Goal: Task Accomplishment & Management: Use online tool/utility

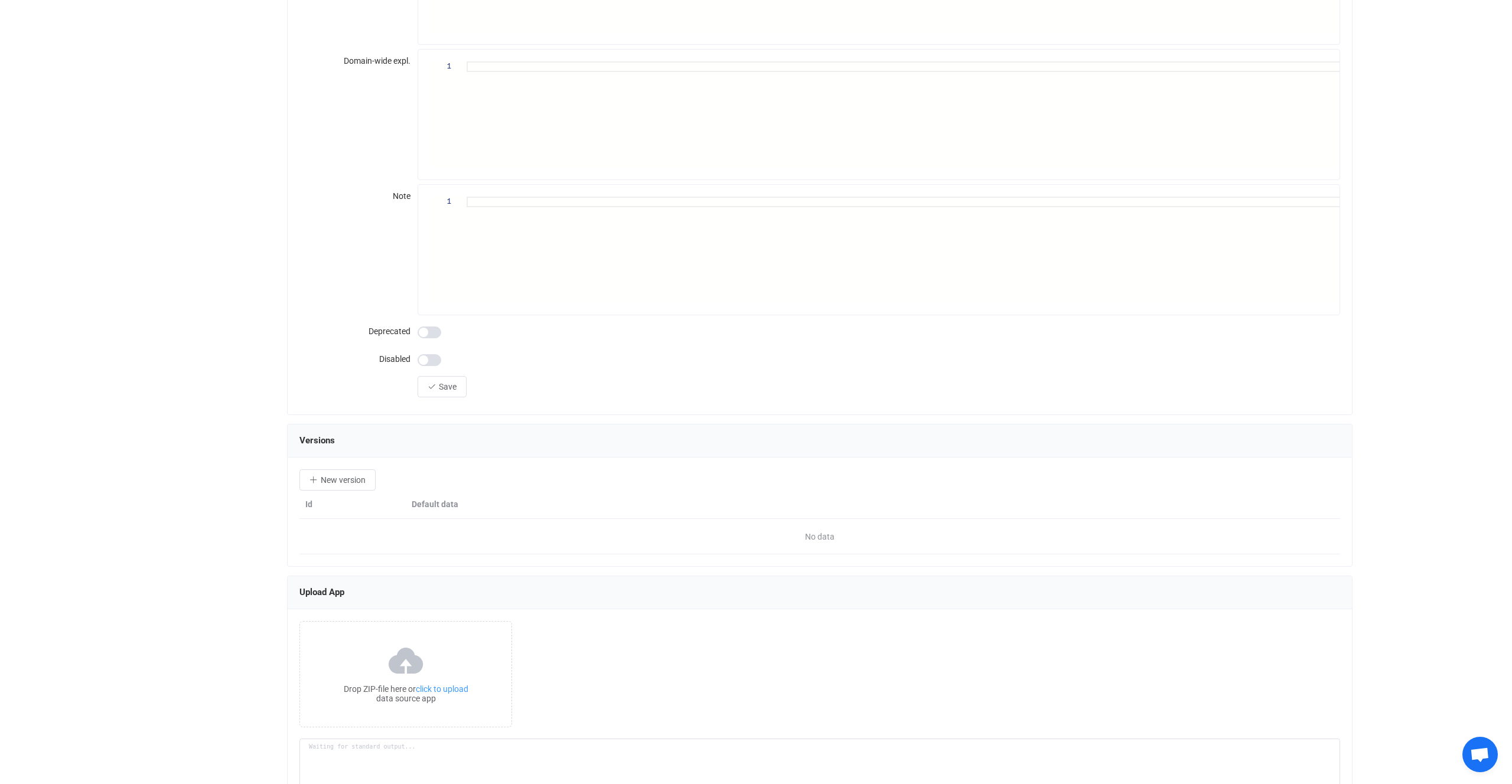
scroll to position [1299, 0]
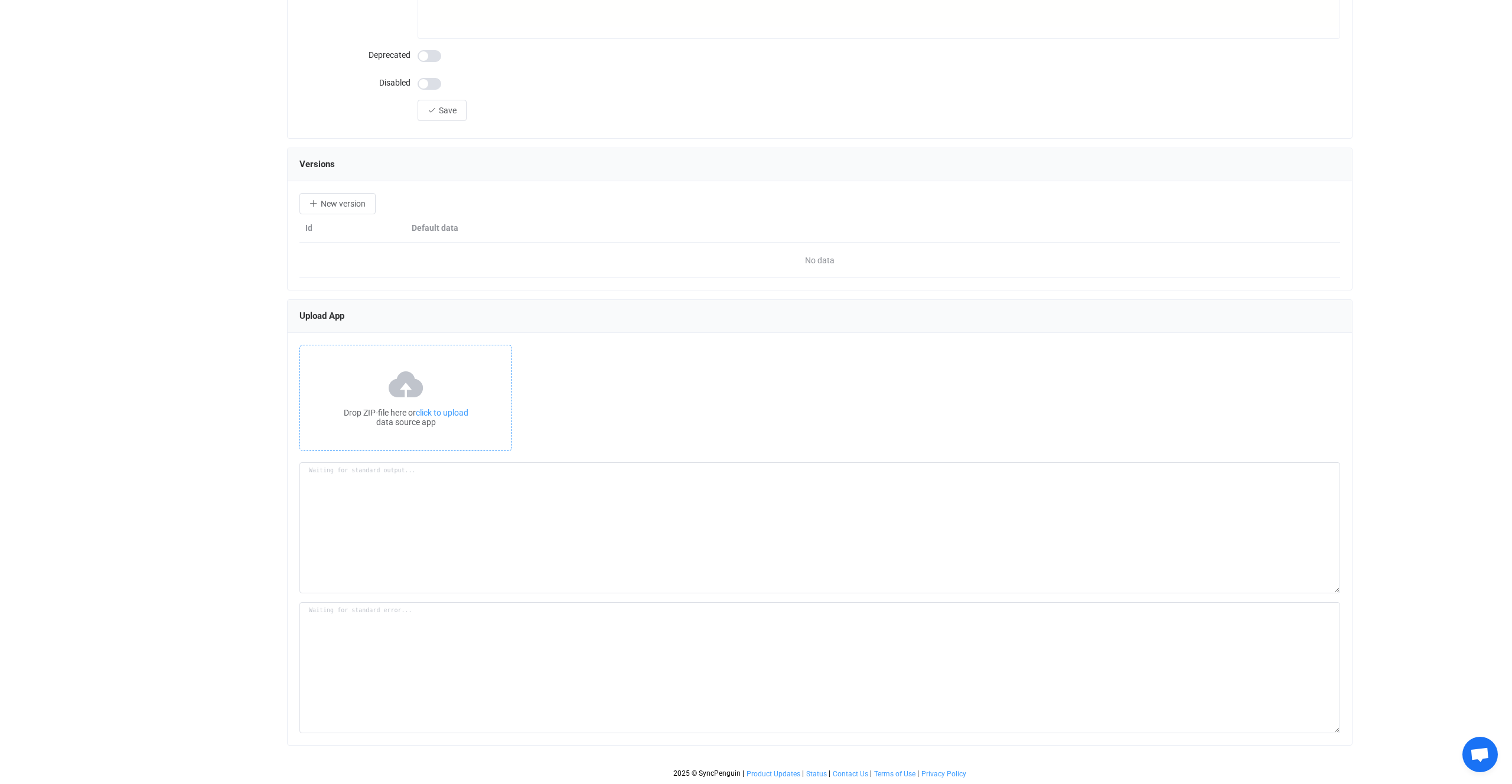
click at [465, 368] on div "Drop ZIP-file here or click to upload data source app" at bounding box center [406, 398] width 213 height 106
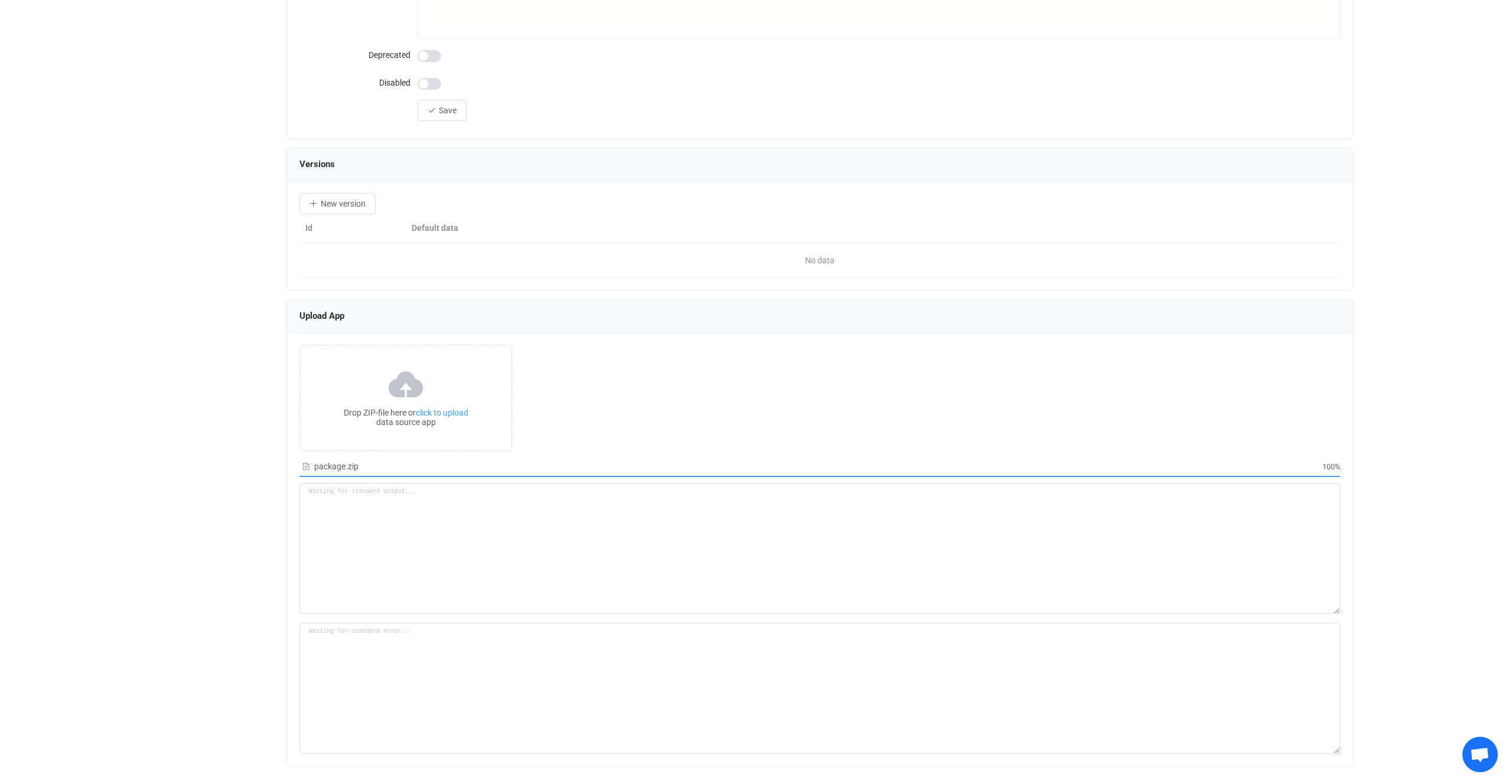
type textarea "Building resource app... /srv/www/syncpenguin-api/Env/Temp/d9b77dcf-9f3a-45c1-9…"
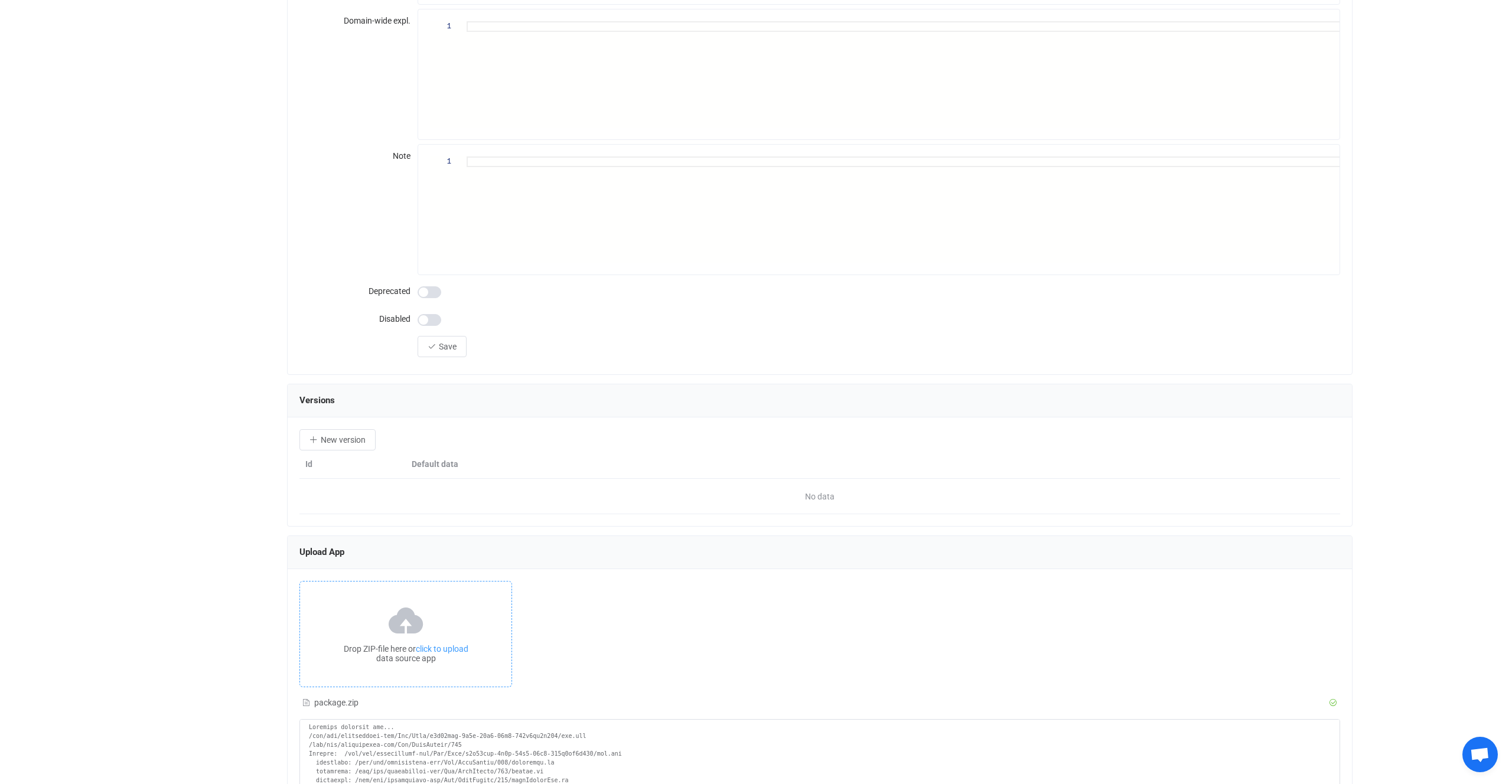
scroll to position [1320, 0]
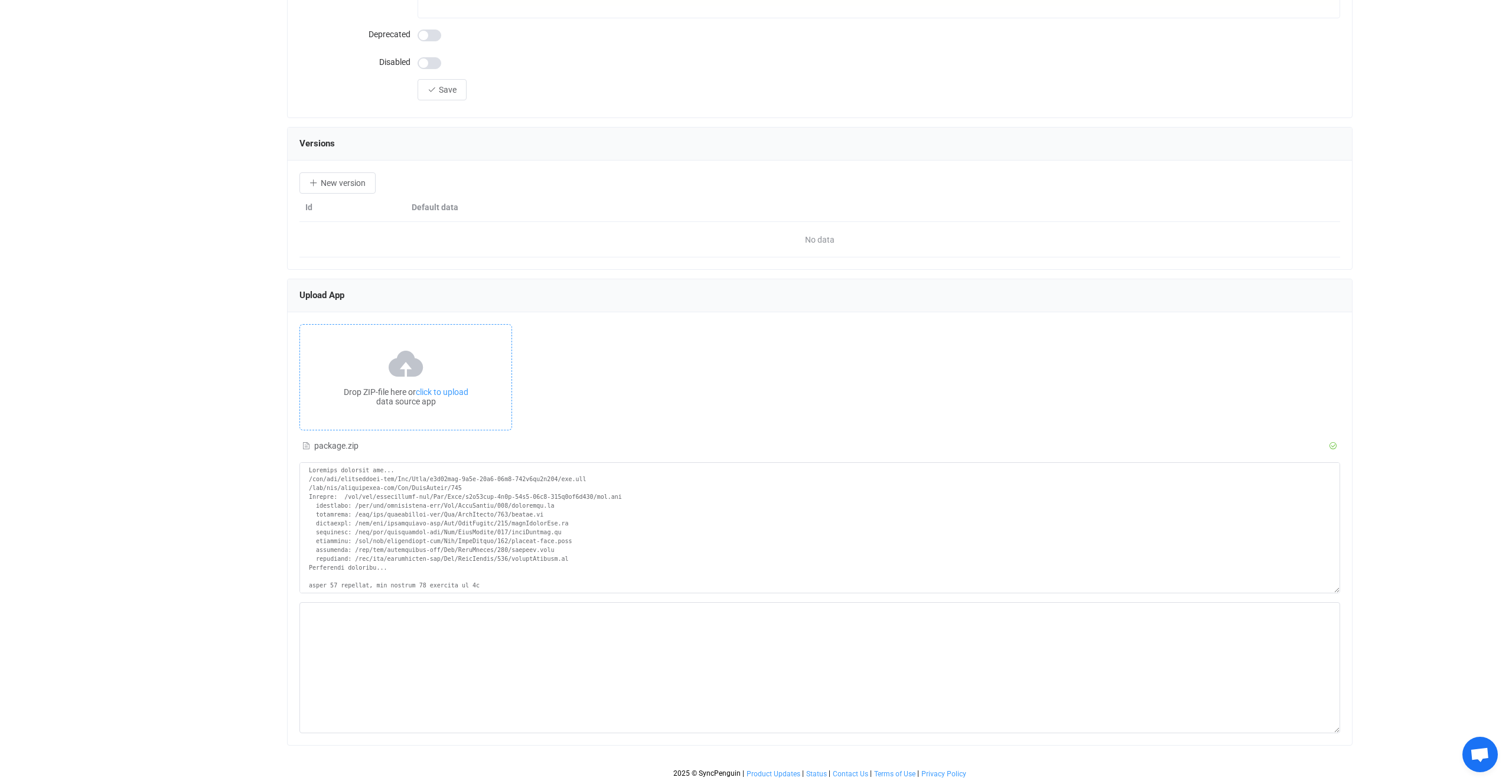
click at [467, 333] on div "Drop ZIP-file here or click to upload data source app" at bounding box center [406, 377] width 213 height 106
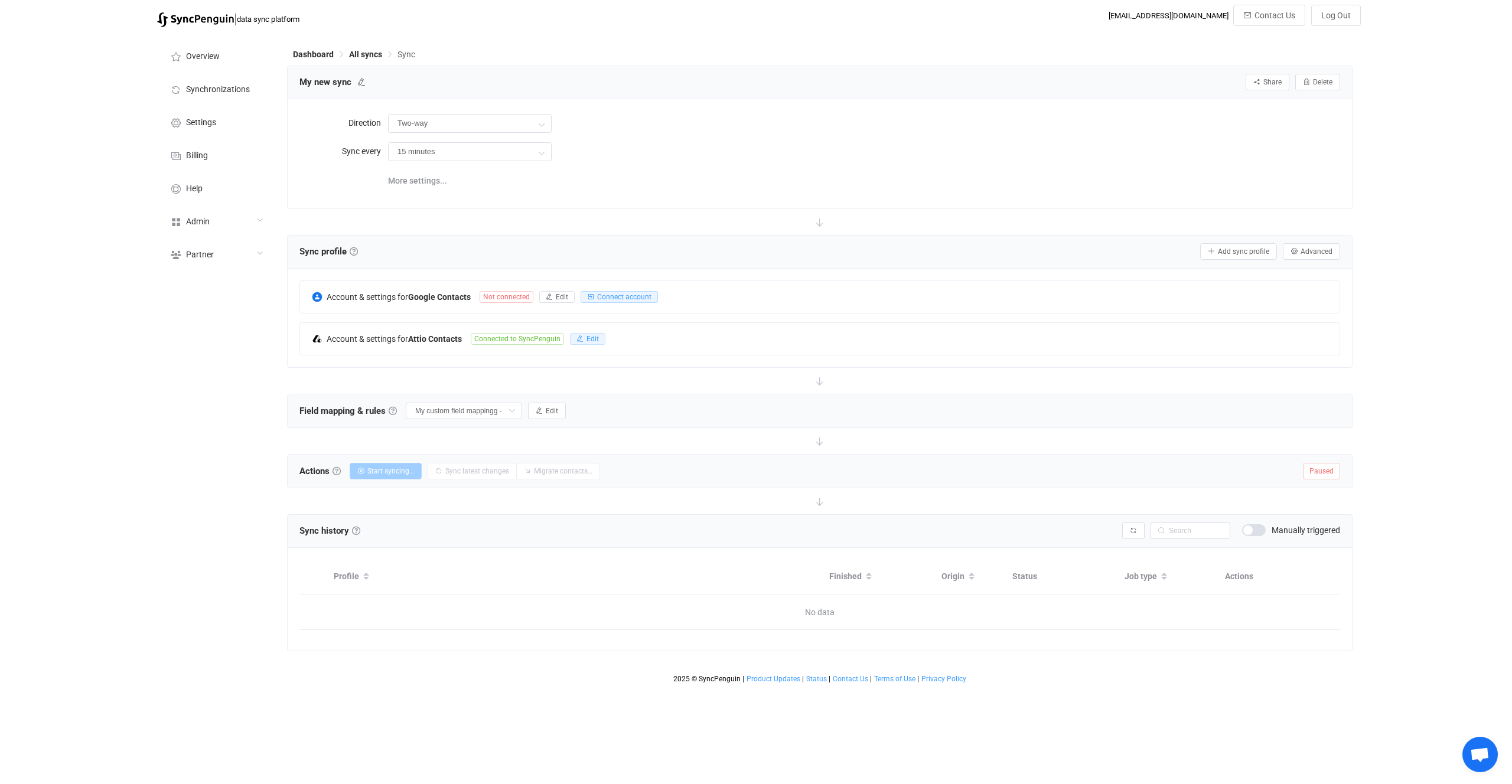
click at [571, 340] on button "Edit" at bounding box center [587, 339] width 35 height 12
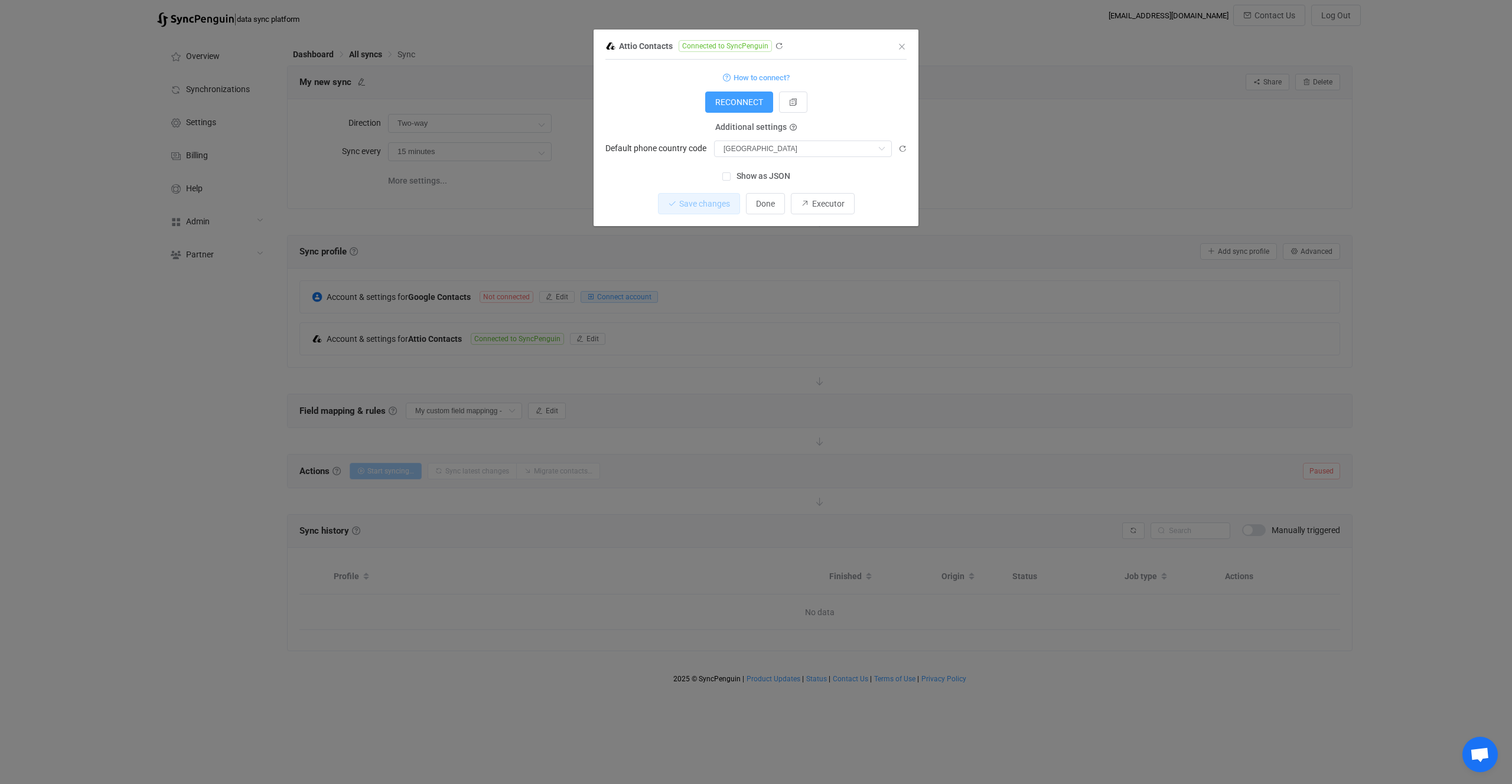
click at [516, 344] on div "Attio Contacts Connected to SyncPenguin 1 { { "accessToken": "***", "countryCod…" at bounding box center [756, 392] width 1512 height 784
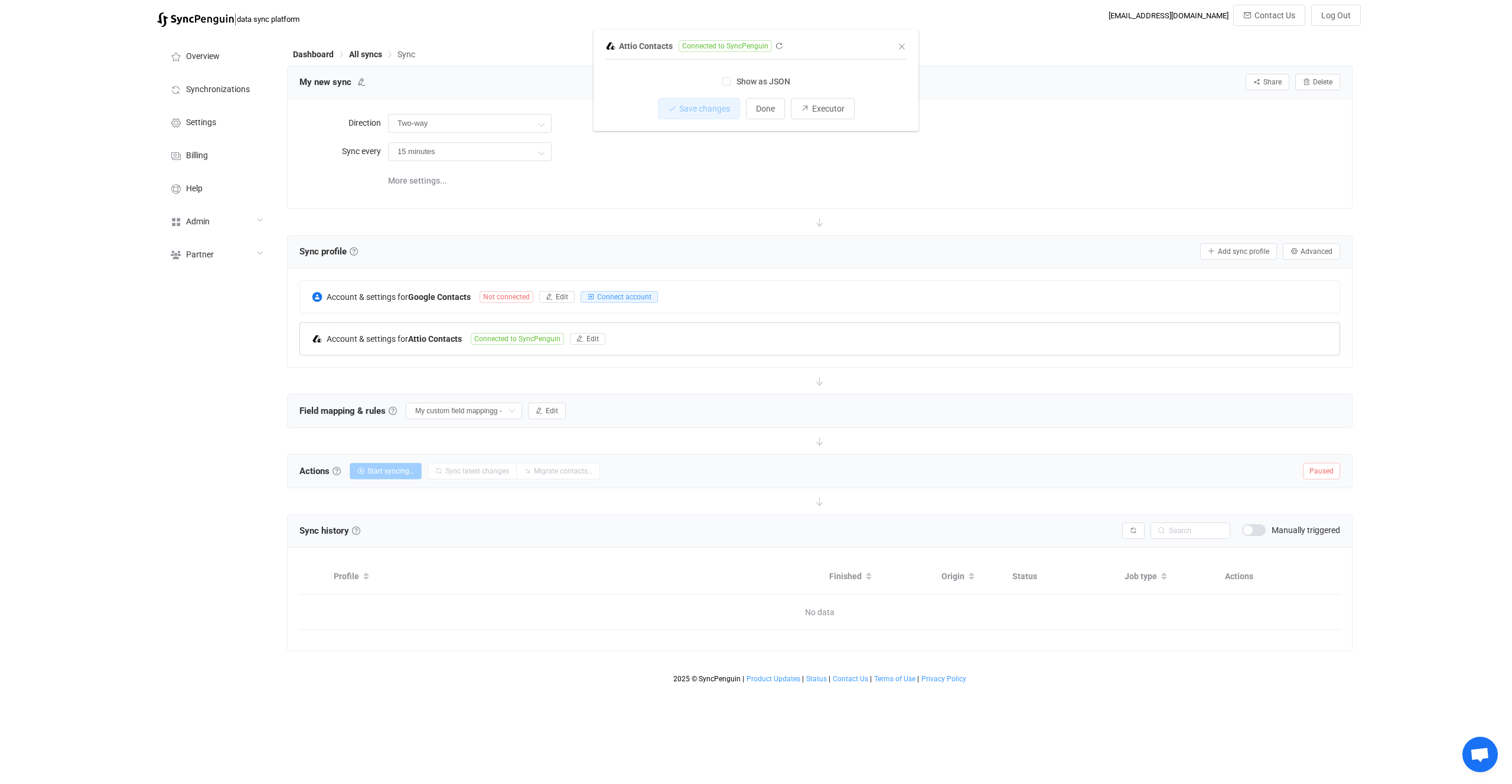
click at [504, 344] on span "Connected to SyncPenguin" at bounding box center [517, 339] width 93 height 12
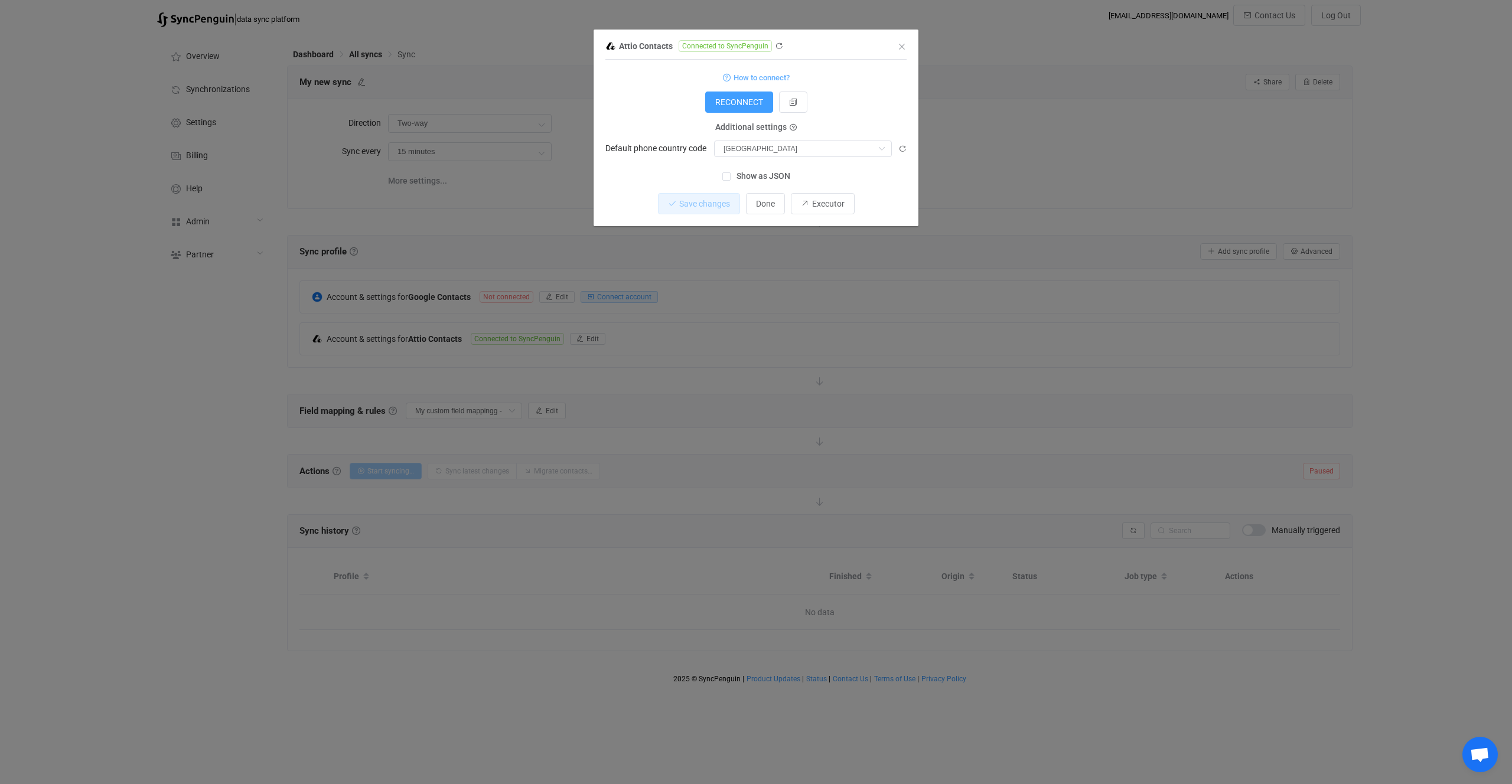
click at [727, 346] on div "Attio Contacts Connected to SyncPenguin 1 { { "accessToken": "***", "countryCod…" at bounding box center [756, 392] width 1512 height 784
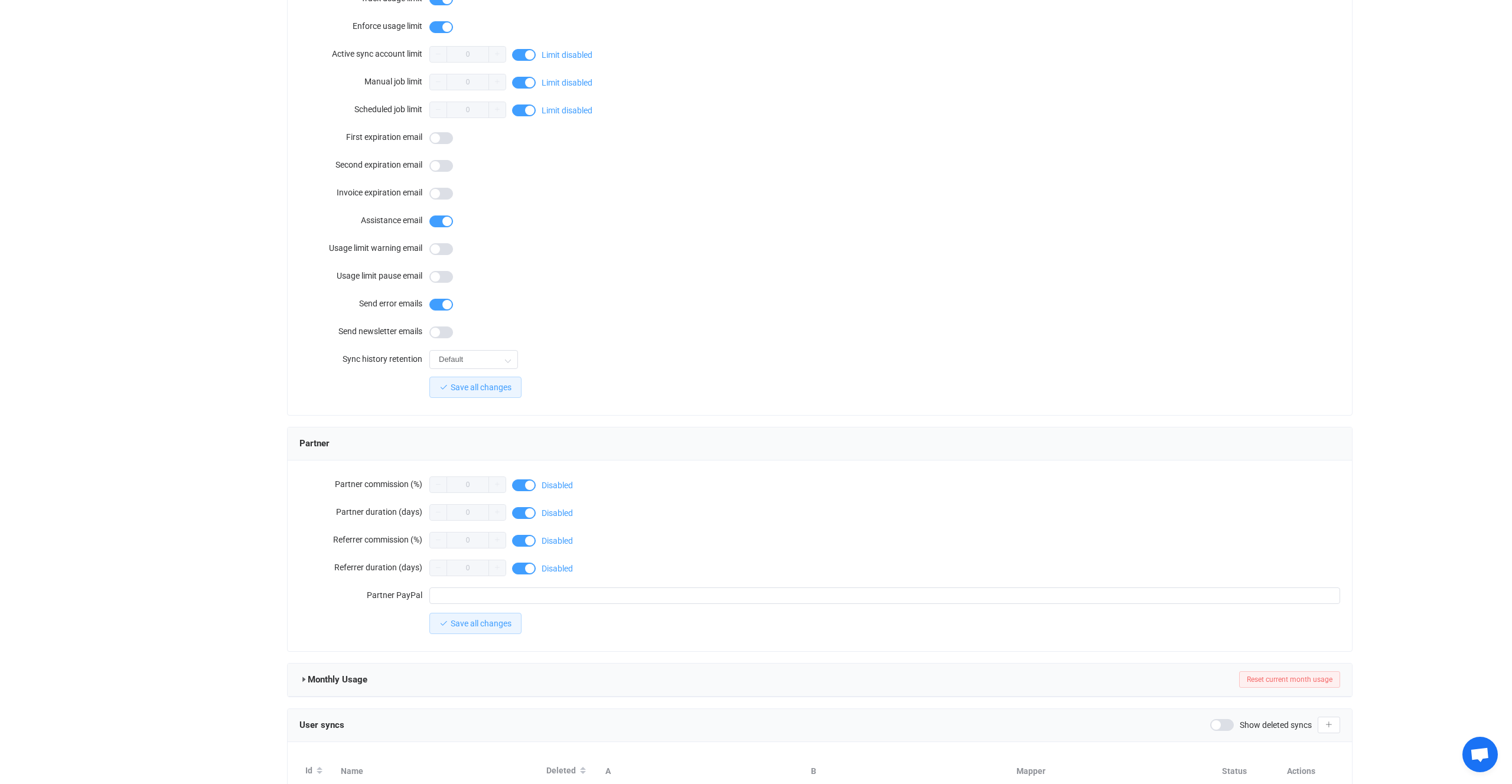
scroll to position [713, 0]
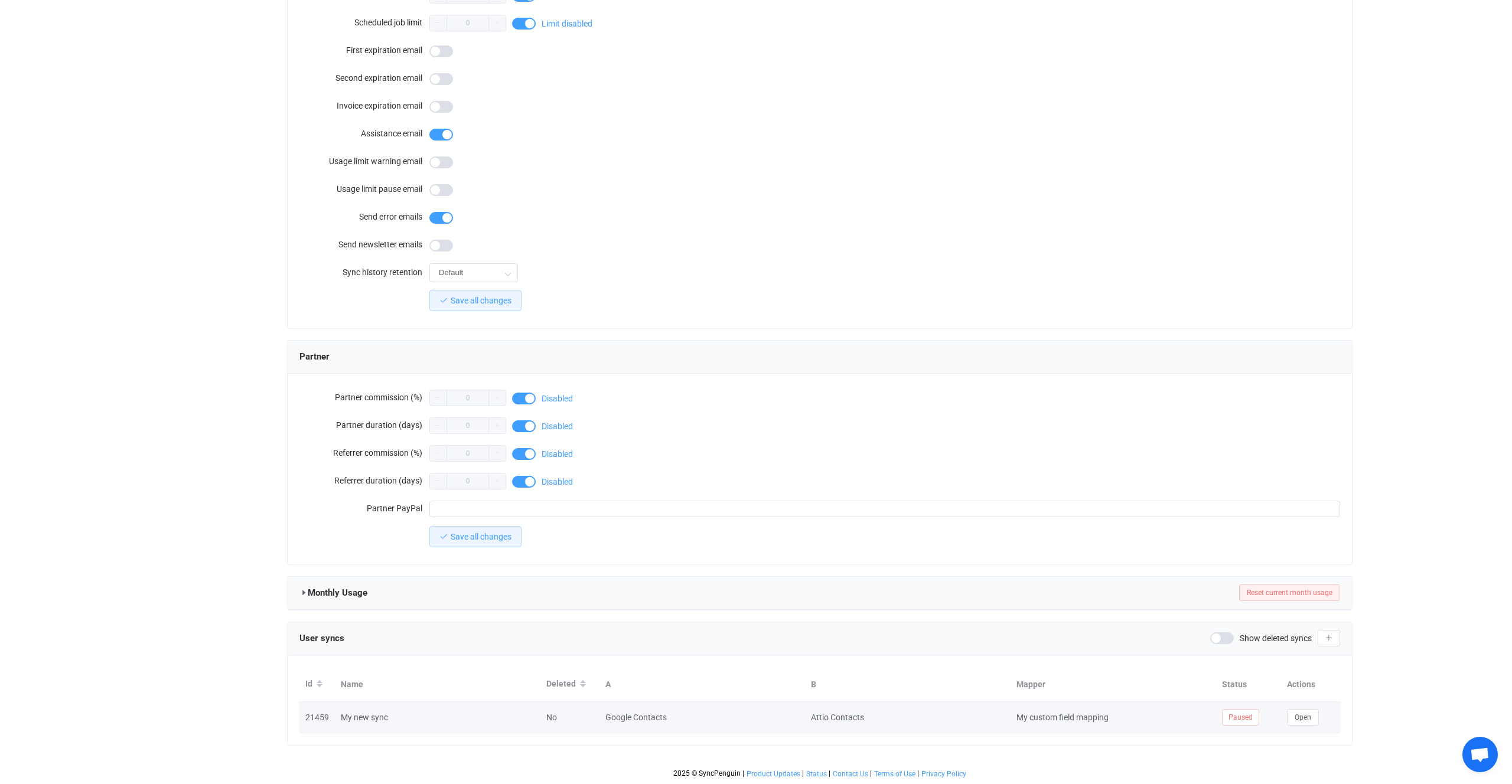
click at [1313, 708] on td "Open" at bounding box center [1311, 718] width 59 height 31
click at [1306, 713] on span "Open" at bounding box center [1303, 717] width 17 height 8
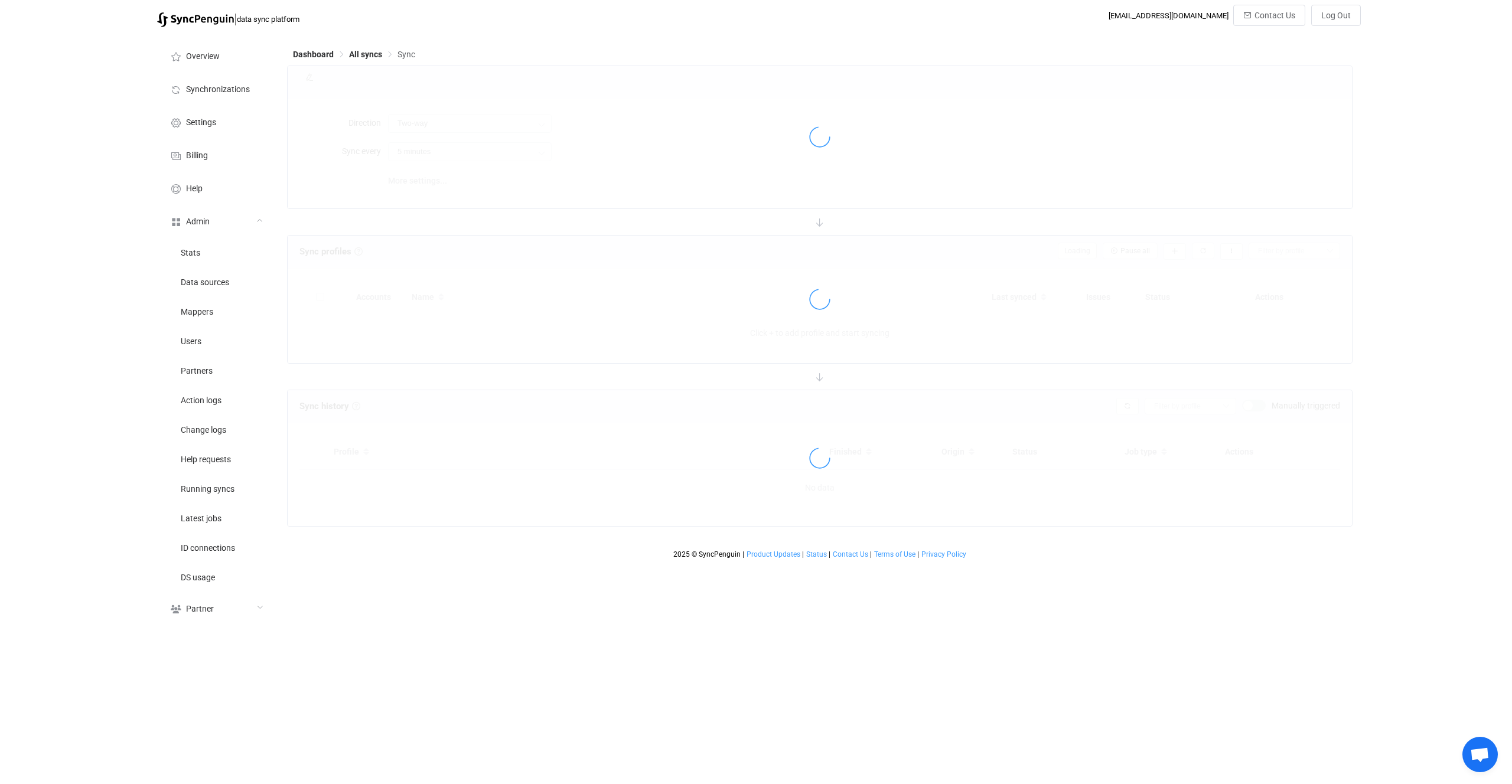
type input "15 minutes"
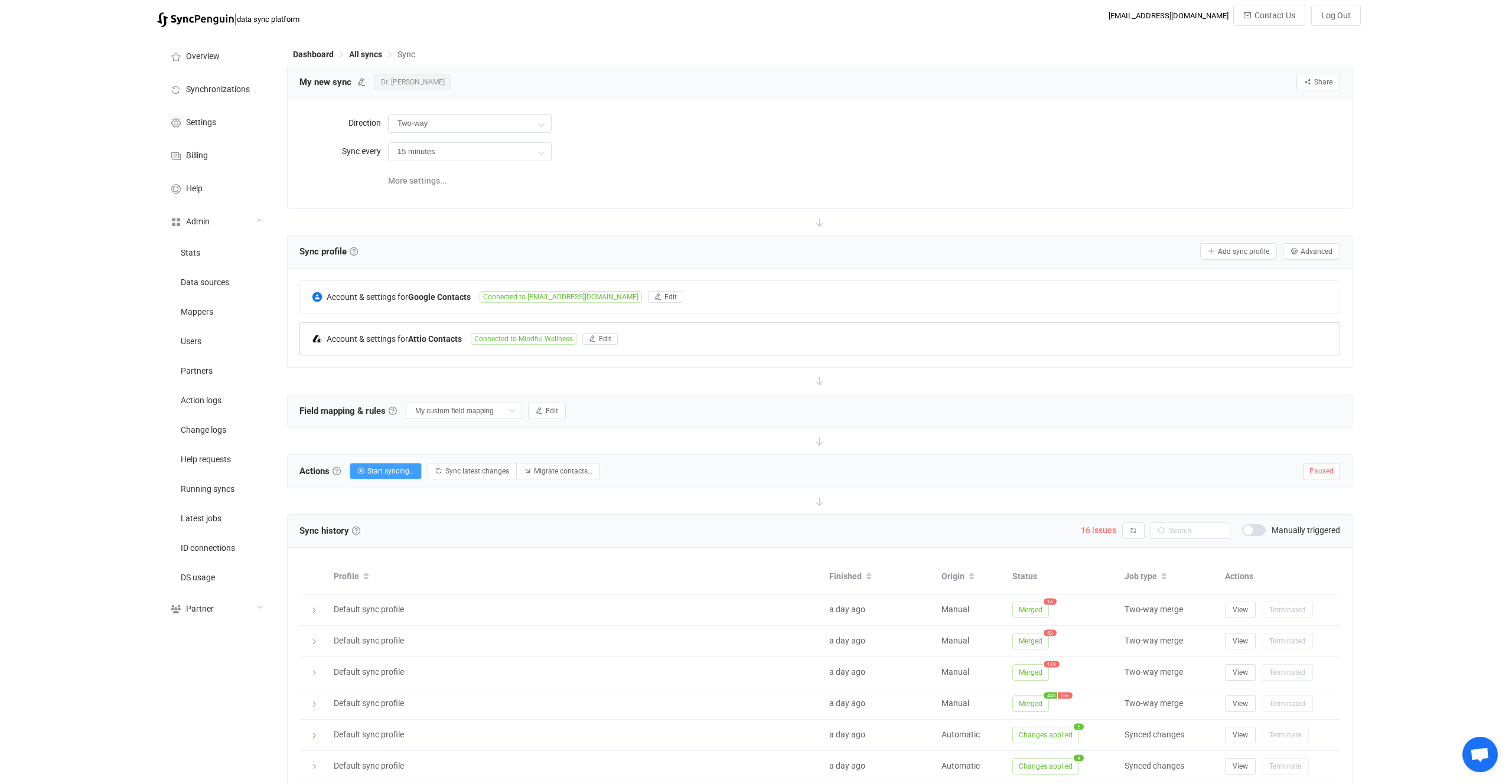
click at [486, 334] on span "Connected to Mindful Wellness" at bounding box center [524, 339] width 106 height 12
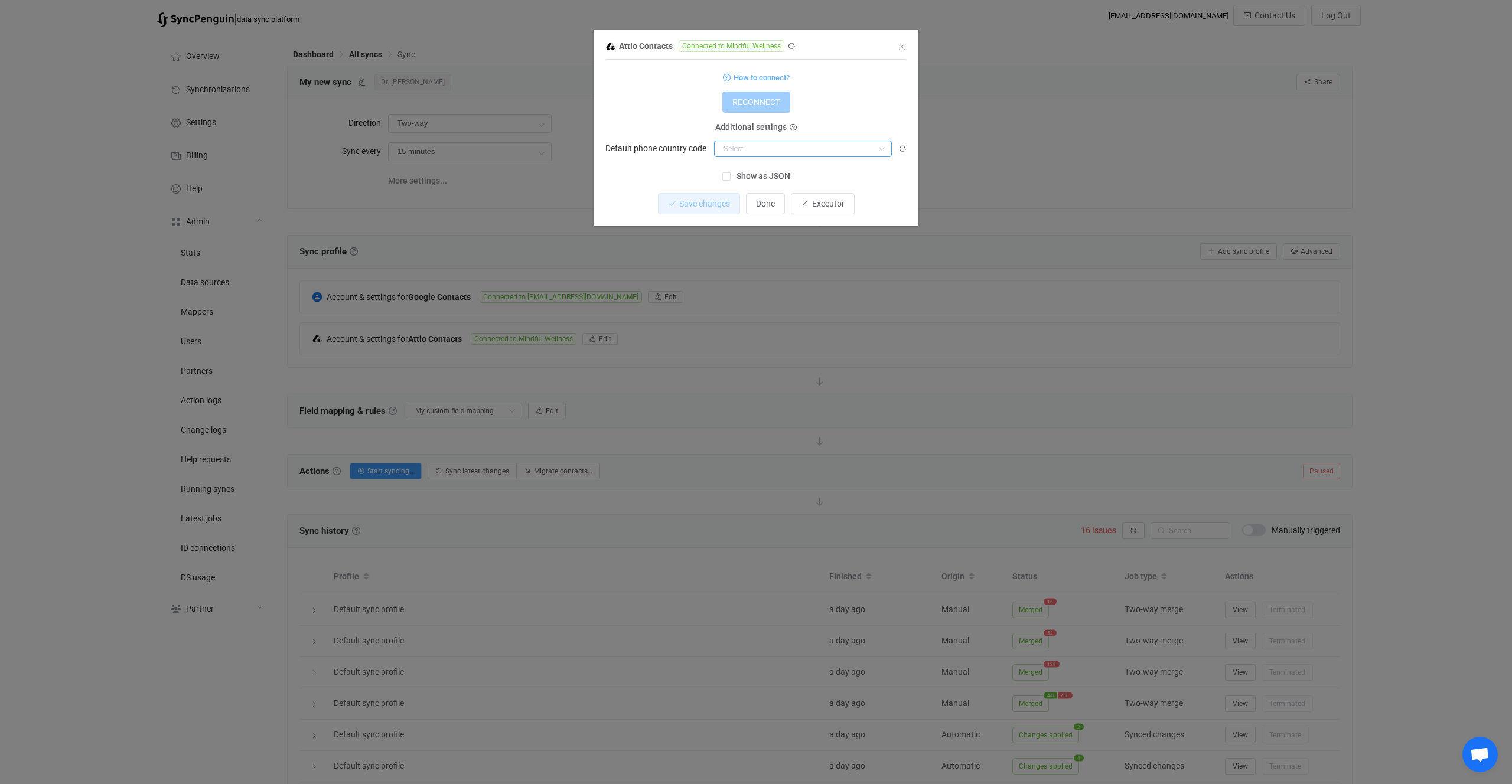
click at [755, 144] on input "dialog" at bounding box center [803, 149] width 178 height 17
click at [769, 248] on div at bounding box center [808, 249] width 184 height 4
click at [764, 238] on span "United States" at bounding box center [766, 239] width 80 height 10
type input "United States"
click at [707, 205] on span "Save changes" at bounding box center [695, 204] width 51 height 10
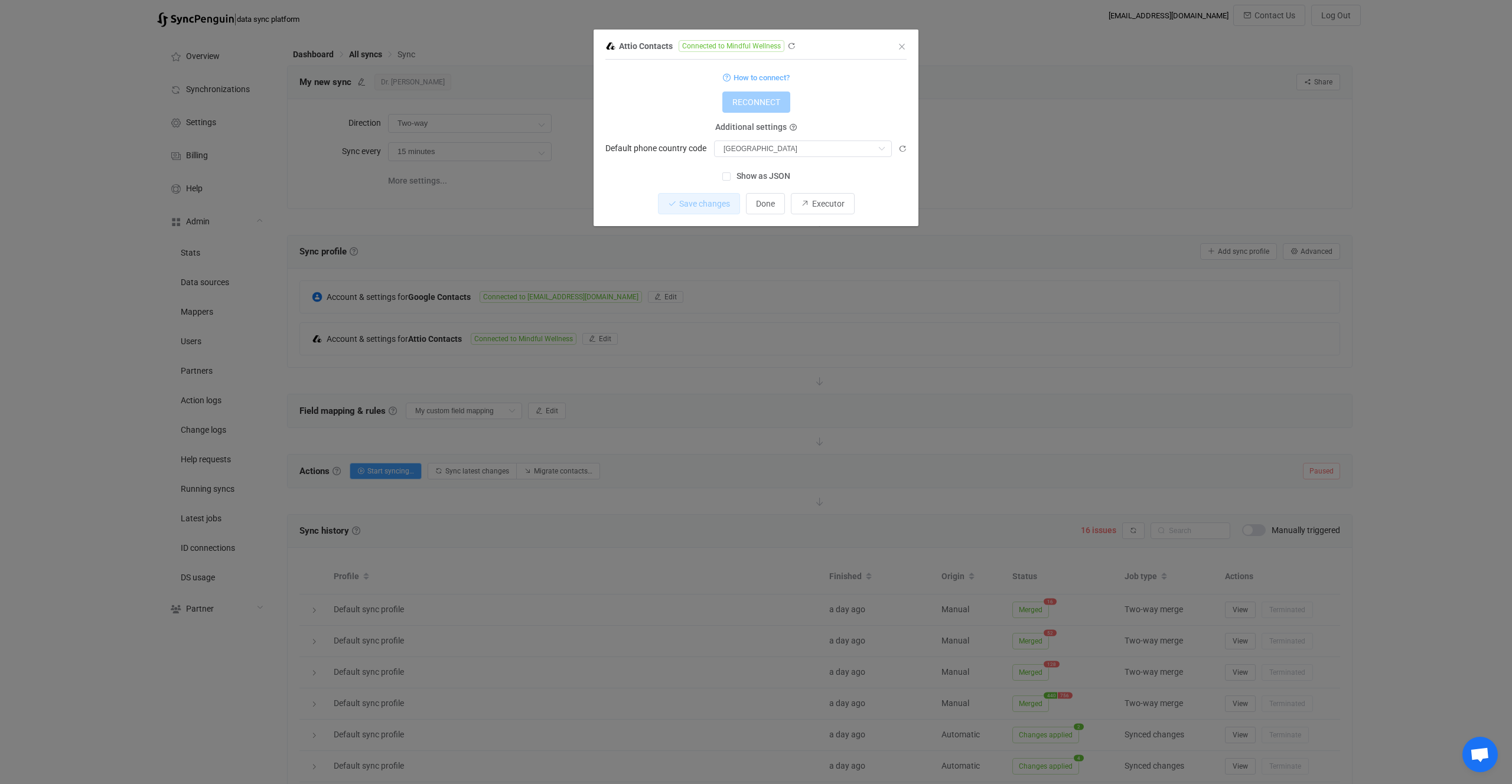
click at [688, 367] on div "Attio Contacts Connected to Mindful Wellness 1 { { "accessToken": "***", "count…" at bounding box center [756, 392] width 1512 height 784
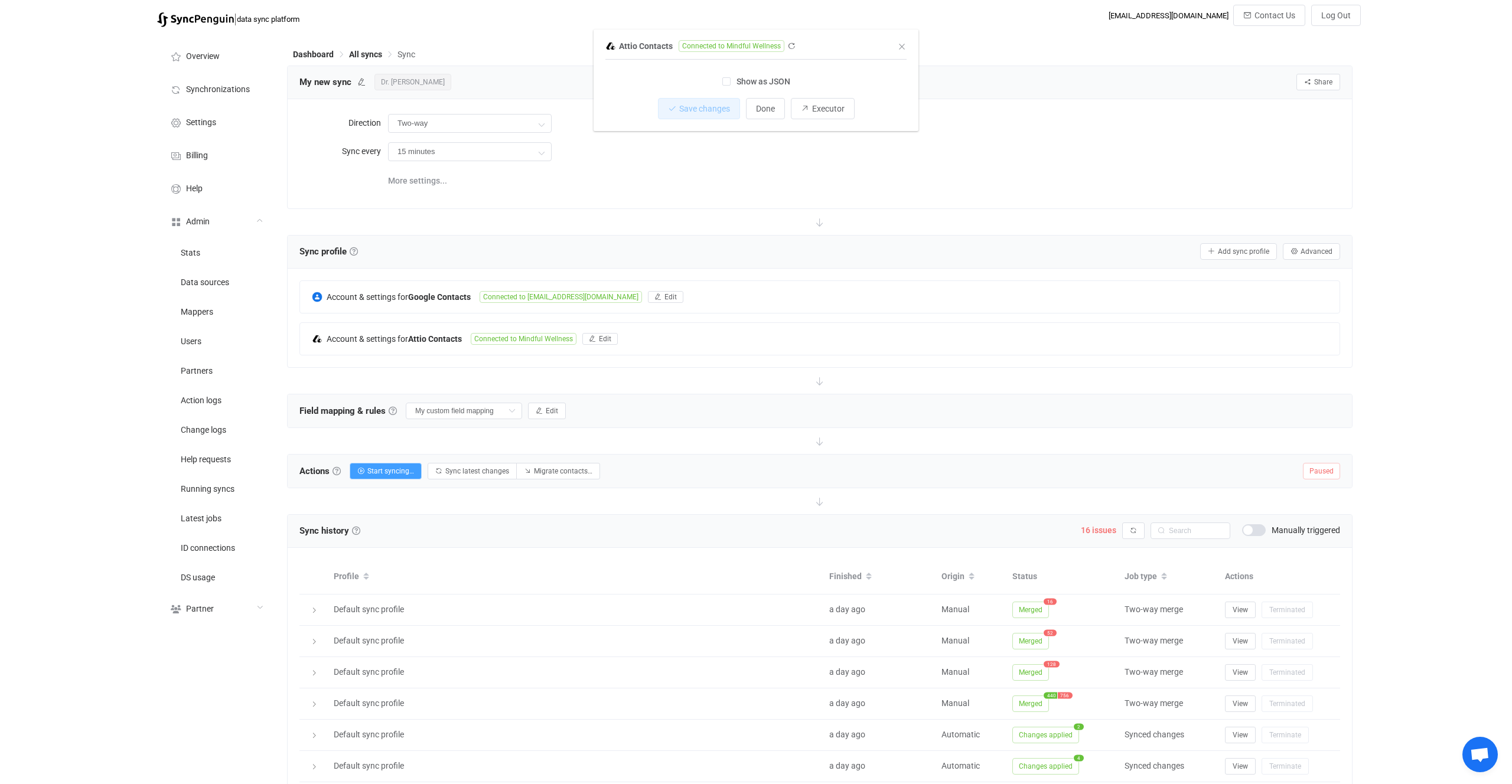
click at [246, 300] on div "Attio Contacts Connected to Mindful Wellness 1 { { "accessToken": "***", "count…" at bounding box center [756, 392] width 1512 height 784
click at [229, 284] on span "Data sources" at bounding box center [205, 283] width 49 height 10
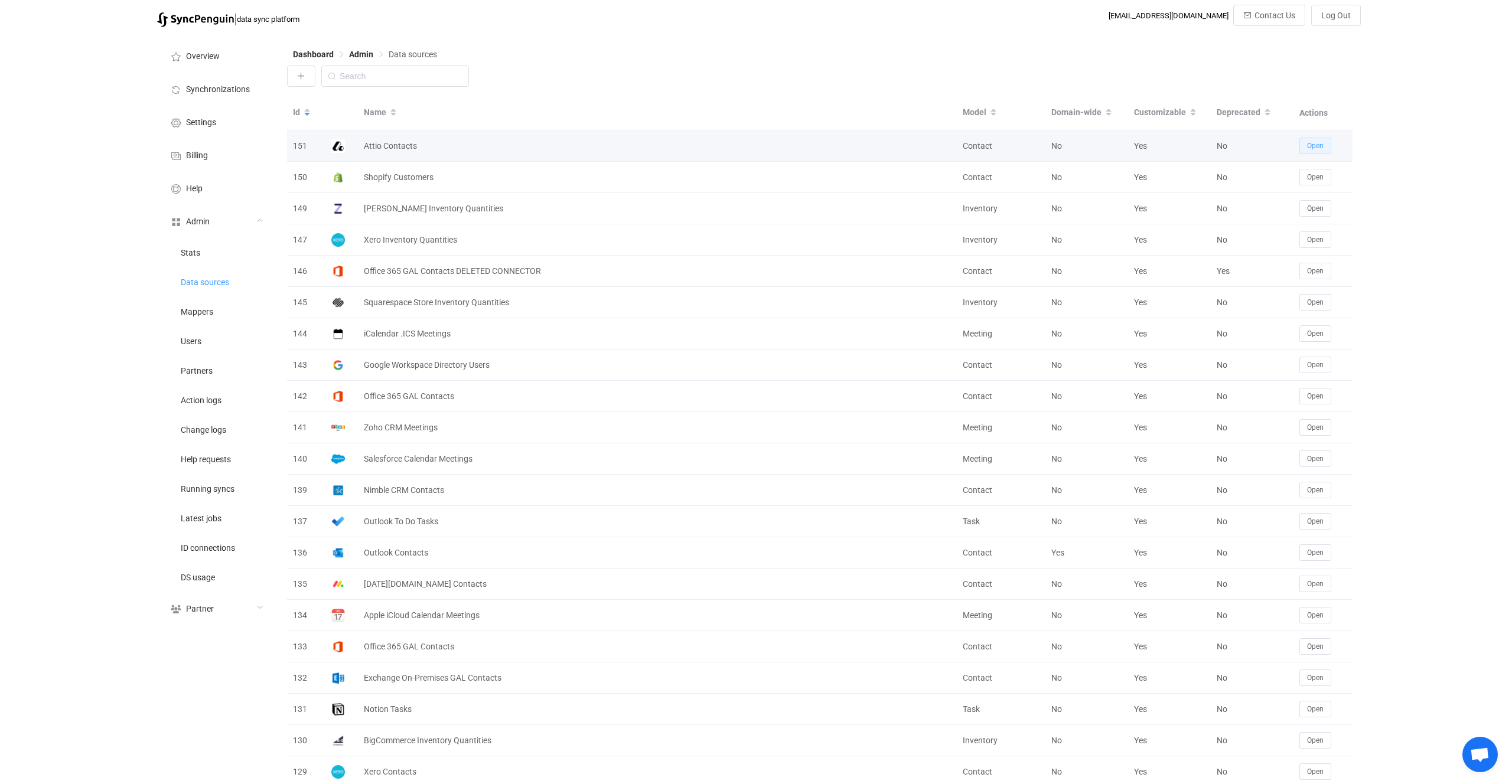
click at [1320, 151] on button "Open" at bounding box center [1315, 146] width 32 height 17
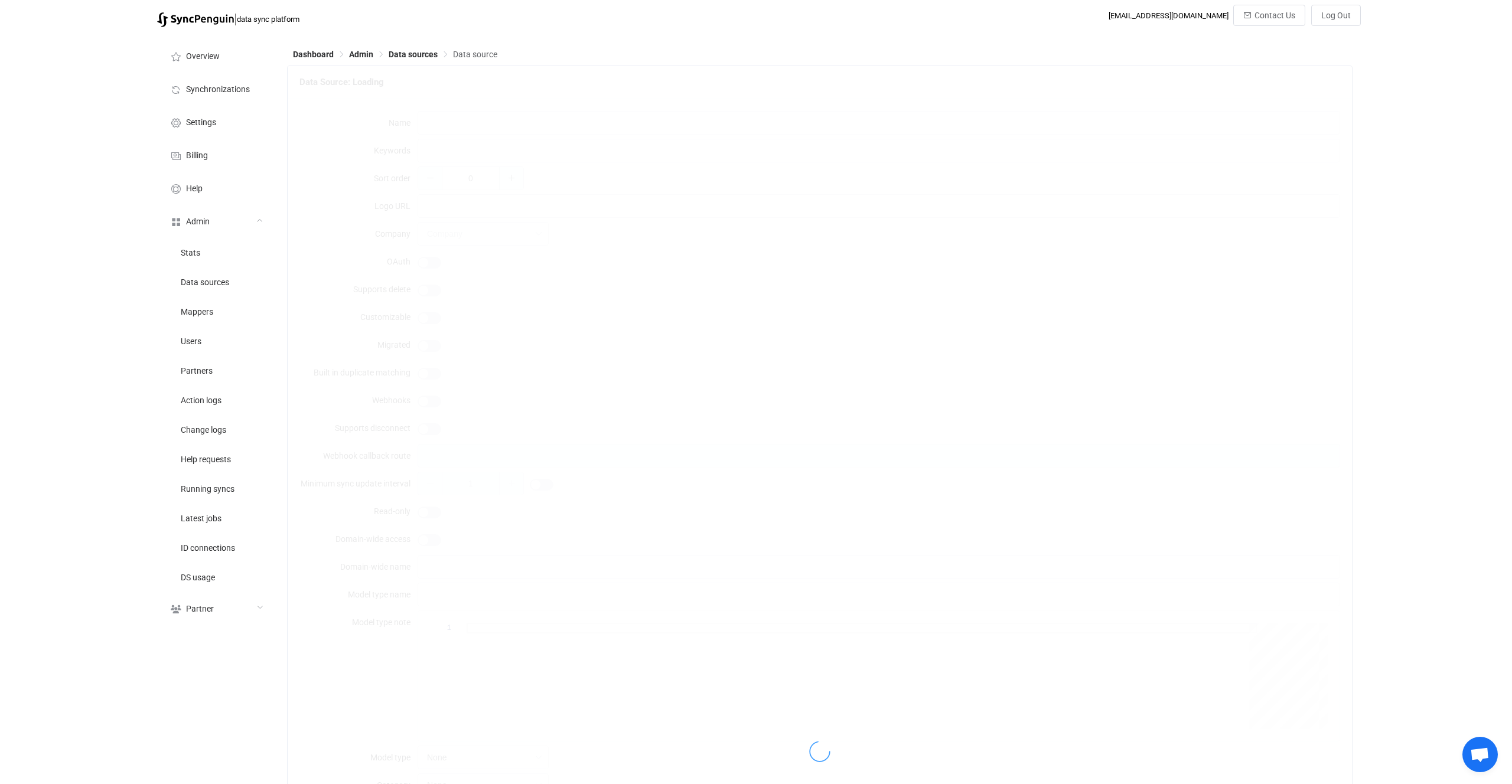
type input "Attio Contacts"
type input "attio crm"
type input "[URL][DOMAIN_NAME]"
type input "52"
type input "attio-contacts"
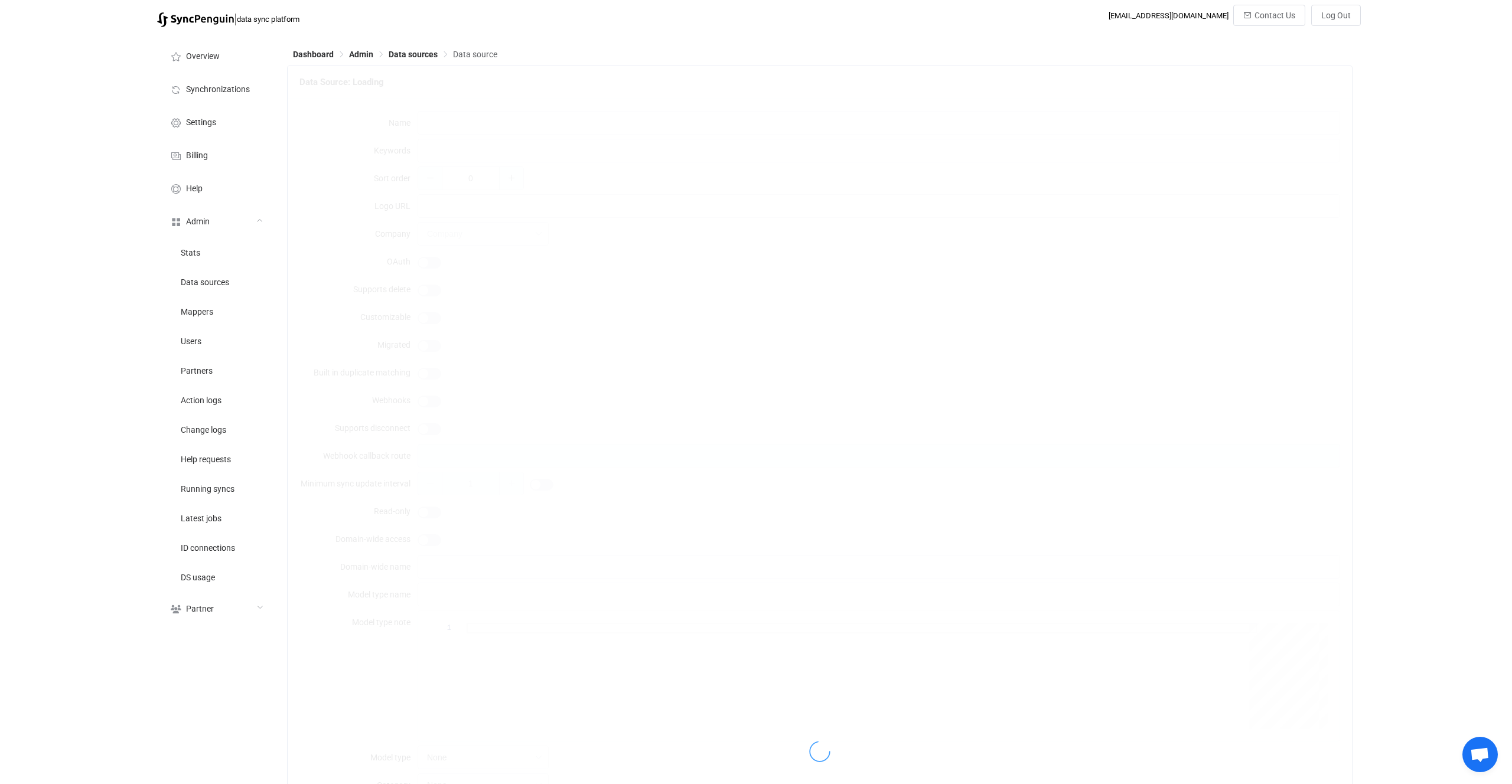
type input "15"
type input "Contact"
type input "Contacts"
type textarea "{ "type": "object", "additionalProperties": false, "required": [ "accessToken" …"
type textarea "To connect your Attio account just click the Connect button. You can also selec…"
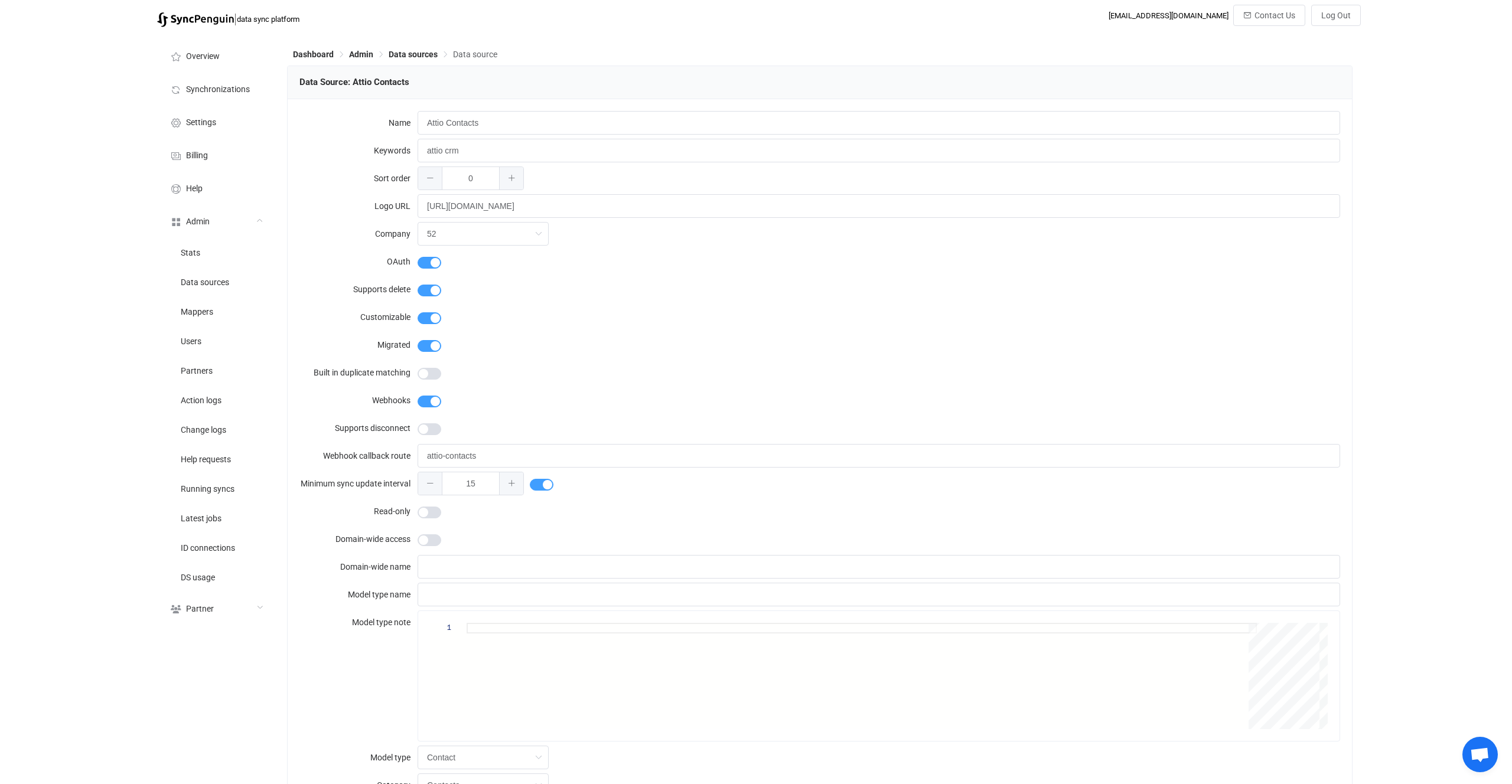
type input "Attio"
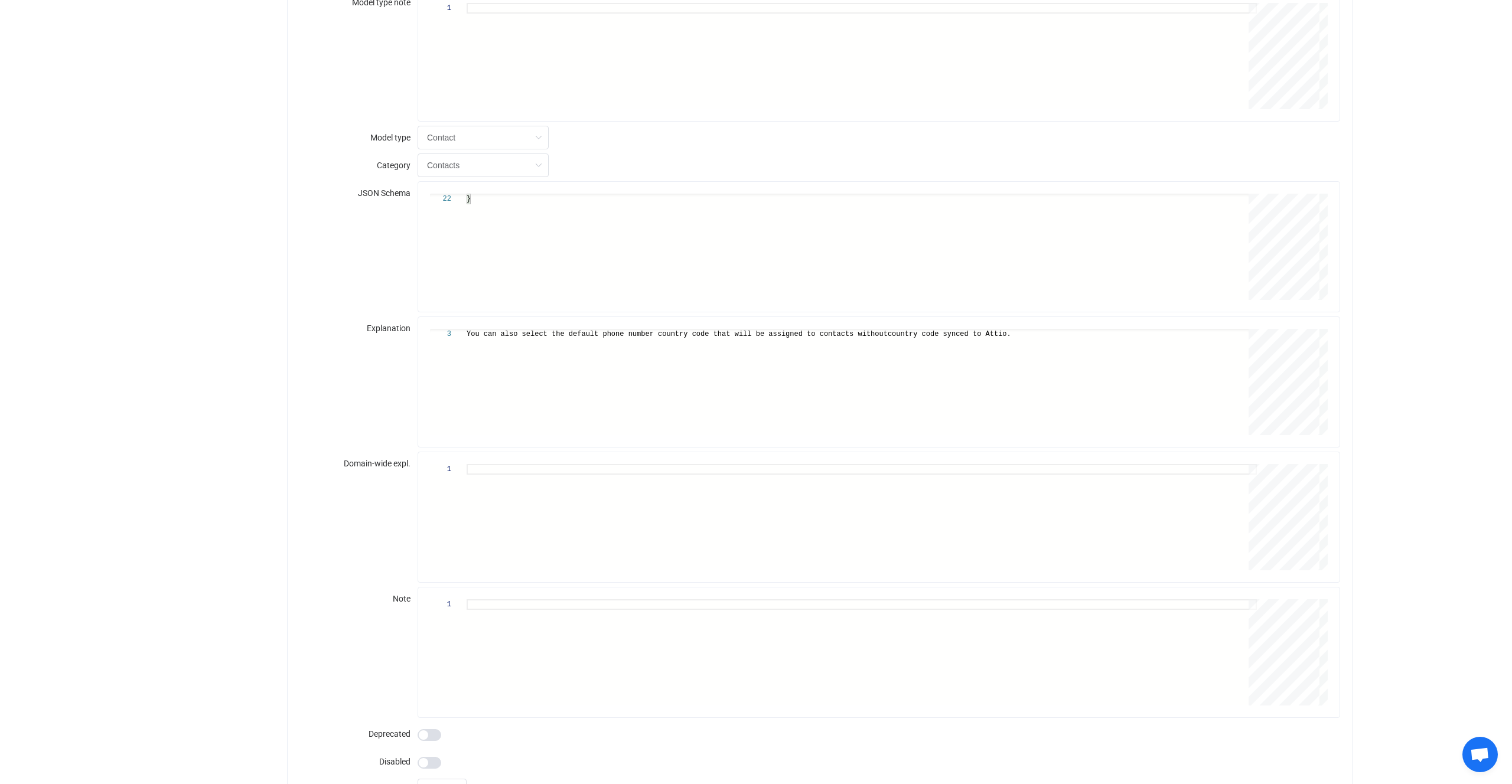
scroll to position [620, 0]
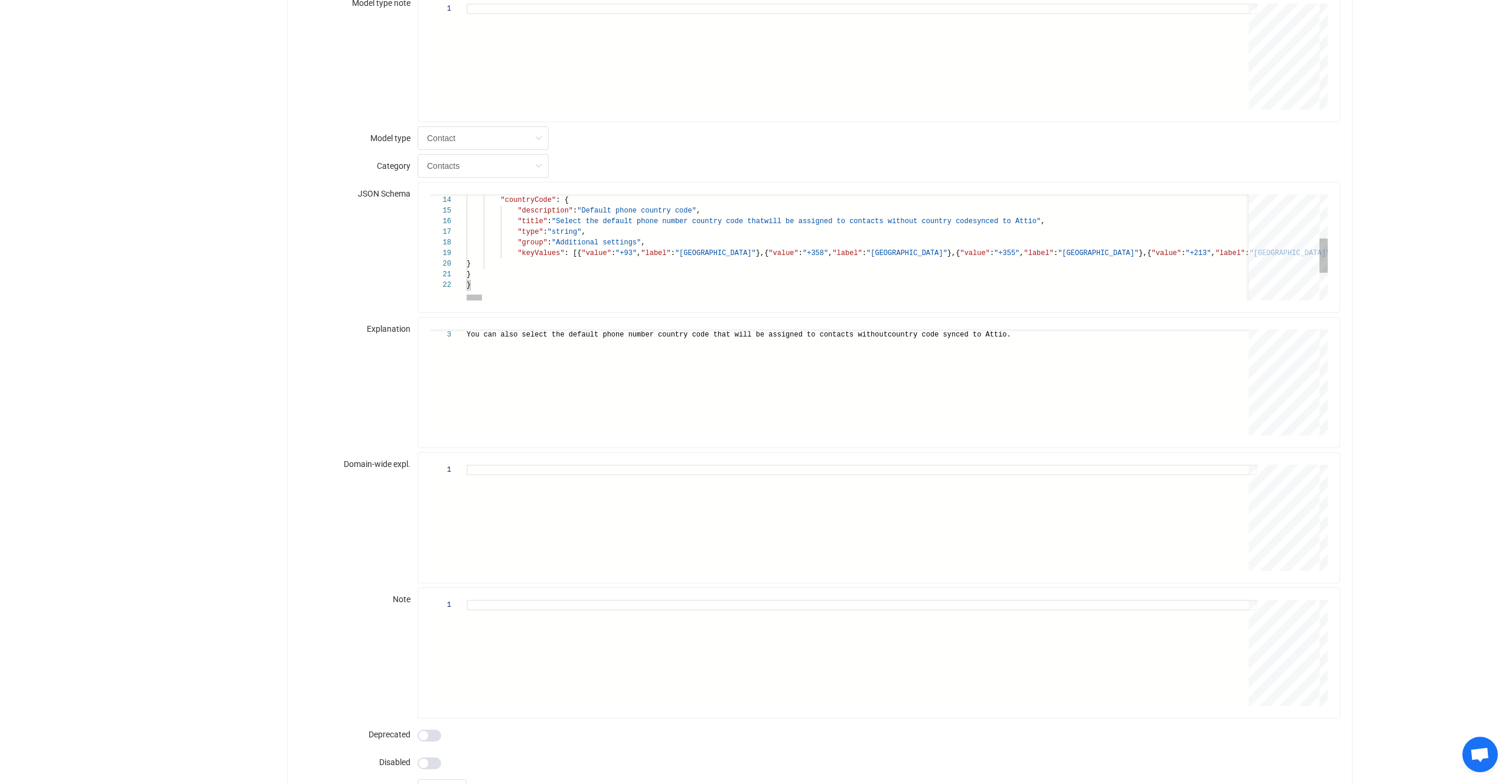
click at [573, 252] on span ": [{" at bounding box center [573, 253] width 17 height 8
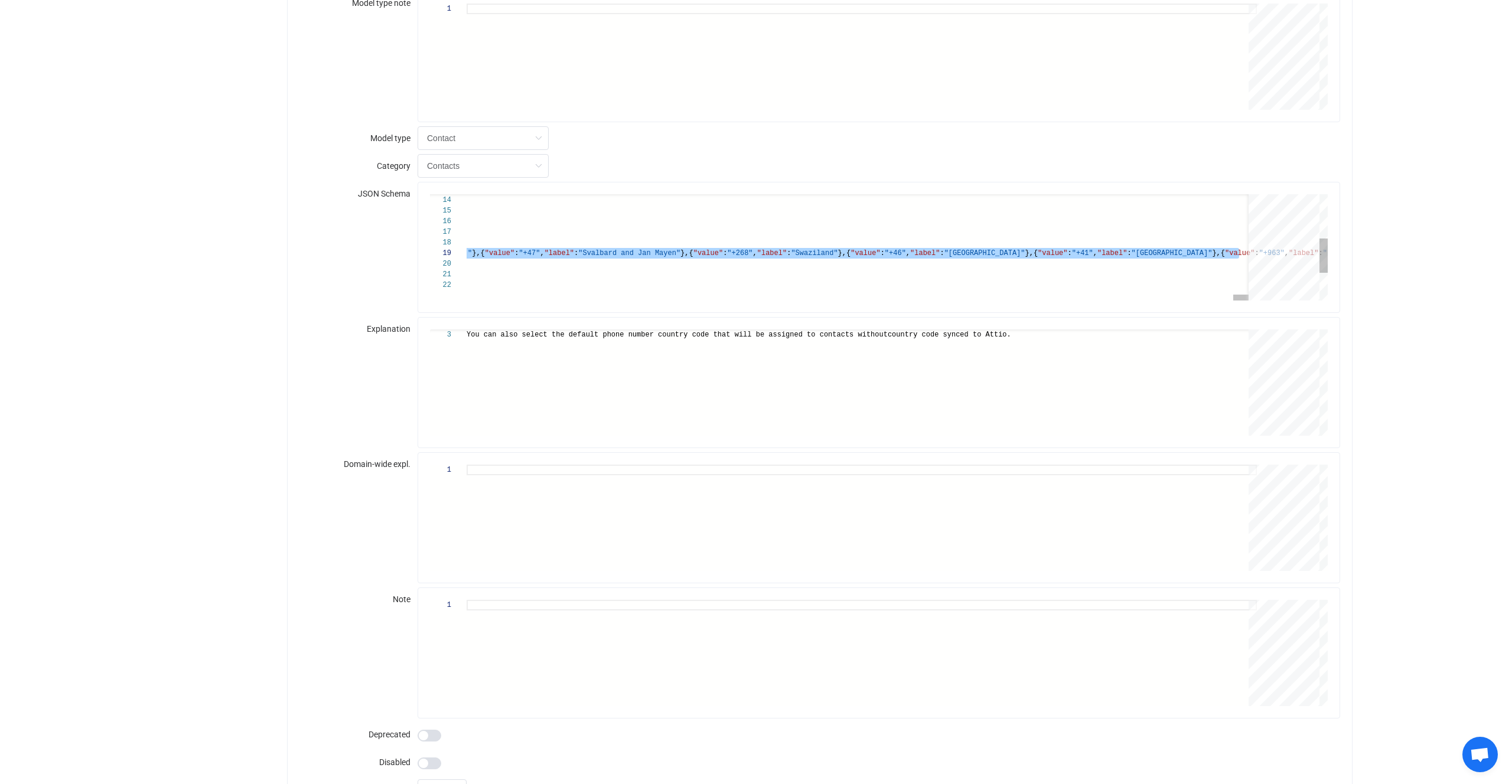
paste textarea ")"},{"value":"+998","label":"Uzbekistan (+998)"},{"value":"+678","label":"Vanua…"
type textarea ")"},{"value":"+998","label":"Uzbekistan (+998)"},{"value":"+678","label":"Vanua…"
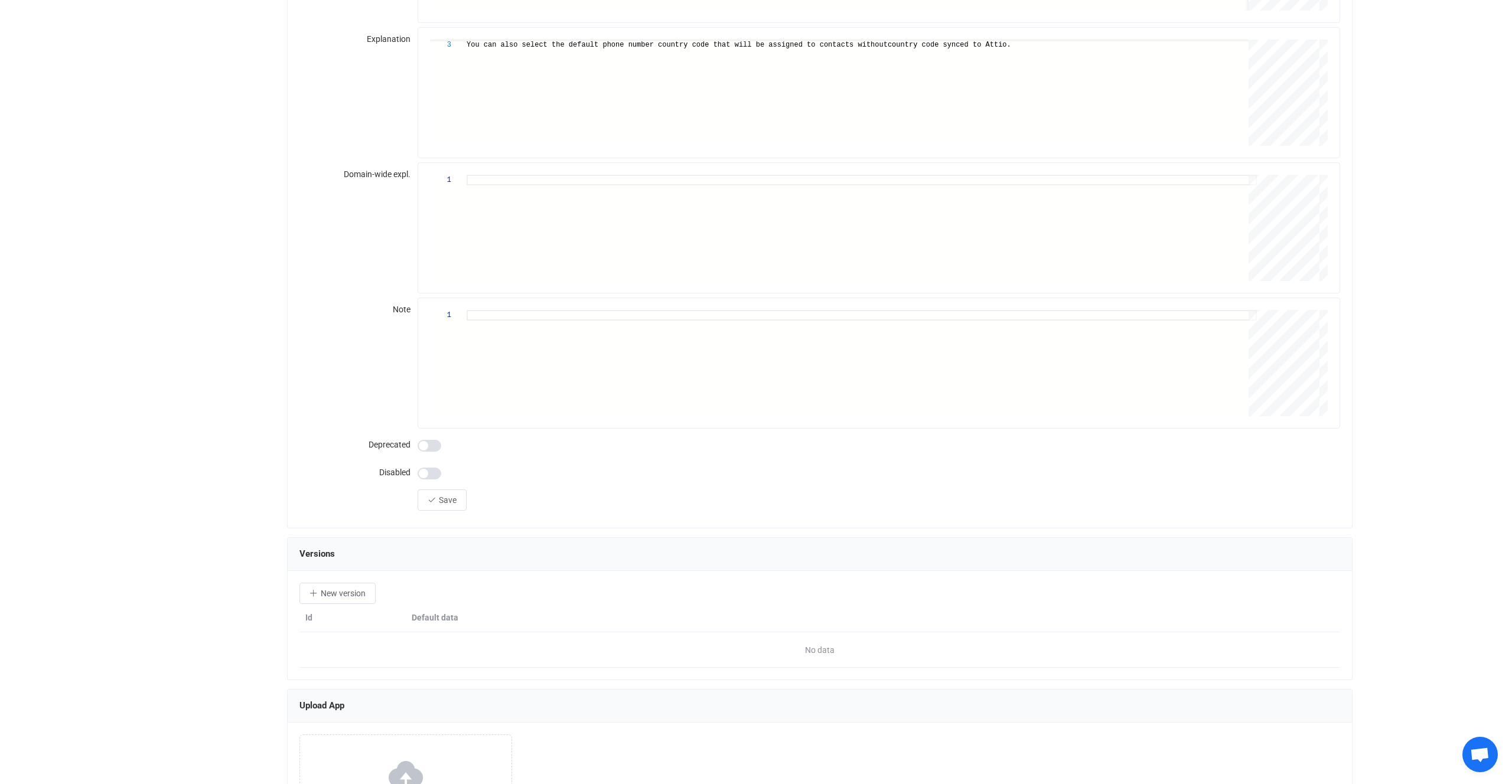
scroll to position [1203, 0]
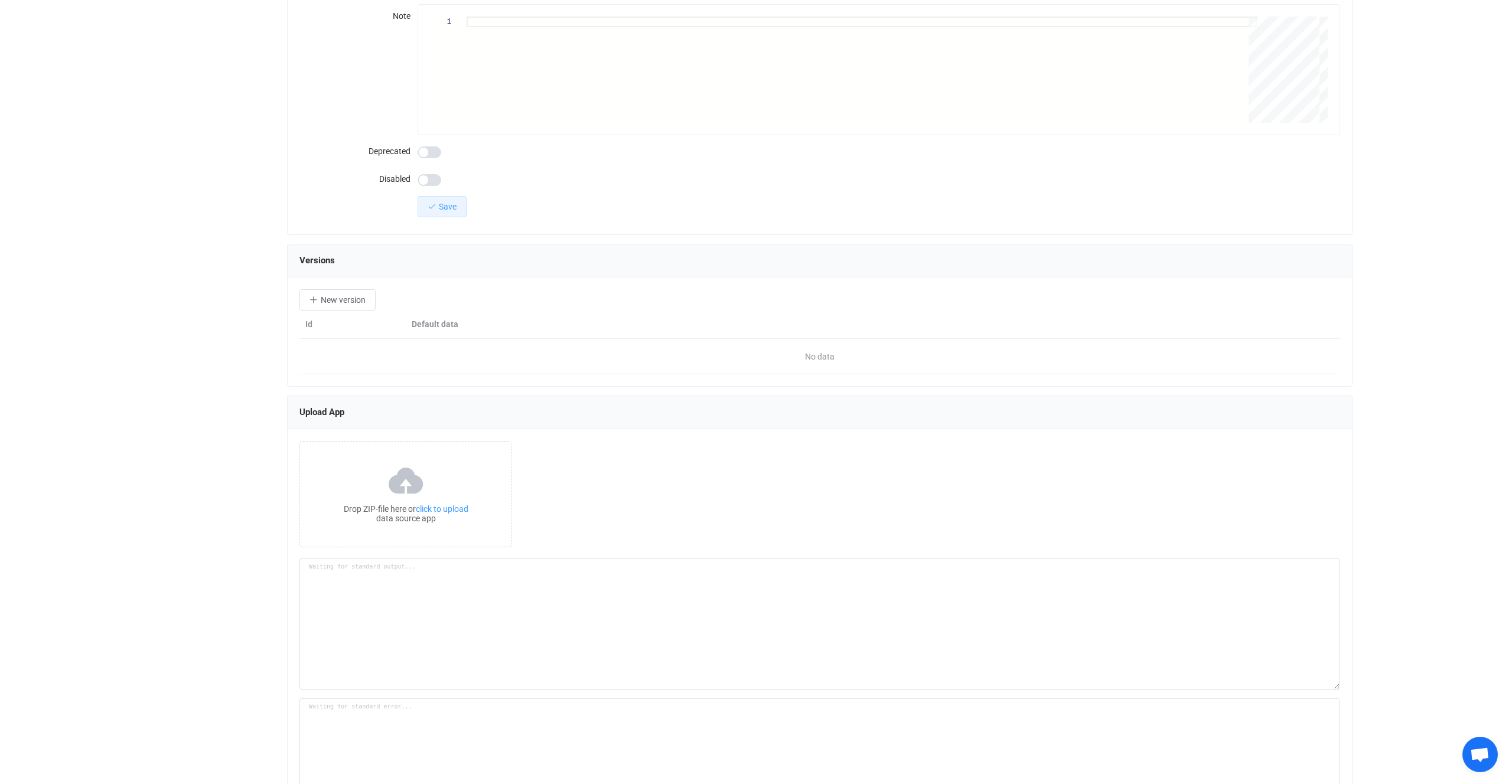
click at [438, 199] on button "Save" at bounding box center [443, 207] width 49 height 21
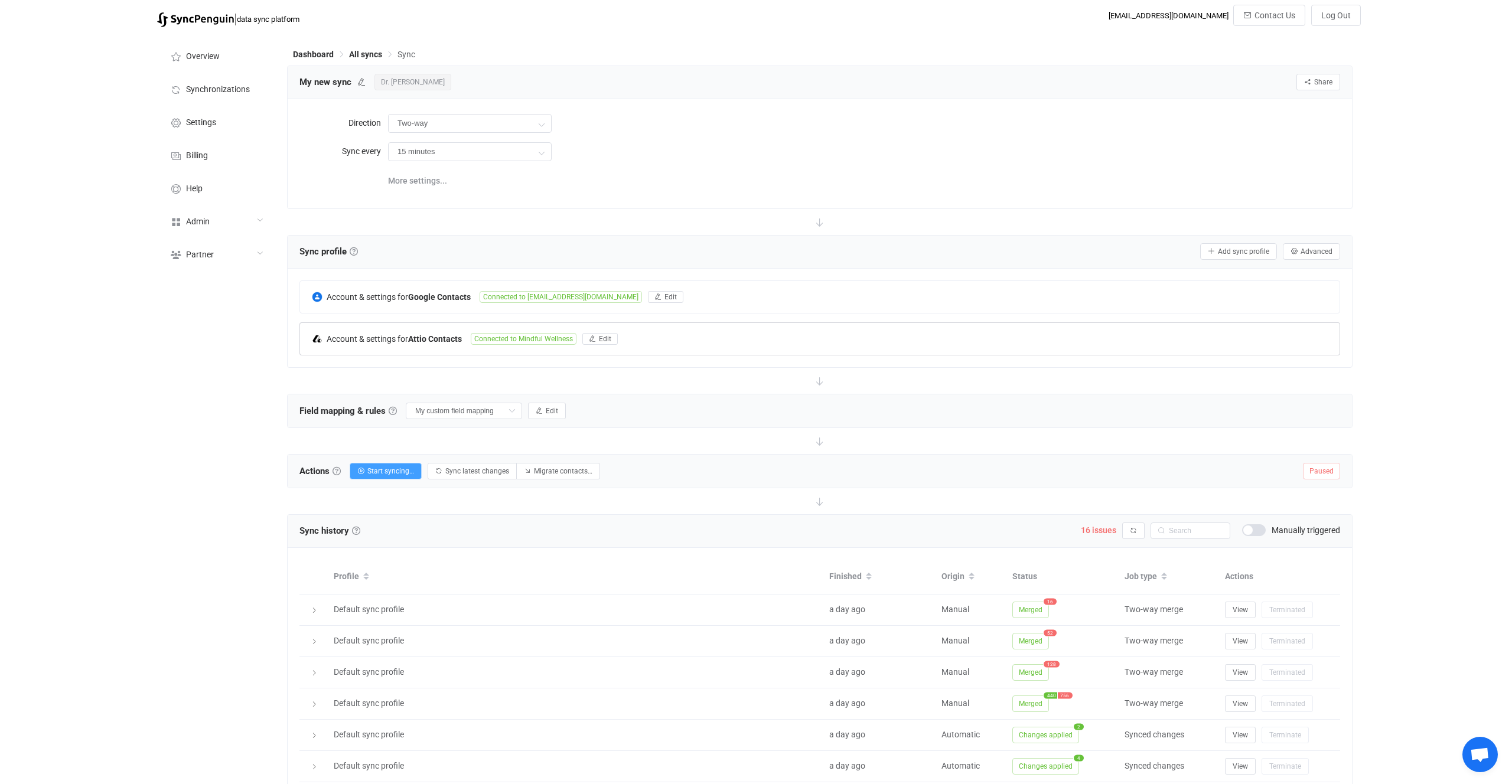
click at [450, 345] on div "Account & settings for Attio Contacts Connected to Mindful Wellness Edit" at bounding box center [820, 339] width 1039 height 32
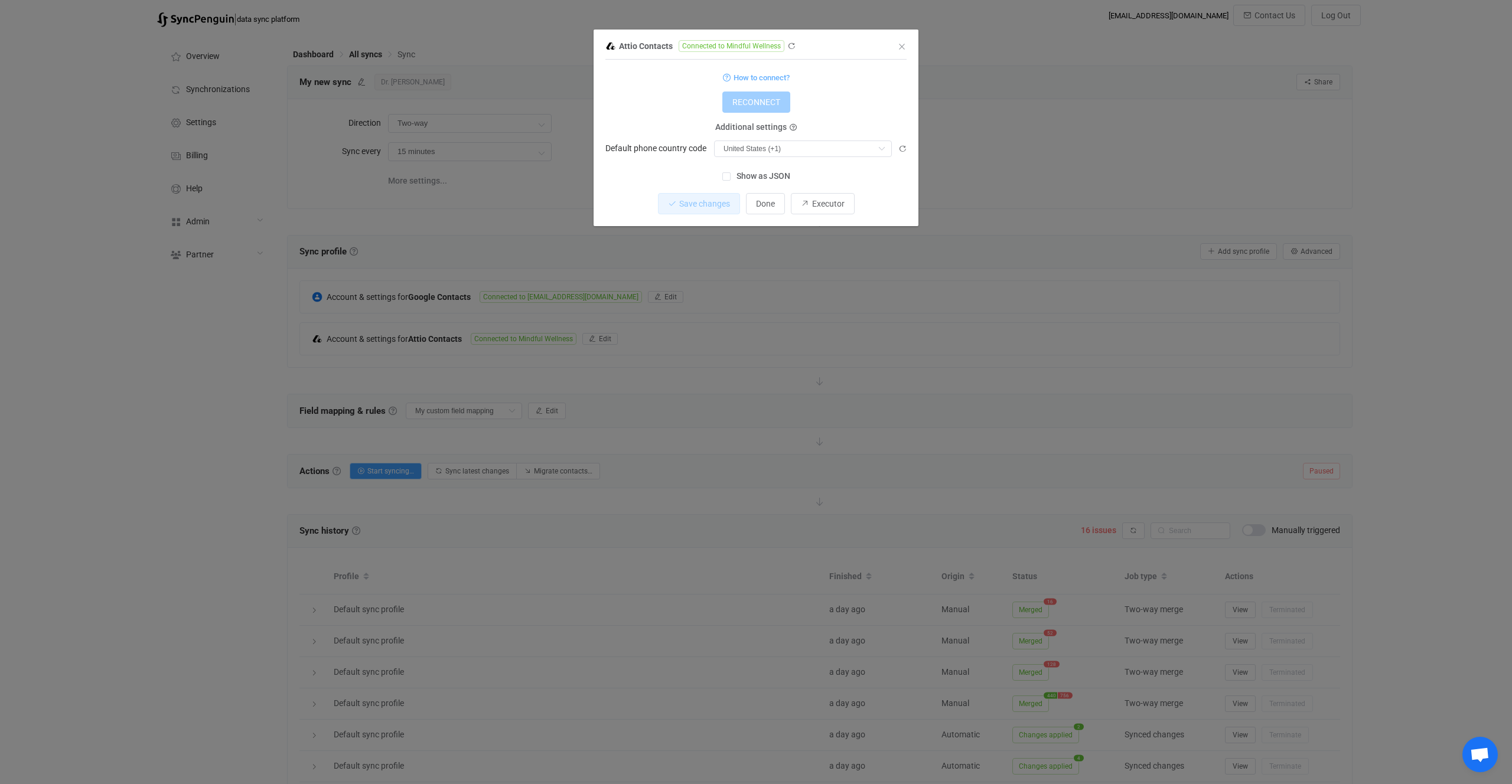
click at [881, 88] on form "How to connect? RECONNECT Additional settings Default phone country code United…" at bounding box center [756, 113] width 301 height 88
click at [1050, 95] on div "Attio Contacts Connected to Mindful Wellness 1 { { "accessToken": "***", "count…" at bounding box center [756, 392] width 1512 height 784
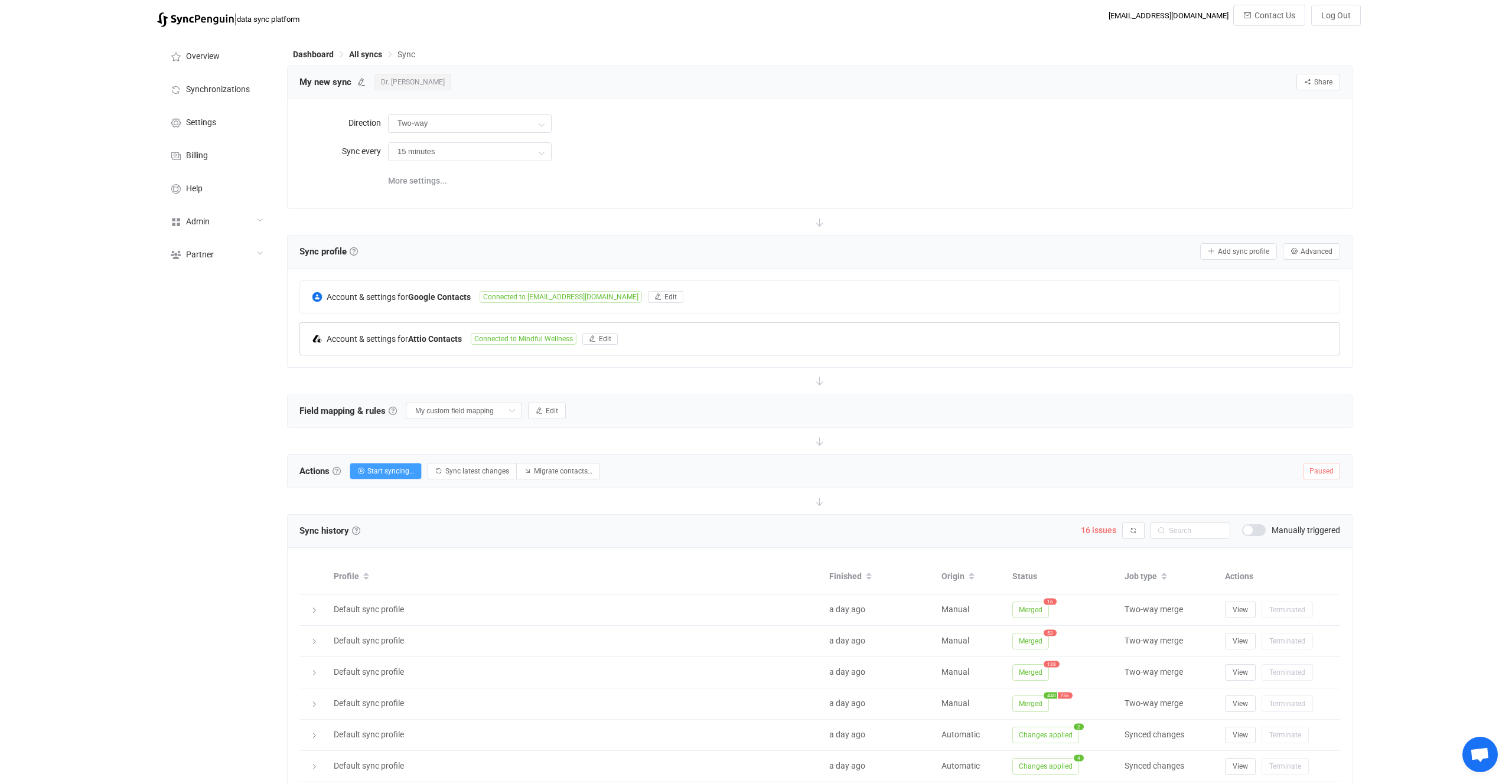
click at [493, 333] on span "Connected to Mindful Wellness" at bounding box center [524, 339] width 106 height 12
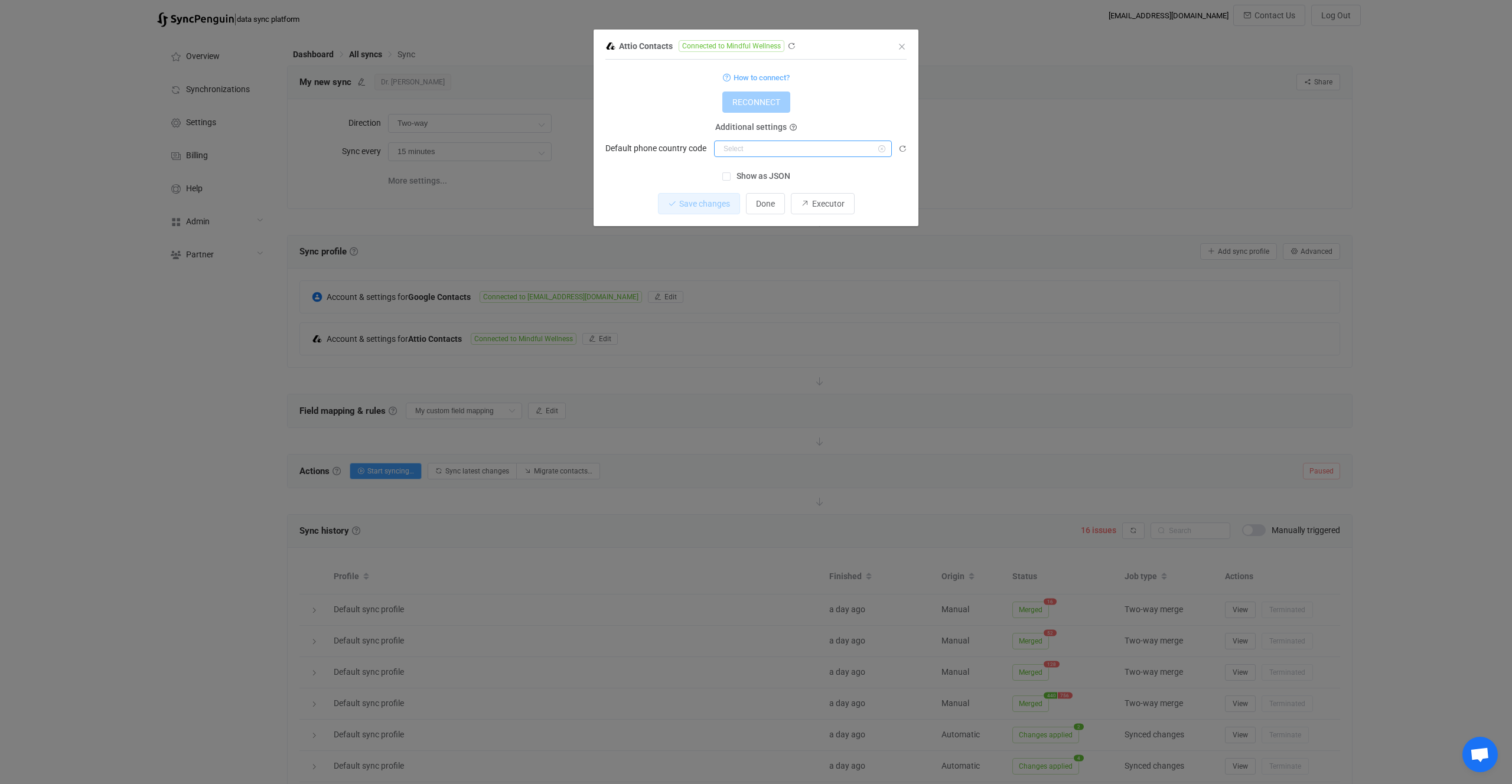
scroll to position [4480, 0]
click at [784, 149] on input "dialog" at bounding box center [803, 149] width 178 height 17
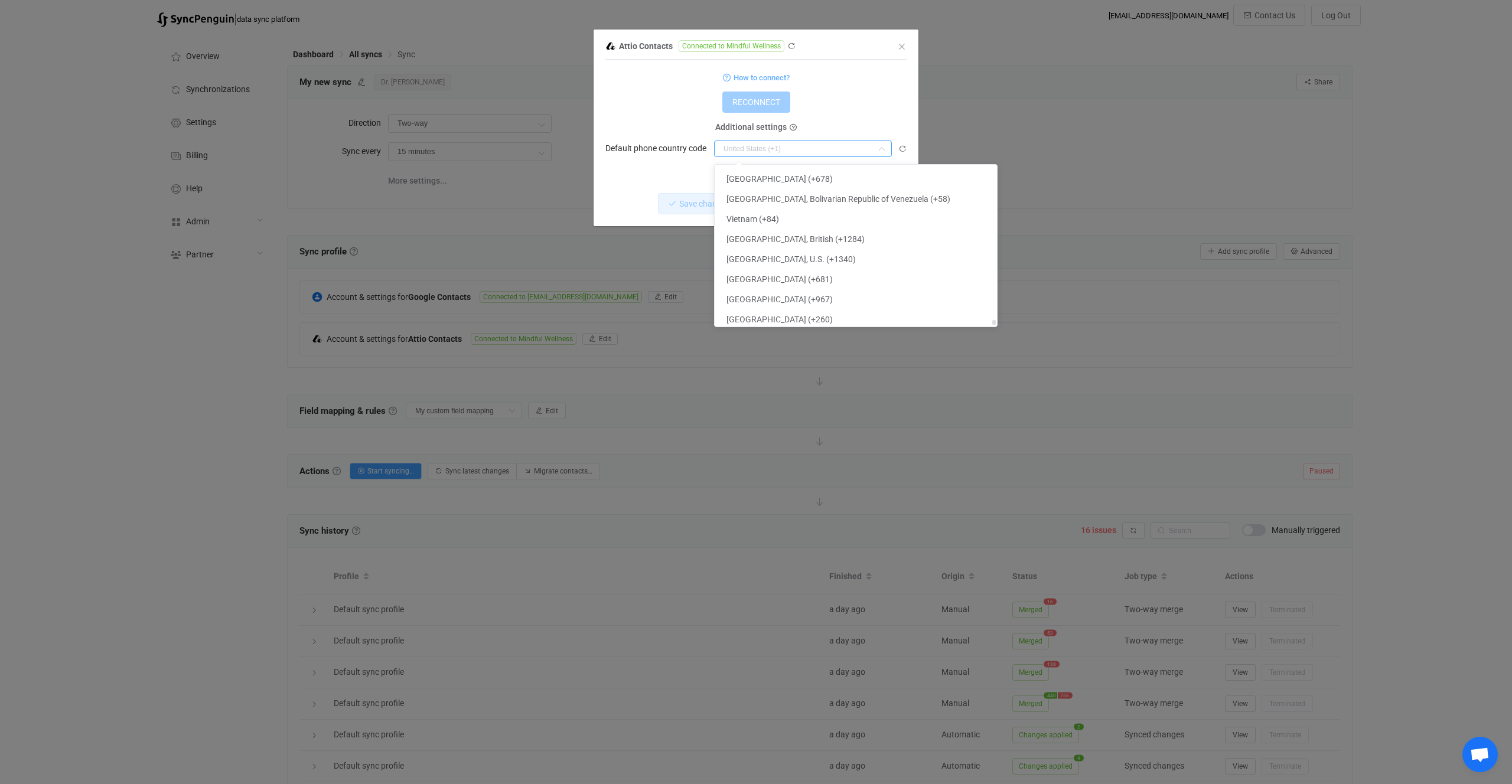
scroll to position [4705, 0]
click at [775, 154] on input "dialog" at bounding box center [803, 149] width 178 height 17
type input "United States (+1)"
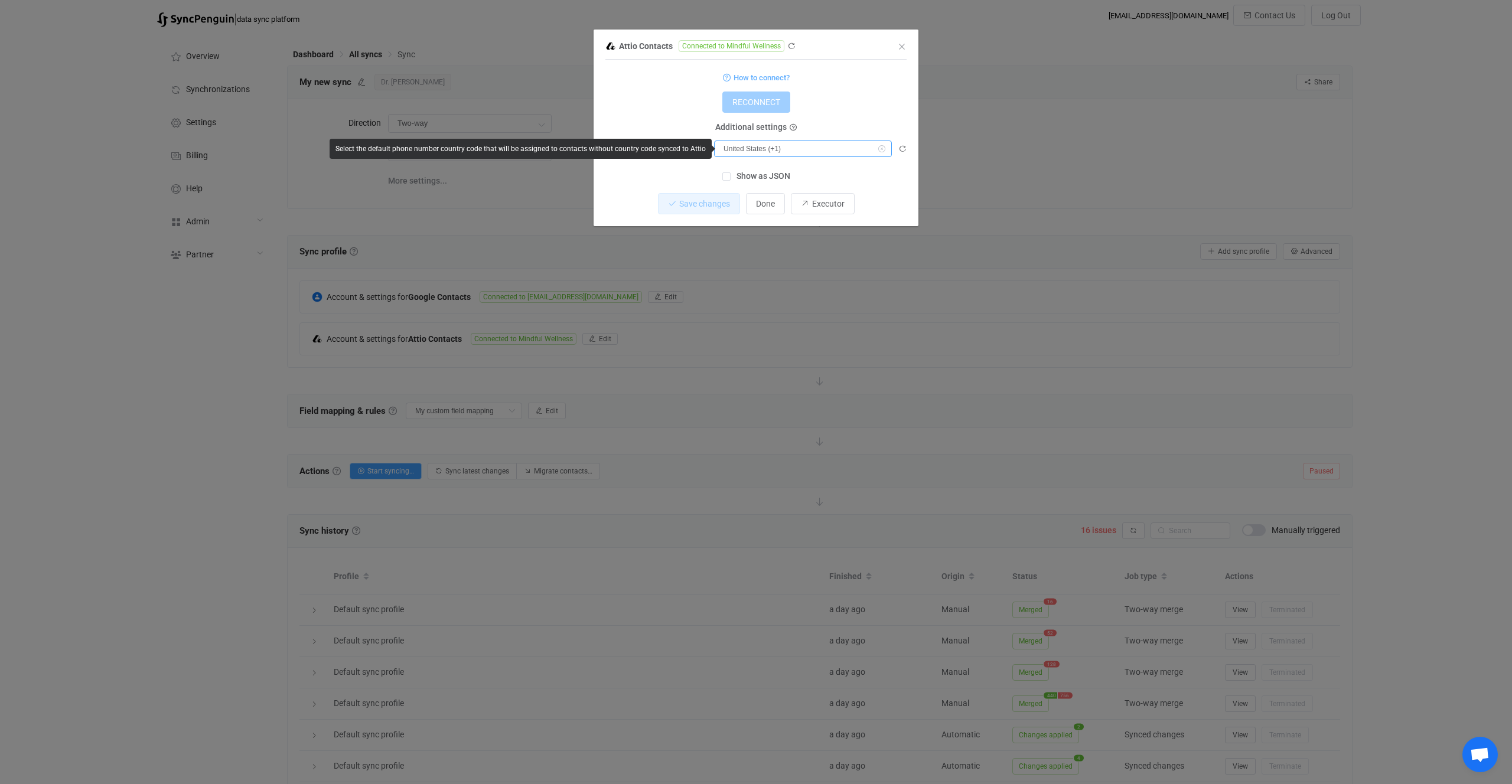
click at [775, 154] on input "United States (+1)" at bounding box center [803, 149] width 178 height 17
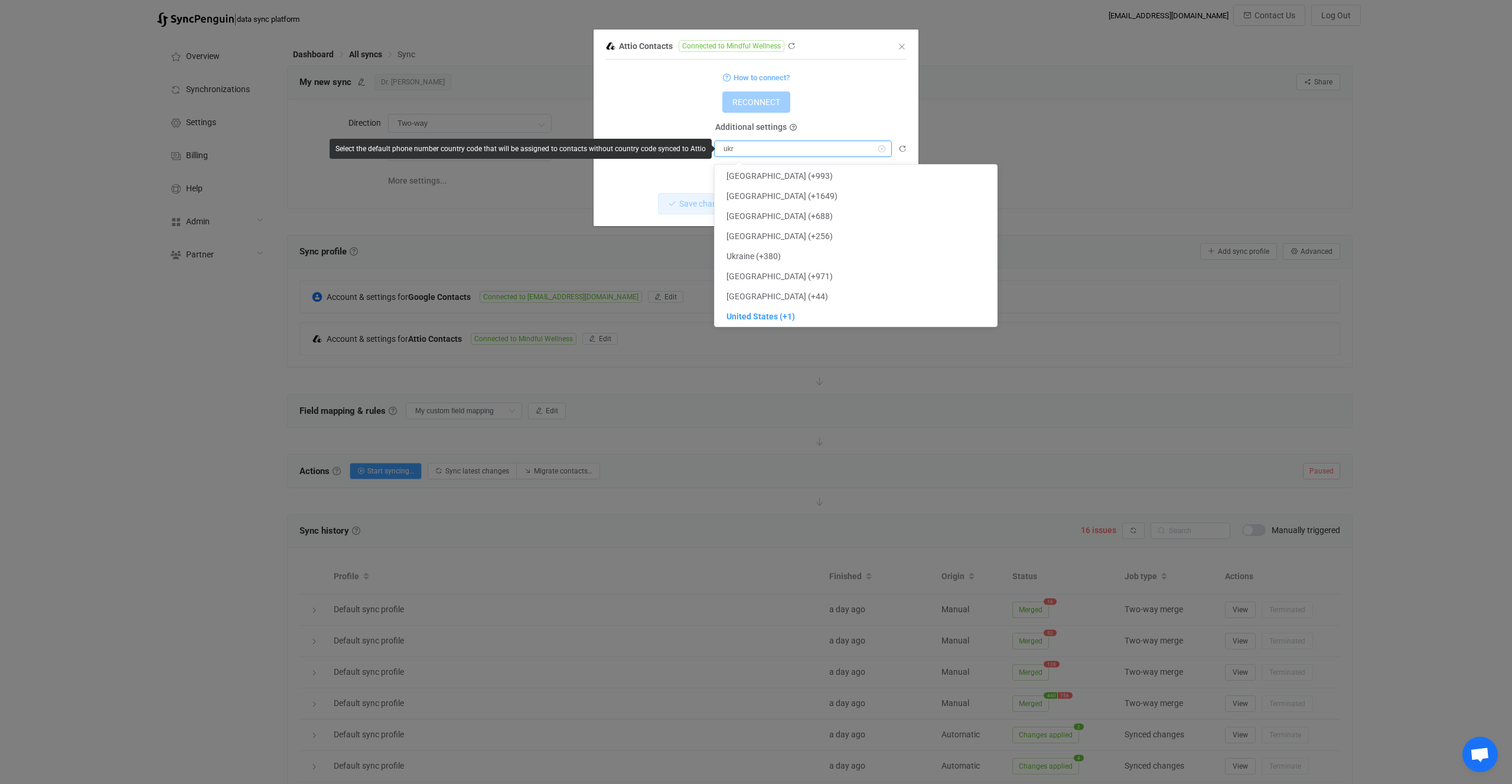
scroll to position [0, 0]
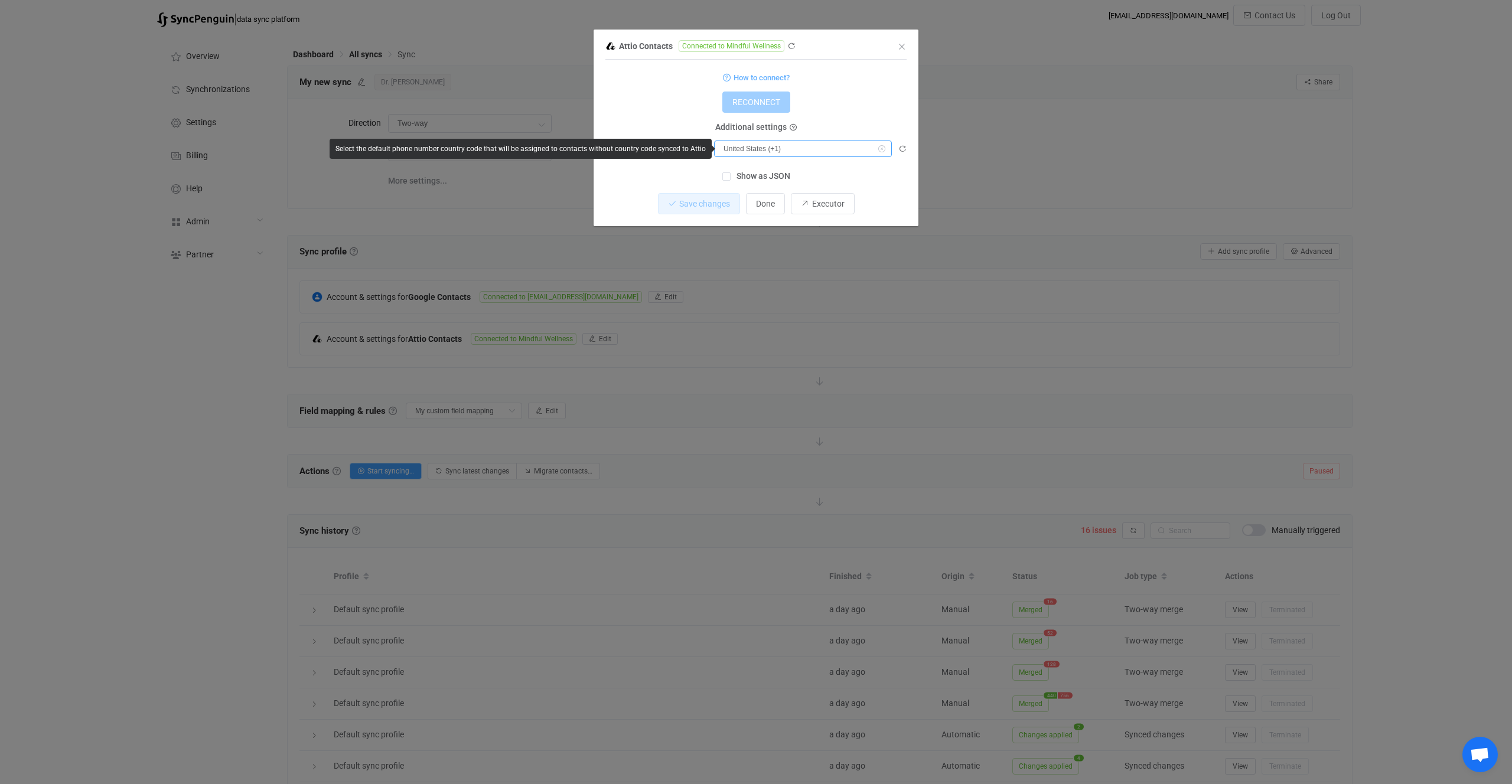
type input "United States (+1)"
click at [883, 147] on icon "dialog" at bounding box center [881, 149] width 15 height 17
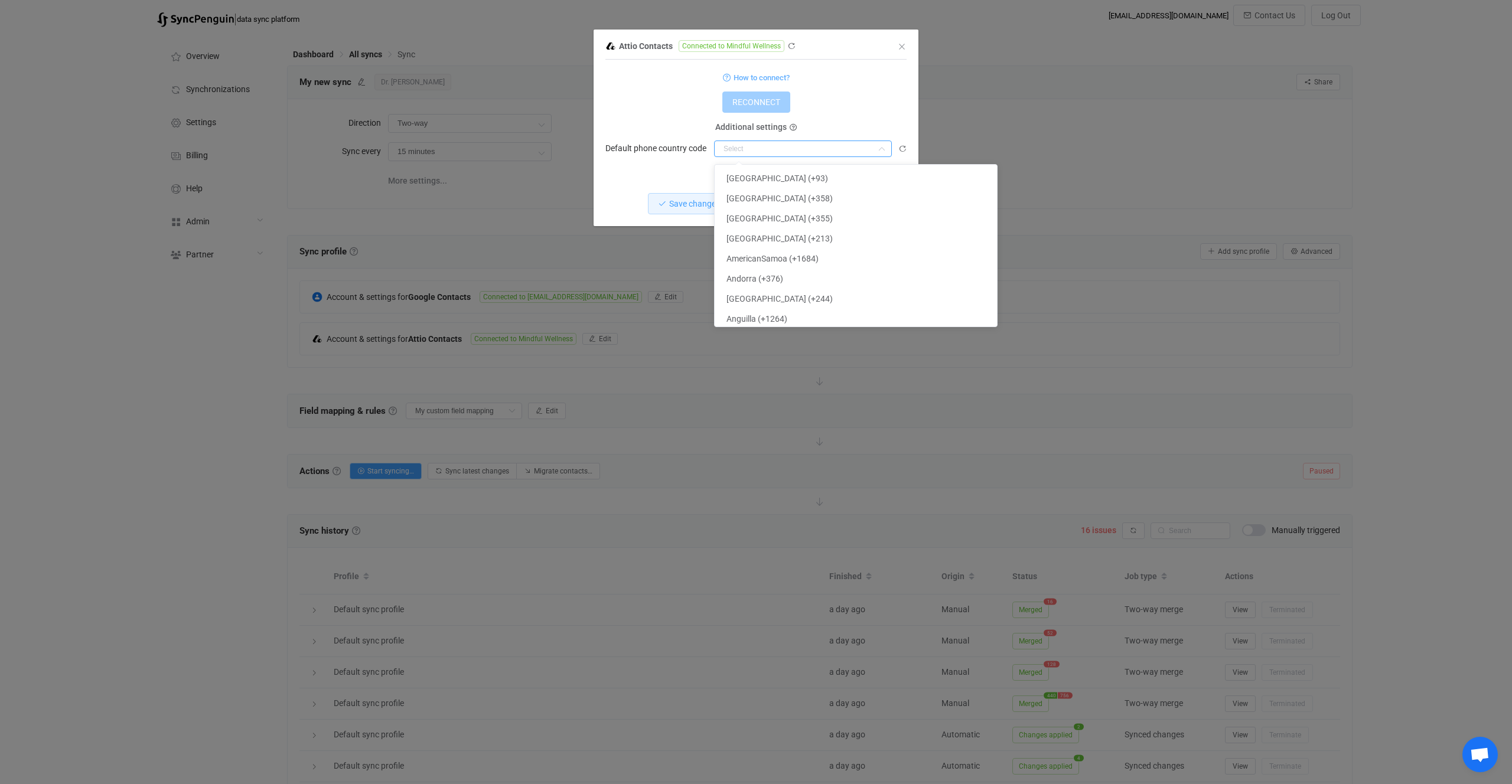
click at [755, 150] on input "dialog" at bounding box center [803, 149] width 178 height 17
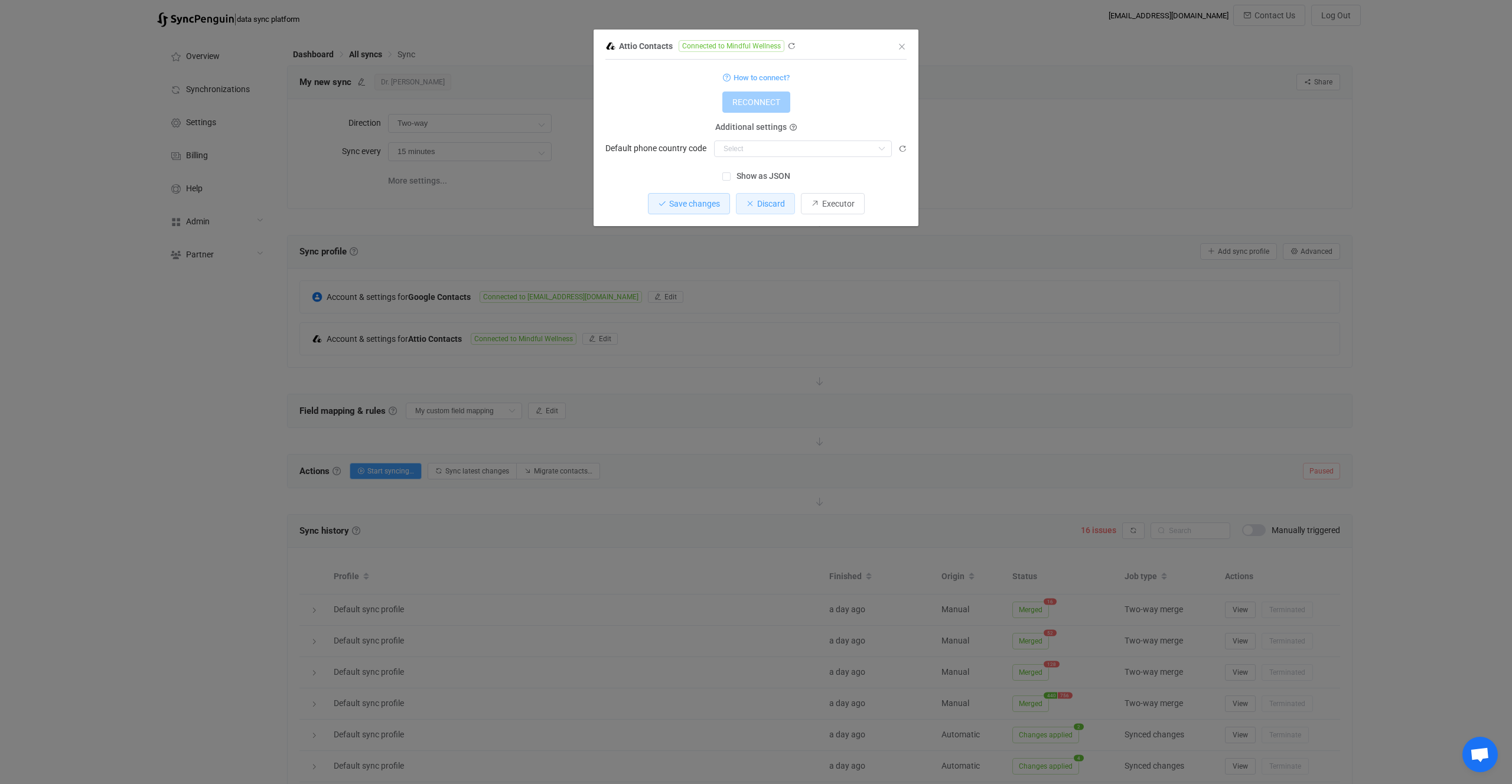
click at [794, 205] on div "Save changes Discard Executor" at bounding box center [756, 204] width 301 height 21
click at [776, 207] on span "Discard" at bounding box center [771, 204] width 28 height 10
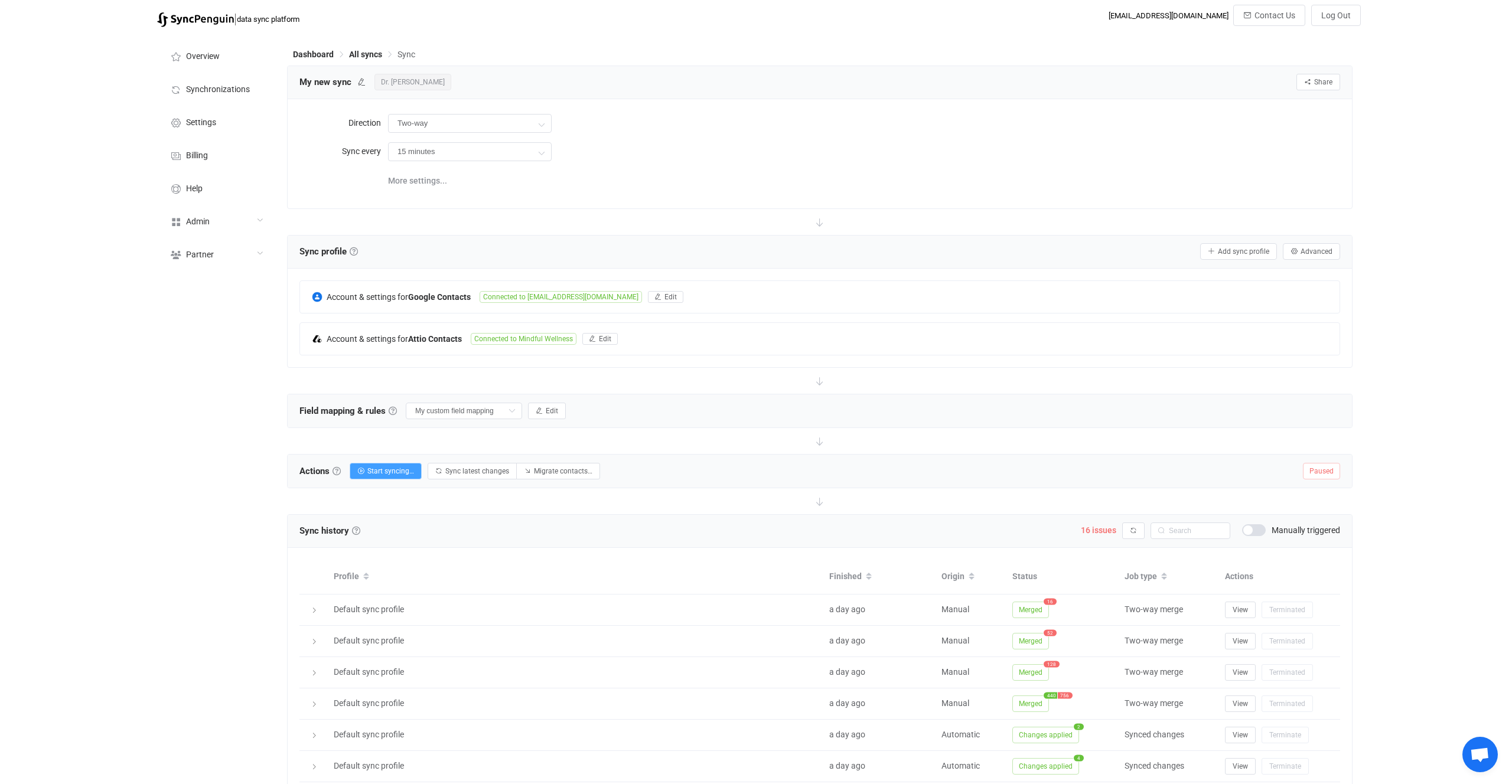
click at [491, 319] on div "Account & settings for Google Contacts Connected to vg.mindfulwellness@gmail.co…" at bounding box center [820, 318] width 1041 height 75
click at [492, 345] on div "Account & settings for Attio Contacts Connected to Mindful Wellness Edit" at bounding box center [820, 339] width 1039 height 32
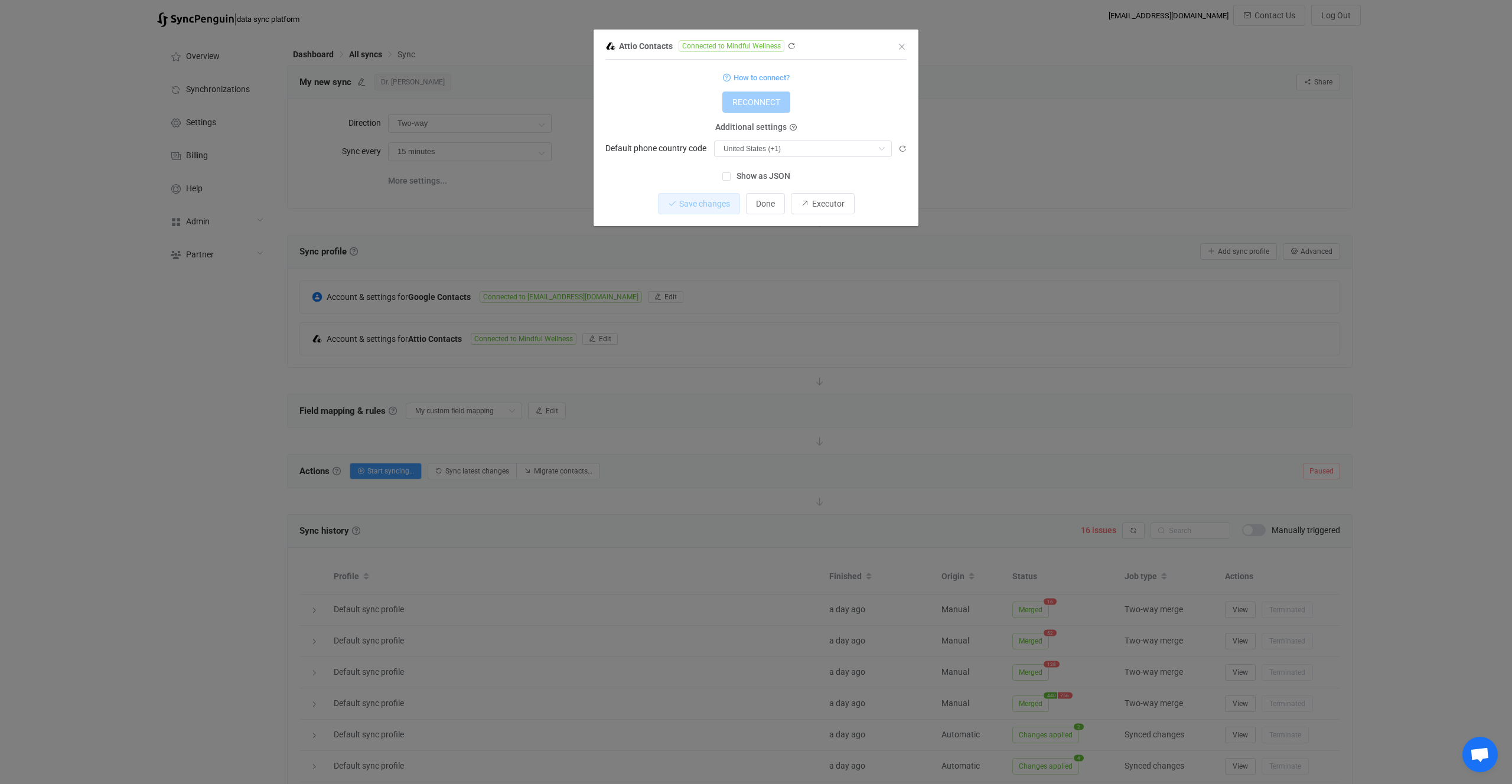
drag, startPoint x: 921, startPoint y: 278, endPoint x: 870, endPoint y: 267, distance: 52.2
click at [921, 278] on div "Attio Contacts Connected to Mindful Wellness 1 { { "accessToken": "***", "count…" at bounding box center [756, 392] width 1512 height 784
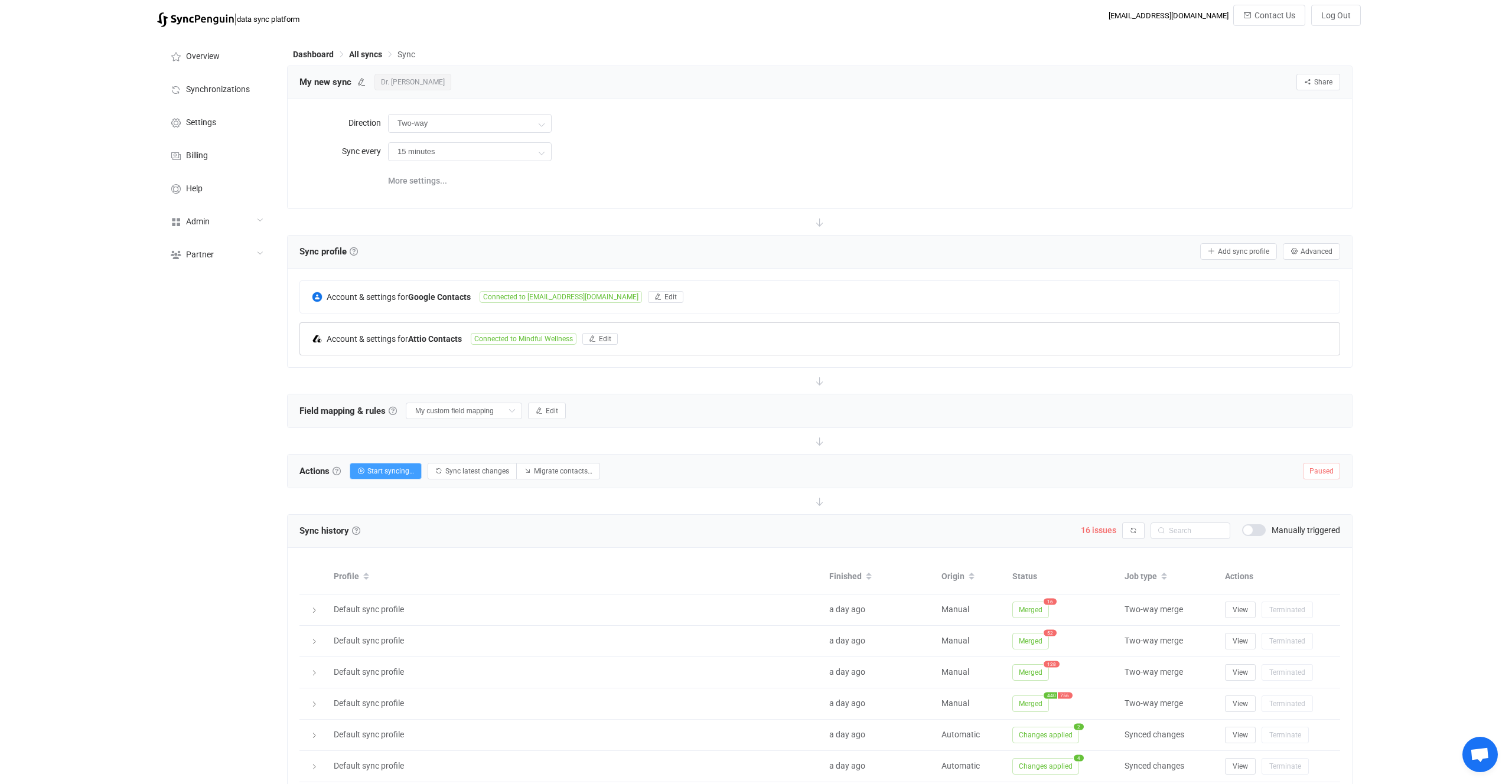
click at [438, 341] on b "Attio Contacts" at bounding box center [435, 339] width 54 height 10
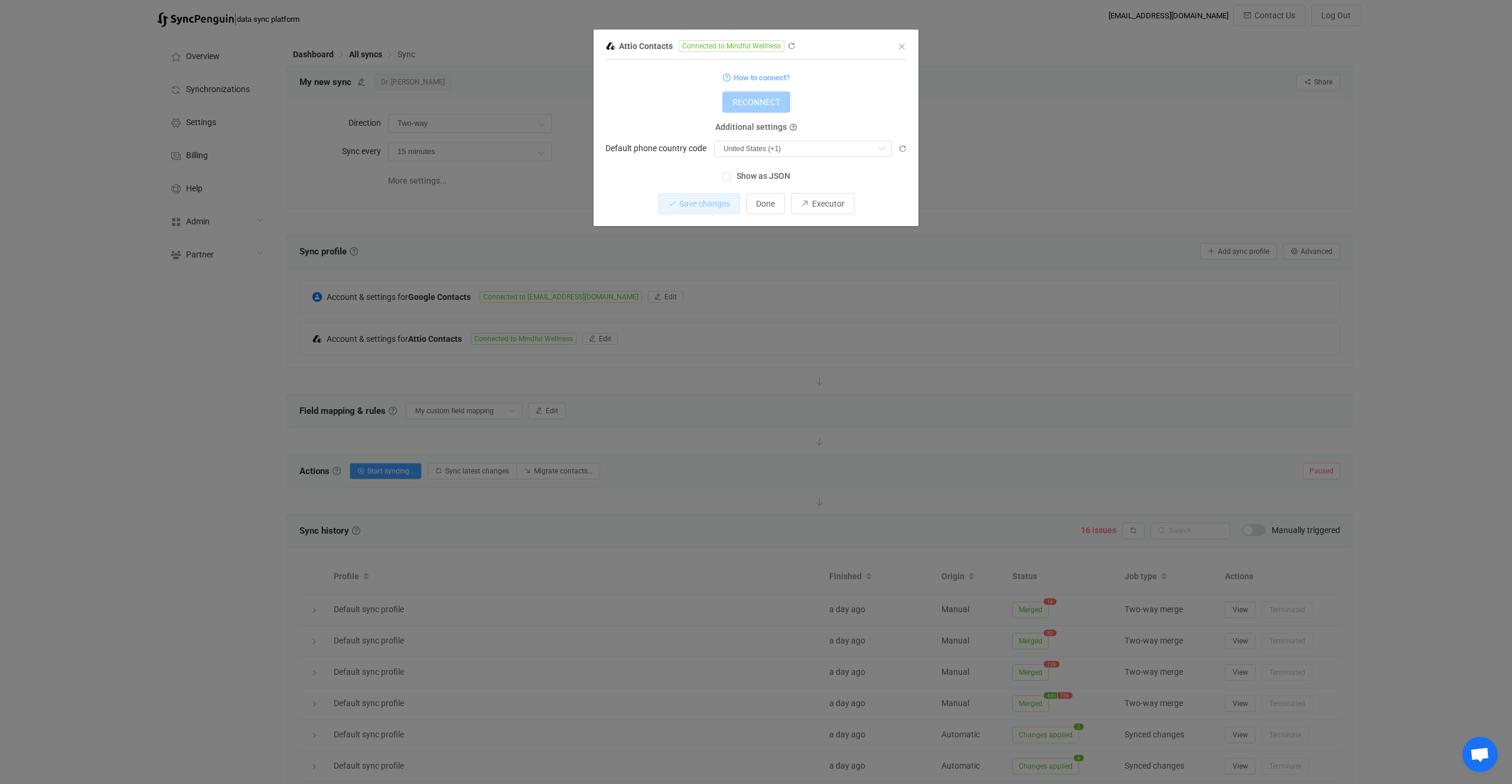
drag, startPoint x: 787, startPoint y: 380, endPoint x: 657, endPoint y: 197, distance: 224.5
click at [787, 381] on div "Attio Contacts Connected to Mindful Wellness 1 { { "accessToken": "***", "count…" at bounding box center [756, 392] width 1512 height 784
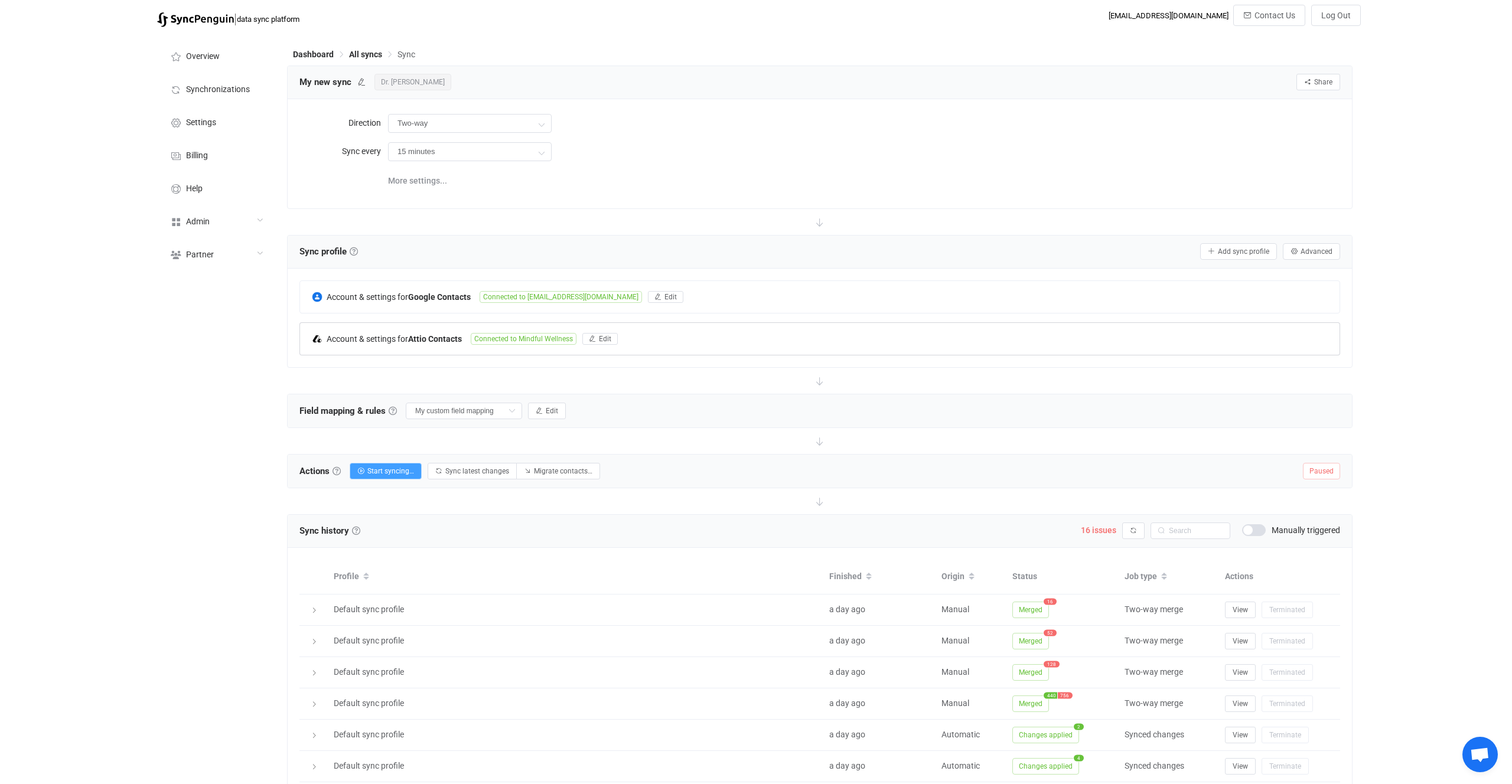
click at [488, 338] on span "Connected to Mindful Wellness" at bounding box center [524, 339] width 106 height 12
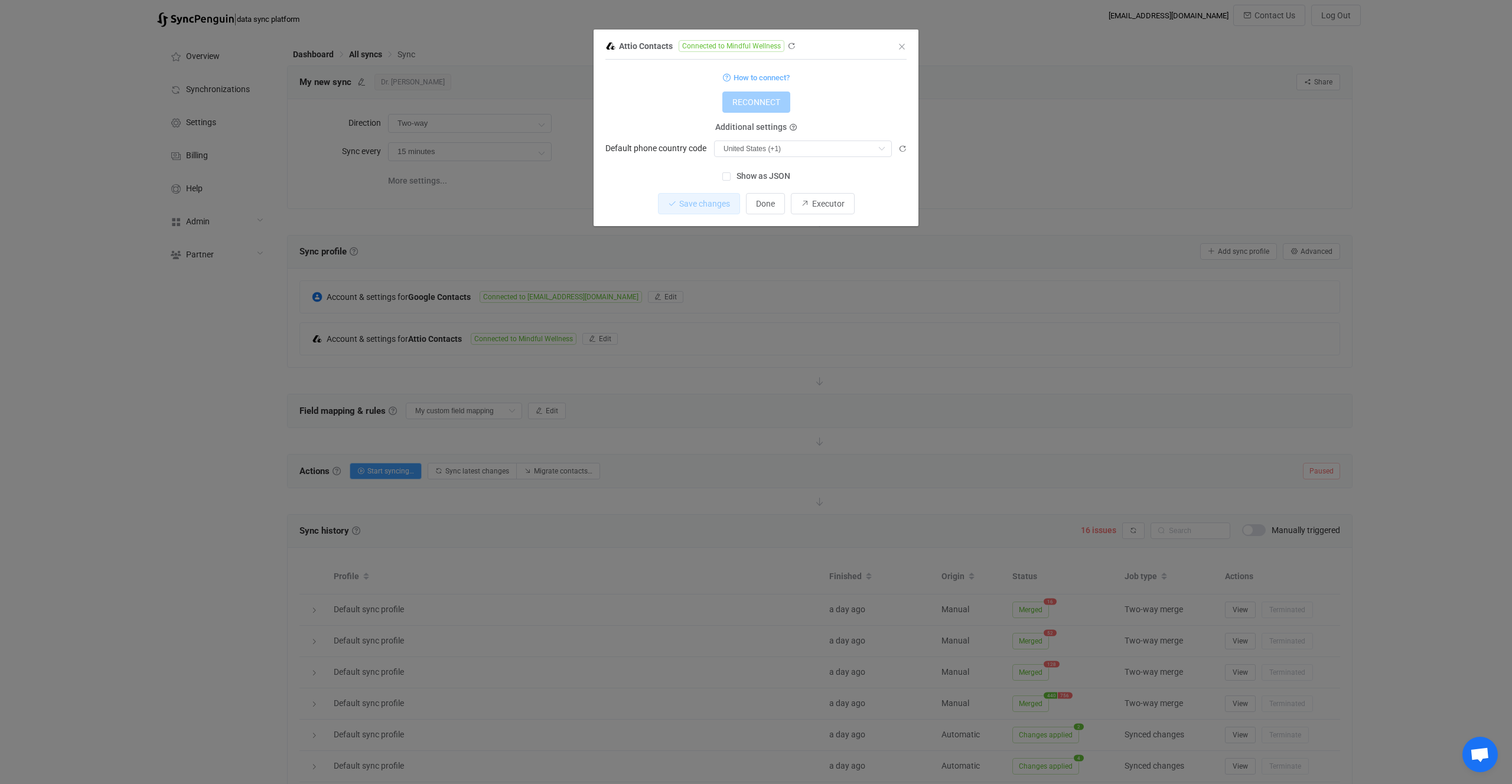
click at [764, 350] on div "Attio Contacts Connected to Mindful Wellness 1 { { "accessToken": "***", "count…" at bounding box center [756, 392] width 1512 height 784
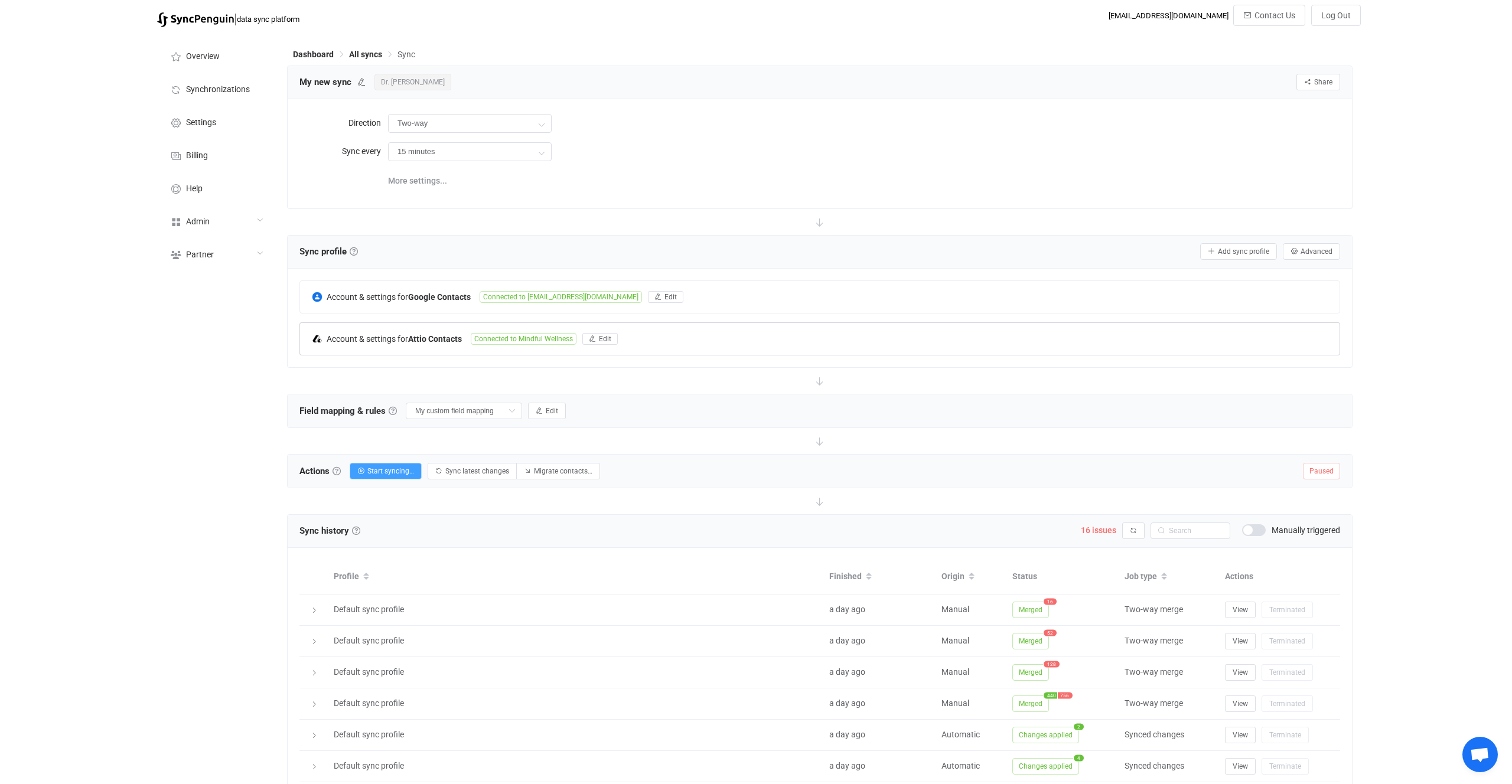
click at [391, 334] on span "Account & settings for" at bounding box center [367, 339] width 82 height 10
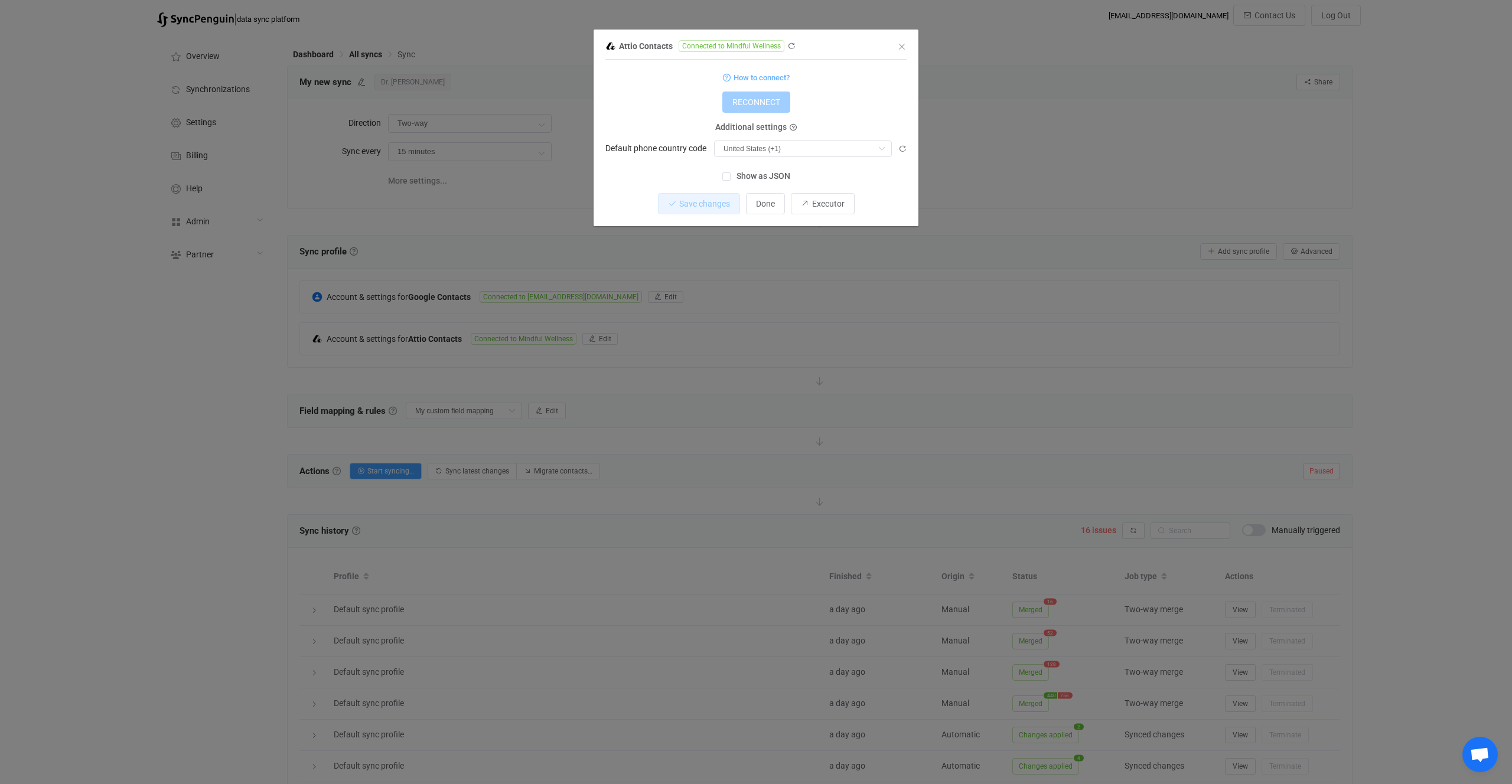
click at [829, 366] on div "Attio Contacts Connected to Mindful Wellness 1 { { "accessToken": "***", "count…" at bounding box center [756, 392] width 1512 height 784
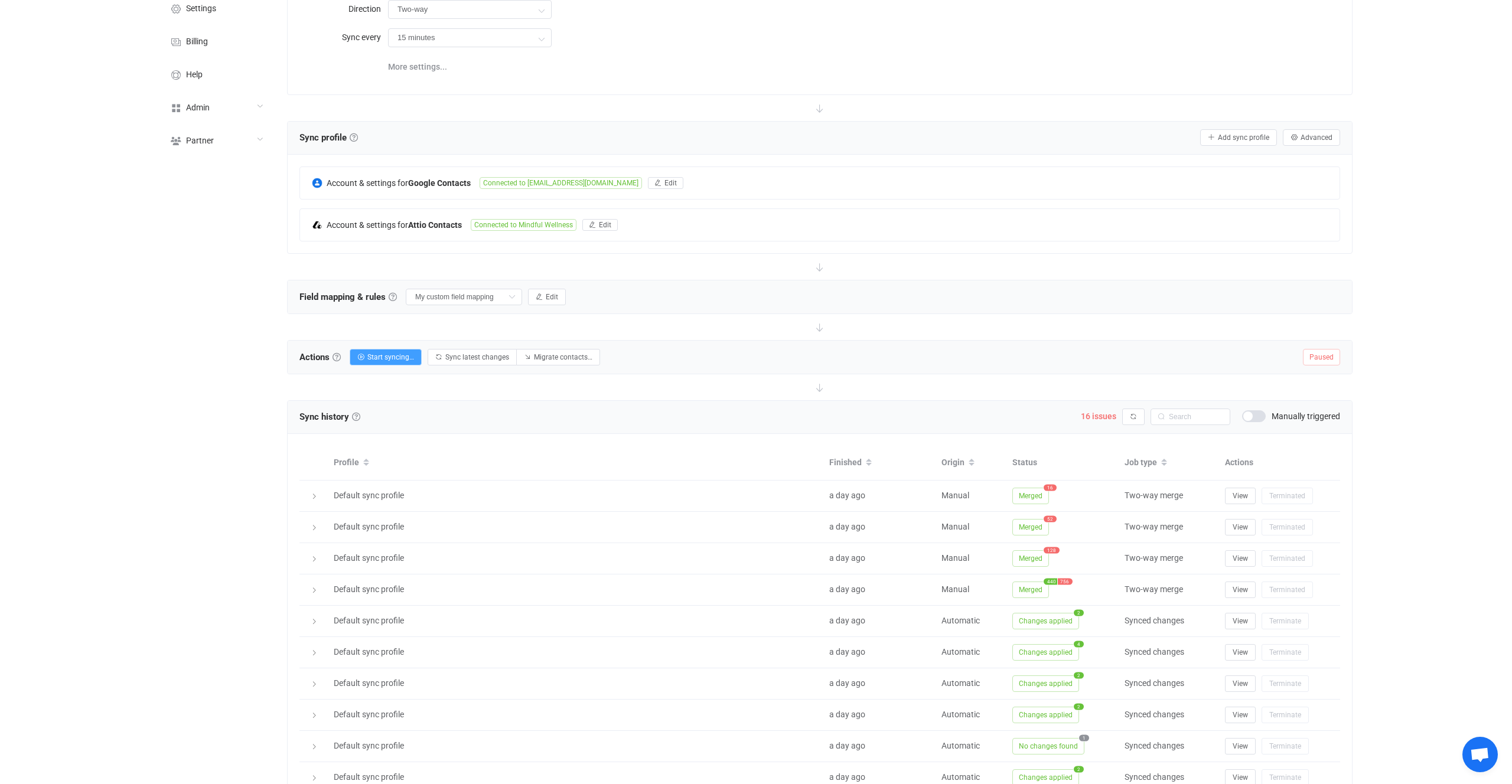
scroll to position [198, 0]
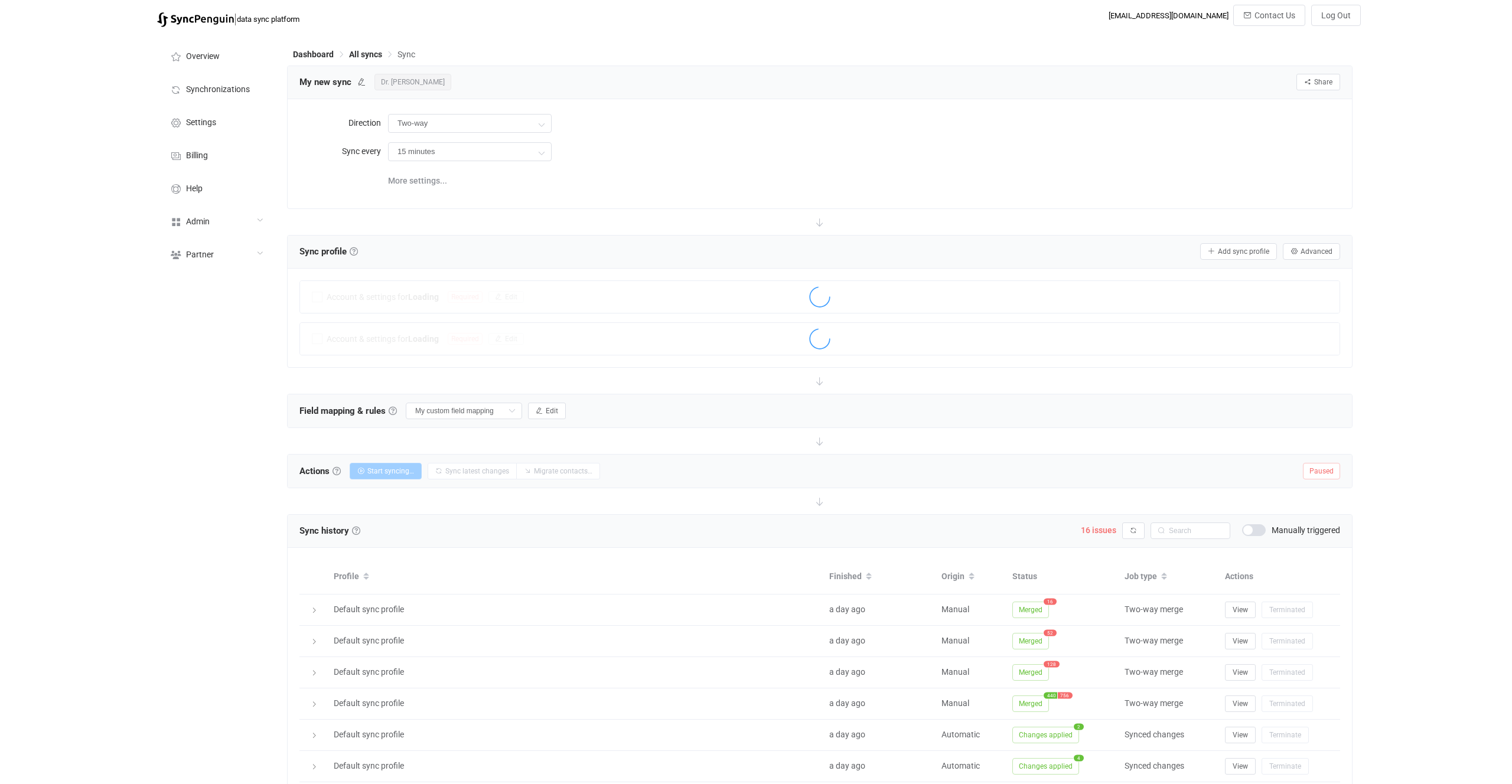
scroll to position [198, 0]
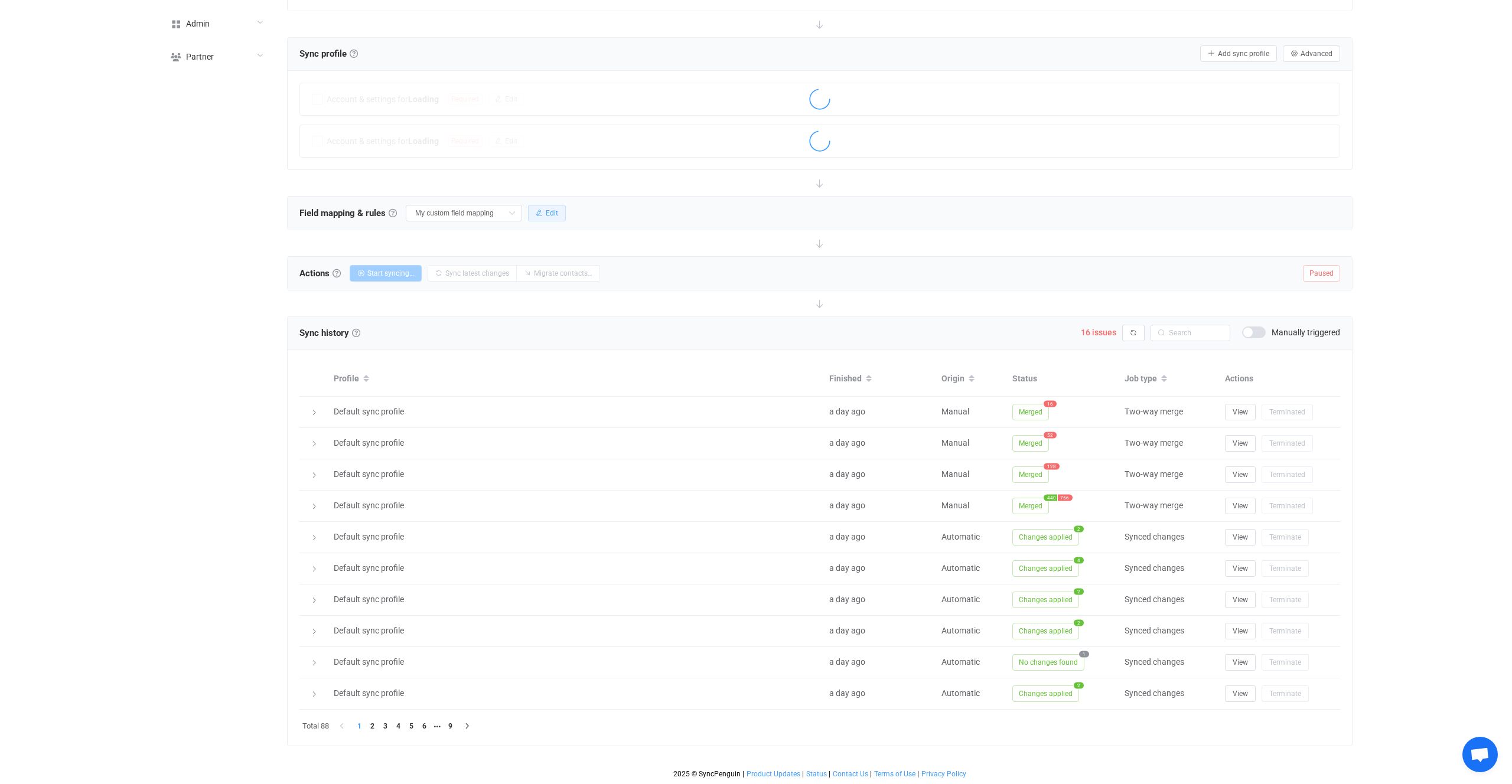
click at [536, 211] on icon "button" at bounding box center [539, 213] width 7 height 7
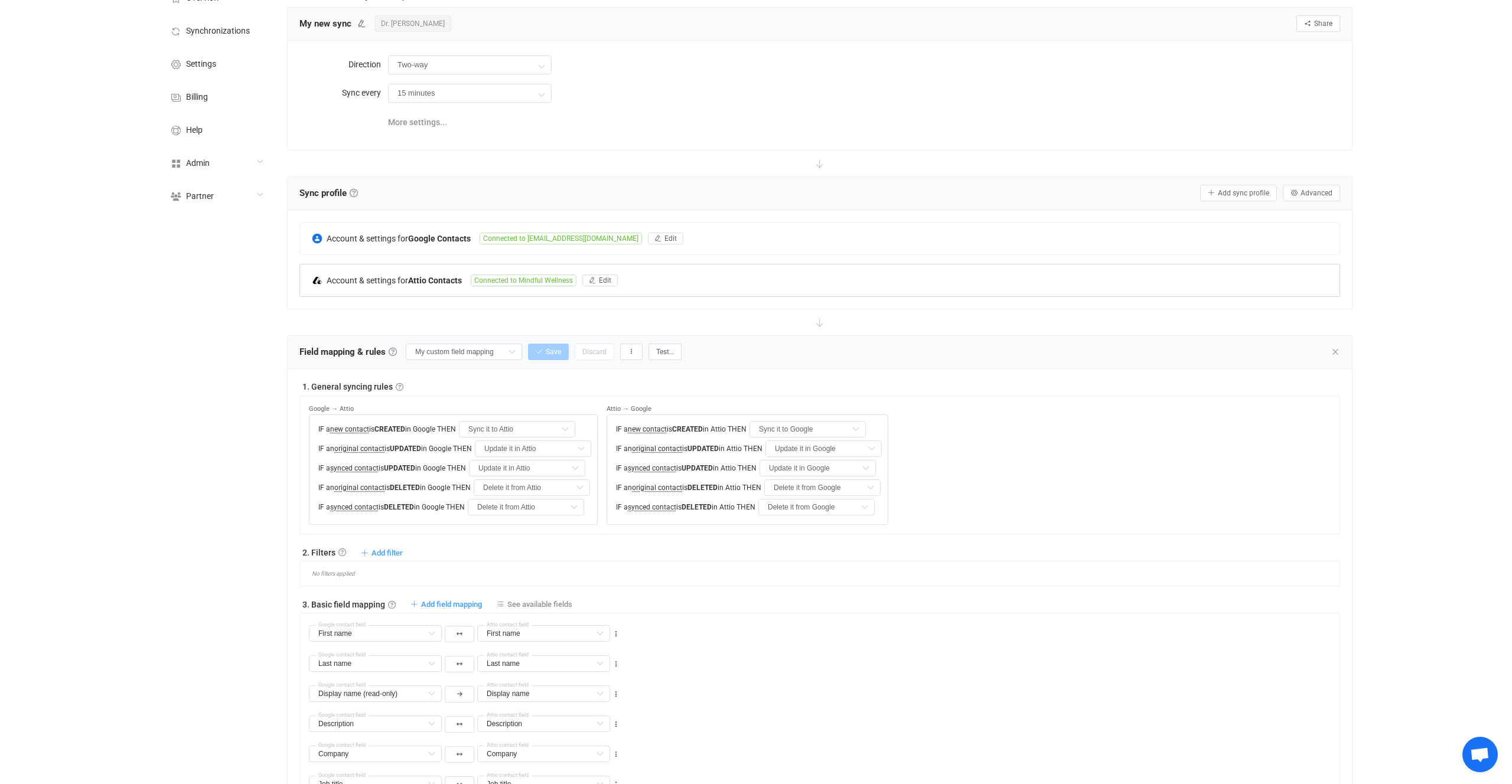
scroll to position [0, 0]
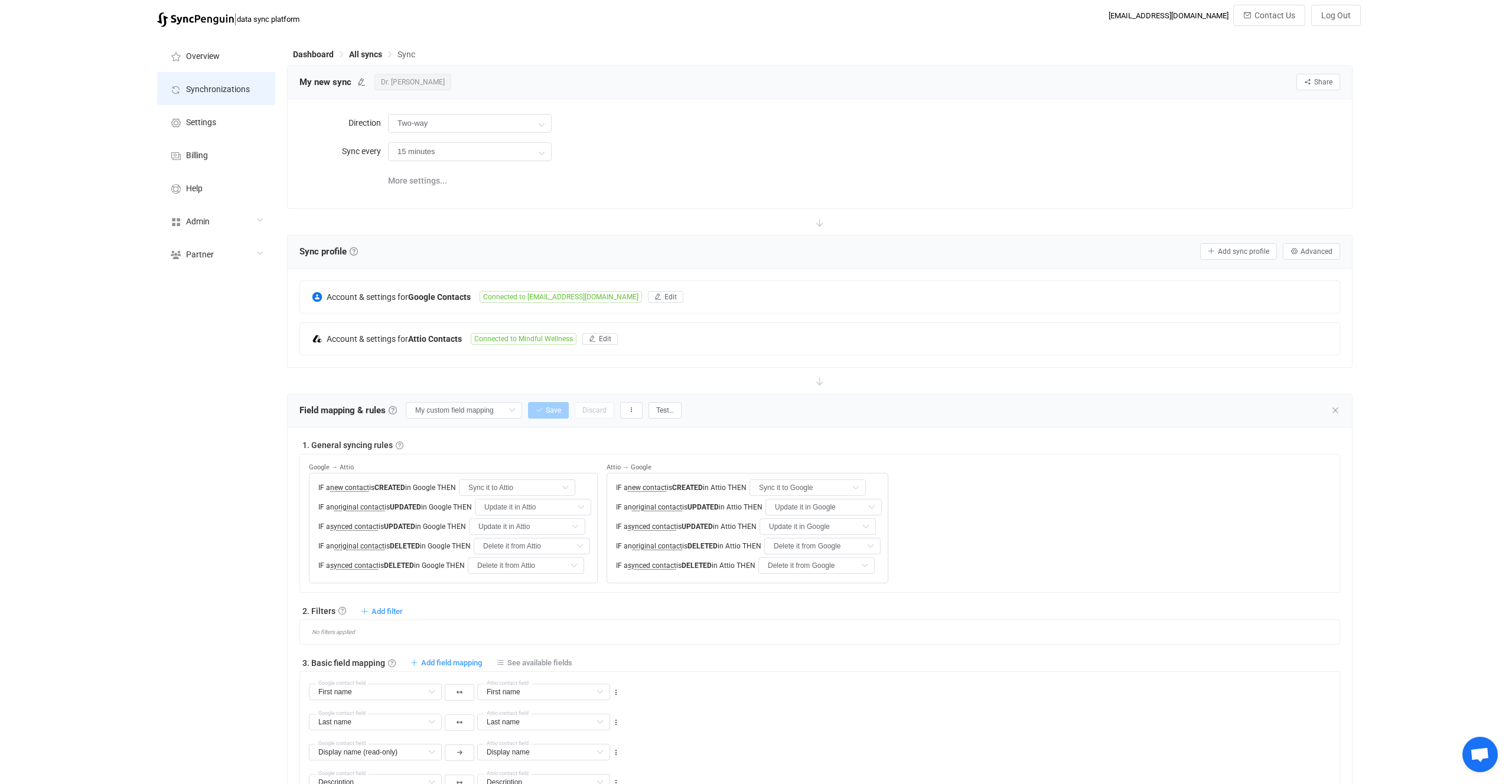
click at [237, 89] on span "Synchronizations" at bounding box center [218, 90] width 64 height 10
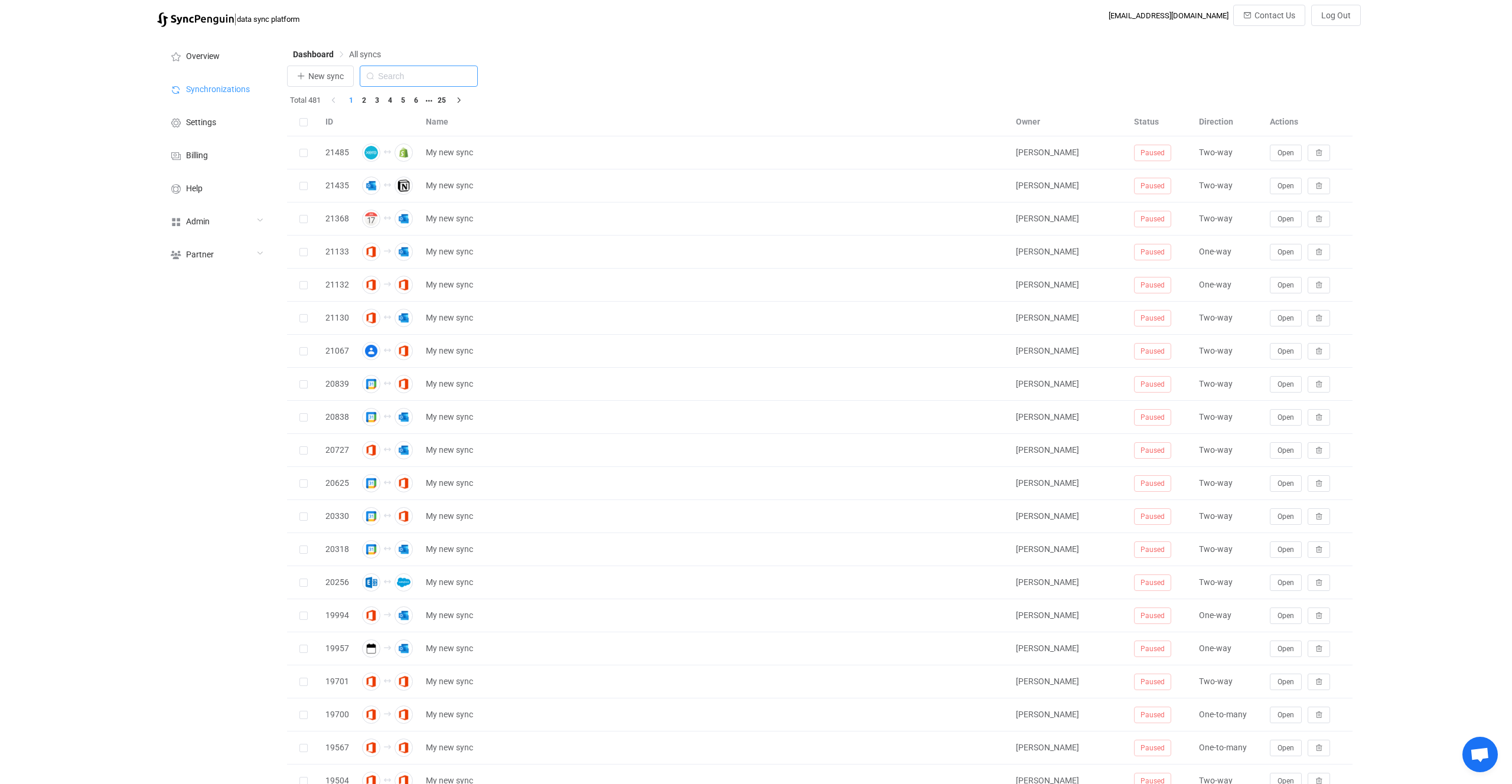
click at [425, 69] on input "text" at bounding box center [419, 76] width 118 height 21
type input "attio"
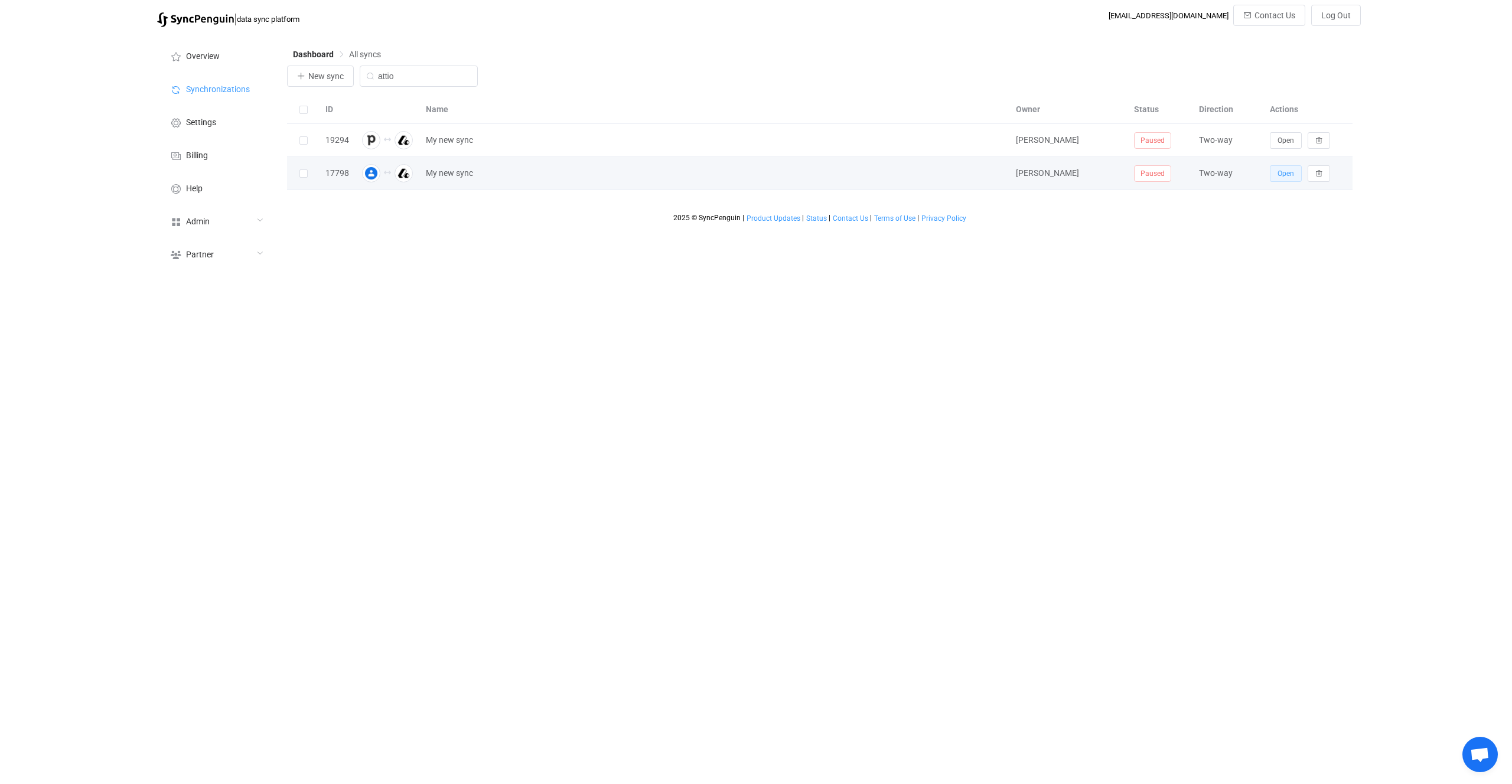
click at [1288, 175] on span "Open" at bounding box center [1286, 173] width 17 height 8
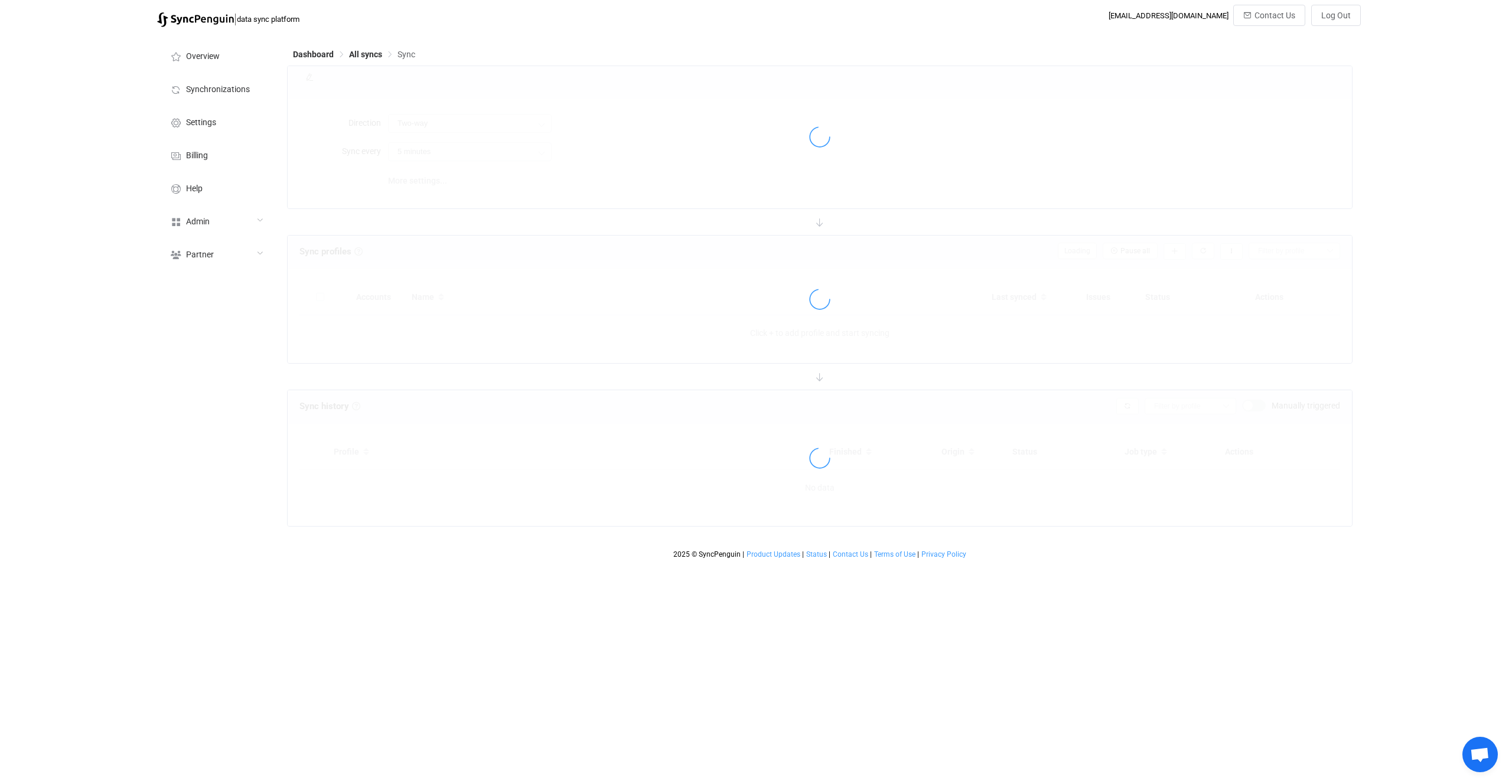
type input "15 minutes"
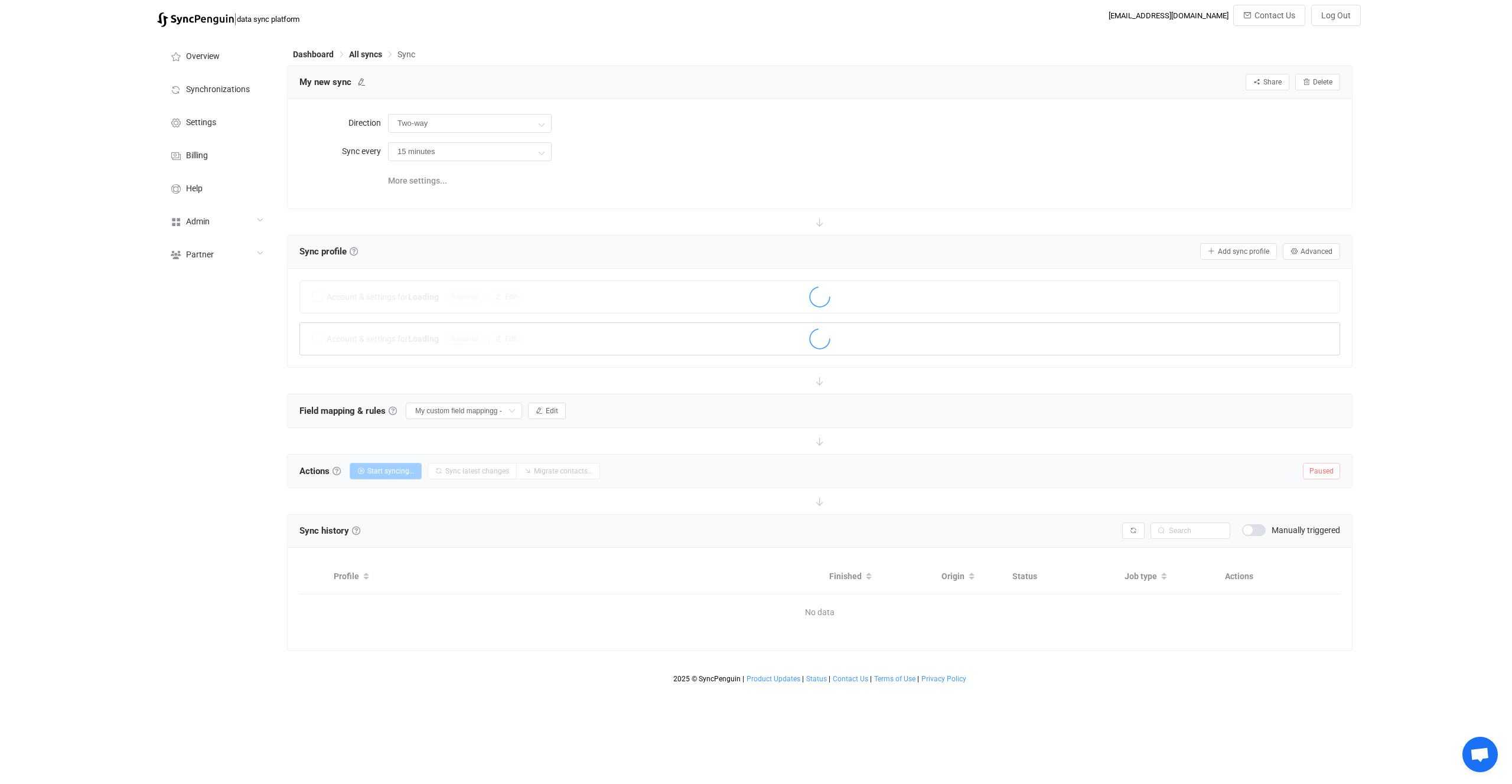
click at [617, 331] on div at bounding box center [820, 340] width 1039 height 27
click at [581, 346] on div "Account & settings for Attio Contacts Connected to SyncPenguin Edit" at bounding box center [820, 339] width 1039 height 32
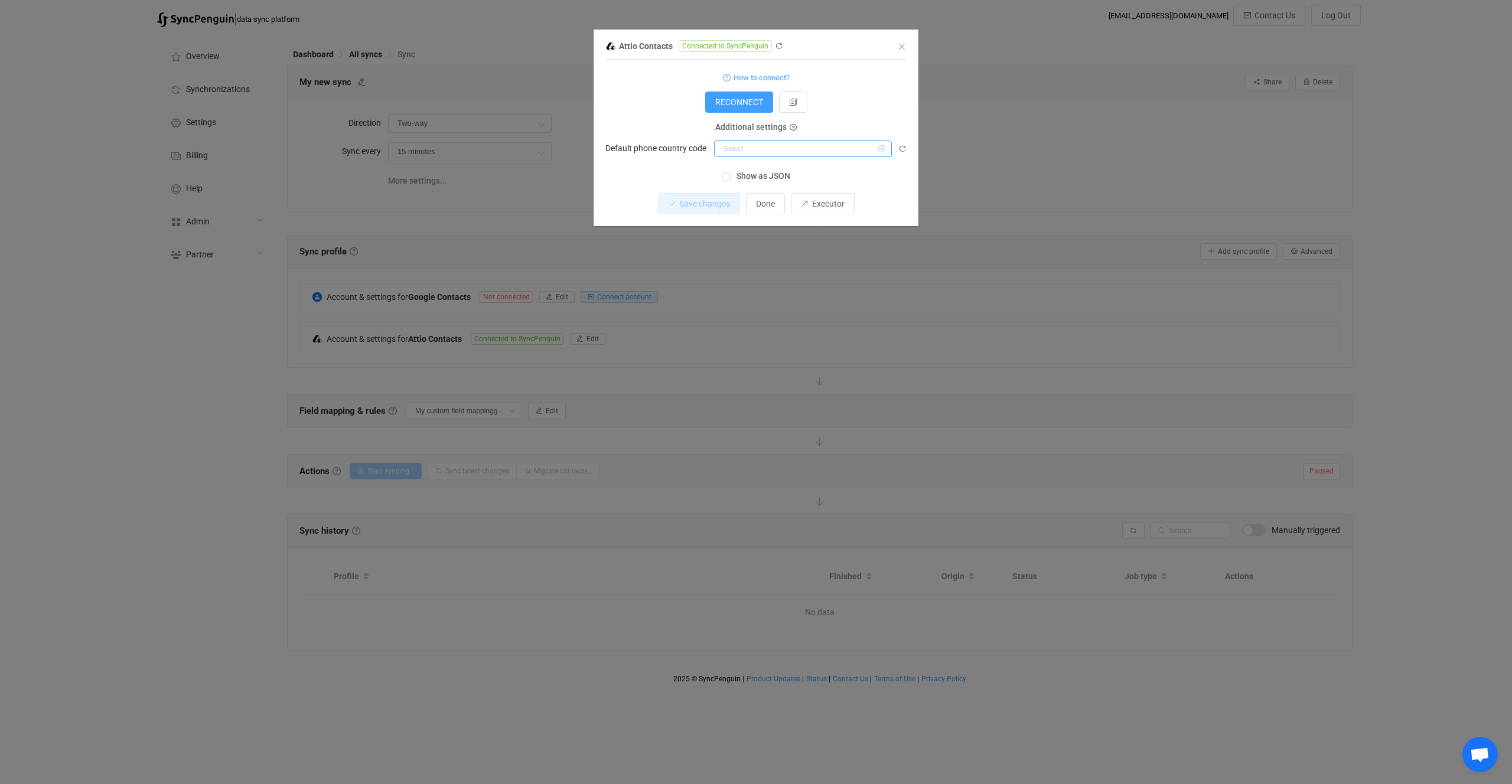
click at [811, 149] on input "dialog" at bounding box center [803, 149] width 178 height 17
click at [825, 249] on div at bounding box center [821, 249] width 211 height 4
click at [763, 232] on li "United States (+1)" at bounding box center [821, 238] width 213 height 20
type input "United States (+1)"
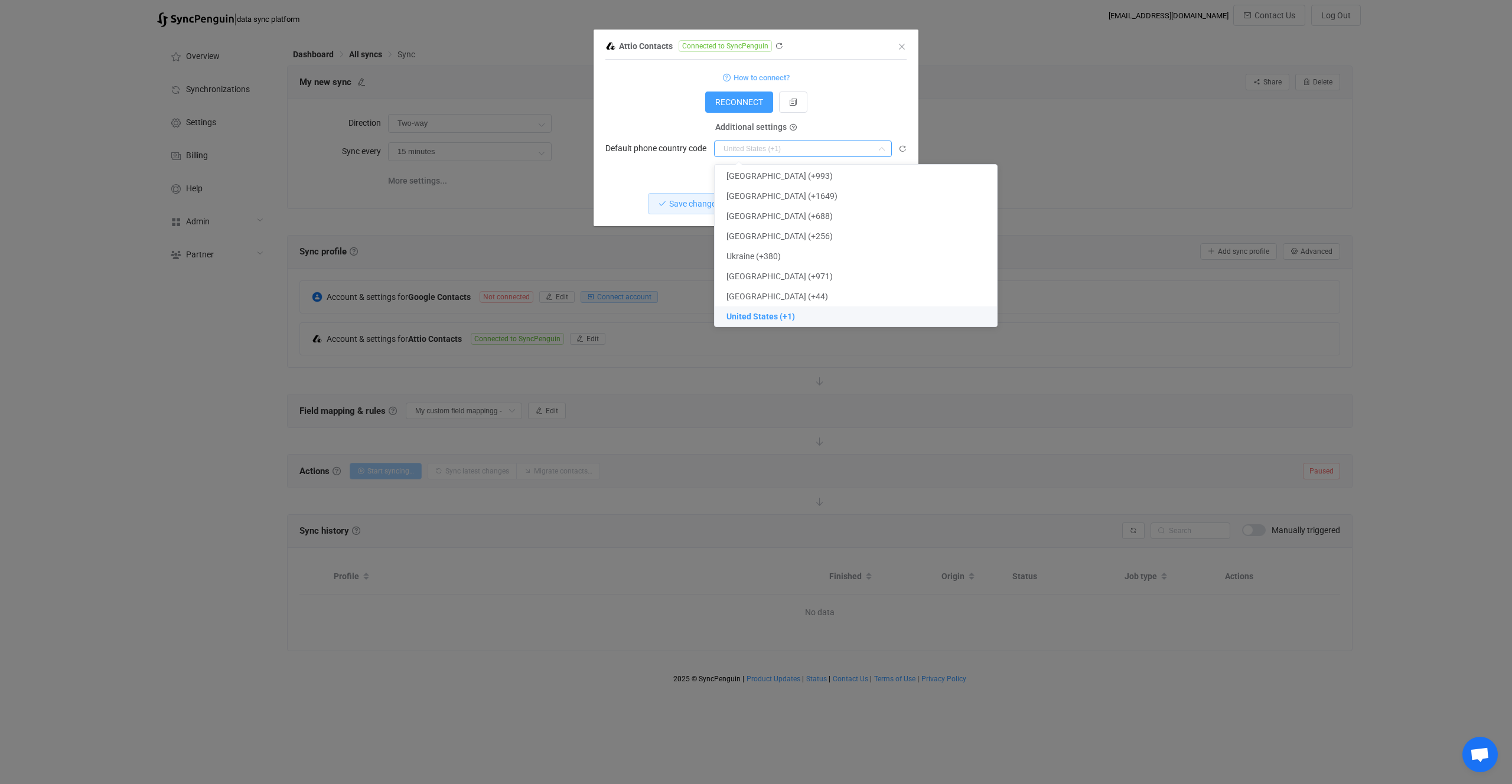
click at [615, 302] on div "Attio Contacts Connected to SyncPenguin 1 { { "accessToken": "***", "countryCod…" at bounding box center [756, 392] width 1512 height 784
type input "United States (+1)"
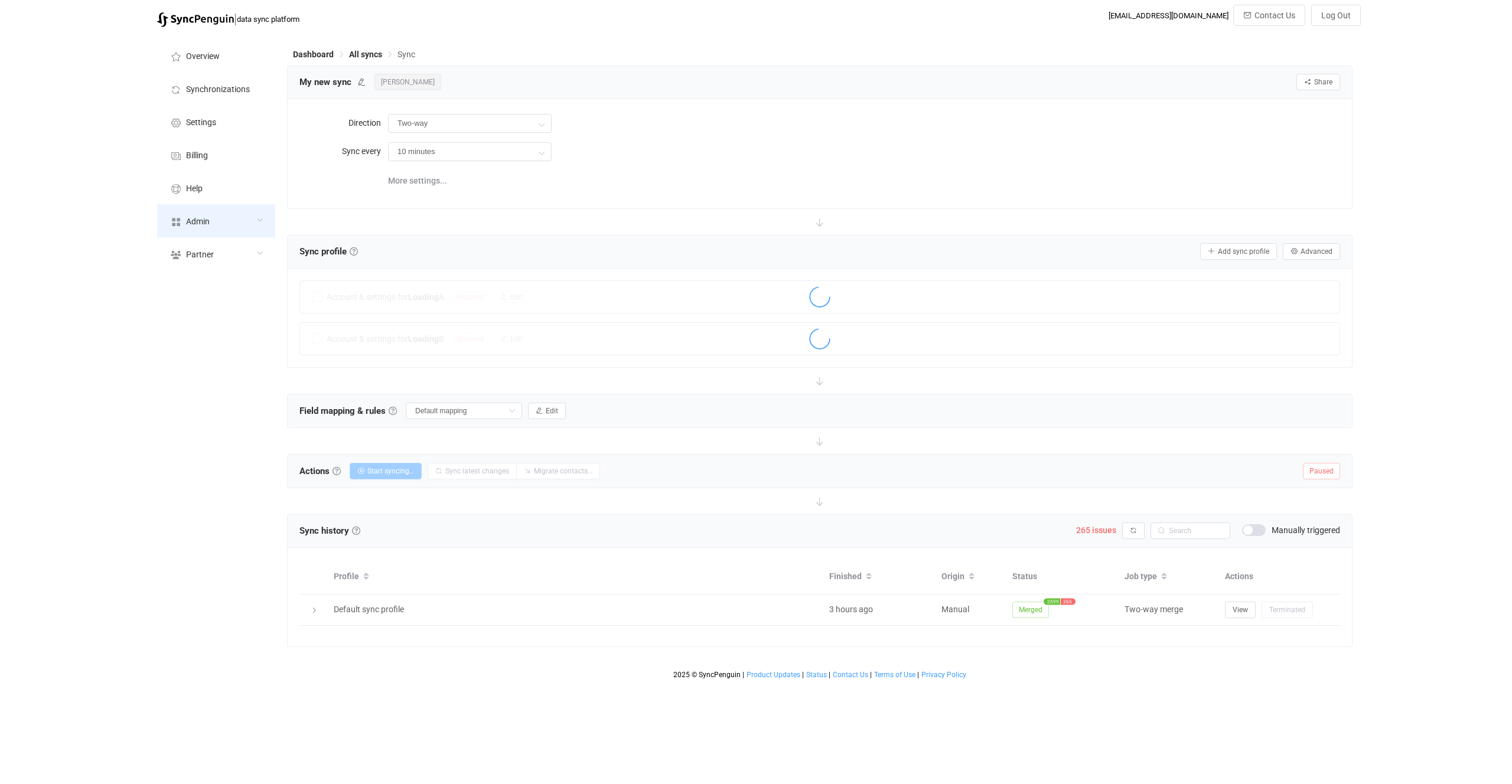
click at [237, 213] on div "Admin" at bounding box center [216, 220] width 118 height 33
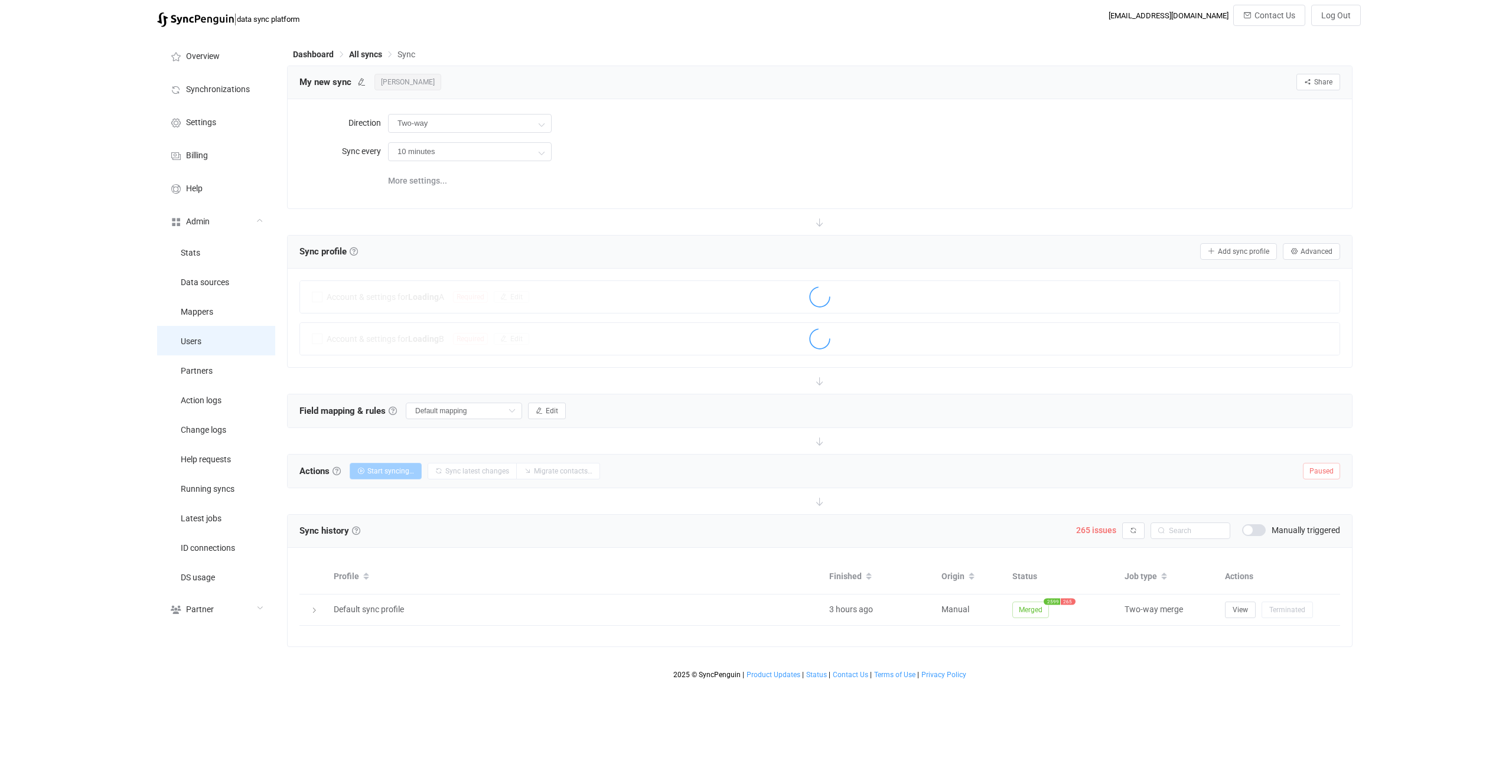
click at [247, 345] on li "Users" at bounding box center [216, 340] width 118 height 29
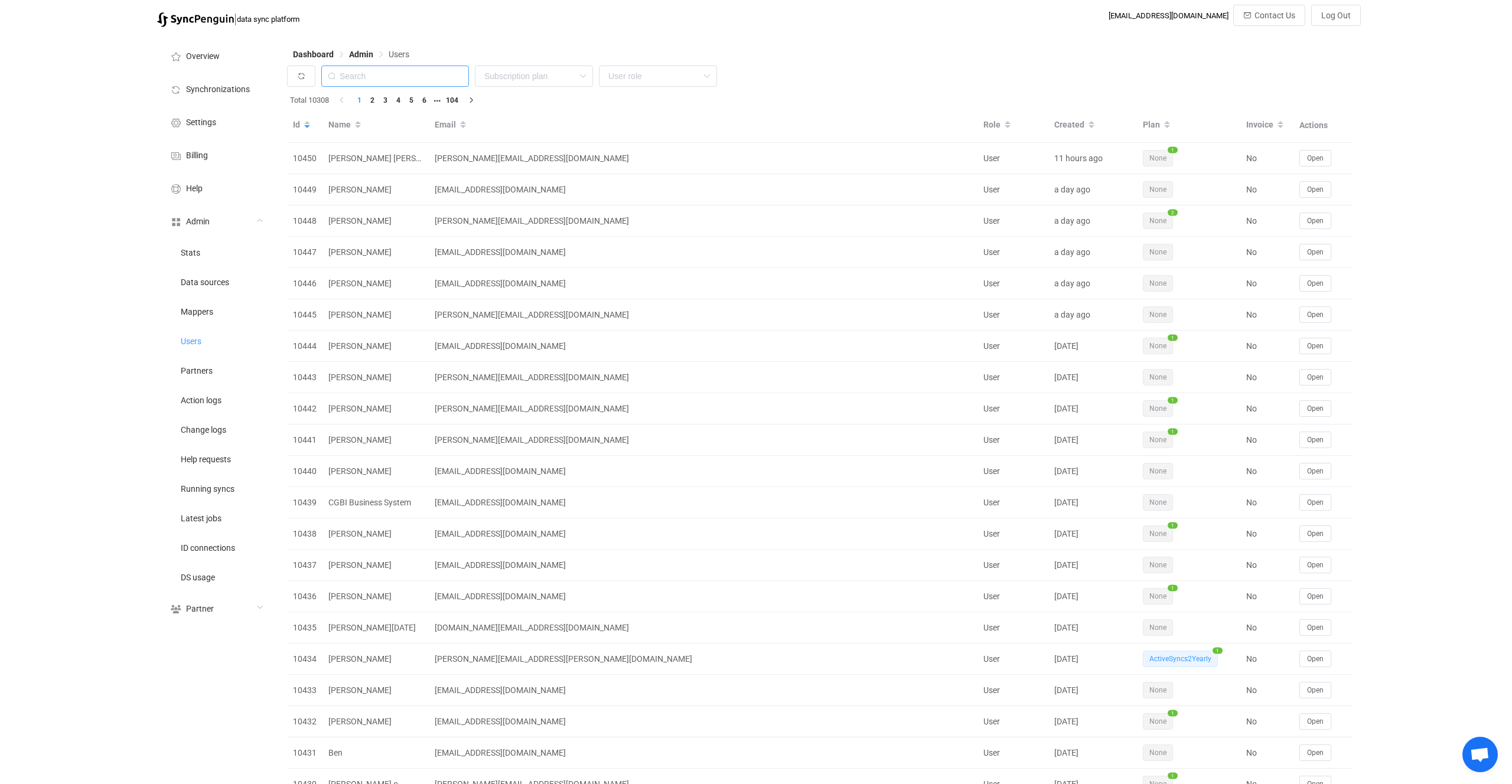
click at [401, 79] on input "text" at bounding box center [395, 76] width 148 height 21
paste input "[PERSON_NAME][EMAIL_ADDRESS][DOMAIN_NAME]"
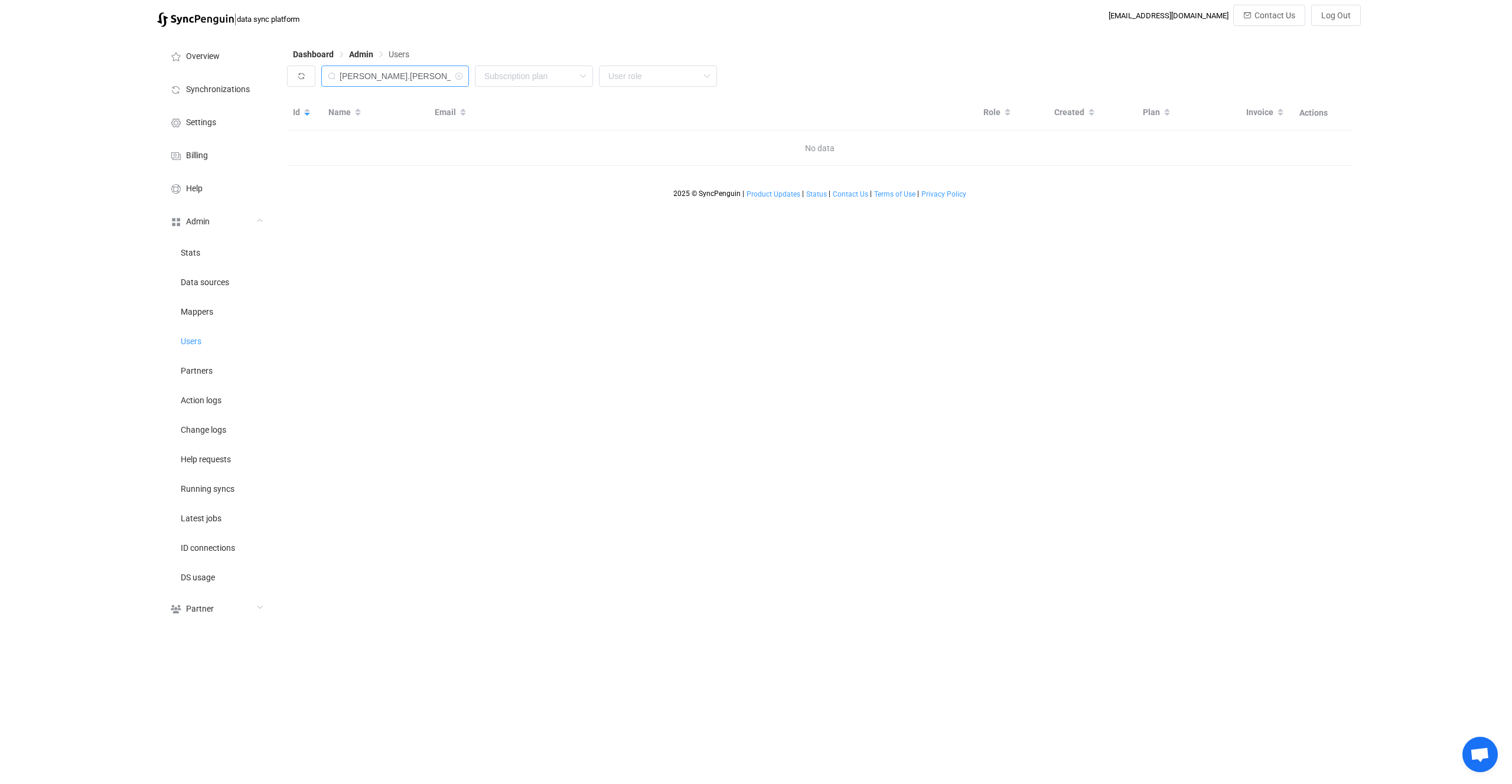
type input "[PERSON_NAME].[PERSON_NAME]@"
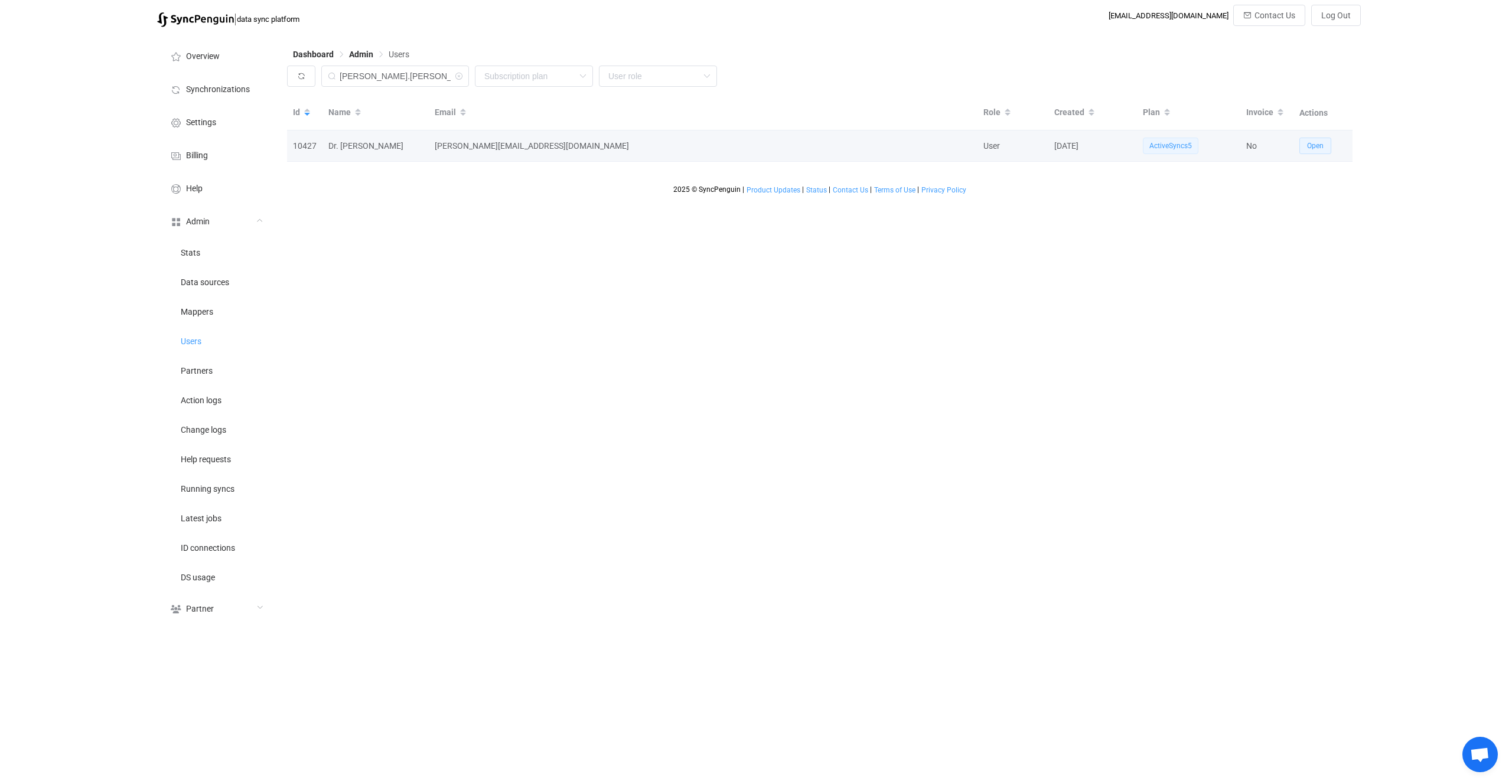
click at [1312, 148] on span "Open" at bounding box center [1316, 146] width 17 height 8
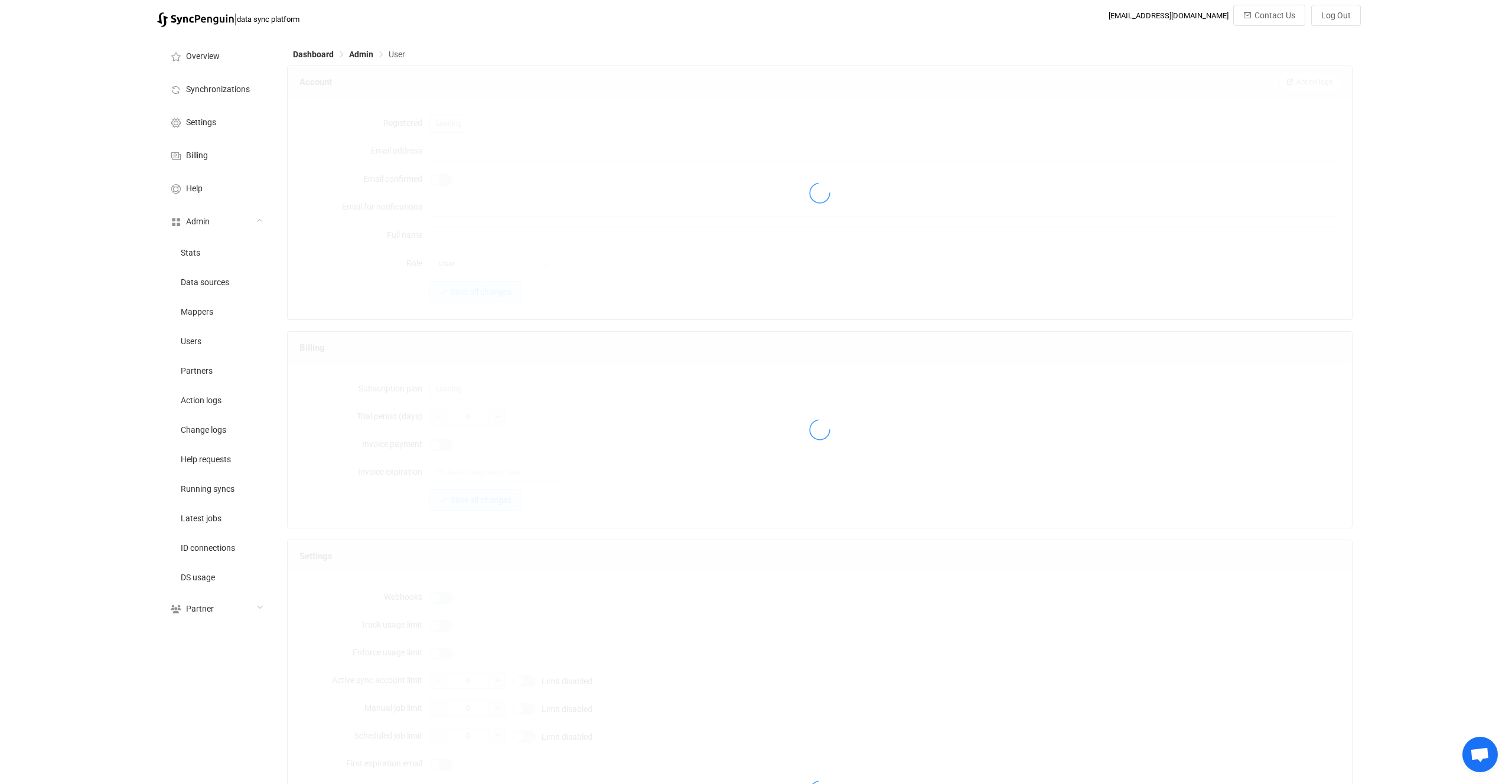
type input "[PERSON_NAME][EMAIL_ADDRESS][DOMAIN_NAME]"
type input "Dr. [PERSON_NAME]"
type input "14"
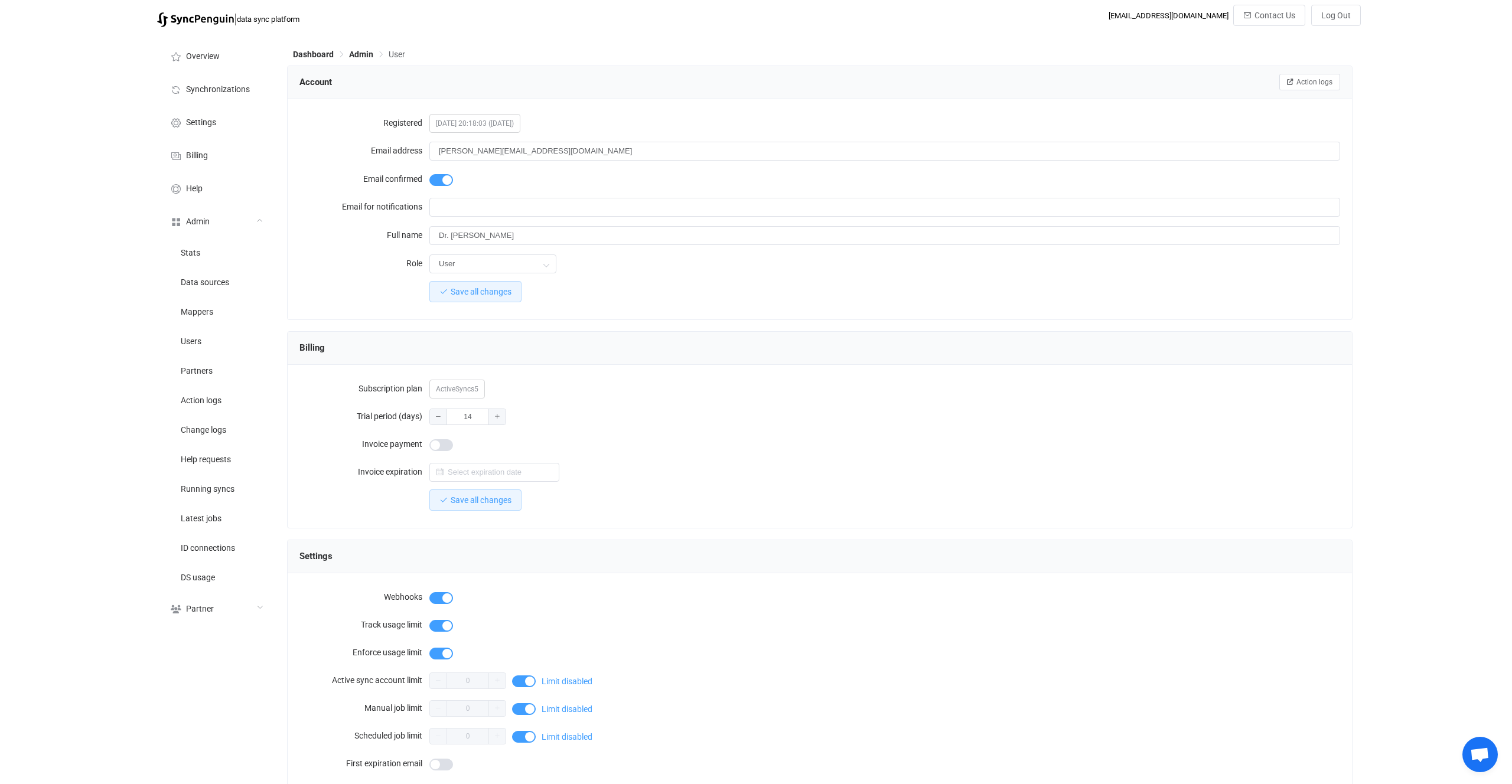
scroll to position [713, 0]
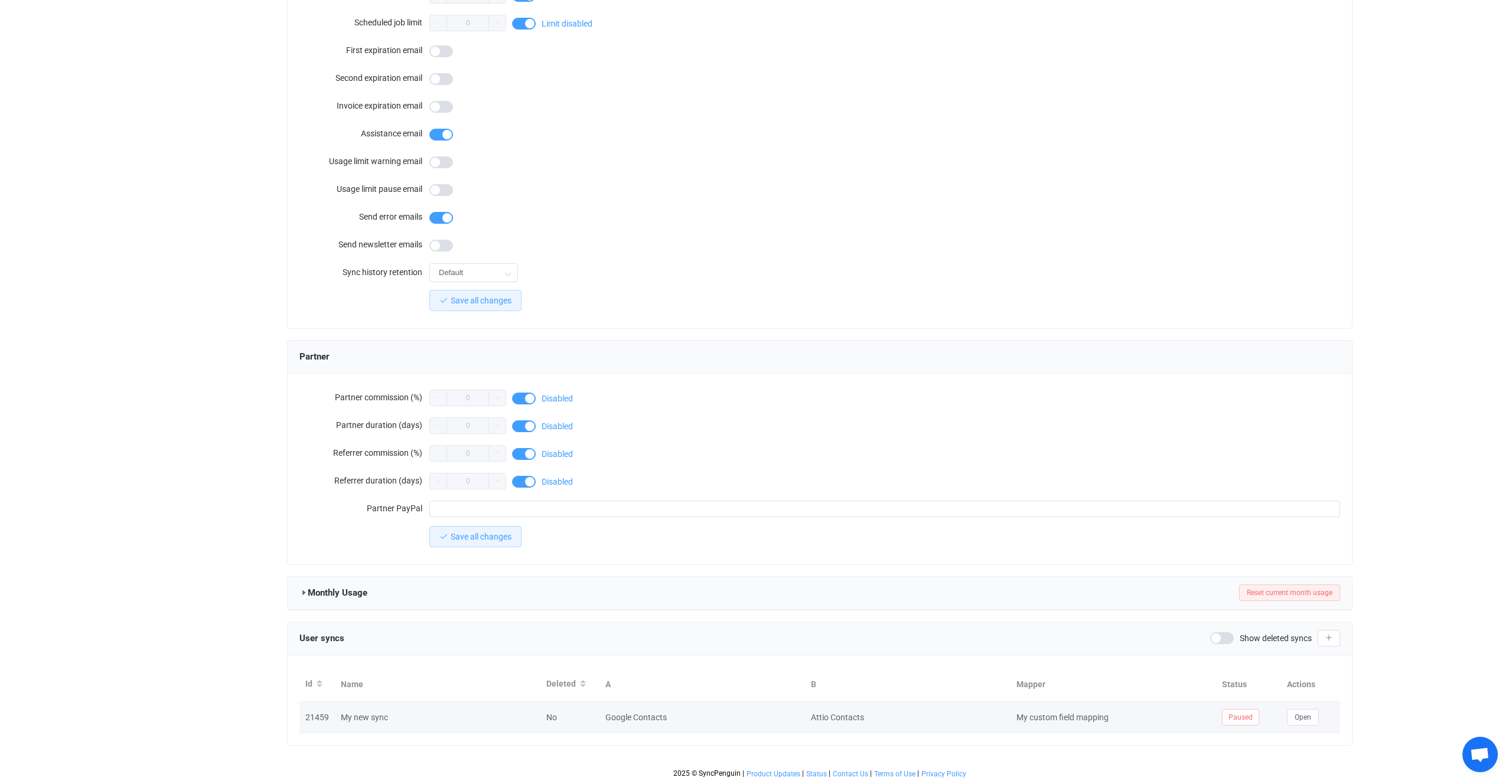
click at [1323, 716] on div "Open" at bounding box center [1311, 718] width 59 height 17
click at [1286, 716] on div "Open" at bounding box center [1311, 718] width 59 height 17
click at [1294, 719] on button "Open" at bounding box center [1303, 718] width 32 height 17
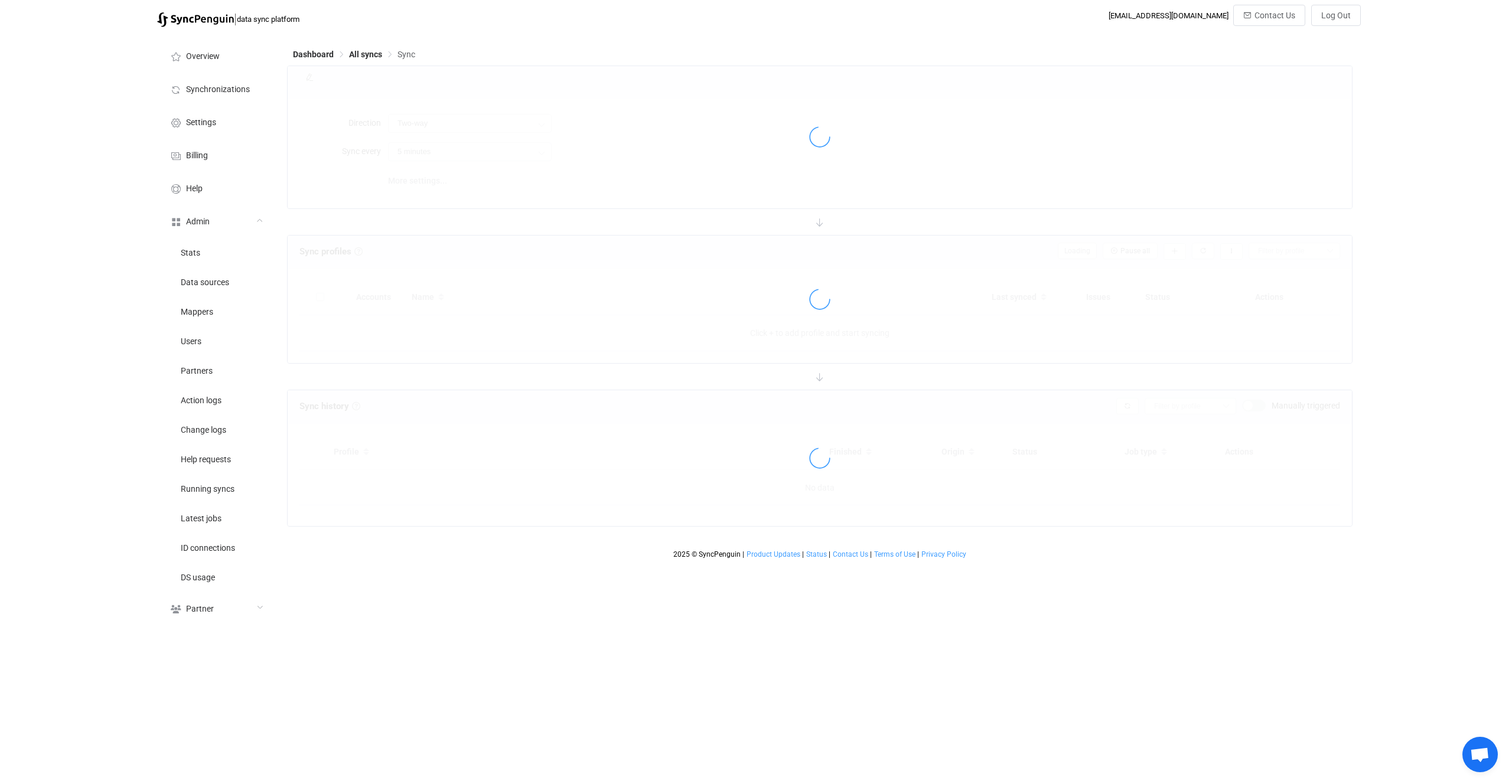
type input "15 minutes"
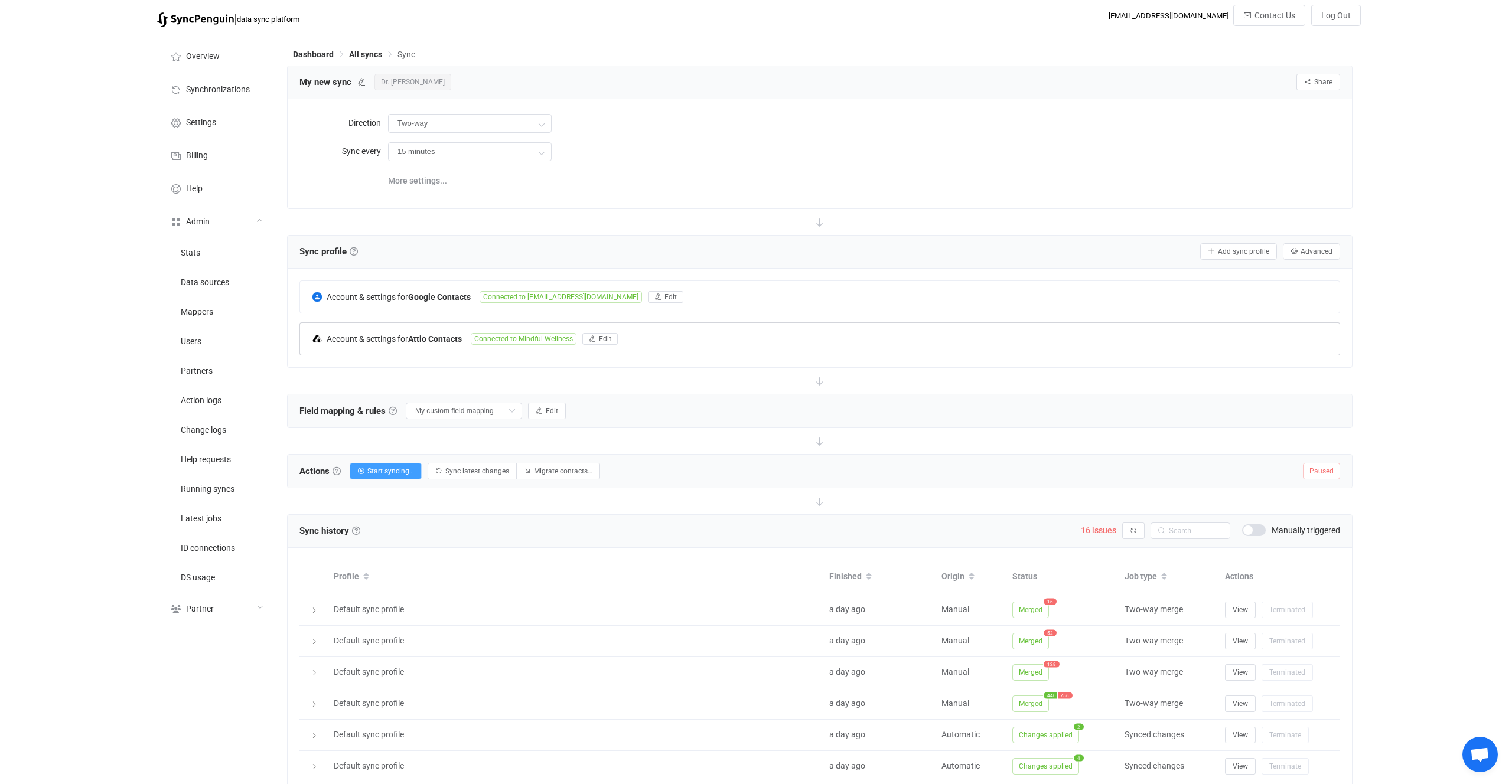
click at [525, 346] on div "Account & settings for Attio Contacts Connected to Mindful Wellness Edit" at bounding box center [820, 339] width 1039 height 32
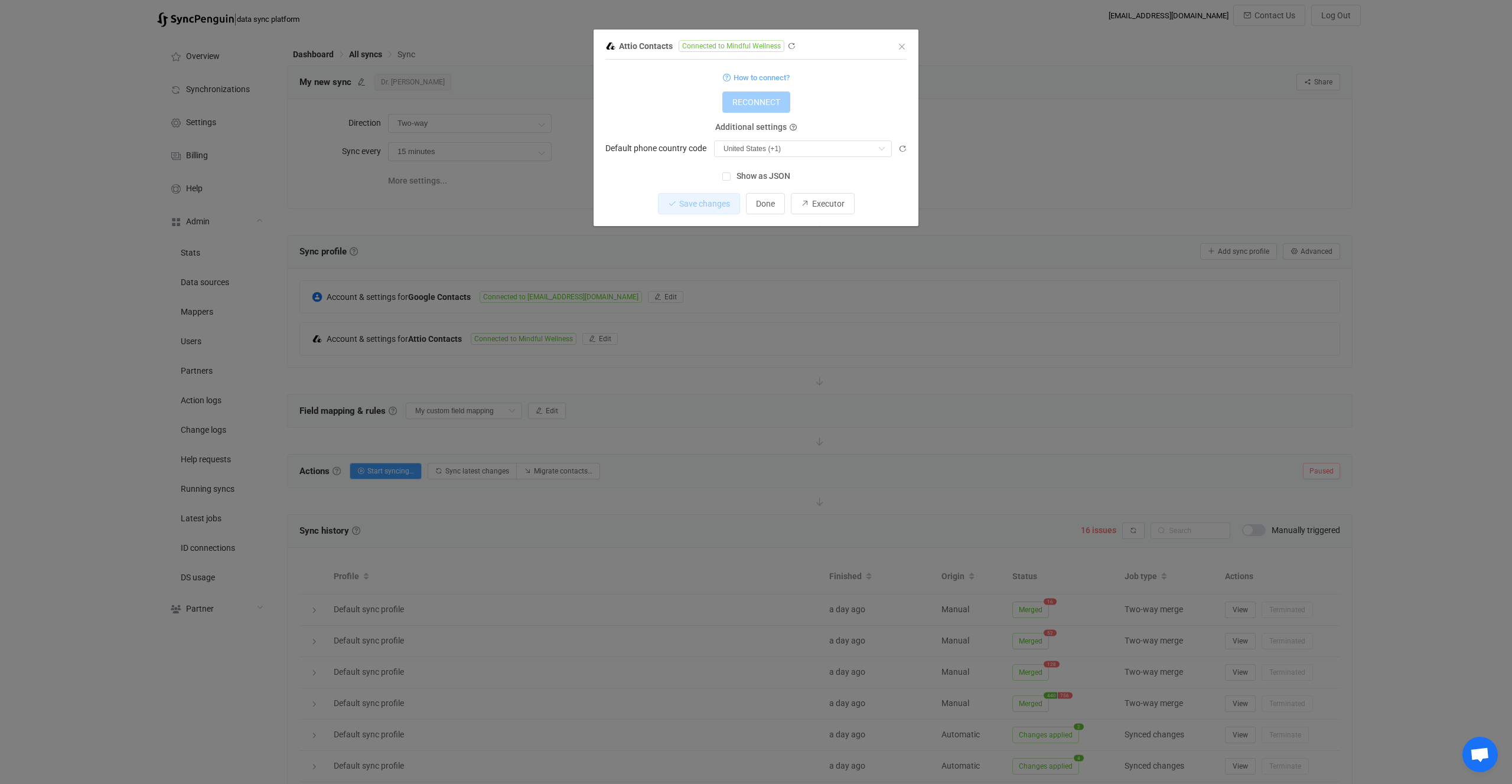
click at [808, 336] on div "Attio Contacts Connected to Mindful Wellness 1 { { "accessToken": "***", "count…" at bounding box center [756, 392] width 1512 height 784
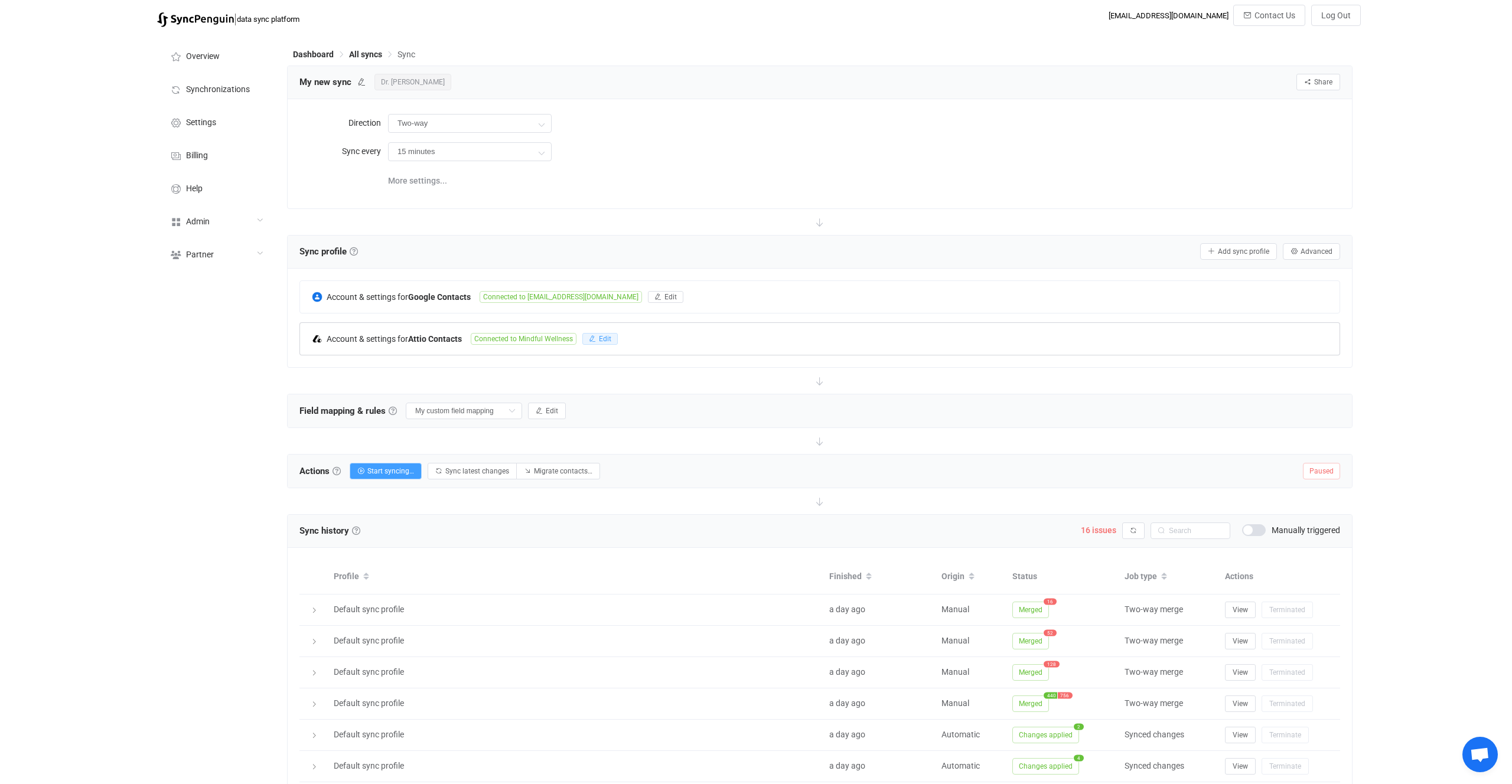
click at [593, 336] on icon "button" at bounding box center [593, 339] width 7 height 7
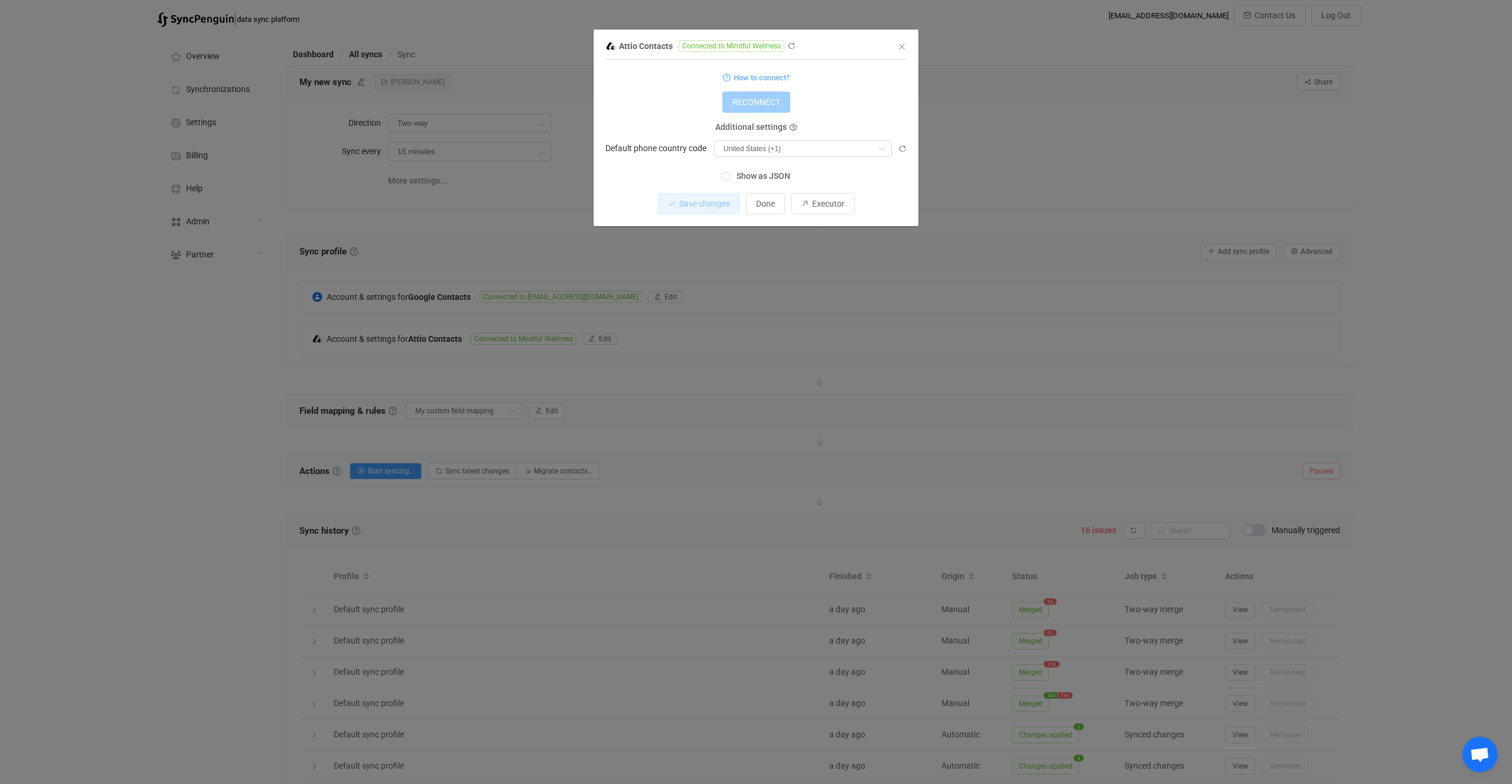
click at [705, 350] on div "Attio Contacts Connected to Mindful Wellness 1 { { "accessToken": "***", "count…" at bounding box center [756, 392] width 1512 height 784
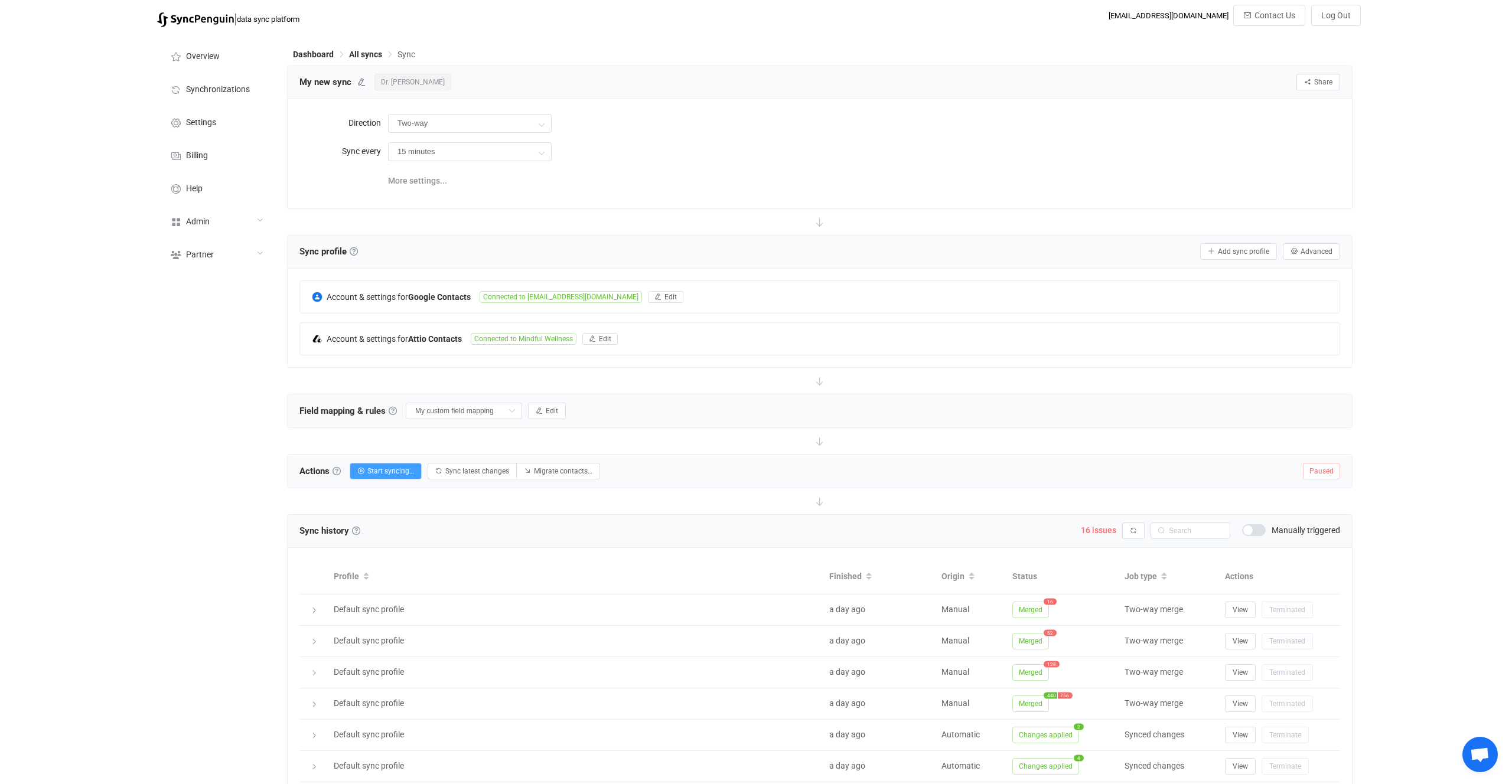
click at [590, 207] on div "Direction Two-way Two-way Google Attio Attio Google Sync every 15 minutes 15 mi…" at bounding box center [820, 153] width 1065 height 109
click at [719, 360] on div "Account & settings for Google Contacts Connected to vg.mindfulwellness@gmail.co…" at bounding box center [820, 318] width 1065 height 98
click at [539, 417] on button "Edit" at bounding box center [546, 411] width 38 height 17
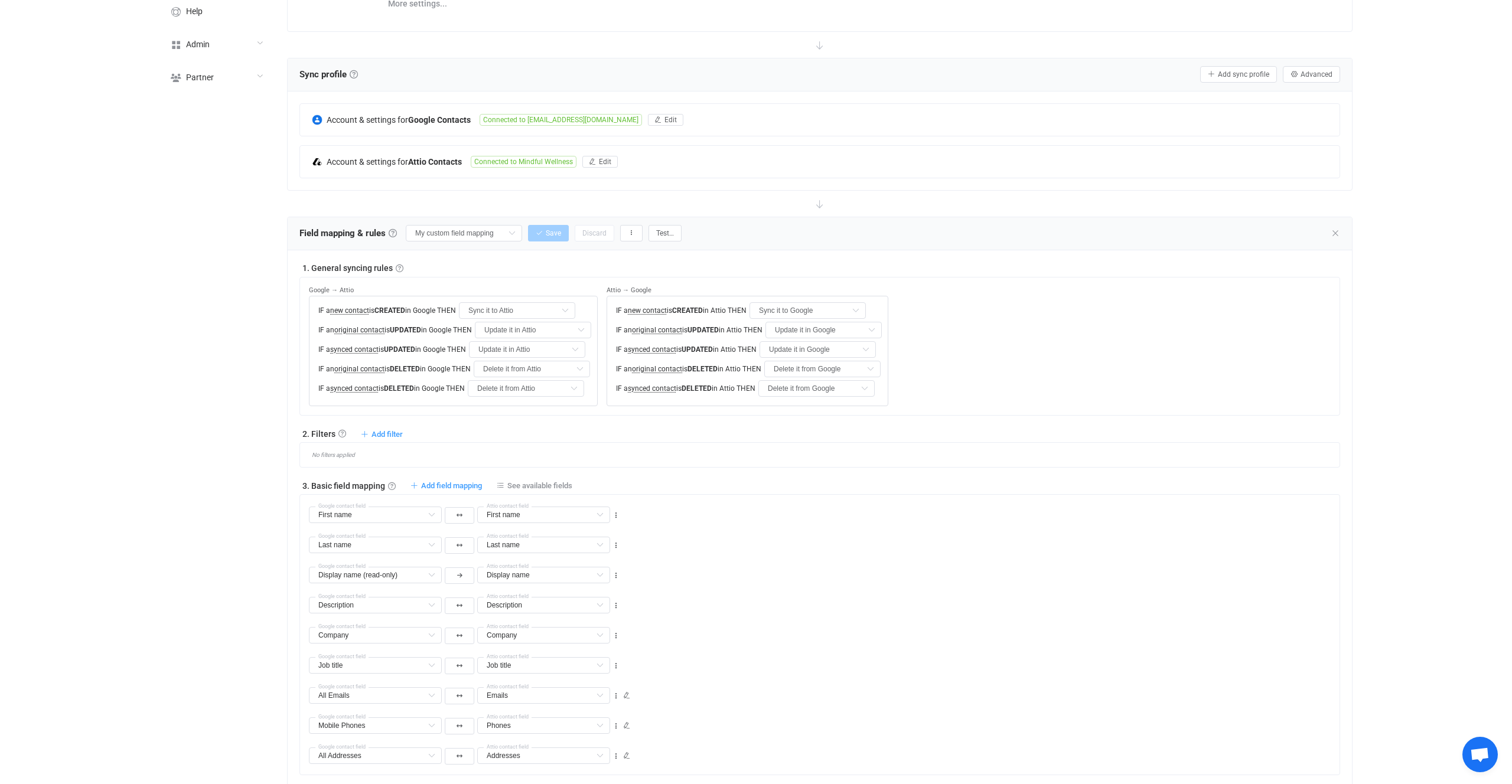
scroll to position [118, 0]
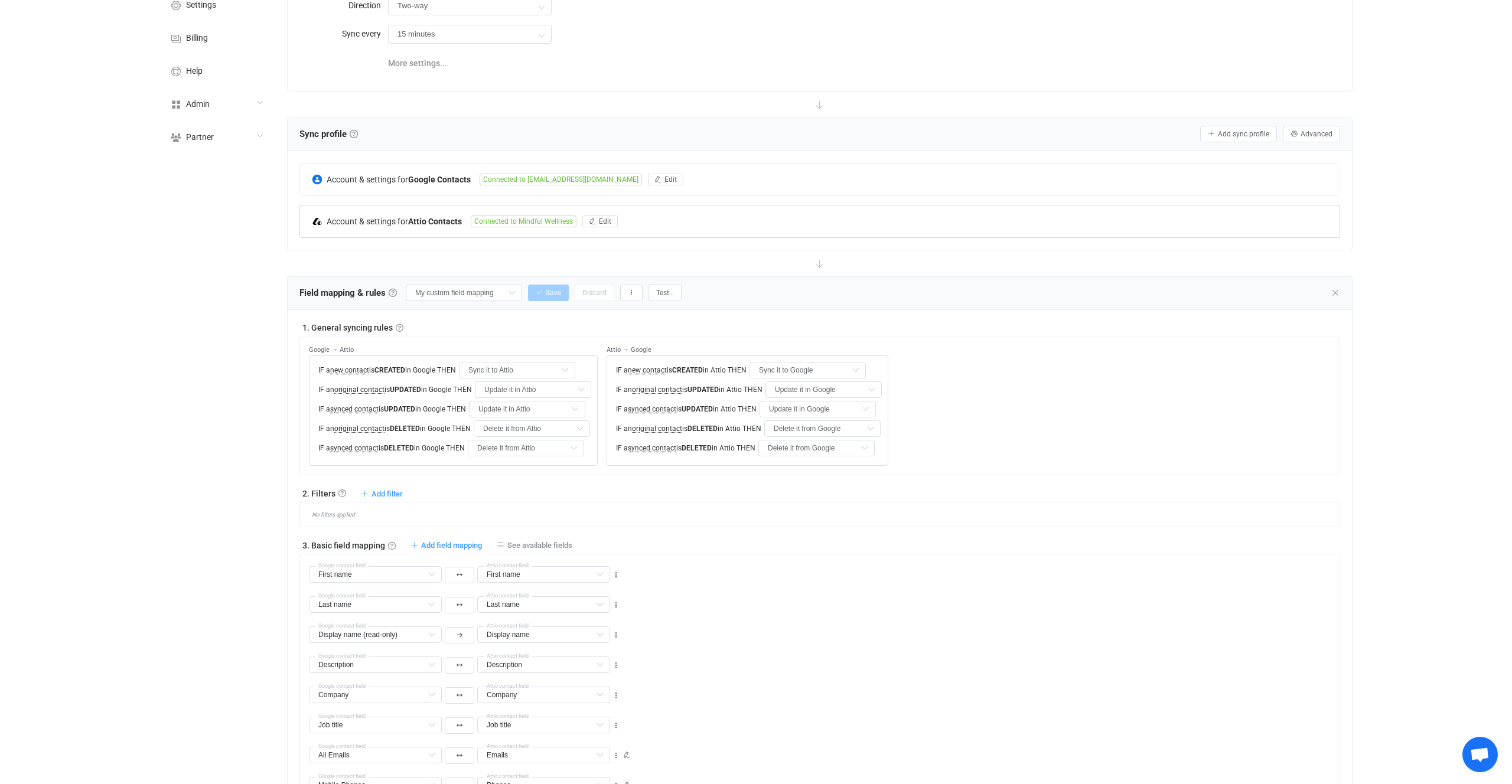
click at [507, 223] on span "Connected to Mindful Wellness" at bounding box center [524, 222] width 106 height 12
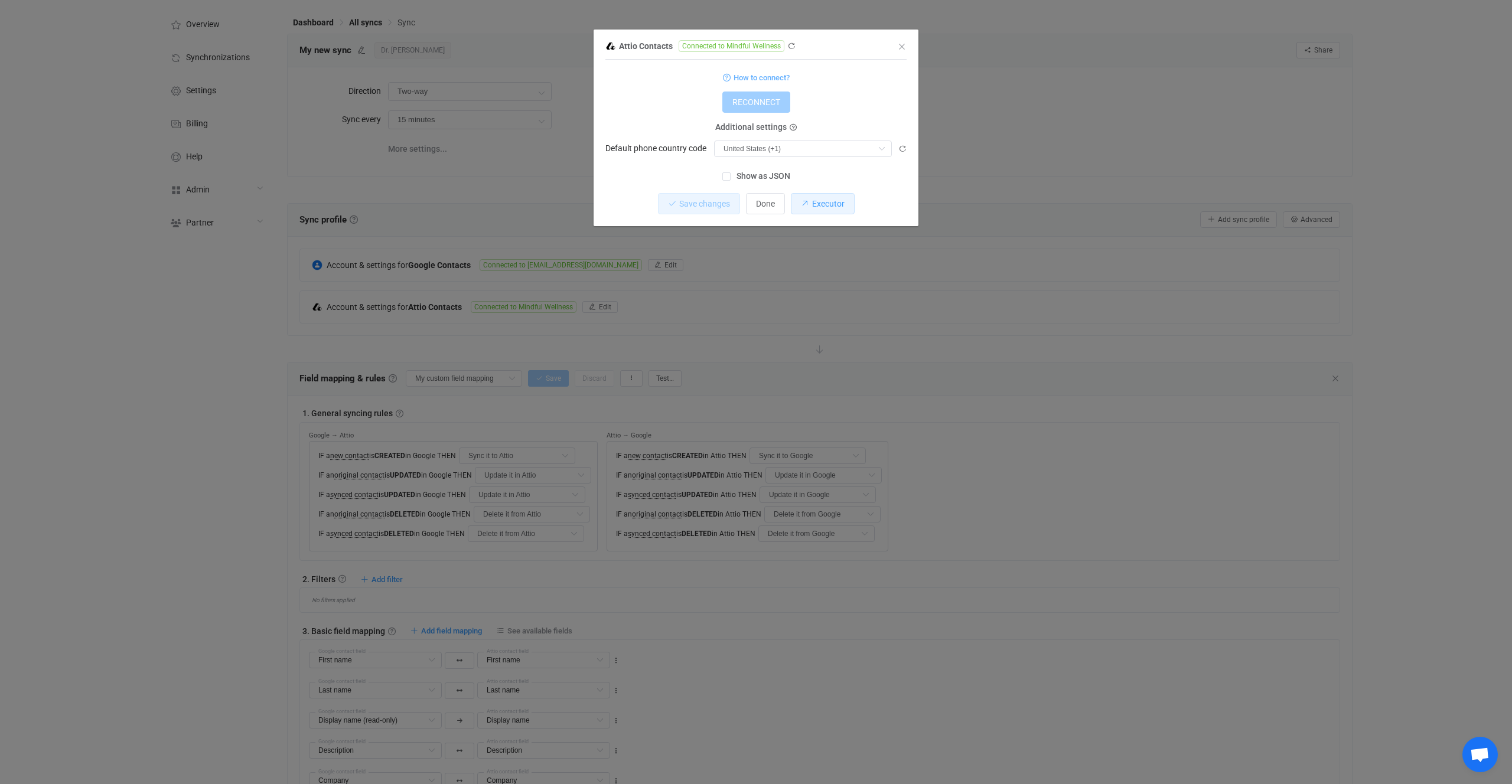
scroll to position [11, 0]
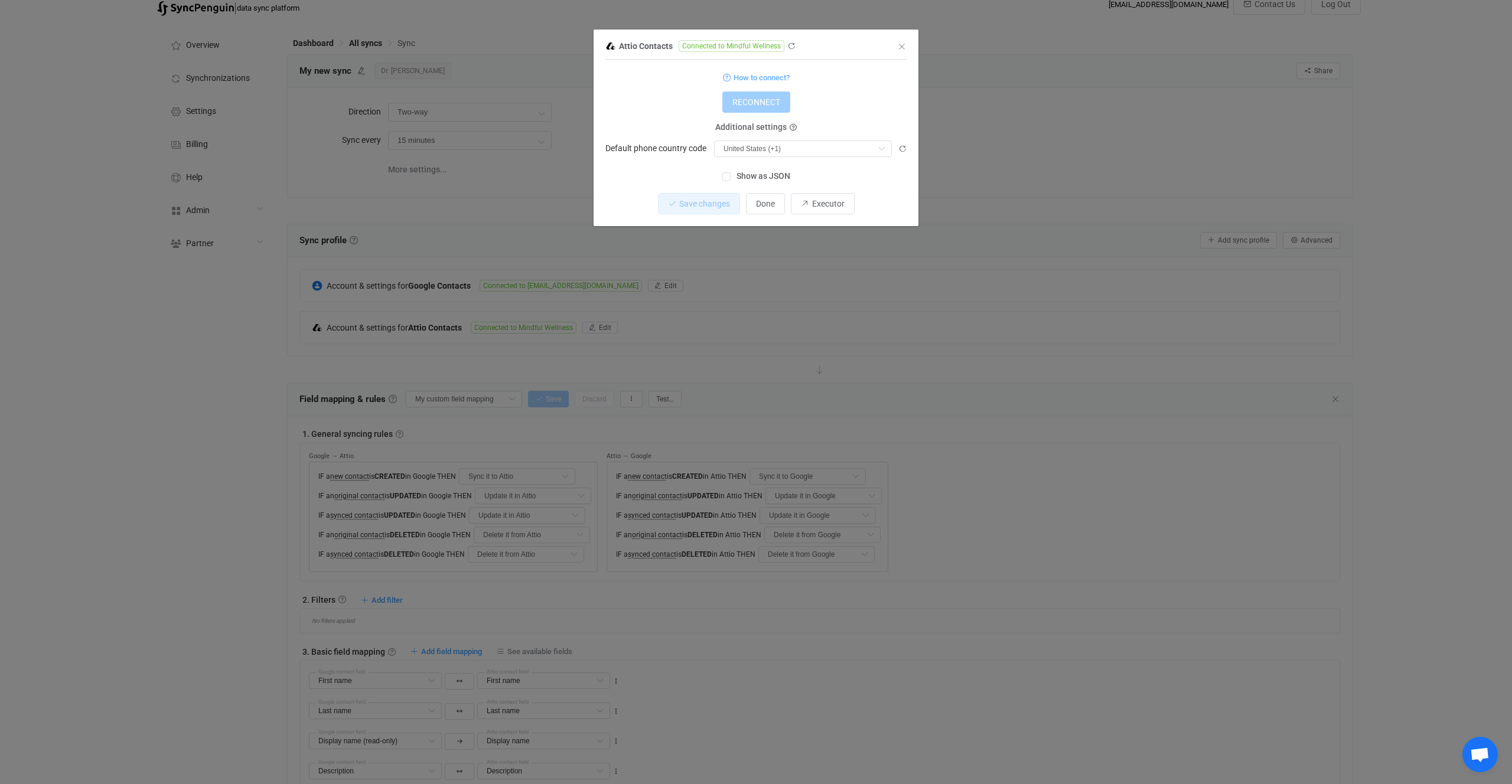
click at [653, 132] on div "Additional settings Default phone country code United States (+1) Afghanistan (…" at bounding box center [756, 142] width 301 height 29
click at [1007, 439] on div "Attio Contacts Connected to Mindful Wellness 1 { { "accessToken": "***", "count…" at bounding box center [756, 392] width 1512 height 784
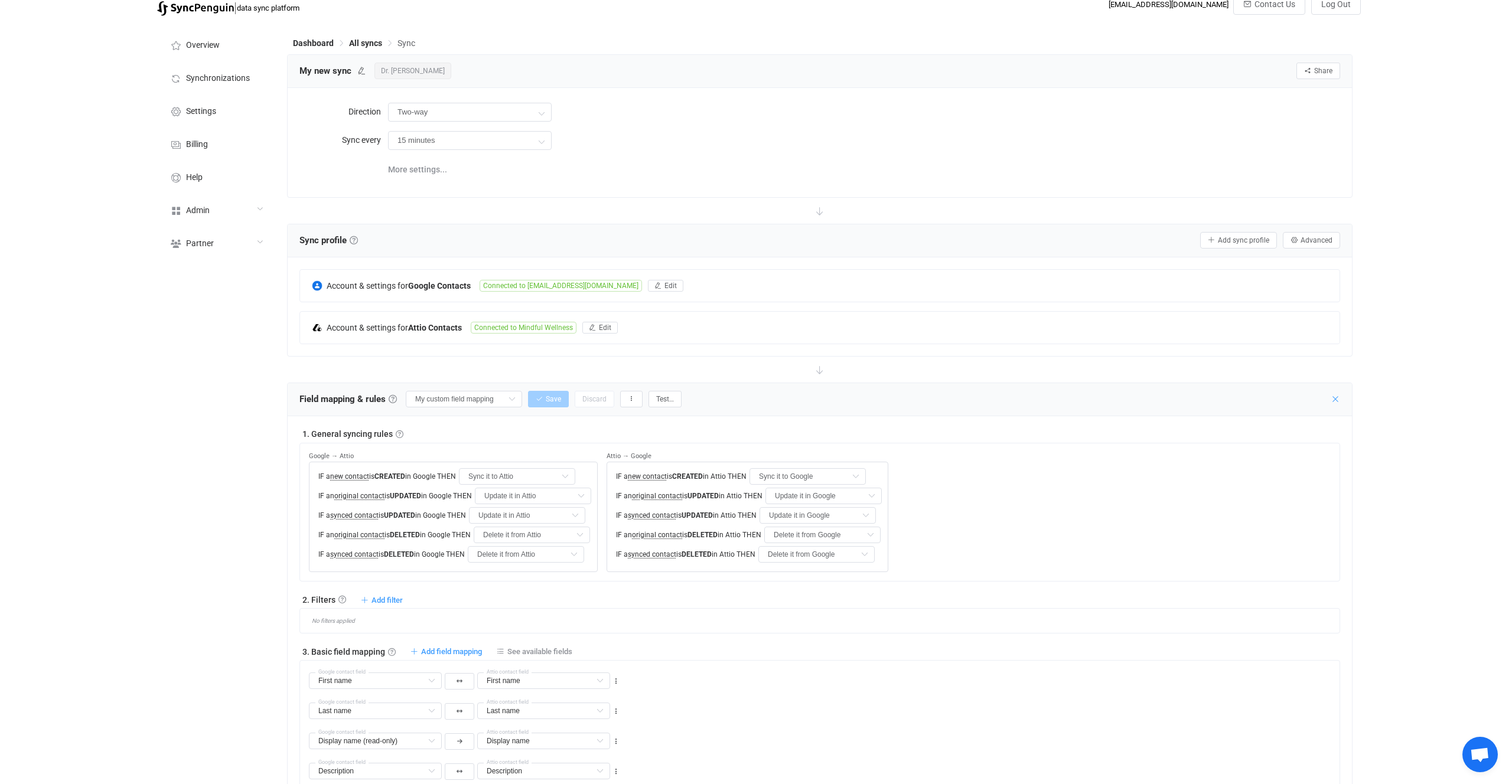
click at [1339, 403] on icon at bounding box center [1335, 399] width 10 height 10
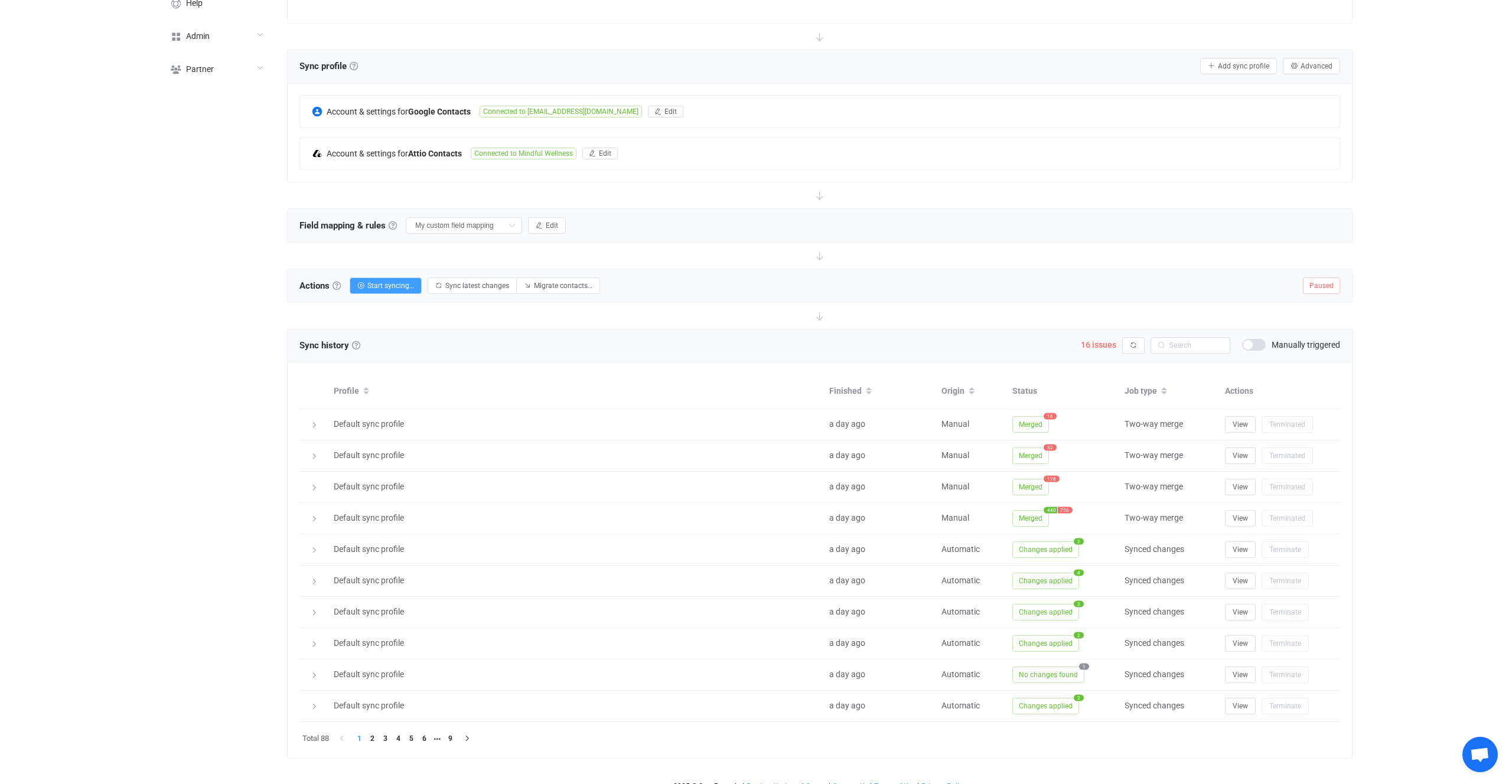
scroll to position [170, 0]
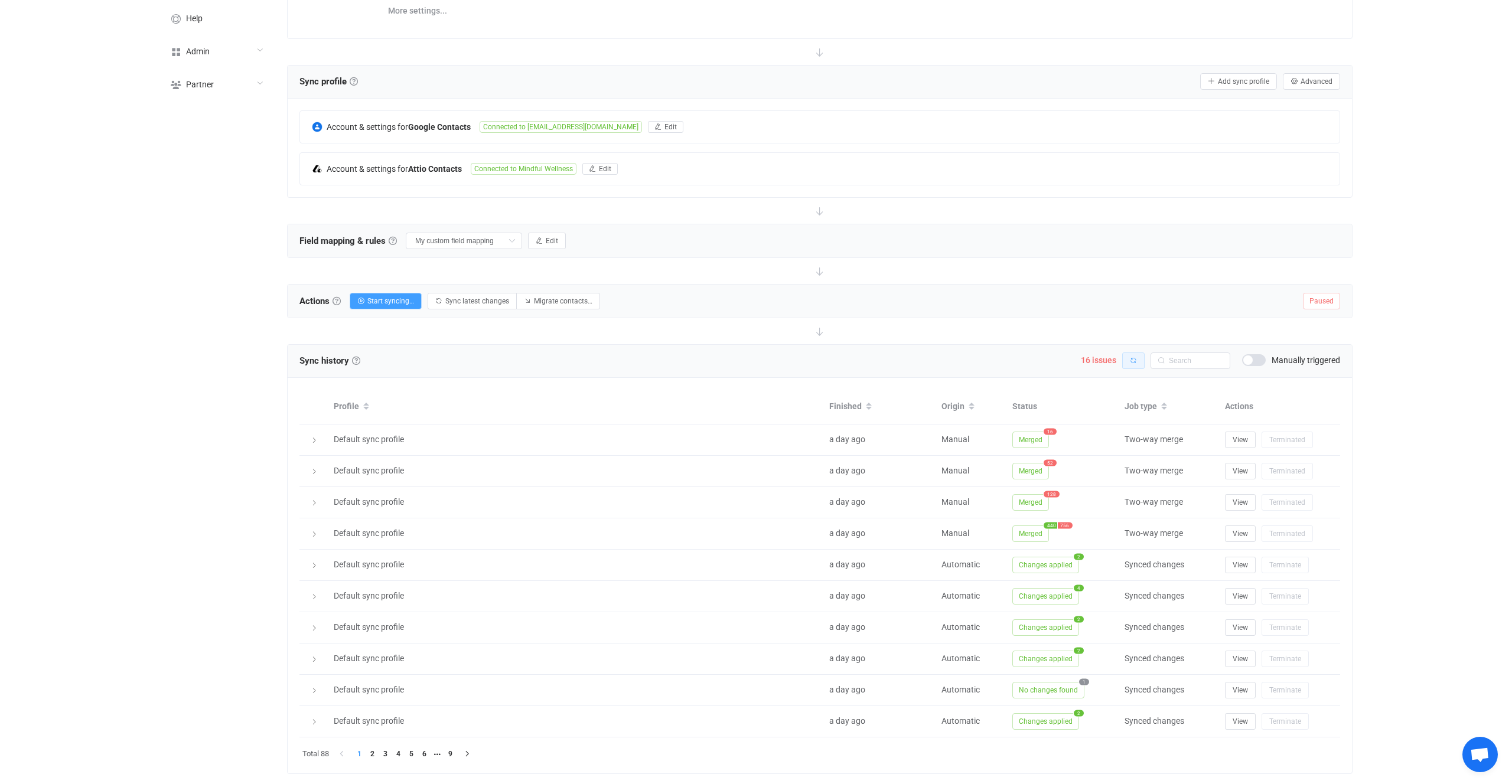
click at [1128, 363] on button "button" at bounding box center [1133, 361] width 22 height 17
click at [1104, 363] on span "16 issues" at bounding box center [1098, 360] width 35 height 10
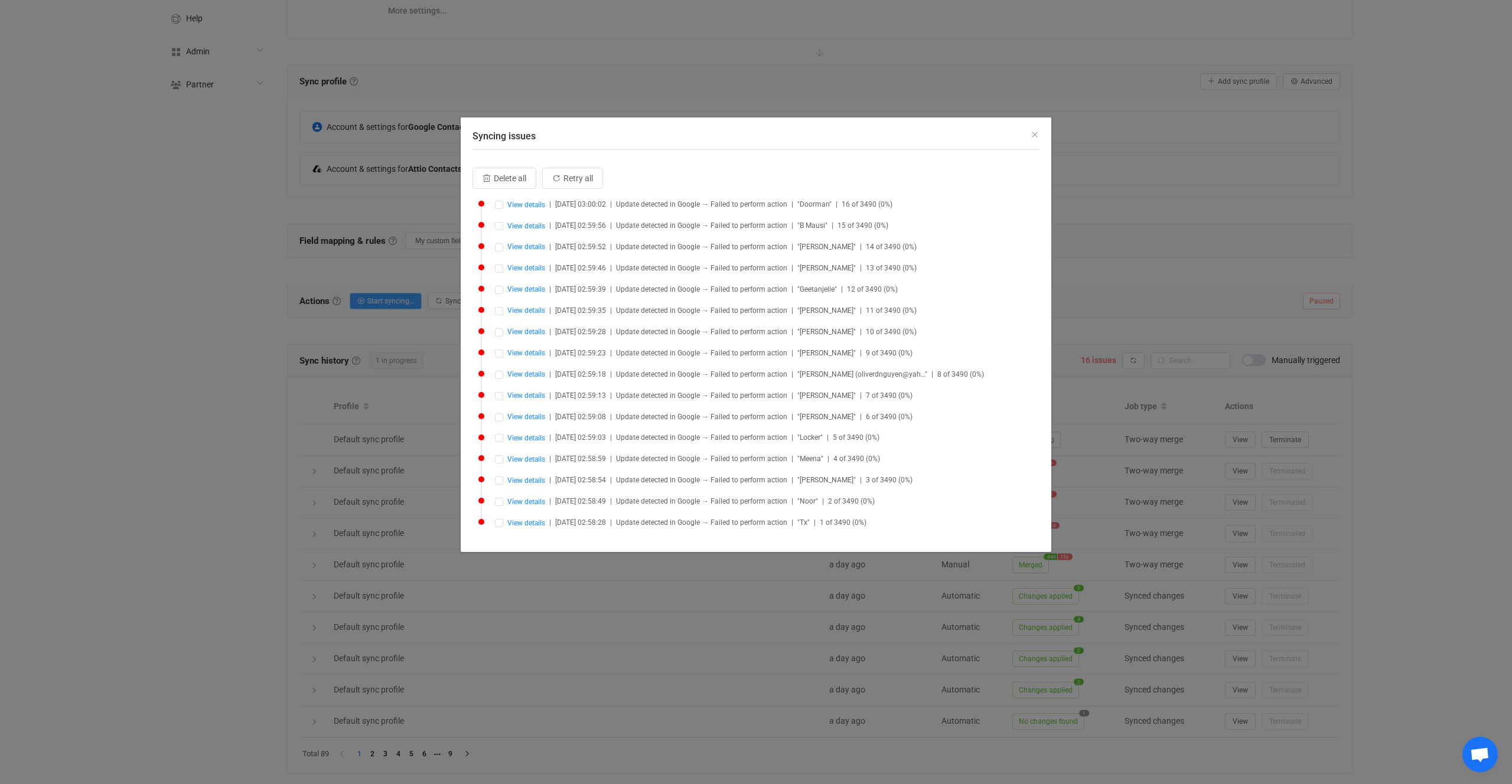
click at [1075, 277] on div "Syncing issues Delete all Retry all View details | 2025-09-20 03:00:02 | Update…" at bounding box center [756, 392] width 1512 height 784
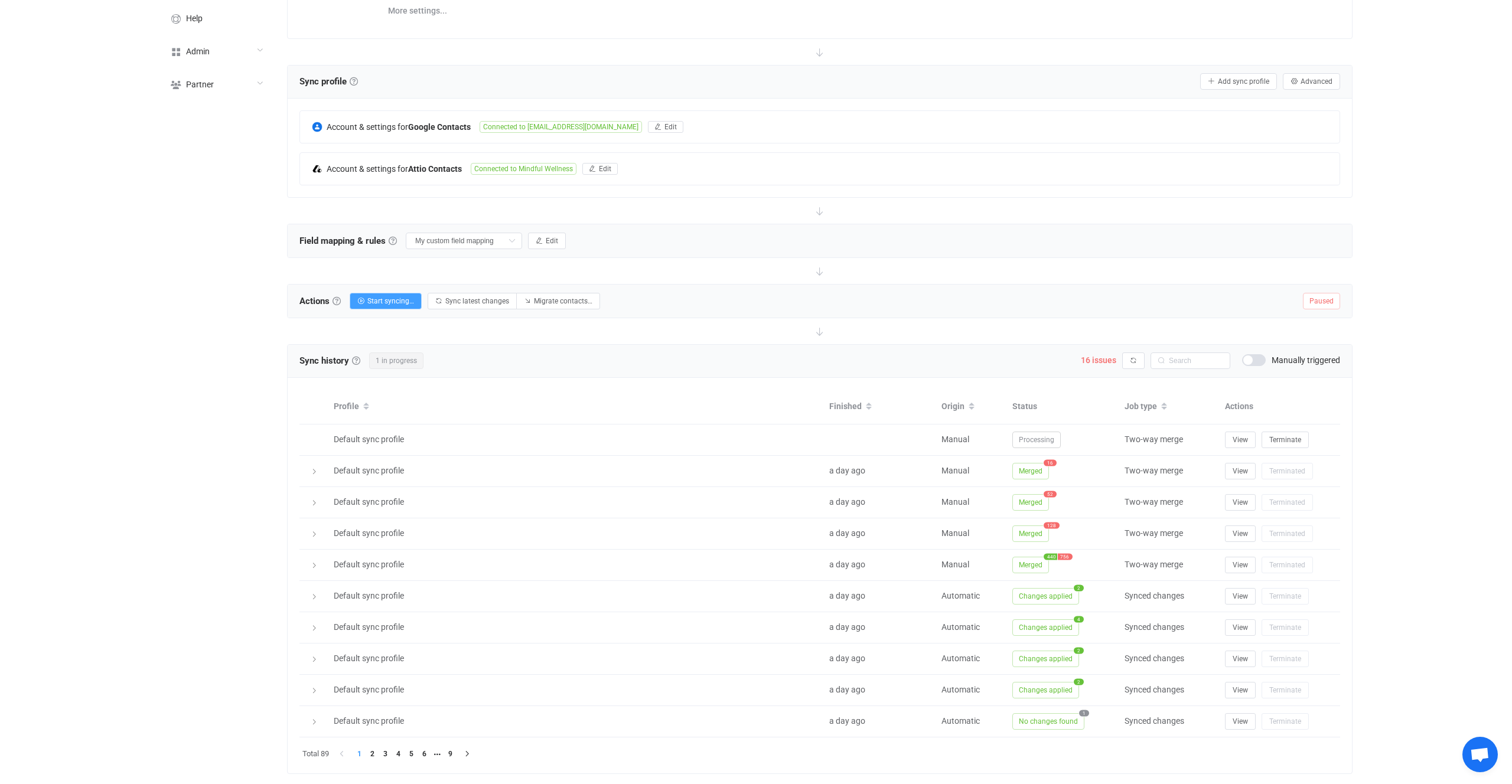
click at [963, 331] on div at bounding box center [820, 331] width 1066 height 26
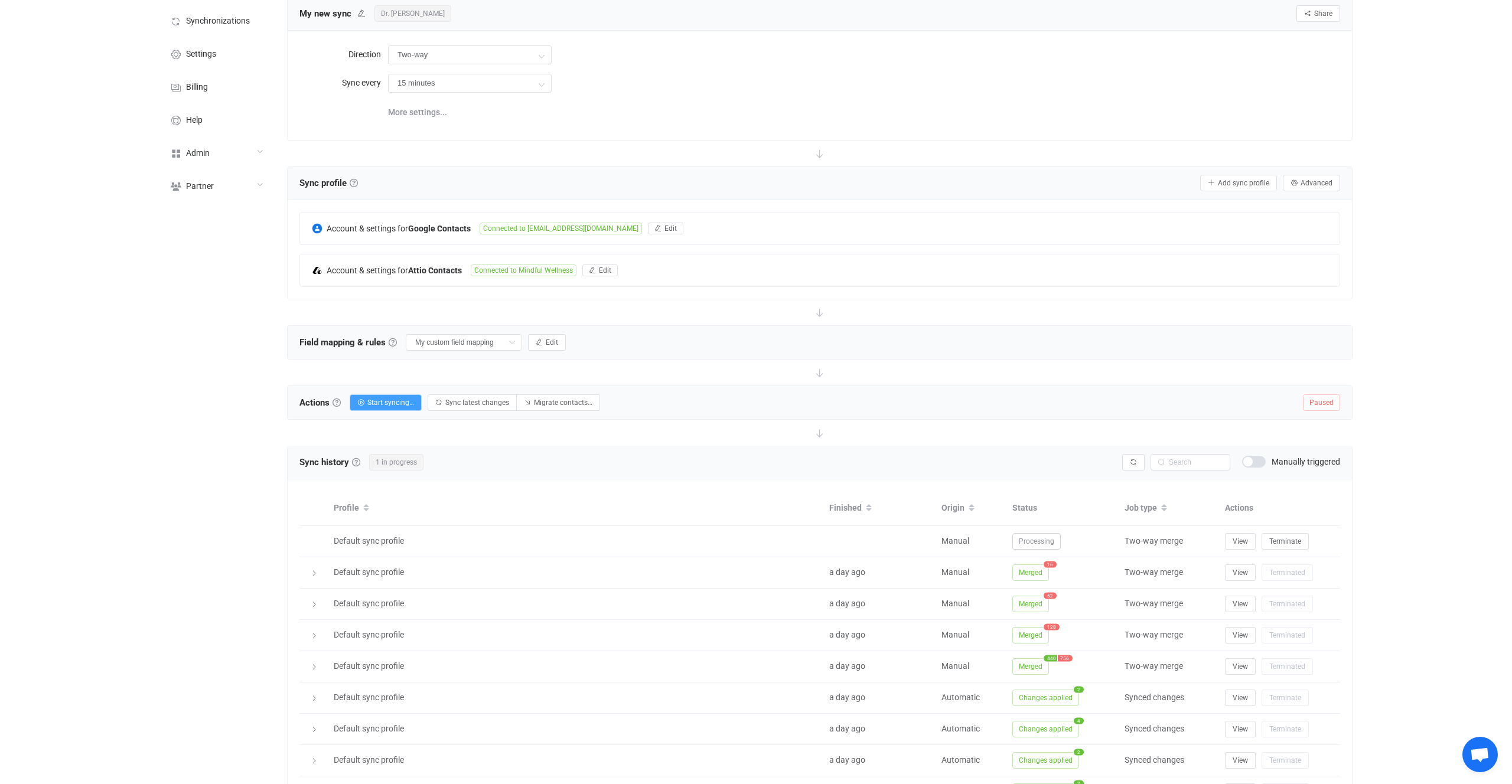
scroll to position [0, 0]
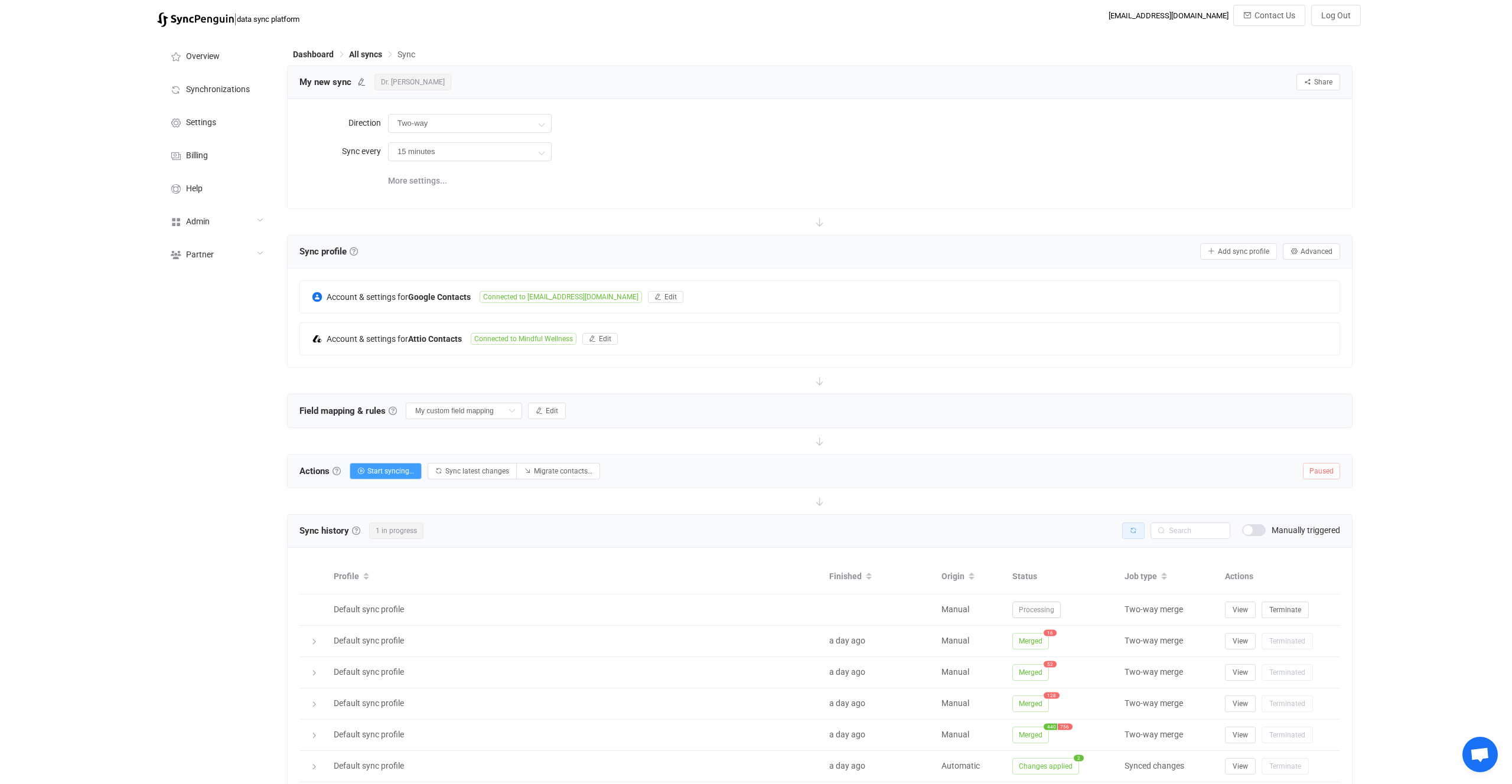
click at [1137, 533] on icon "button" at bounding box center [1134, 531] width 7 height 7
click at [933, 474] on div "Actions Actions To start syncing, click the Start syncing button. You'll be pro…" at bounding box center [820, 471] width 1065 height 33
click at [544, 334] on span "Connected to Mindful Wellness" at bounding box center [524, 339] width 106 height 12
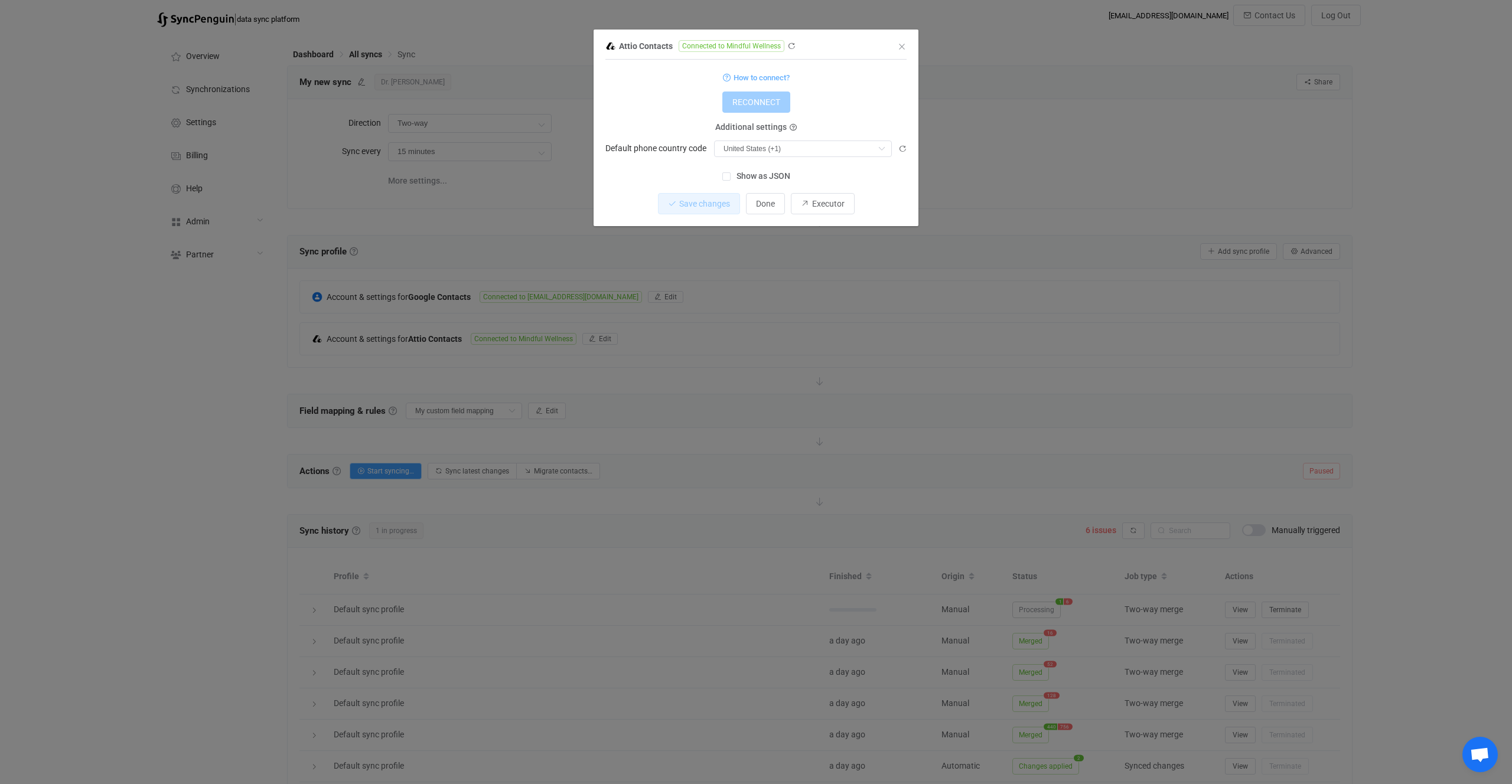
click at [650, 368] on div "Attio Contacts Connected to Mindful Wellness 1 { { "accessToken": "***", "count…" at bounding box center [756, 392] width 1512 height 784
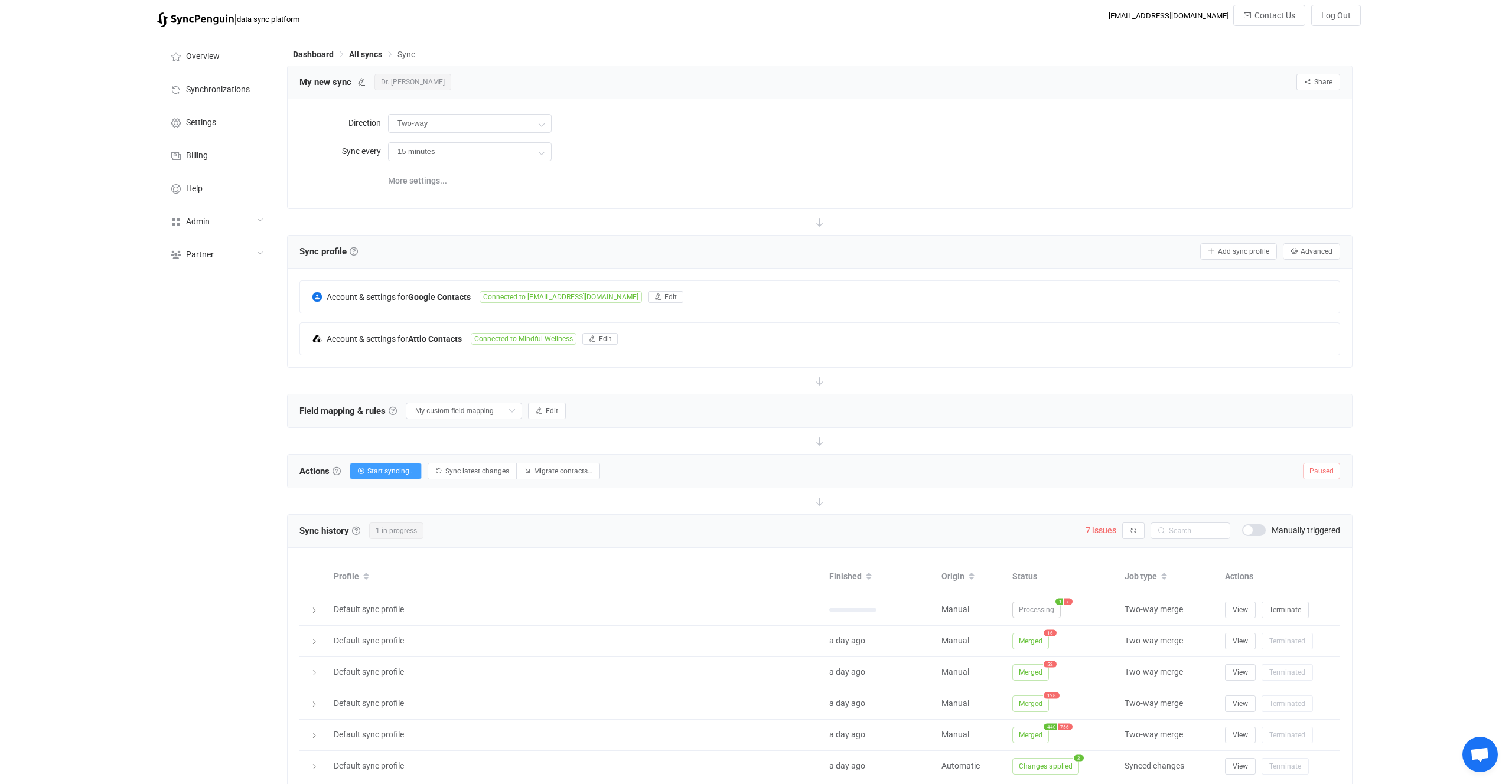
click at [752, 267] on div "Sync profile Sync profile A sync profile represents a single pair of contact li…" at bounding box center [820, 252] width 1065 height 33
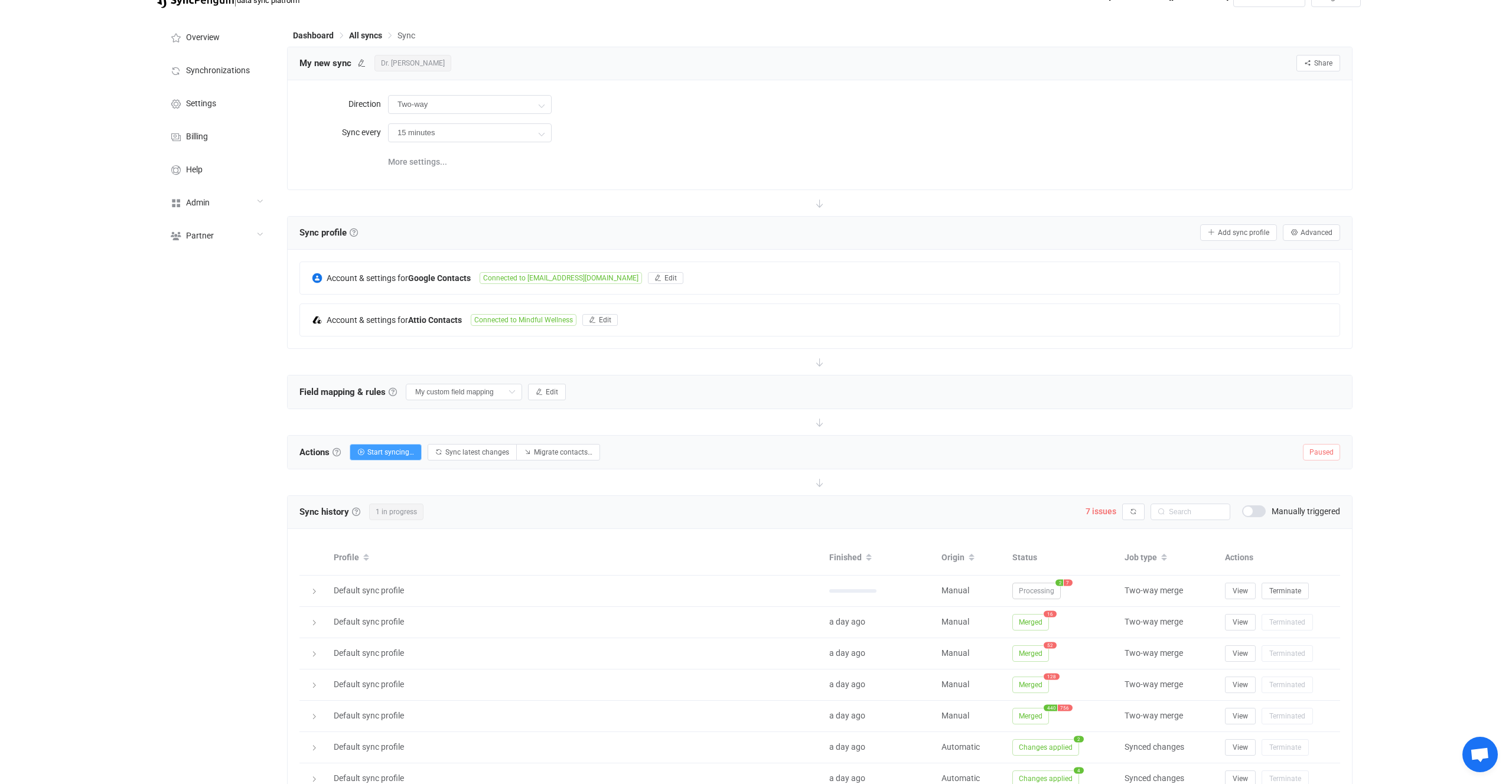
scroll to position [21, 0]
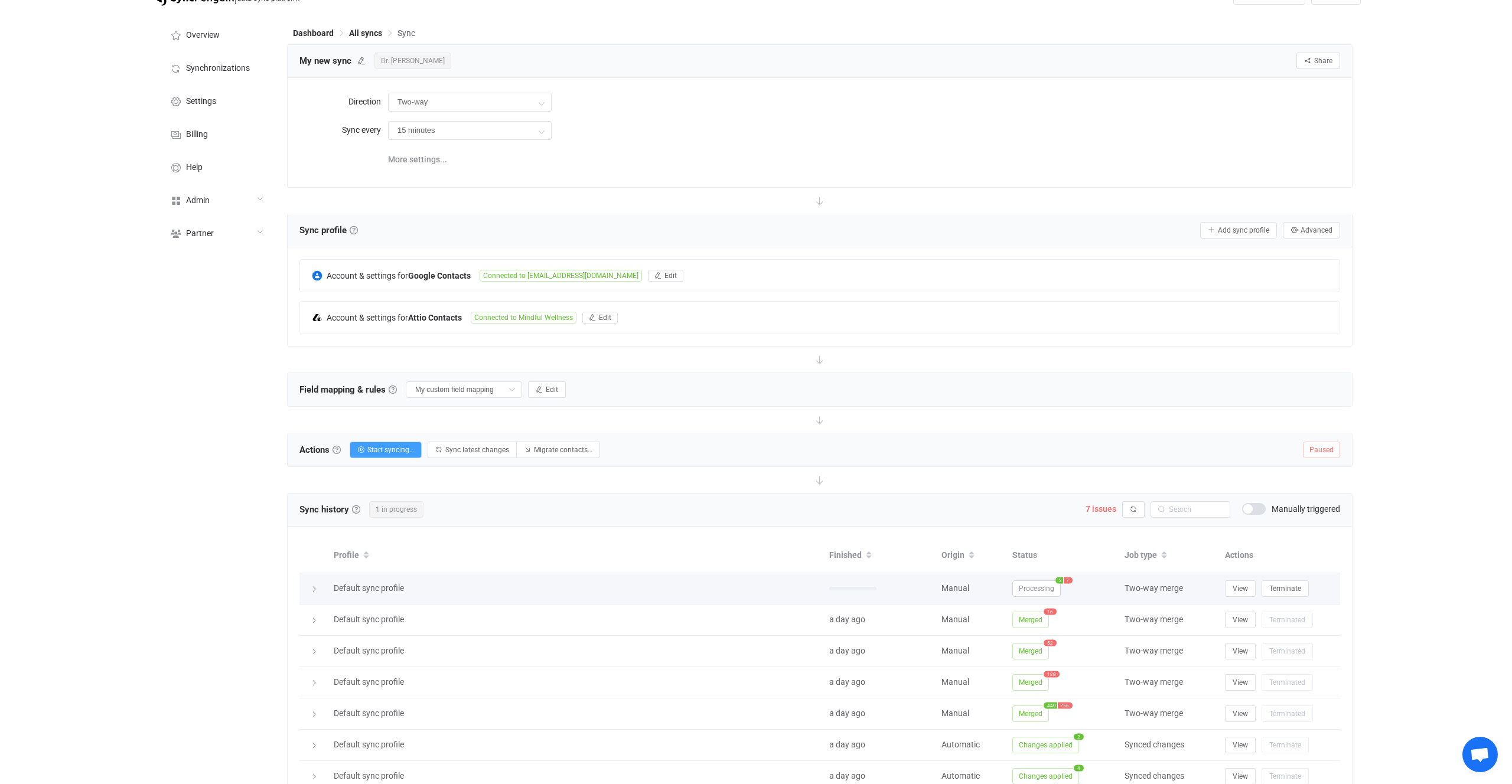
click at [1046, 585] on span "Processing" at bounding box center [1036, 589] width 49 height 17
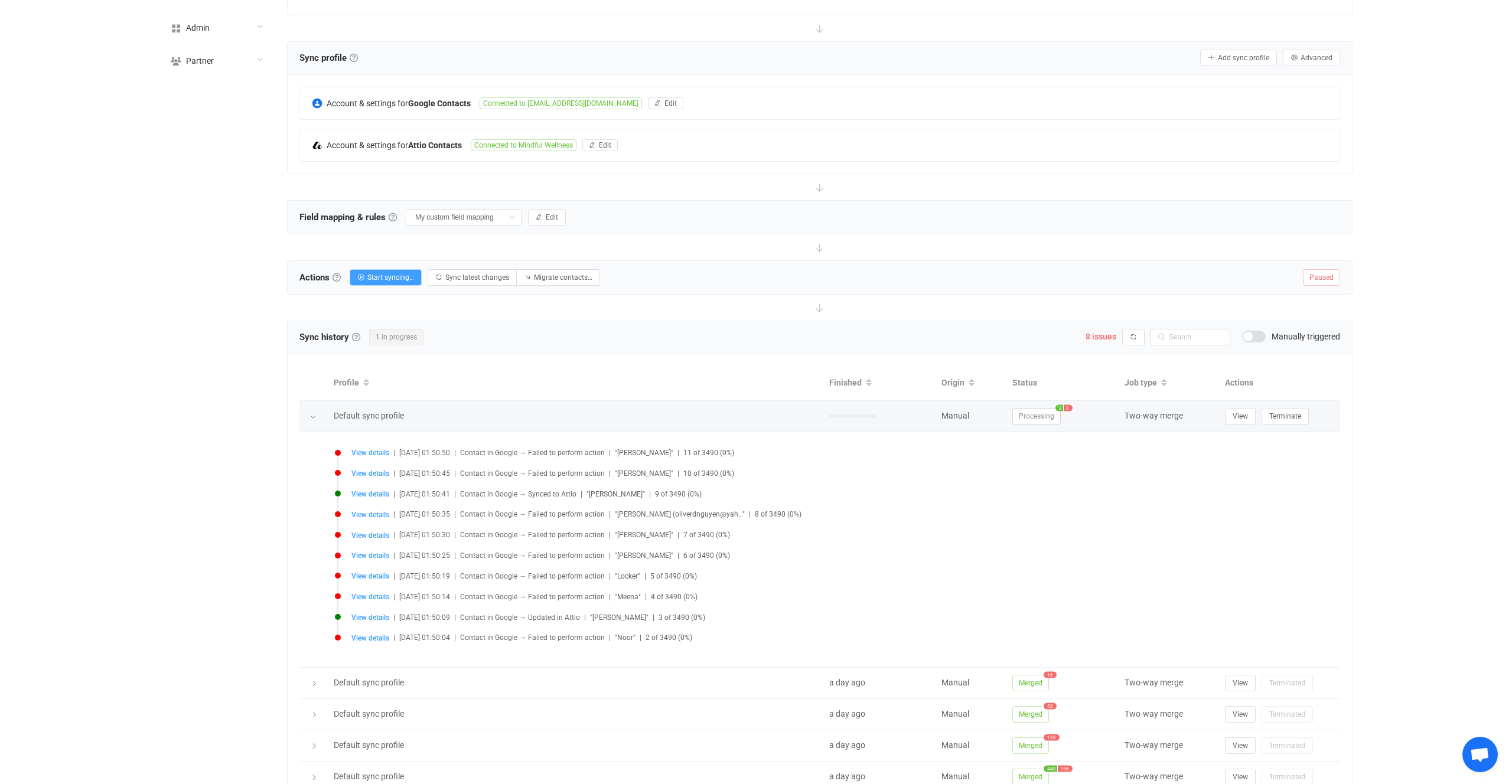
scroll to position [195, 0]
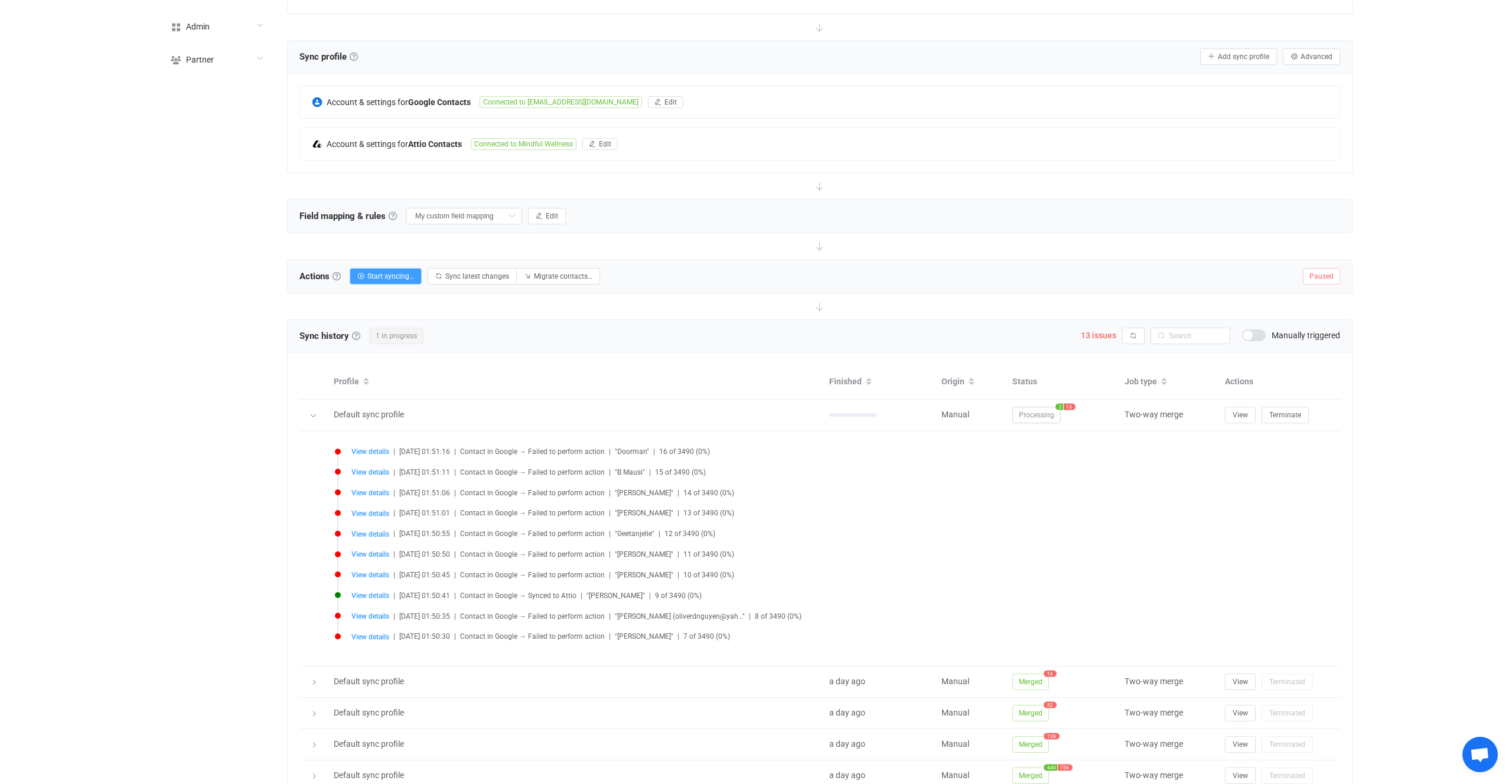
click at [372, 456] on li "View details | 2025-09-21 01:51:16 | Contact in Google → Failed to perform acti…" at bounding box center [823, 459] width 976 height 20
click at [372, 455] on span "View details" at bounding box center [370, 452] width 38 height 8
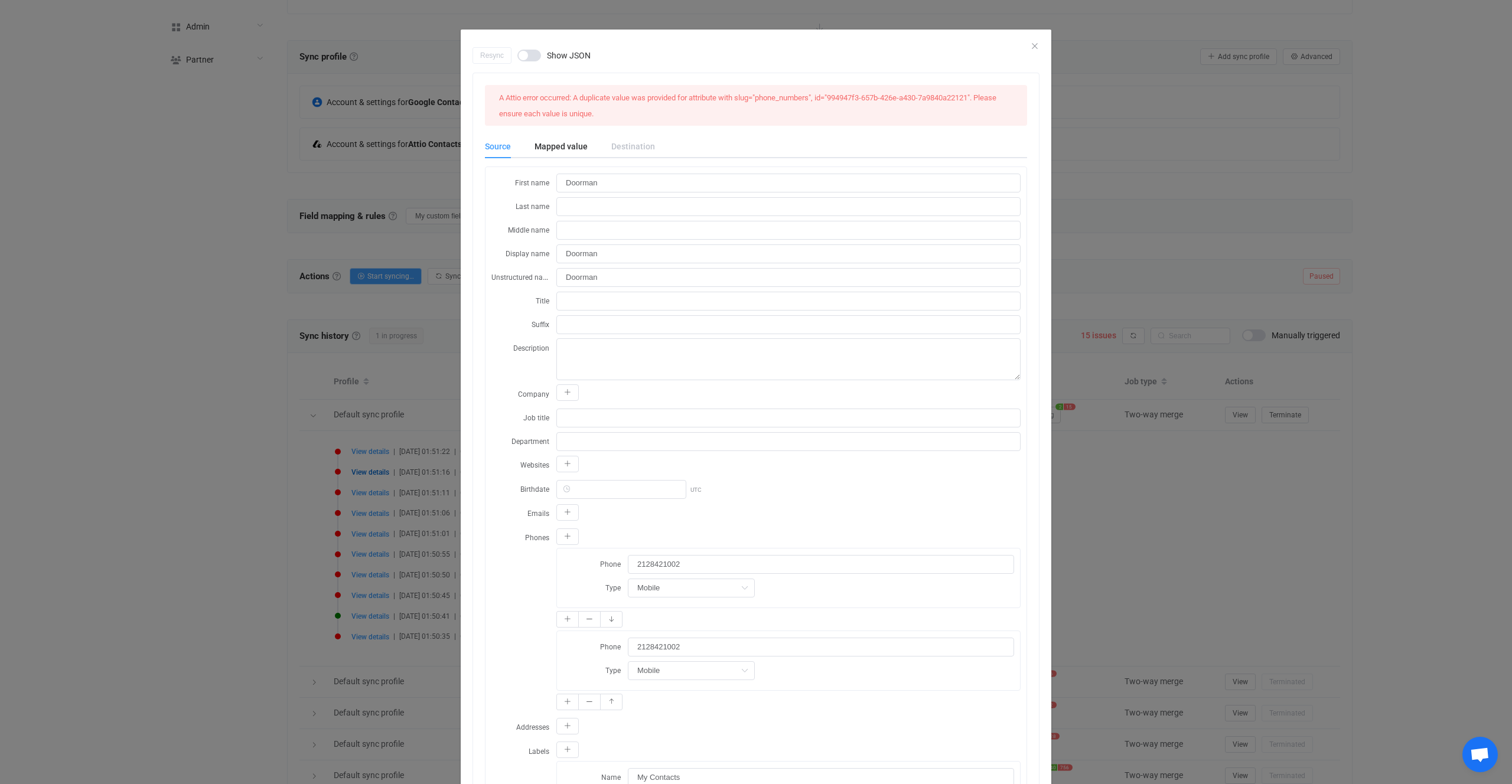
click at [591, 101] on span "A Attio error occurred: A duplicate value was provided for attribute with slug=…" at bounding box center [748, 105] width 497 height 25
drag, startPoint x: 591, startPoint y: 101, endPoint x: 739, endPoint y: 118, distance: 149.0
click at [713, 116] on div "A Attio error occurred: A duplicate value was provided for attribute with slug=…" at bounding box center [756, 106] width 524 height 31
click at [743, 118] on div "A Attio error occurred: A duplicate value was provided for attribute with slug=…" at bounding box center [756, 106] width 524 height 31
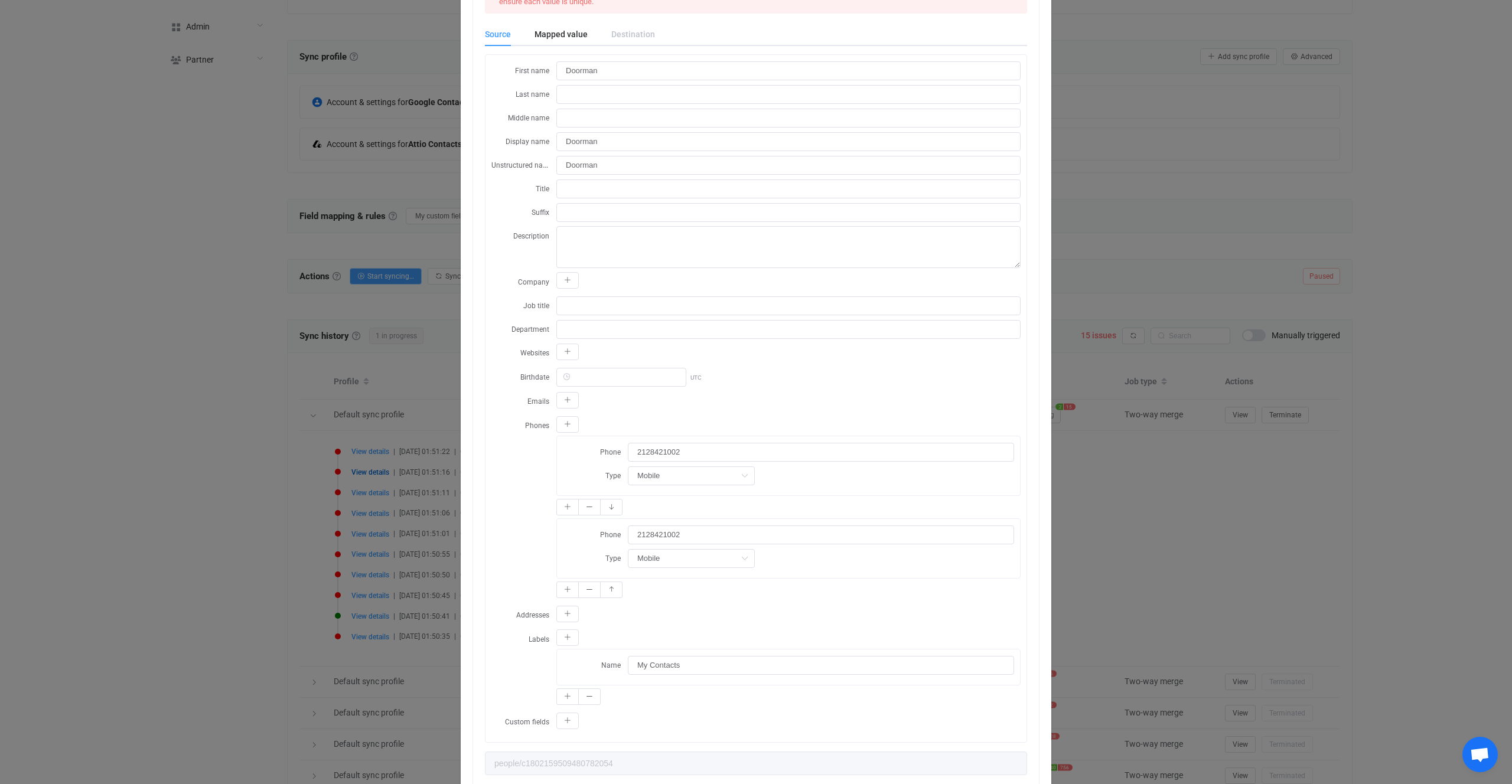
scroll to position [0, 0]
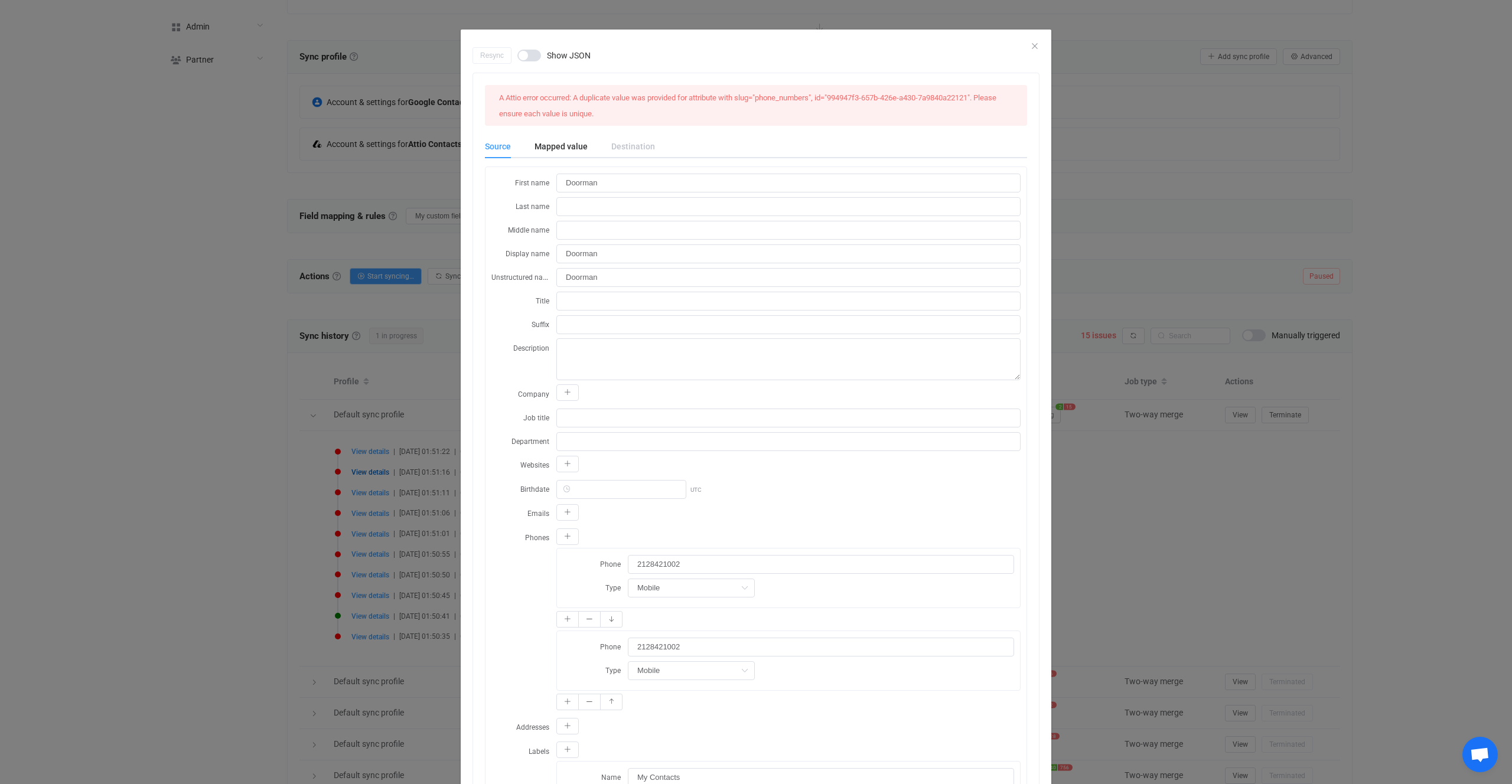
click at [269, 471] on div "Resync Show JSON A Attio error occurred: A duplicate value was provided for att…" at bounding box center [756, 392] width 1512 height 784
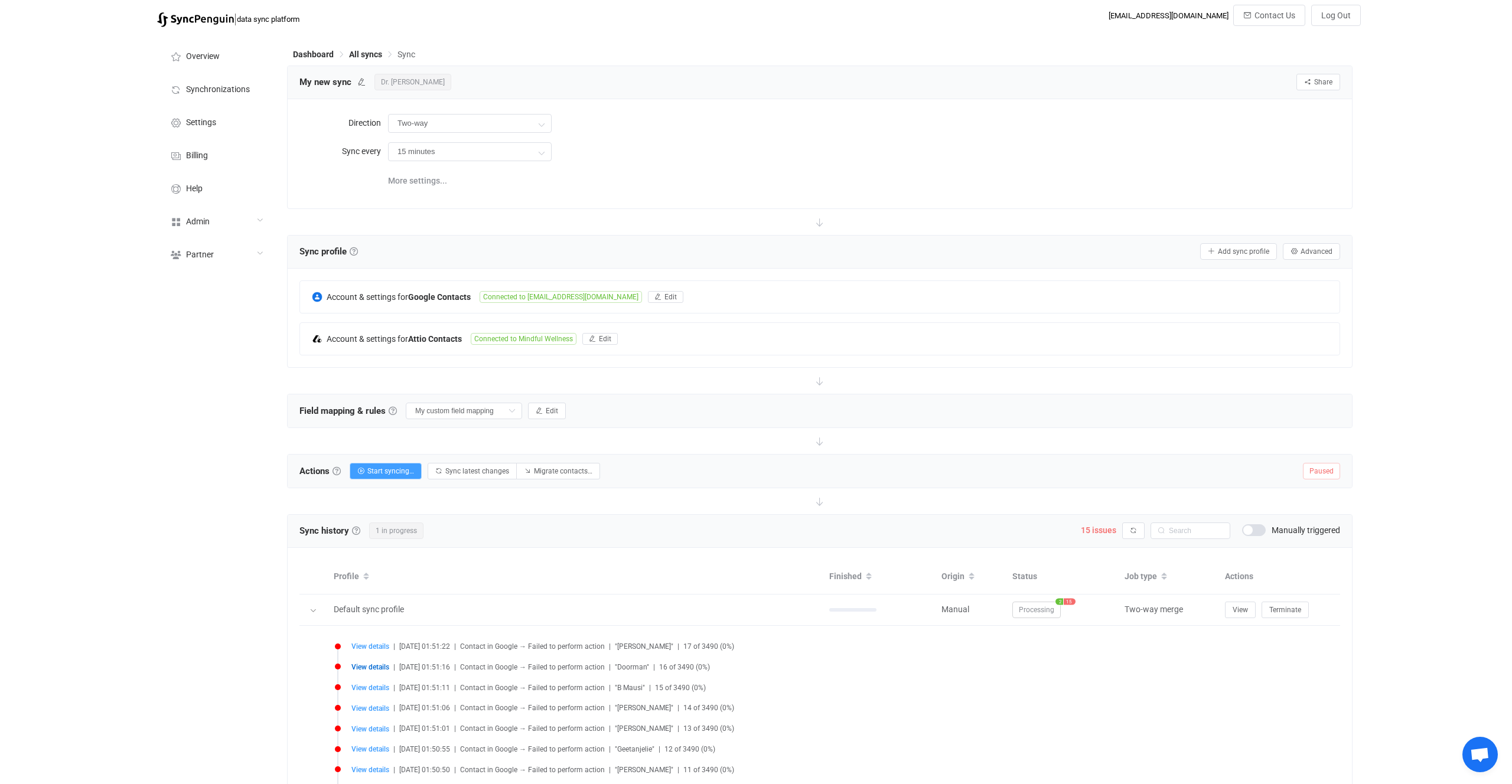
click at [612, 228] on div at bounding box center [820, 222] width 1066 height 26
click at [745, 342] on div "Account & settings for Attio Contacts Connected to Mindful Wellness Edit" at bounding box center [820, 339] width 1039 height 32
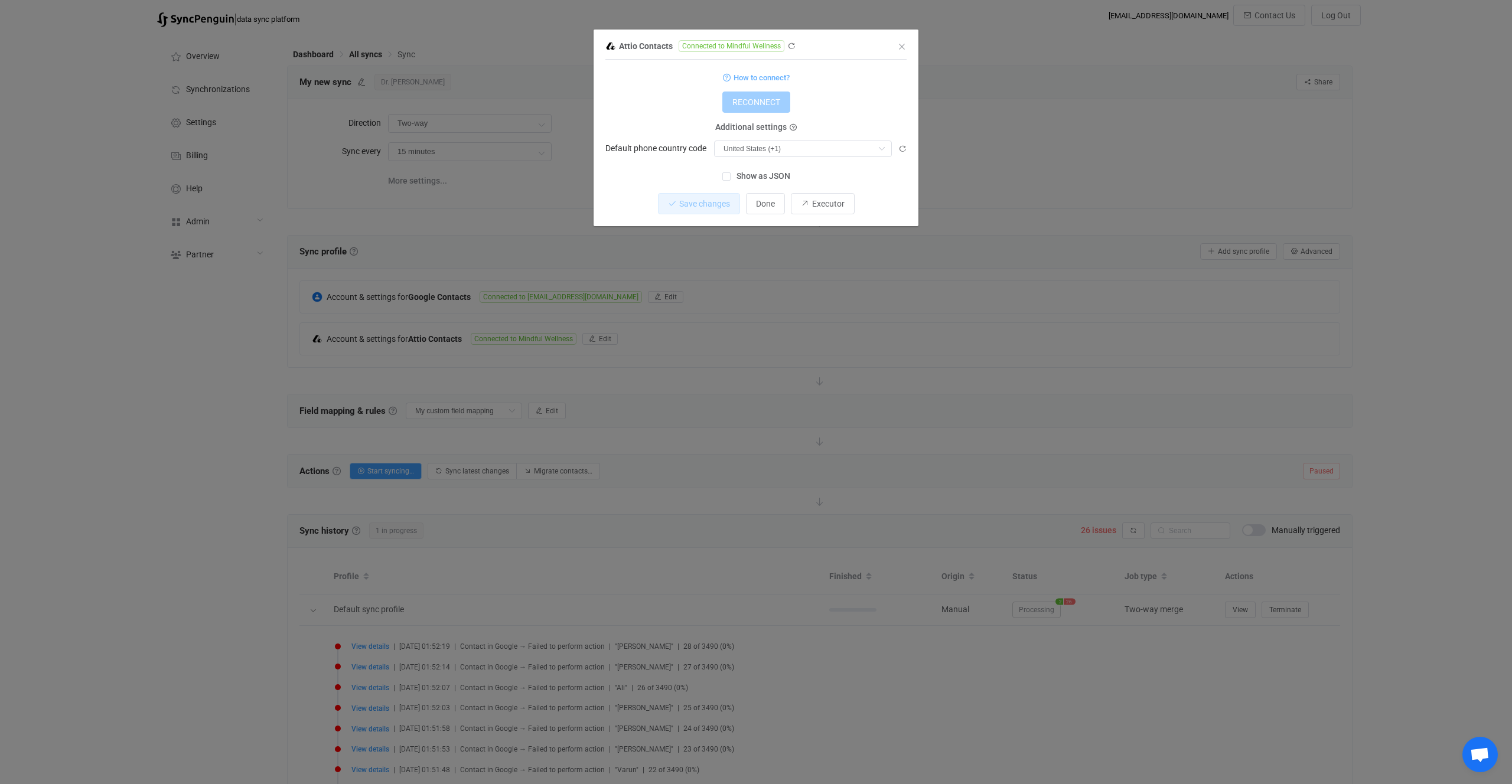
click at [709, 421] on div "Attio Contacts Connected to Mindful Wellness 1 { { "accessToken": "***", "count…" at bounding box center [756, 392] width 1512 height 784
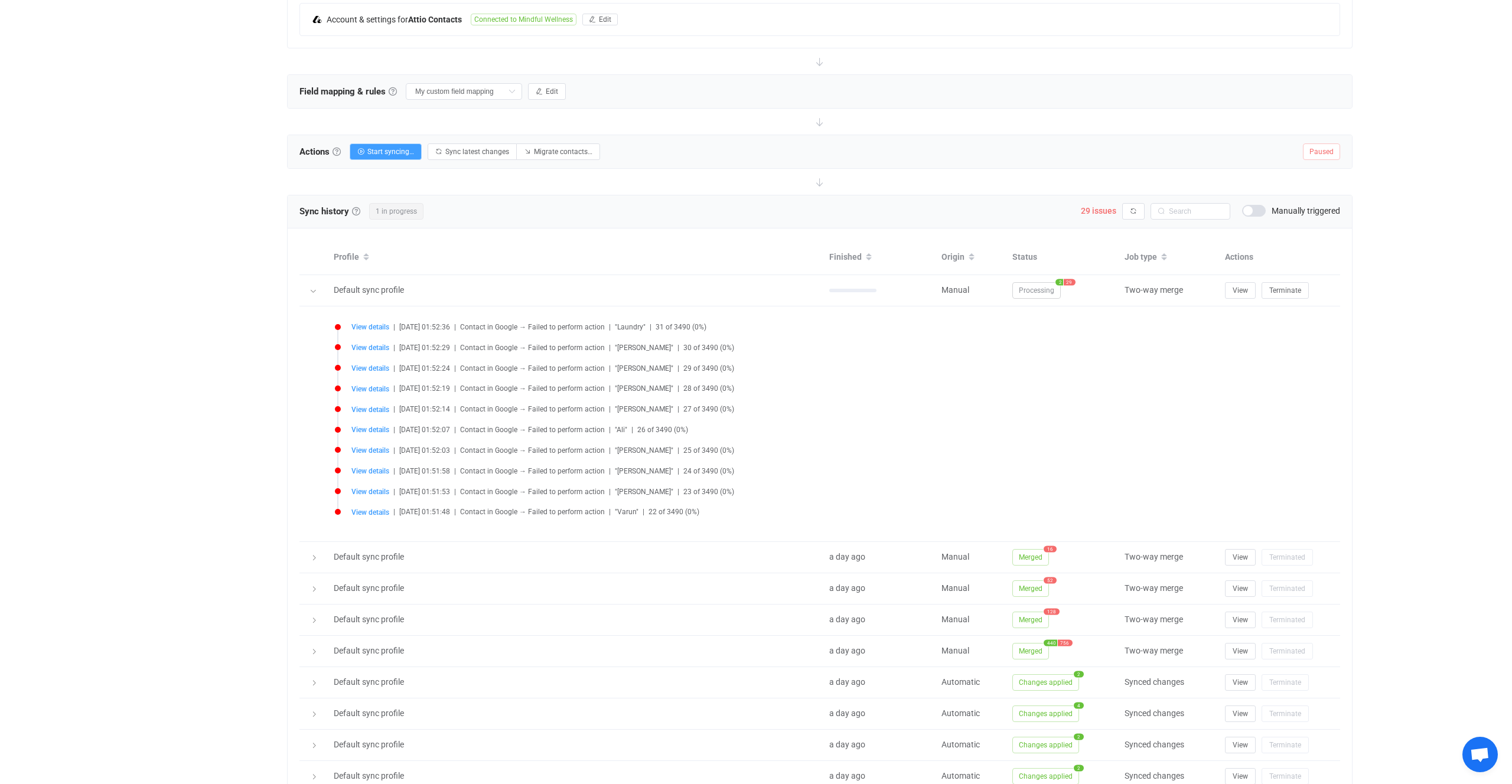
scroll to position [321, 0]
click at [373, 322] on span "View details" at bounding box center [370, 326] width 38 height 9
click at [374, 325] on span "View details" at bounding box center [370, 326] width 38 height 8
type input "Laundry"
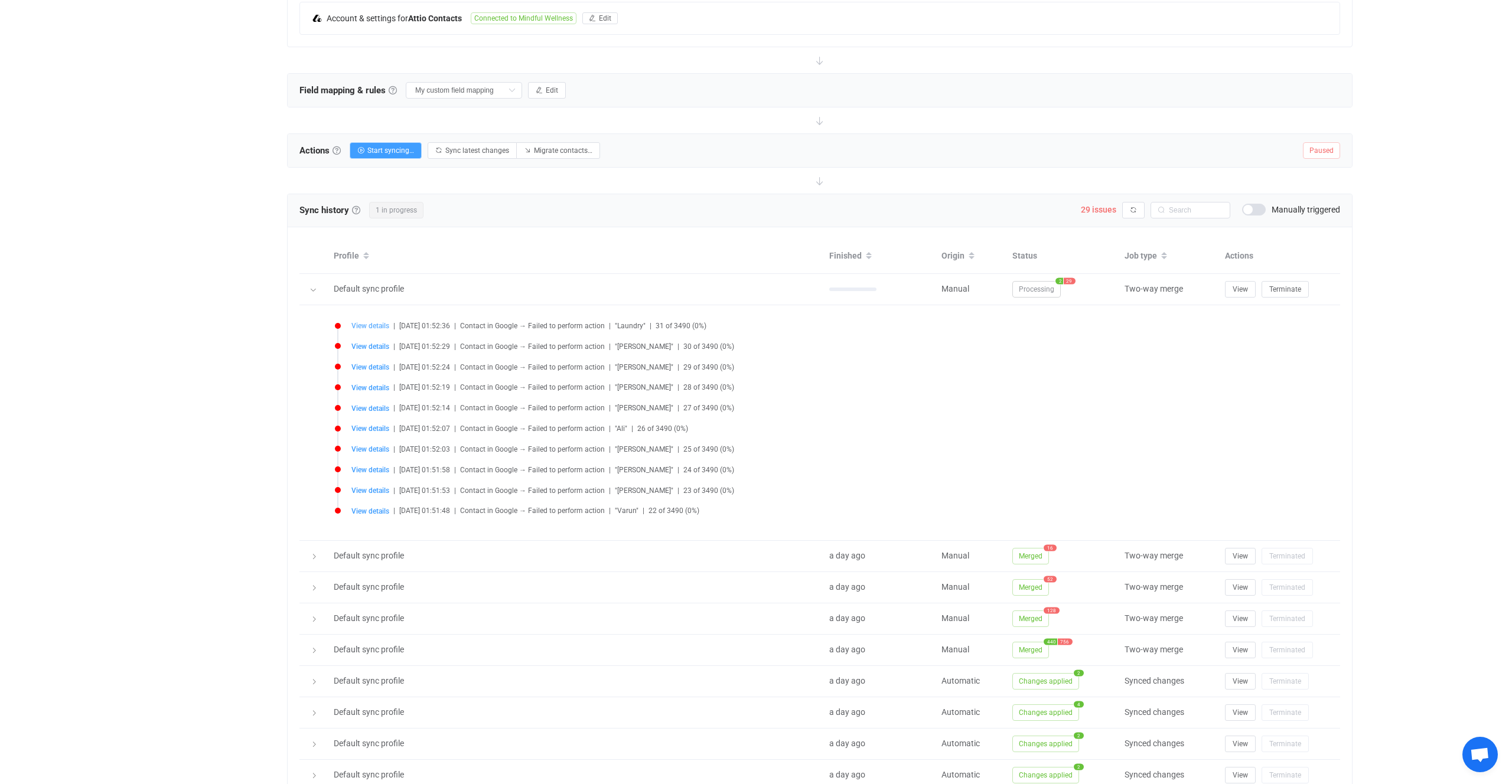
type input "Laundry"
type input "2127342160"
type input "people/c3593269472291893489"
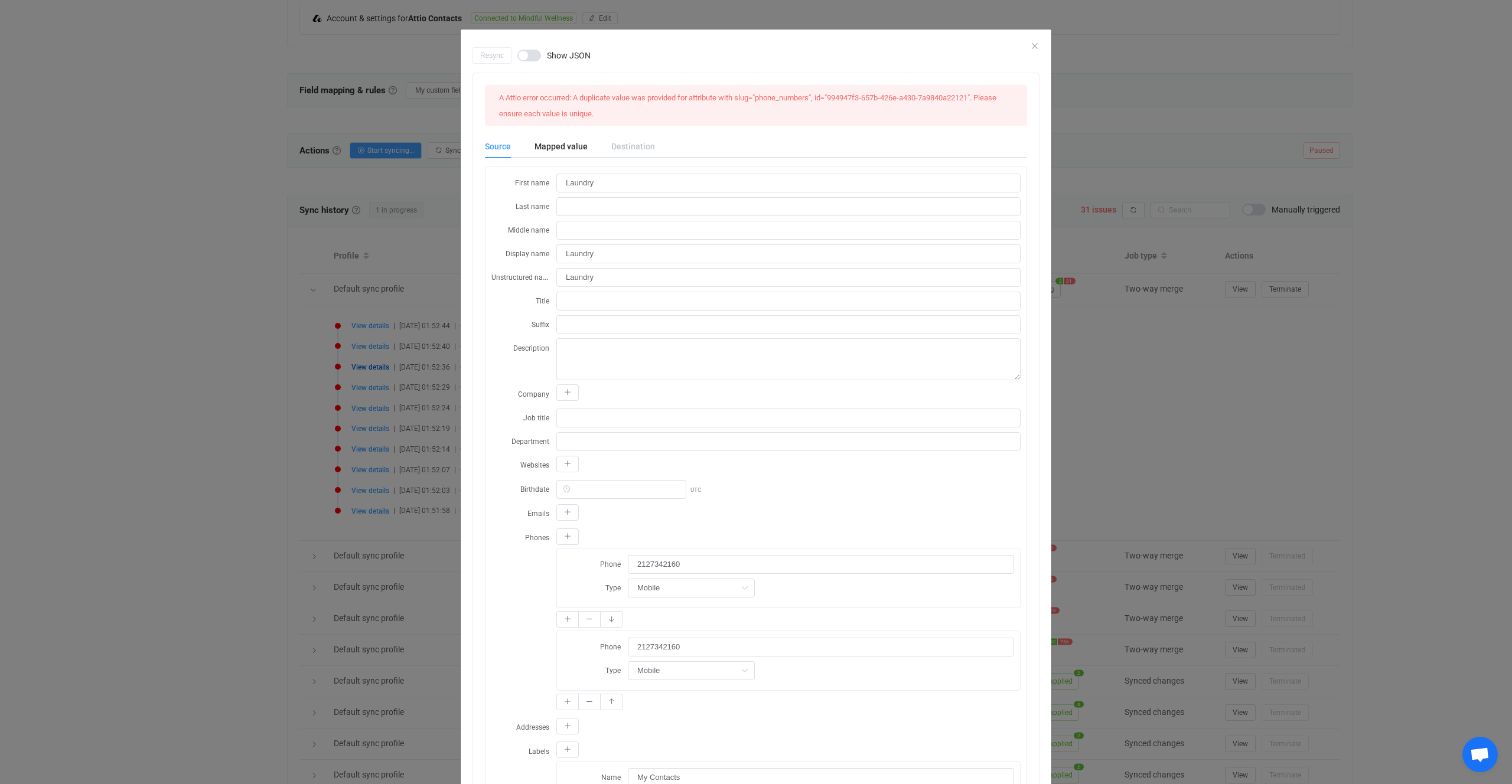
scroll to position [157, 0]
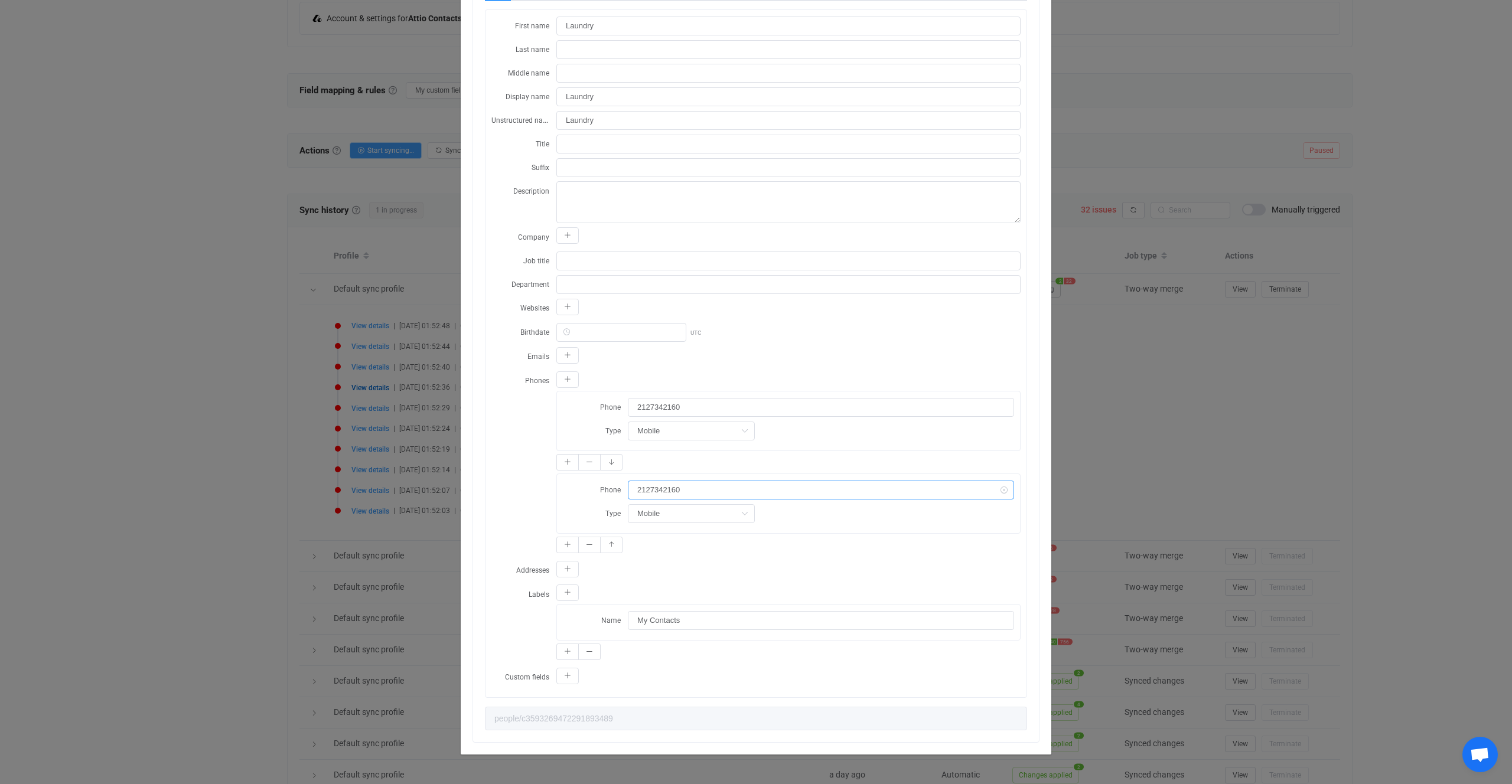
drag, startPoint x: 701, startPoint y: 496, endPoint x: 528, endPoint y: 421, distance: 188.6
click at [567, 434] on div "Phone 2127342160 Type Mobile Home Work Mobile Home fax Work fax Other fax Work …" at bounding box center [788, 463] width 464 height 185
click at [508, 418] on div "Phones Phone 2127342160 Type Mobile Home Work Mobile Home fax Work fax Other fa…" at bounding box center [756, 463] width 529 height 185
click at [429, 413] on div "Resync Show JSON A Attio error occurred: A duplicate value was provided for att…" at bounding box center [756, 392] width 1512 height 784
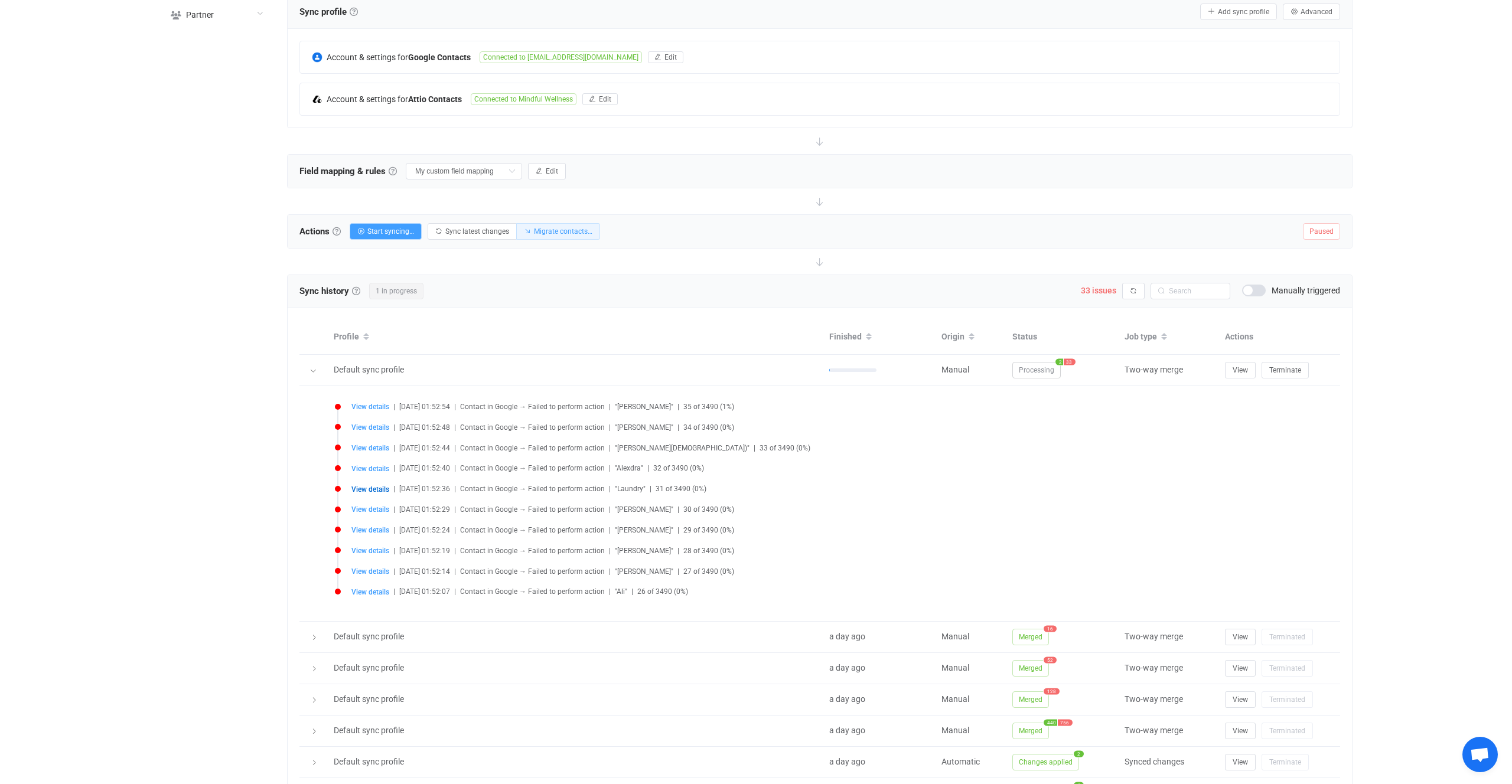
scroll to position [225, 0]
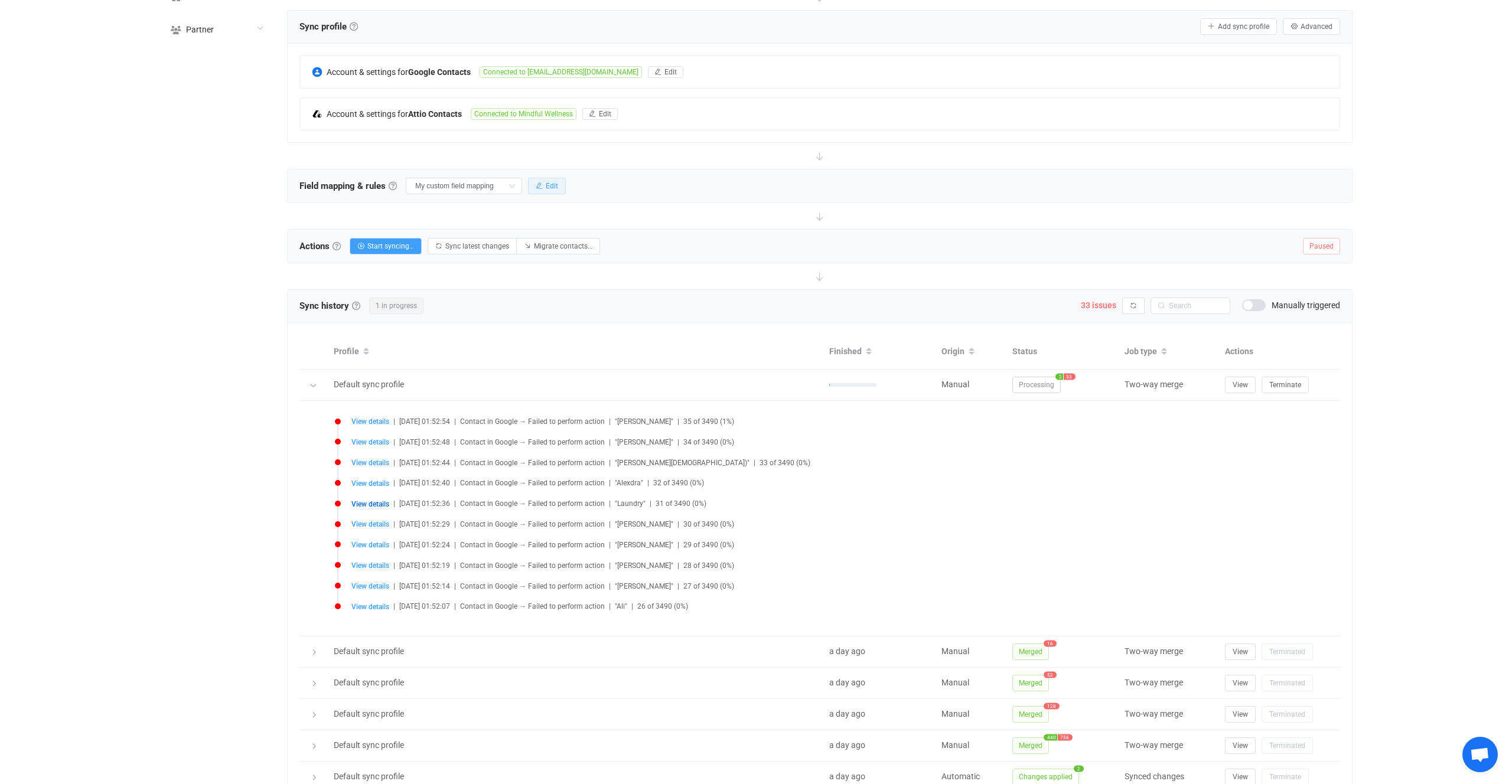
click at [534, 192] on button "Edit" at bounding box center [546, 186] width 38 height 17
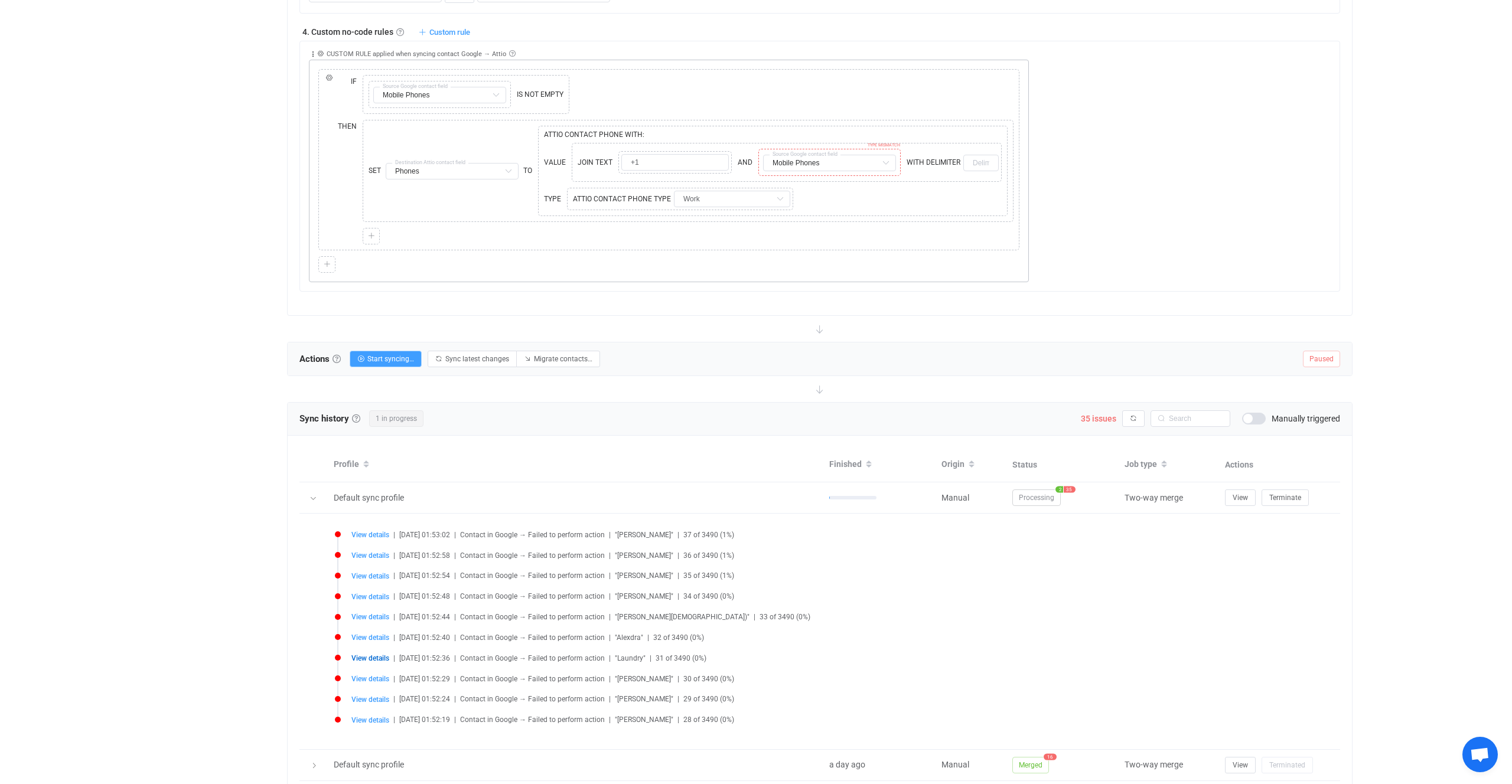
scroll to position [929, 0]
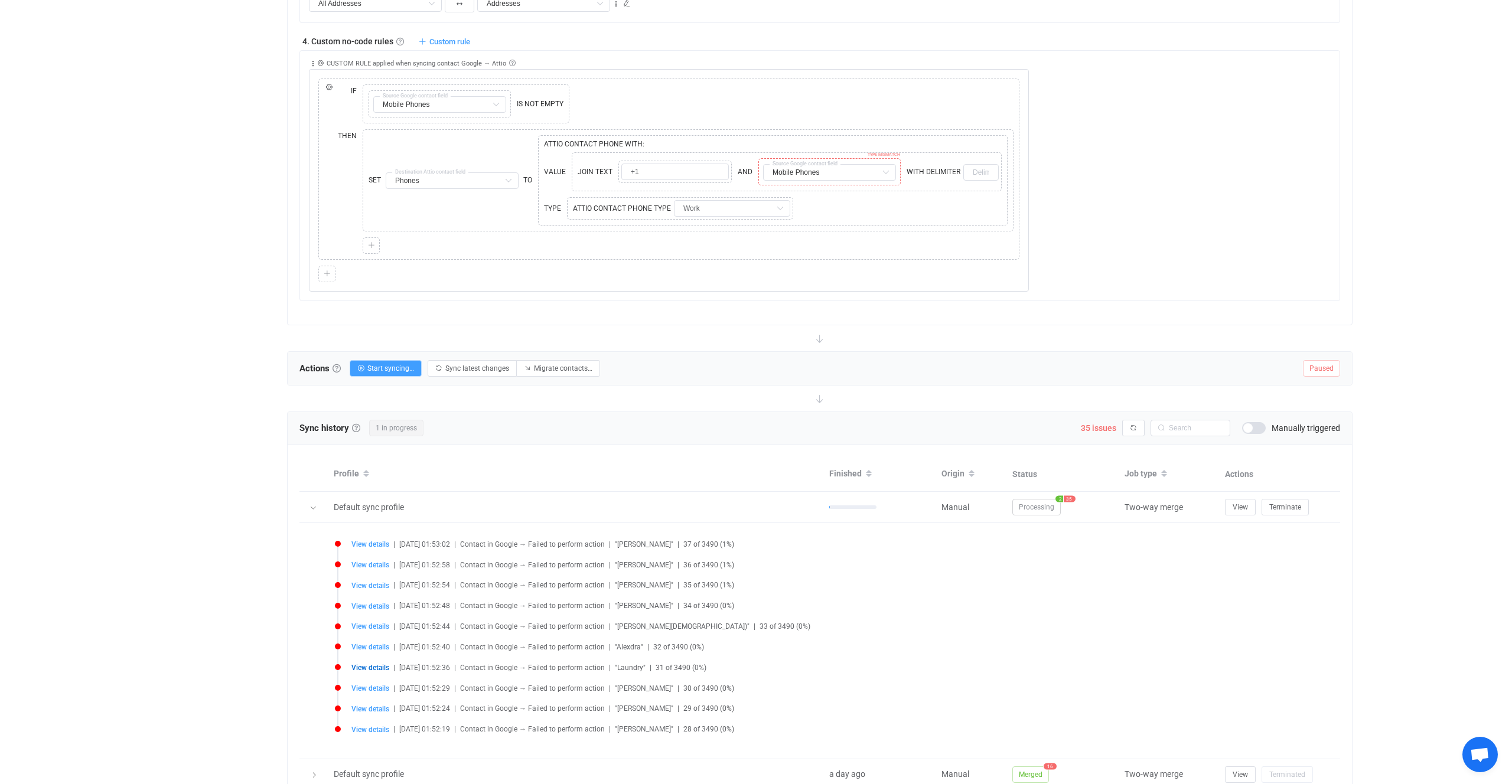
click at [954, 385] on div "Actions Actions To start syncing, click the Start syncing button. You'll be pro…" at bounding box center [820, 368] width 1066 height 34
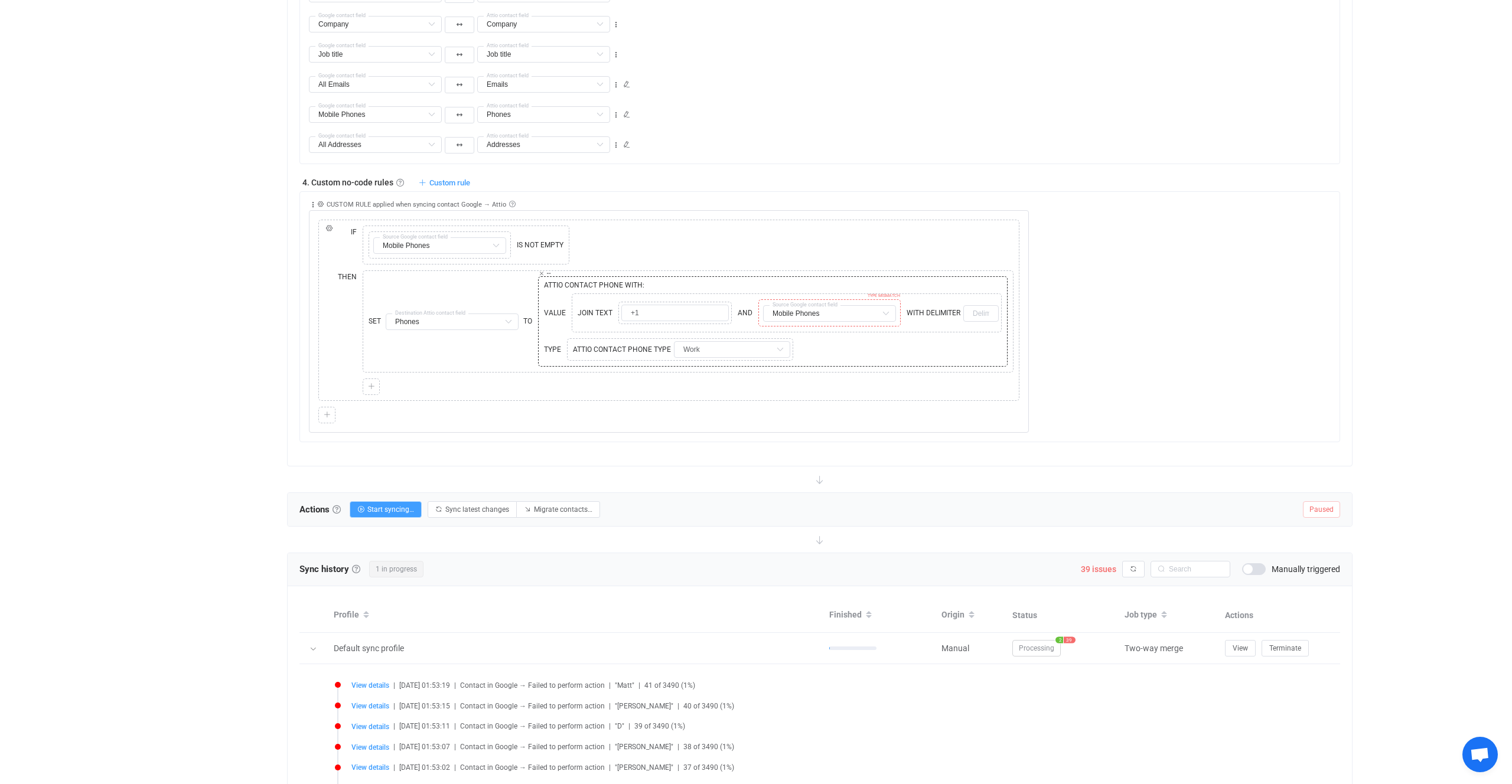
scroll to position [758, 0]
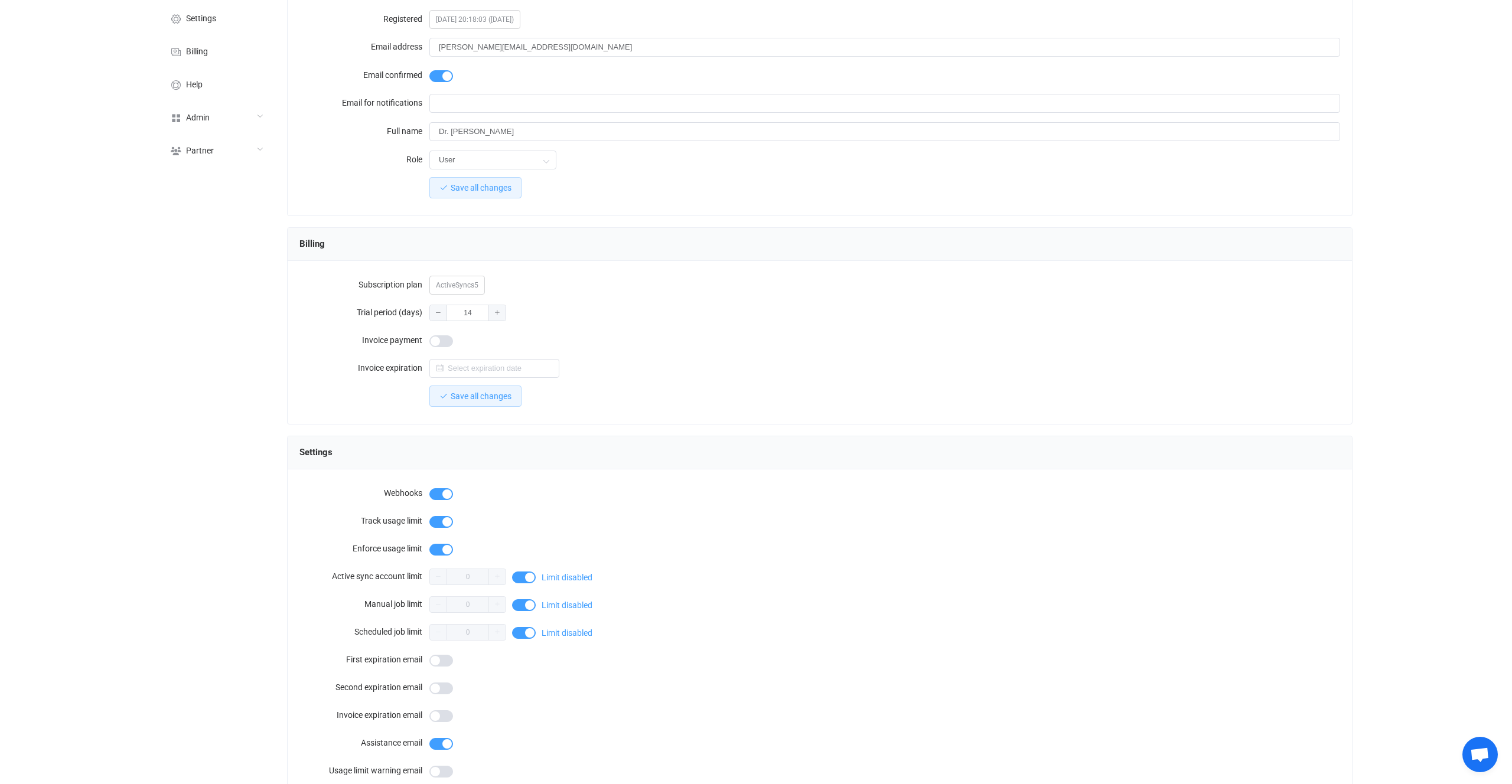
scroll to position [12, 0]
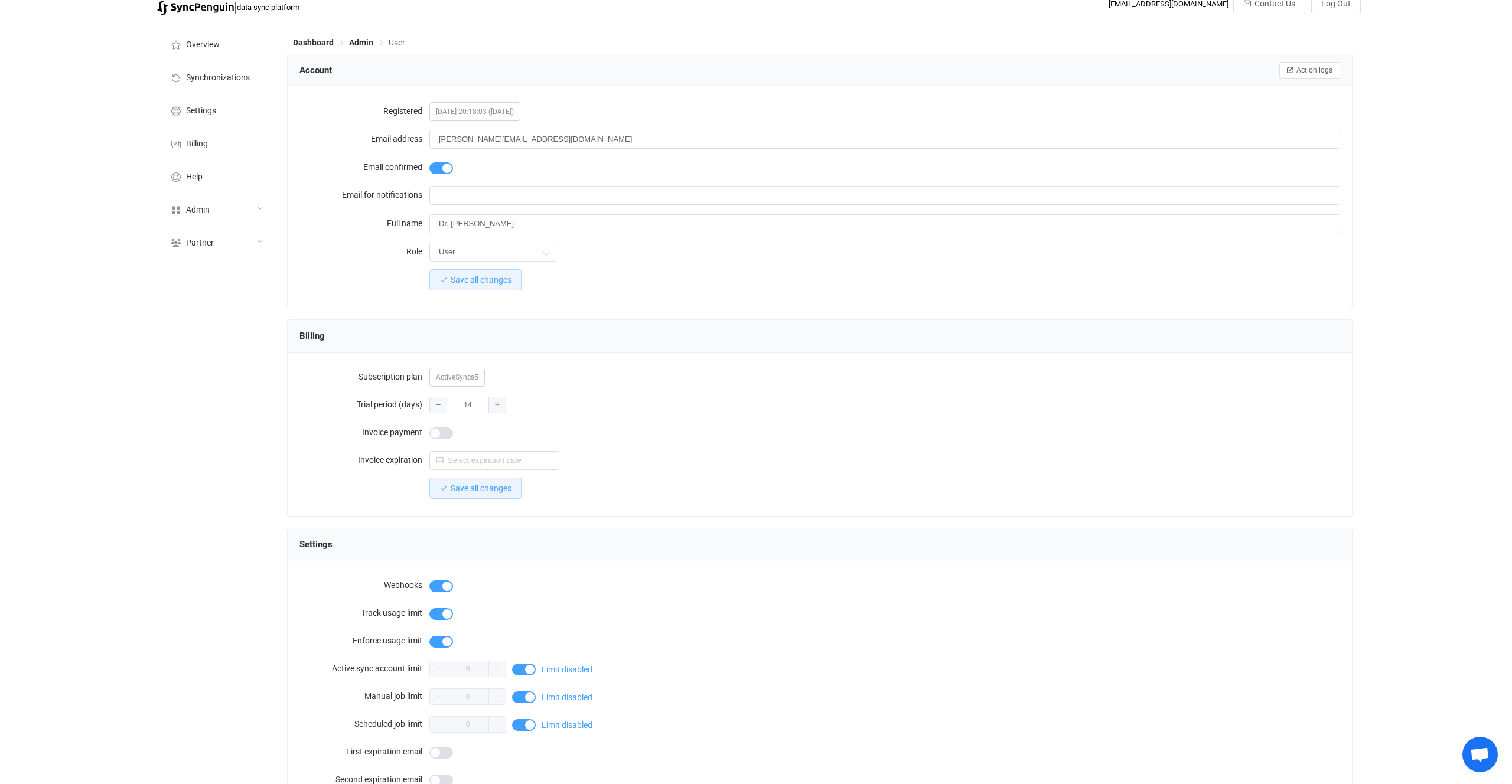
click at [675, 316] on div "Account Action logs Registered [DATE] 20:18:03 ([DATE]) Email address [PERSON_N…" at bounding box center [820, 751] width 1066 height 1394
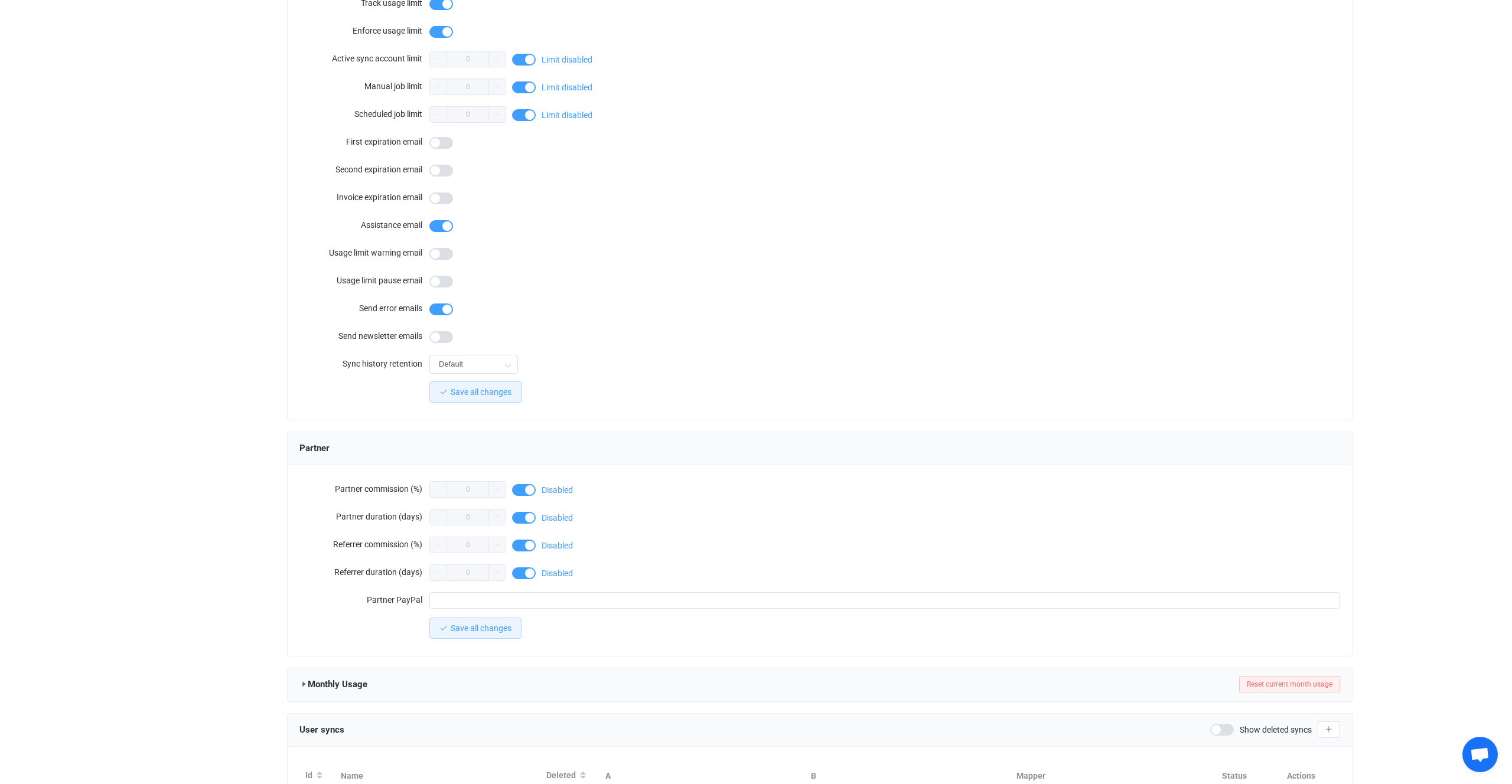
scroll to position [713, 0]
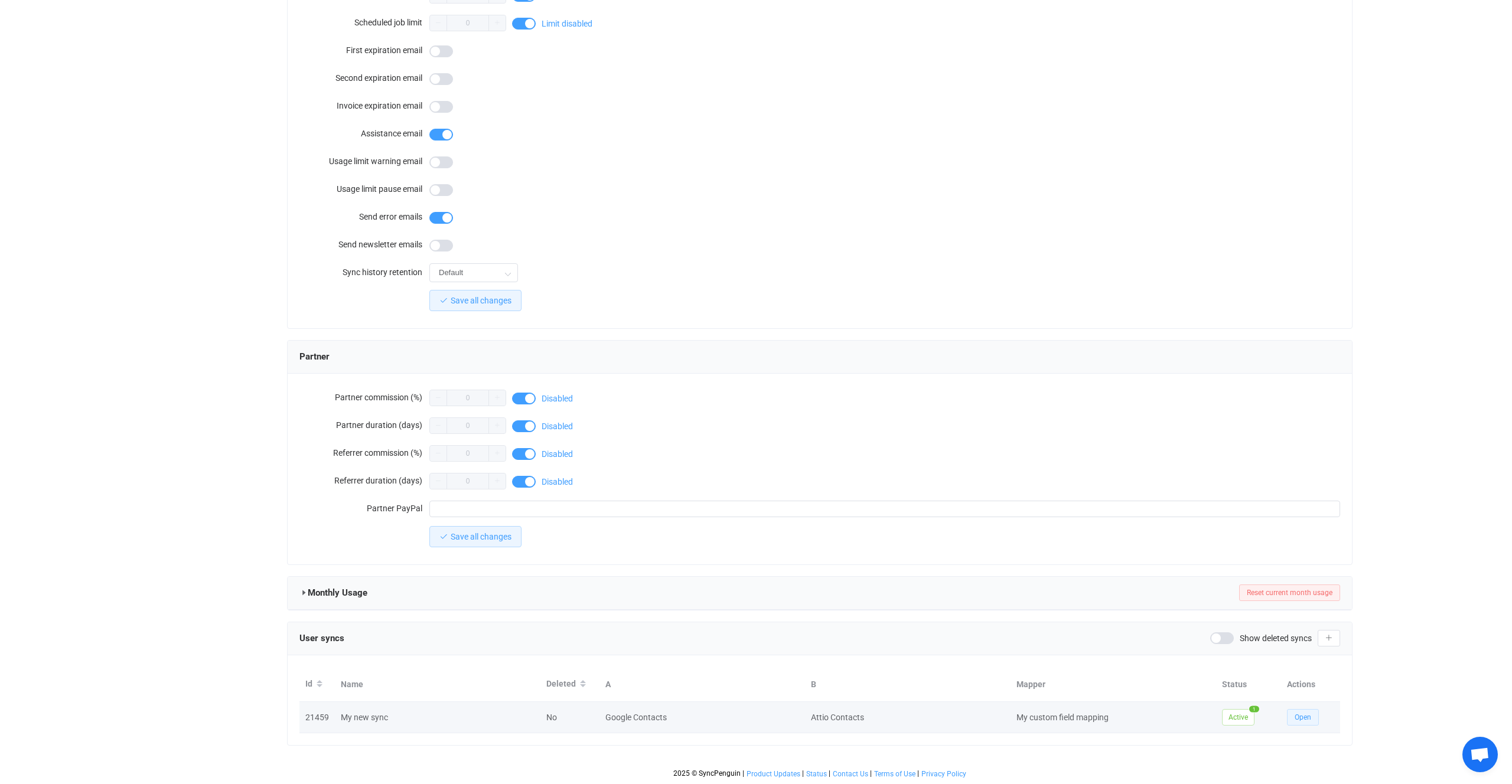
click at [1289, 710] on button "Open" at bounding box center [1303, 718] width 32 height 17
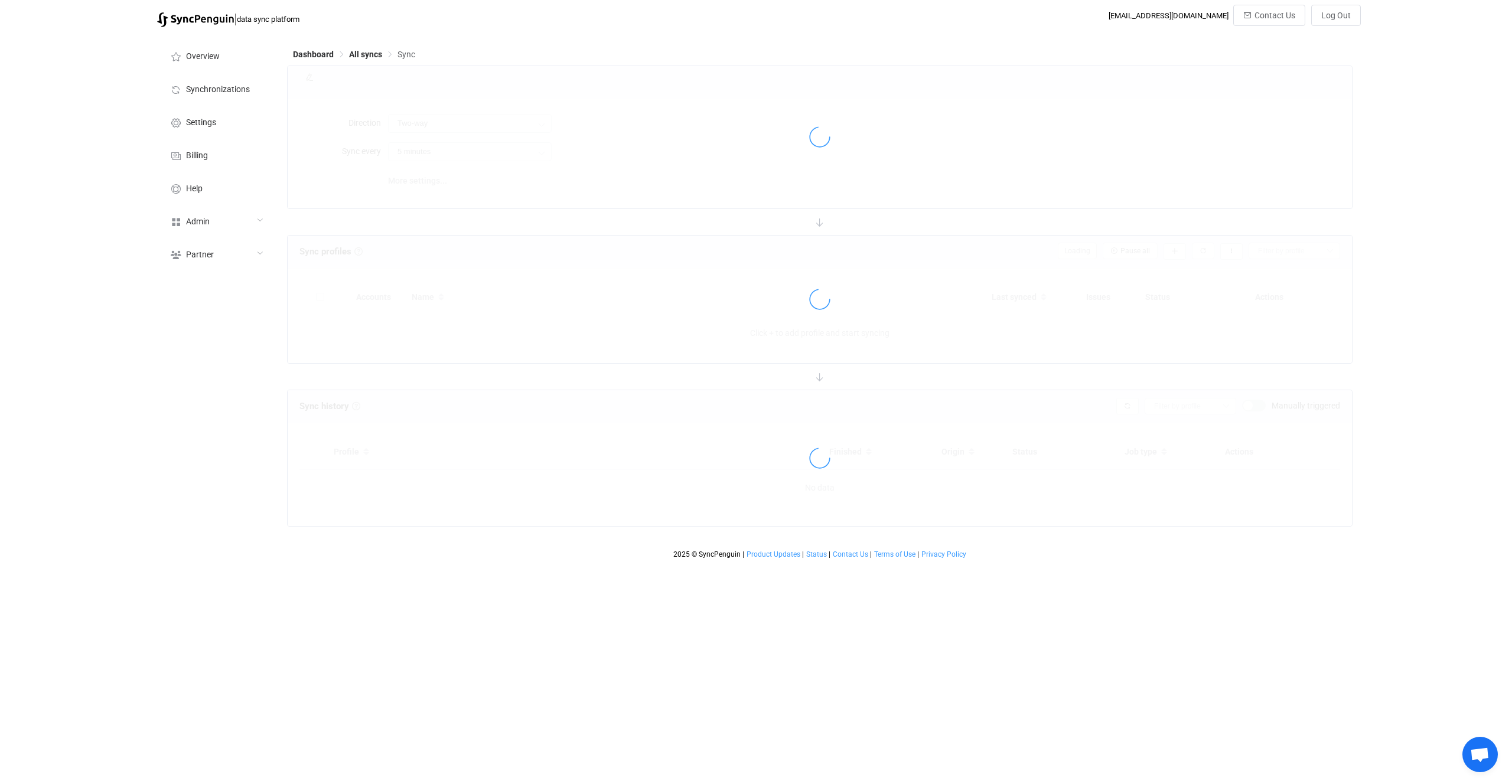
type input "15 minutes"
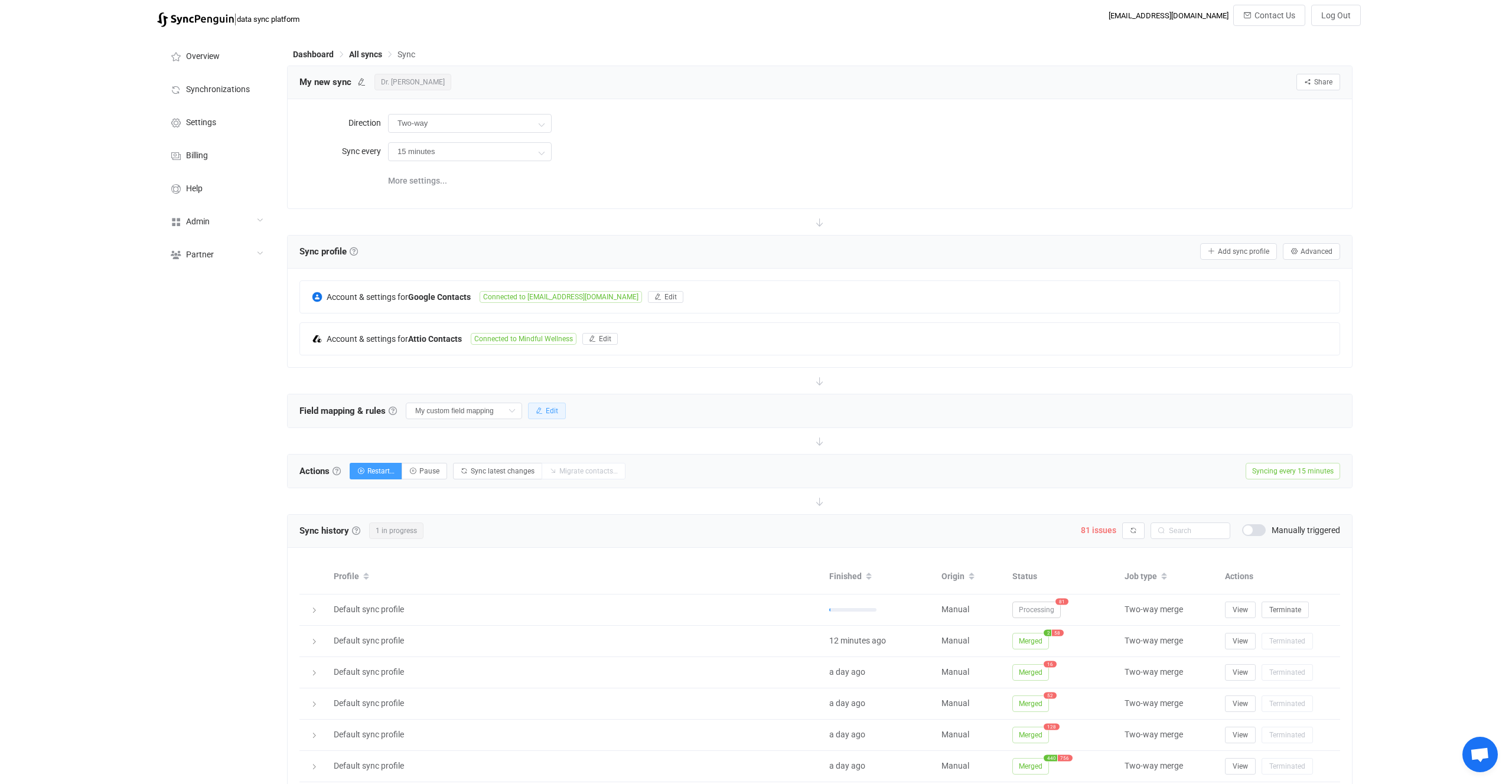
click at [542, 417] on button "Edit" at bounding box center [546, 411] width 38 height 17
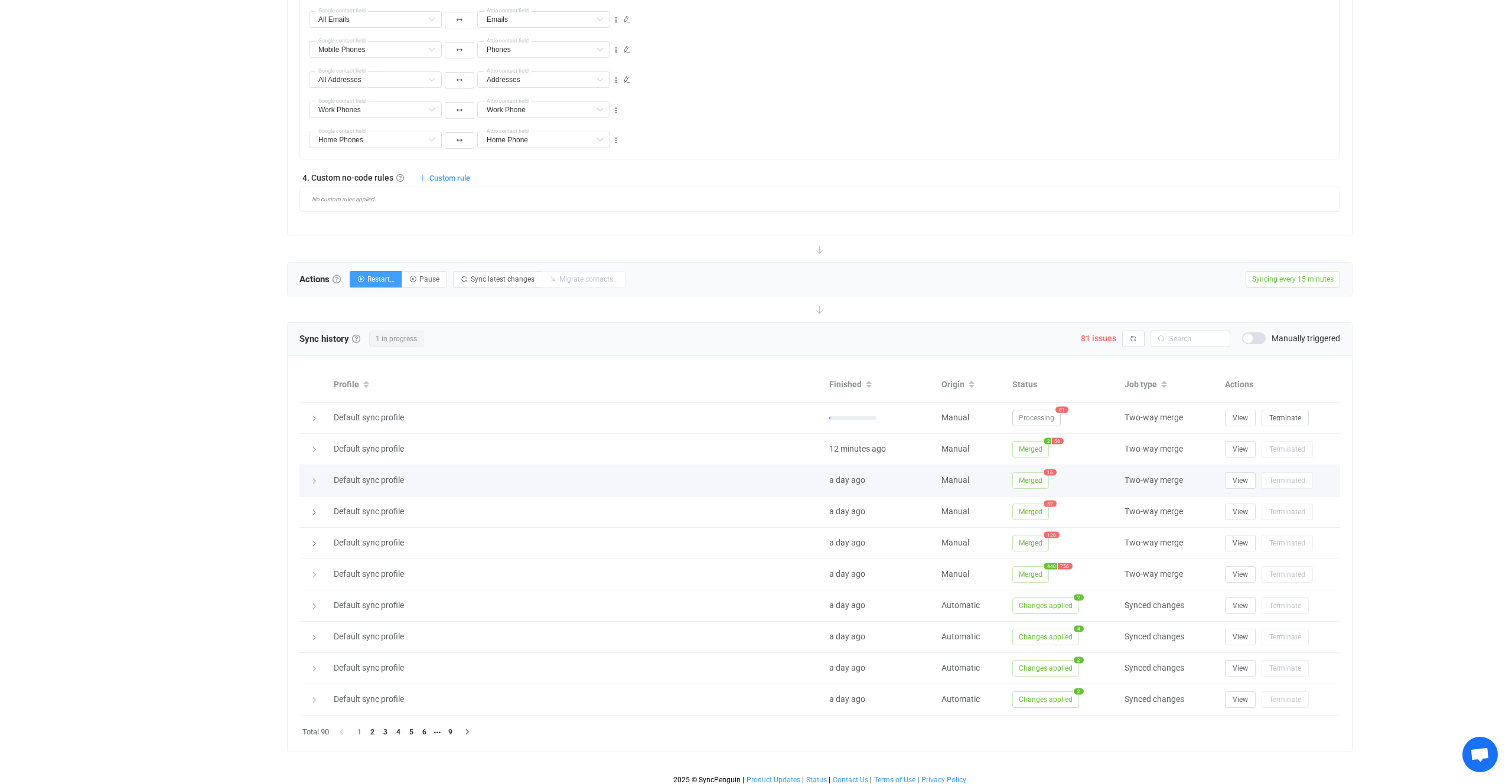
scroll to position [859, 0]
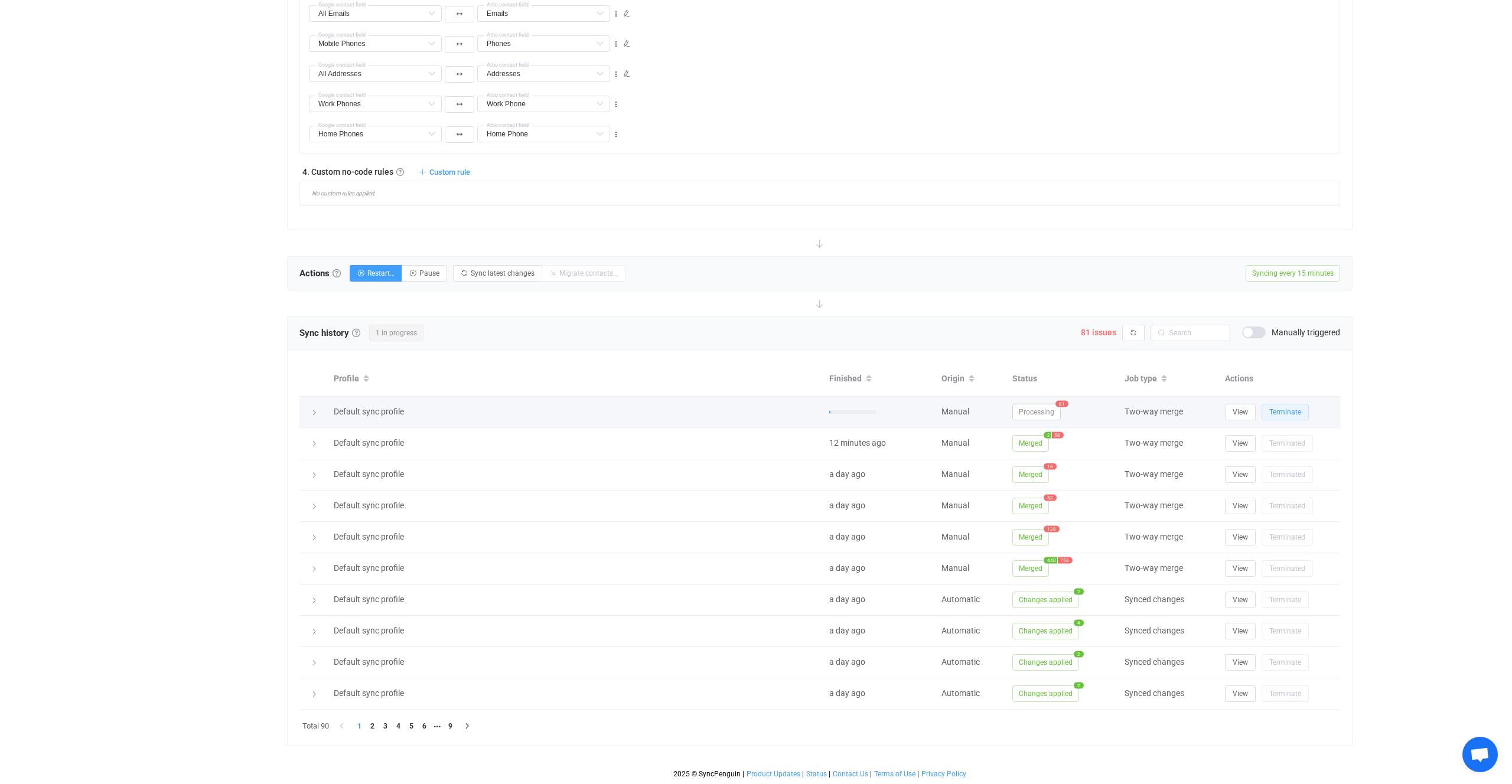
click at [1287, 418] on button "Terminate" at bounding box center [1285, 412] width 47 height 17
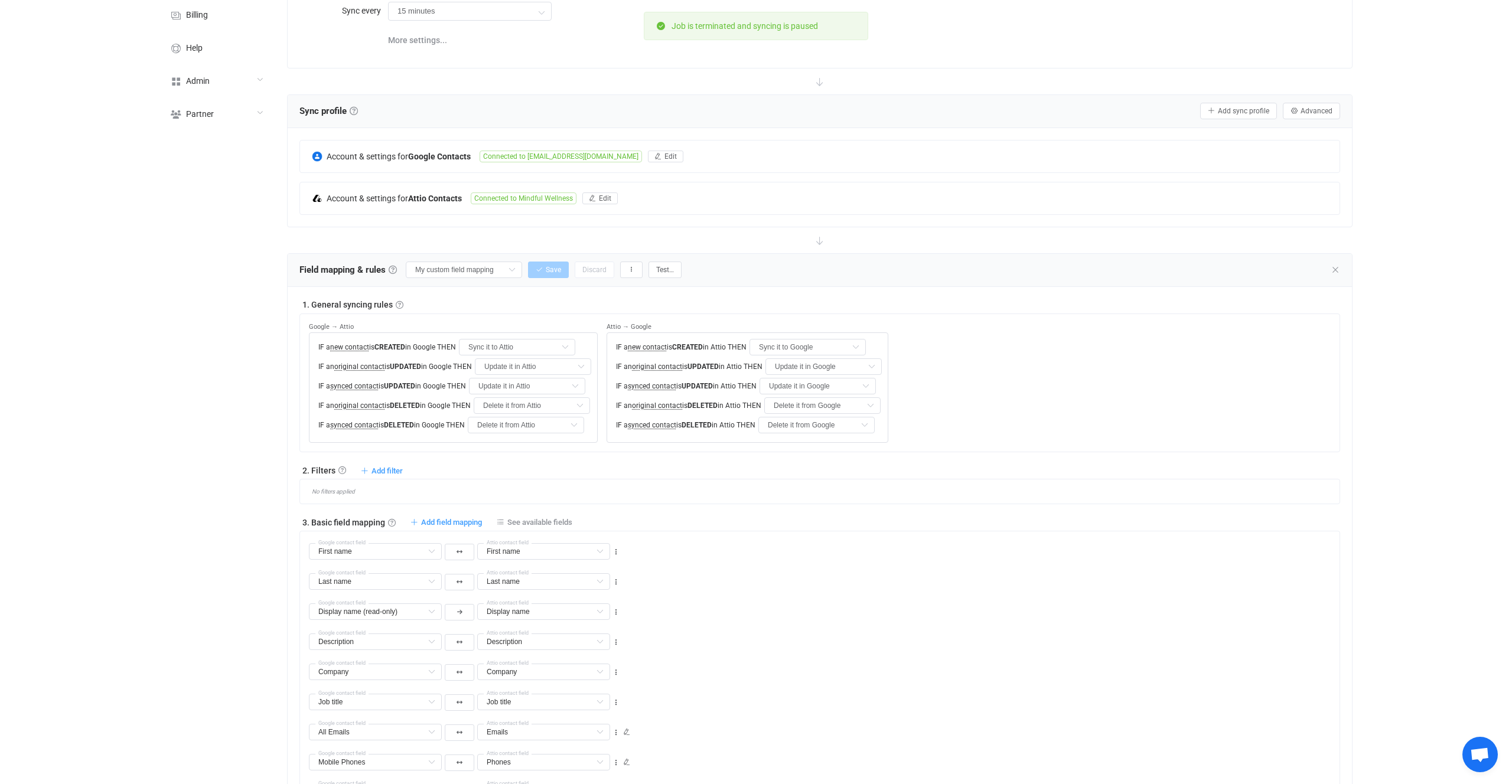
scroll to position [0, 0]
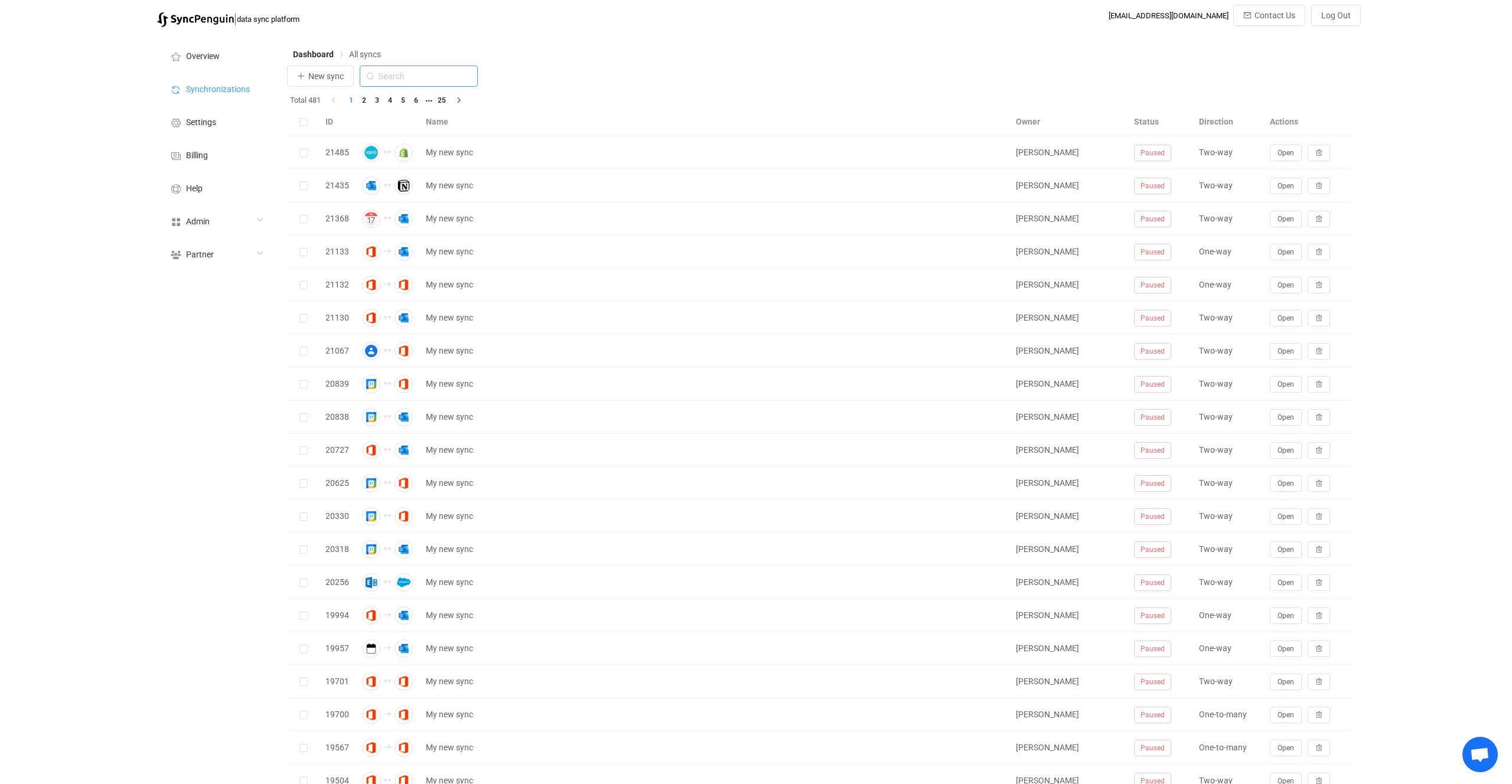
click at [415, 67] on input "text" at bounding box center [419, 76] width 118 height 21
click at [322, 80] on span "New sync" at bounding box center [326, 76] width 35 height 10
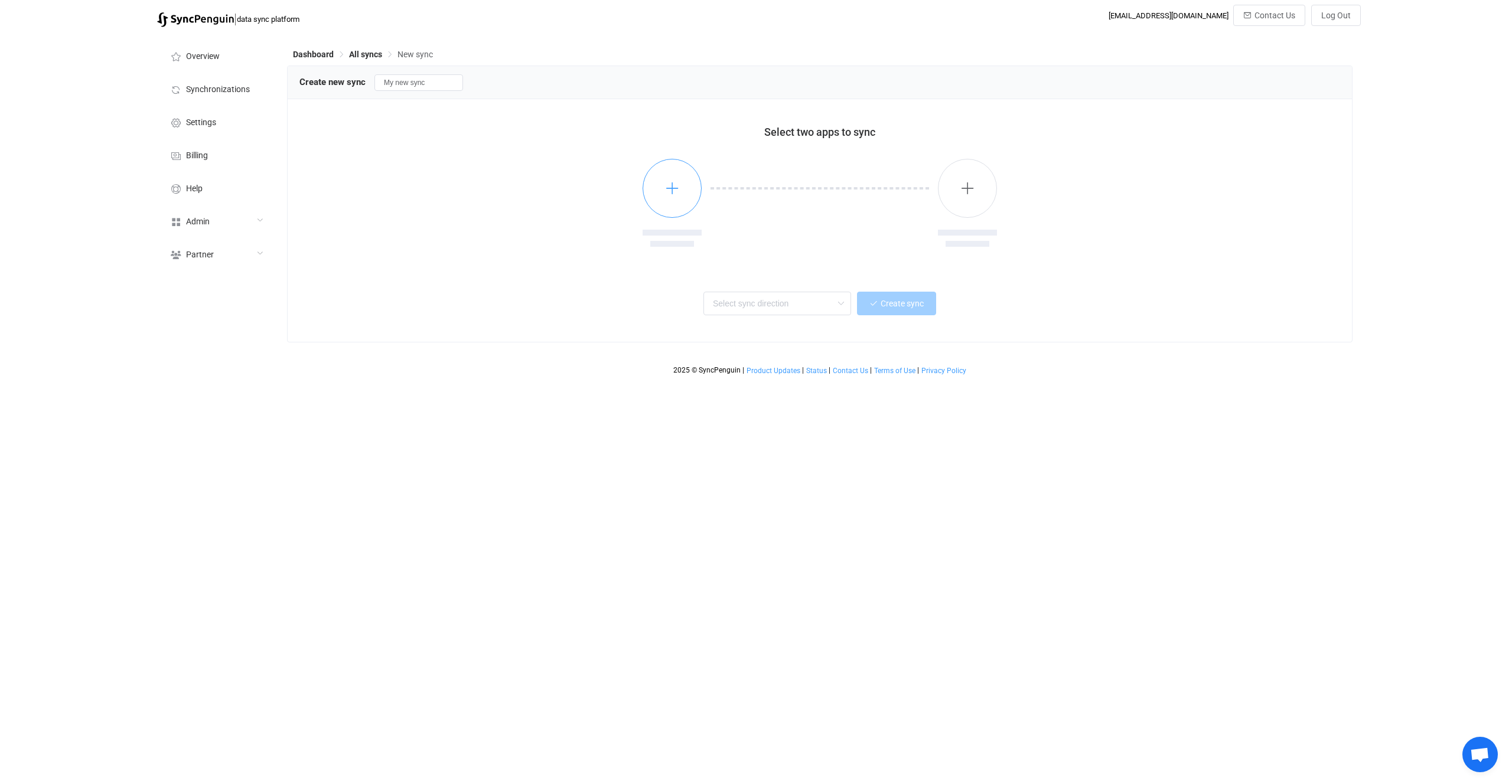
click at [658, 198] on button "button" at bounding box center [672, 188] width 59 height 59
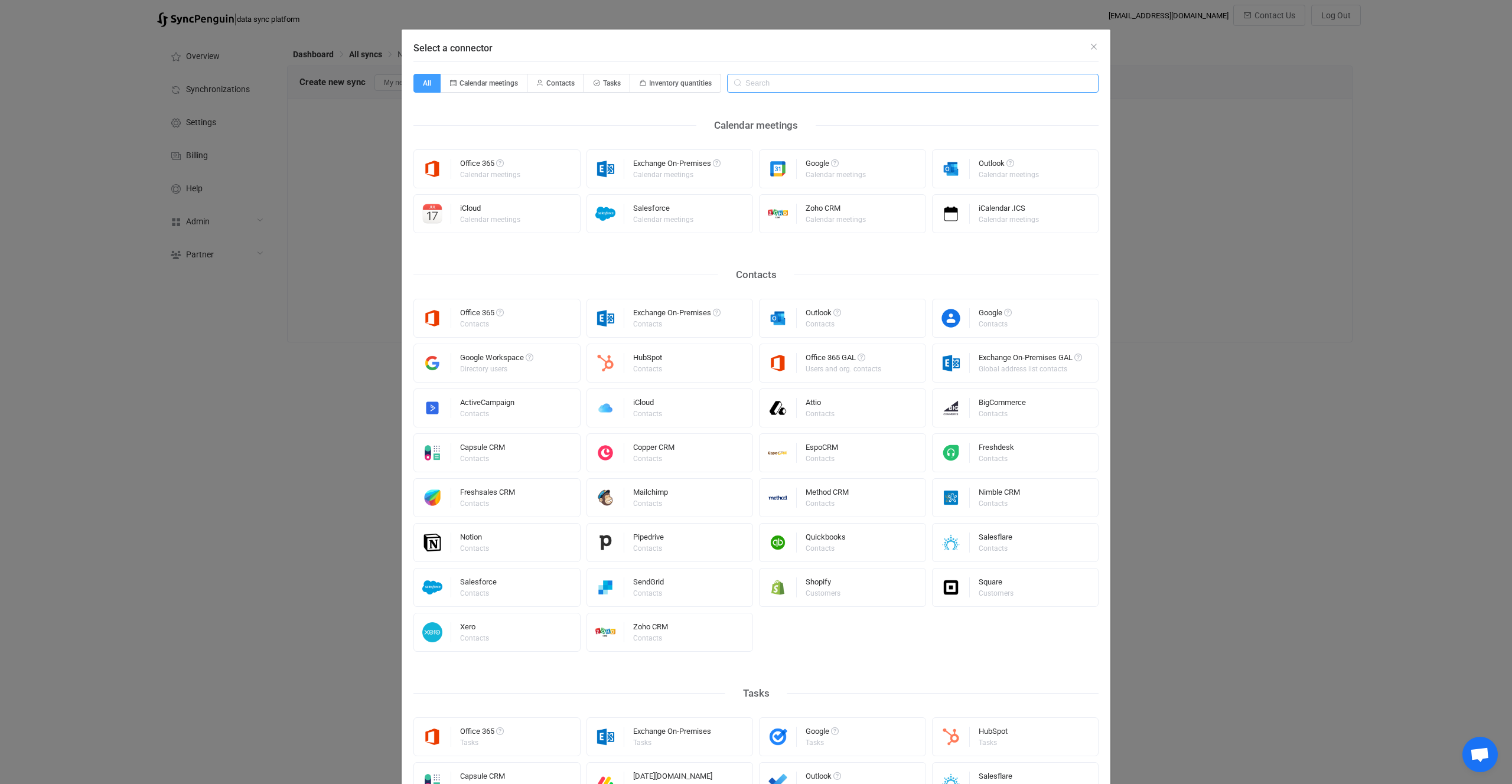
click at [779, 88] on input "Select a connector" at bounding box center [913, 83] width 372 height 19
type input "q"
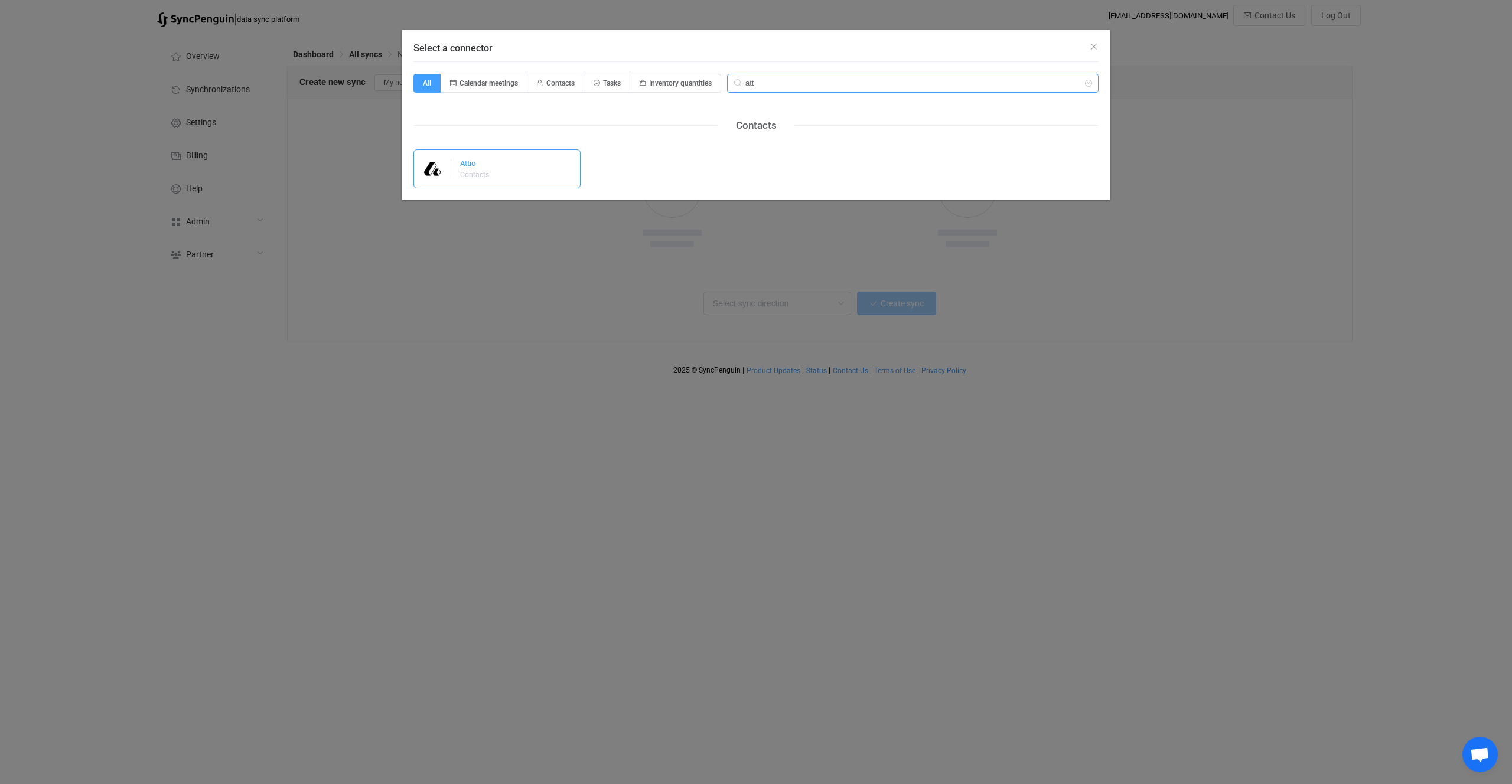
type input "att"
click at [492, 160] on div "Attio Contacts" at bounding box center [497, 169] width 167 height 39
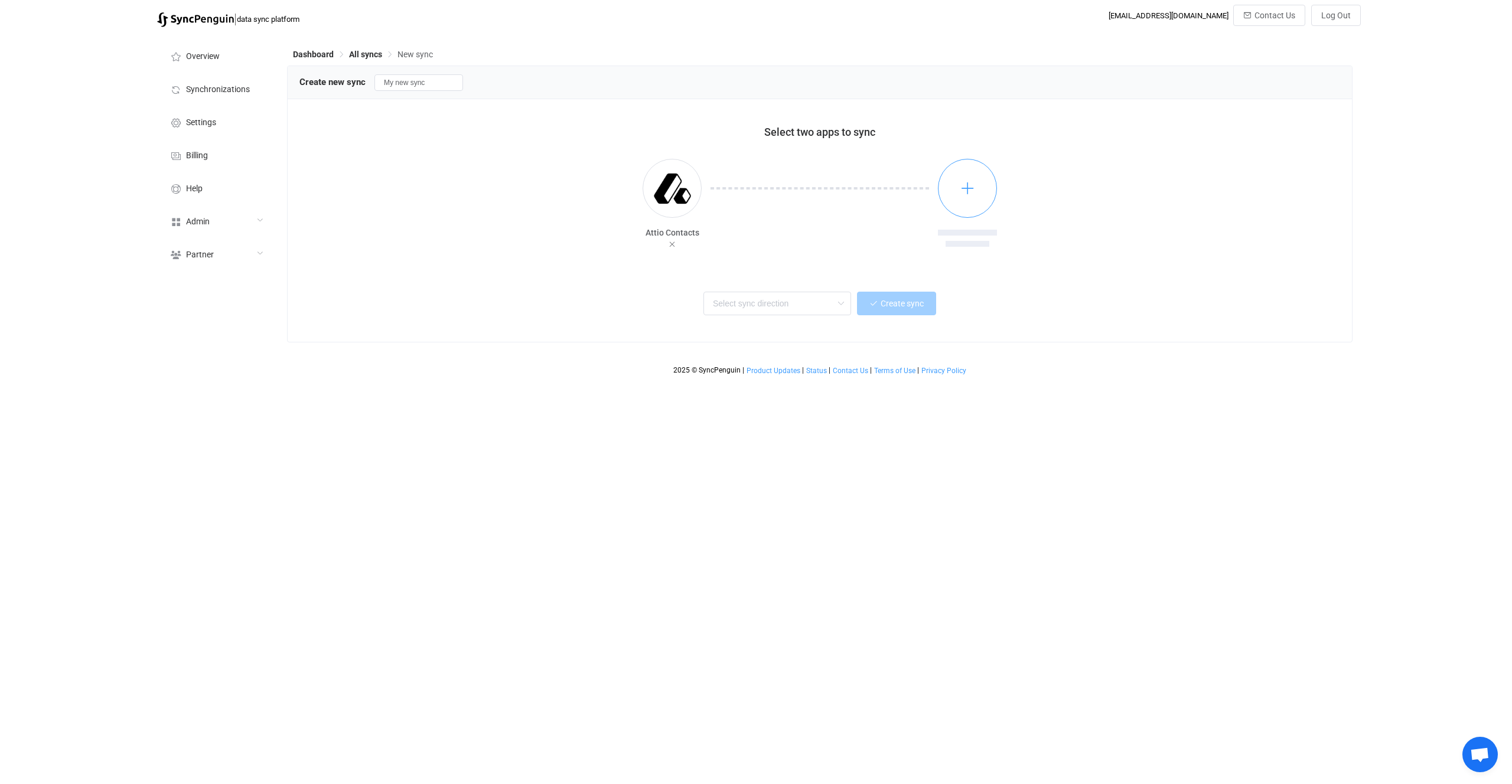
drag, startPoint x: 991, startPoint y: 211, endPoint x: 980, endPoint y: 199, distance: 16.3
click at [987, 207] on div at bounding box center [967, 204] width 59 height 91
click at [980, 199] on button "button" at bounding box center [967, 188] width 59 height 59
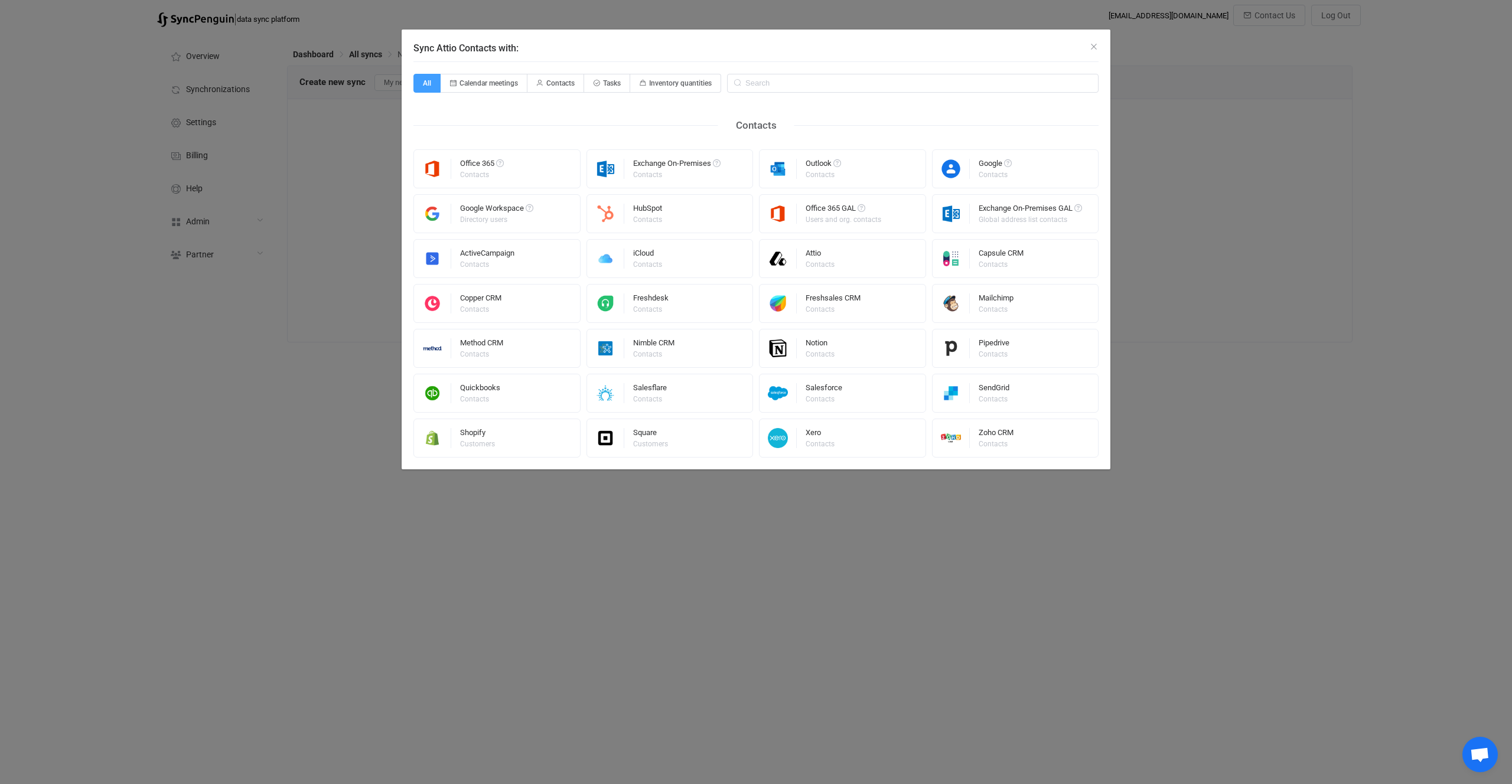
click at [1166, 372] on div "Sync Attio Contacts with: All Calendar meetings Contacts Tasks Inventory quanti…" at bounding box center [756, 392] width 1512 height 784
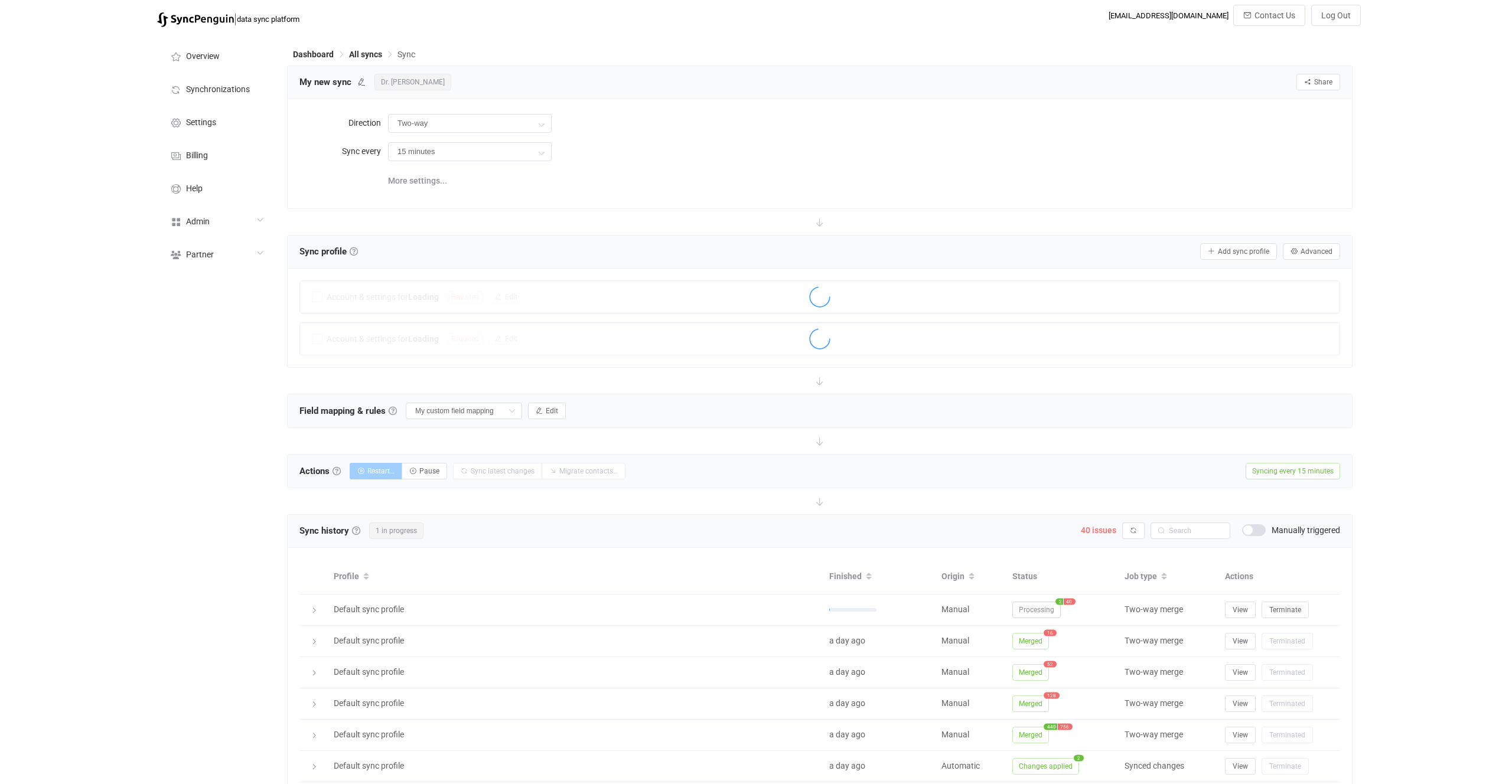
scroll to position [198, 0]
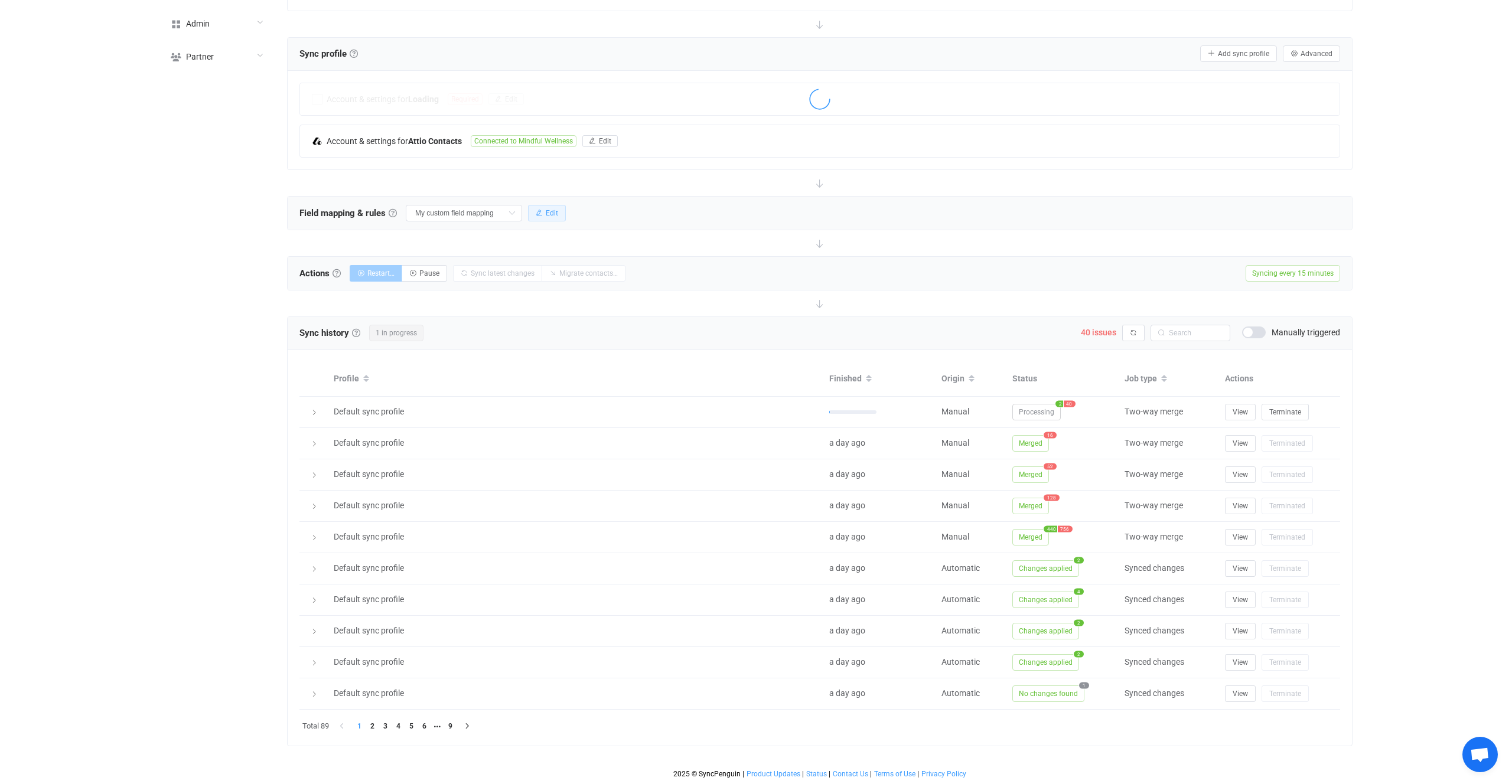
click at [531, 210] on button "Edit" at bounding box center [546, 213] width 38 height 17
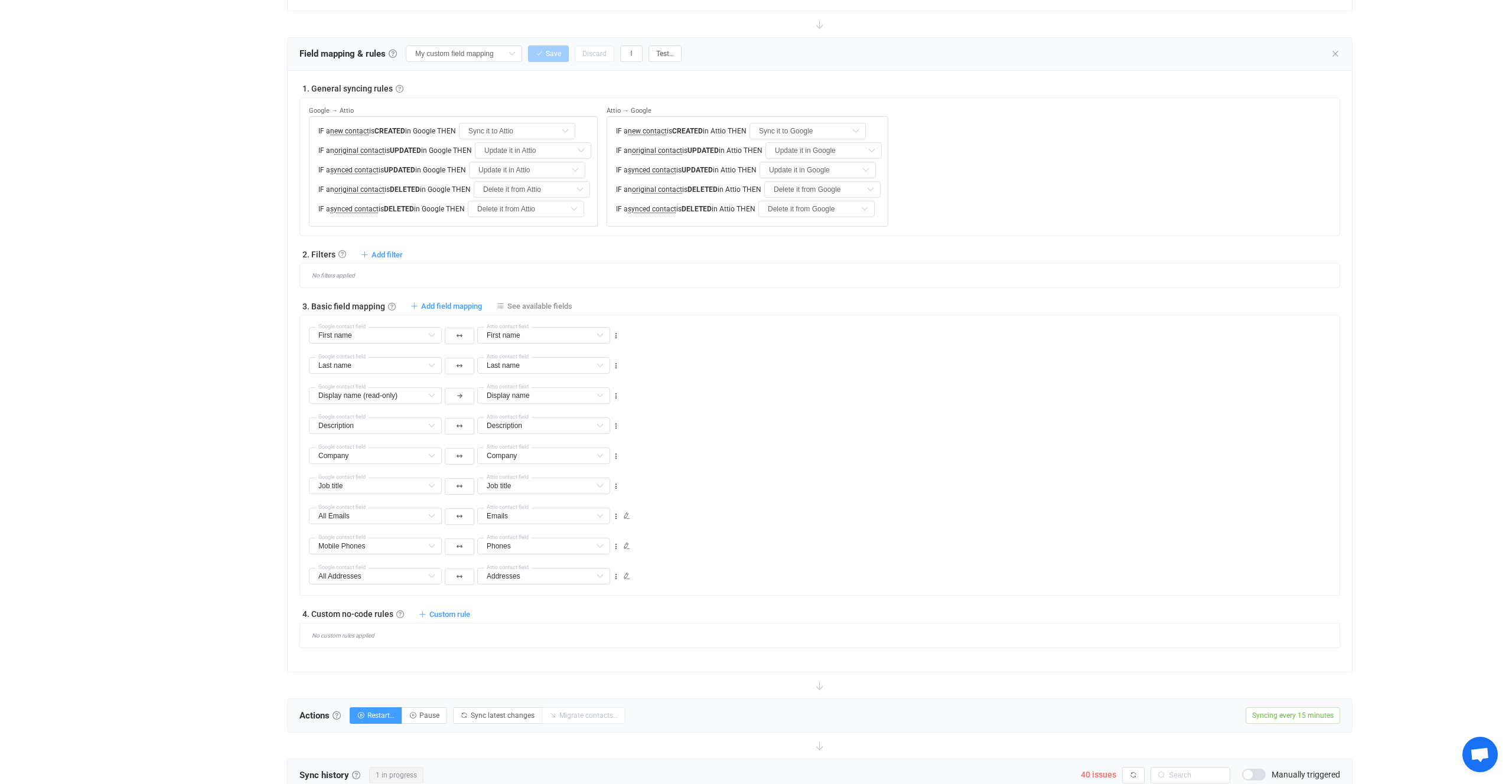
scroll to position [433, 0]
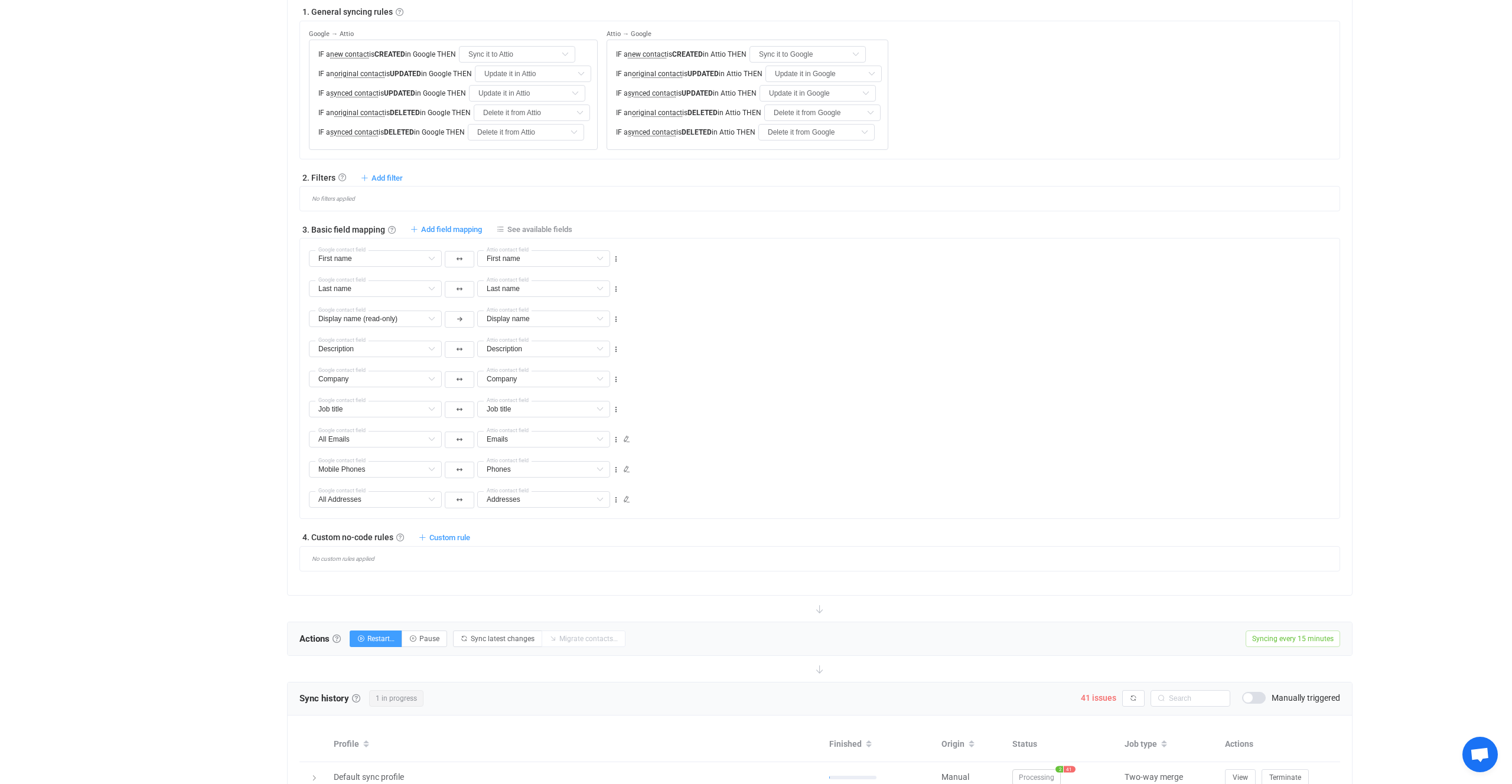
click at [781, 446] on div "All Emails Middle name Default field Unstructured name Default field Title Defa…" at bounding box center [824, 434] width 1031 height 30
click at [390, 472] on input "text" at bounding box center [375, 469] width 133 height 17
click at [819, 440] on div "All Emails Middle name Default field Unstructured name Default field Title Defa…" at bounding box center [824, 434] width 1031 height 30
type input "Mobile Phones"
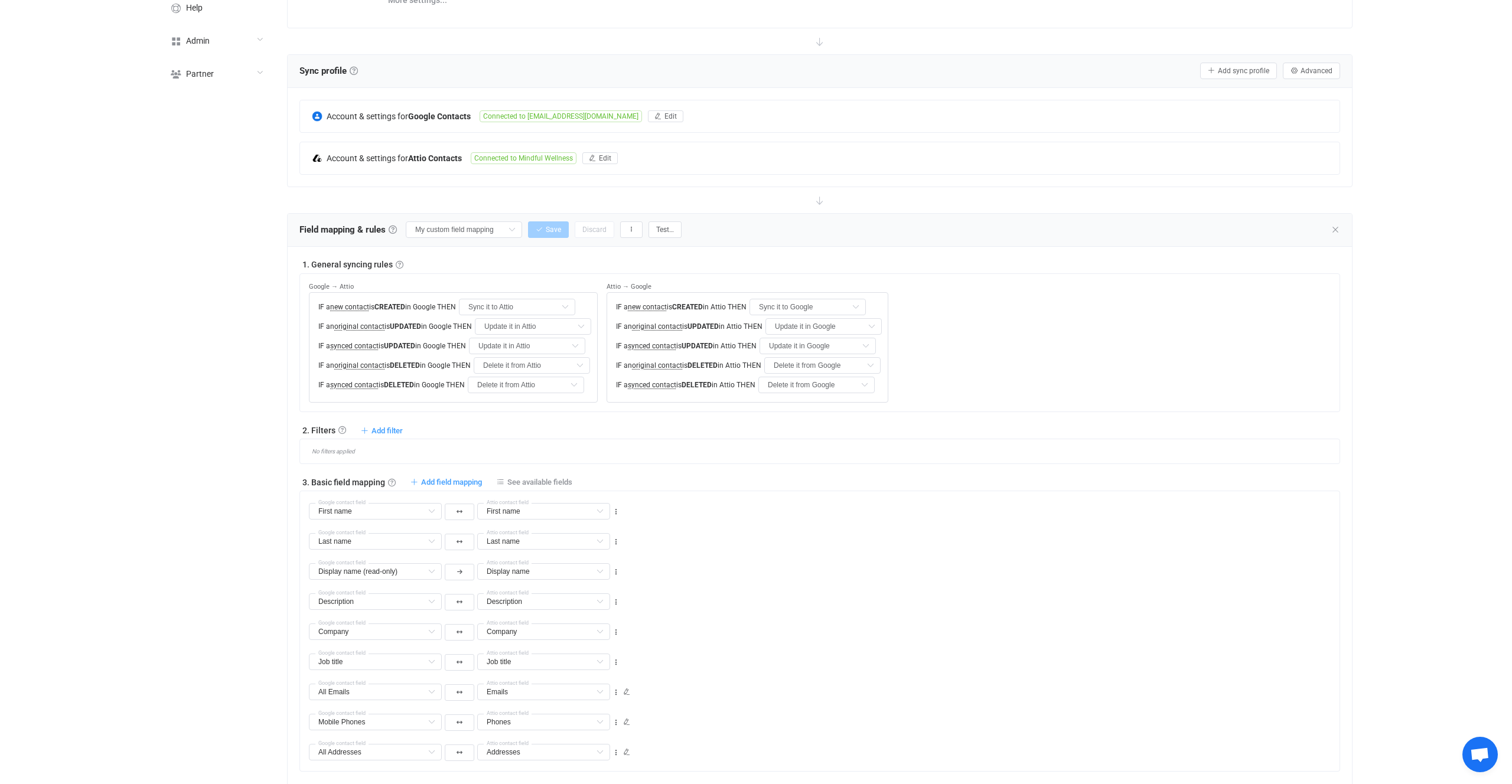
scroll to position [424, 0]
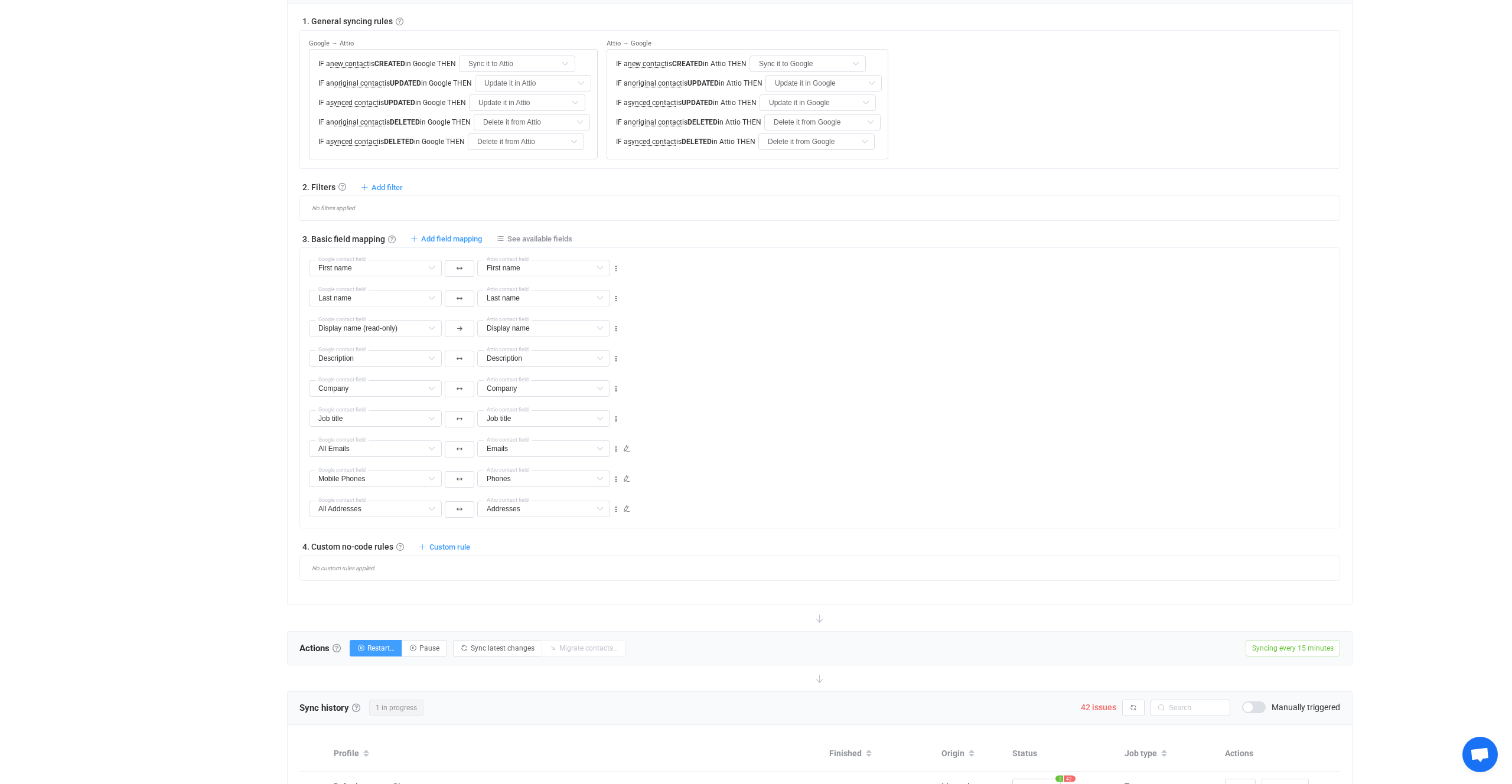
click at [749, 478] on div "Mobile Phones Google contact field Phones Phones Default field Record ID (read-…" at bounding box center [824, 474] width 1031 height 30
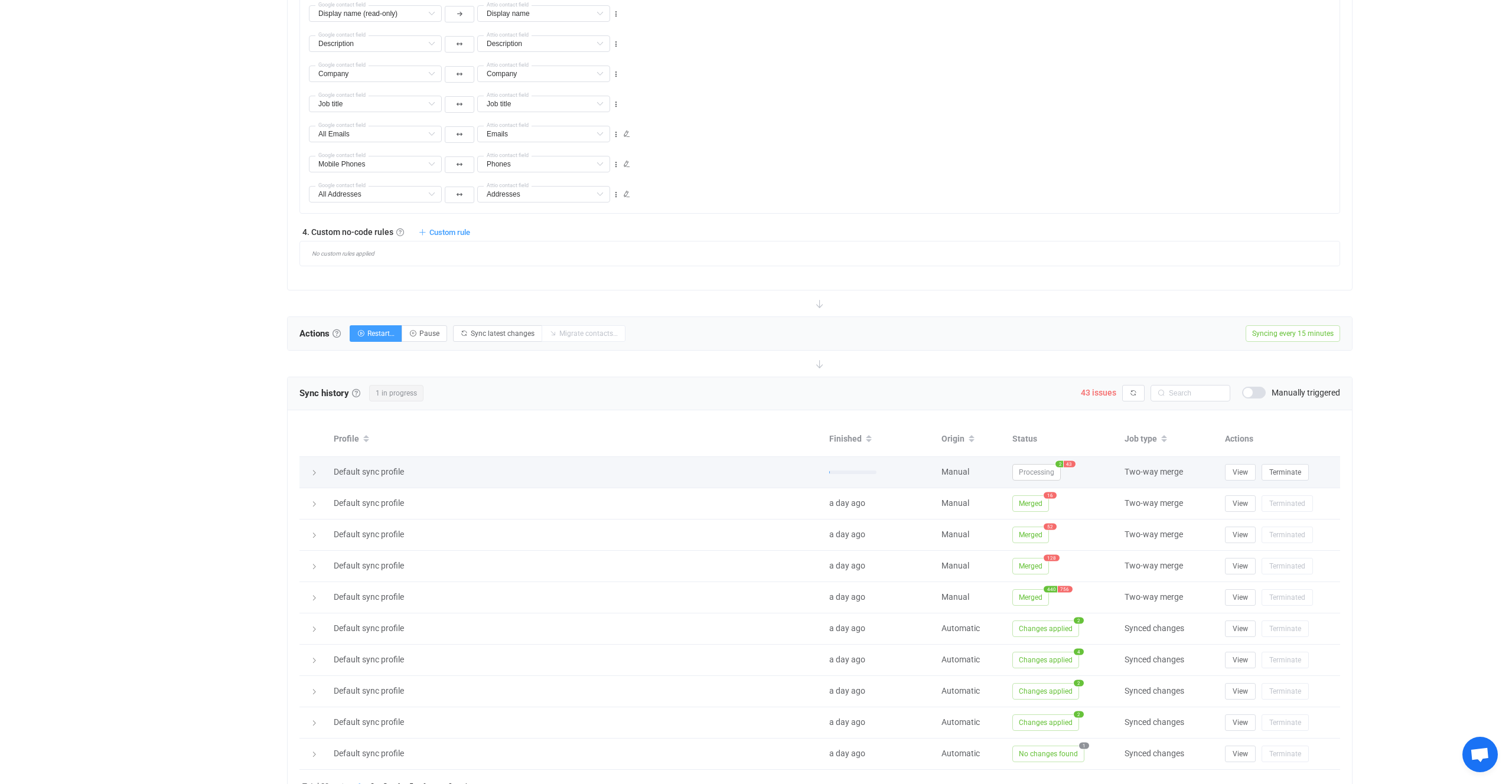
scroll to position [740, 0]
click at [1030, 470] on span "Processing" at bounding box center [1036, 471] width 49 height 17
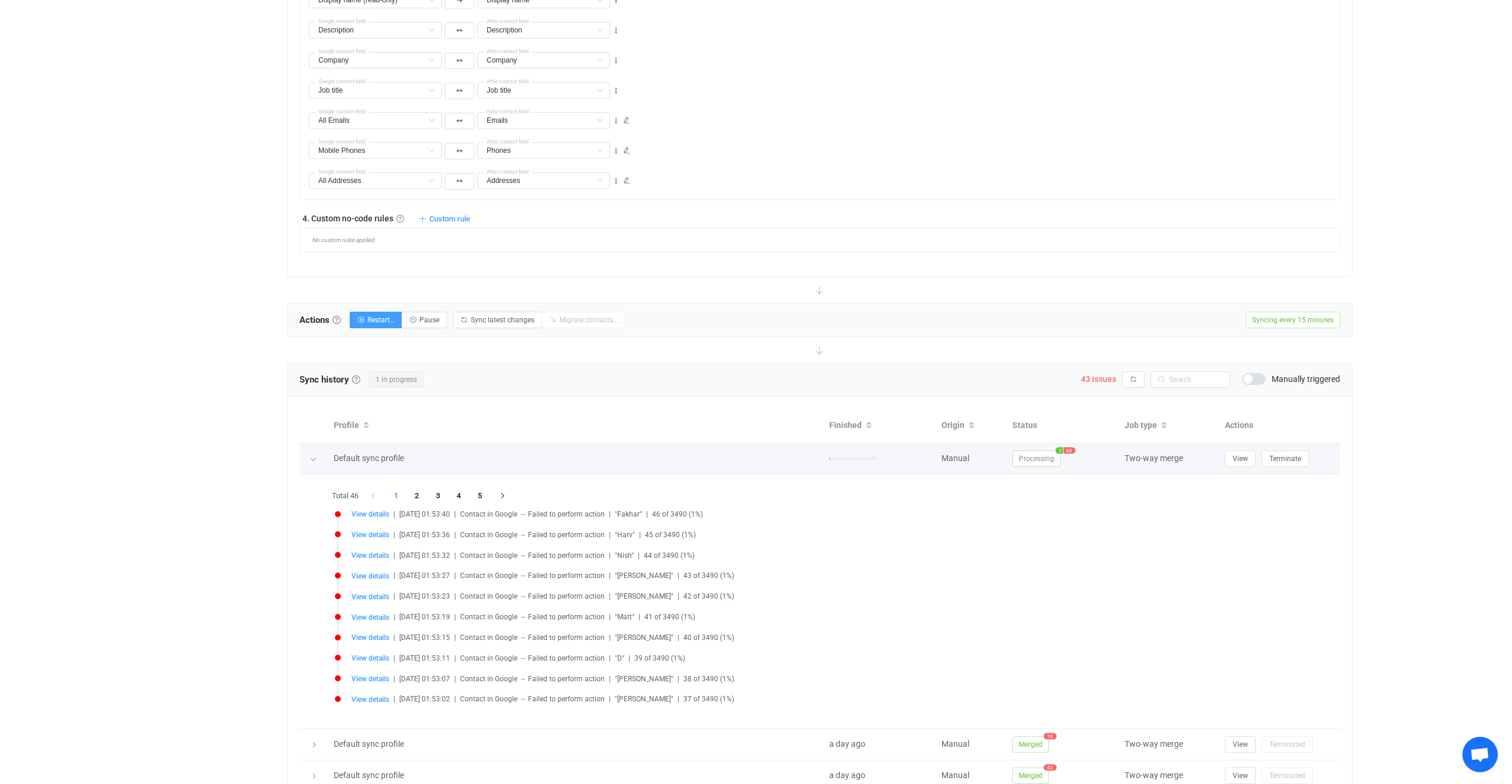
scroll to position [763, 0]
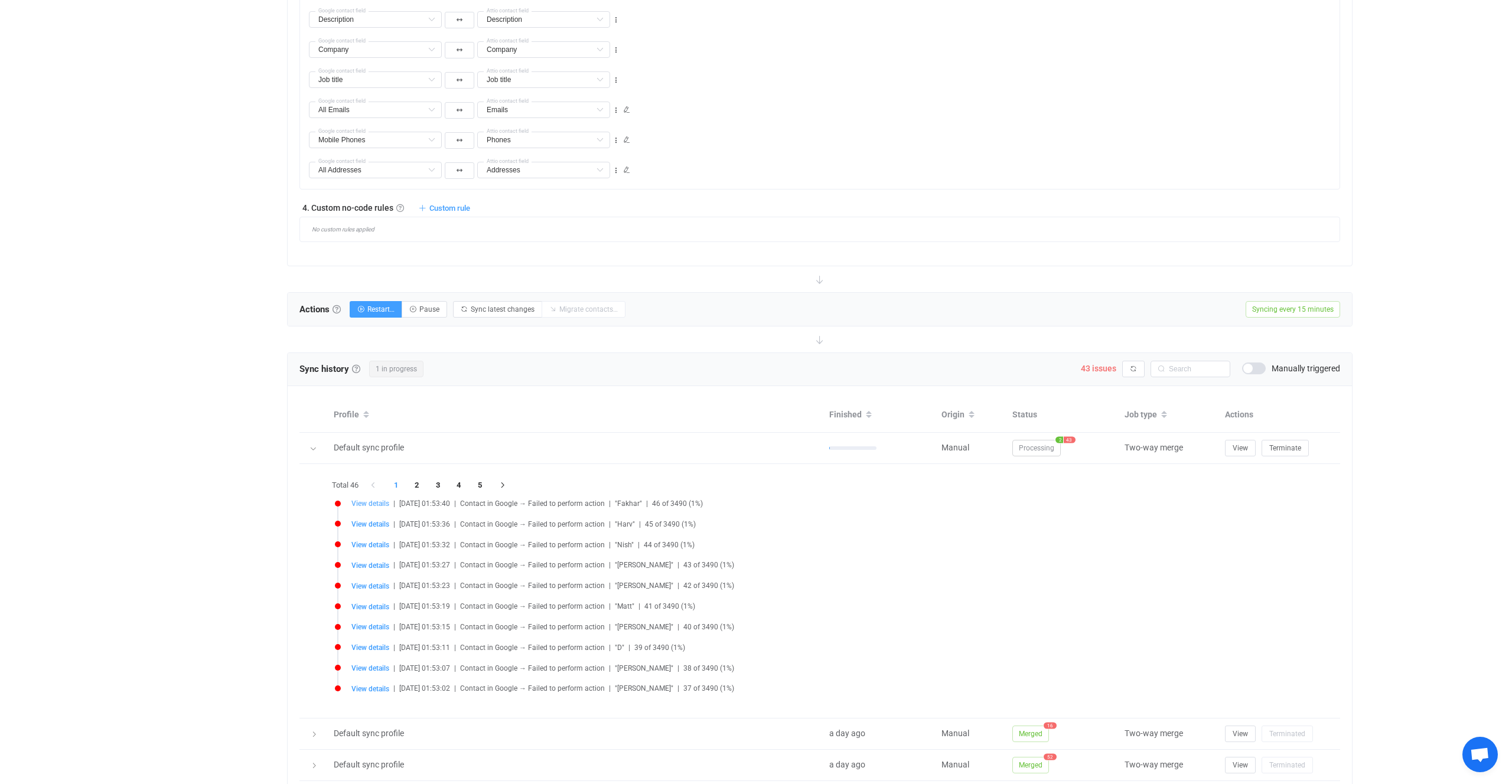
click at [373, 505] on span "View details" at bounding box center [370, 504] width 38 height 8
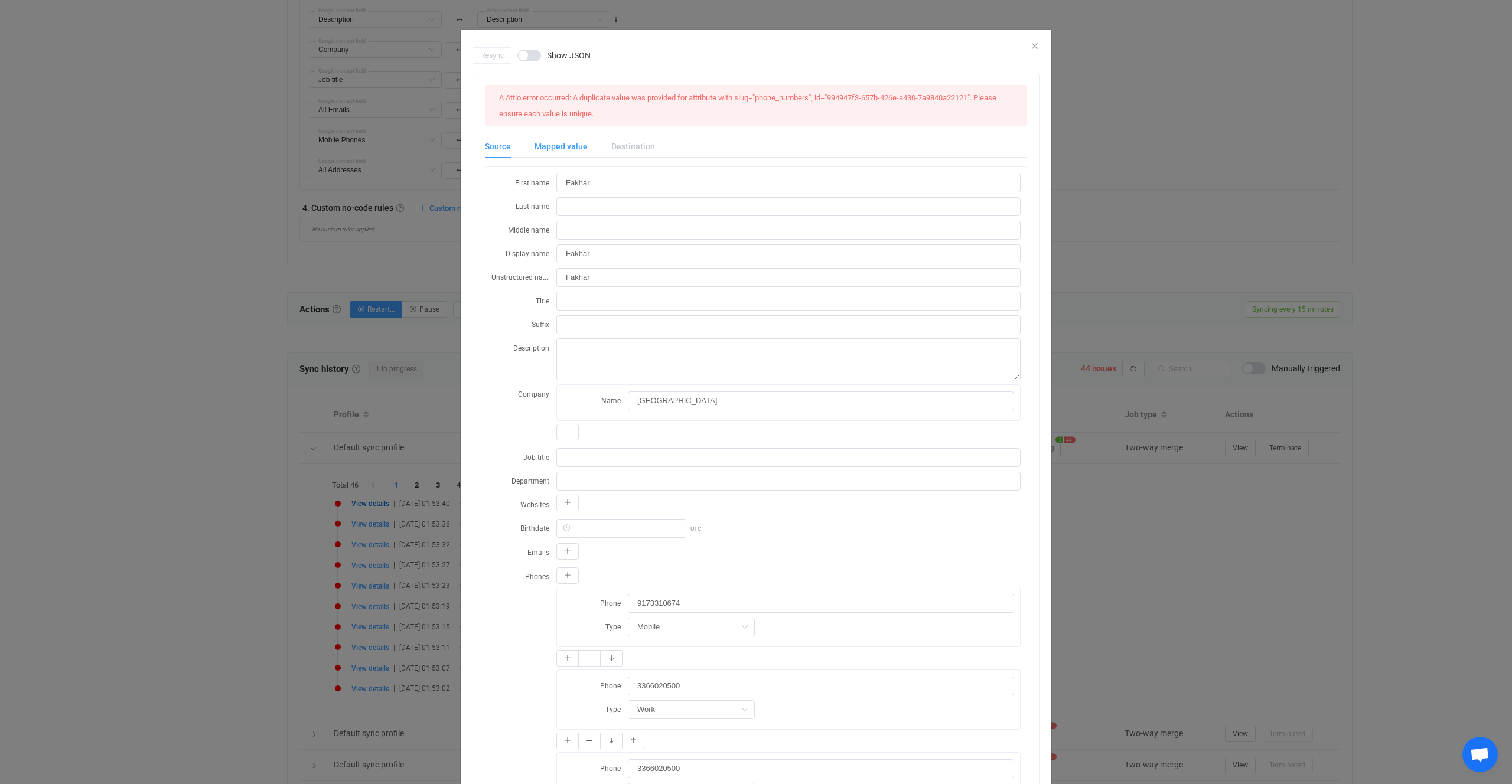
click at [536, 150] on div "Mapped value" at bounding box center [561, 146] width 77 height 23
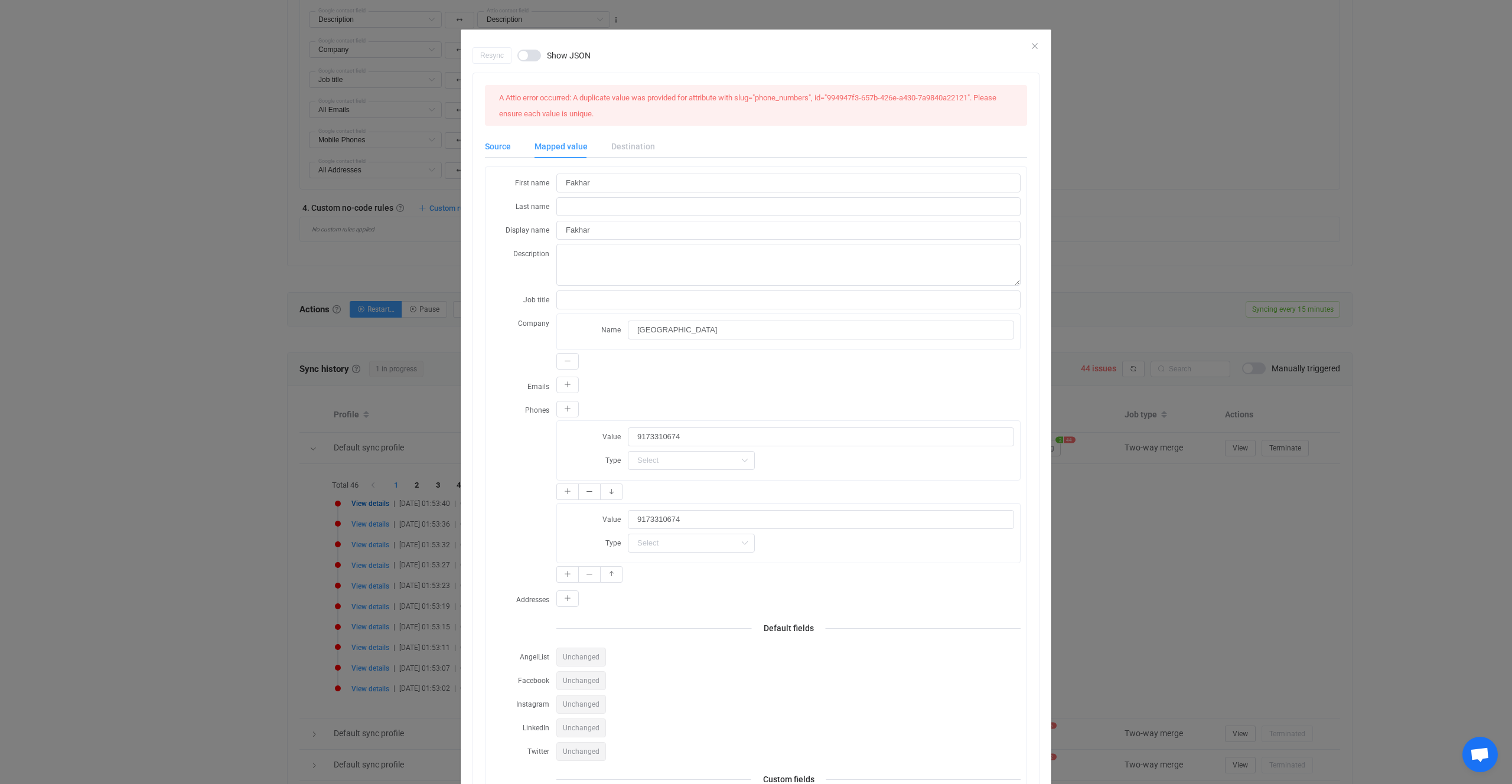
click at [519, 151] on div "Source" at bounding box center [504, 146] width 38 height 23
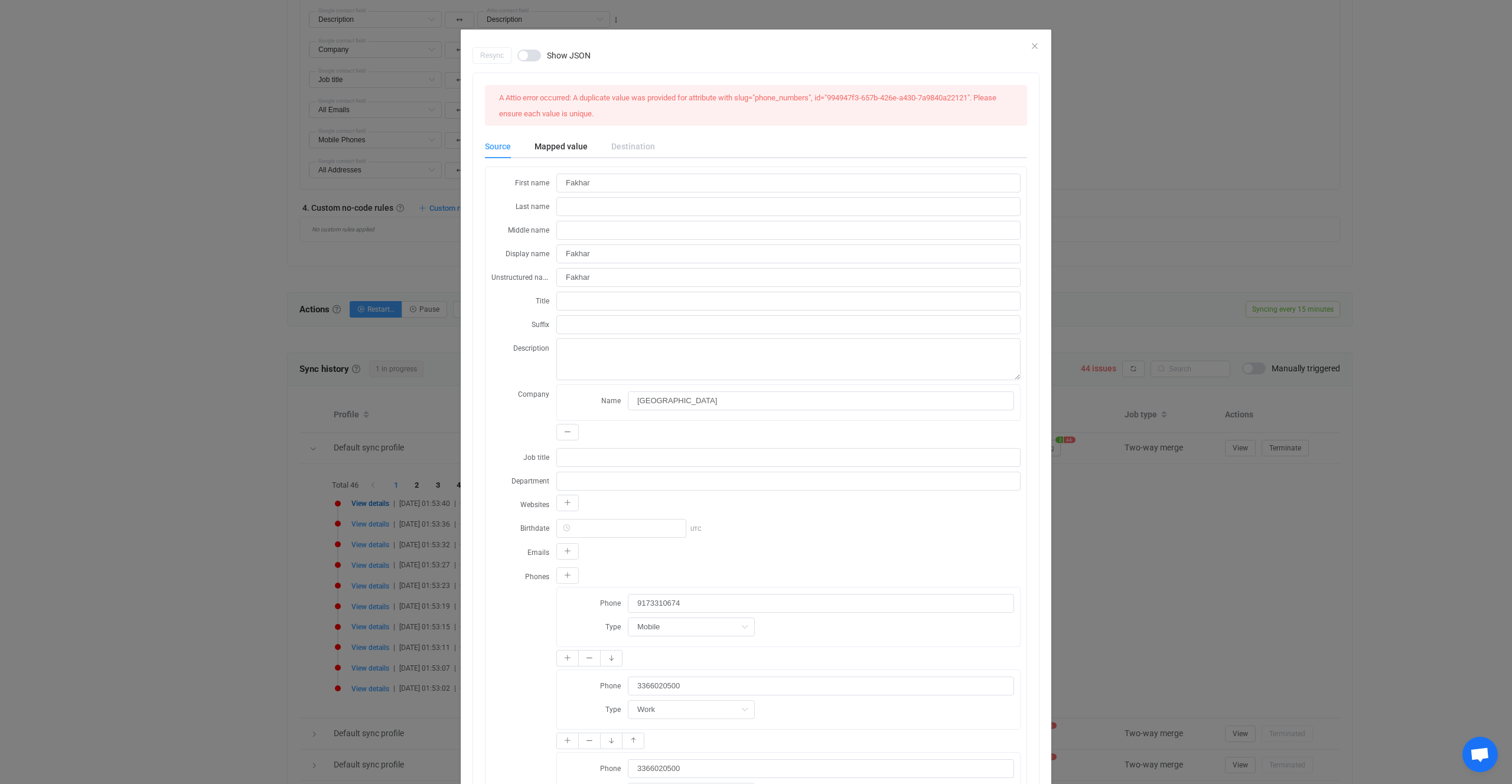
click at [246, 349] on div "Resync Show JSON A Attio error occurred: A duplicate value was provided for att…" at bounding box center [756, 392] width 1512 height 784
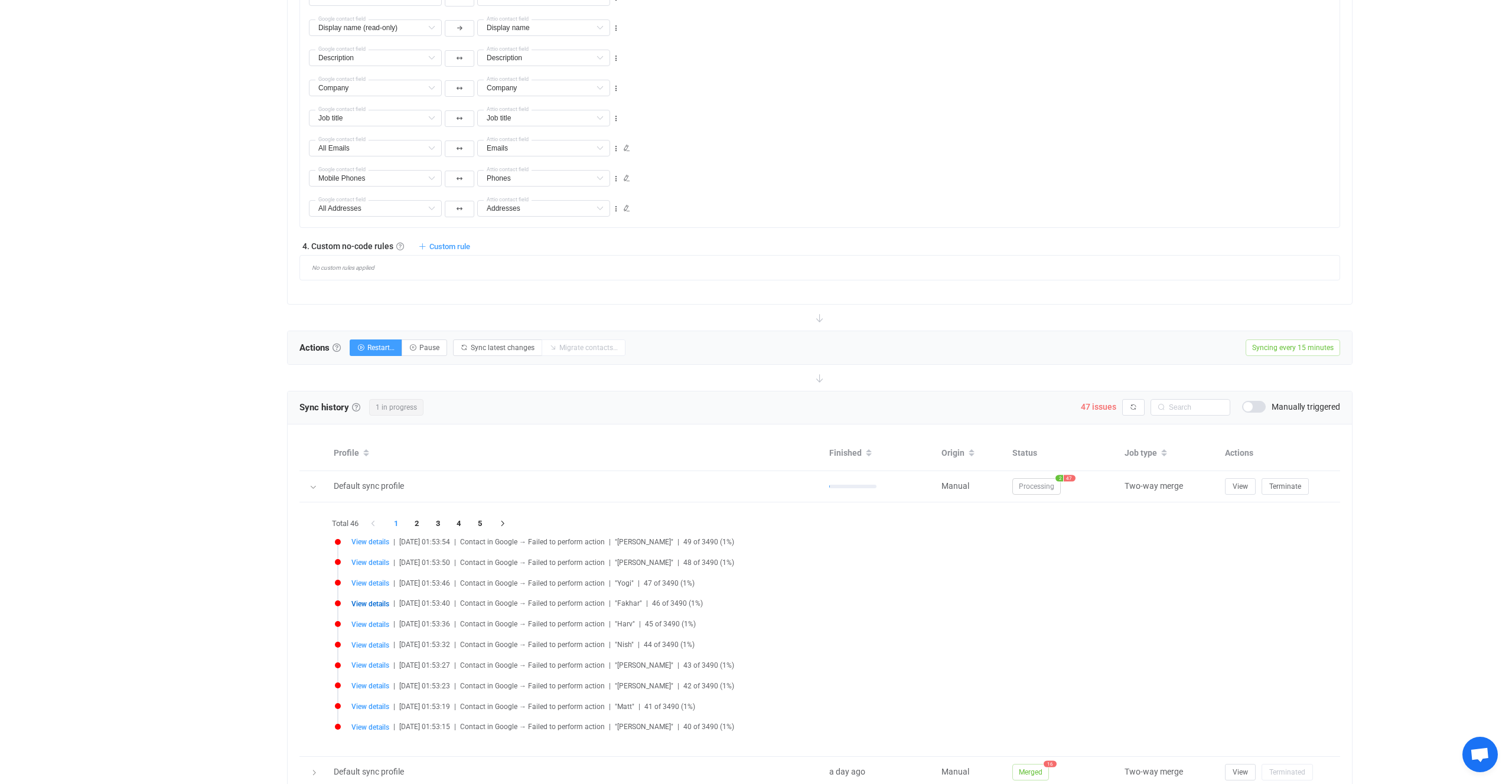
scroll to position [743, 0]
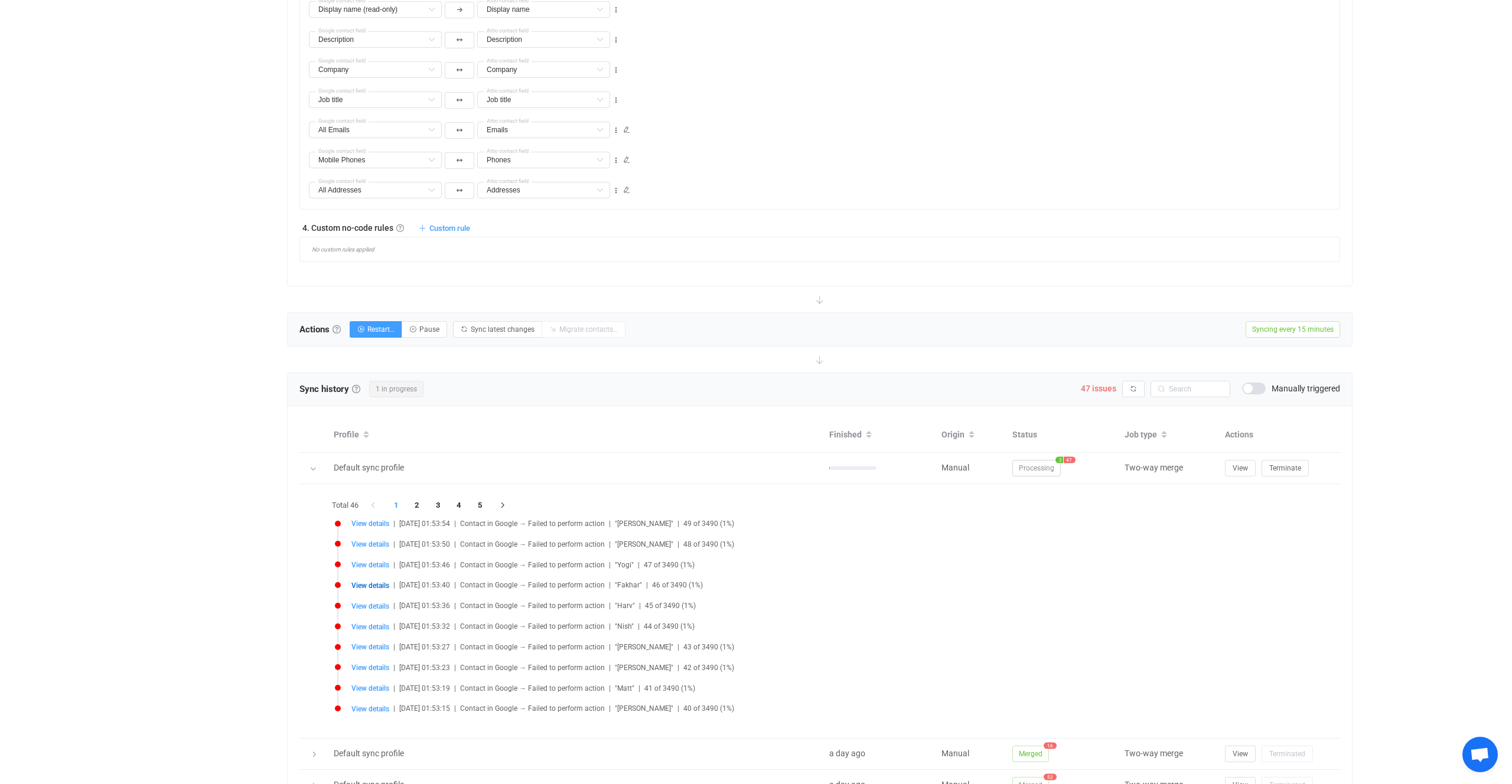
click at [371, 517] on div "View details | 2025-09-21 01:53:54 | Contact in Google → Failed to perform acti…" at bounding box center [820, 621] width 982 height 211
click at [370, 520] on span "View details" at bounding box center [370, 524] width 38 height 8
type input "Akshta"
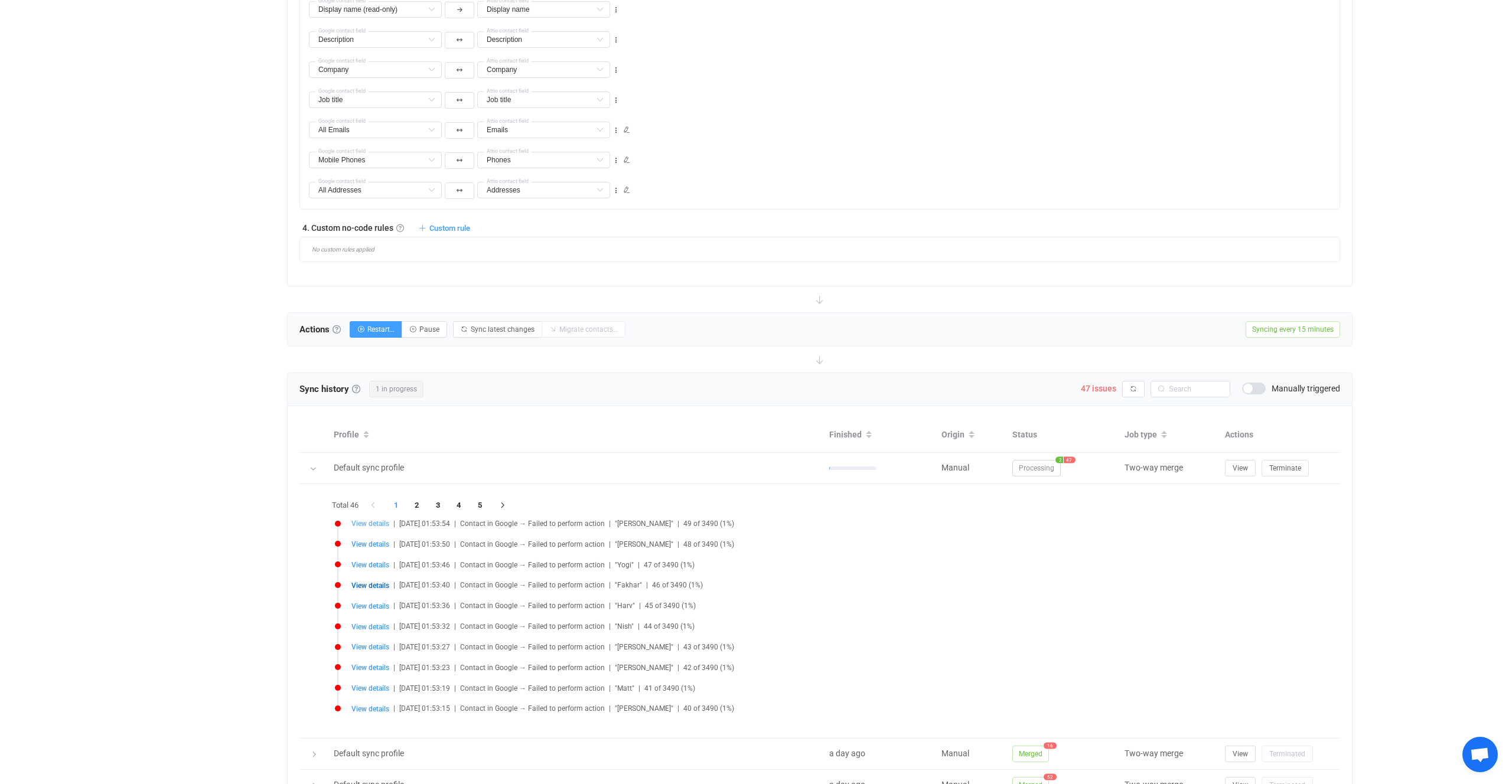
type input "6462366515"
type input "Mobile"
type input "people/c5536534344515806480"
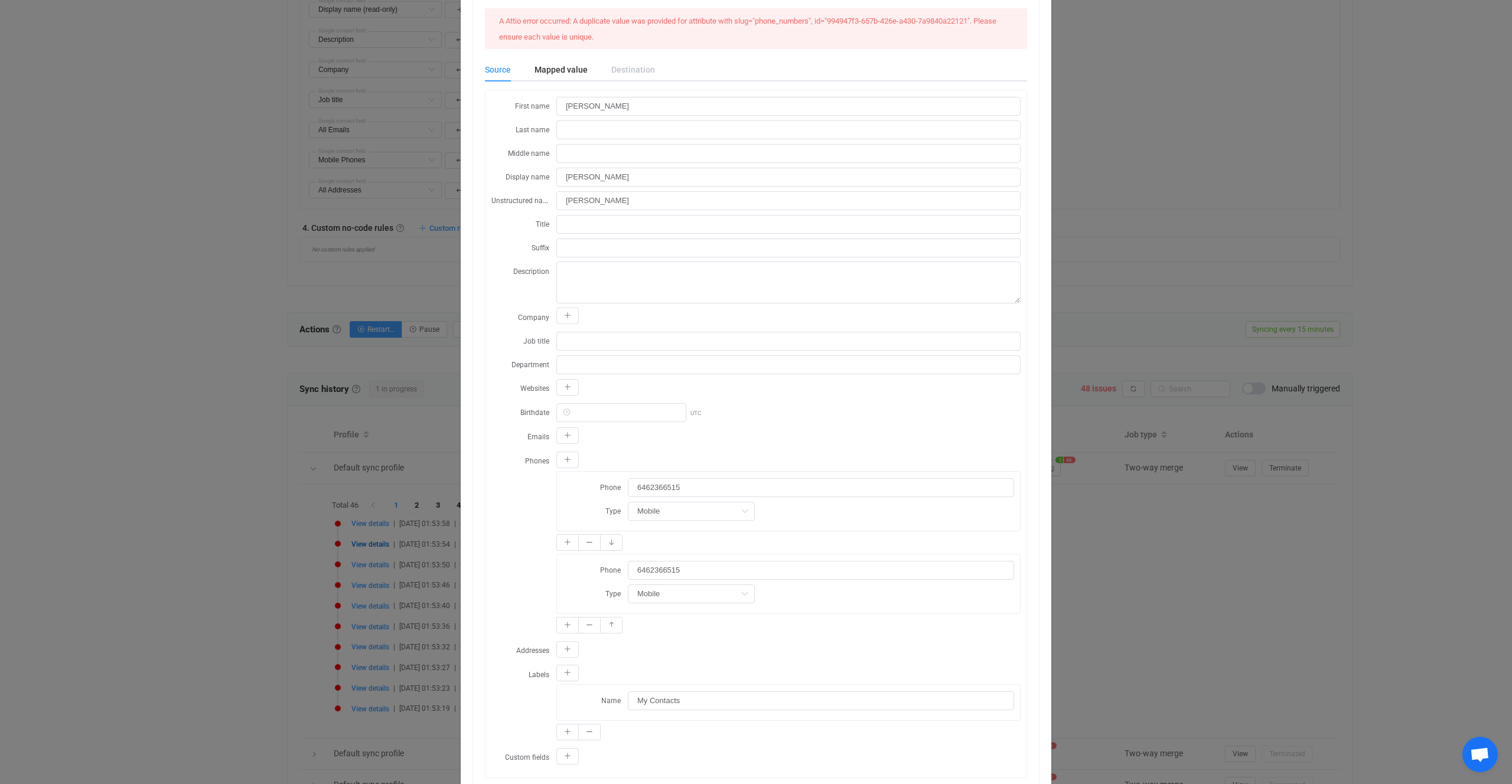
scroll to position [0, 0]
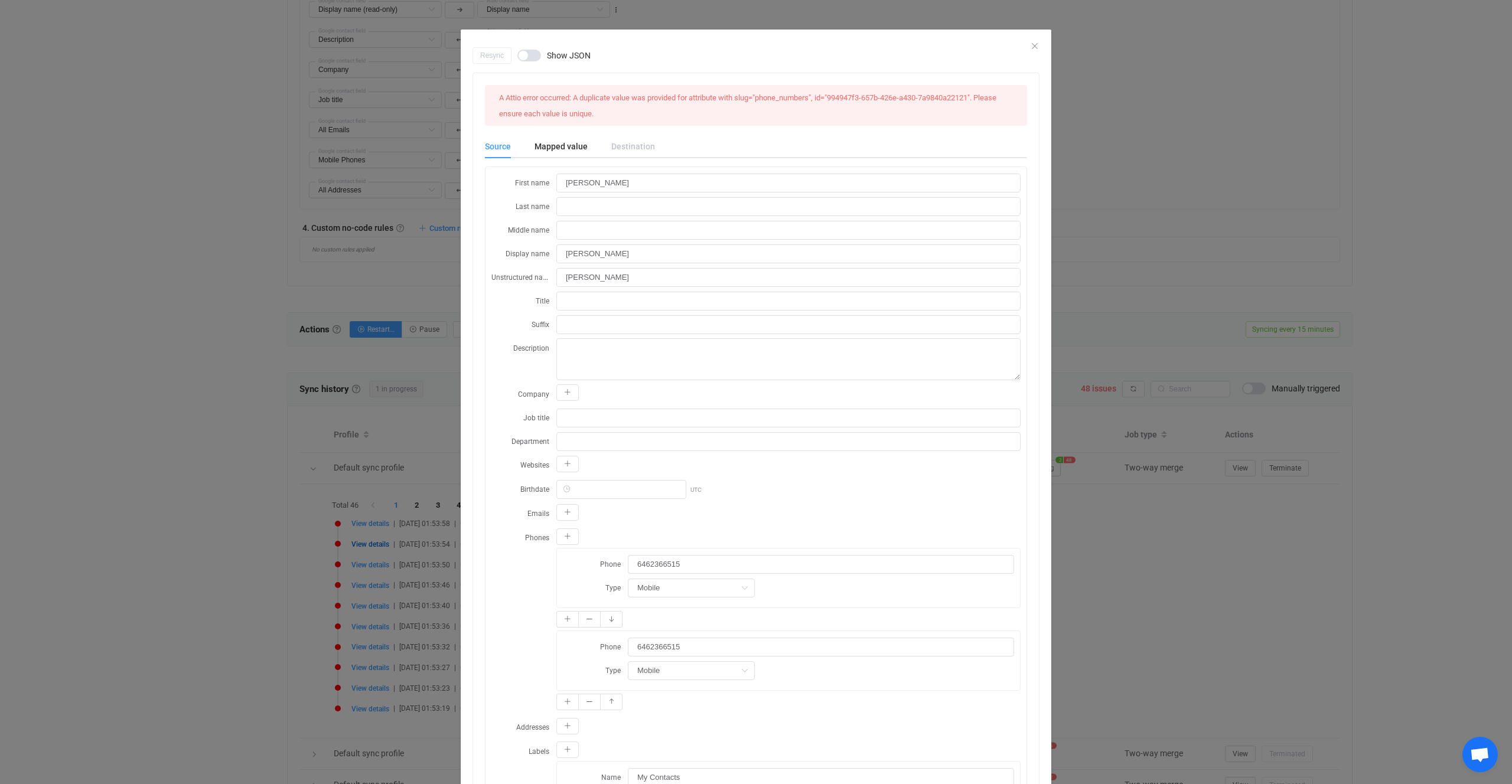
click at [346, 411] on div "Resync Show JSON A Attio error occurred: A duplicate value was provided for att…" at bounding box center [756, 392] width 1512 height 784
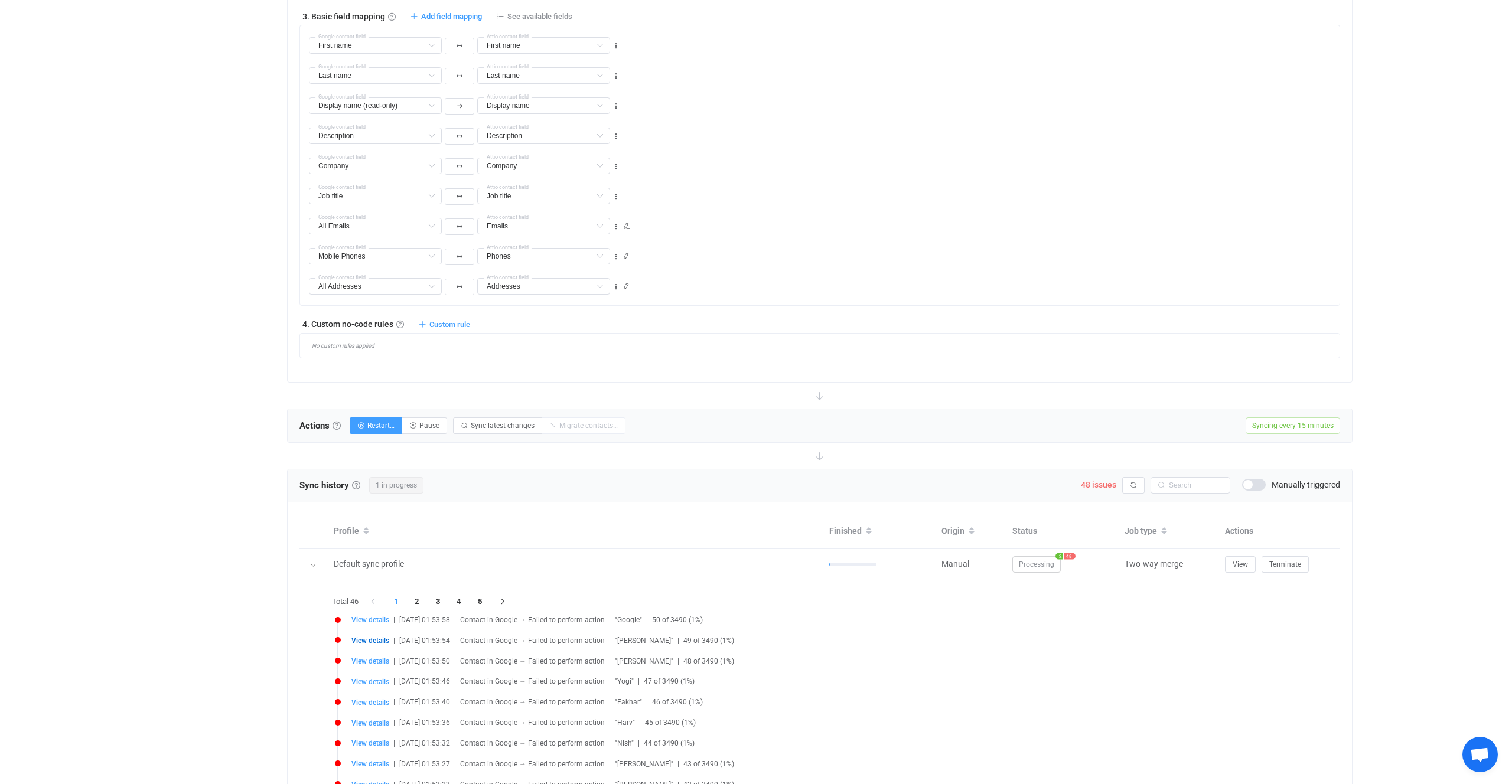
scroll to position [462, 0]
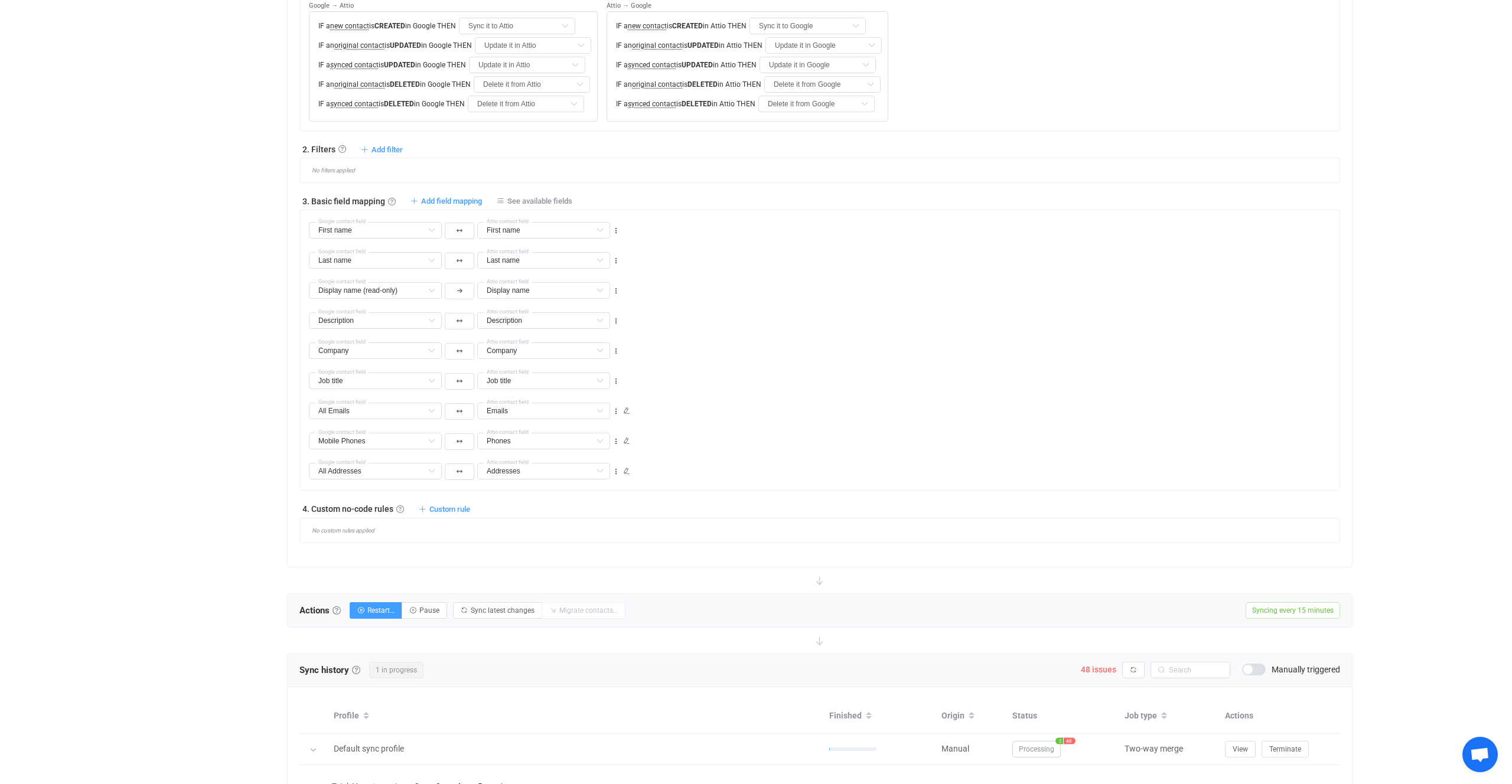
click at [743, 415] on div "All Emails Middle name Default field Unstructured name Default field Title Defa…" at bounding box center [824, 406] width 1031 height 30
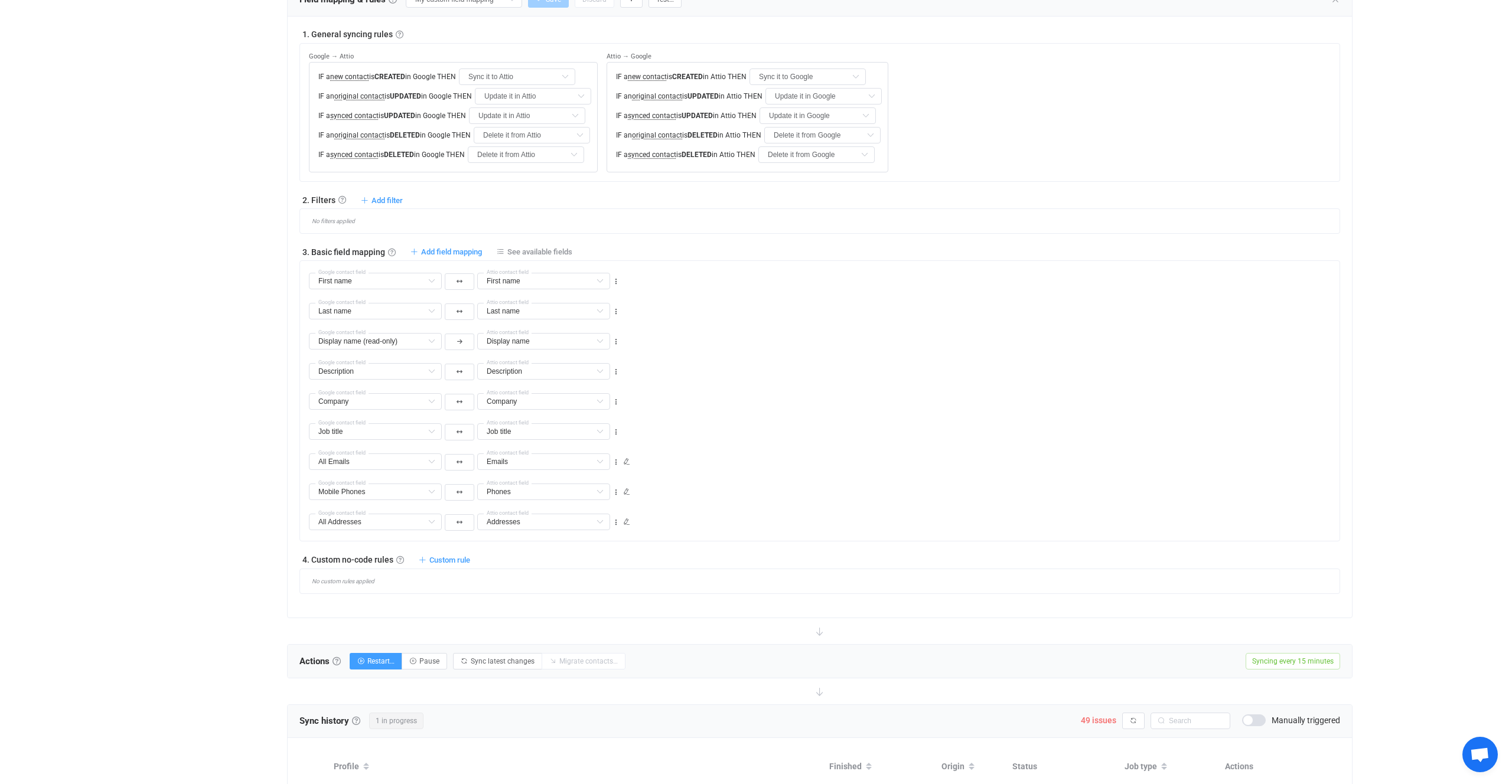
scroll to position [336, 0]
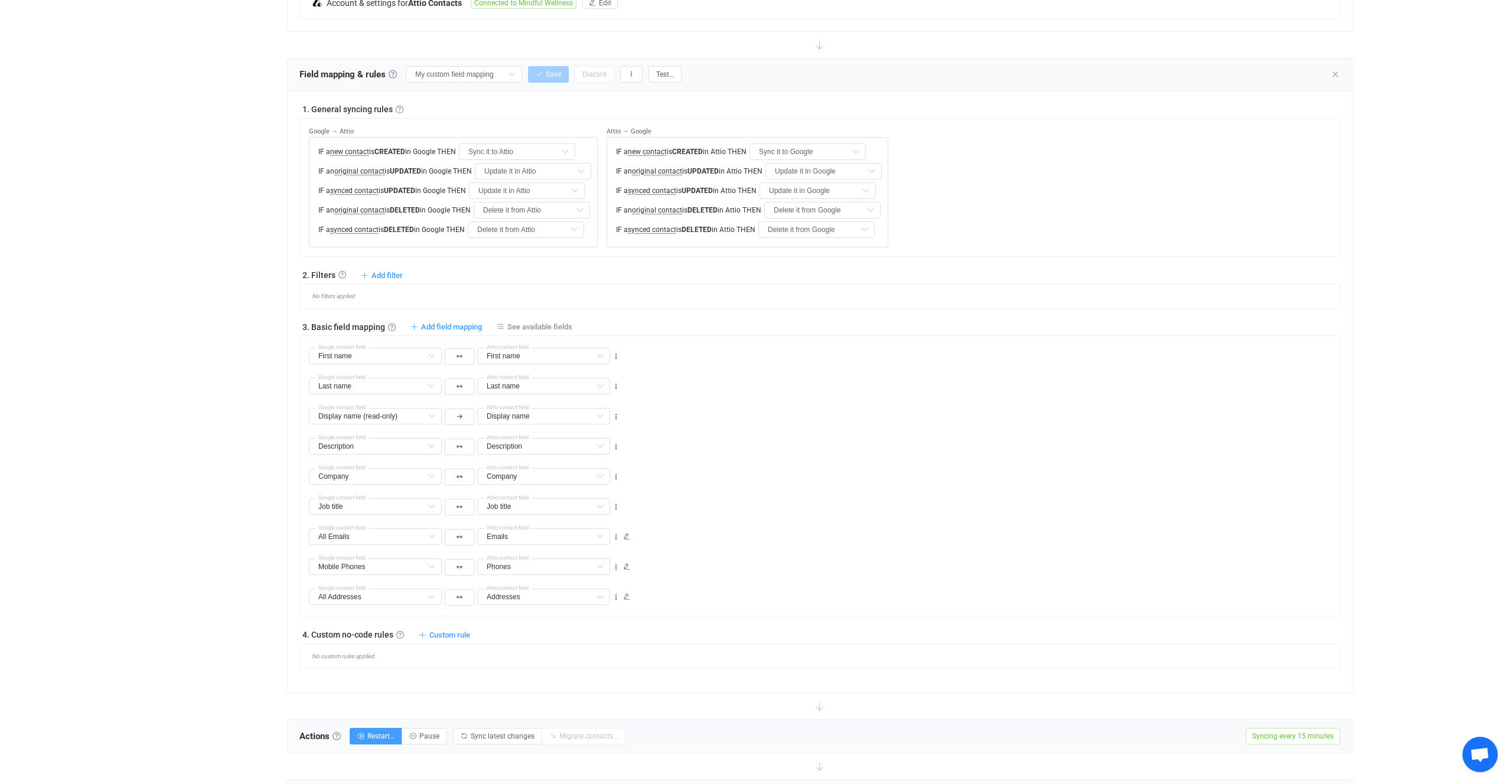
click at [718, 412] on div "Display name (read-only) Middle name Default field Display name (read-only) Def…" at bounding box center [824, 411] width 1031 height 30
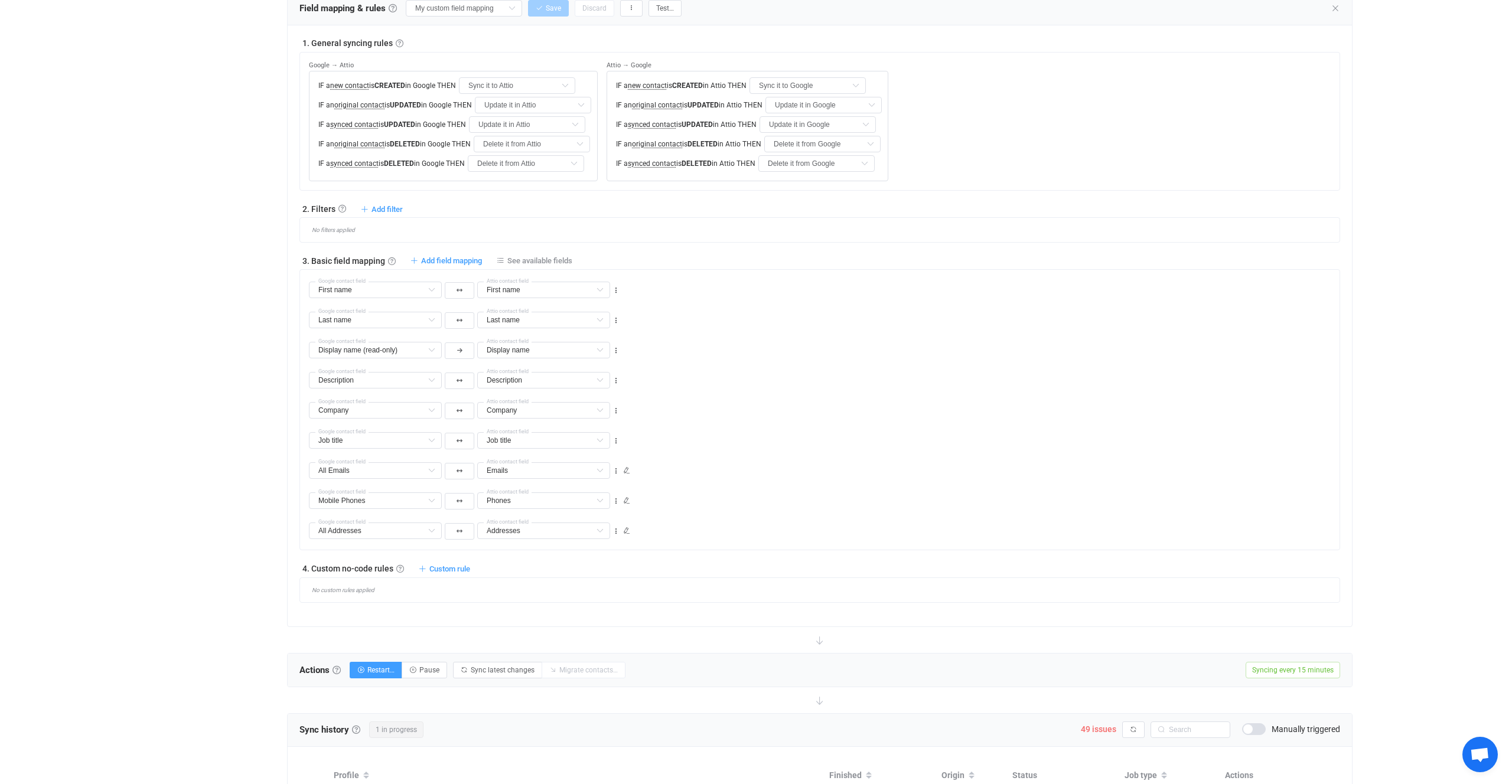
scroll to position [426, 0]
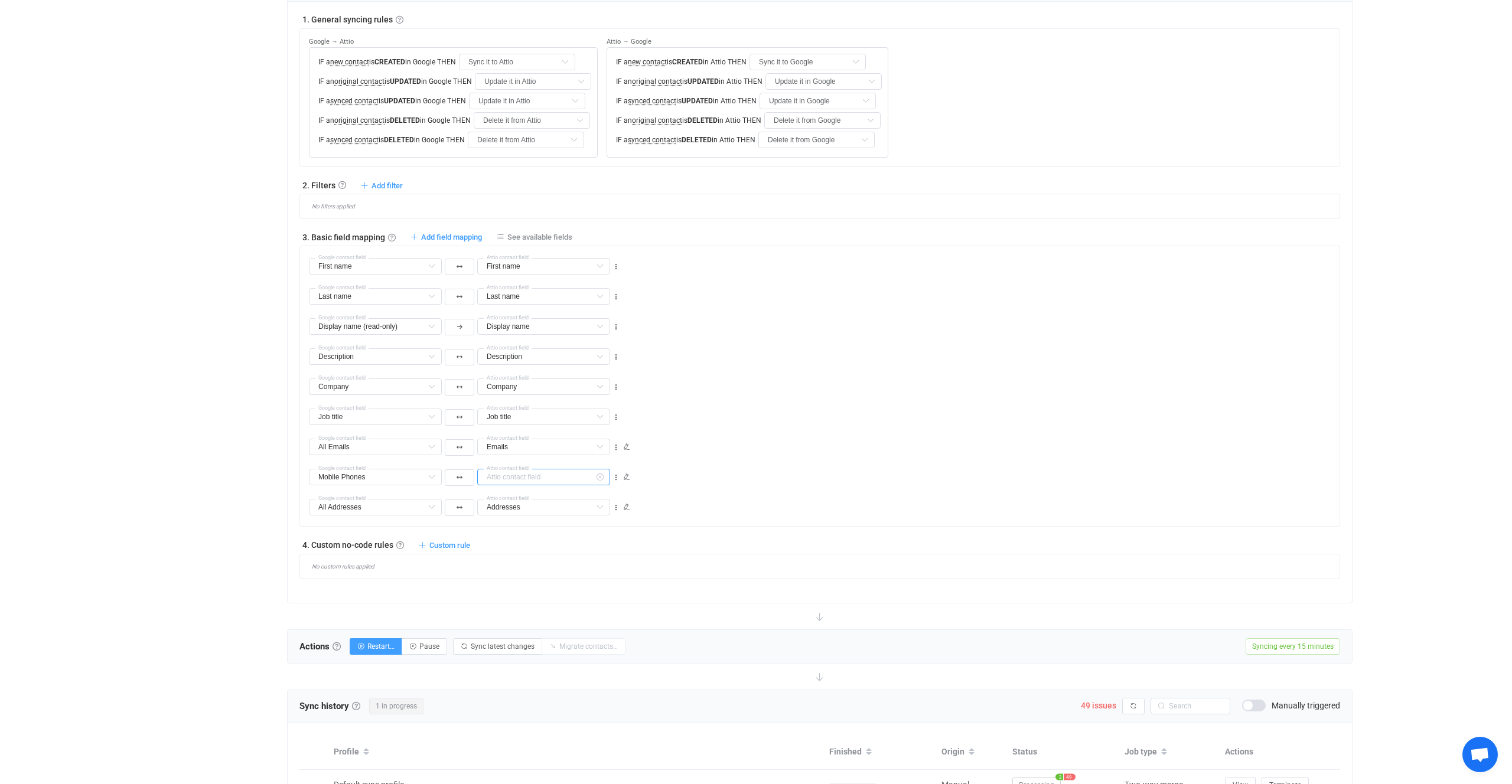
click at [540, 482] on input "text" at bounding box center [543, 477] width 133 height 17
click at [719, 445] on div "All Emails Middle name Default field Unstructured name Default field Title Defa…" at bounding box center [824, 442] width 1031 height 30
type input "Phones"
click at [551, 484] on input "text" at bounding box center [543, 477] width 133 height 17
click at [739, 403] on div "Job title Middle name Default field Unstructured name Default field Title Defau…" at bounding box center [824, 412] width 1031 height 30
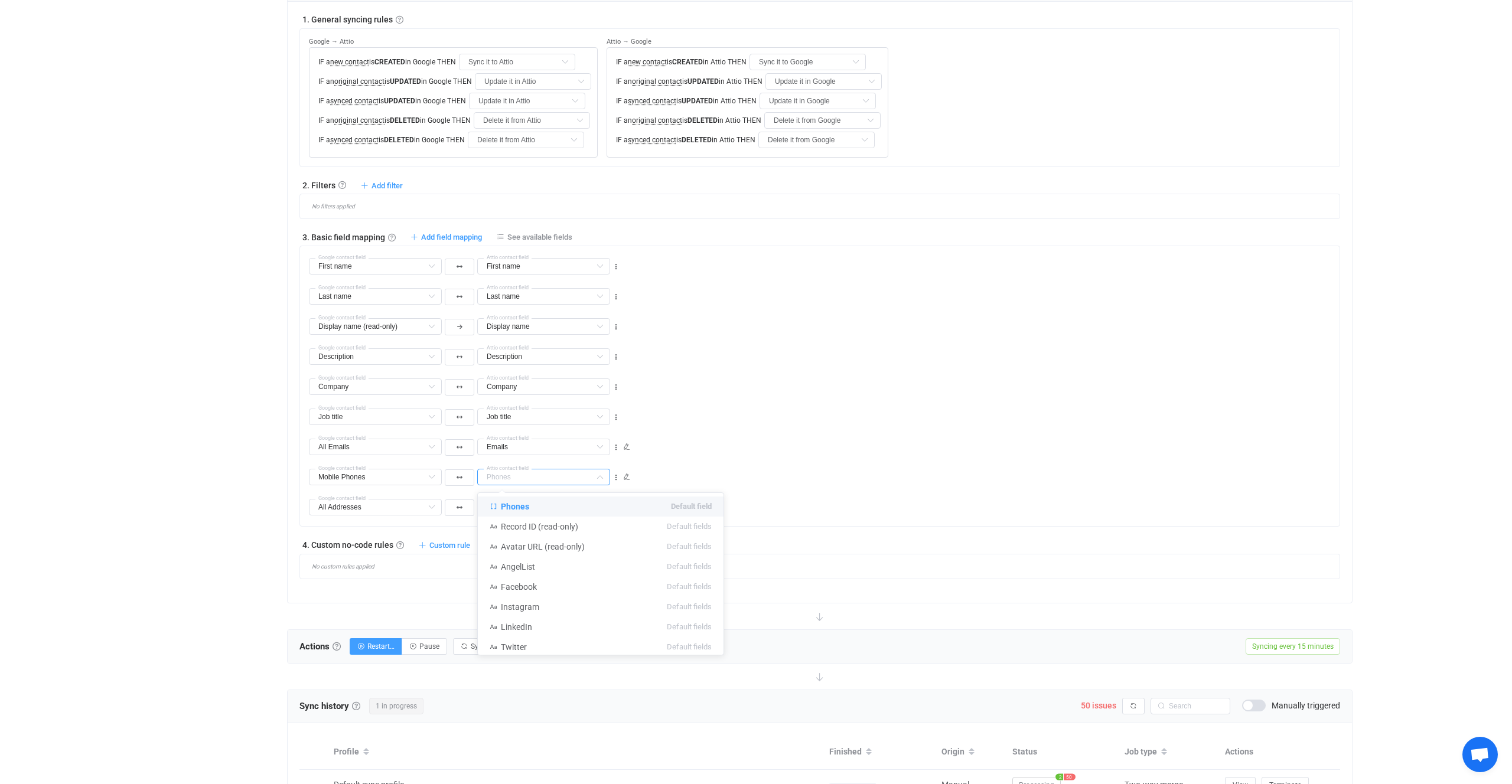
type input "Phones"
click at [928, 435] on div "All Emails Middle name Default field Unstructured name Default field Title Defa…" at bounding box center [824, 442] width 1031 height 30
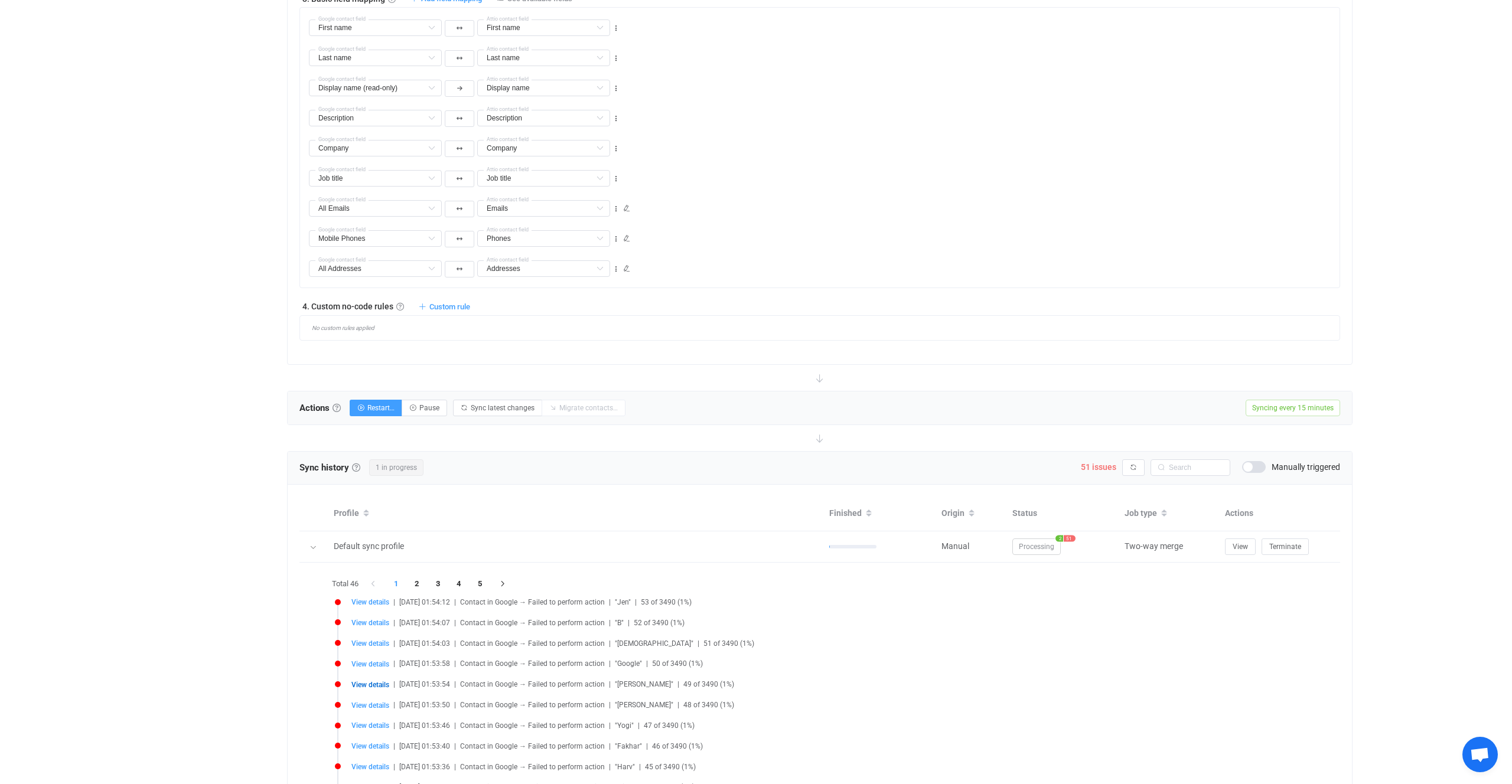
scroll to position [980, 0]
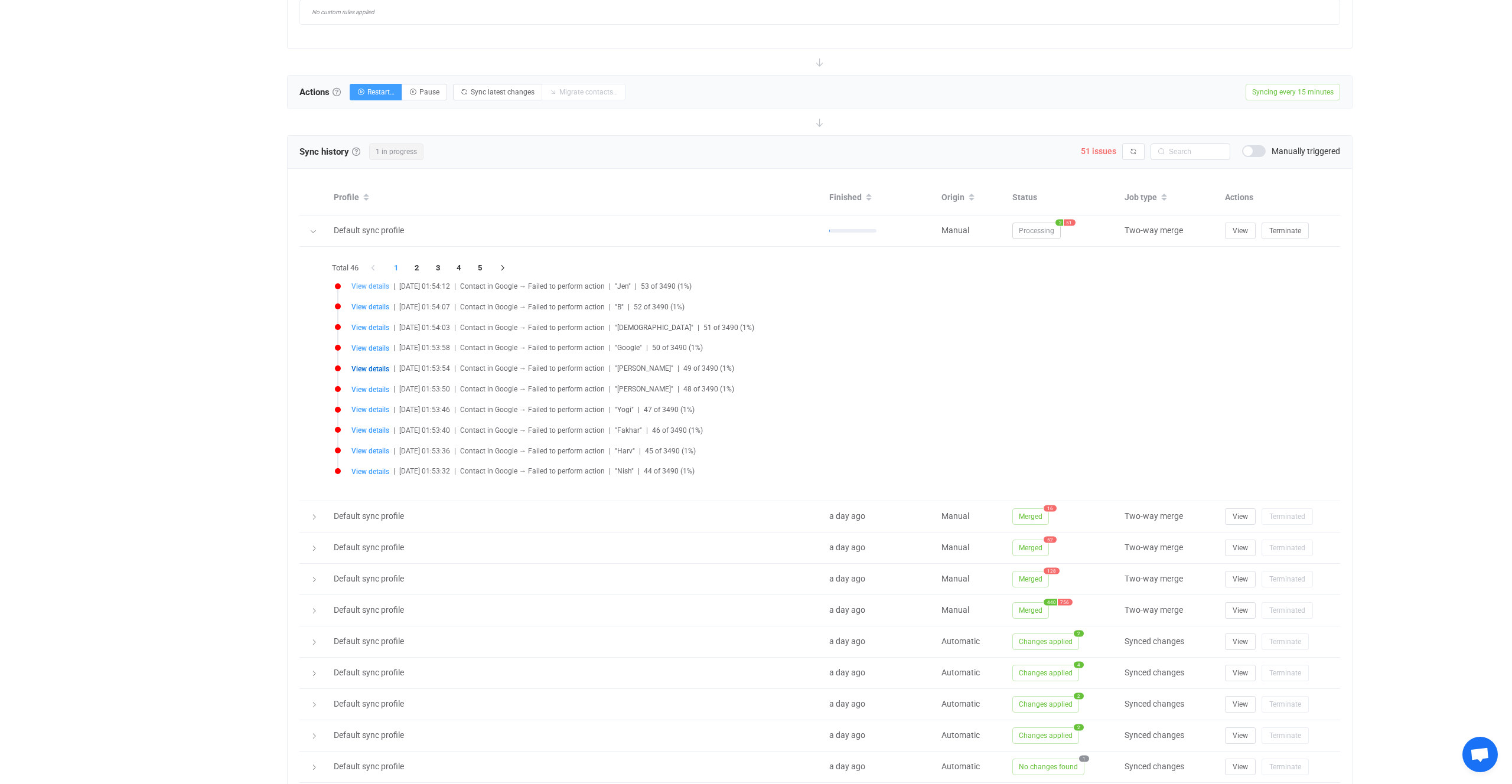
click at [383, 288] on span "View details" at bounding box center [370, 286] width 38 height 8
type input "Jen"
type input "6462020278"
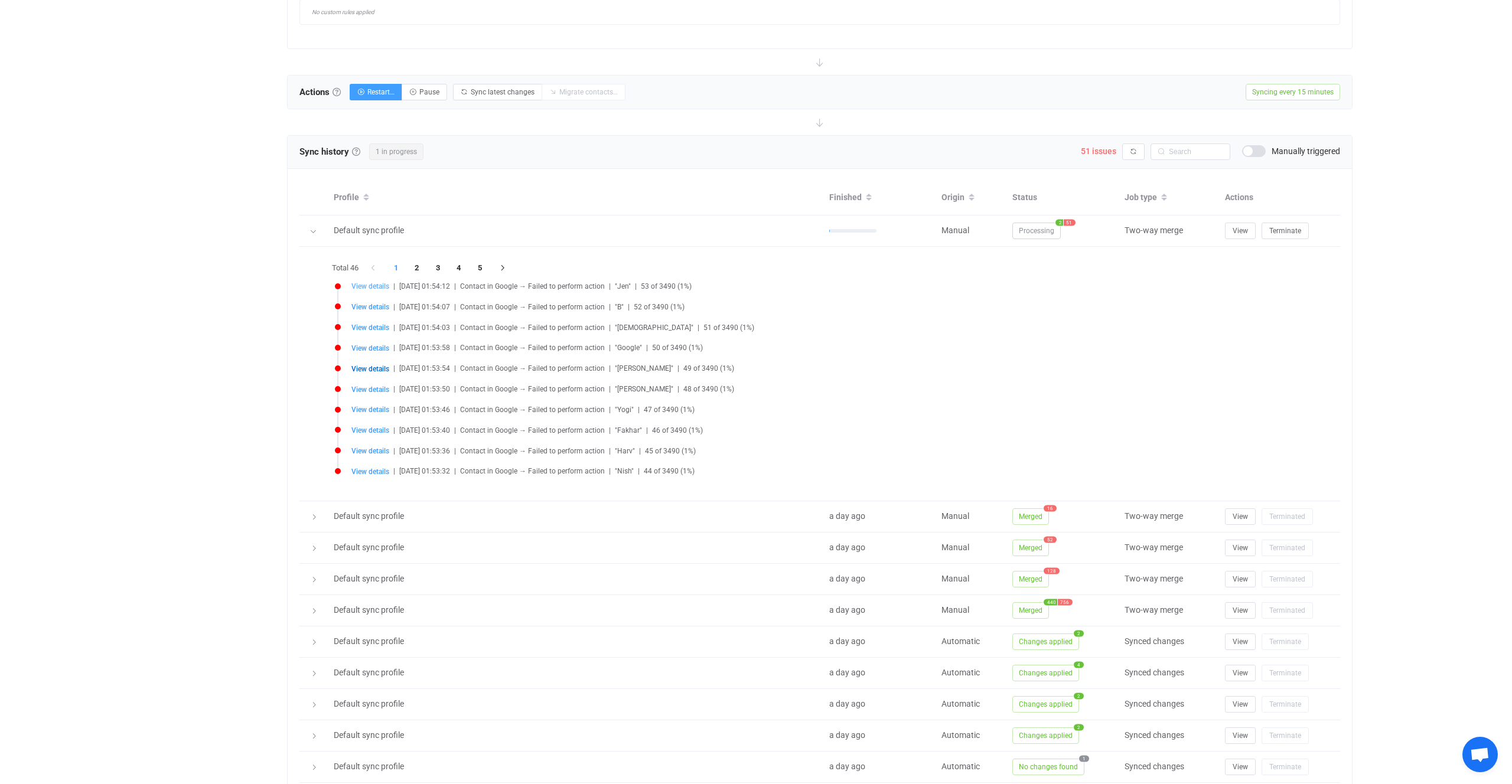
type input "6462020278"
type input "people/c6039977755823258303"
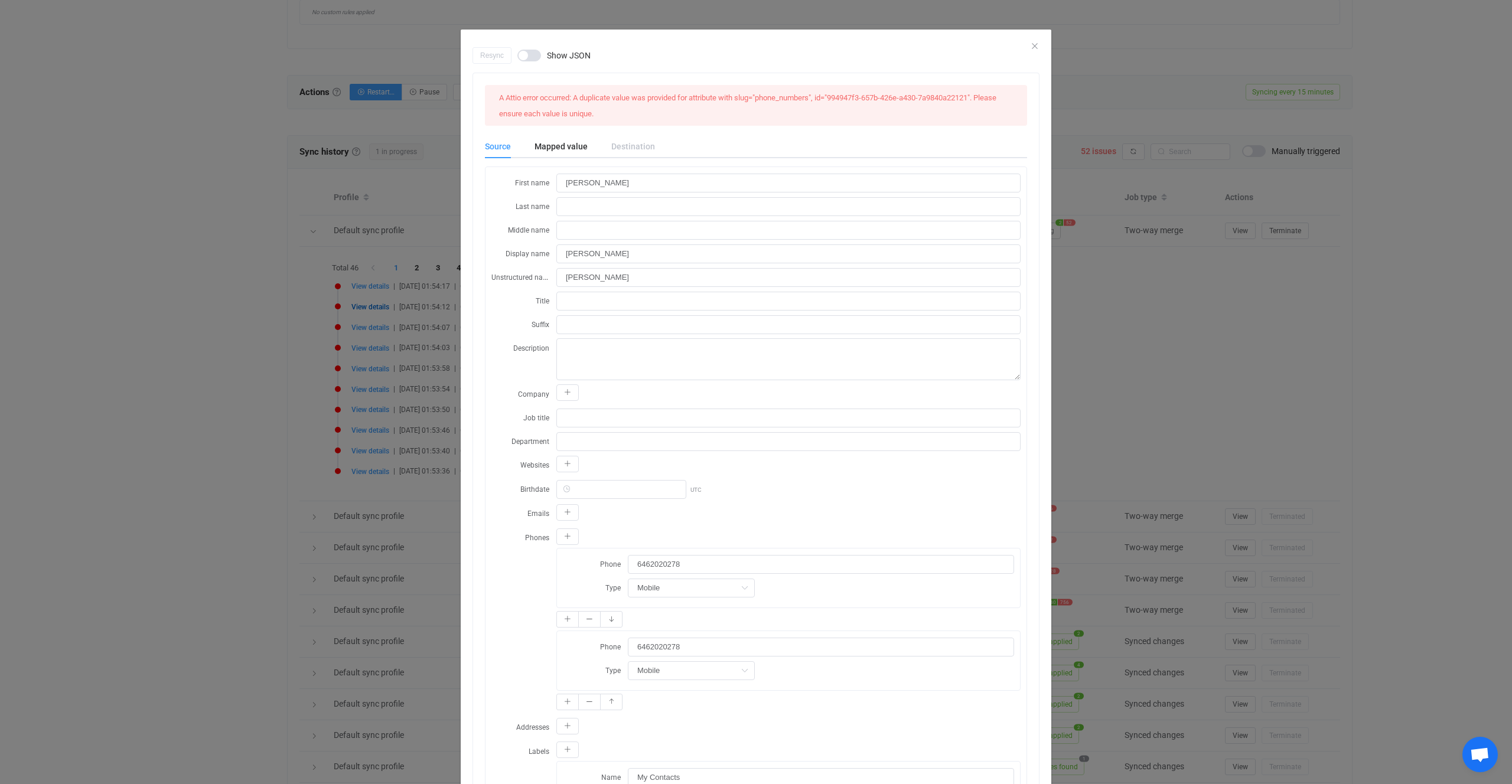
click at [710, 110] on div "A Attio error occurred: A duplicate value was provided for attribute with slug=…" at bounding box center [756, 106] width 524 height 31
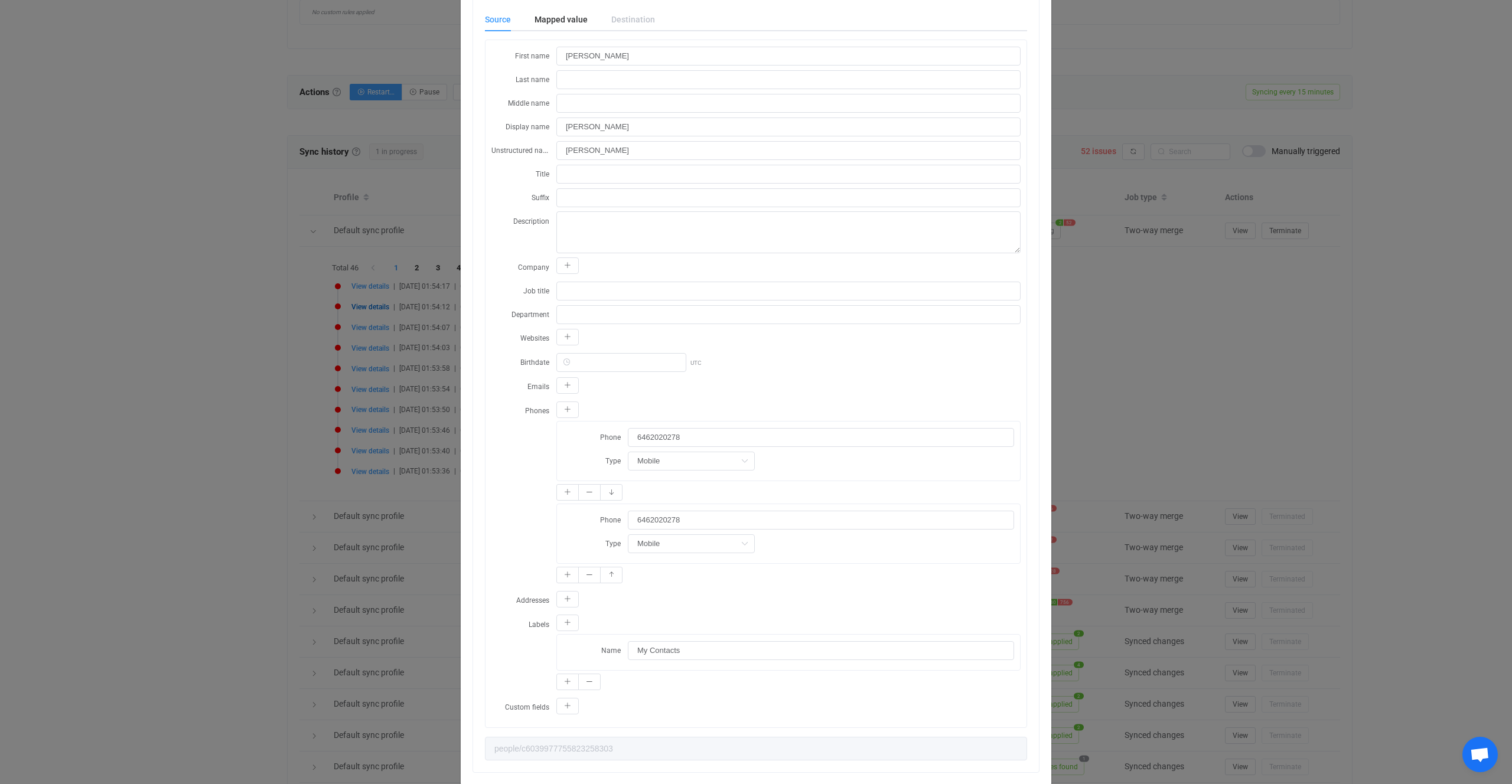
scroll to position [157, 0]
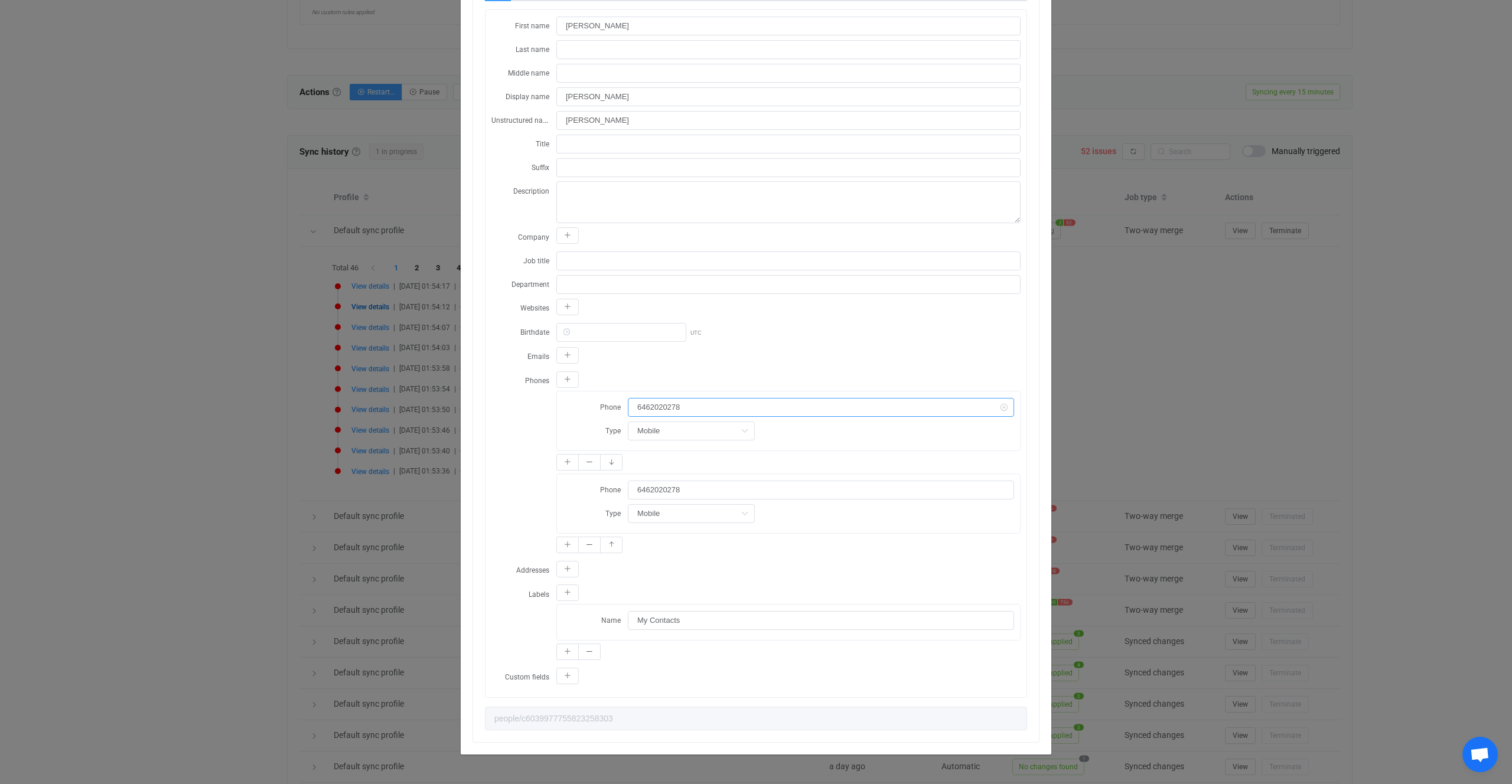
click at [692, 402] on input "6462020278" at bounding box center [821, 407] width 386 height 19
click at [718, 487] on input "6462020278" at bounding box center [821, 490] width 386 height 19
click at [692, 393] on div "Phone 6462020278 Type Mobile Home Work Mobile Home fax Work fax Other fax Work …" at bounding box center [788, 421] width 463 height 59
click at [700, 406] on input "6462020278" at bounding box center [821, 407] width 386 height 19
click at [1158, 430] on div "Resync Show JSON A Attio error occurred: A duplicate value was provided for att…" at bounding box center [756, 392] width 1512 height 784
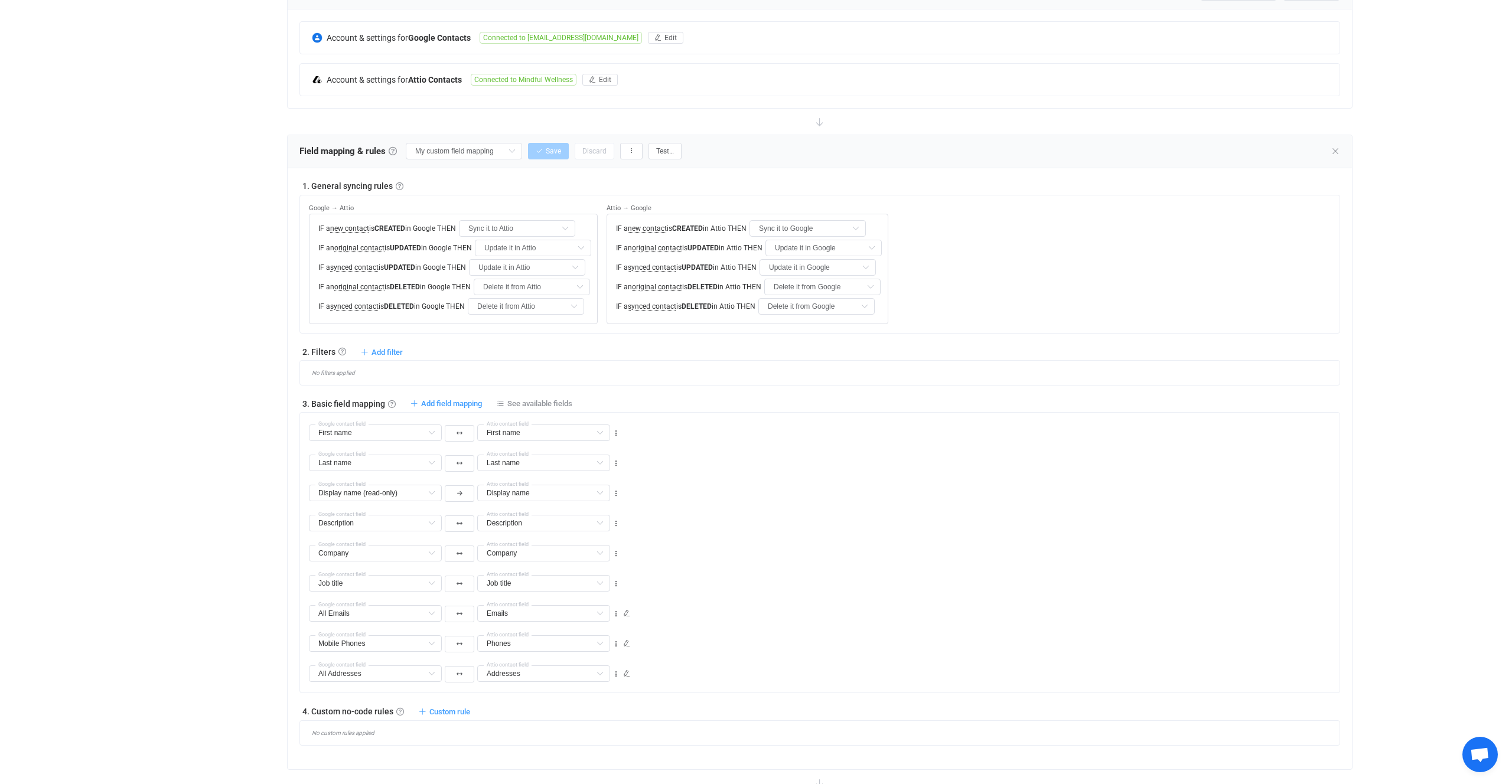
scroll to position [262, 0]
click at [838, 442] on div "Last name Last name Default field Middle name Default field Unstructured name D…" at bounding box center [824, 456] width 1031 height 30
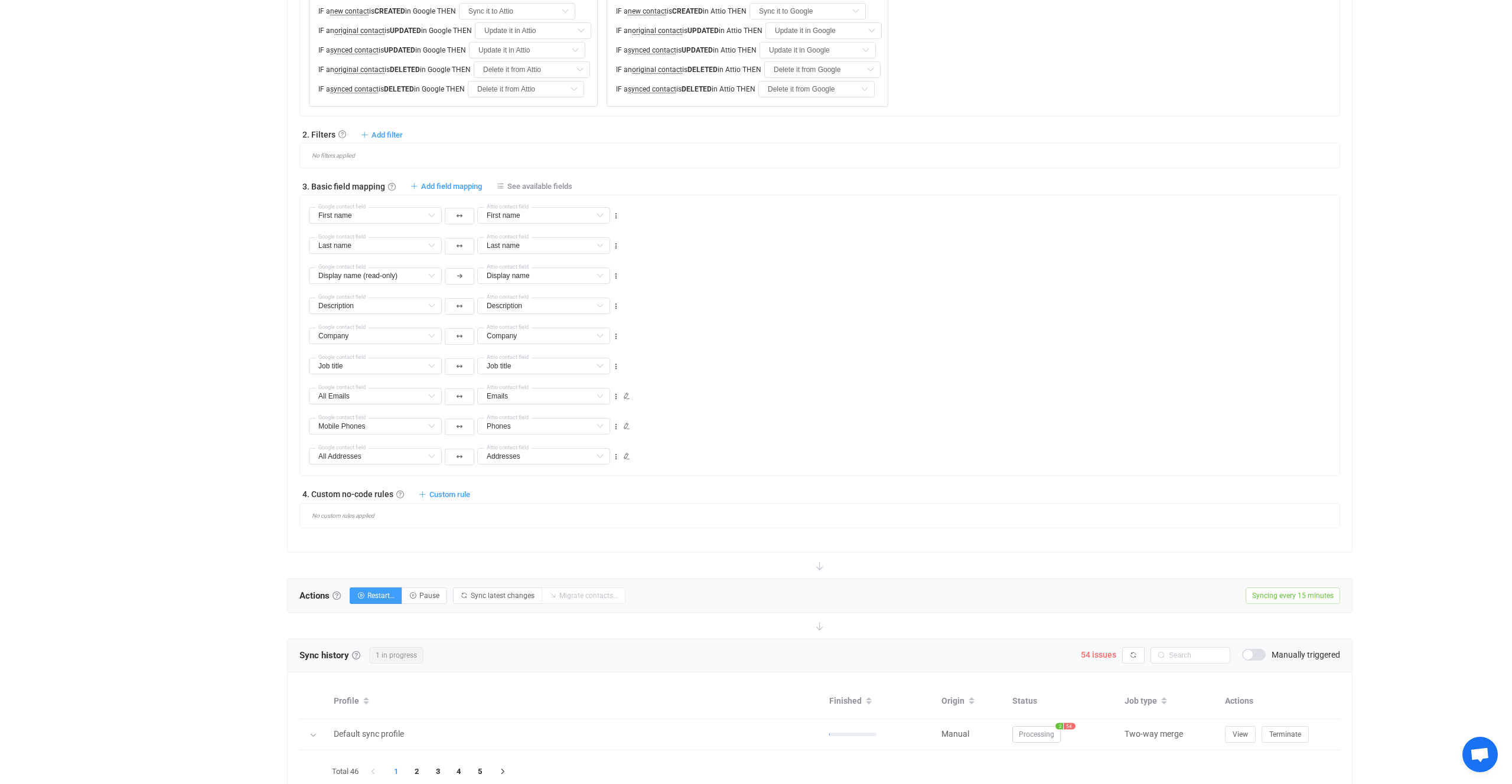
scroll to position [478, 0]
click at [785, 435] on div "All Addresses All Websites Default field Home page Websites Default field (filt…" at bounding box center [824, 450] width 1031 height 30
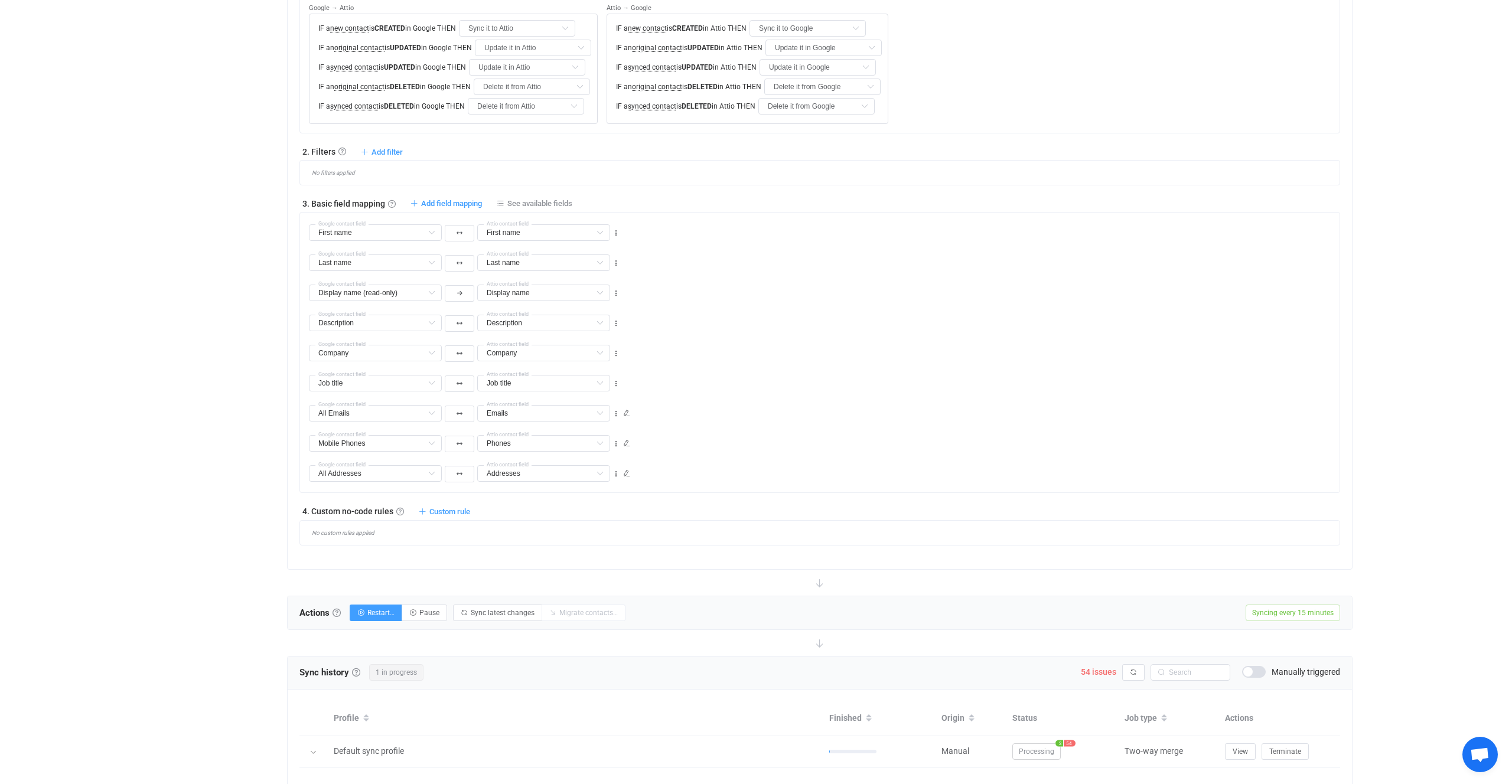
scroll to position [450, 0]
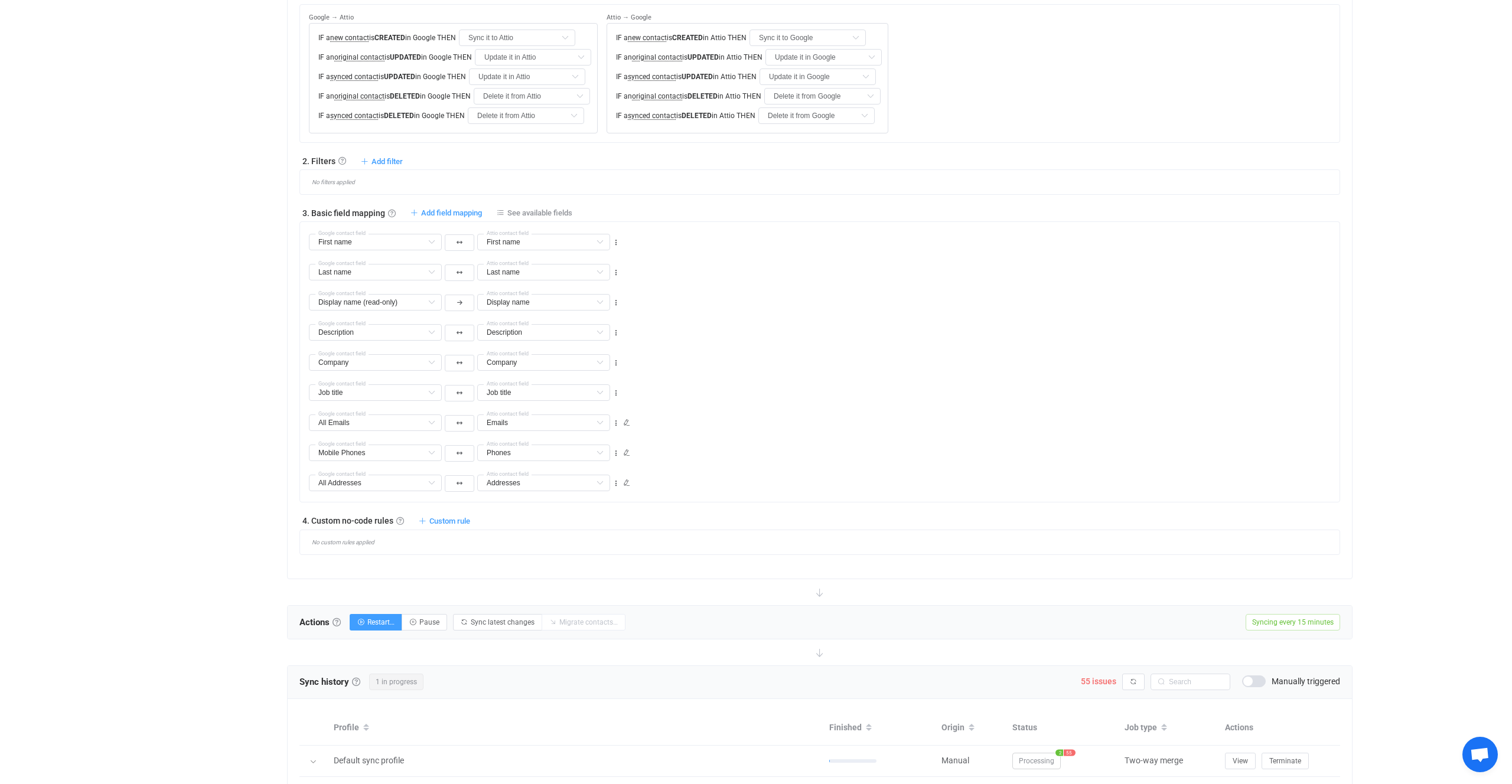
click at [740, 389] on div "Job title Middle name Default field Unstructured name Default field Title Defau…" at bounding box center [824, 388] width 1031 height 30
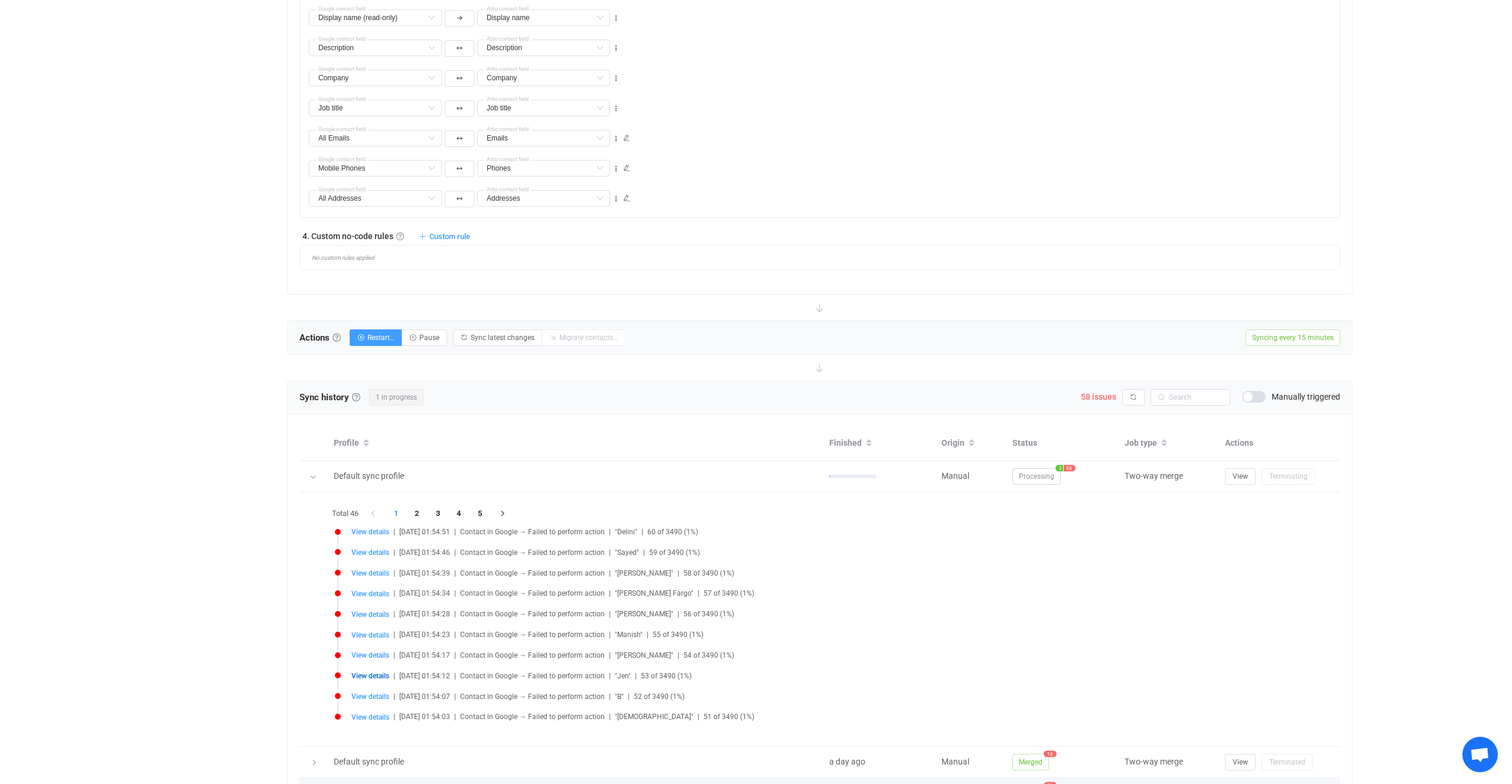
scroll to position [1050, 0]
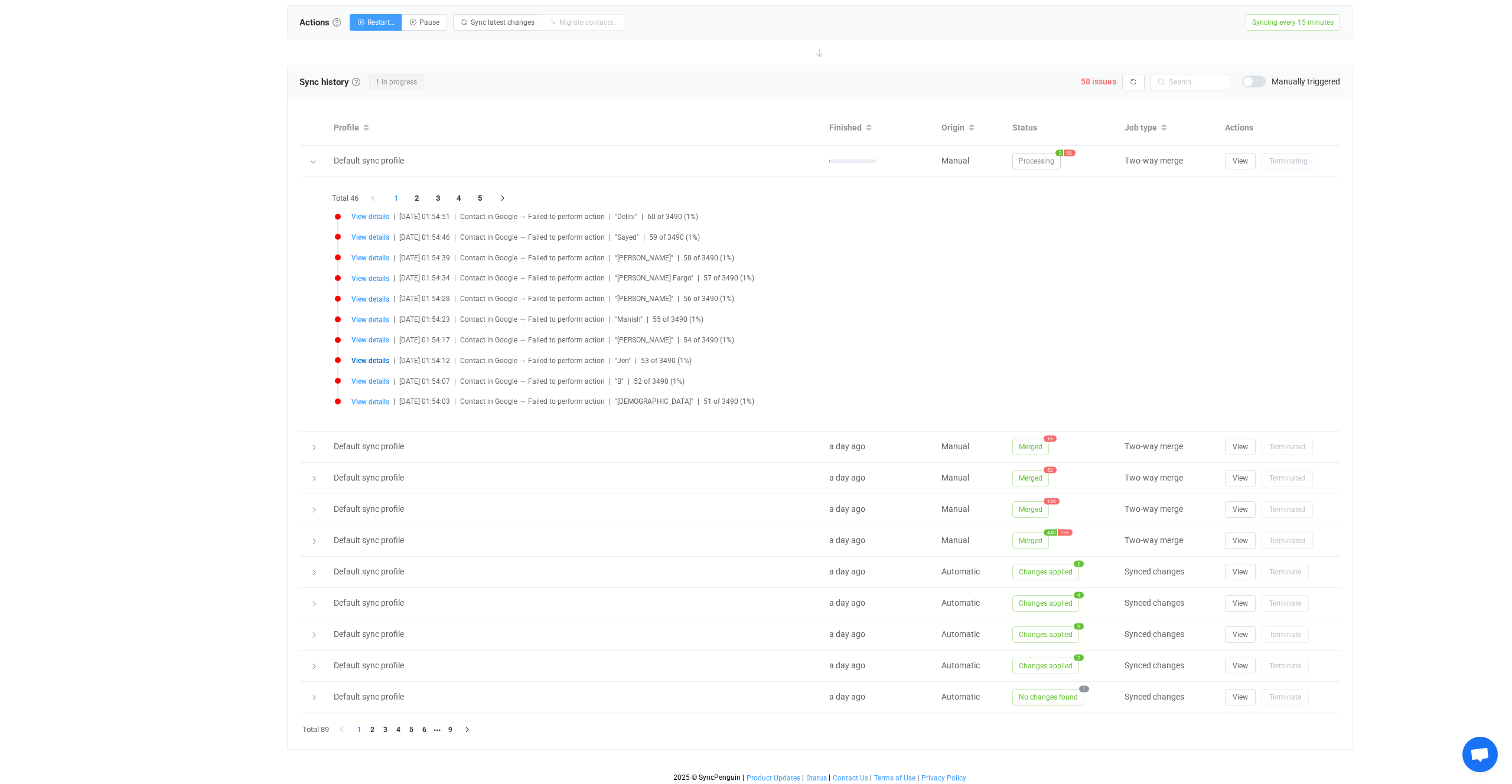
click at [366, 312] on li "View details | 2025-09-21 01:54:28 | Contact in Google → Failed to perform acti…" at bounding box center [823, 306] width 976 height 20
click at [370, 322] on span "View details" at bounding box center [370, 320] width 38 height 8
type input "Manish"
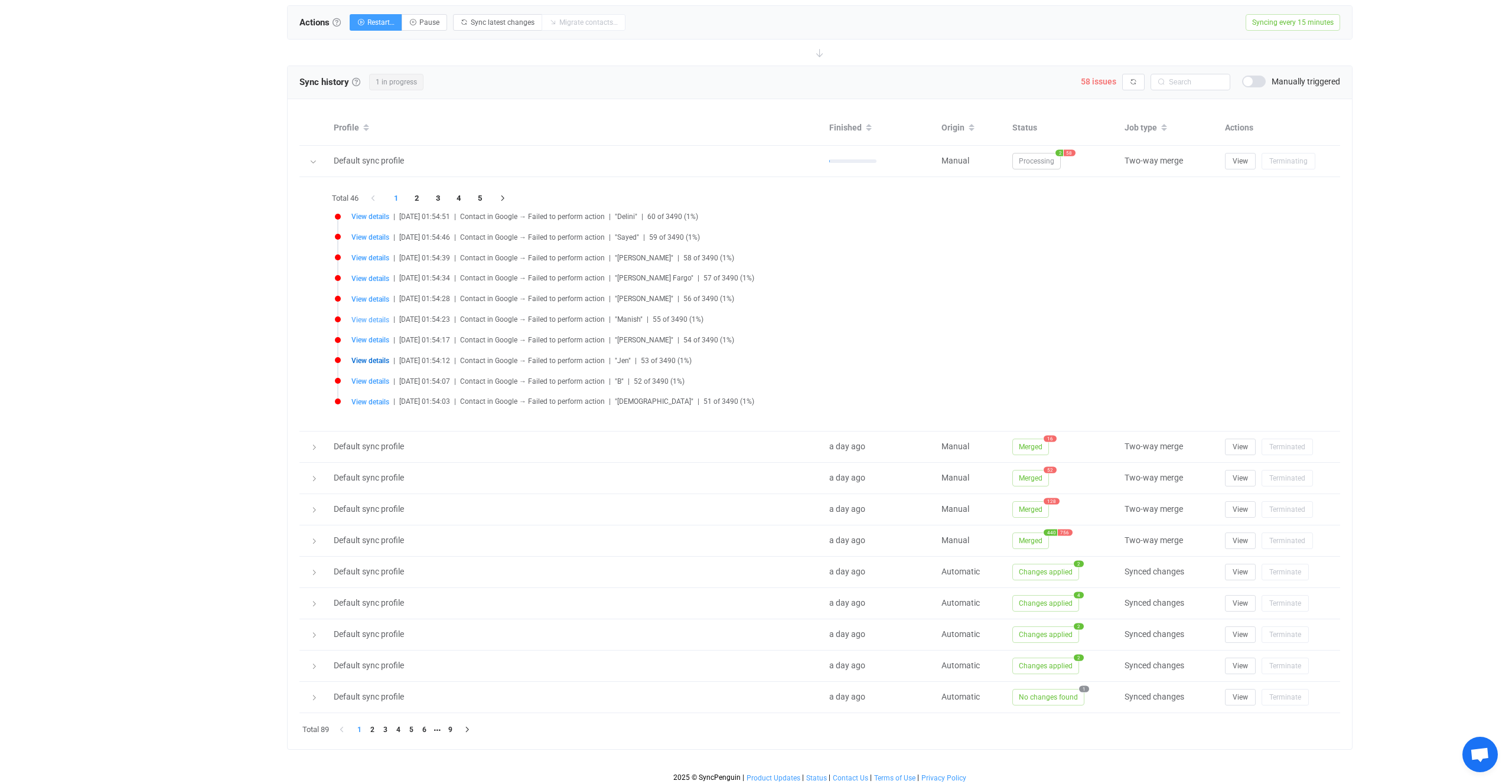
type input "9142040976"
type input "people/c6185315815531061952"
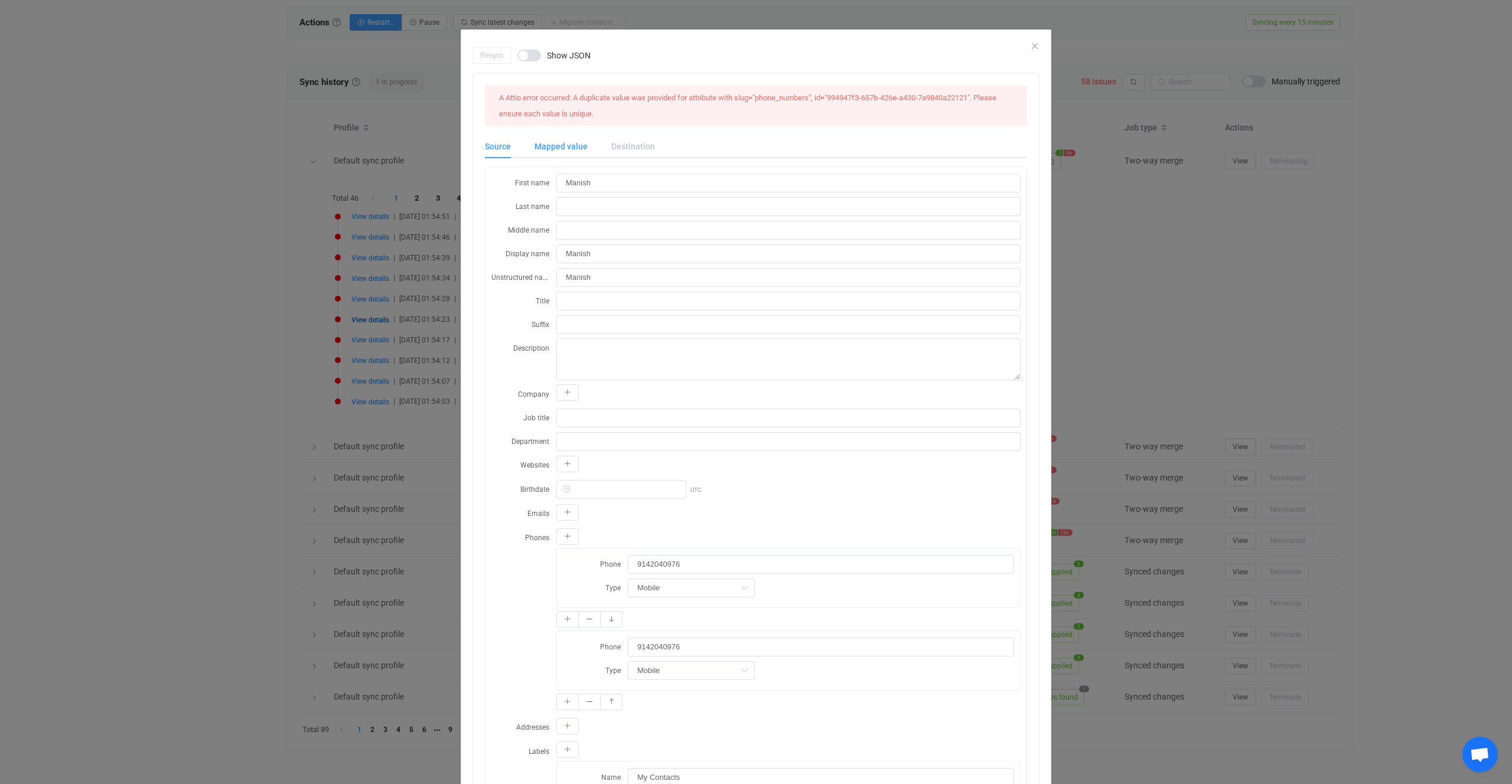
click at [552, 145] on div "Mapped value" at bounding box center [561, 146] width 77 height 23
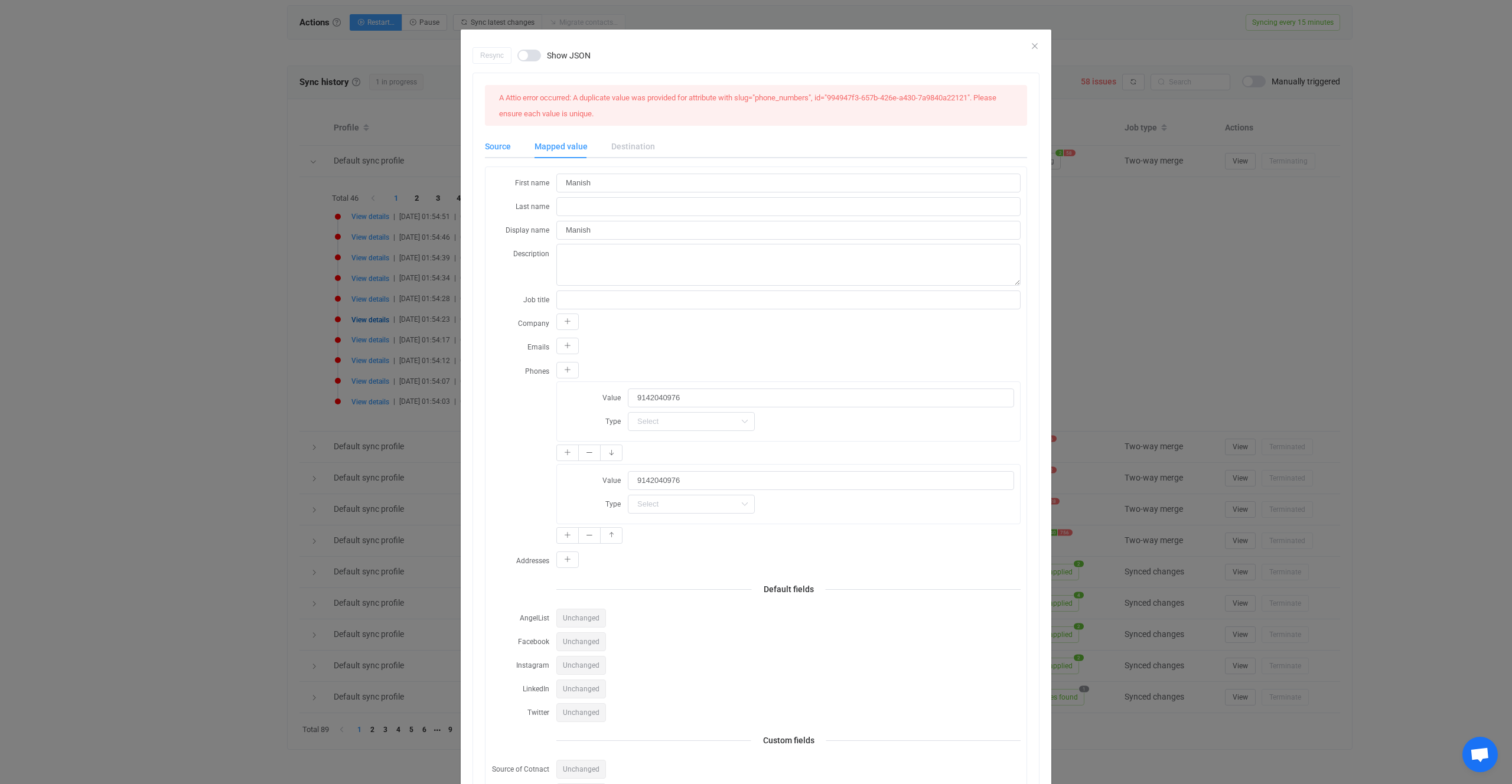
click at [497, 152] on div "Source" at bounding box center [504, 146] width 38 height 23
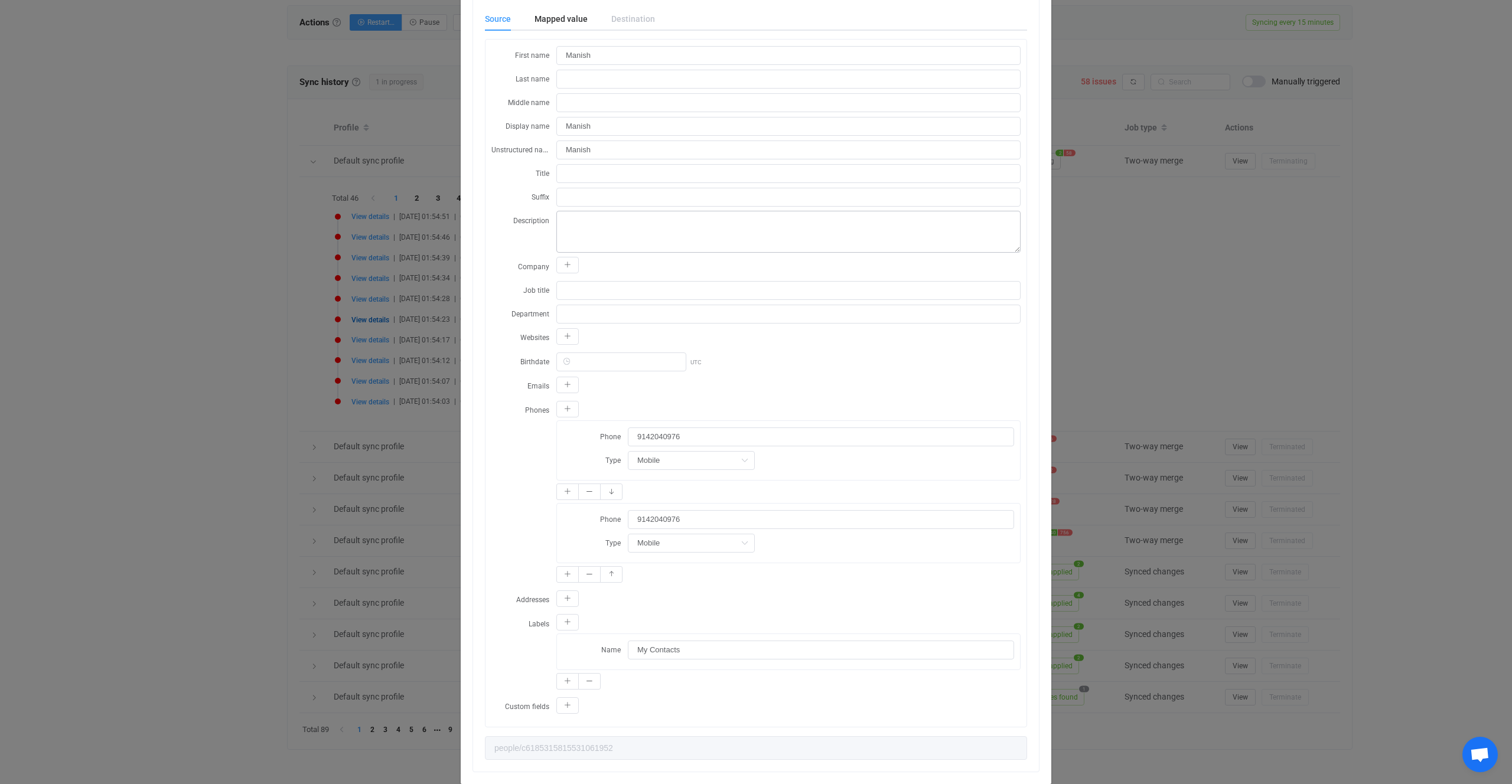
scroll to position [157, 0]
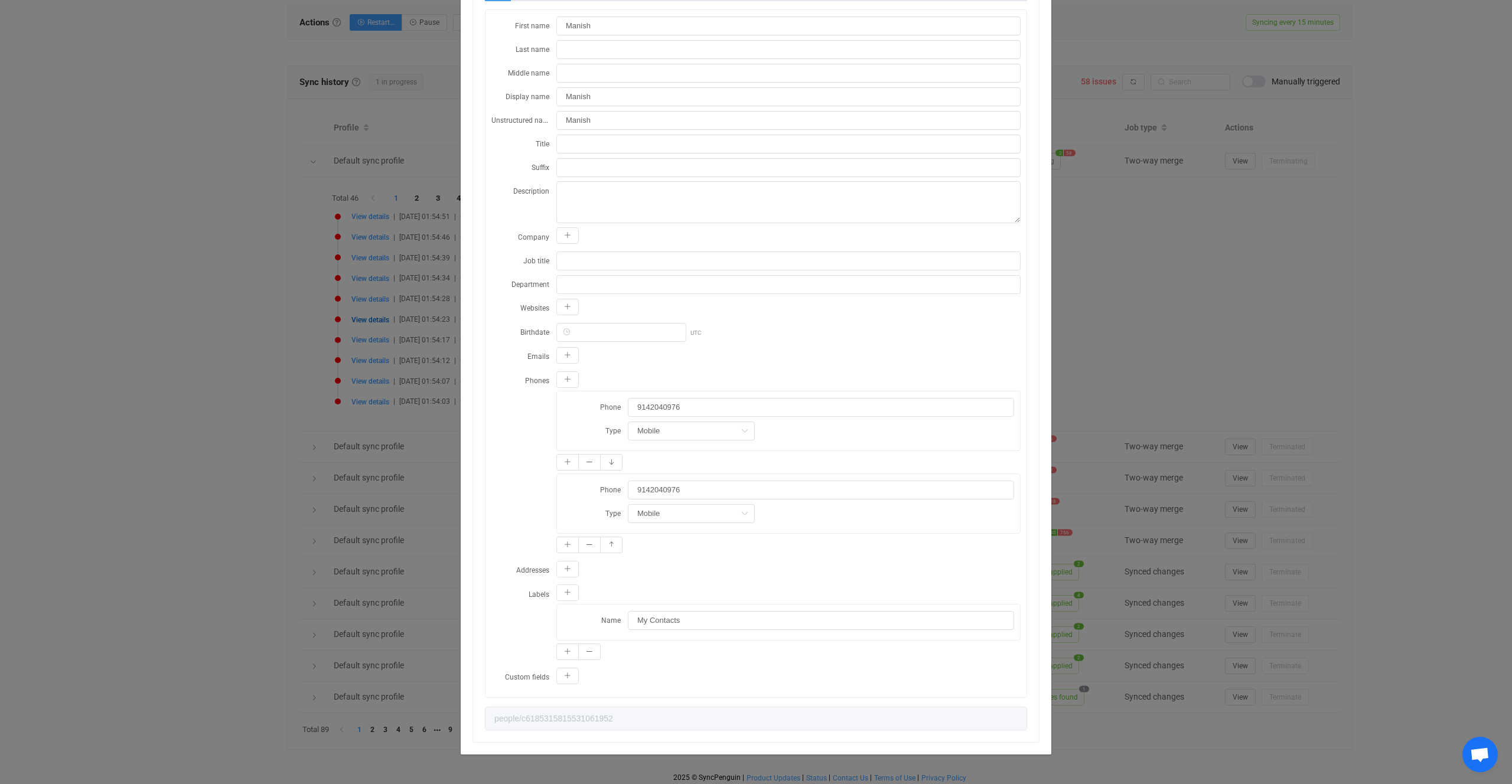
click at [349, 440] on div "Resync Show JSON A Attio error occurred: A duplicate value was provided for att…" at bounding box center [756, 392] width 1512 height 784
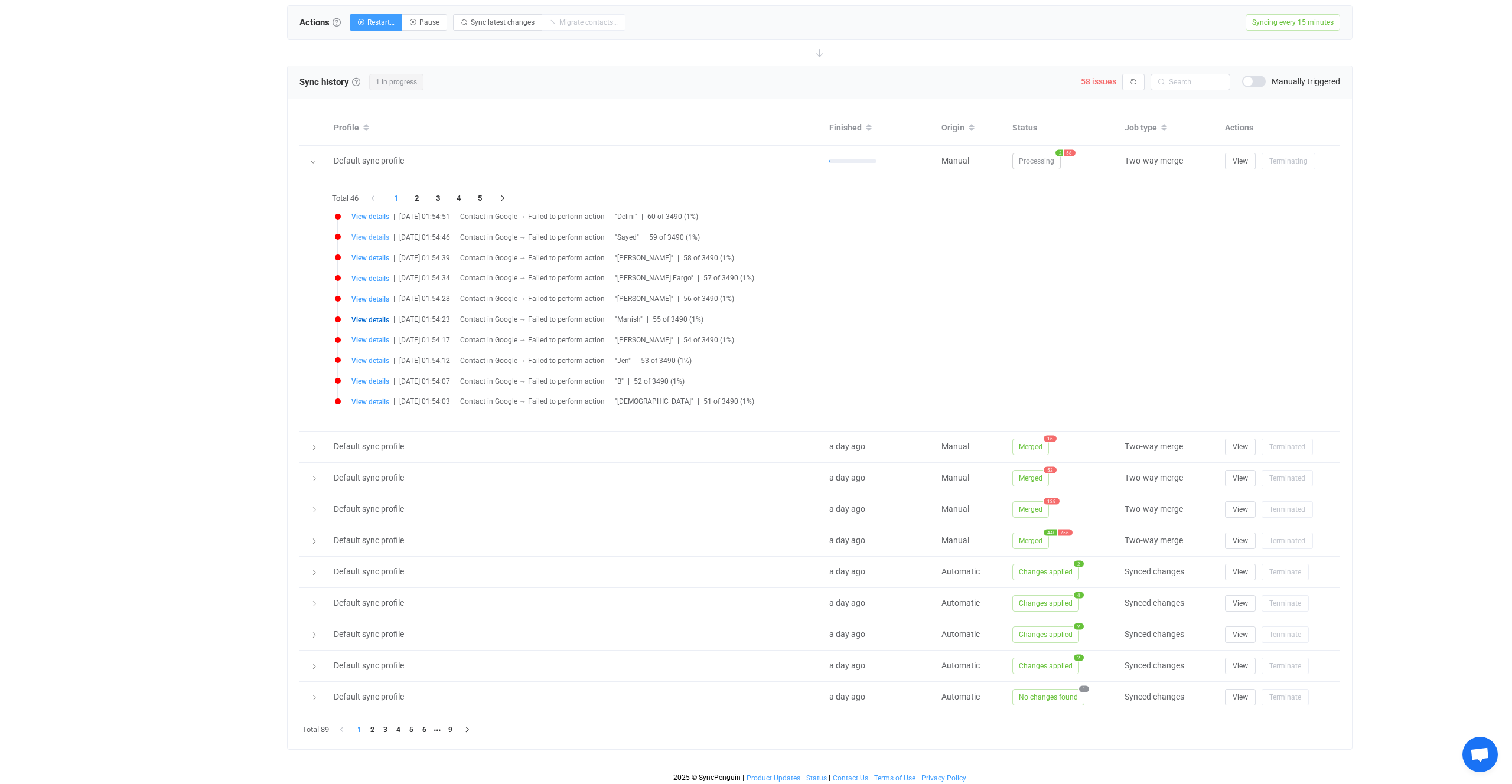
click at [375, 238] on span "View details" at bounding box center [370, 238] width 38 height 8
type input "Sayed"
type input "6175296184"
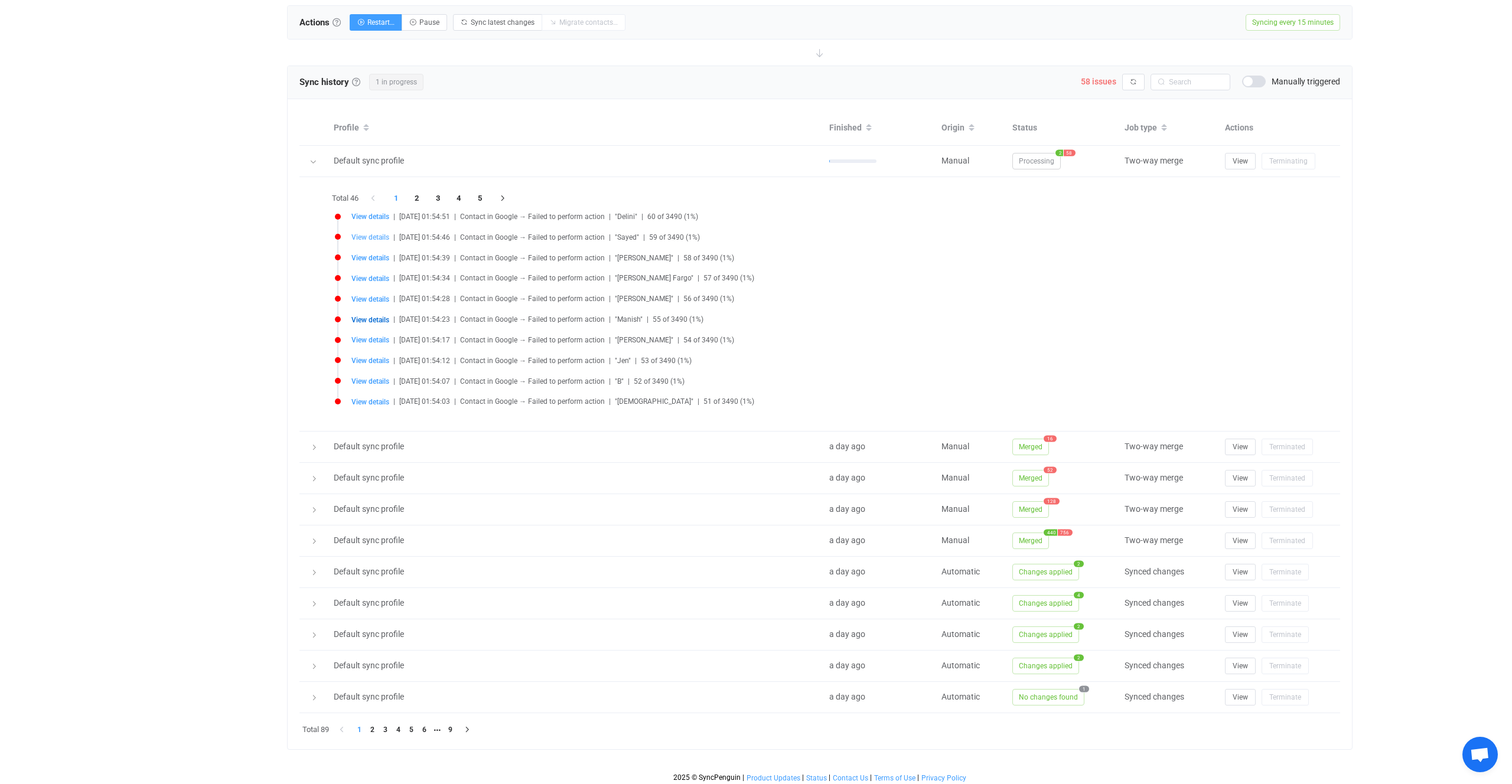
type input "6175296184"
type input "people/c7276876299267100862"
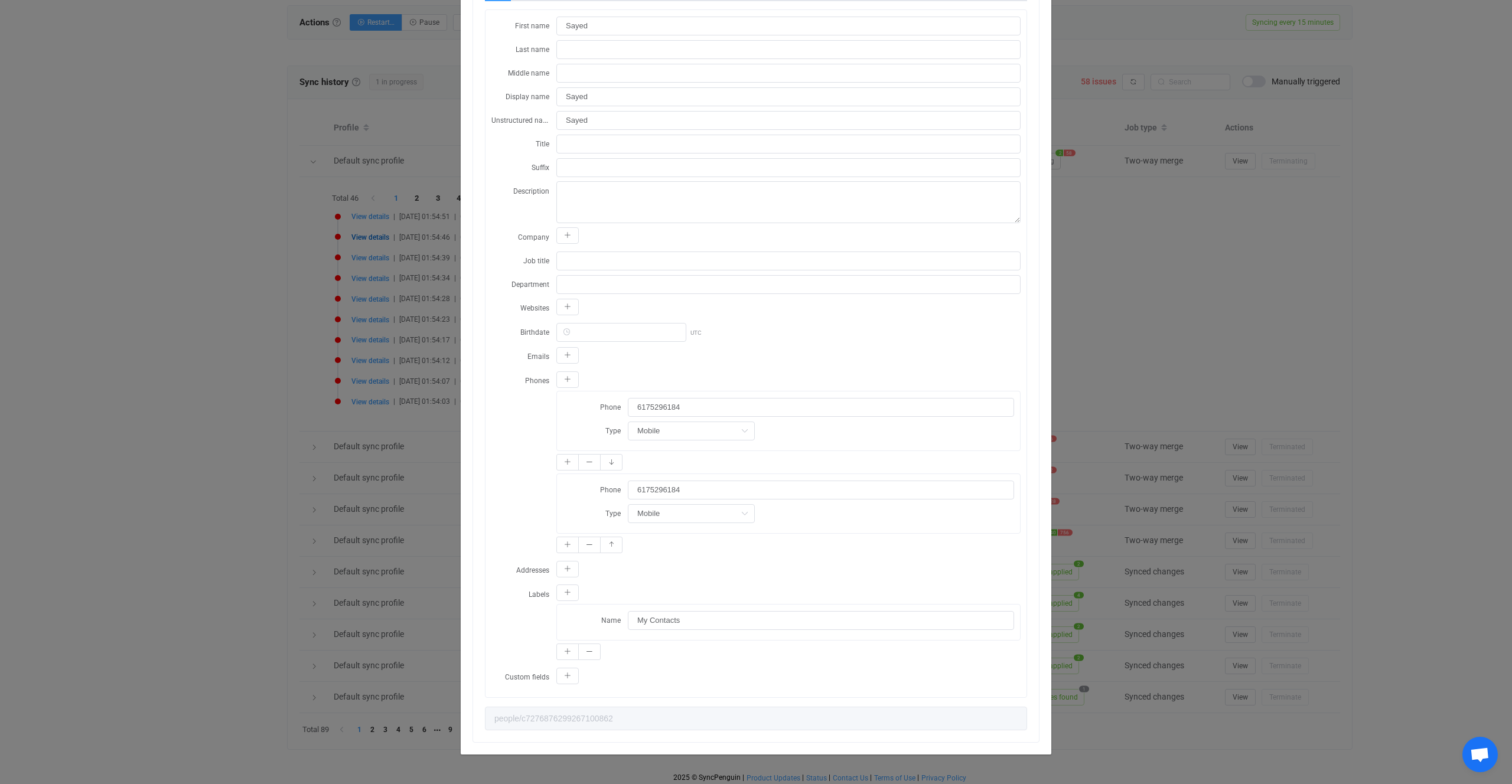
scroll to position [155, 0]
click at [391, 421] on div "Resync Show JSON A Attio error occurred: A duplicate value was provided for att…" at bounding box center [756, 392] width 1512 height 784
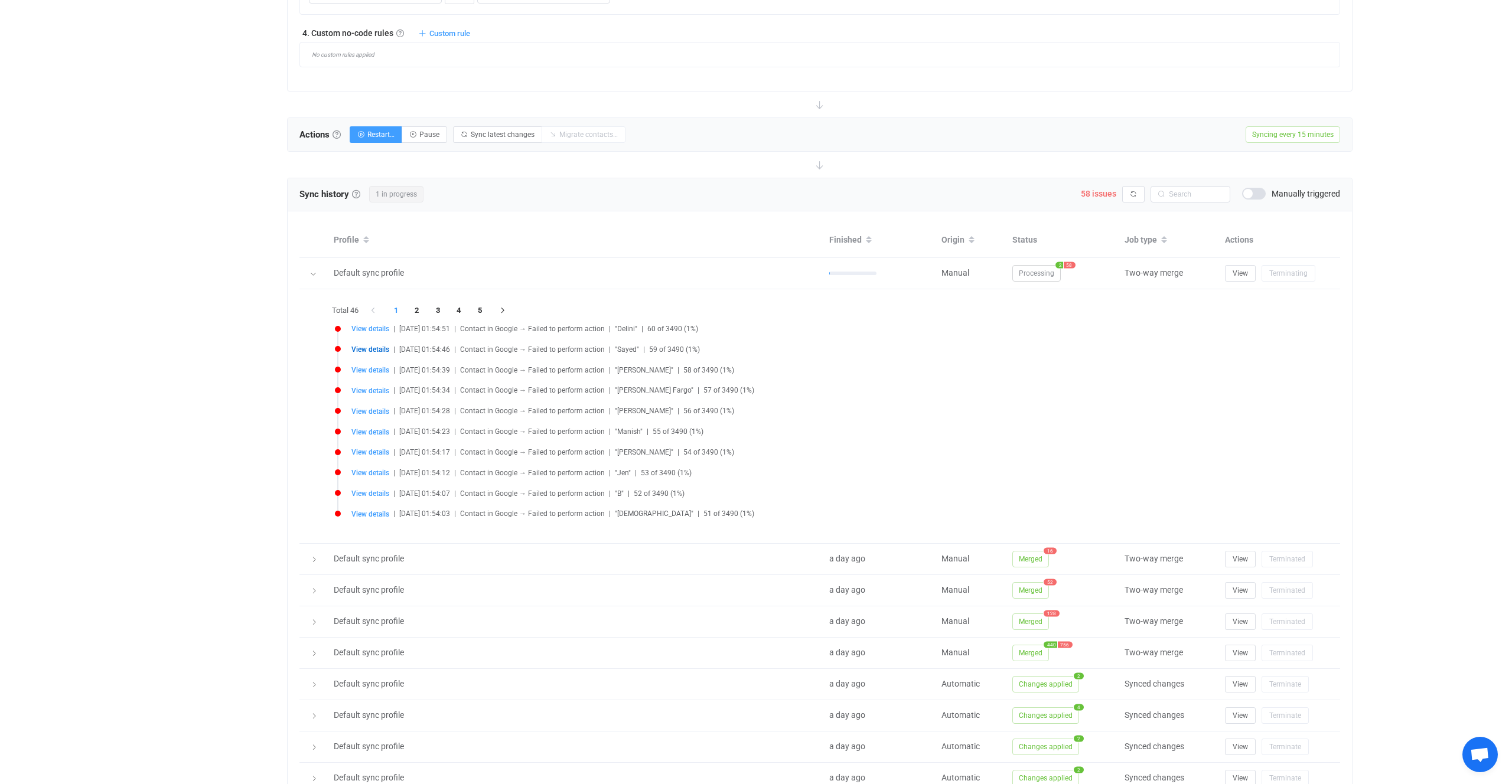
type input "Default mapping"
type input "All Phones"
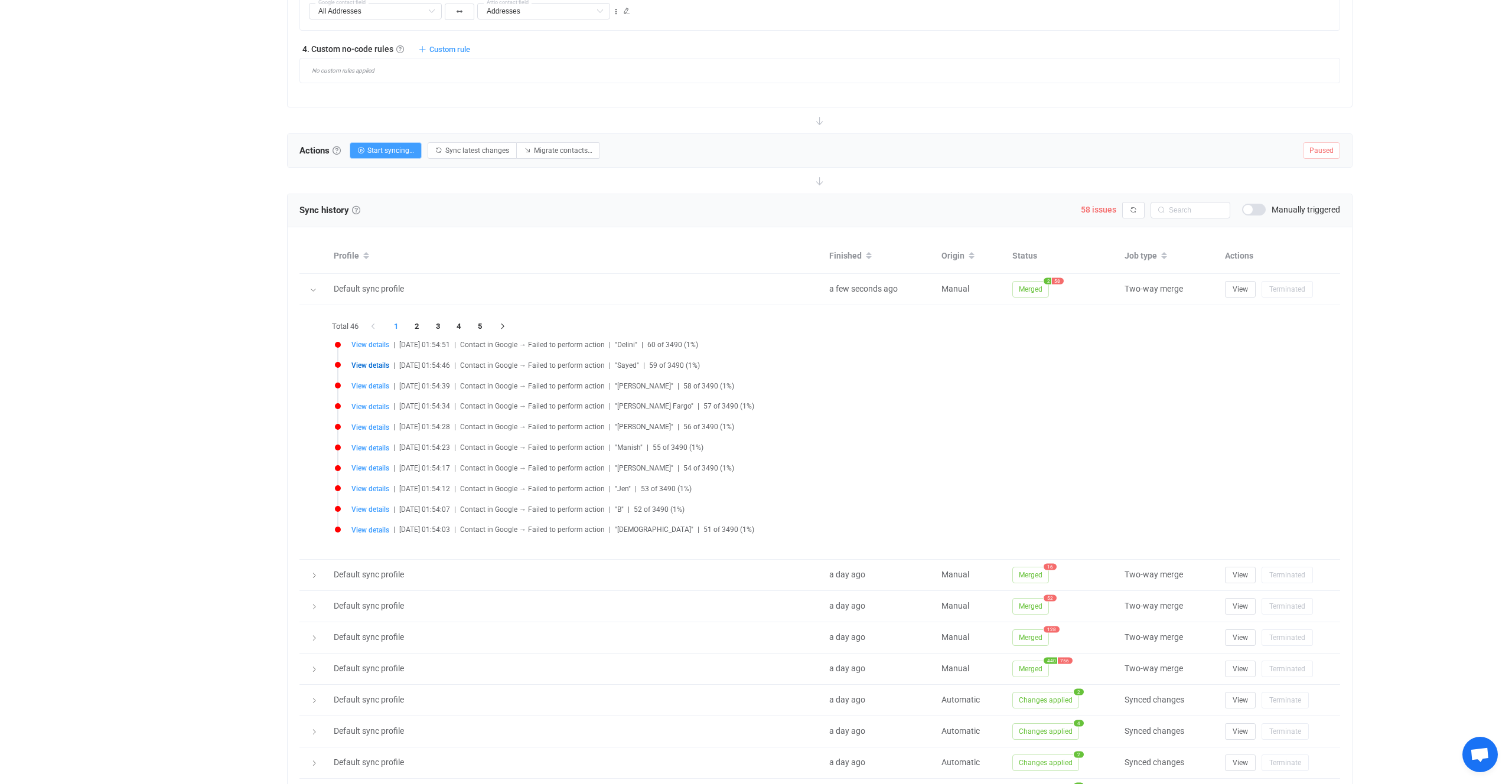
scroll to position [921, 0]
click at [964, 396] on li "View details | 2025-09-21 01:54:39 | Contact in Google → Failed to perform acti…" at bounding box center [823, 394] width 976 height 20
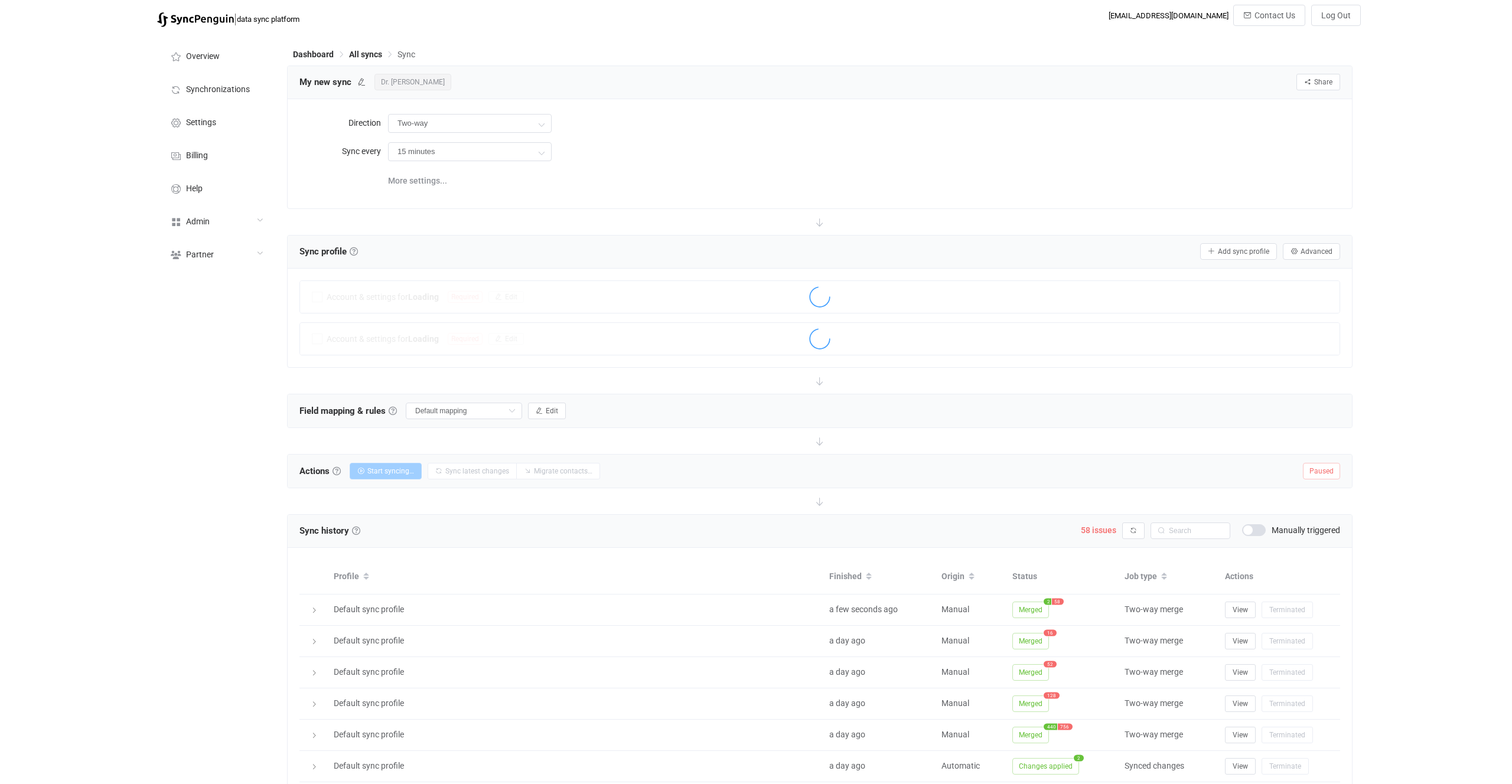
scroll to position [198, 0]
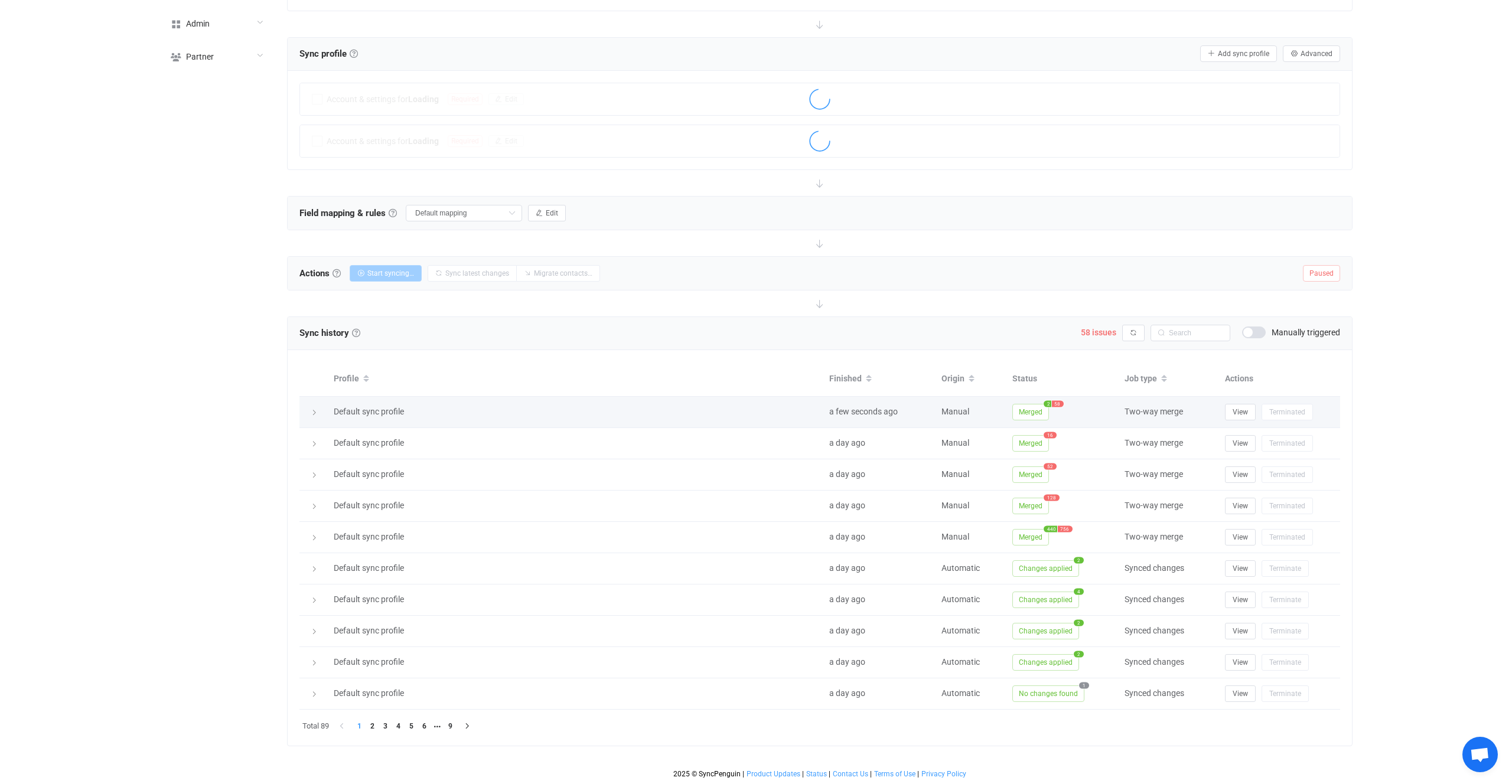
click at [1032, 411] on span "Merged" at bounding box center [1030, 412] width 37 height 17
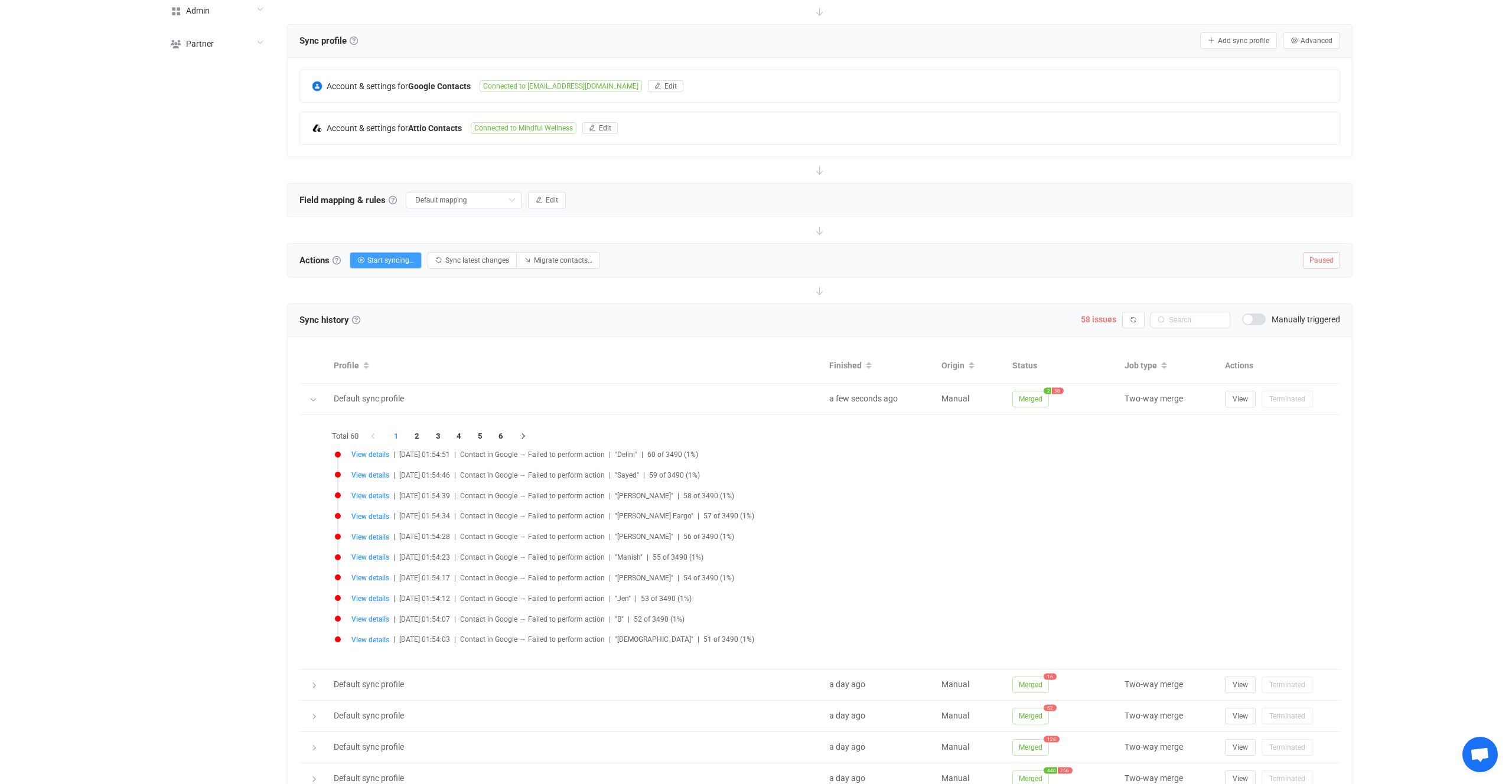
scroll to position [223, 0]
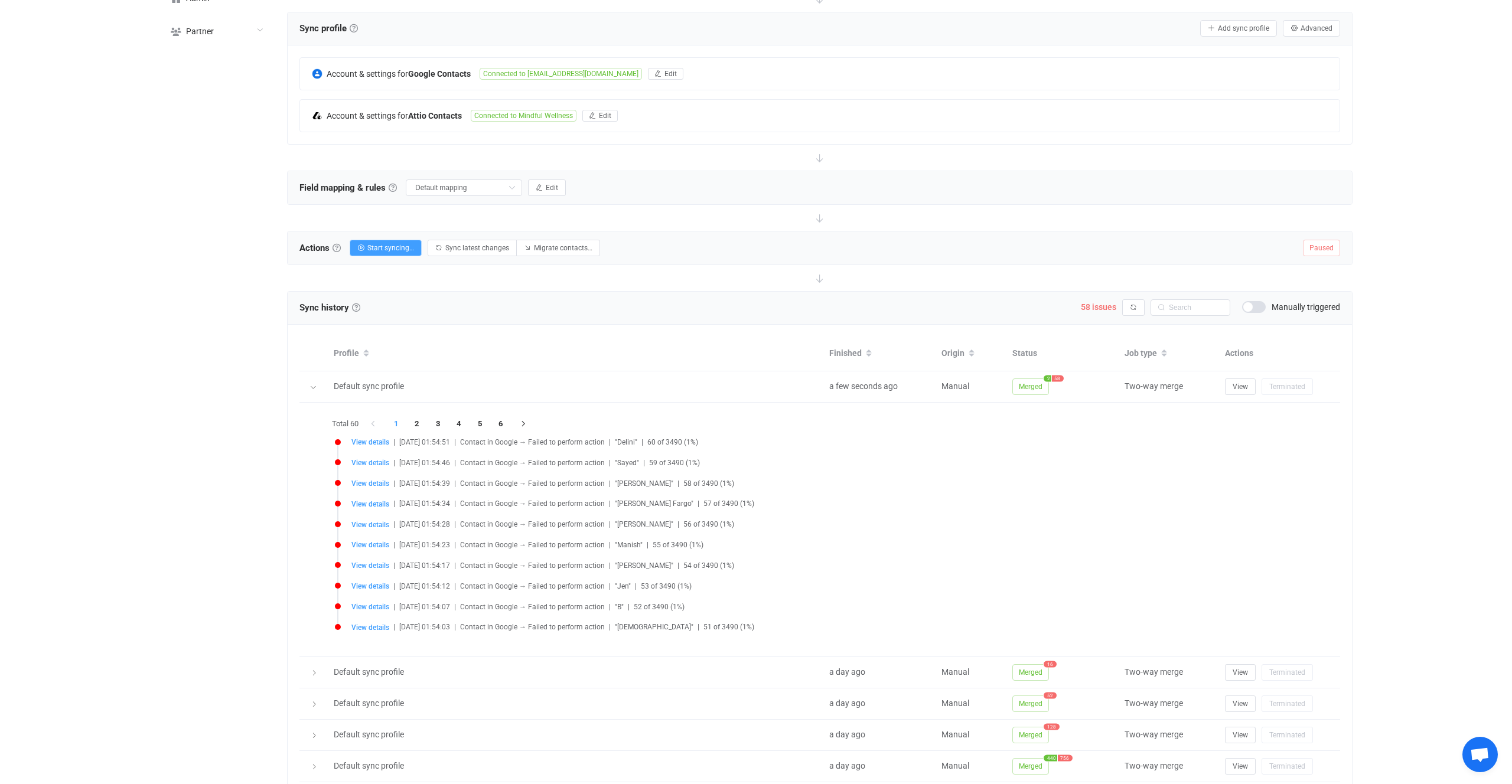
click at [380, 488] on li "View details | [DATE] 01:54:39 | Contact in Google → Failed to perform action |…" at bounding box center [823, 490] width 976 height 20
click at [380, 486] on span "View details" at bounding box center [370, 484] width 38 height 8
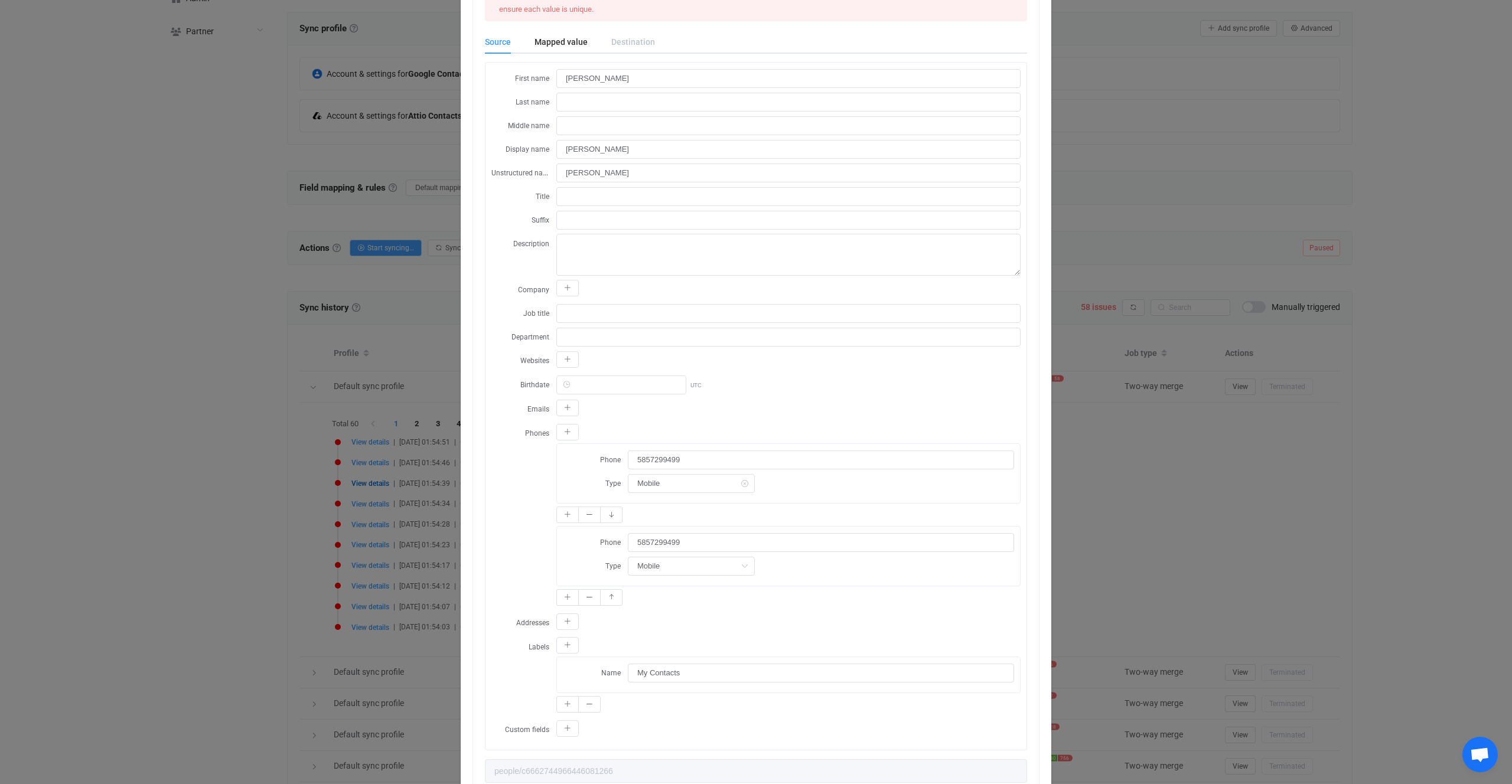
scroll to position [106, 0]
click at [367, 470] on div "Resync Show JSON A Attio error occurred: A duplicate value was provided for att…" at bounding box center [756, 392] width 1512 height 784
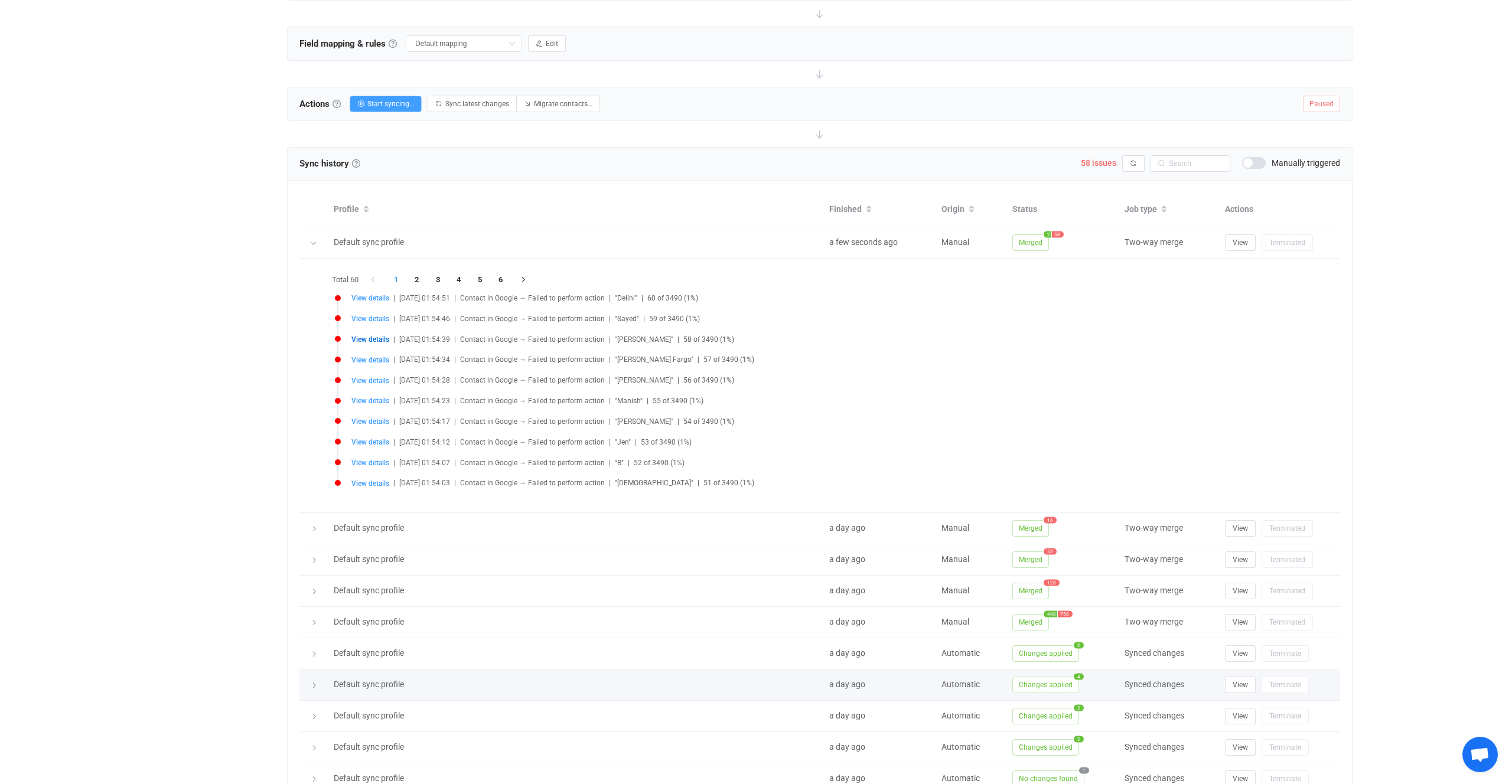
scroll to position [453, 0]
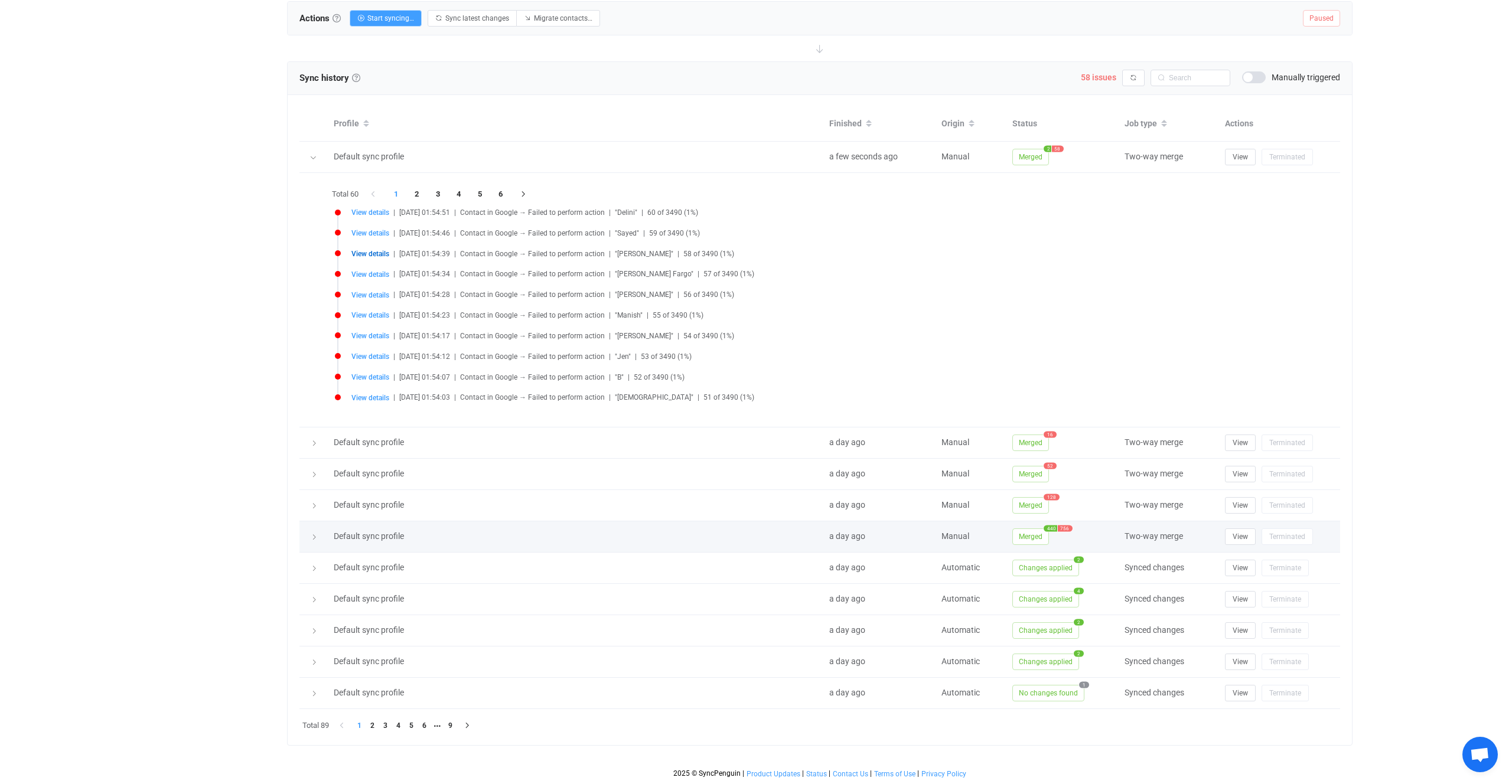
click at [1030, 530] on span "Merged" at bounding box center [1030, 537] width 37 height 17
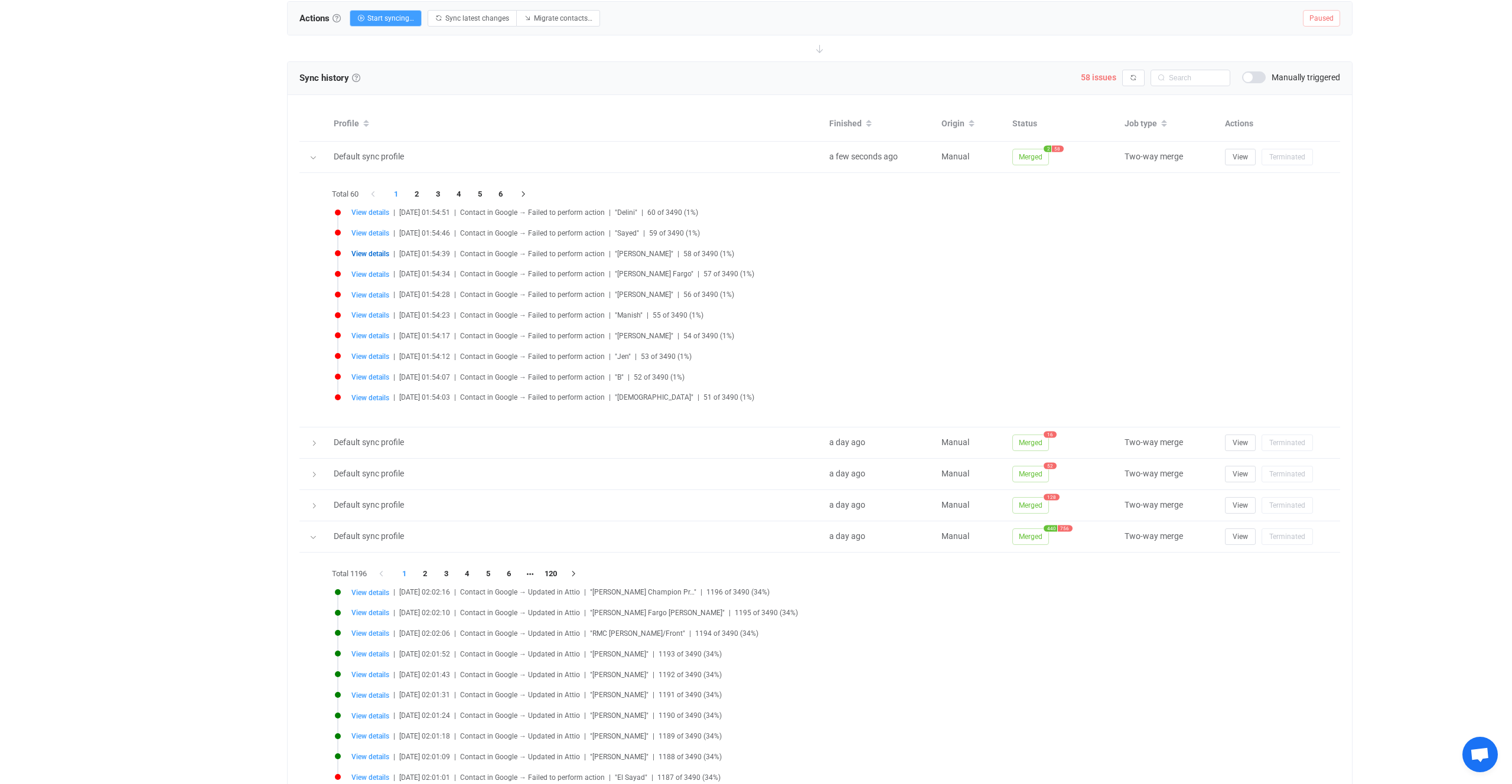
scroll to position [708, 0]
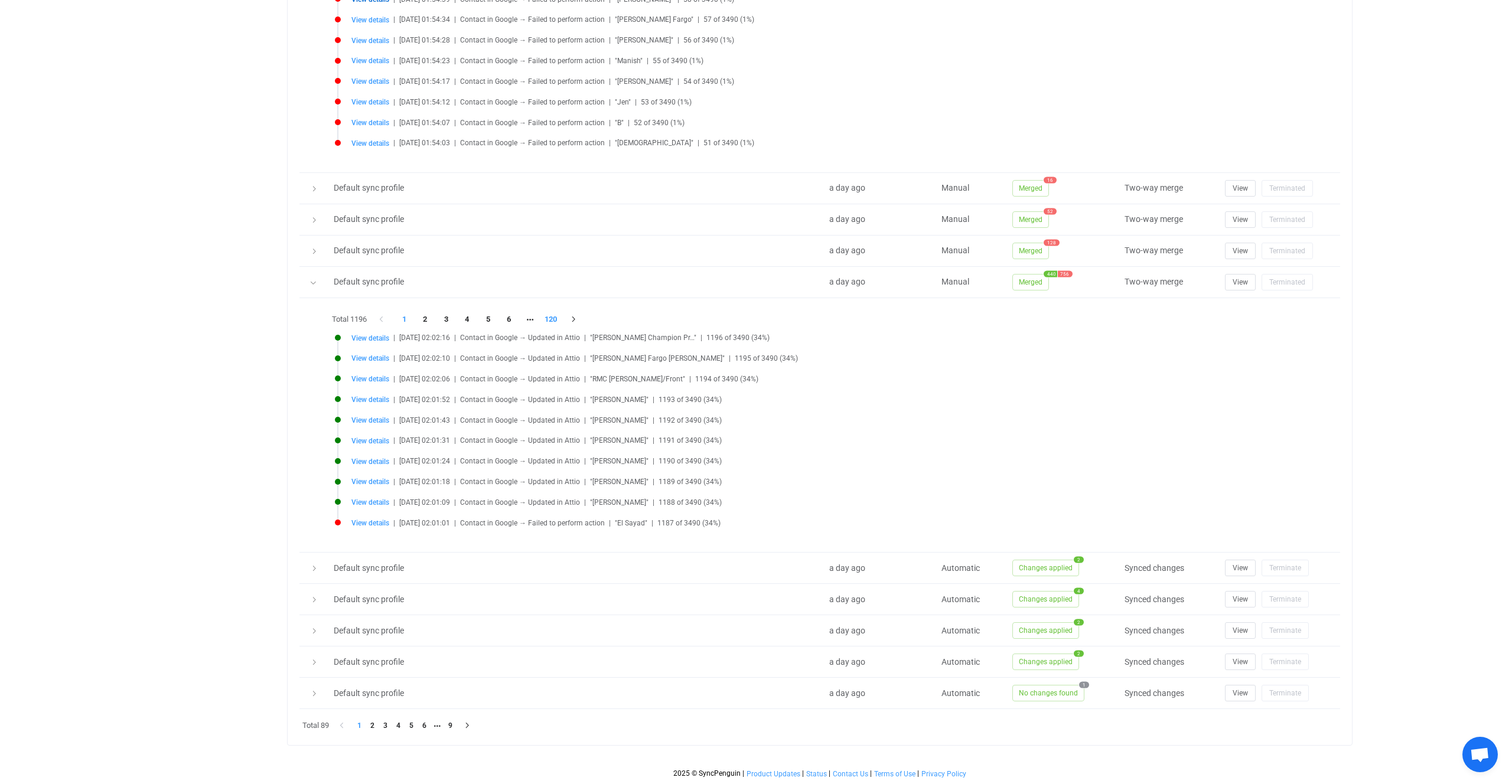
click at [552, 321] on li "120" at bounding box center [551, 319] width 21 height 17
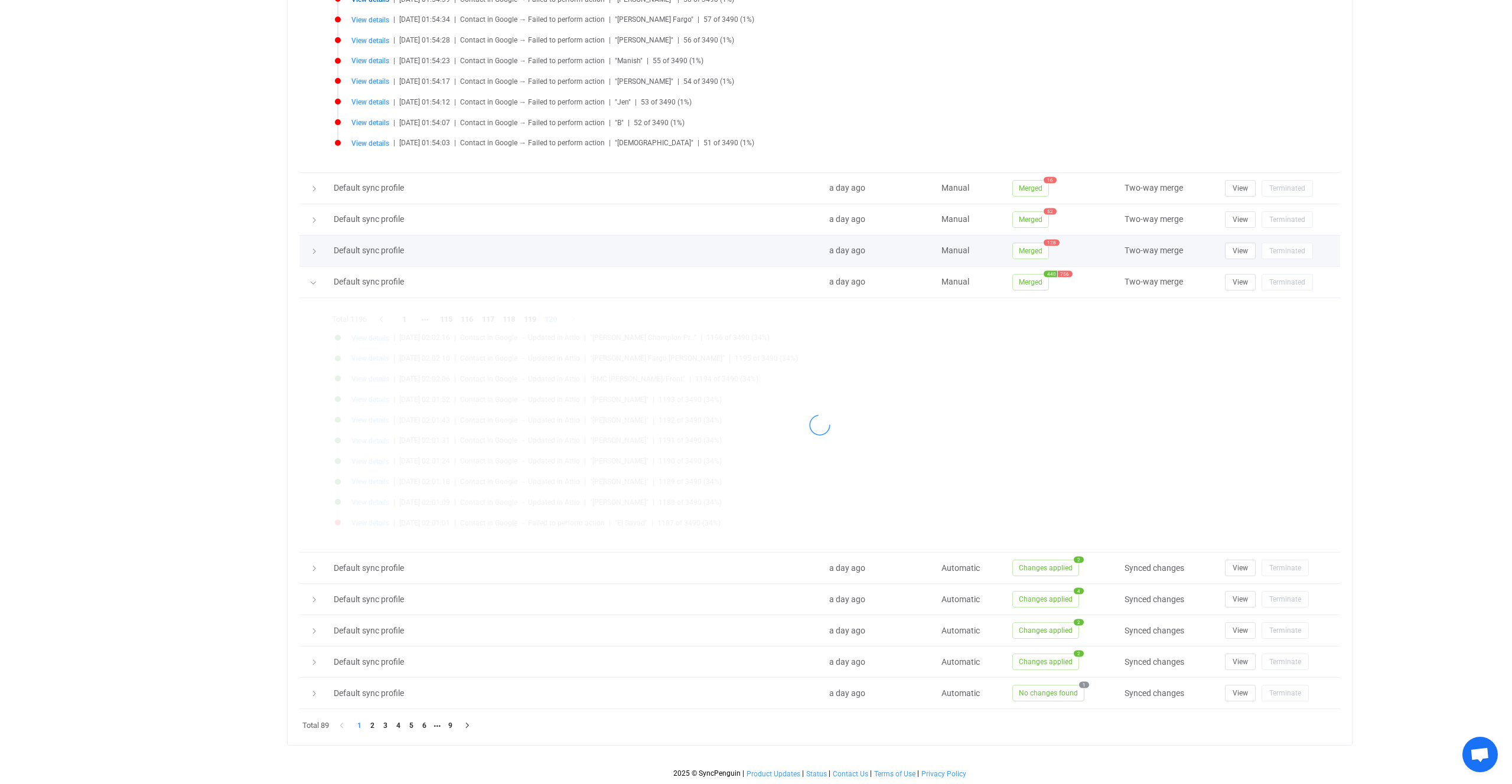
scroll to position [626, 0]
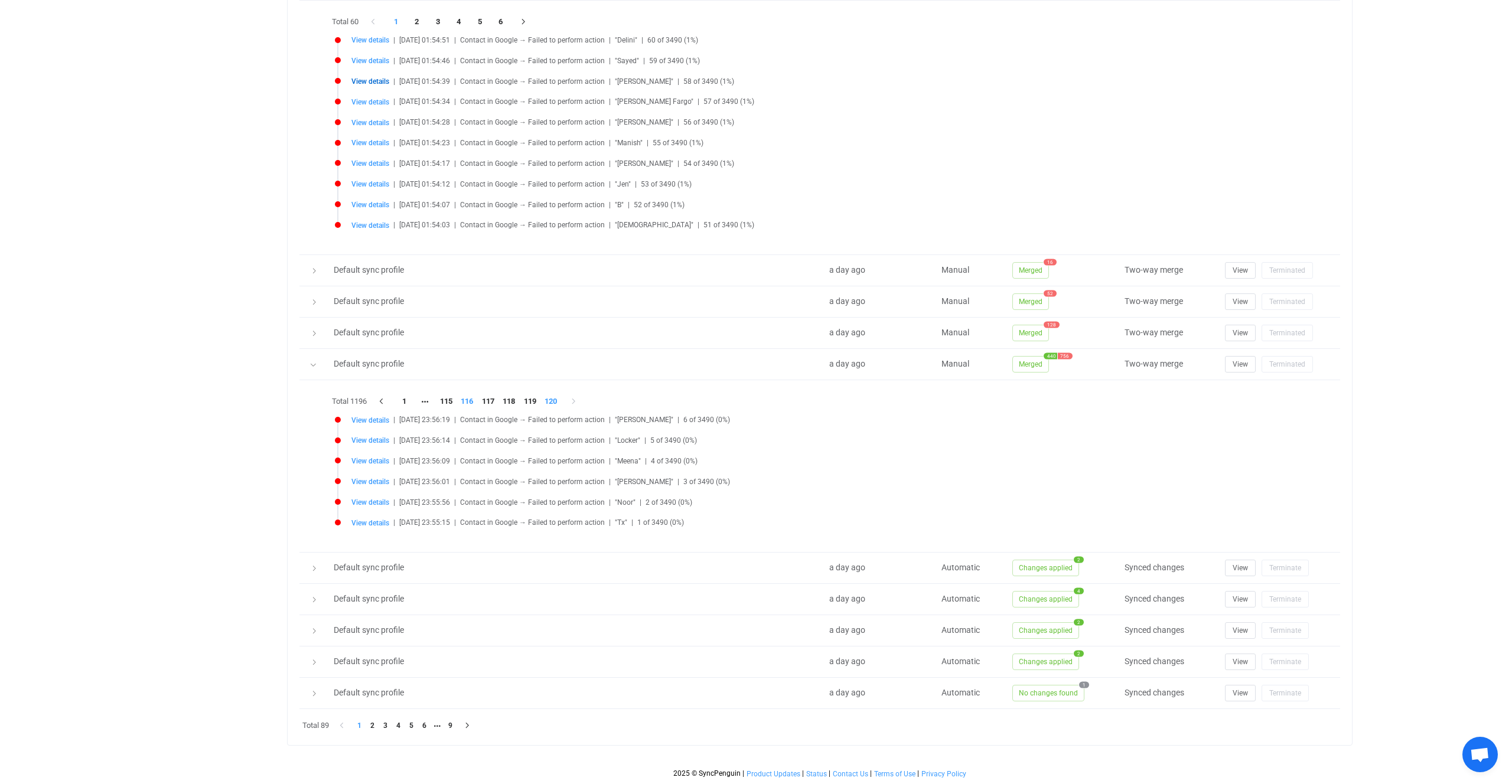
click at [466, 406] on li "116" at bounding box center [467, 402] width 21 height 17
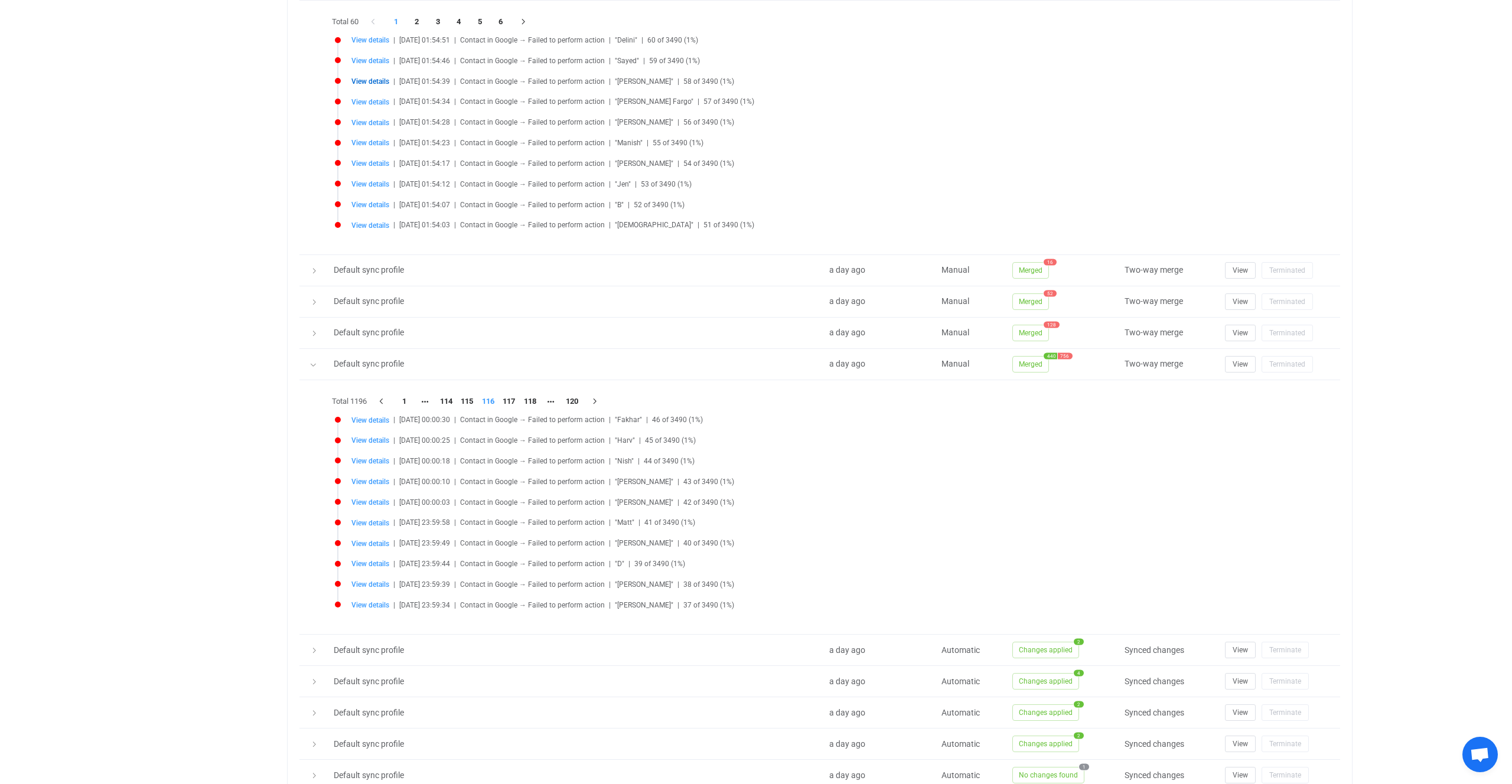
scroll to position [708, 0]
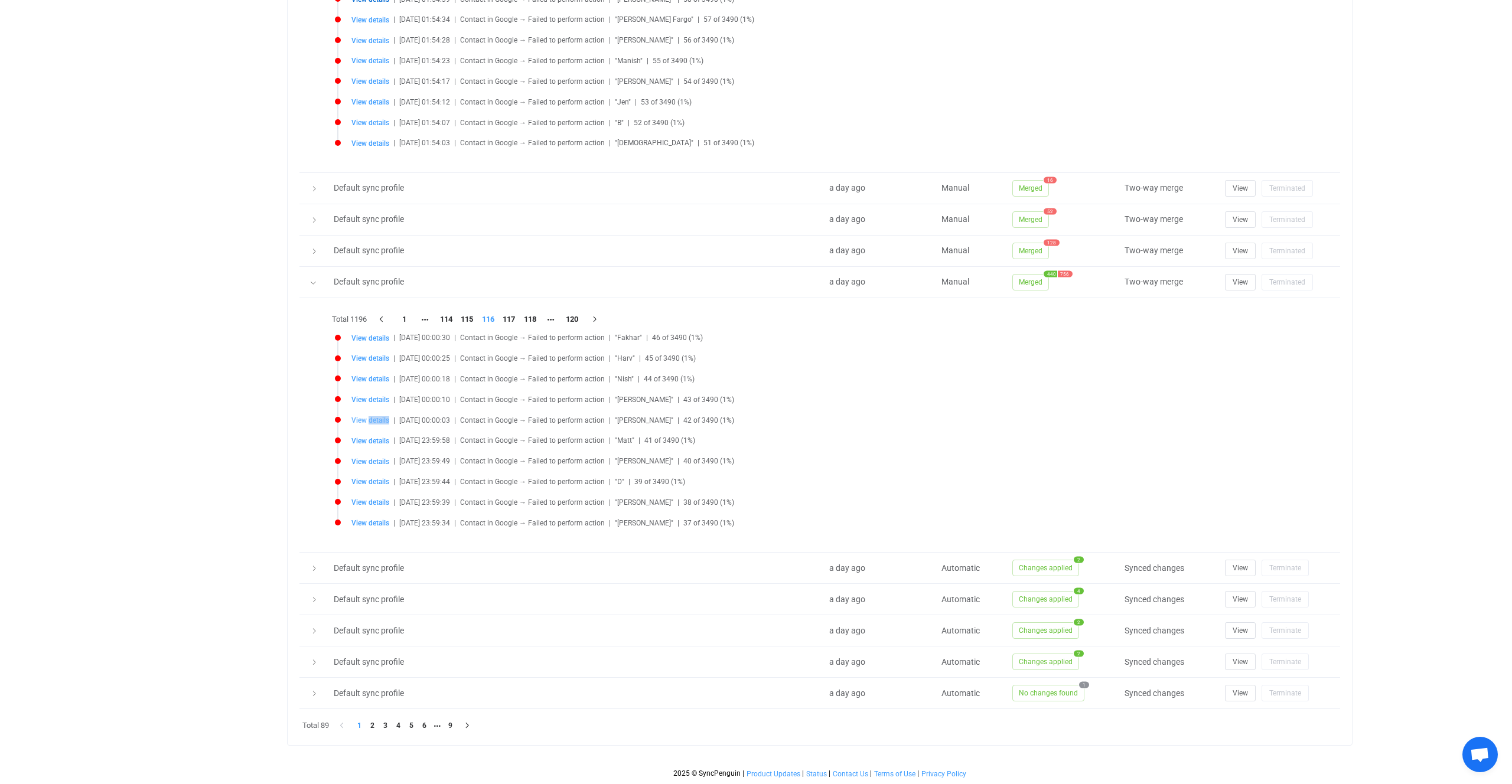
click at [370, 424] on li "View details | [DATE] 00:00:03 | Contact in Google → Failed to perform action |…" at bounding box center [823, 427] width 976 height 20
click at [370, 424] on span "View details" at bounding box center [370, 421] width 38 height 8
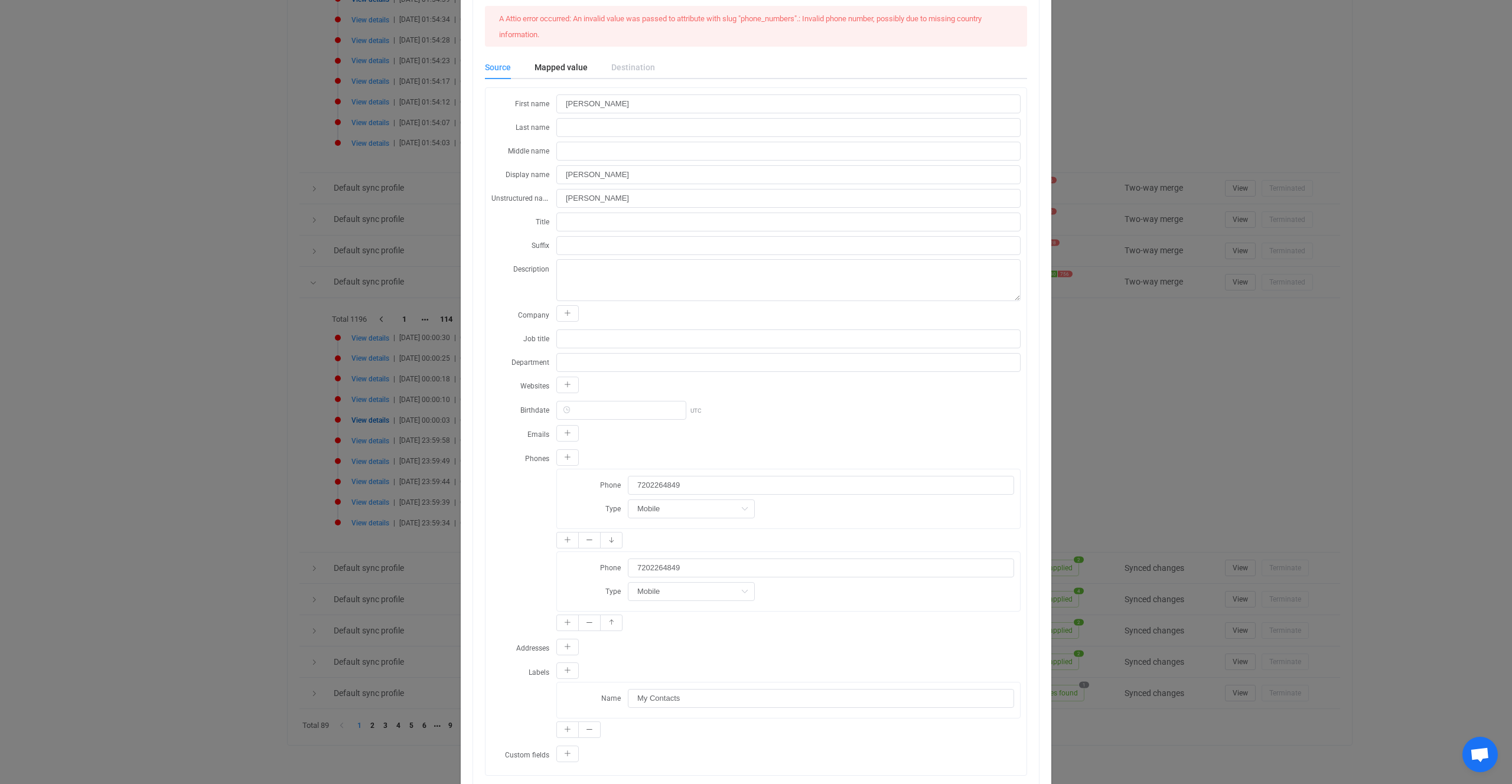
scroll to position [157, 0]
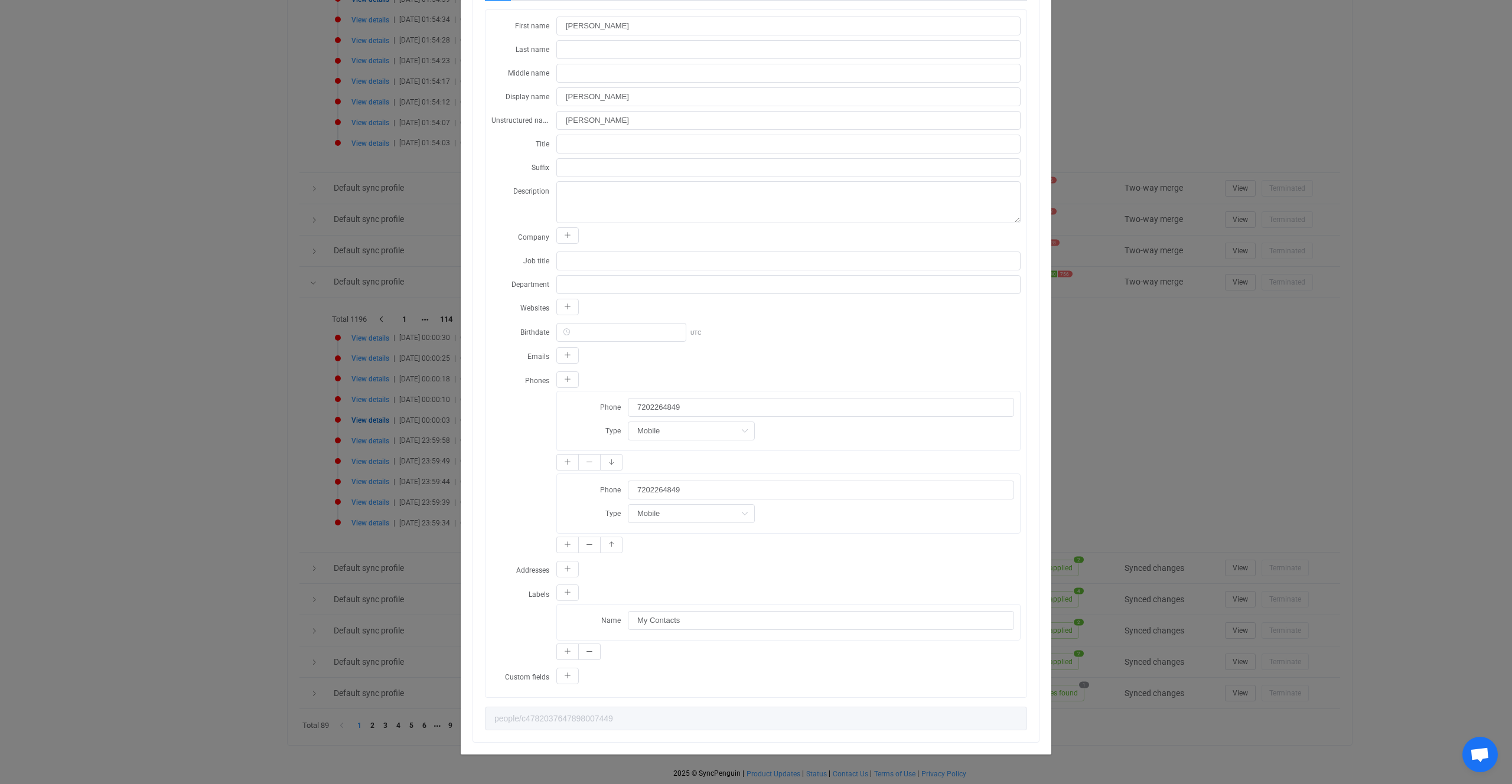
click at [359, 493] on div "Resync Show JSON A Attio error occurred: An invalid value was passed to attribu…" at bounding box center [756, 392] width 1512 height 784
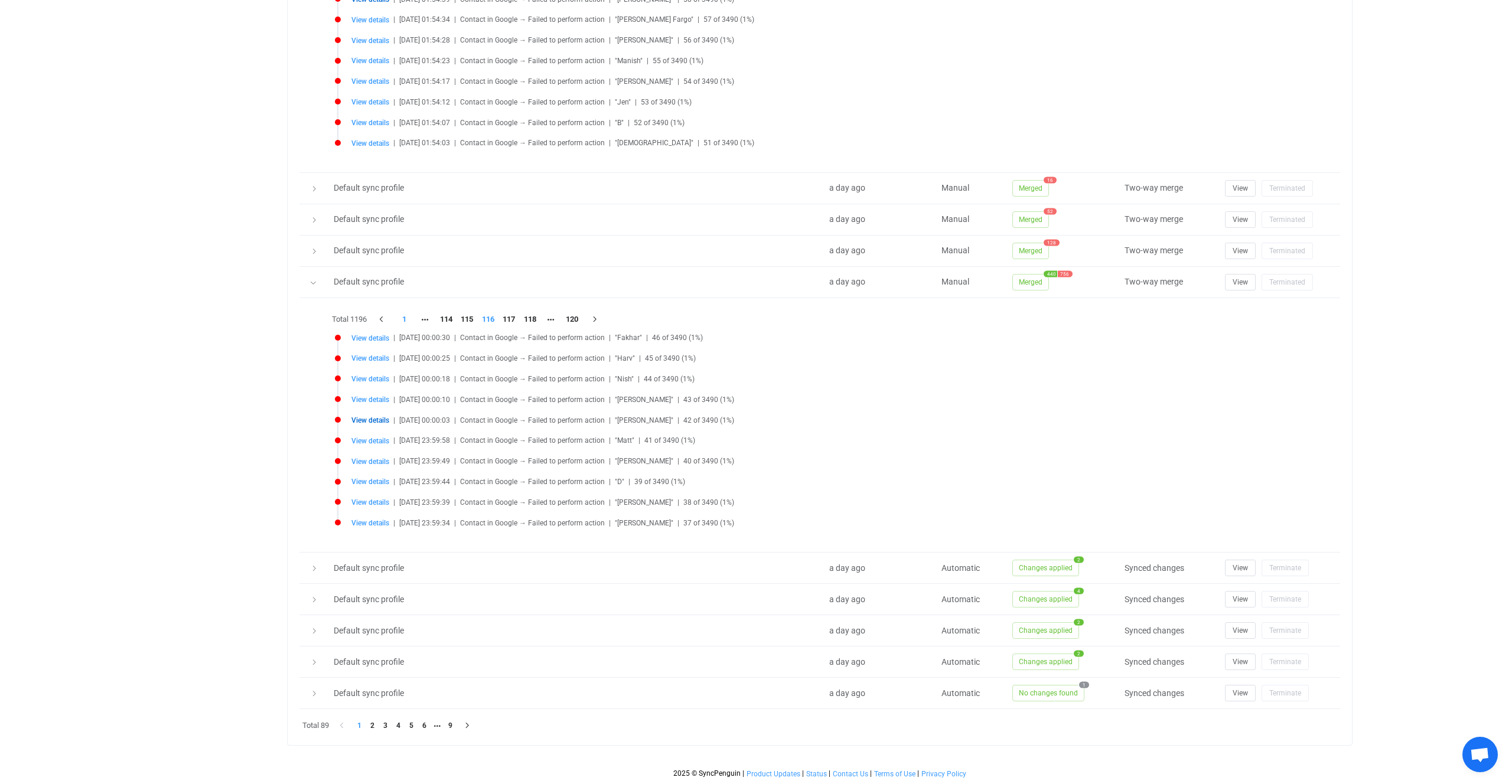
click at [413, 318] on li "1" at bounding box center [404, 319] width 21 height 17
click at [445, 725] on li "9" at bounding box center [450, 726] width 13 height 13
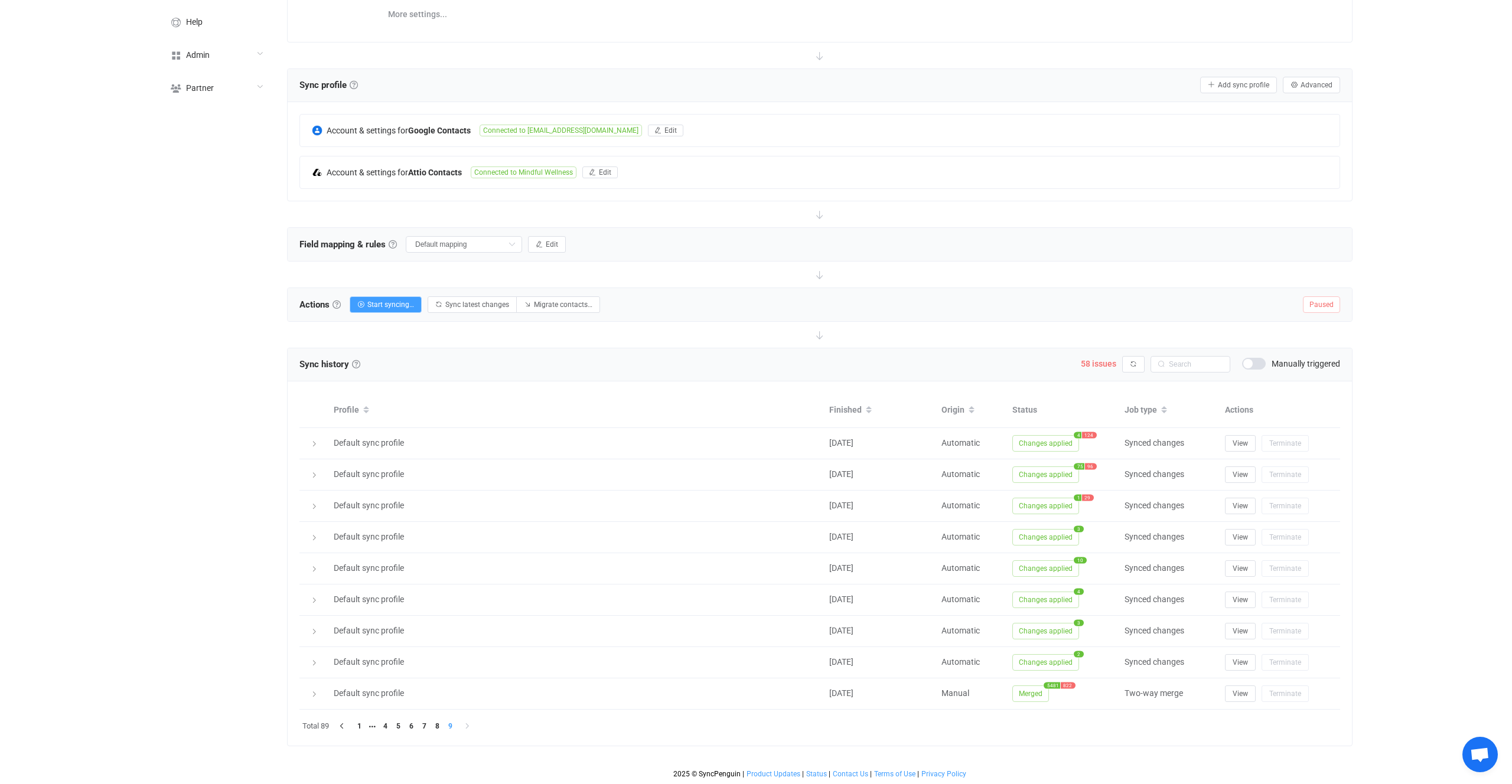
scroll to position [166, 0]
click at [1027, 684] on td "Merged 5481 822" at bounding box center [1062, 694] width 112 height 31
click at [1027, 702] on td "Merged 5481 822" at bounding box center [1062, 694] width 112 height 31
click at [1027, 702] on span "Merged" at bounding box center [1030, 694] width 37 height 17
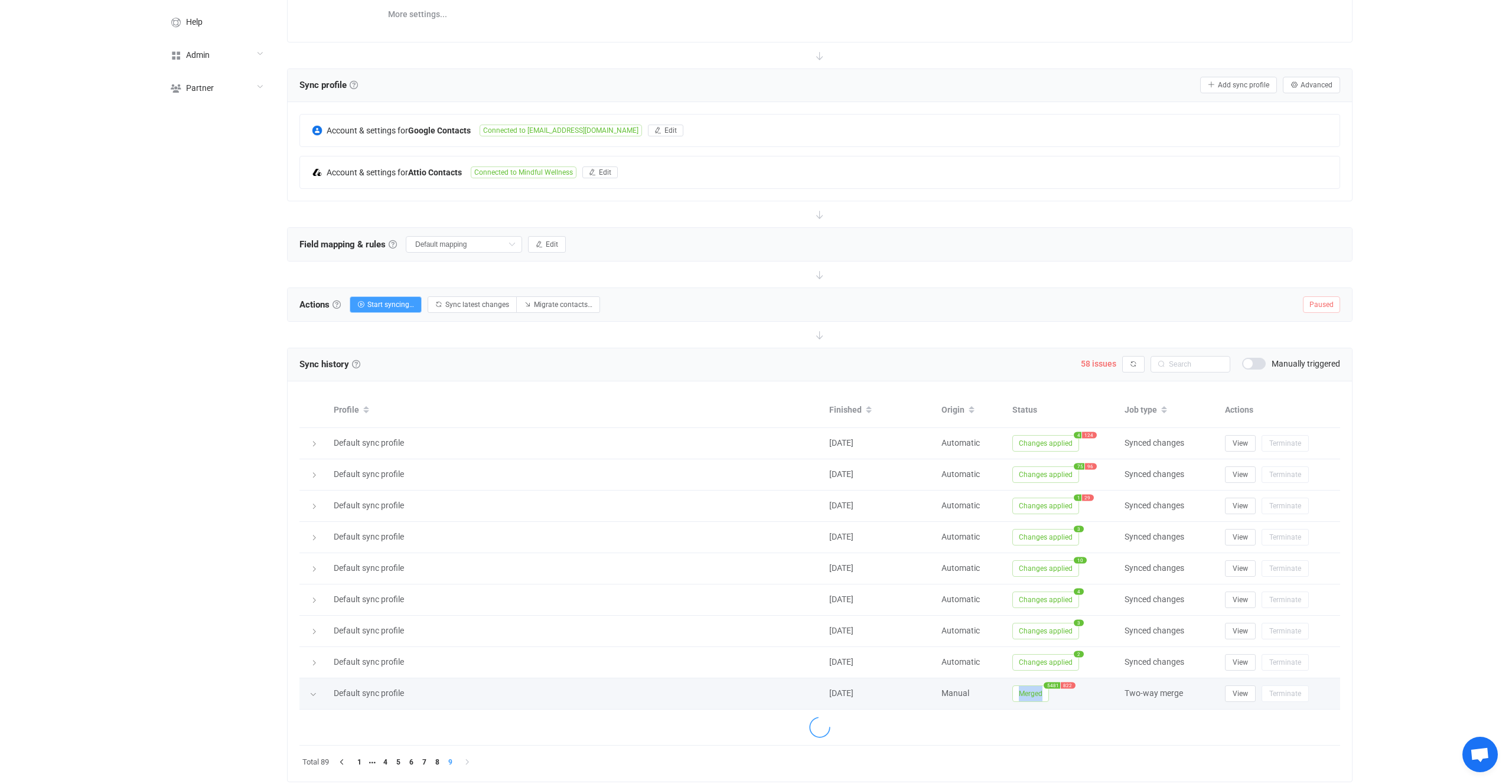
click at [1027, 697] on span "Merged" at bounding box center [1030, 694] width 37 height 17
click at [1036, 692] on span "Merged" at bounding box center [1030, 694] width 37 height 17
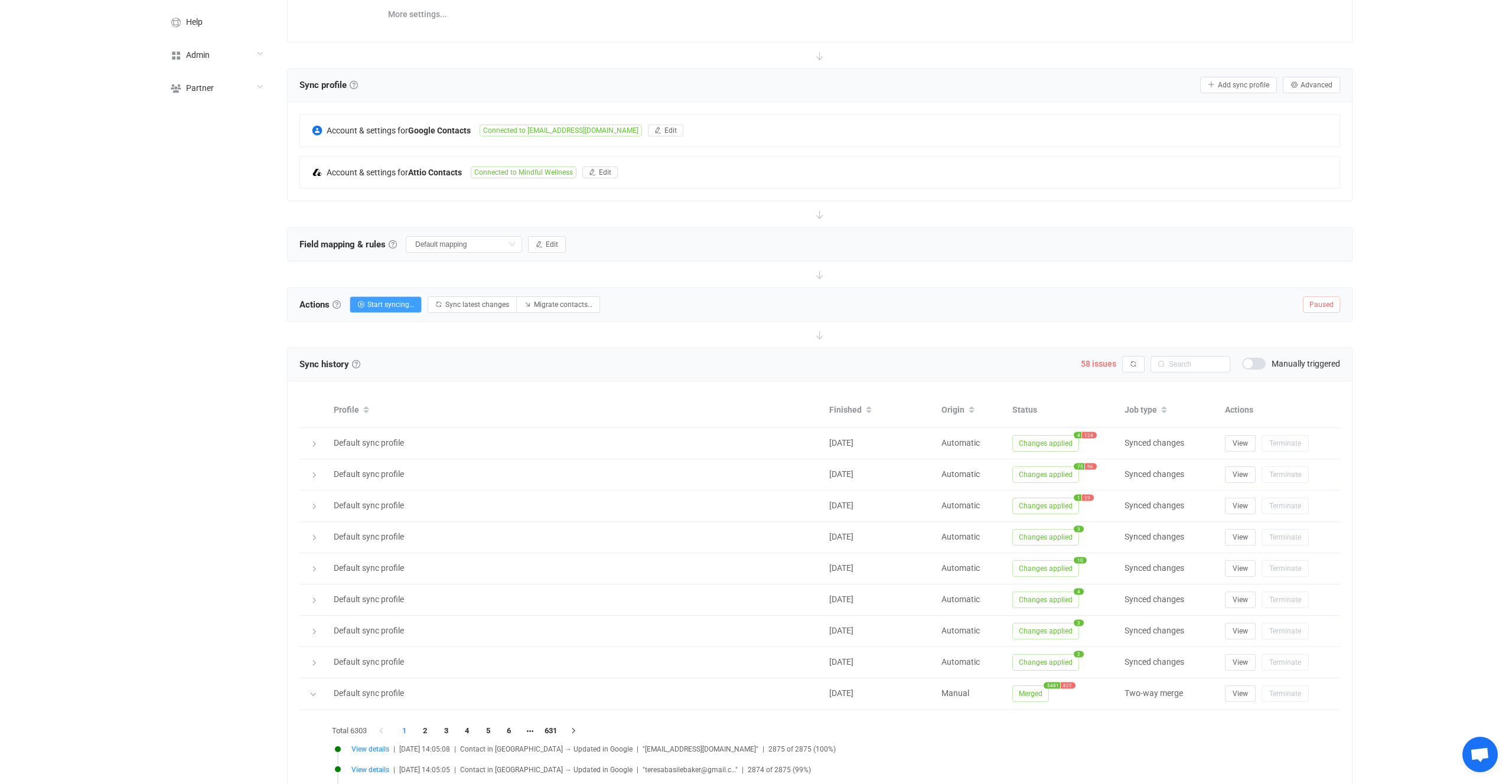
scroll to position [421, 0]
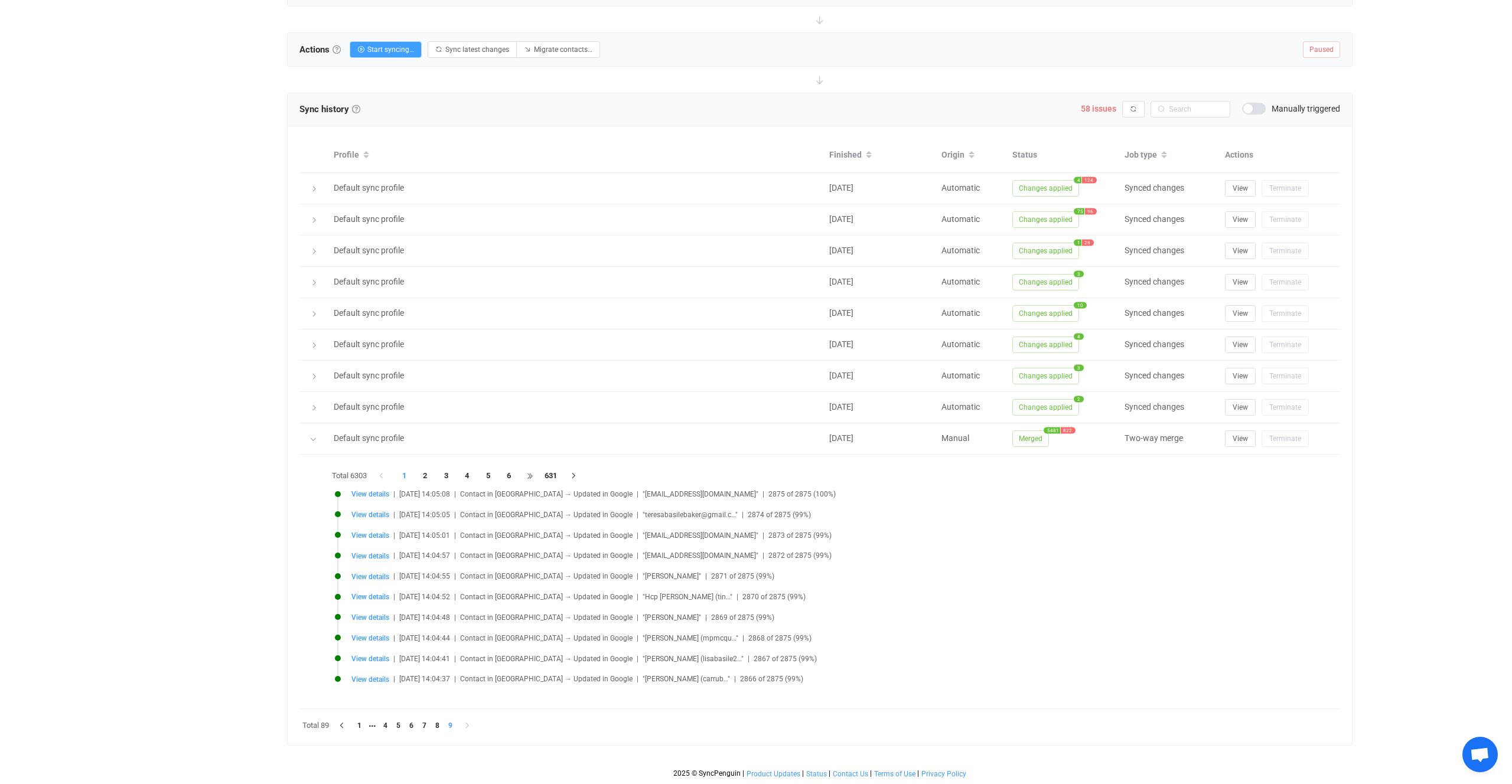
click at [540, 476] on li at bounding box center [530, 476] width 21 height 17
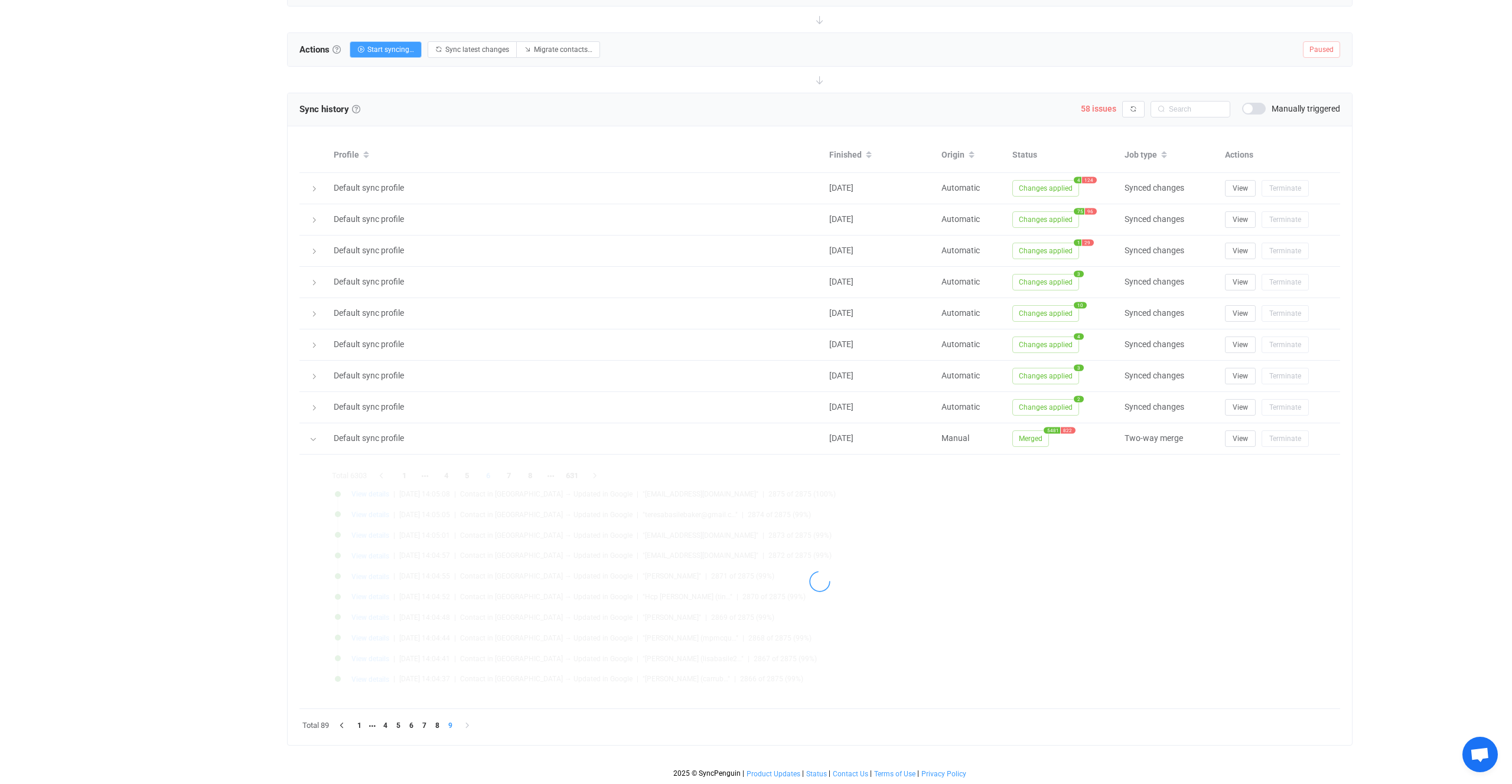
click at [553, 474] on div at bounding box center [820, 582] width 982 height 231
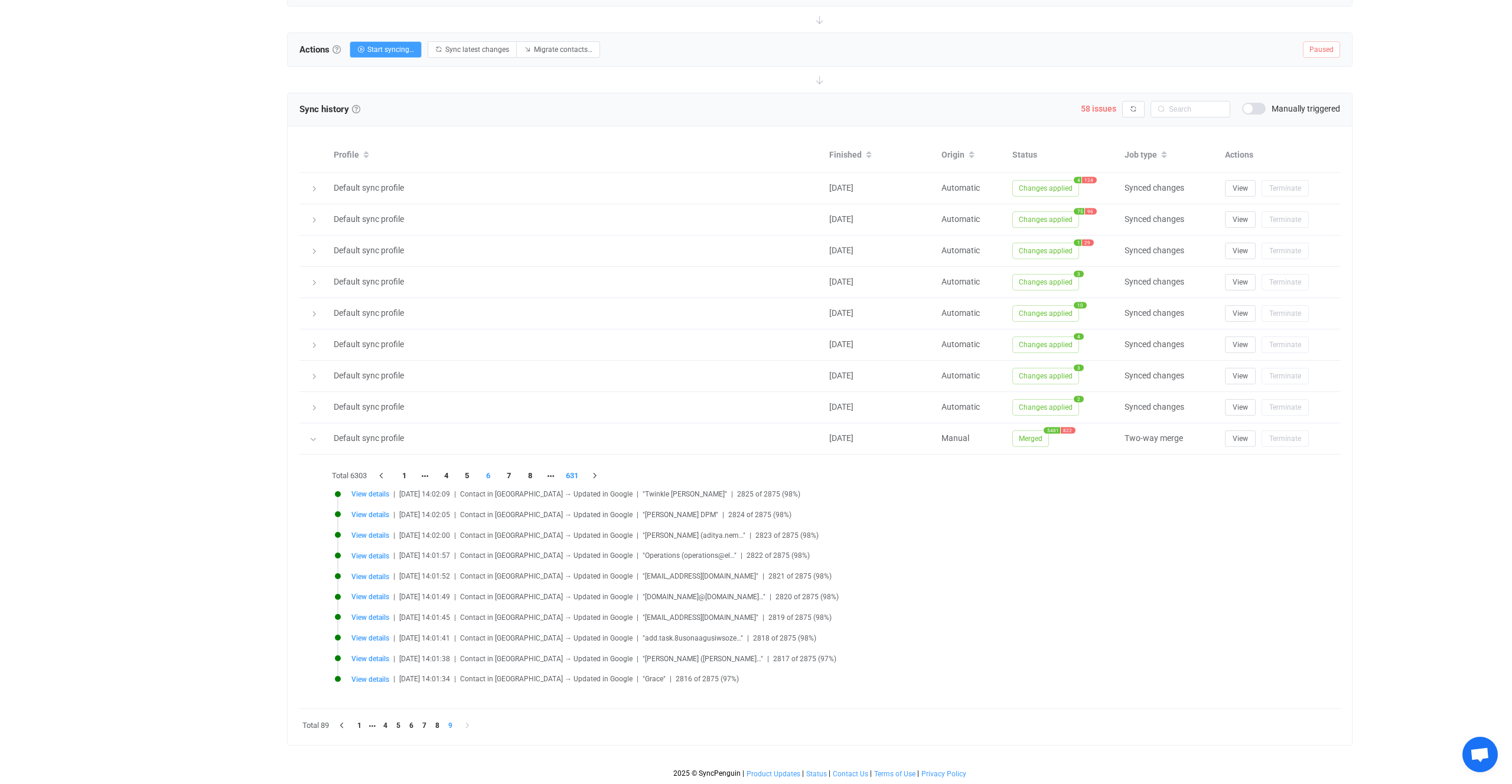
click at [567, 477] on li "631" at bounding box center [572, 476] width 21 height 17
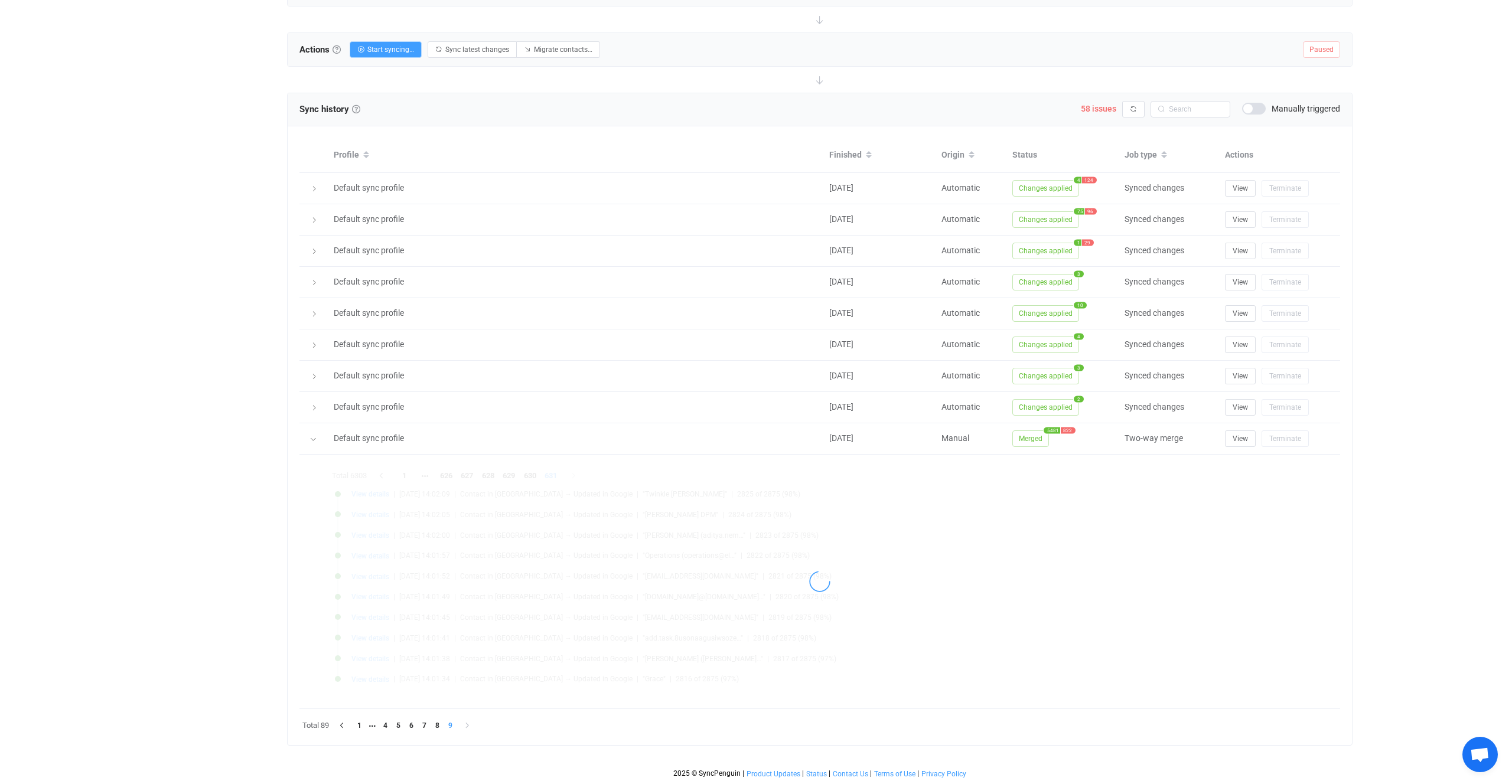
scroll to position [277, 0]
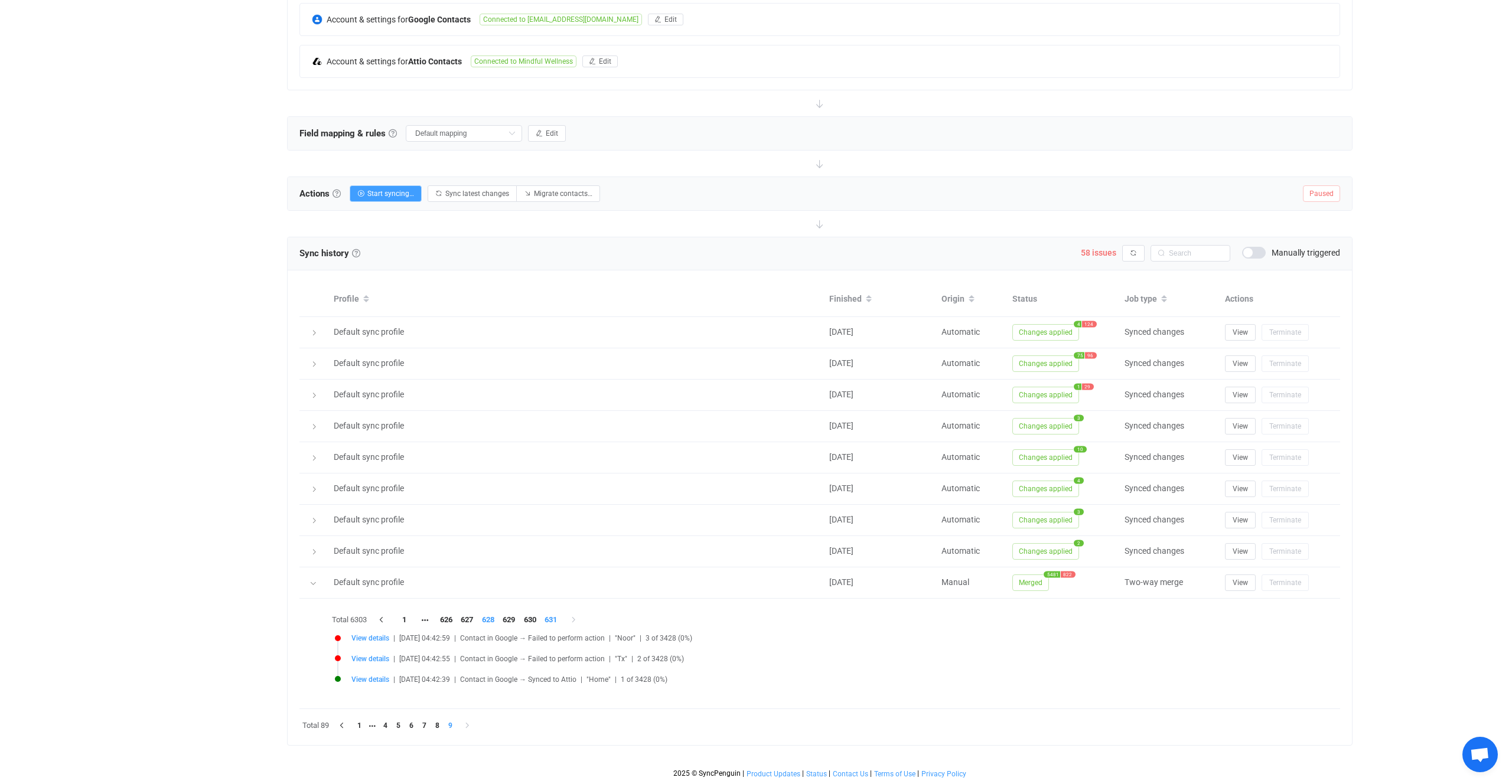
click at [496, 626] on li "628" at bounding box center [488, 620] width 21 height 17
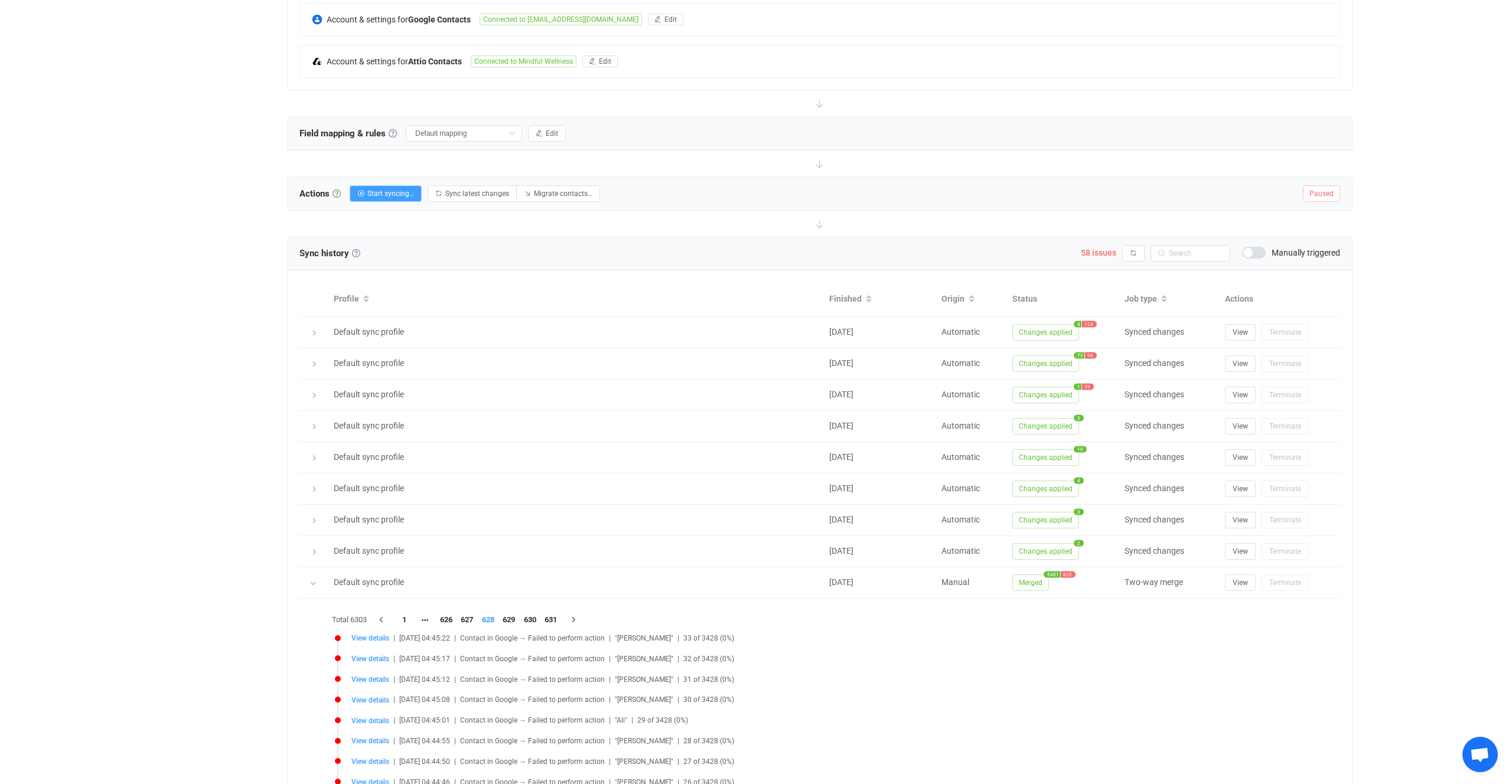
scroll to position [421, 0]
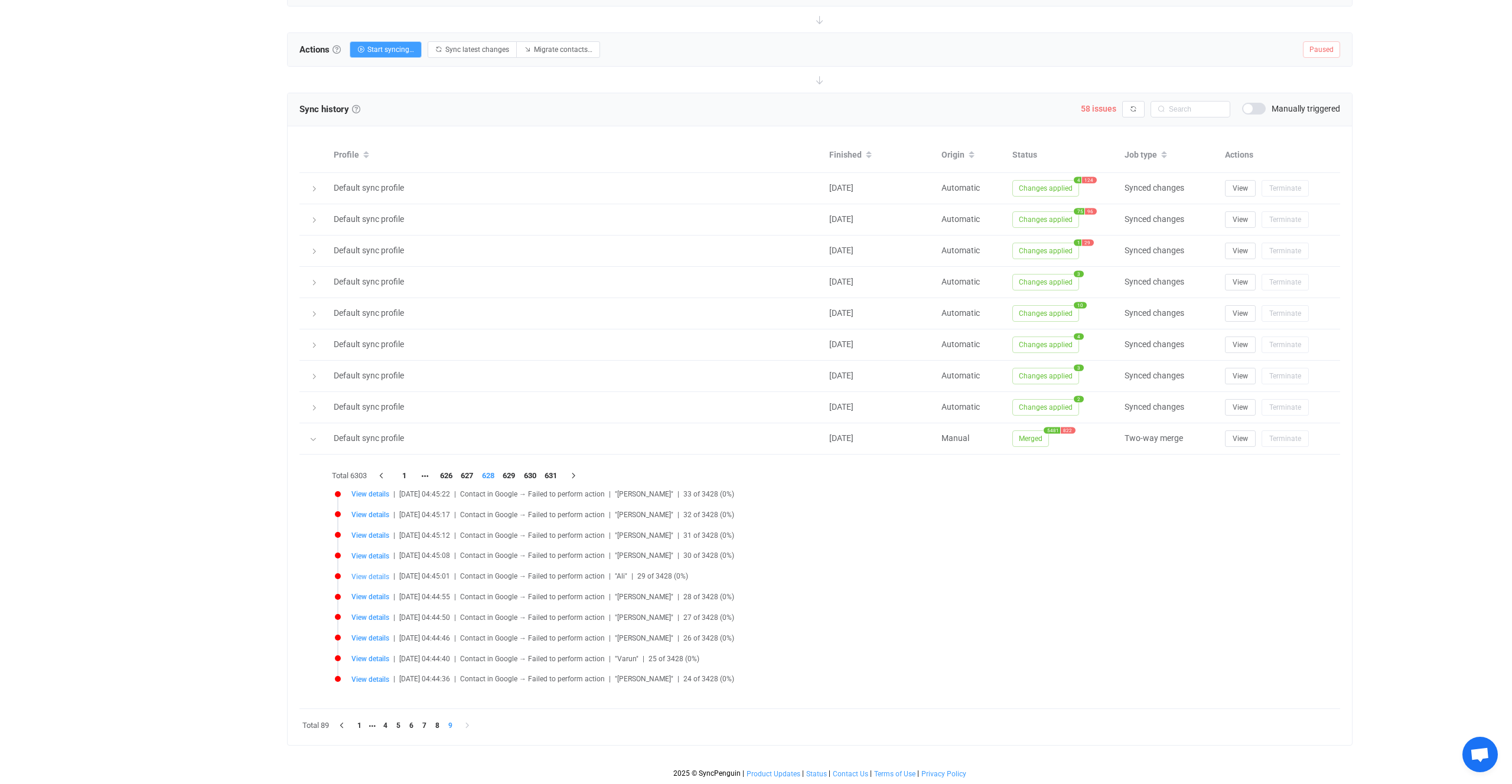
click at [378, 576] on span "View details" at bounding box center [370, 577] width 38 height 8
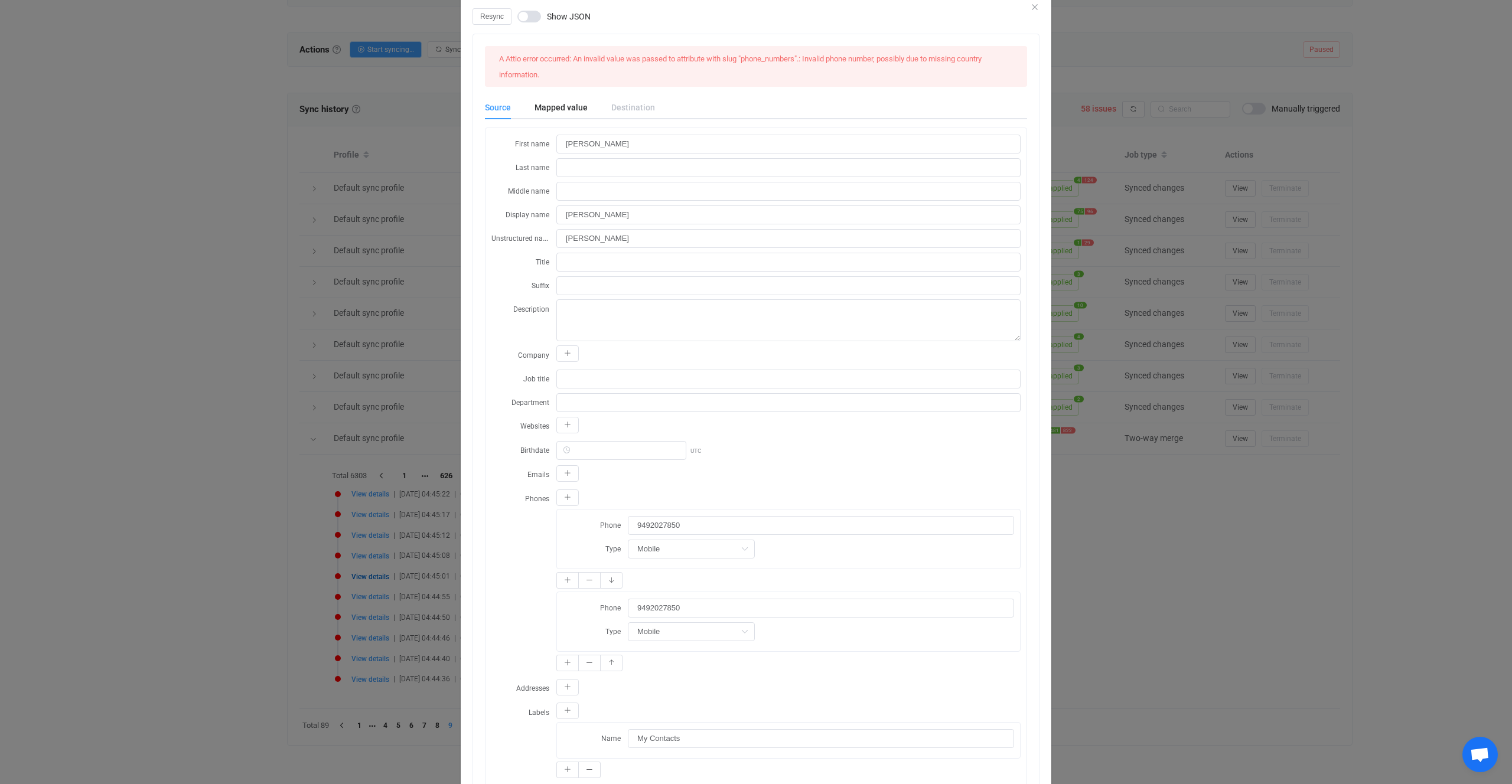
scroll to position [117, 0]
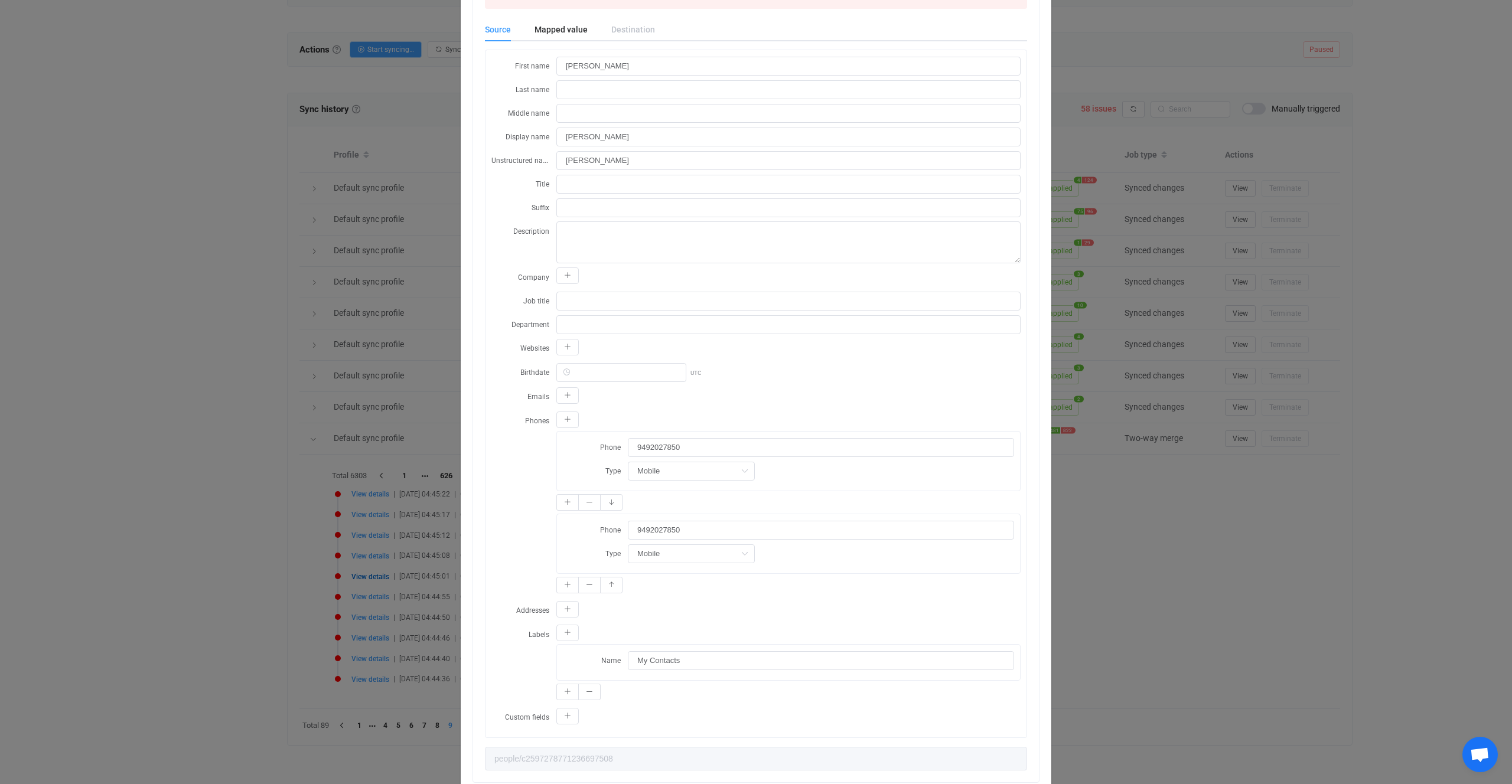
click at [387, 568] on div "Resync Show JSON A Attio error occurred: An invalid value was passed to attribu…" at bounding box center [756, 392] width 1512 height 784
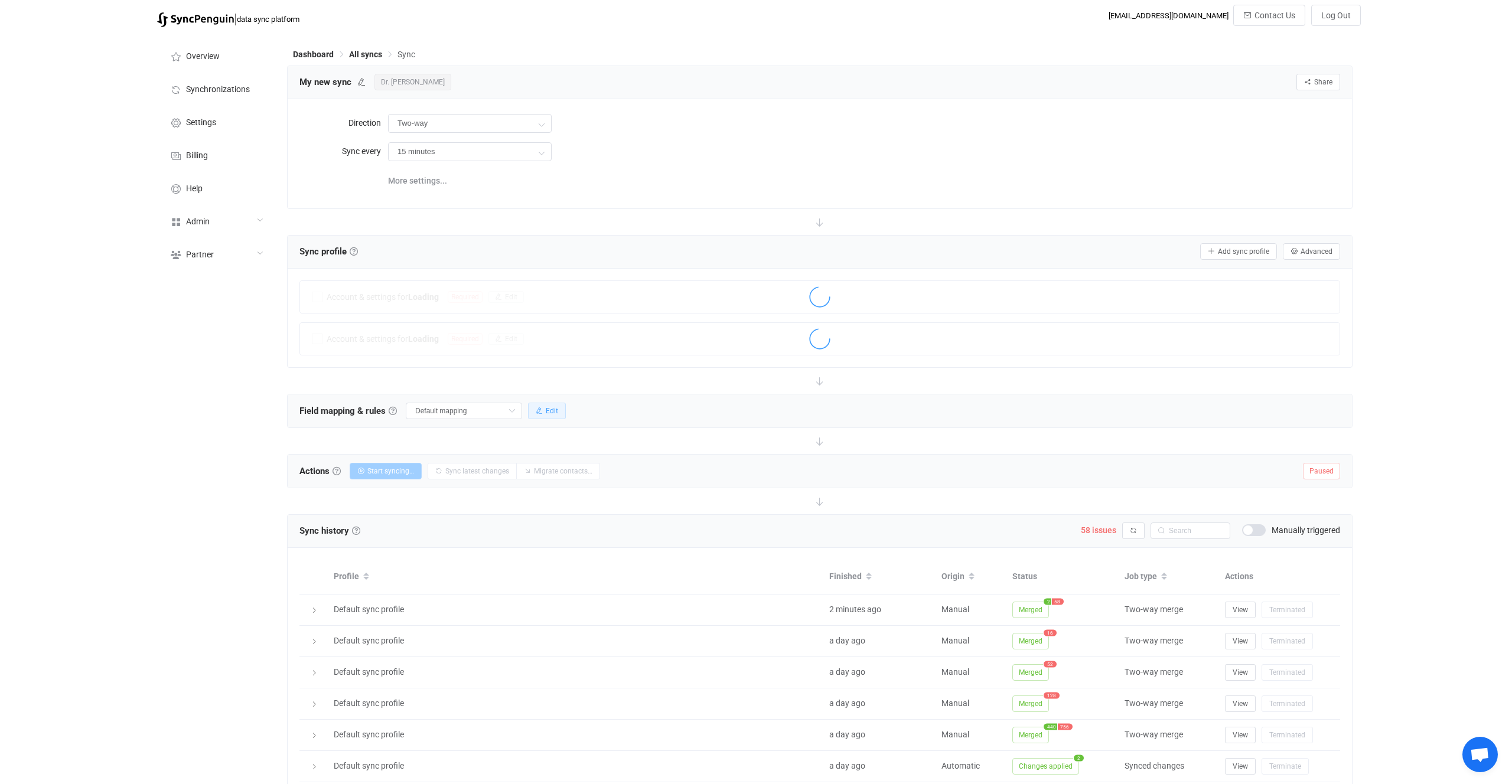
click at [539, 416] on button "Edit" at bounding box center [546, 411] width 38 height 17
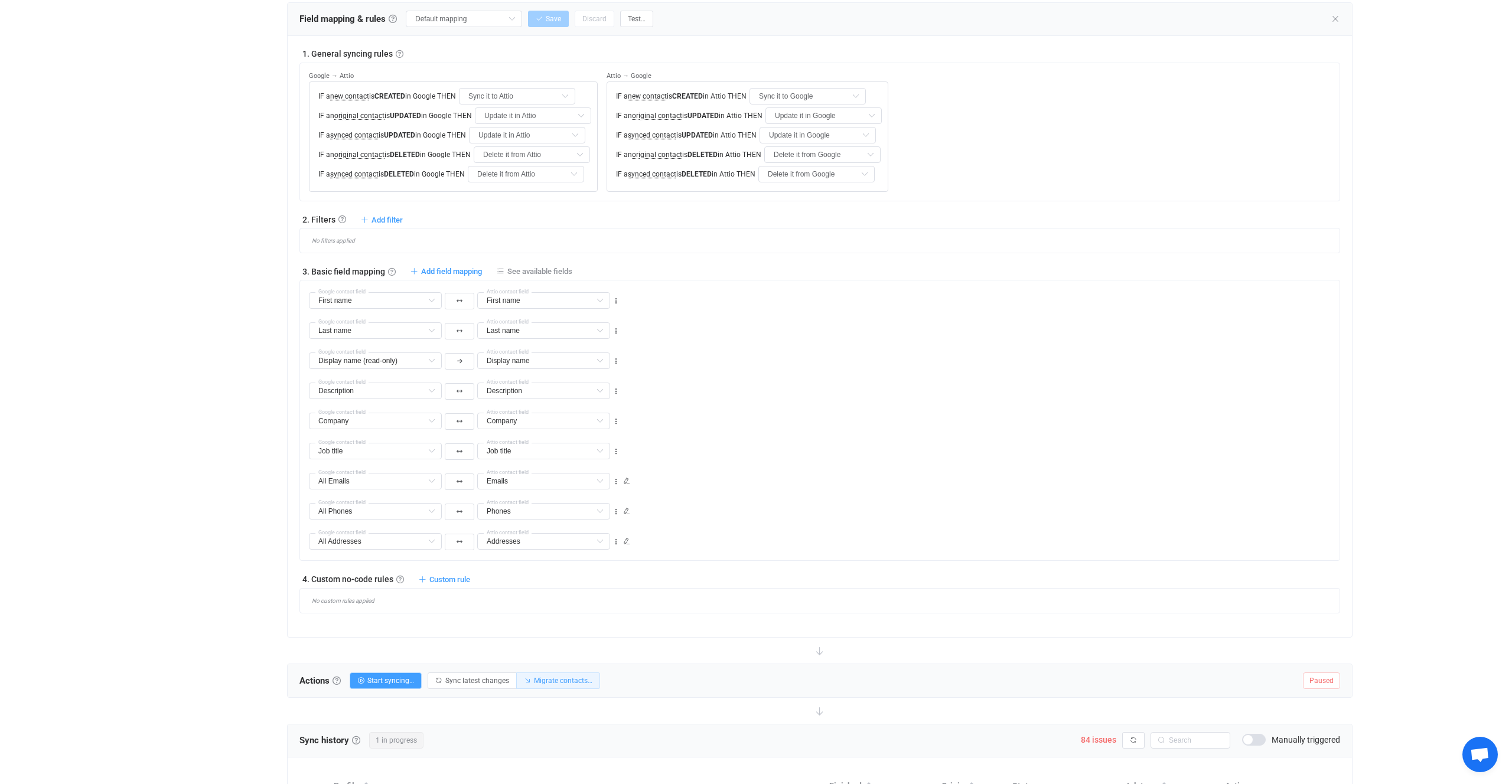
scroll to position [223, 0]
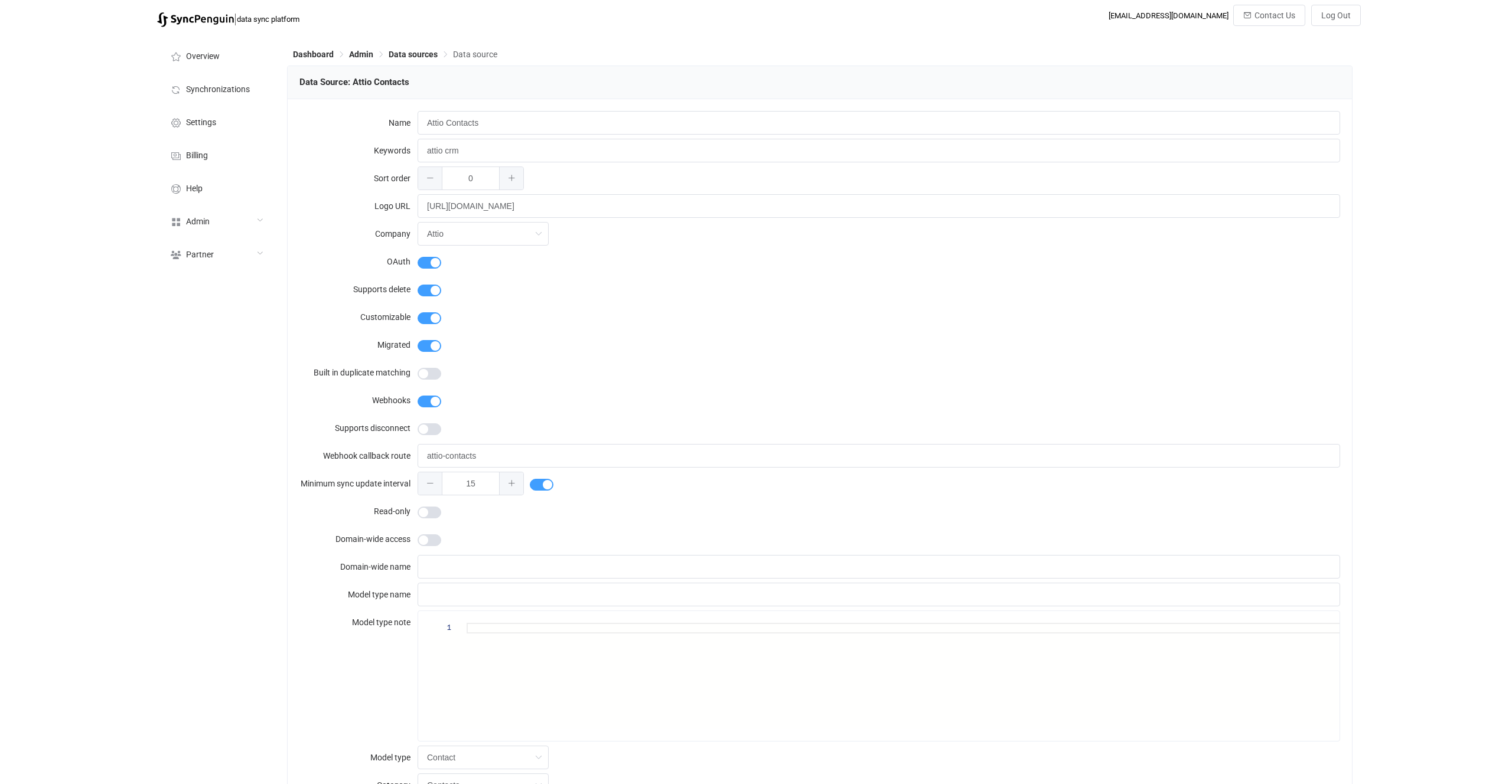
scroll to position [1299, 0]
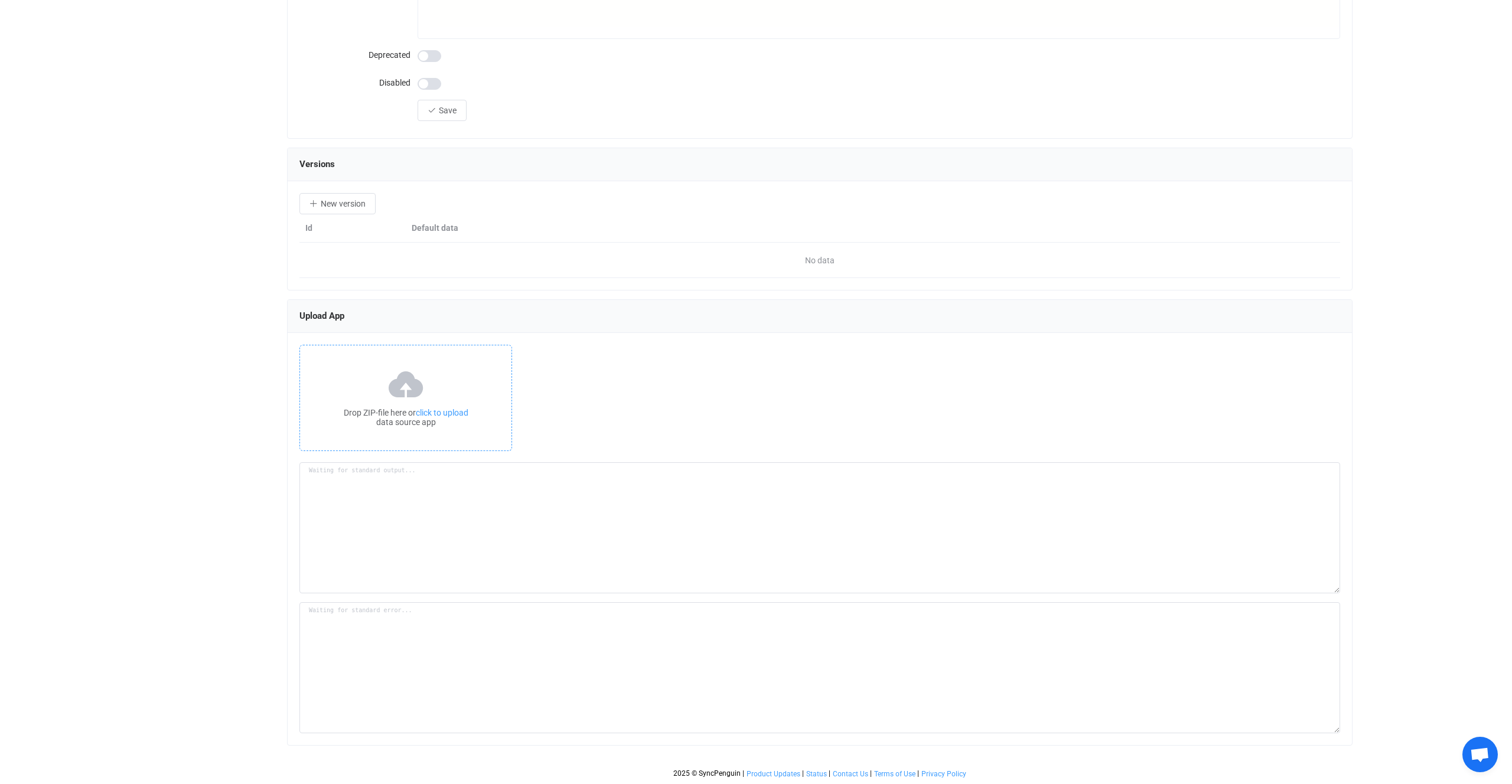
click at [460, 382] on div "Drop ZIP-file here or click to upload data source app" at bounding box center [406, 398] width 213 height 106
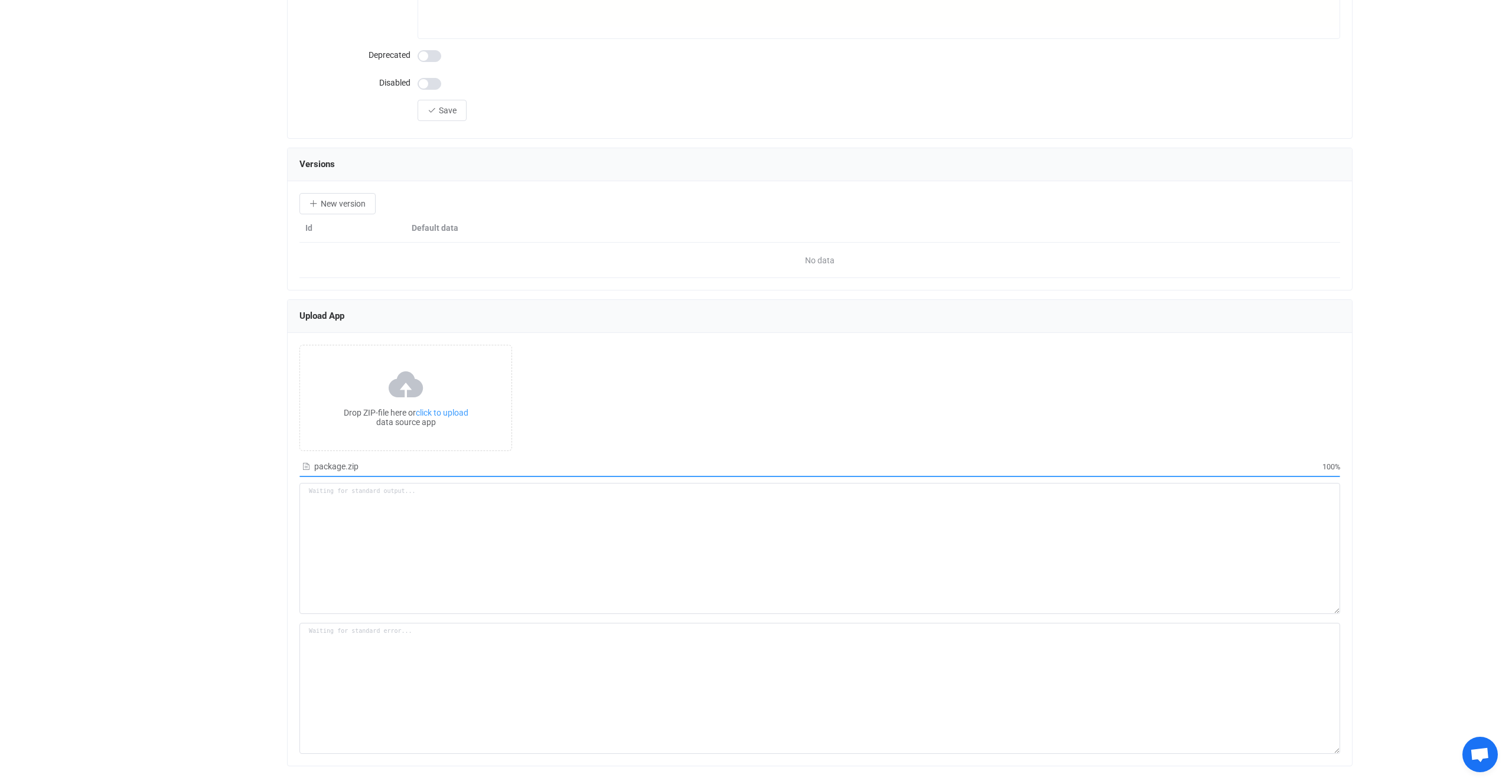
type textarea "Building resource app... /srv/www/syncpenguin-api/Env/Temp/9c4d3bb7-4f89-4a0e-b…"
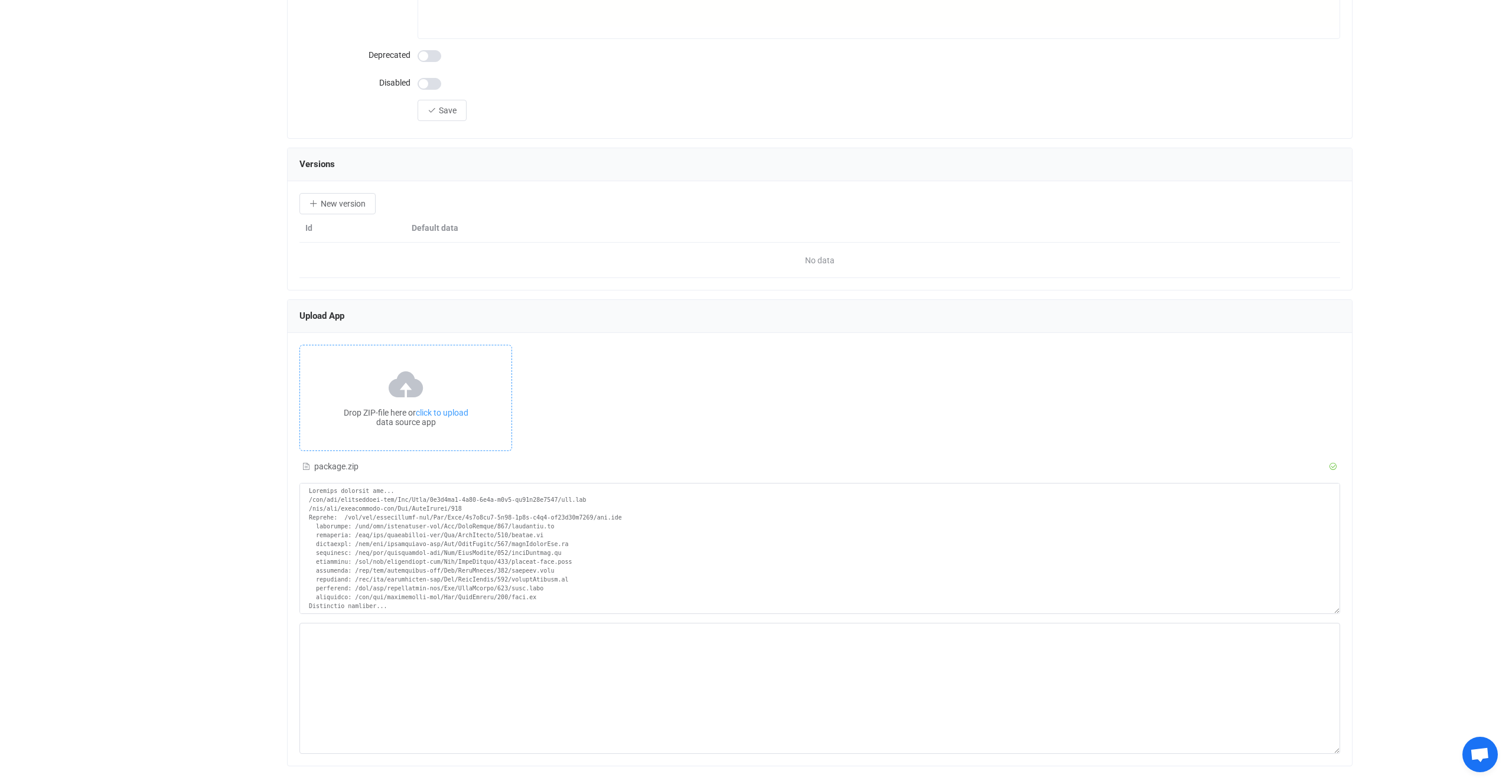
scroll to position [1297, 0]
click at [413, 372] on icon at bounding box center [406, 386] width 40 height 29
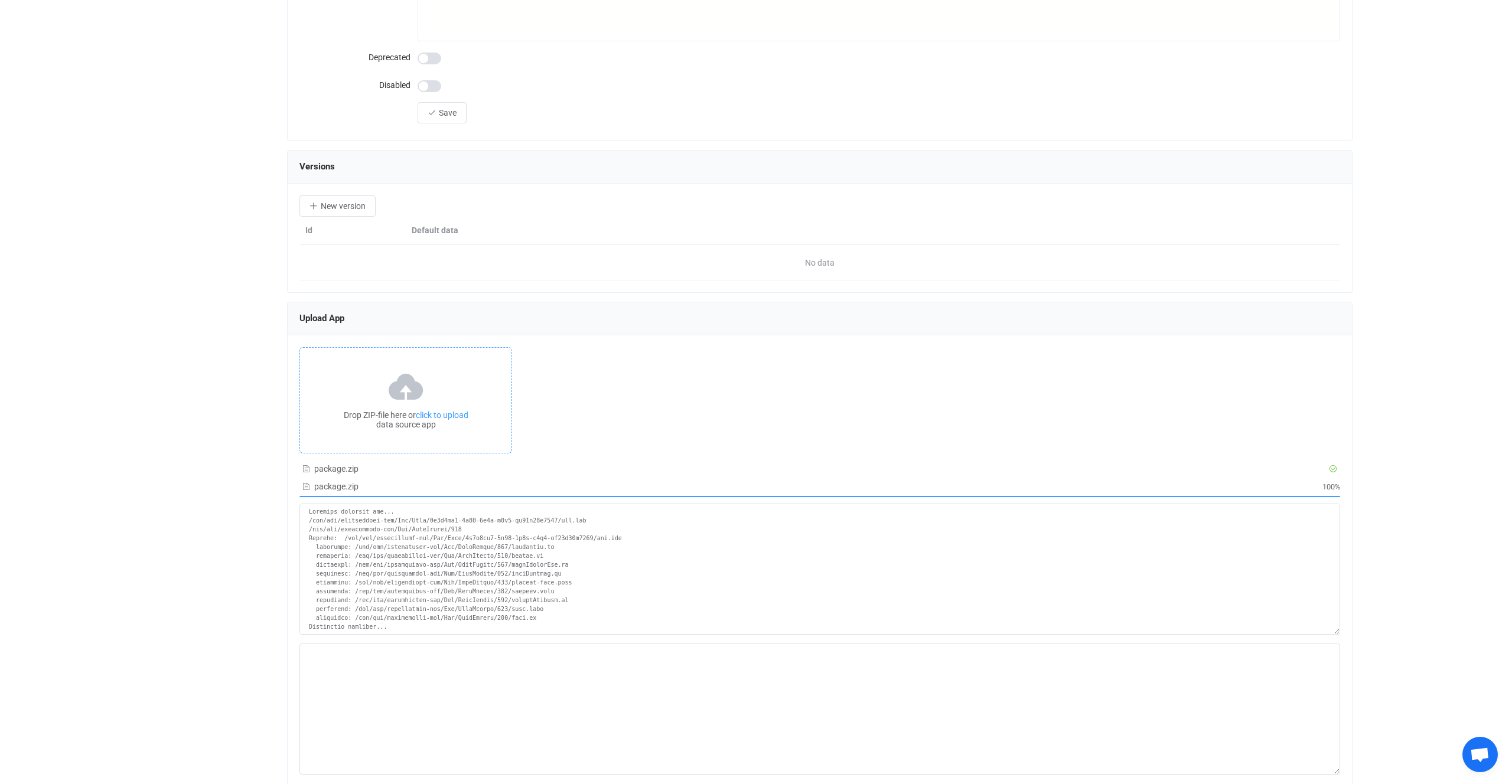
type textarea "Building resource app... /srv/www/syncpenguin-api/Env/Temp/bc1dee55-cc2e-447a-b…"
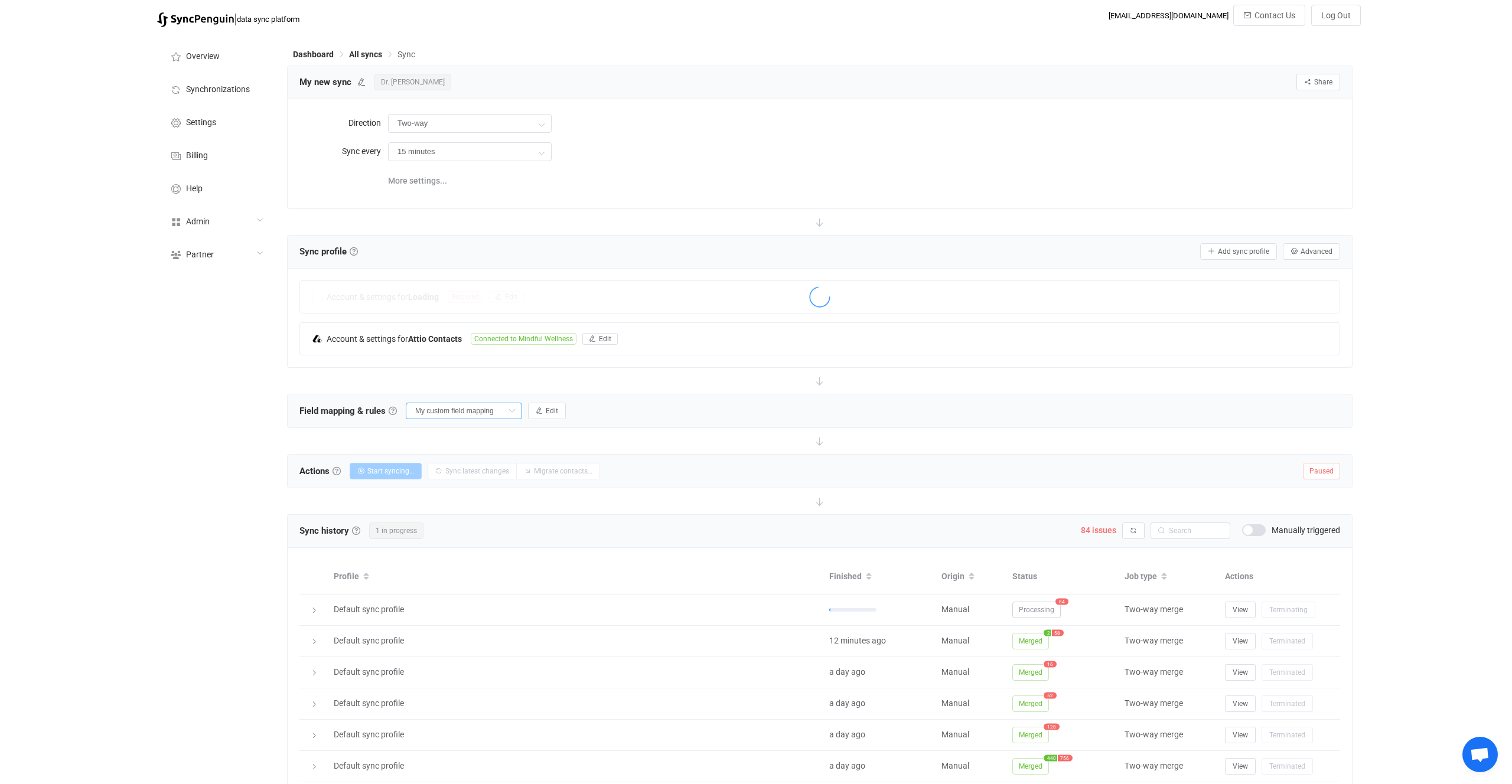
click at [468, 417] on input "My custom field mapping" at bounding box center [464, 411] width 116 height 17
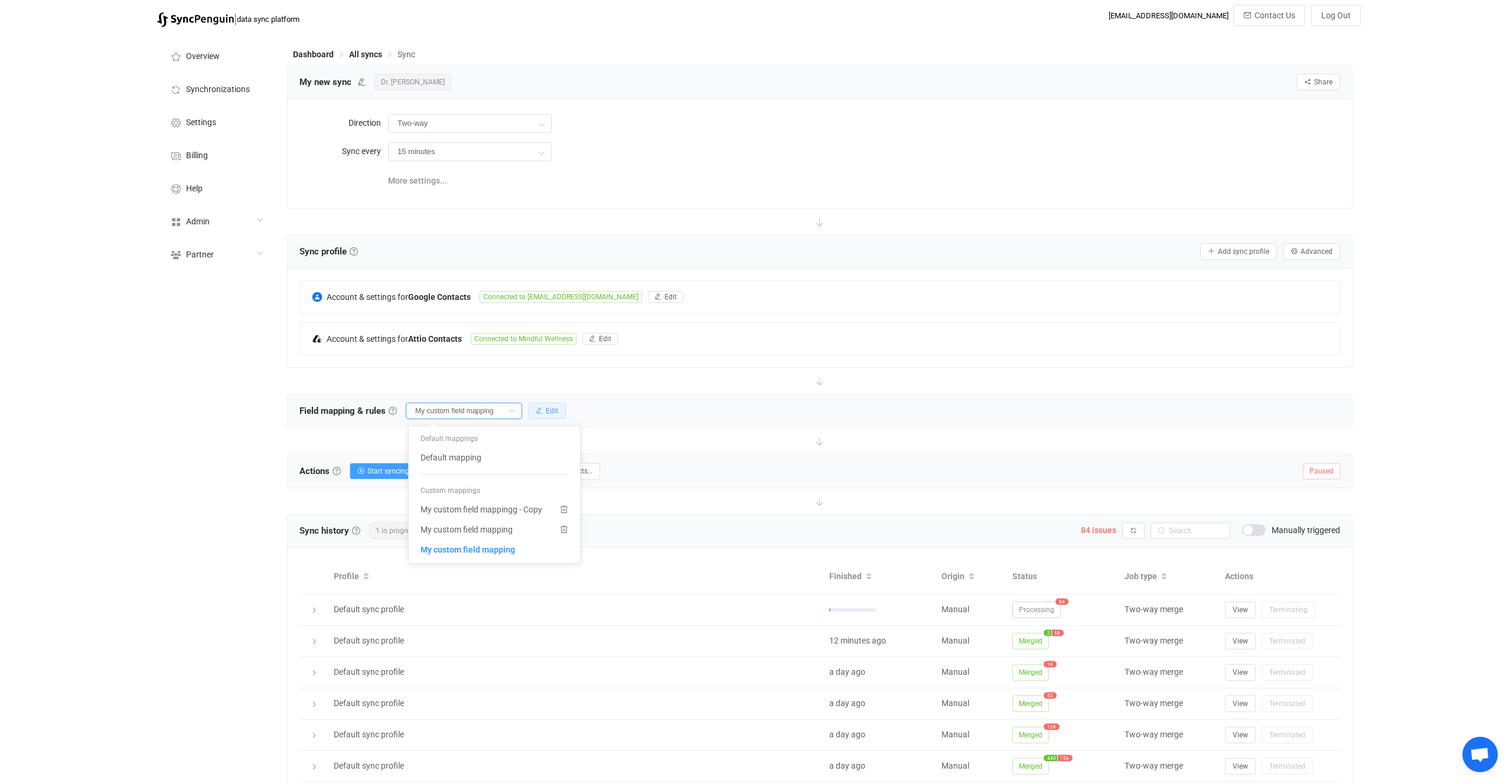
click at [537, 405] on button "Edit" at bounding box center [546, 411] width 38 height 17
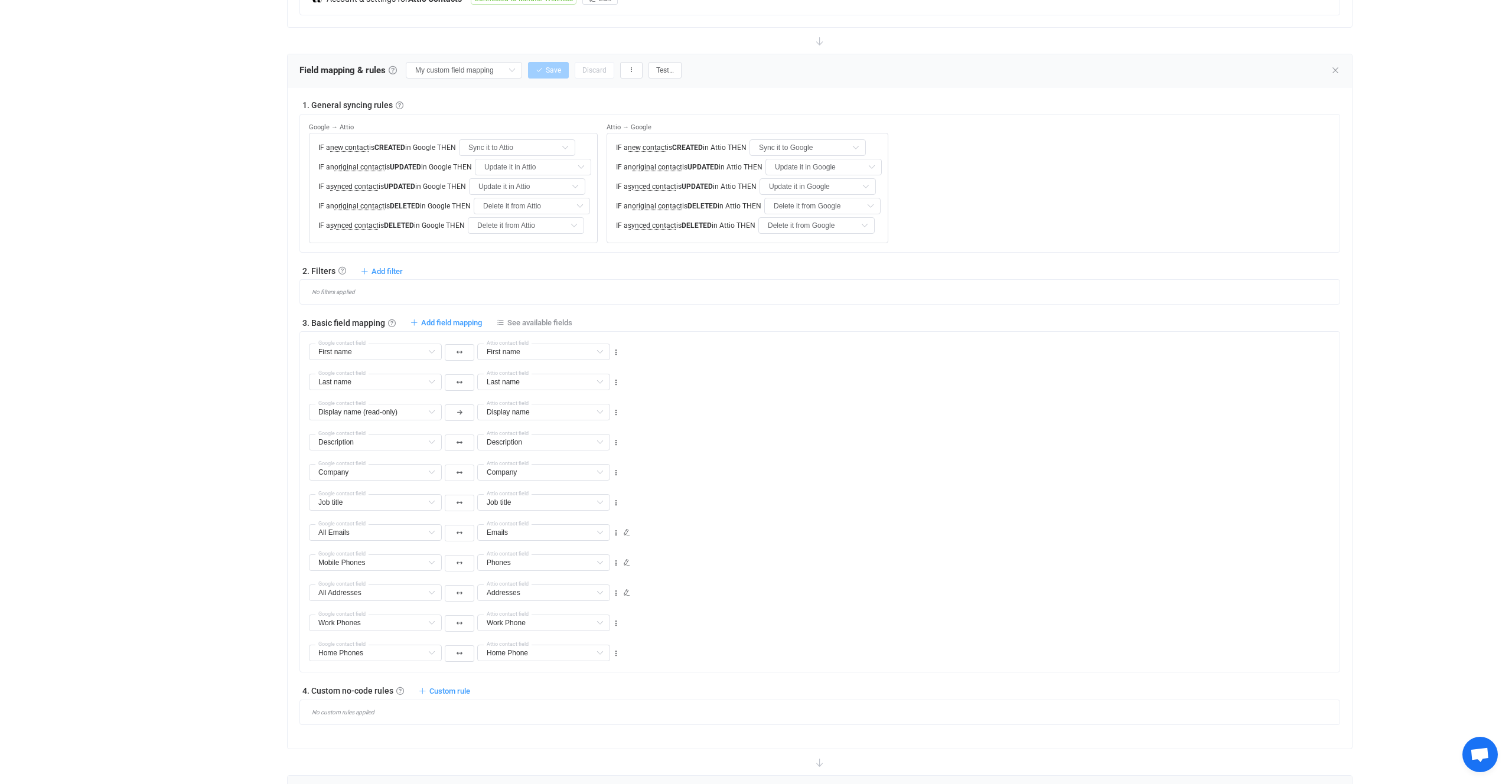
scroll to position [222, 0]
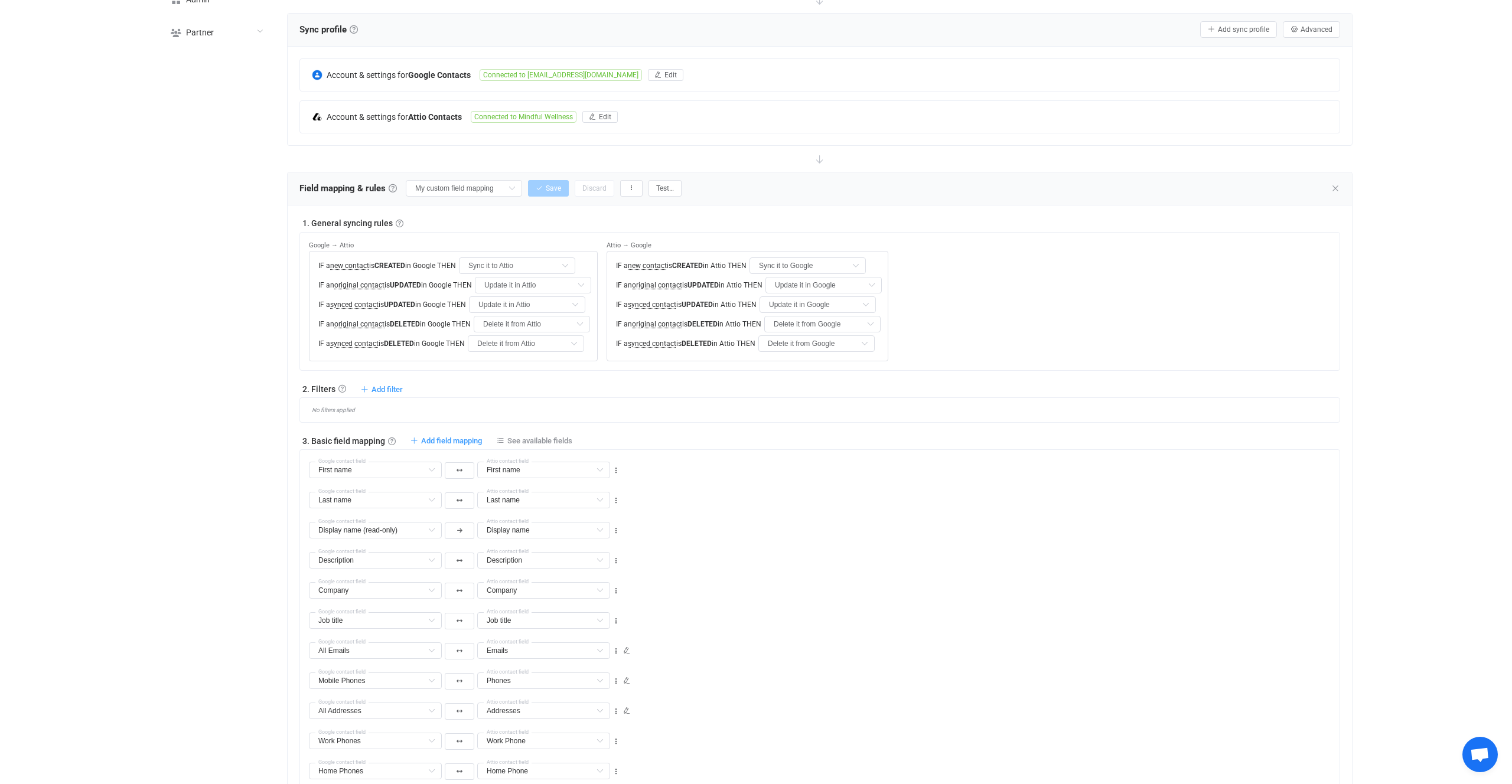
click at [467, 176] on div "Field mapping & rules Field mapping & rules By default, all contacts of the con…" at bounding box center [820, 188] width 1065 height 33
click at [461, 187] on input "My custom field mapping" at bounding box center [464, 188] width 116 height 17
click at [461, 241] on span "Default mapping" at bounding box center [450, 235] width 61 height 20
type input "Default mapping"
type input "All Phones"
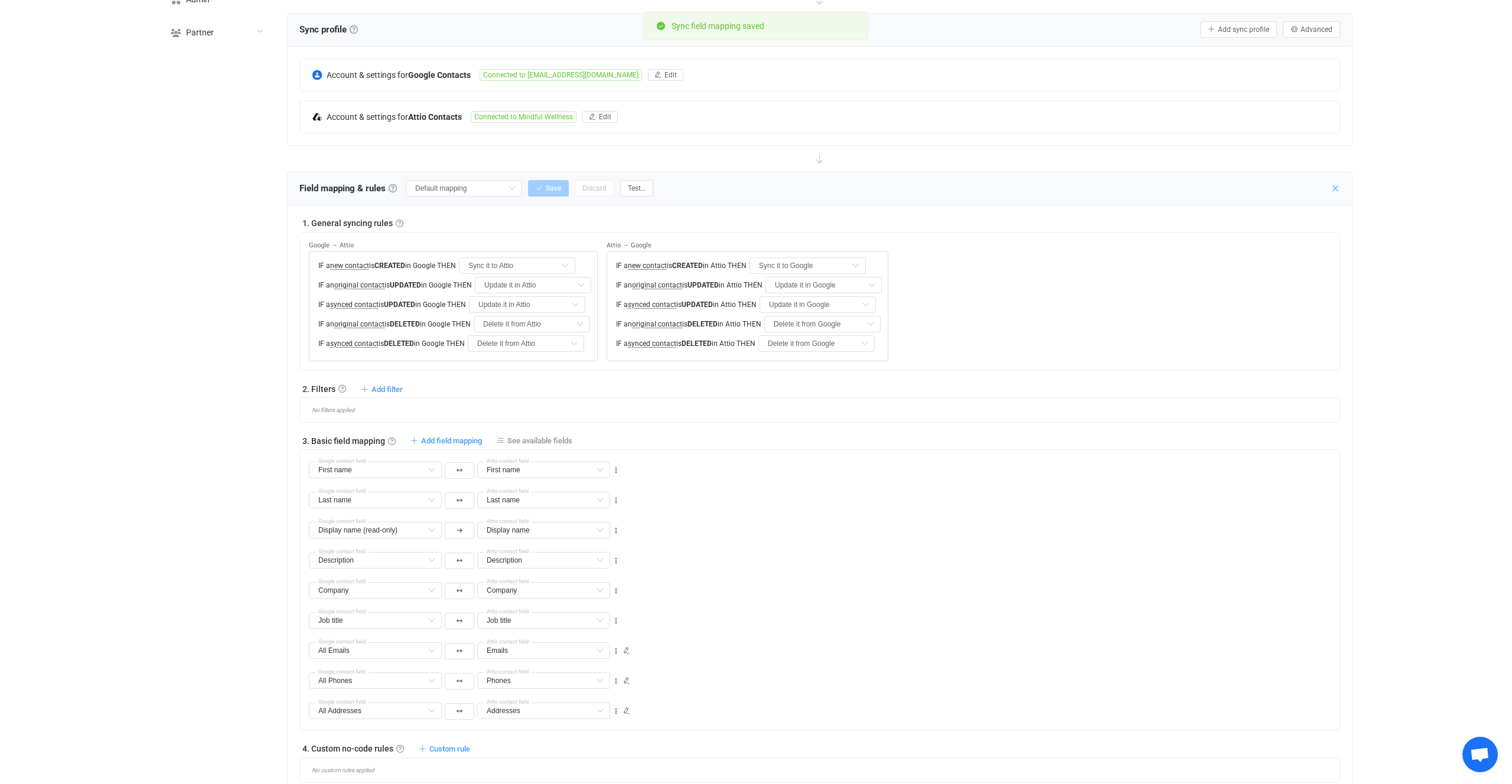
click at [1338, 191] on icon at bounding box center [1335, 188] width 10 height 10
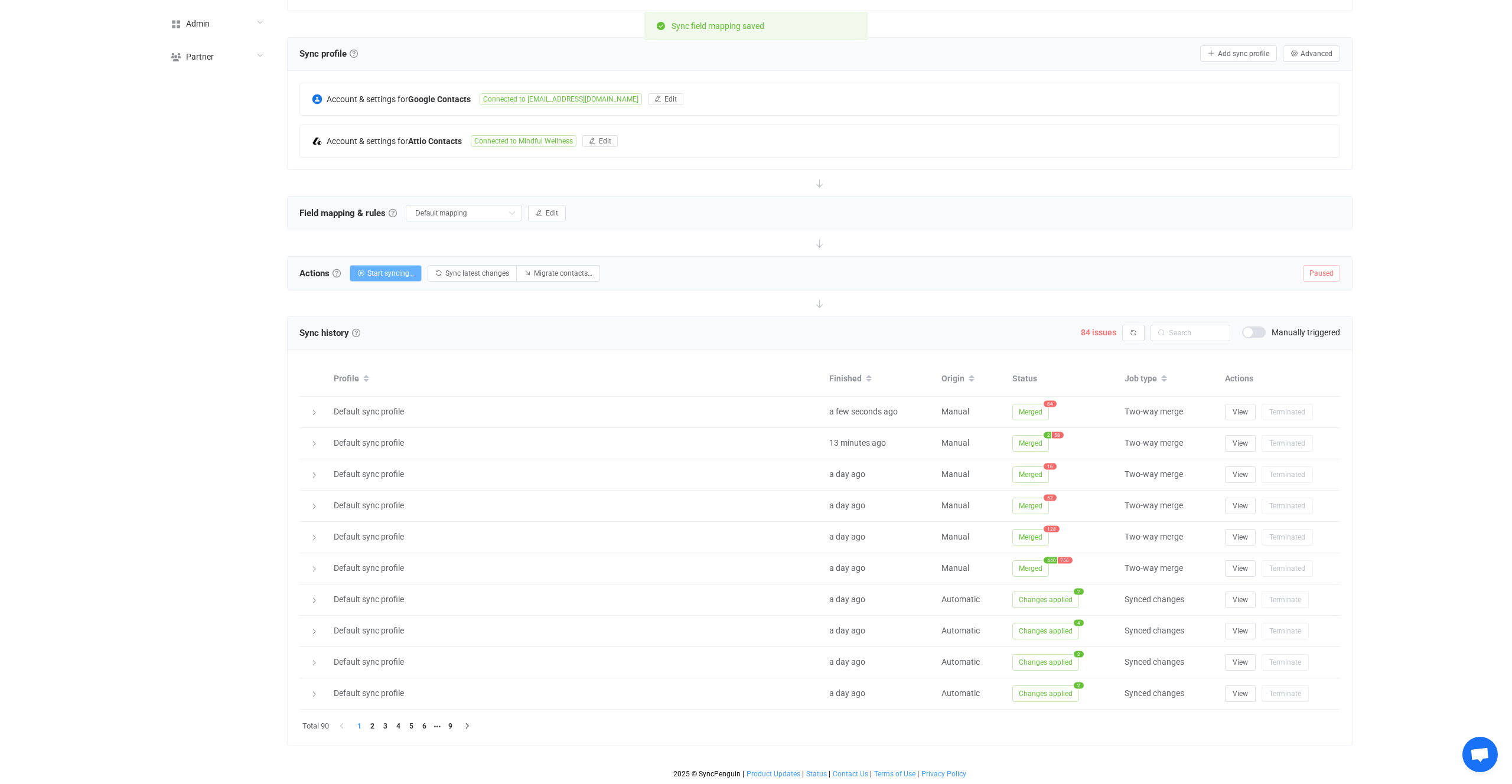
click at [380, 276] on span "Start syncing…" at bounding box center [391, 274] width 47 height 8
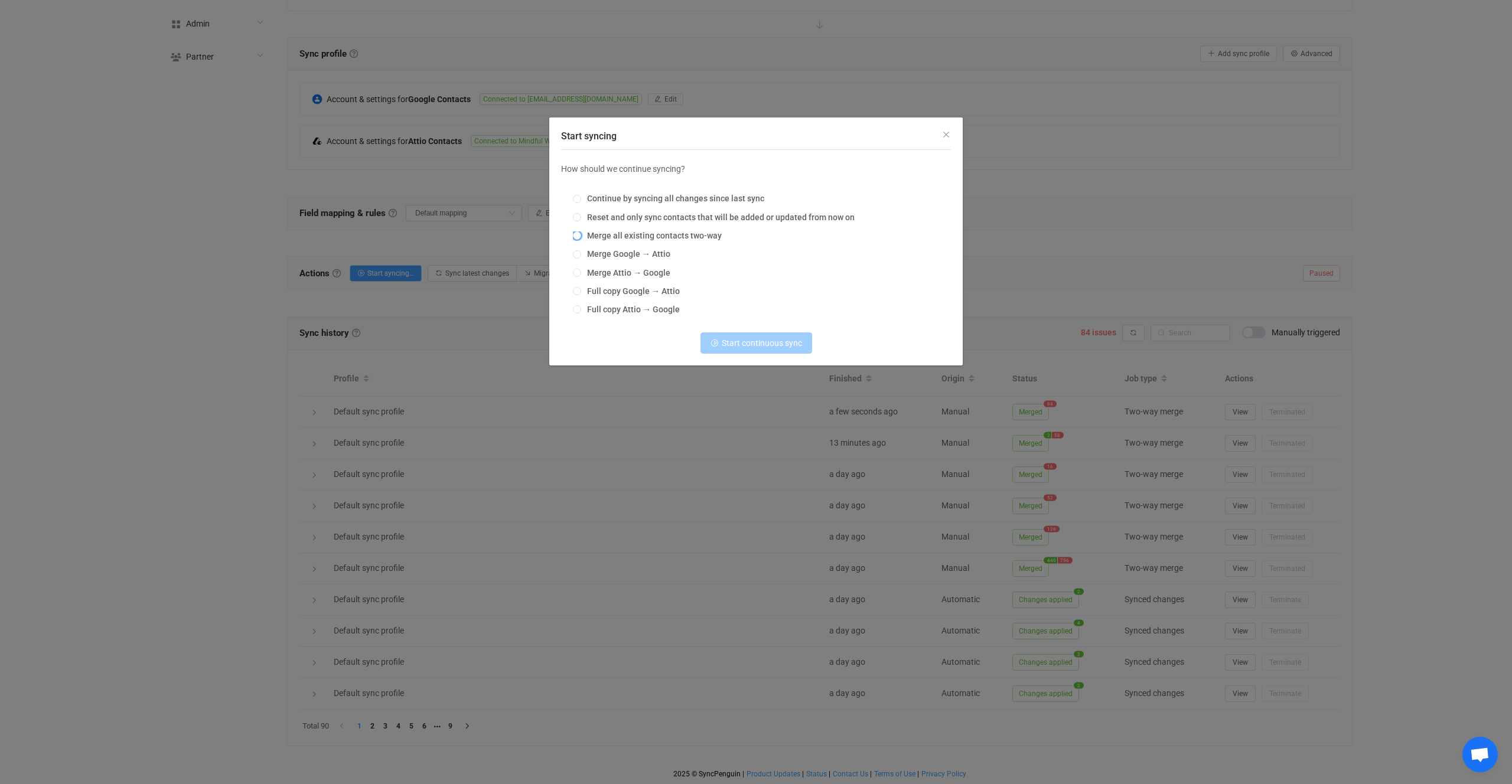
click at [623, 237] on span "Merge all existing contacts two-way" at bounding box center [652, 236] width 141 height 10
click at [581, 237] on input "Merge all existing contacts two-way" at bounding box center [577, 237] width 8 height 10
radio input "true"
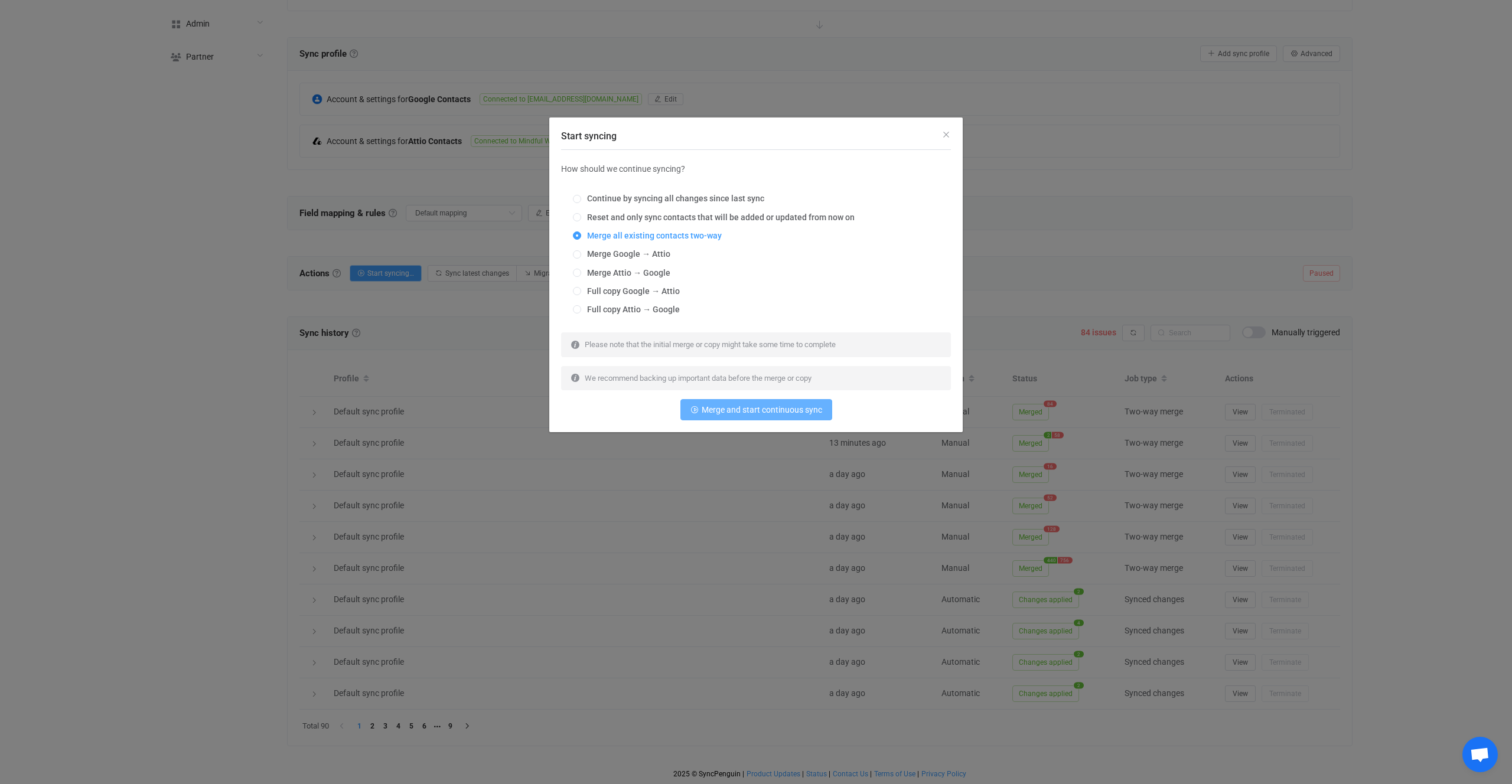
click at [723, 410] on span "Merge and start continuous sync" at bounding box center [762, 410] width 121 height 10
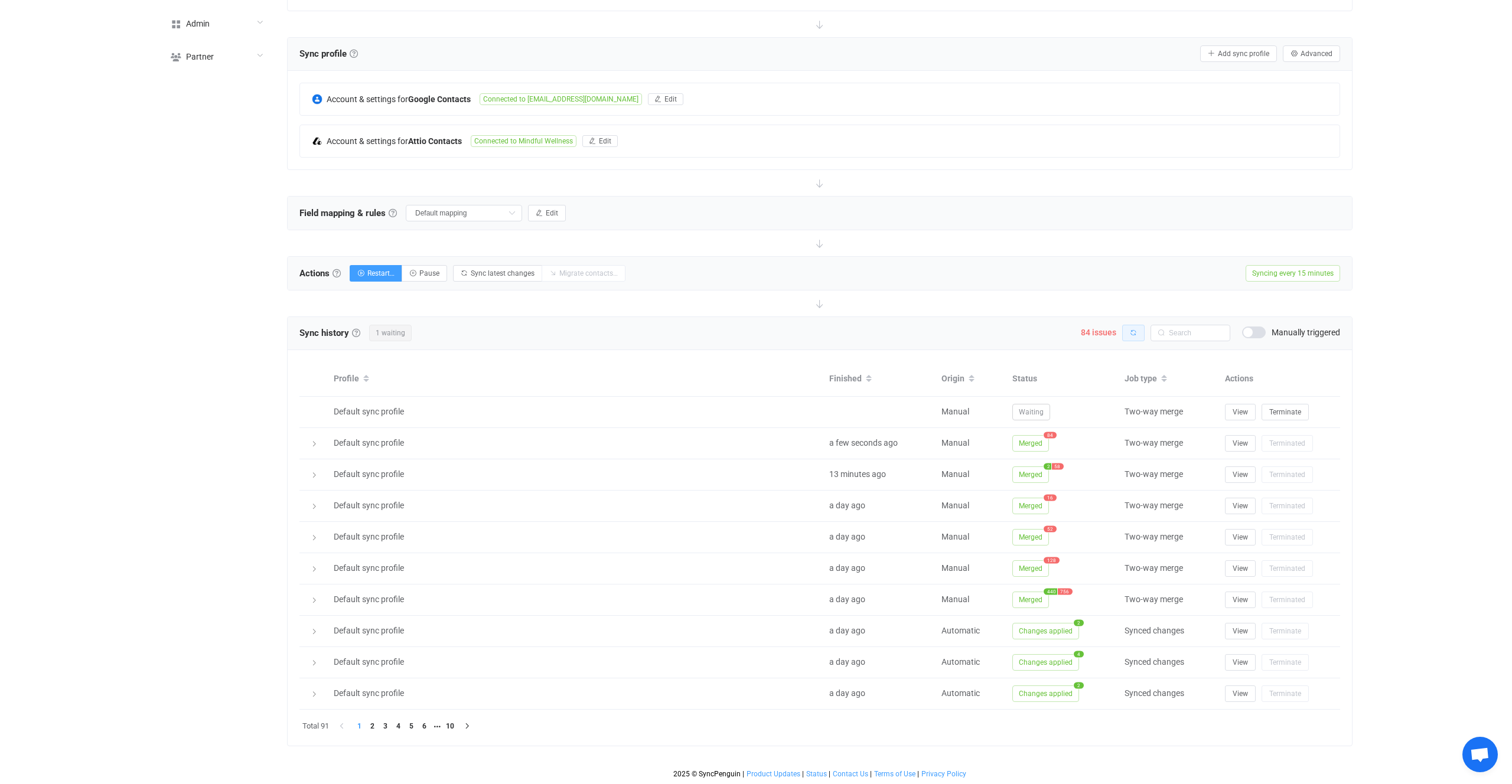
click at [1143, 331] on button "button" at bounding box center [1133, 333] width 22 height 17
click at [974, 330] on div "Sync history History Sync history All sync executions are recorded in the sync …" at bounding box center [820, 333] width 1041 height 18
click at [1140, 336] on button "button" at bounding box center [1133, 333] width 22 height 17
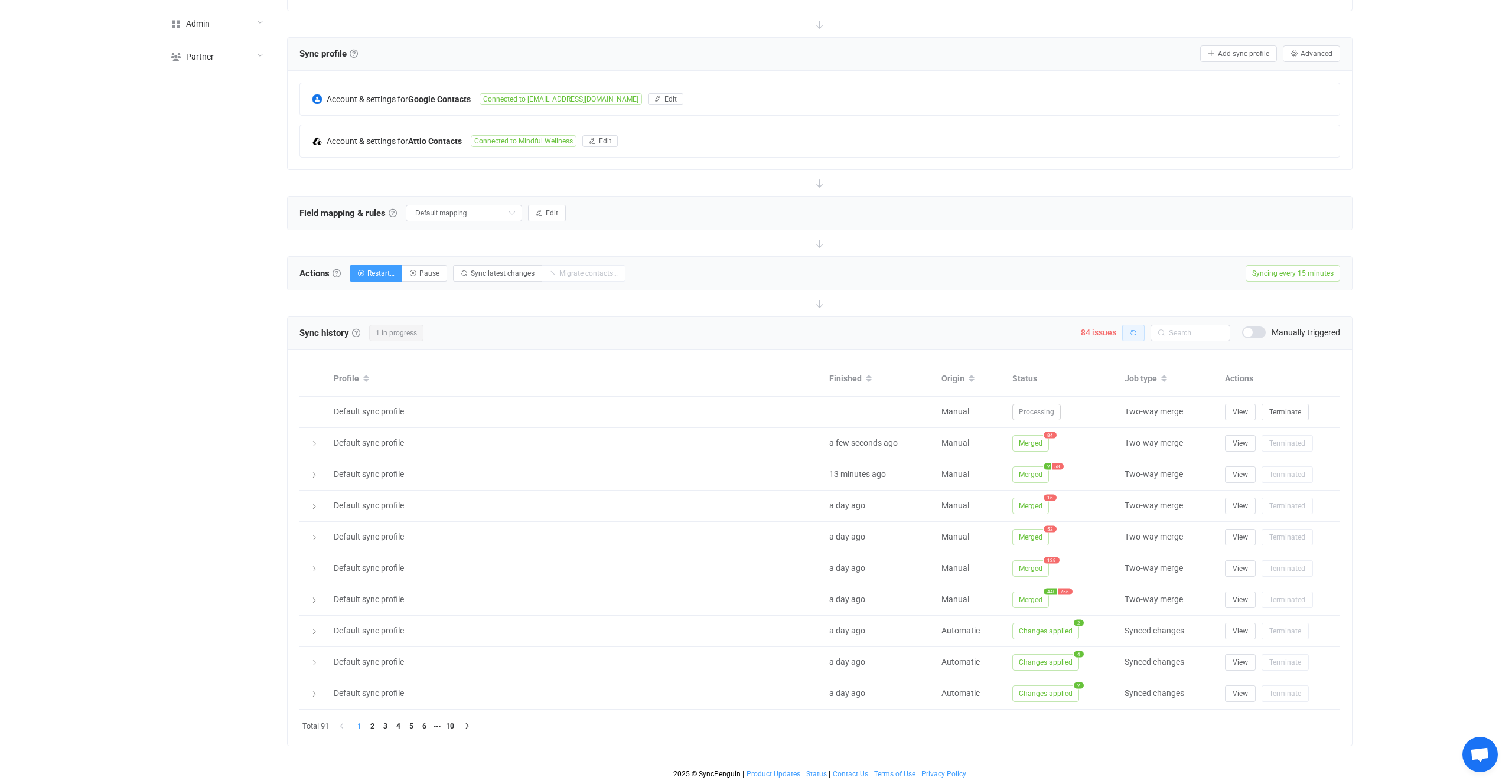
click at [1140, 336] on button "button" at bounding box center [1133, 333] width 22 height 17
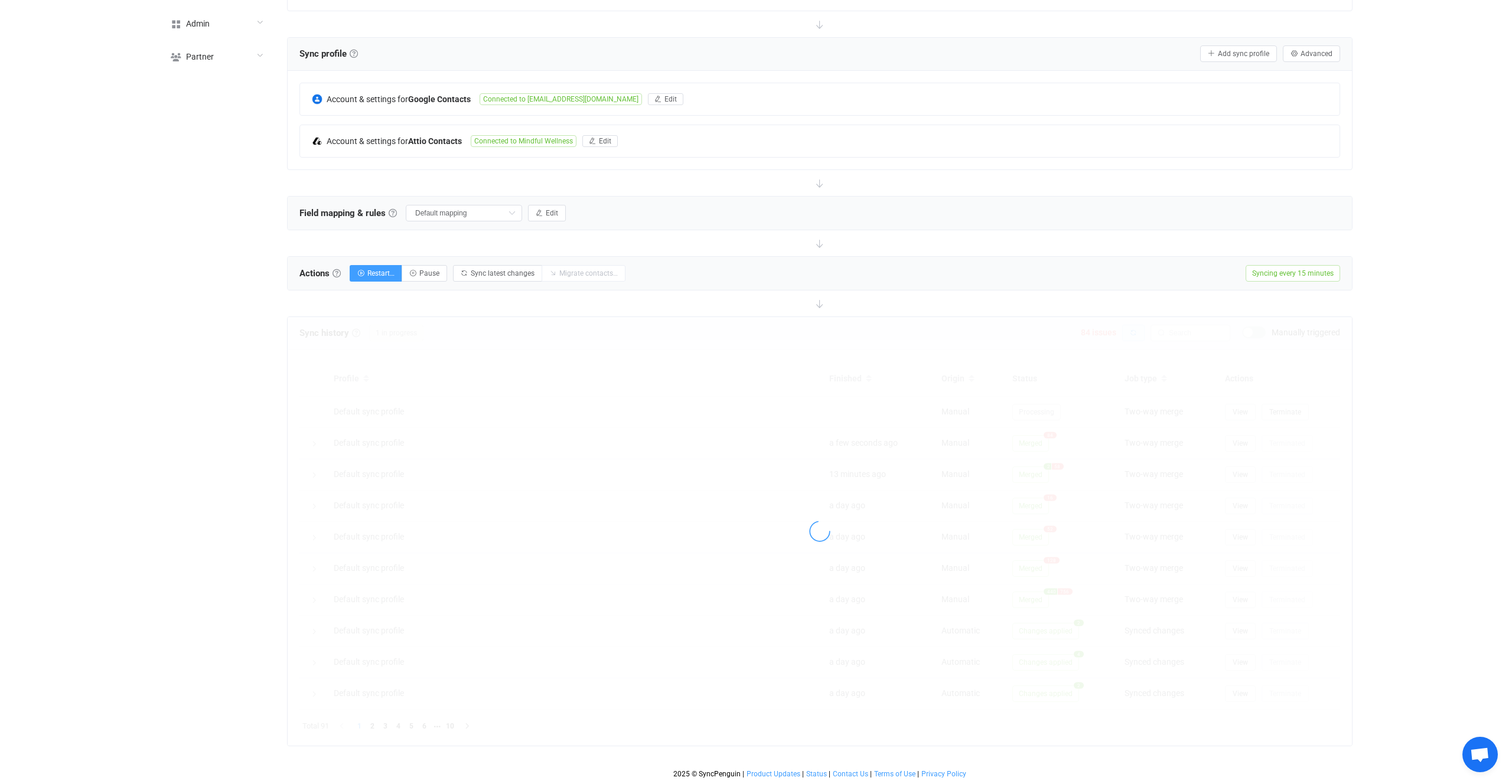
click at [1140, 336] on div at bounding box center [820, 531] width 1065 height 429
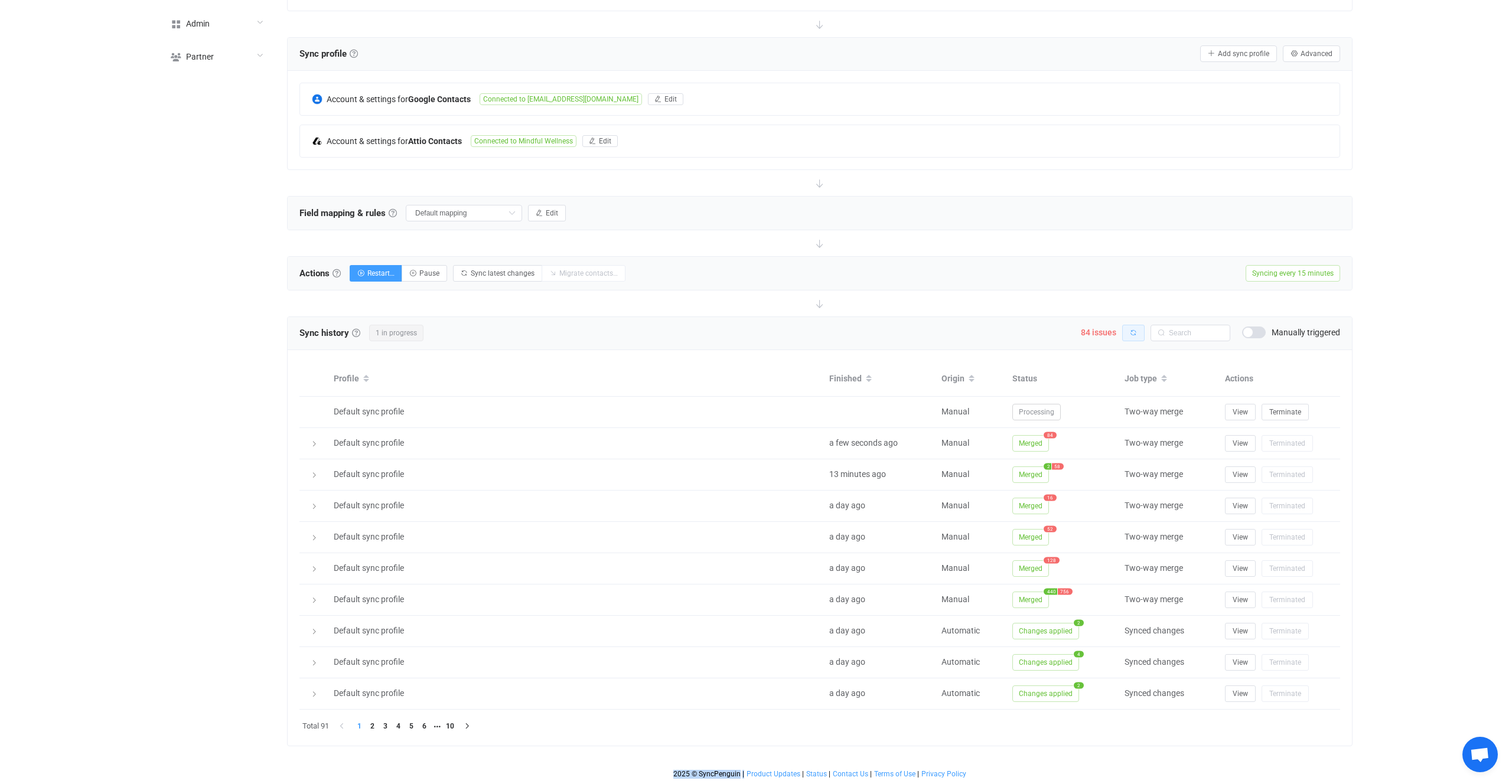
click at [1140, 336] on button "button" at bounding box center [1133, 333] width 22 height 17
click at [1140, 336] on div at bounding box center [820, 531] width 1065 height 429
click at [1140, 336] on button "button" at bounding box center [1133, 333] width 22 height 17
click at [0, 0] on div at bounding box center [0, 0] width 0 height 0
click at [1140, 336] on button "button" at bounding box center [1133, 333] width 22 height 17
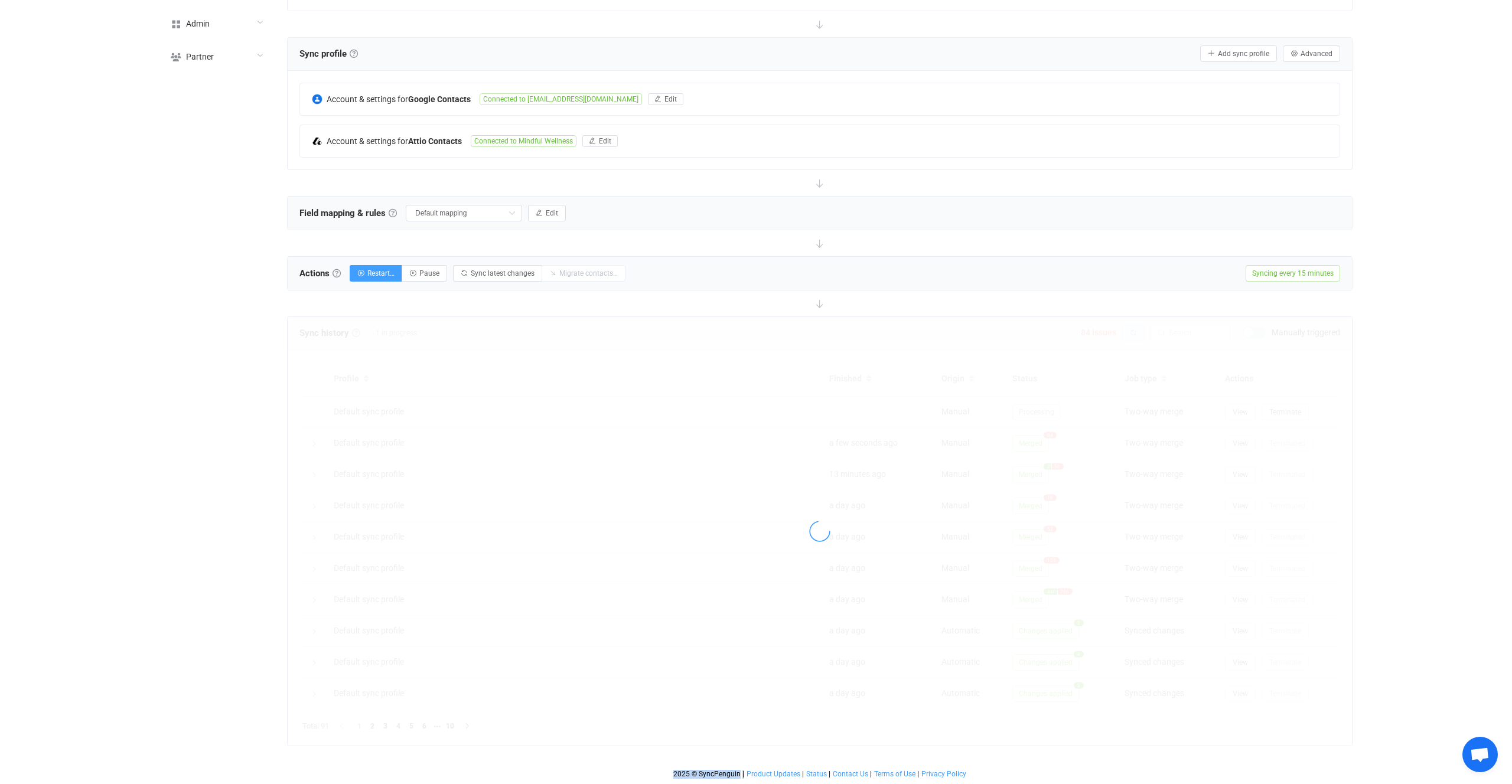
click at [1140, 336] on div at bounding box center [820, 531] width 1065 height 429
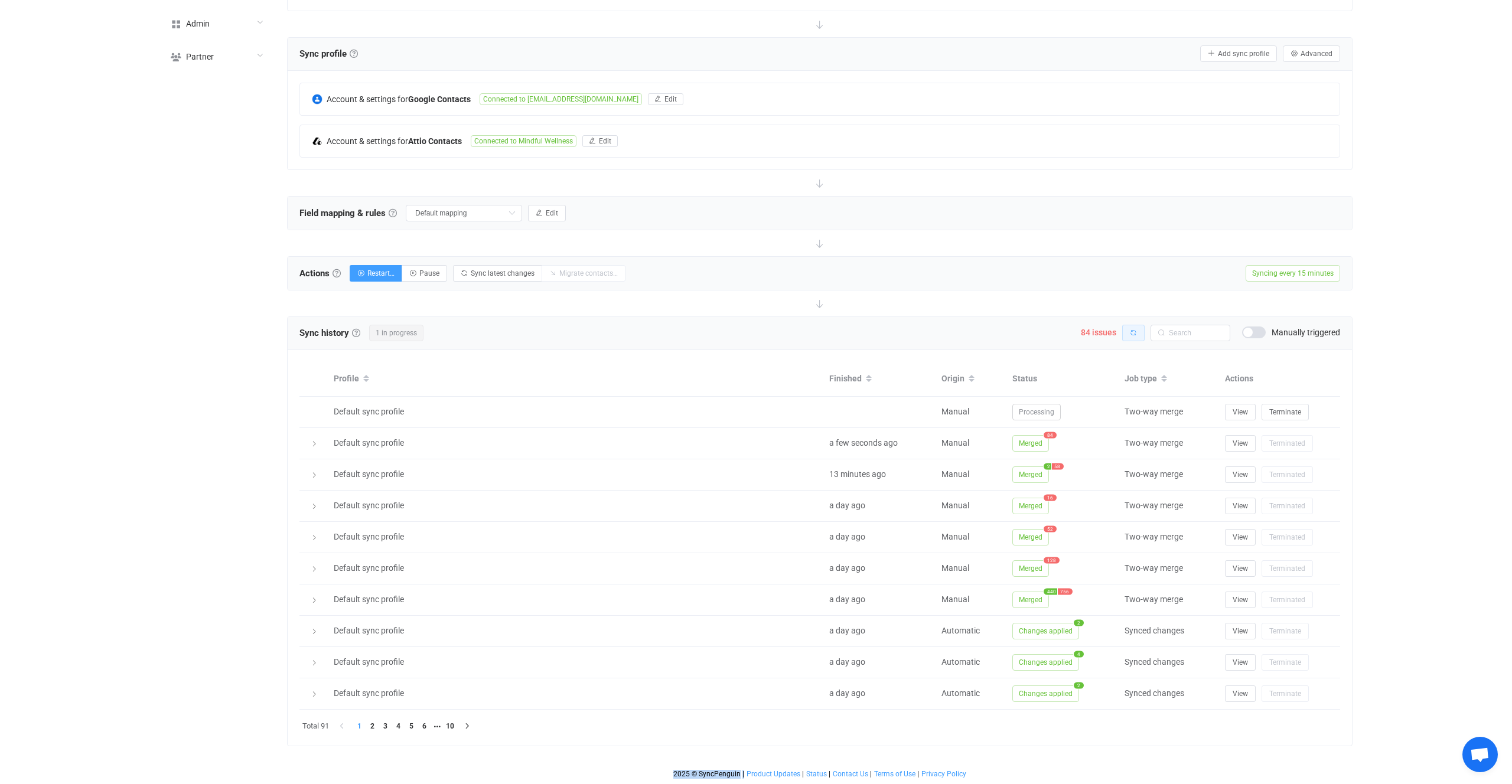
click at [1140, 336] on button "button" at bounding box center [1133, 333] width 22 height 17
click at [1140, 336] on div at bounding box center [820, 531] width 1065 height 429
click at [1140, 336] on button "button" at bounding box center [1133, 333] width 22 height 17
click at [0, 0] on div at bounding box center [0, 0] width 0 height 0
click at [1140, 336] on div at bounding box center [820, 531] width 1065 height 429
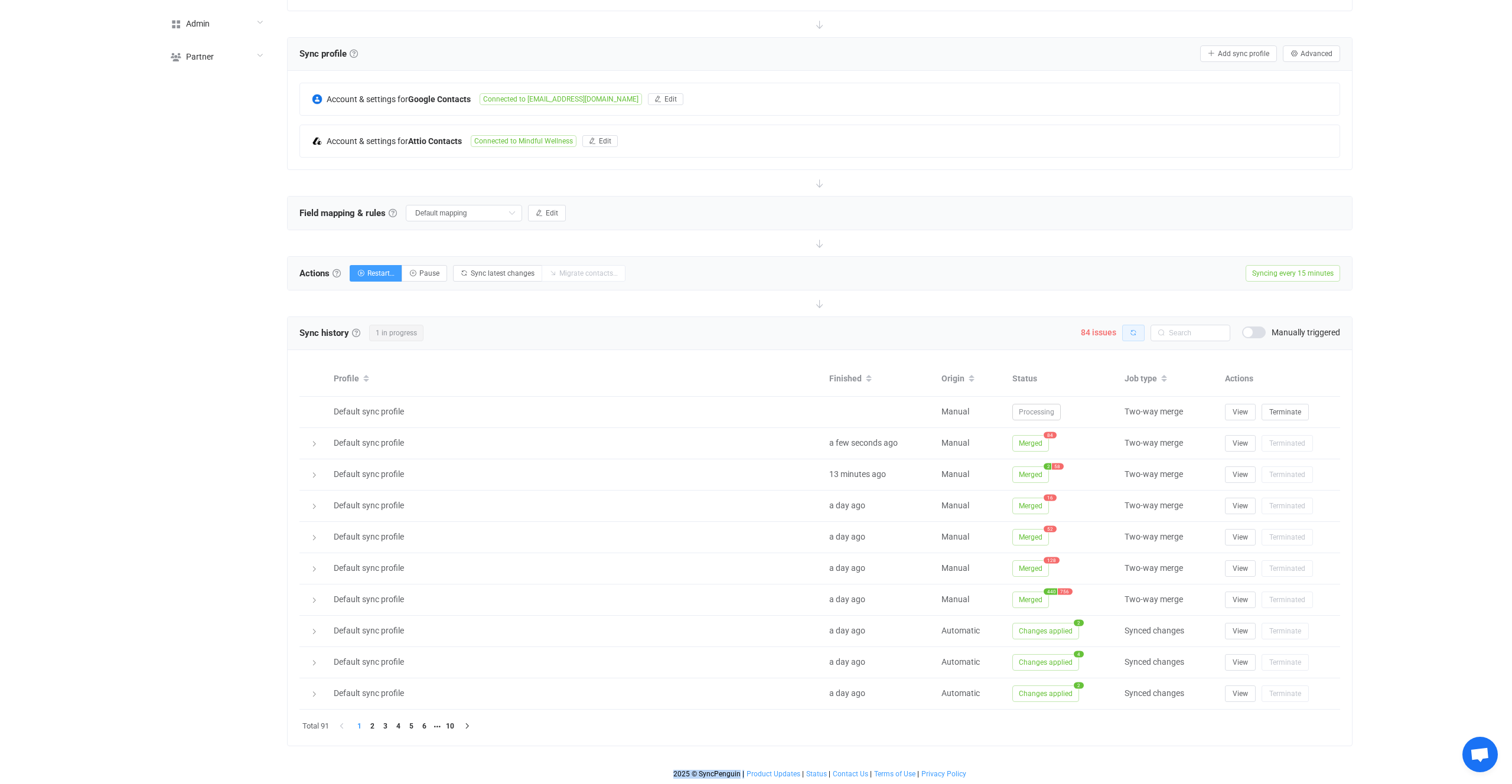
click at [1140, 336] on button "button" at bounding box center [1133, 333] width 22 height 17
click at [1140, 334] on button "button" at bounding box center [1133, 333] width 22 height 17
click at [1139, 334] on button "button" at bounding box center [1133, 333] width 22 height 17
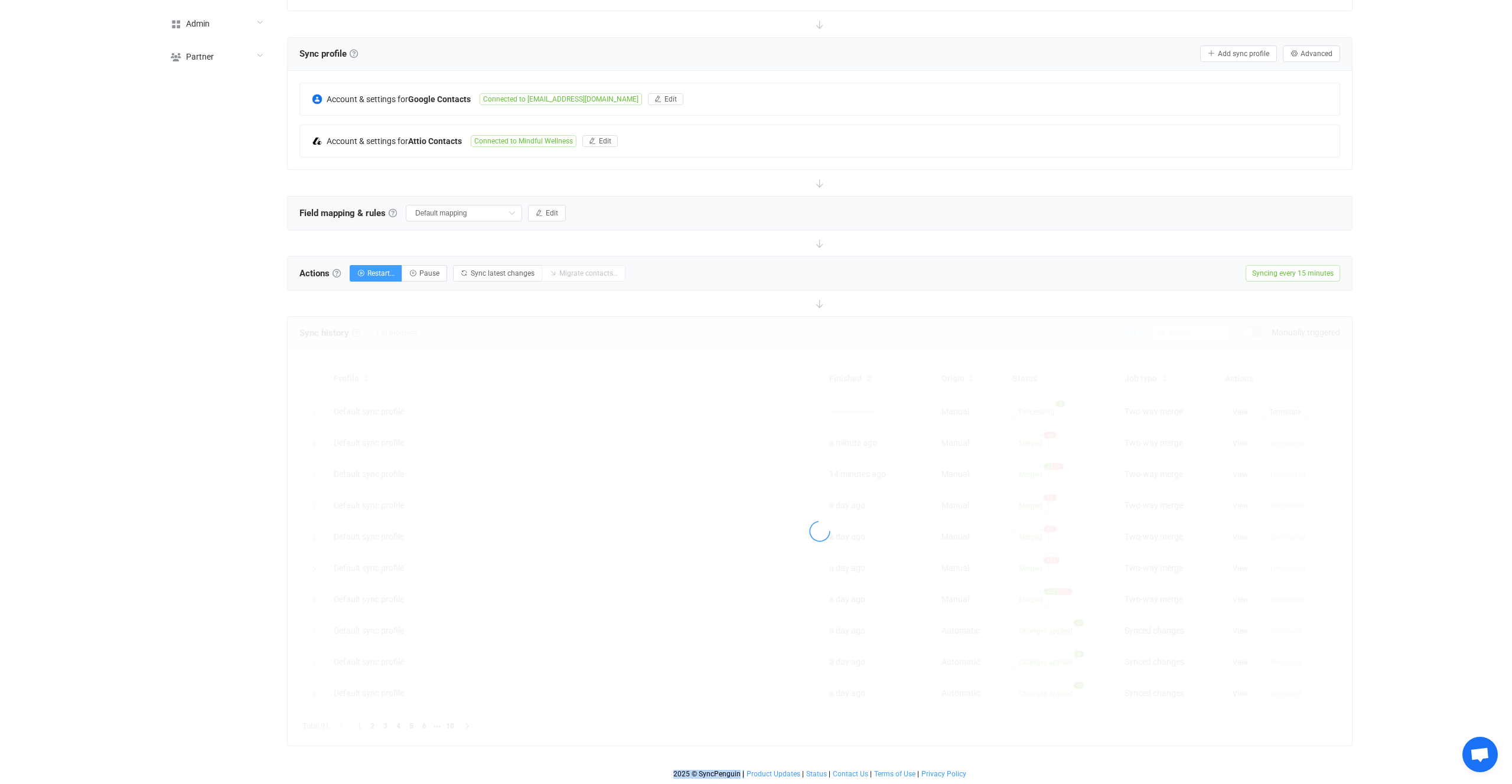
click at [1139, 334] on div at bounding box center [820, 531] width 1065 height 429
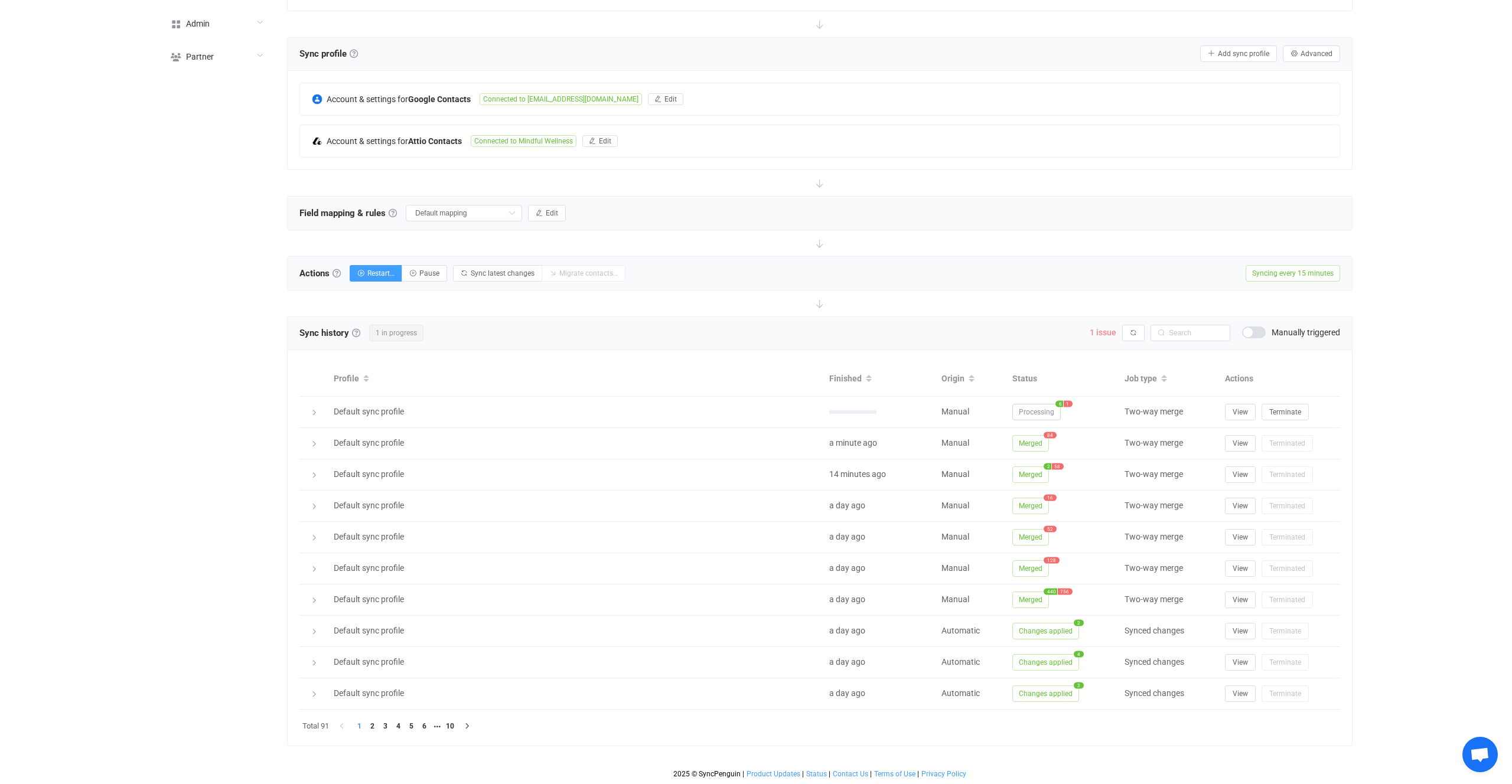
click at [1102, 334] on span "1 issue" at bounding box center [1103, 333] width 26 height 10
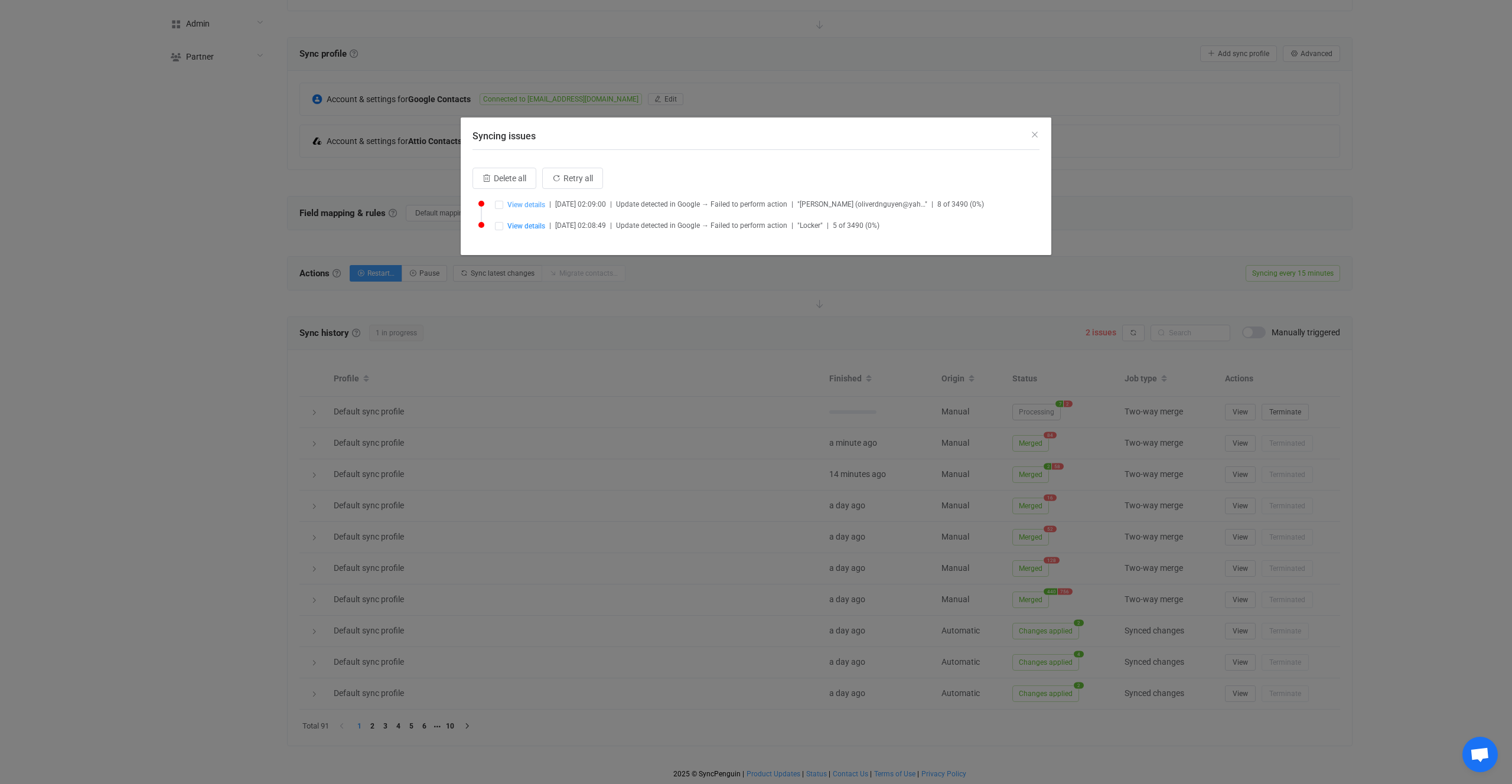
click at [518, 204] on span "View details" at bounding box center [526, 205] width 38 height 8
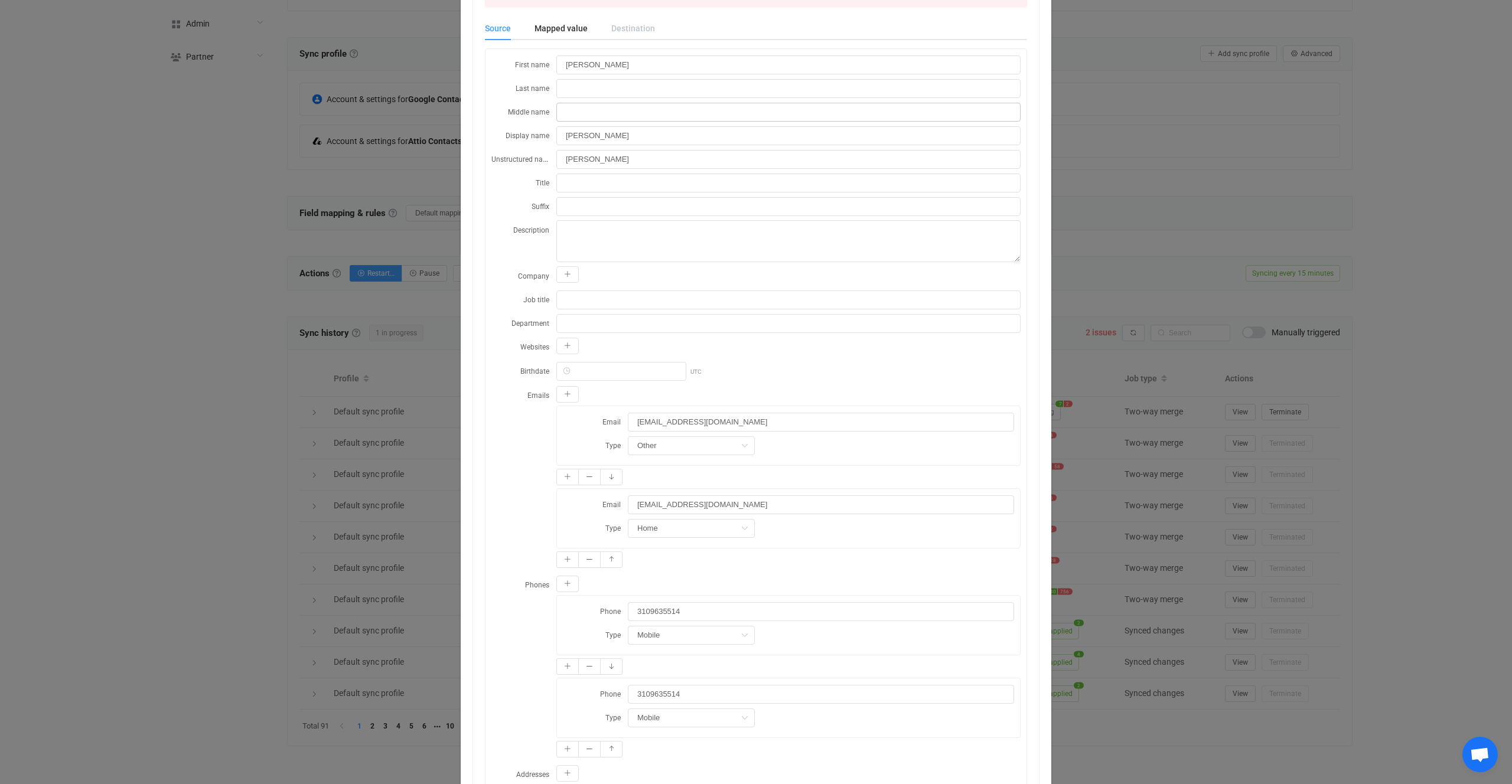
scroll to position [122, 0]
click at [1078, 432] on div "Resync Show JSON A Attio error occurred: A duplicate value was provided for att…" at bounding box center [756, 392] width 1512 height 784
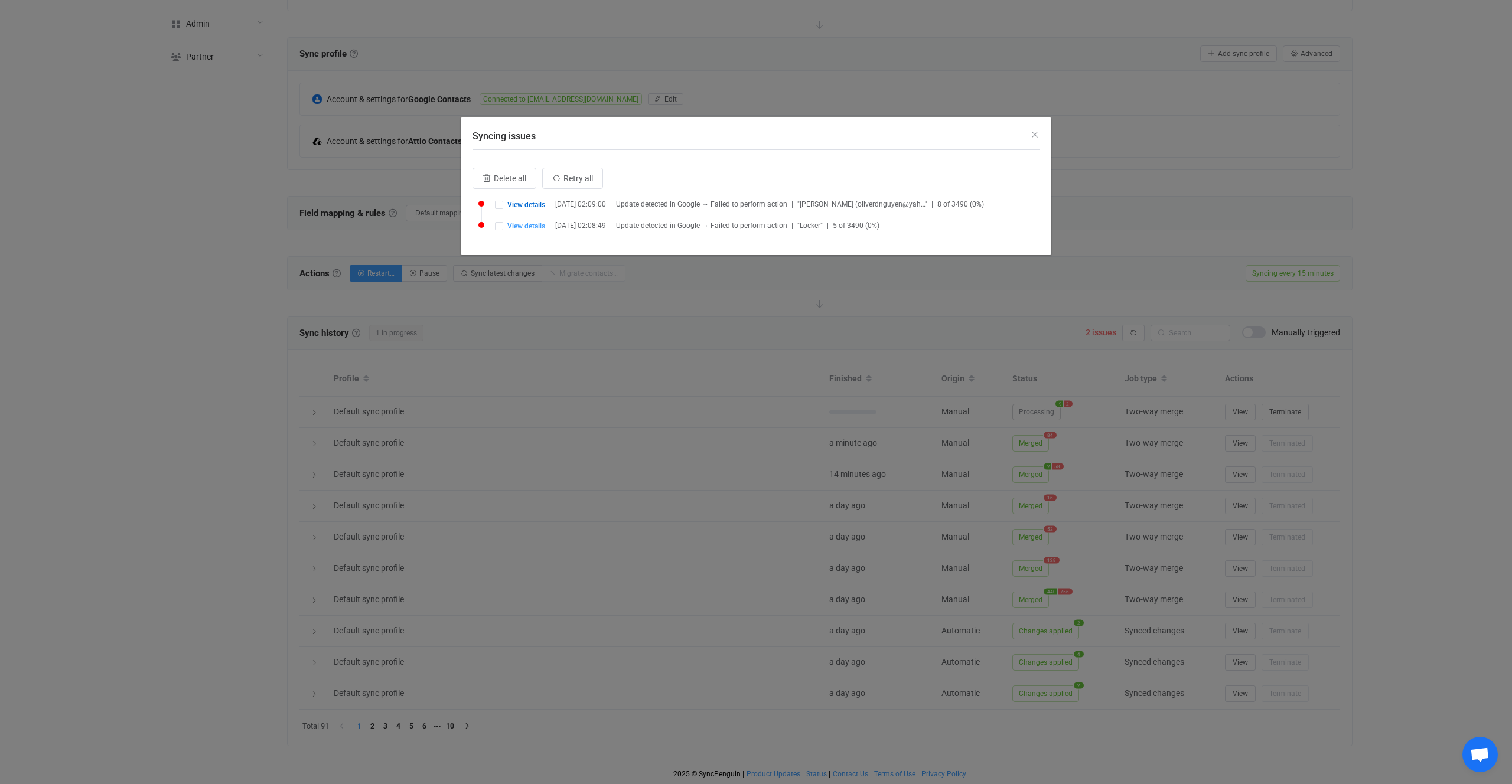
click at [1142, 335] on div "Syncing issues Delete all Retry all View details | 2025-09-21 02:09:00 | Update…" at bounding box center [756, 392] width 1512 height 784
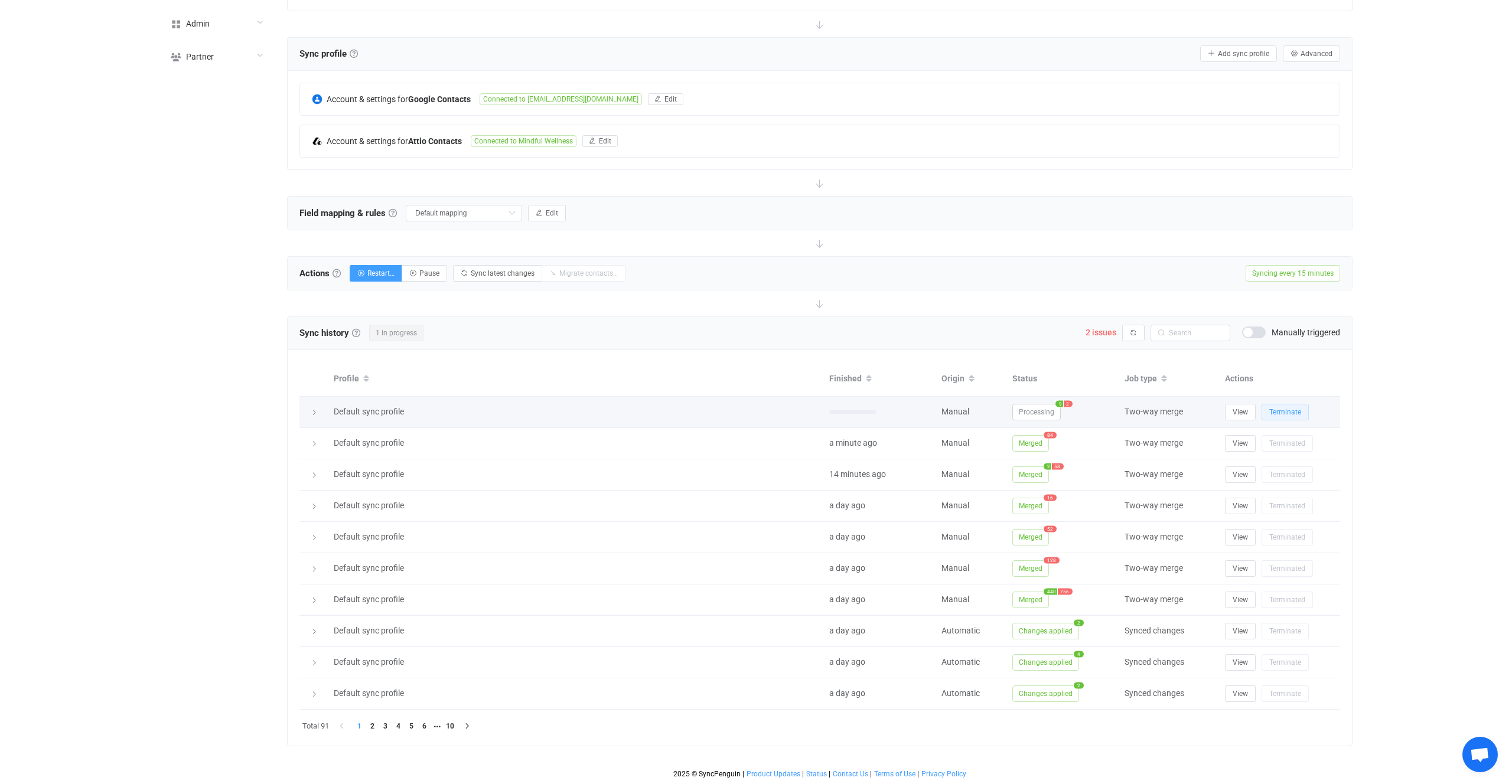
click at [1295, 417] on button "Terminate" at bounding box center [1285, 412] width 47 height 17
click at [1039, 426] on td "Processing 12 2" at bounding box center [1062, 412] width 112 height 31
click at [1038, 413] on span "Processing" at bounding box center [1036, 412] width 49 height 17
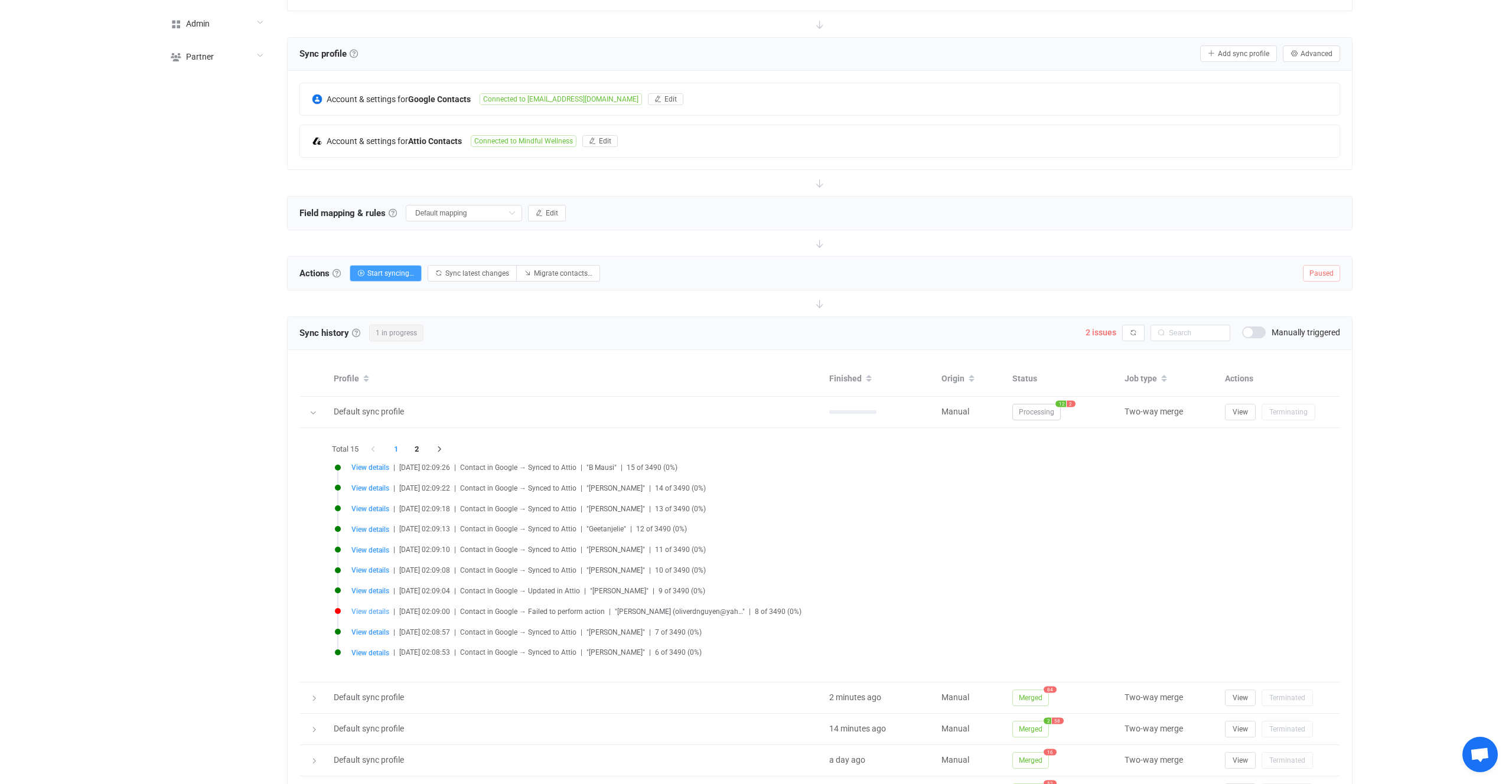
click at [374, 609] on span "View details" at bounding box center [370, 612] width 38 height 8
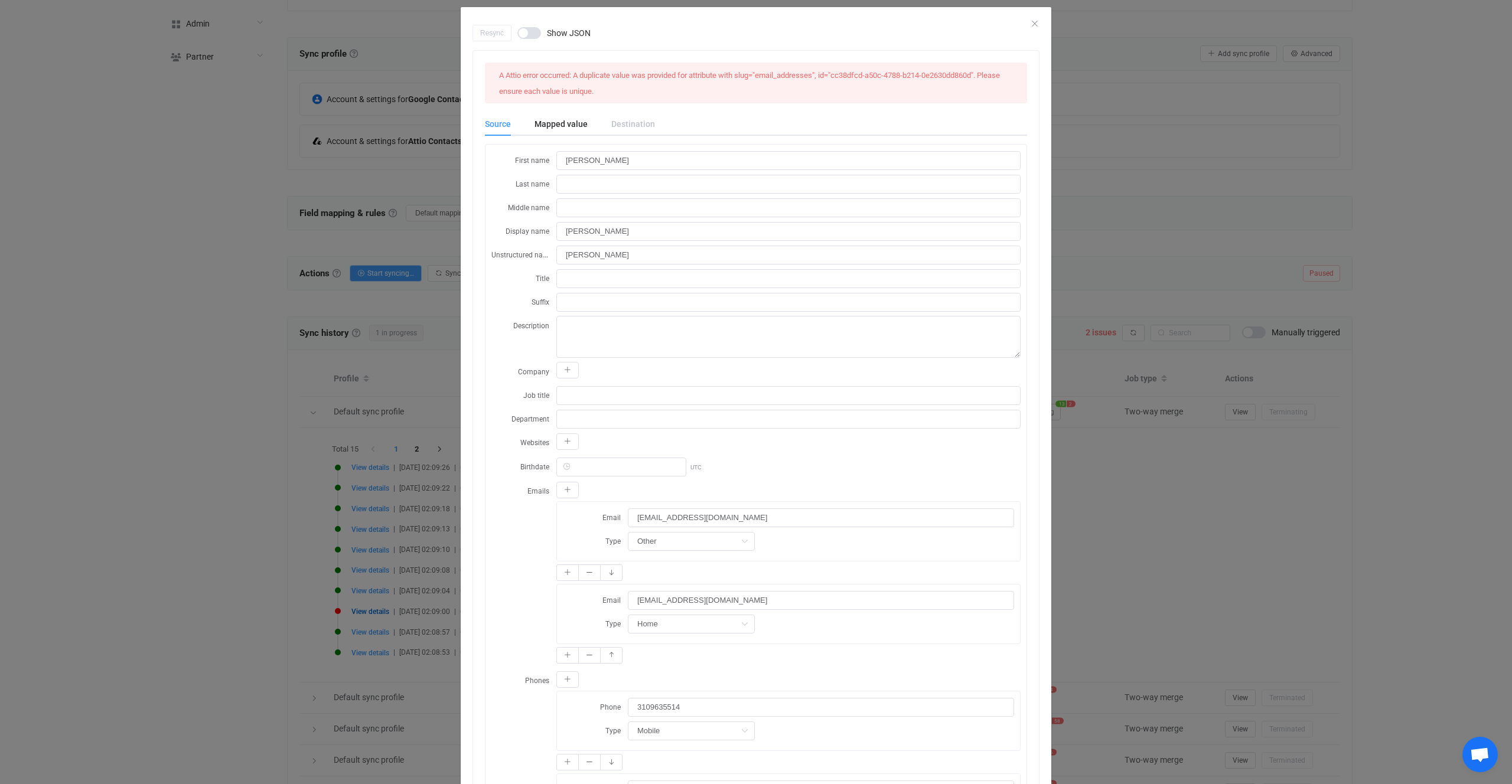
scroll to position [28, 0]
click at [378, 602] on div "Resync Show JSON A Attio error occurred: A duplicate value was provided for att…" at bounding box center [756, 392] width 1512 height 784
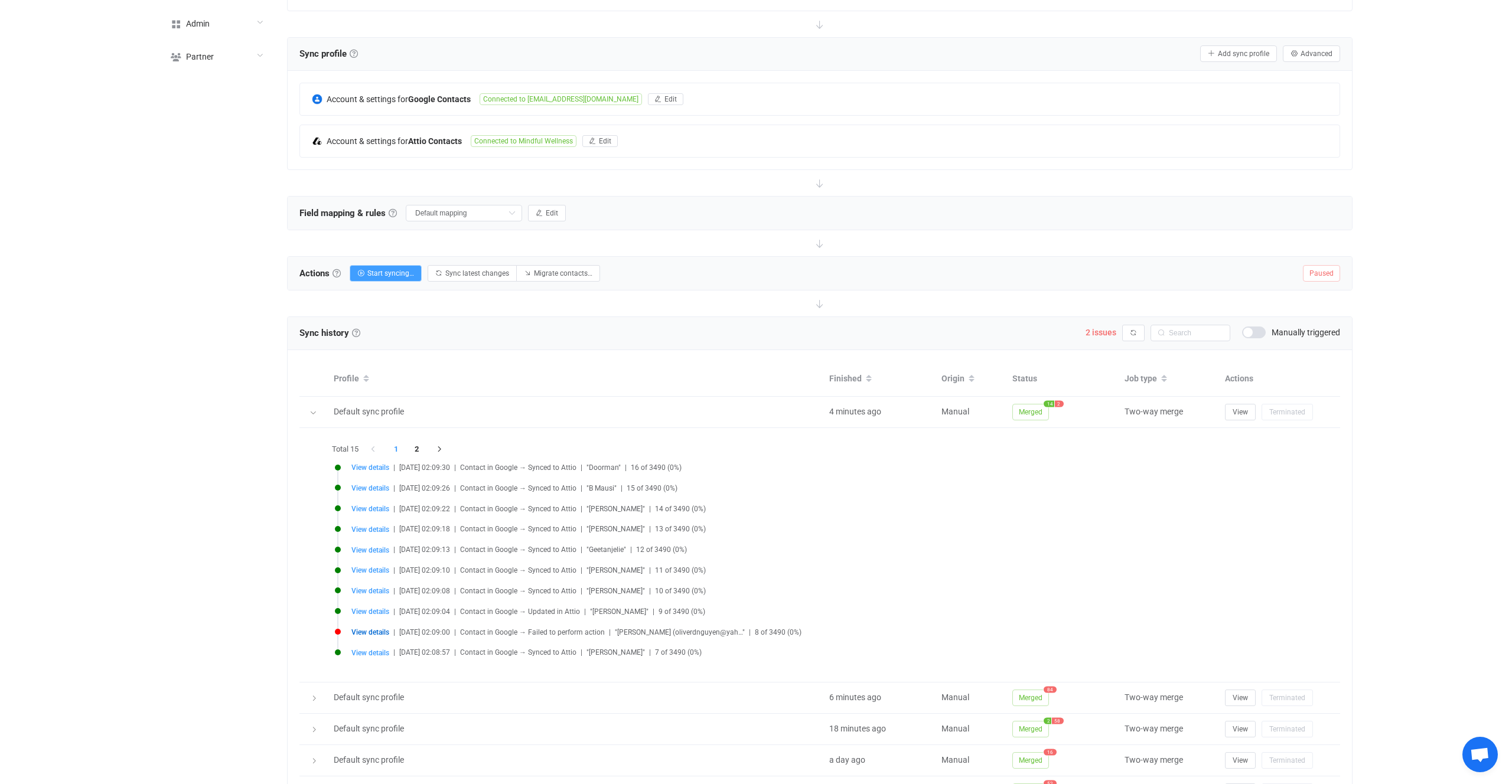
scroll to position [196, 0]
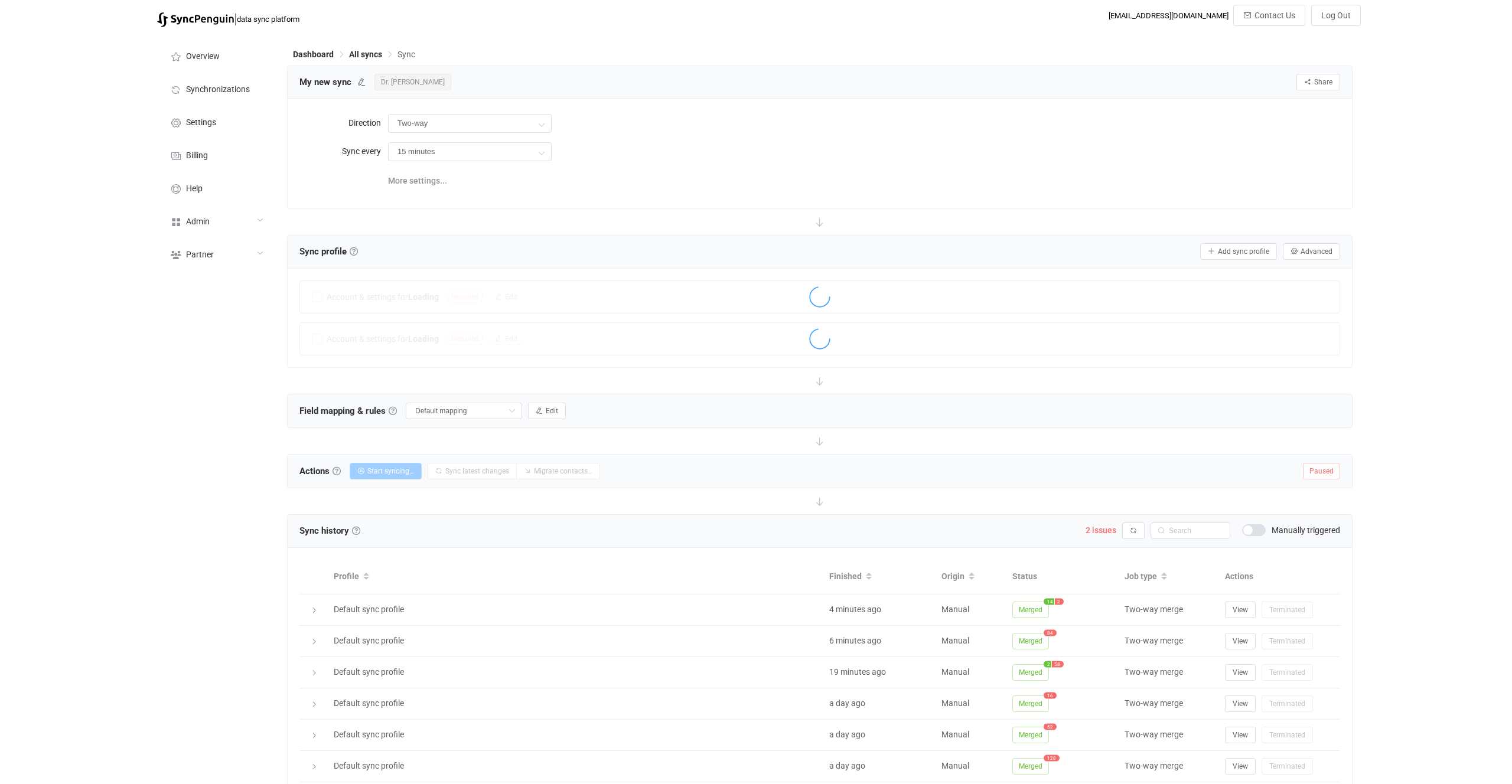
scroll to position [196, 0]
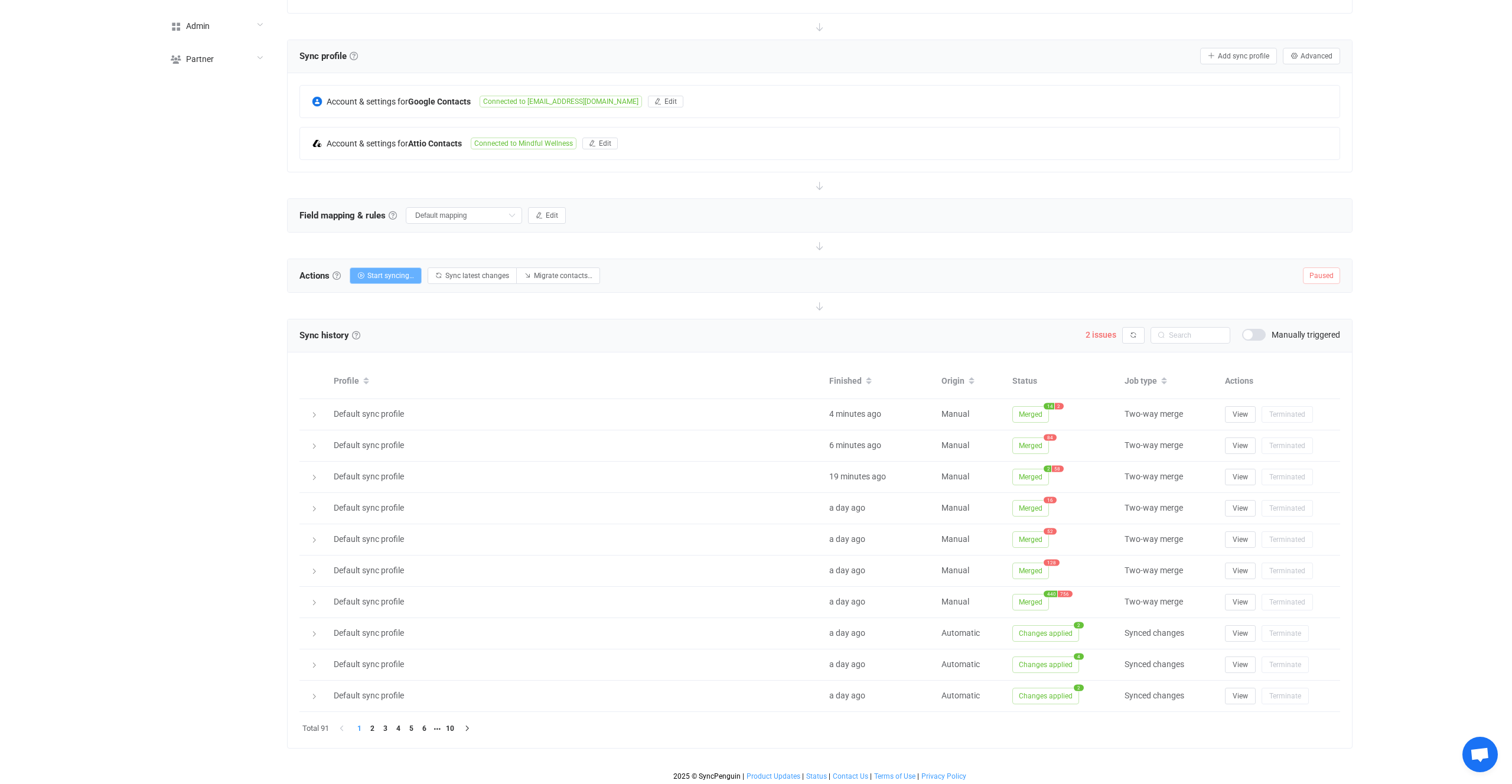
click at [385, 272] on span "Start syncing…" at bounding box center [391, 276] width 47 height 8
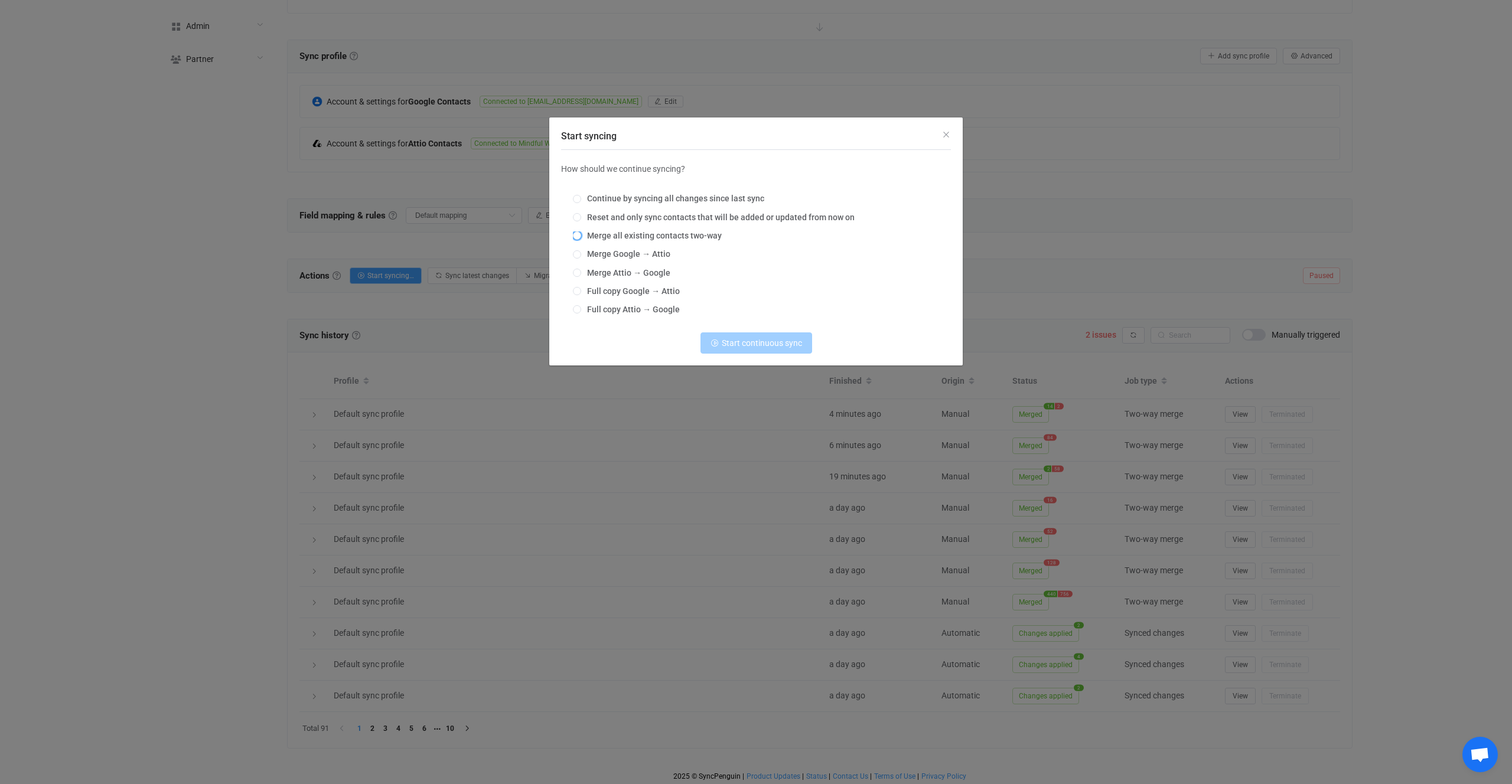
click at [627, 234] on span "Merge all existing contacts two-way" at bounding box center [652, 236] width 141 height 10
click at [581, 234] on input "Merge all existing contacts two-way" at bounding box center [577, 237] width 8 height 10
radio input "true"
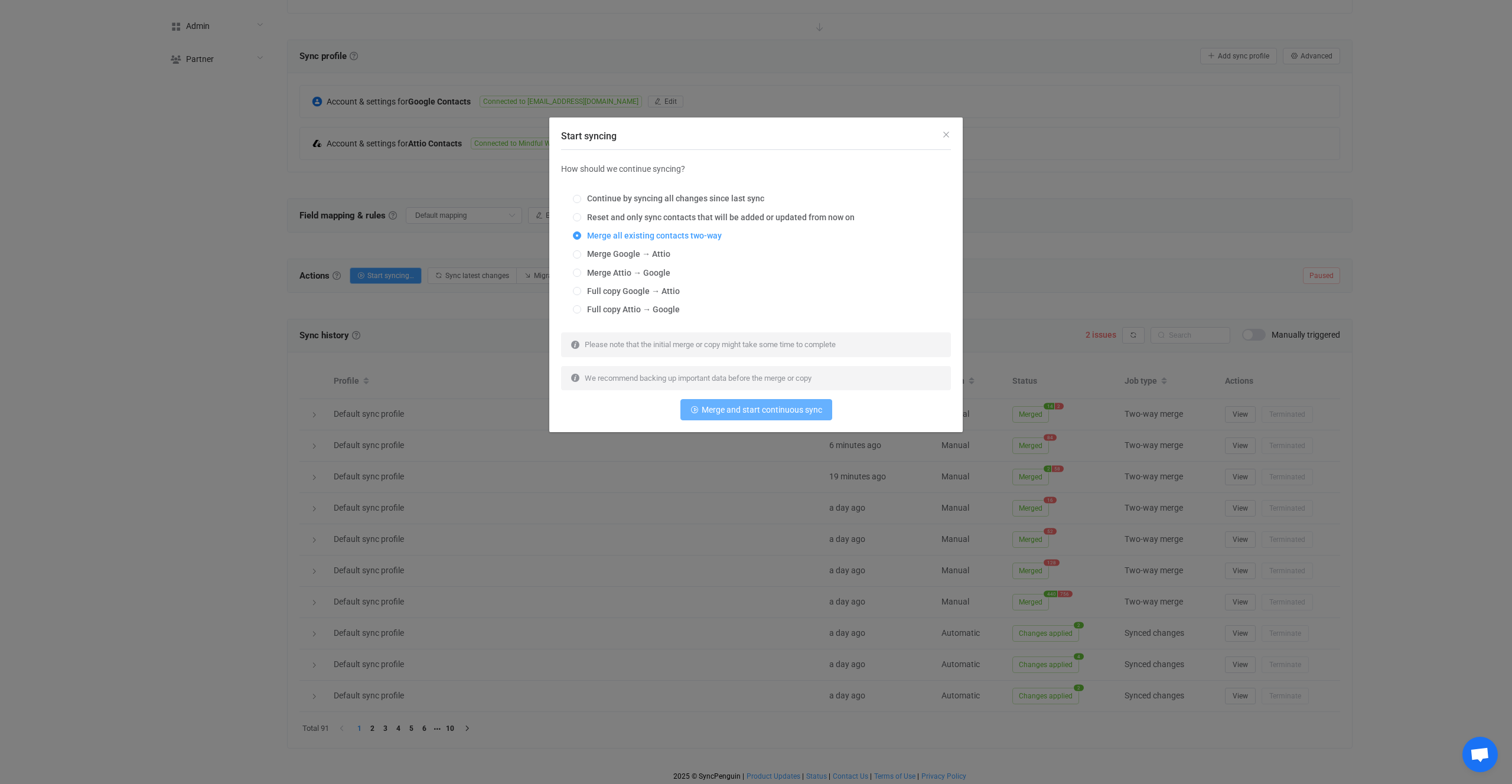
click at [757, 400] on button "Merge and start continuous sync" at bounding box center [756, 409] width 152 height 21
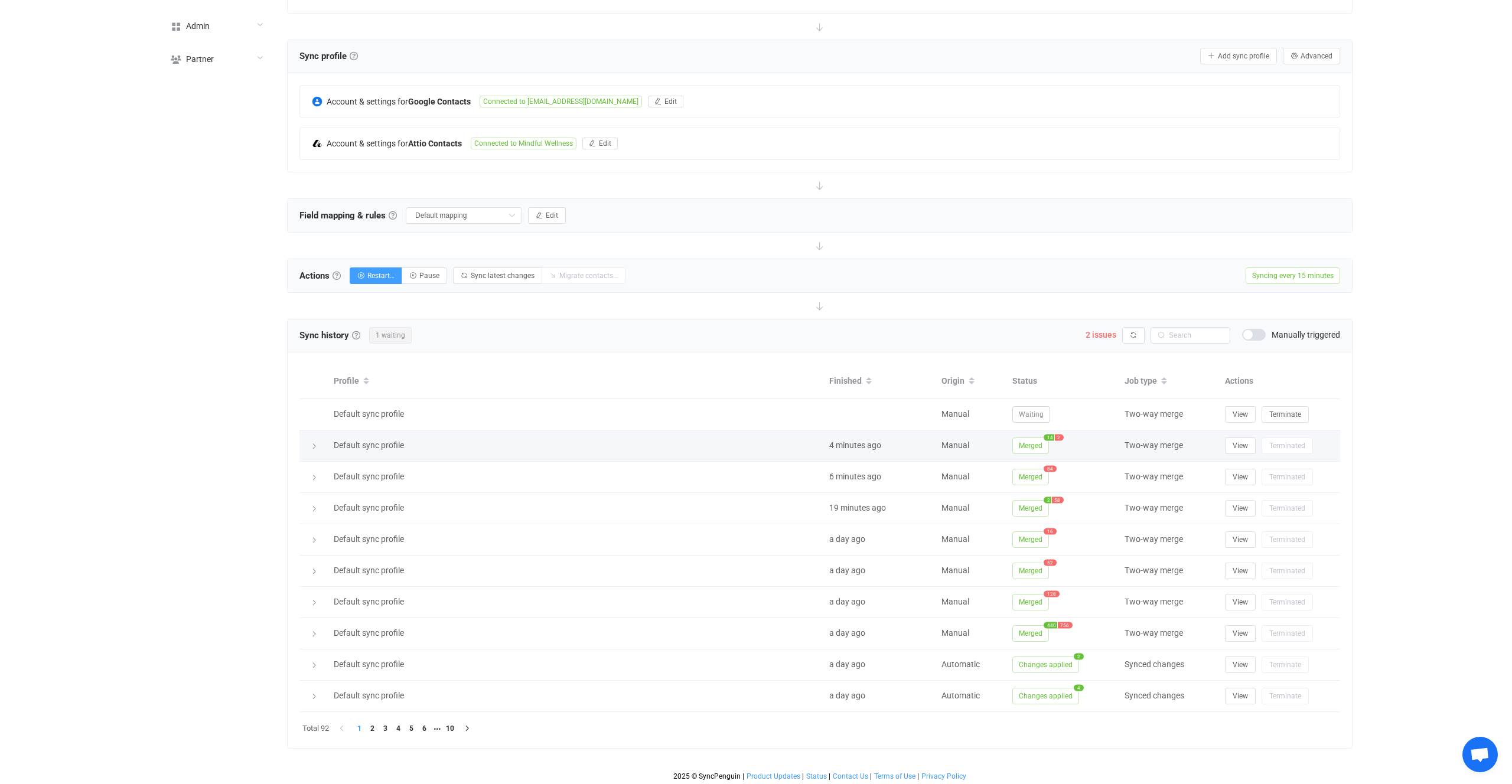
click at [1007, 444] on div "Merged 14 2" at bounding box center [1062, 446] width 112 height 17
click at [1019, 445] on span "Merged" at bounding box center [1030, 446] width 37 height 17
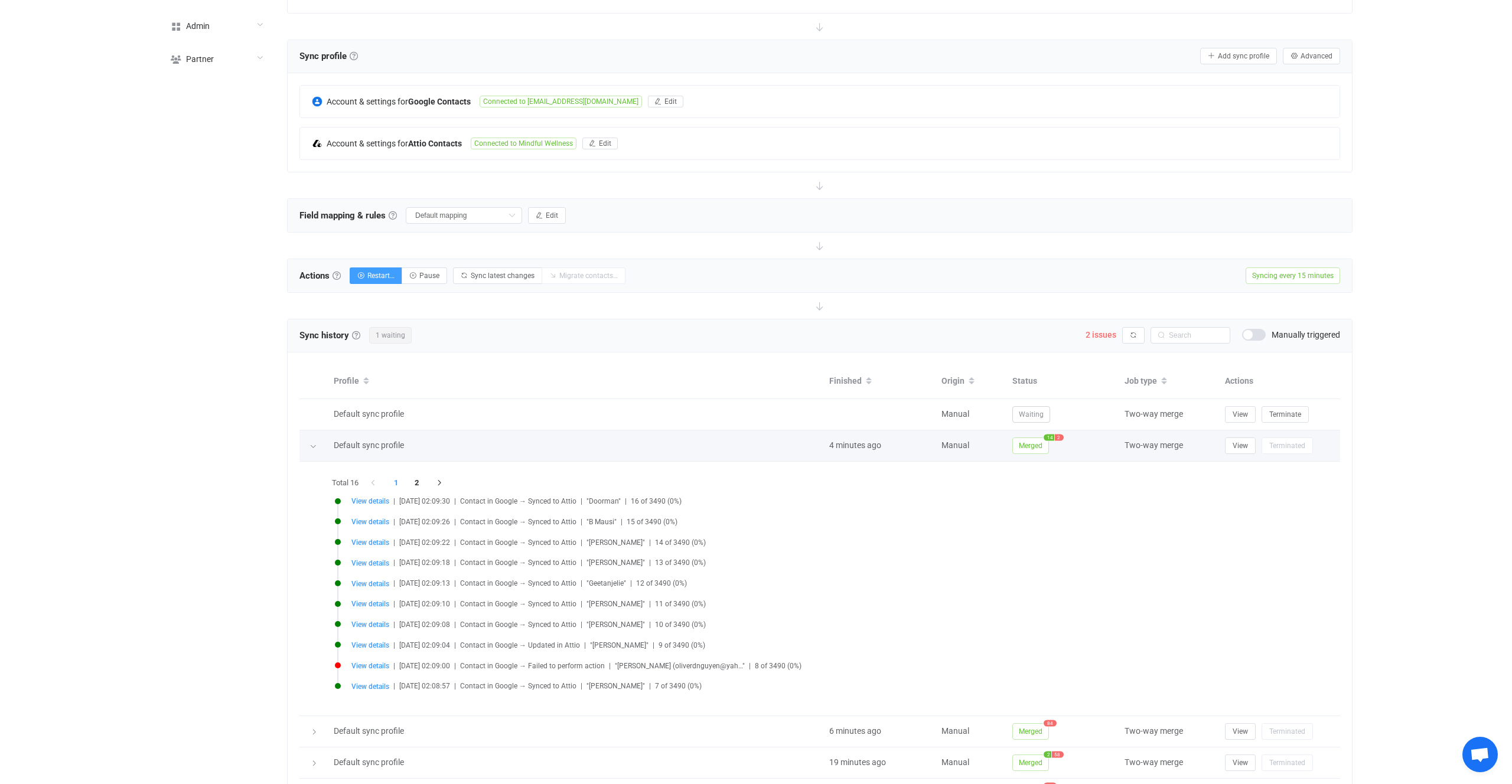
click at [1047, 444] on span "Merged" at bounding box center [1030, 446] width 37 height 17
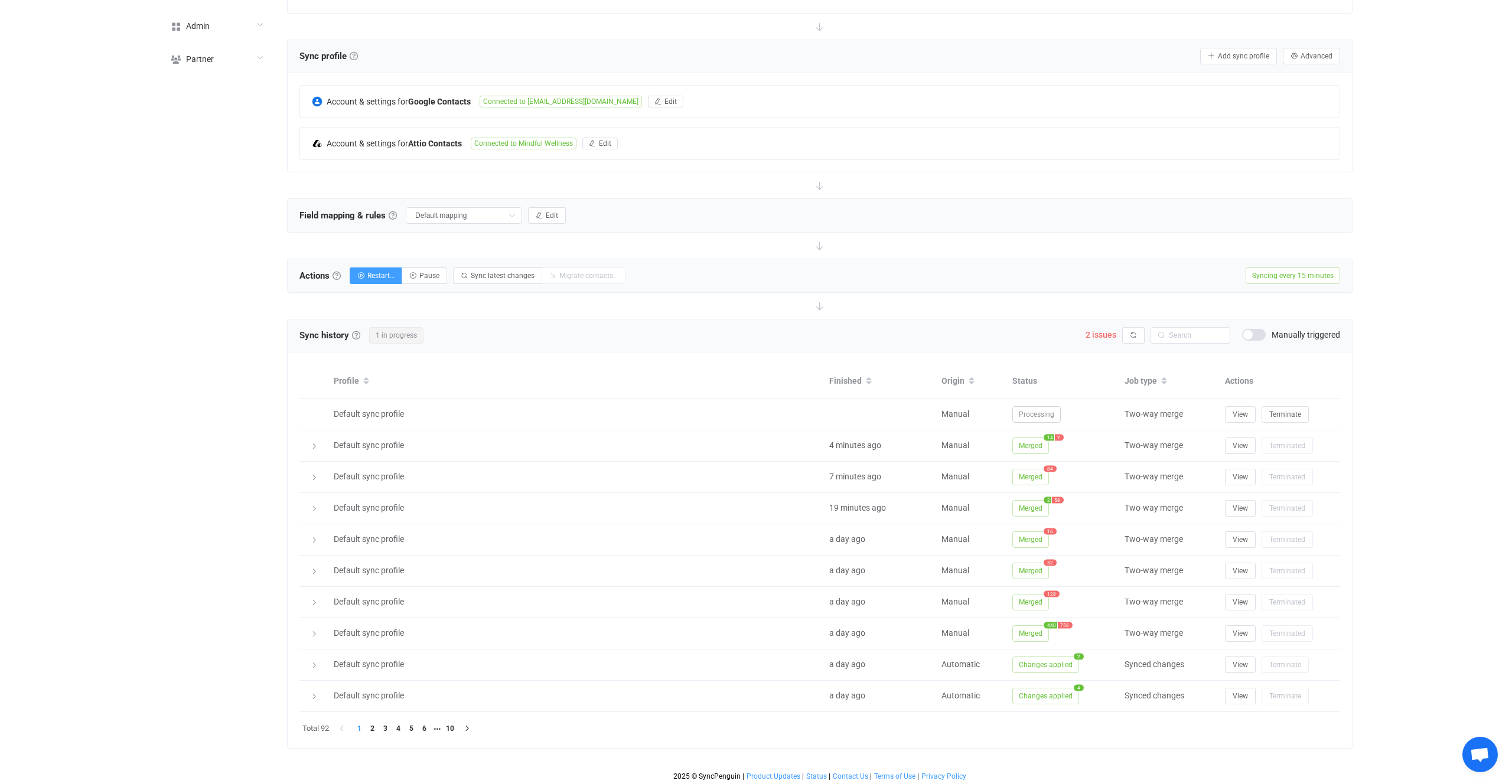
click at [784, 333] on div "Sync history History Sync history All sync executions are recorded in the sync …" at bounding box center [820, 336] width 1041 height 18
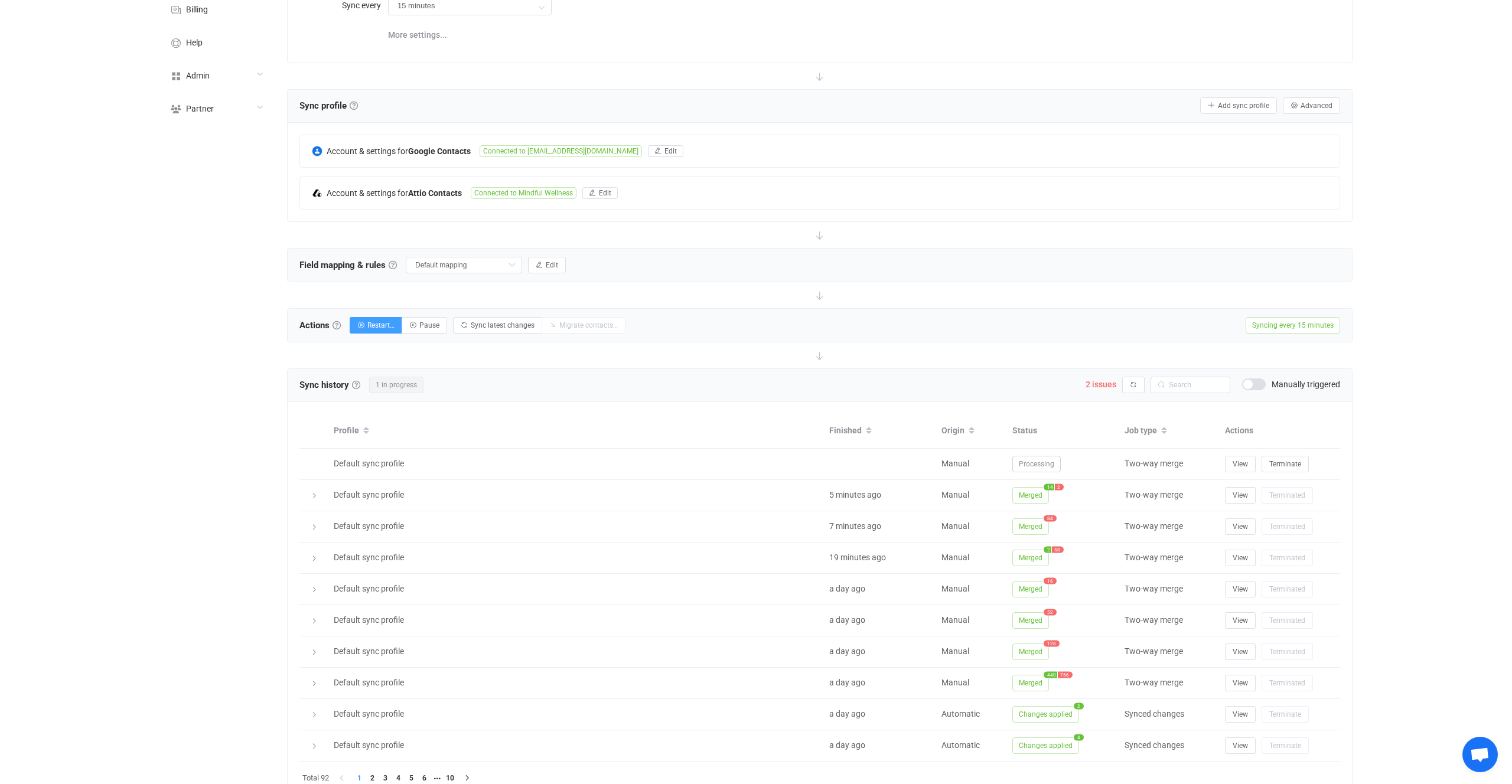
scroll to position [198, 0]
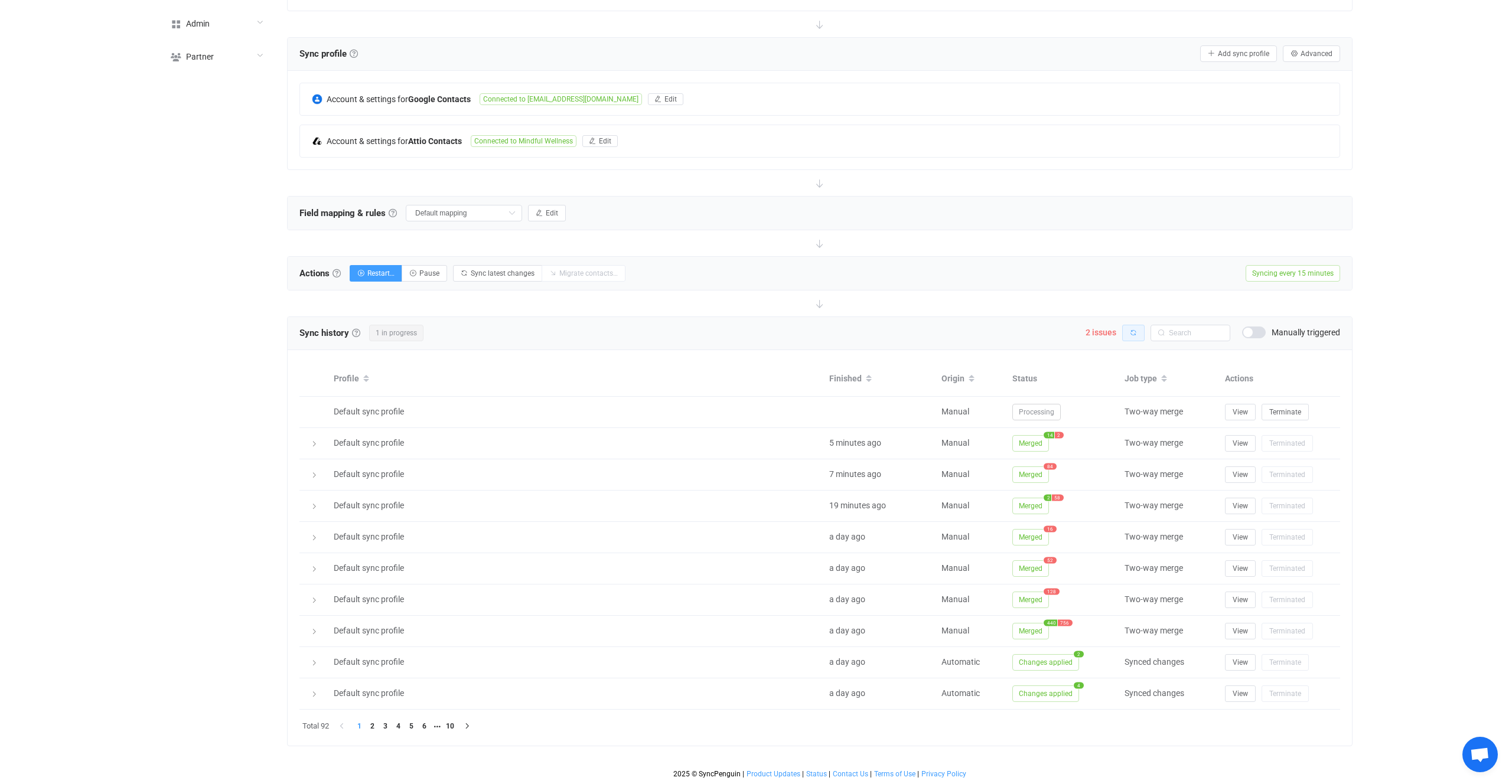
click at [1134, 325] on button "button" at bounding box center [1133, 333] width 22 height 17
click at [981, 327] on div "Sync history History Sync history All sync executions are recorded in the sync …" at bounding box center [820, 333] width 1041 height 18
click at [1126, 327] on button "button" at bounding box center [1133, 333] width 22 height 17
click at [1138, 336] on button "button" at bounding box center [1133, 333] width 22 height 17
click at [1049, 412] on span "Processing" at bounding box center [1036, 412] width 49 height 17
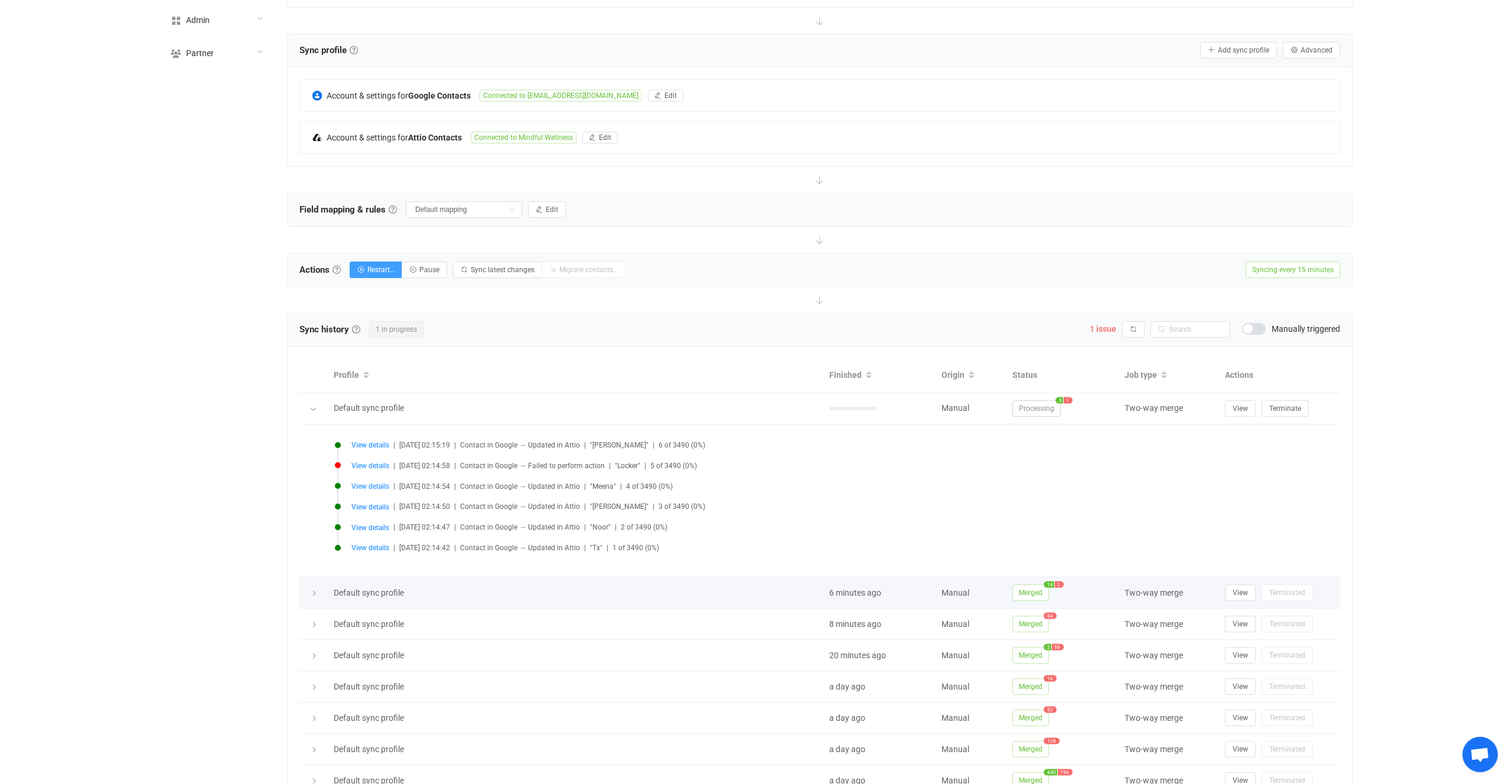
scroll to position [170, 0]
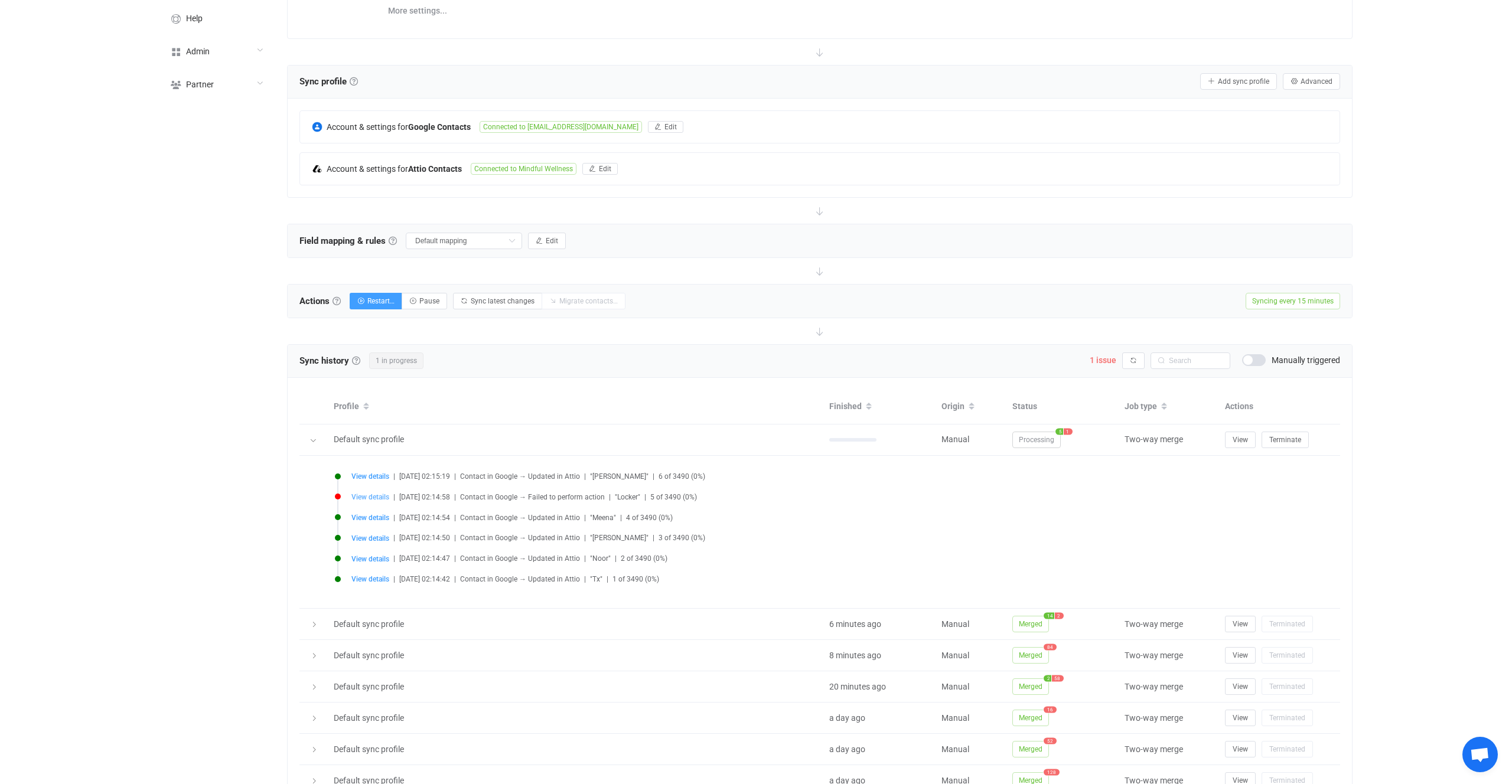
click at [388, 494] on span "View details" at bounding box center [370, 497] width 38 height 8
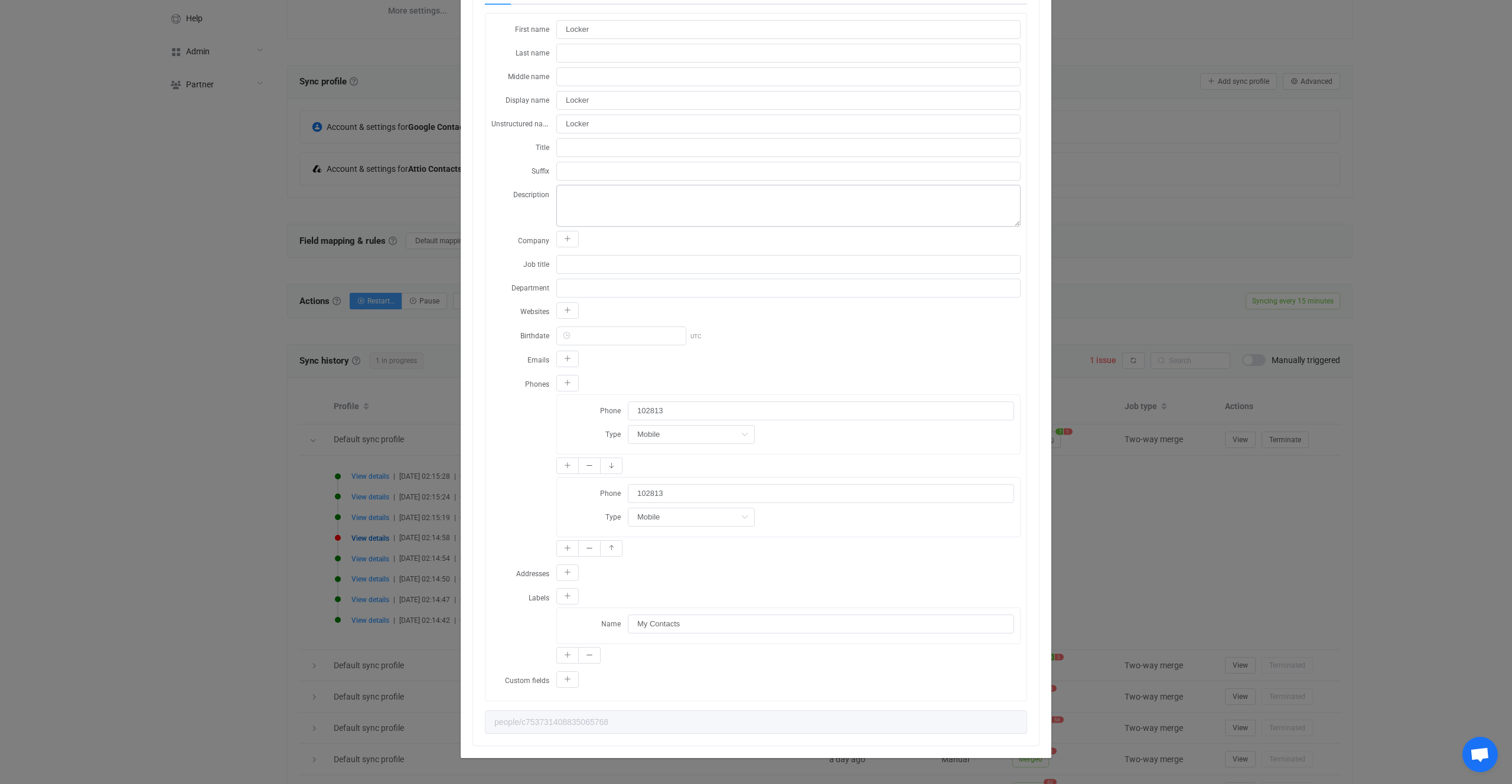
scroll to position [151, 0]
click at [358, 463] on div "Resync Show JSON A Attio error occurred: An invalid value was passed to attribu…" at bounding box center [756, 392] width 1512 height 784
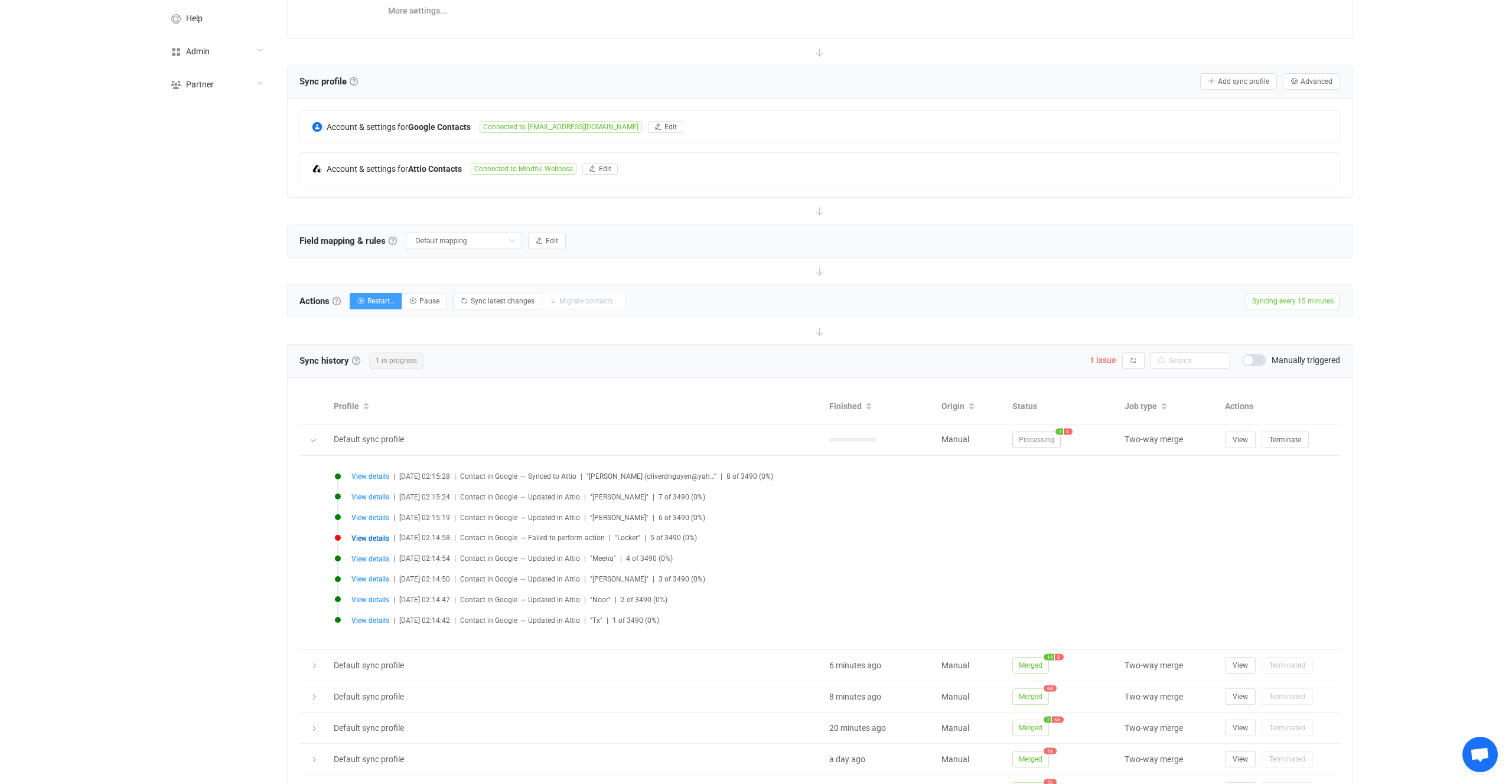
click at [1122, 363] on span "1 issue Syncing issues" at bounding box center [1106, 360] width 32 height 11
click at [1129, 363] on button "button" at bounding box center [1133, 361] width 22 height 17
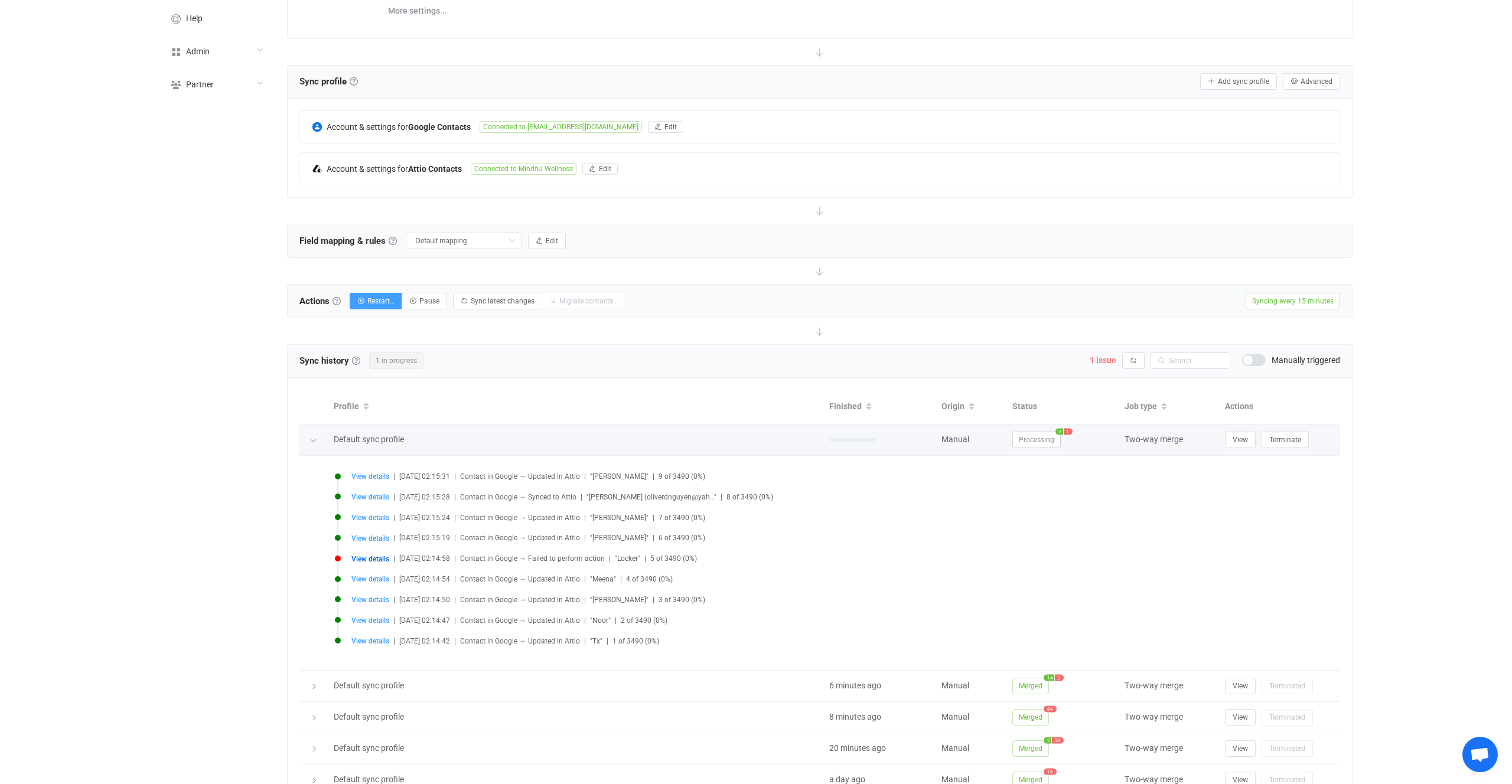
click at [309, 439] on icon at bounding box center [313, 441] width 7 height 7
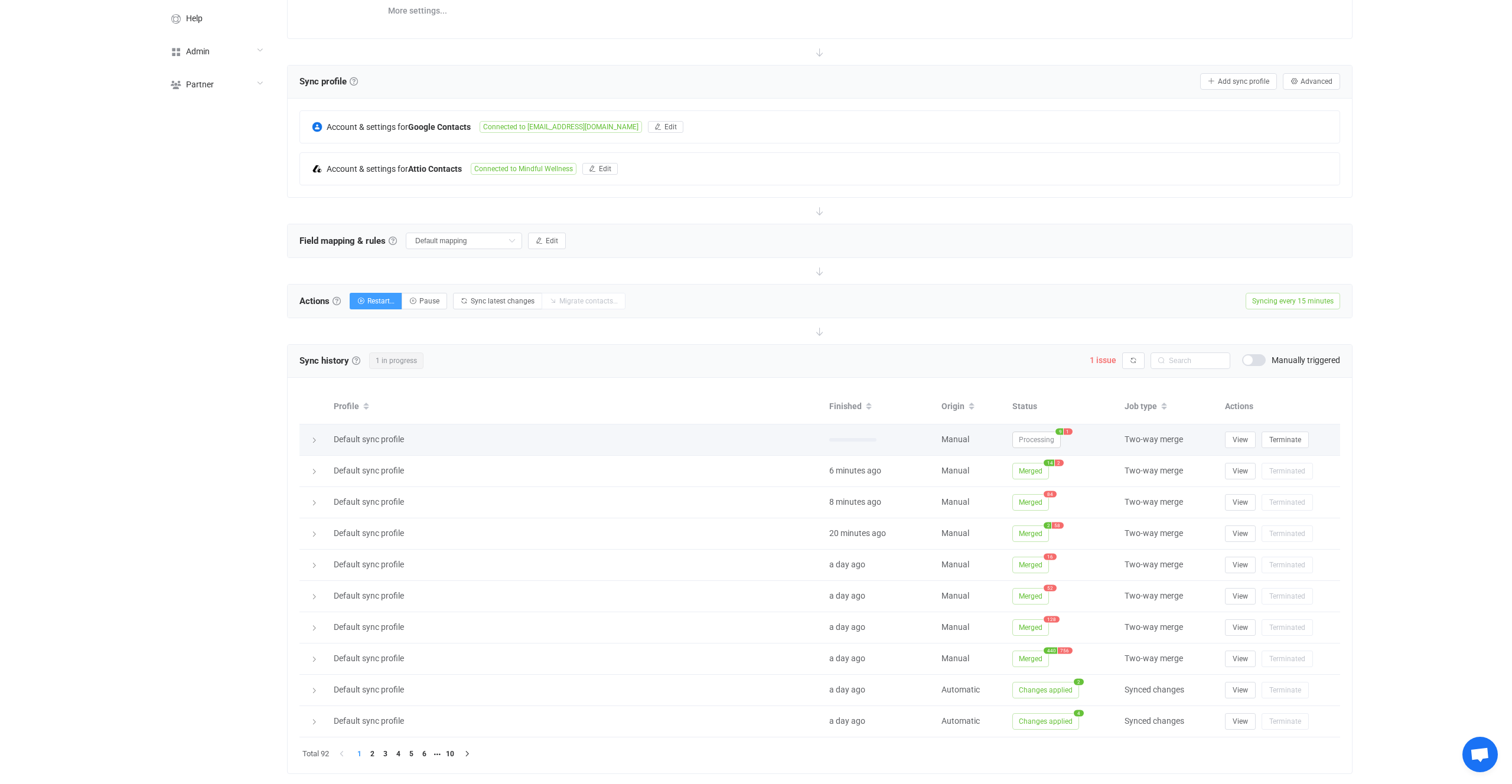
click at [1029, 438] on span "Processing" at bounding box center [1036, 440] width 49 height 17
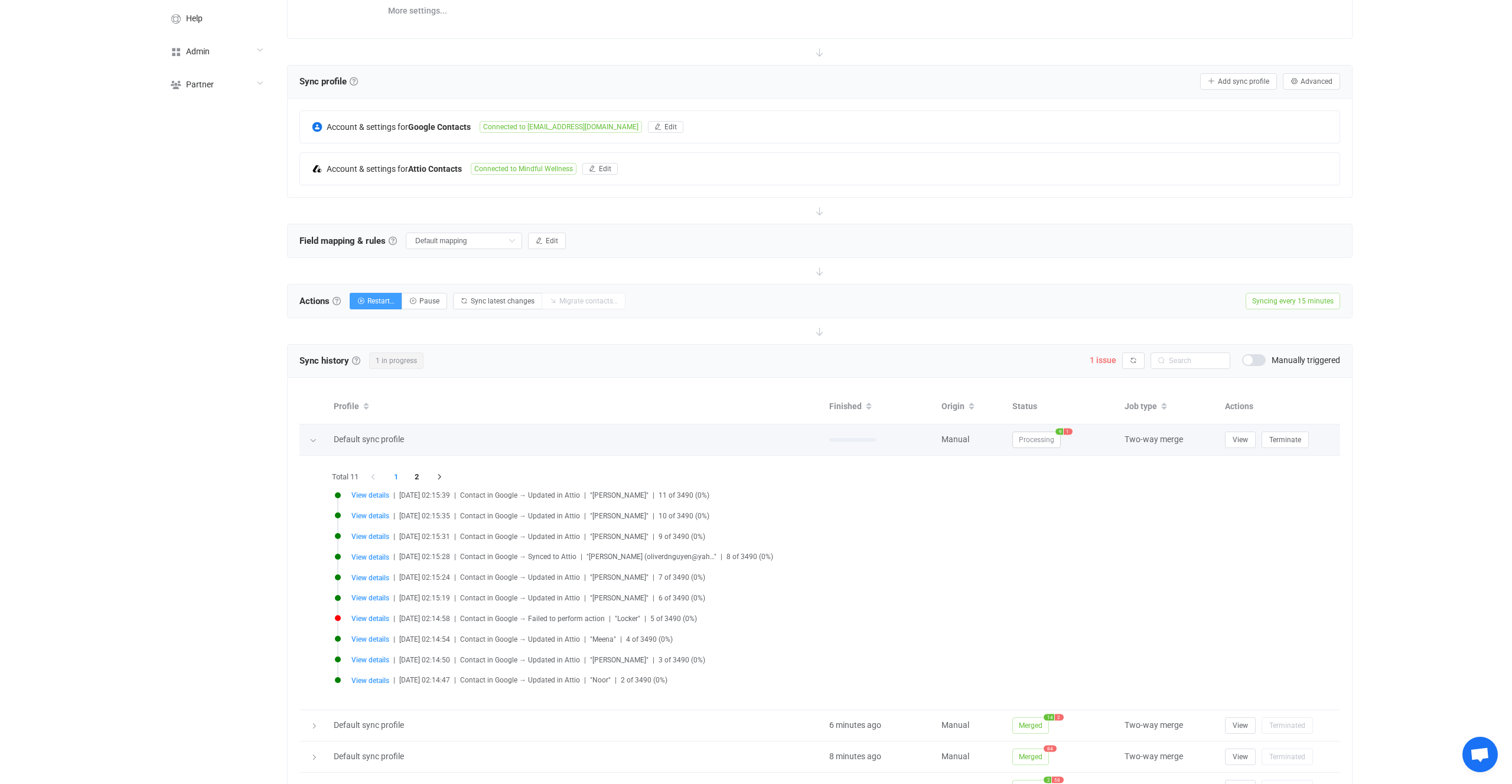
click at [1029, 438] on span "Processing" at bounding box center [1036, 440] width 49 height 17
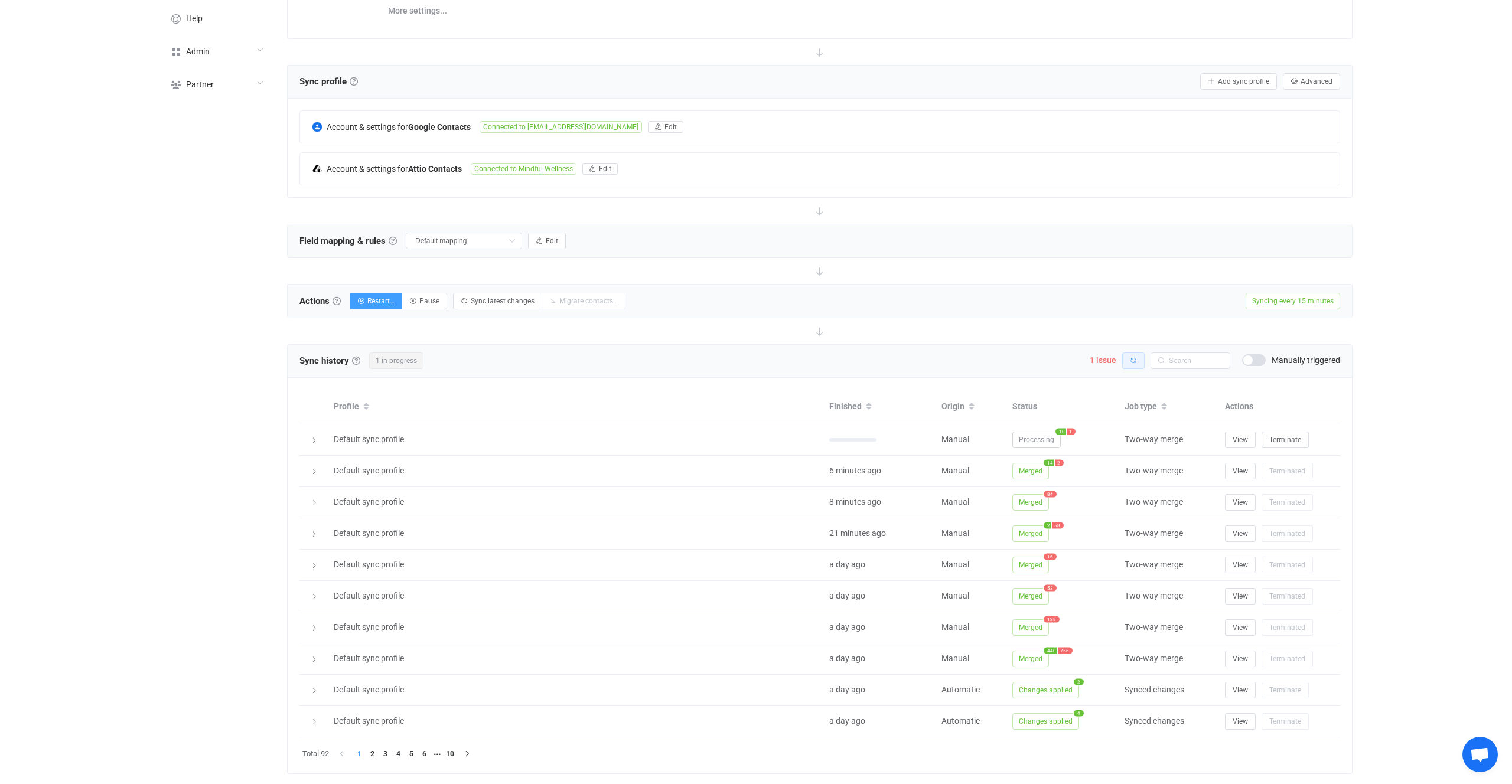
click at [1143, 361] on button "button" at bounding box center [1133, 361] width 22 height 17
click at [1126, 363] on button "button" at bounding box center [1133, 361] width 22 height 17
click at [1100, 361] on span "2 issues" at bounding box center [1101, 360] width 31 height 10
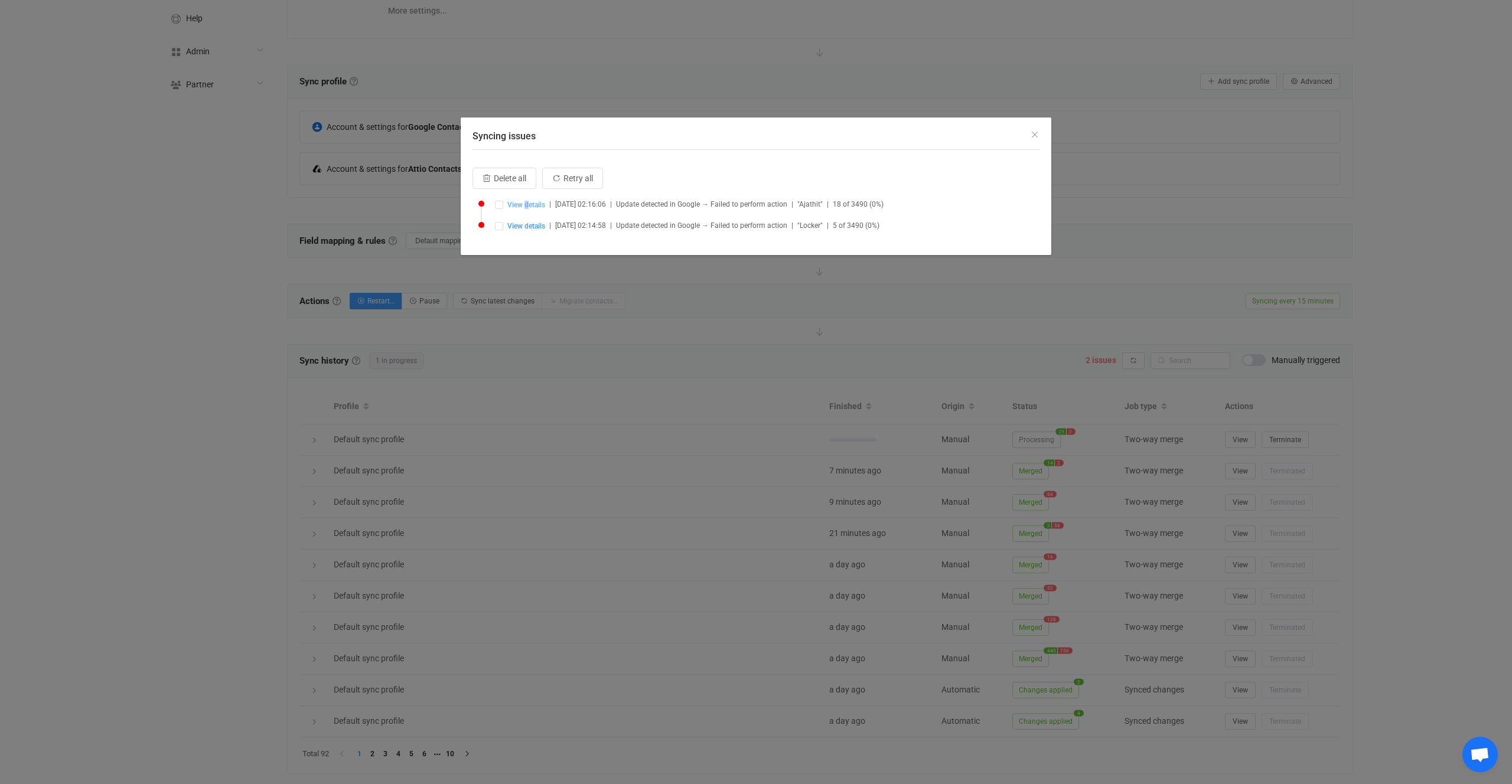
click at [527, 206] on span "View details" at bounding box center [526, 205] width 38 height 8
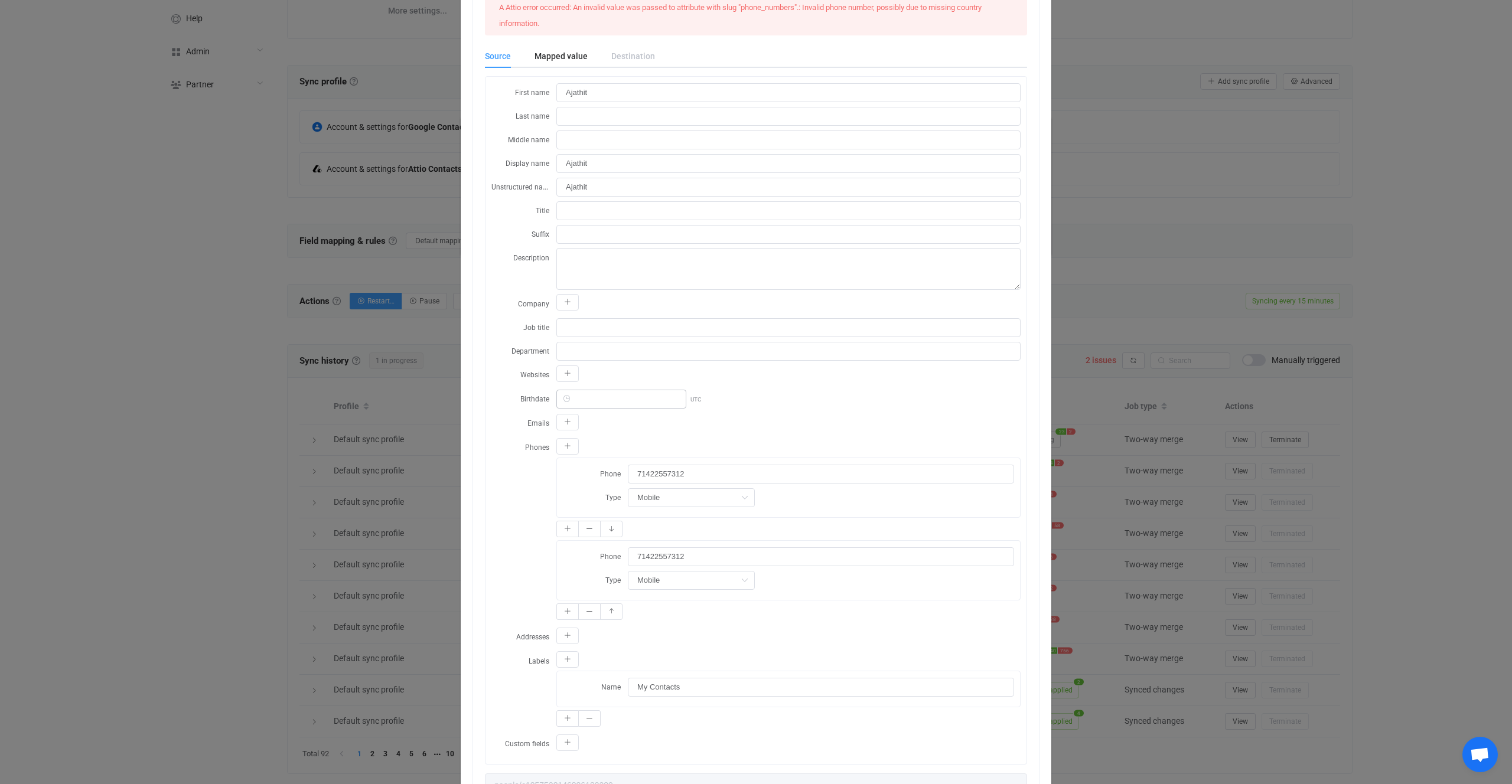
scroll to position [103, 0]
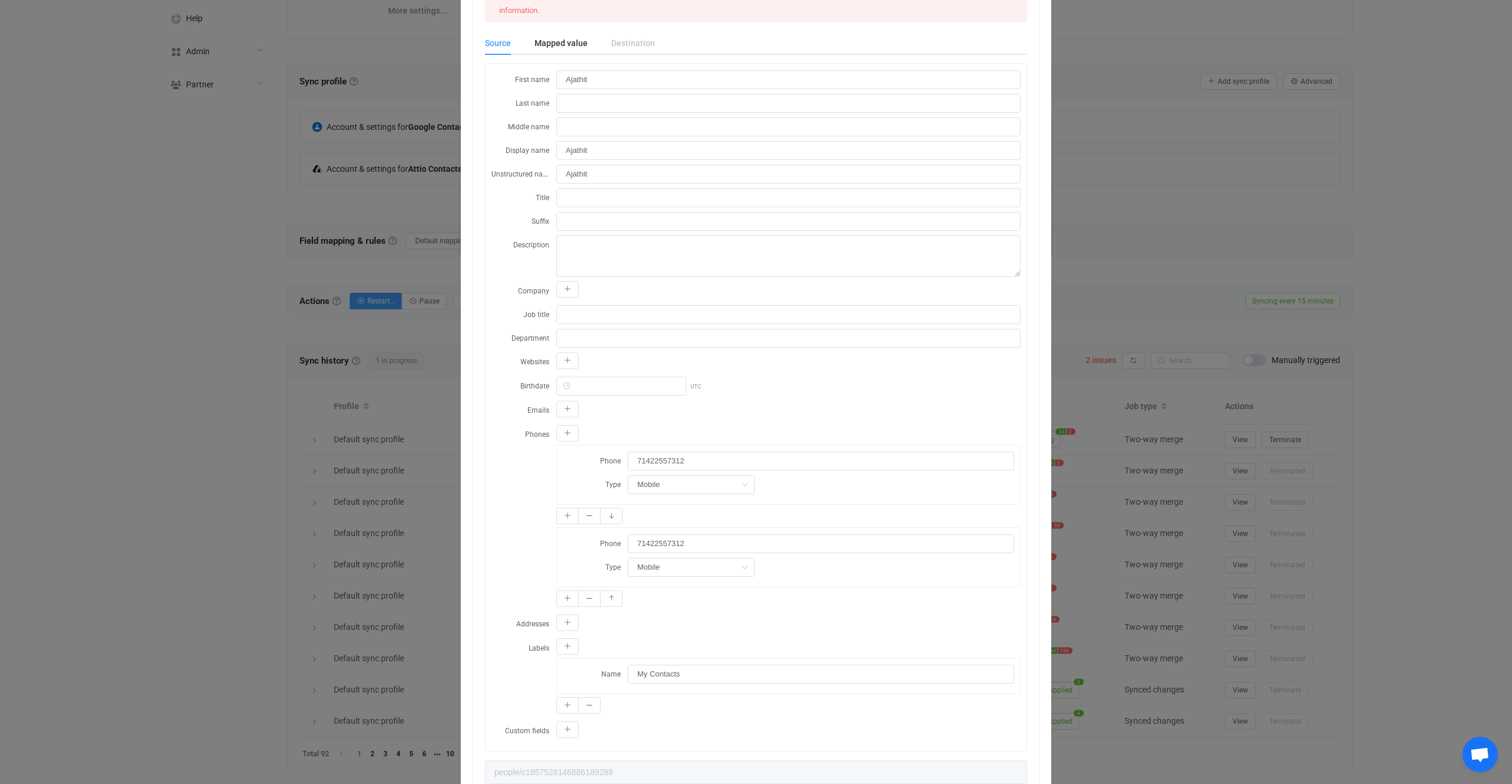
click at [1160, 580] on div "Resync Show JSON A Attio error occurred: An invalid value was passed to attribu…" at bounding box center [756, 392] width 1512 height 784
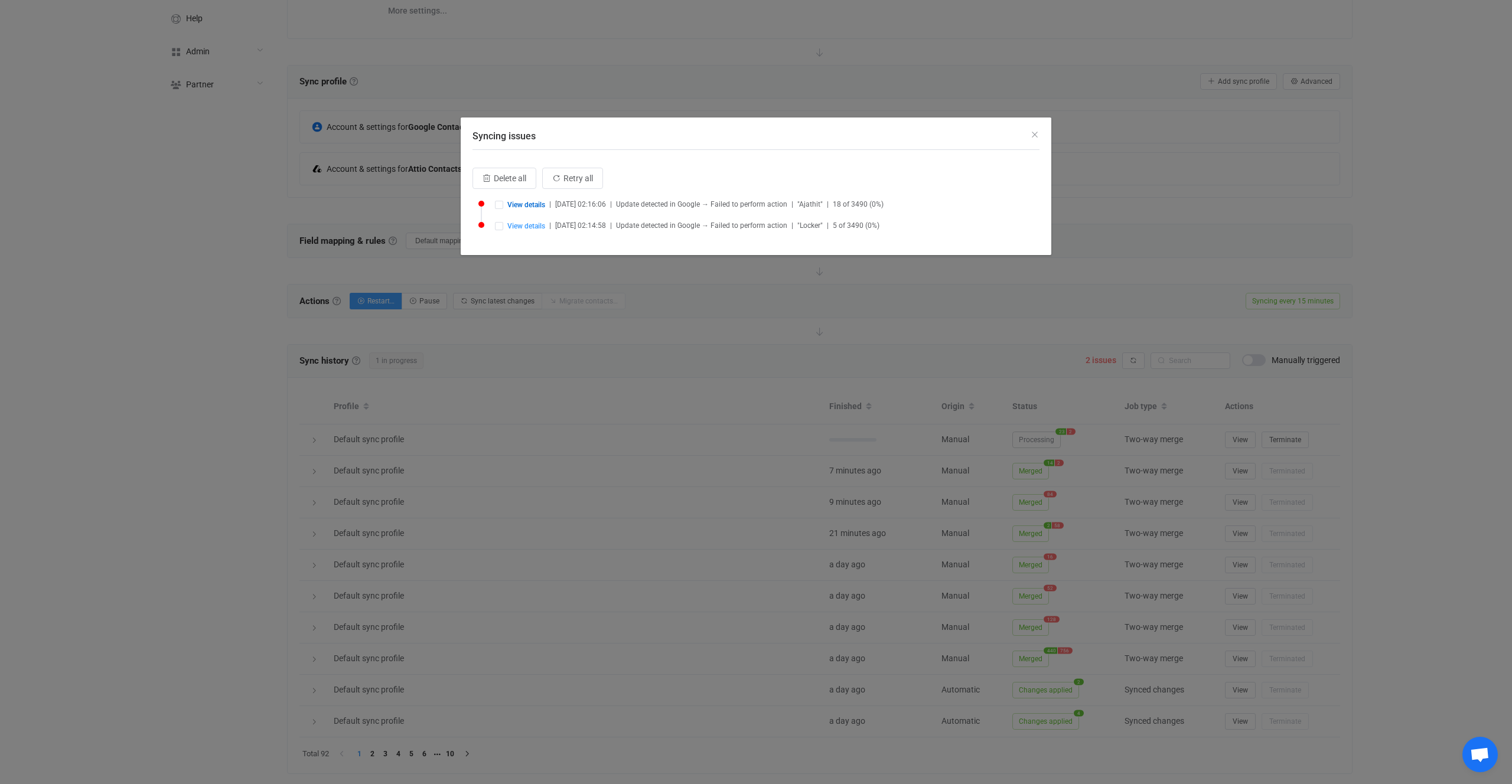
click at [1198, 376] on div "Syncing issues Delete all Retry all View details | [DATE] 02:16:06 | Update det…" at bounding box center [756, 392] width 1512 height 784
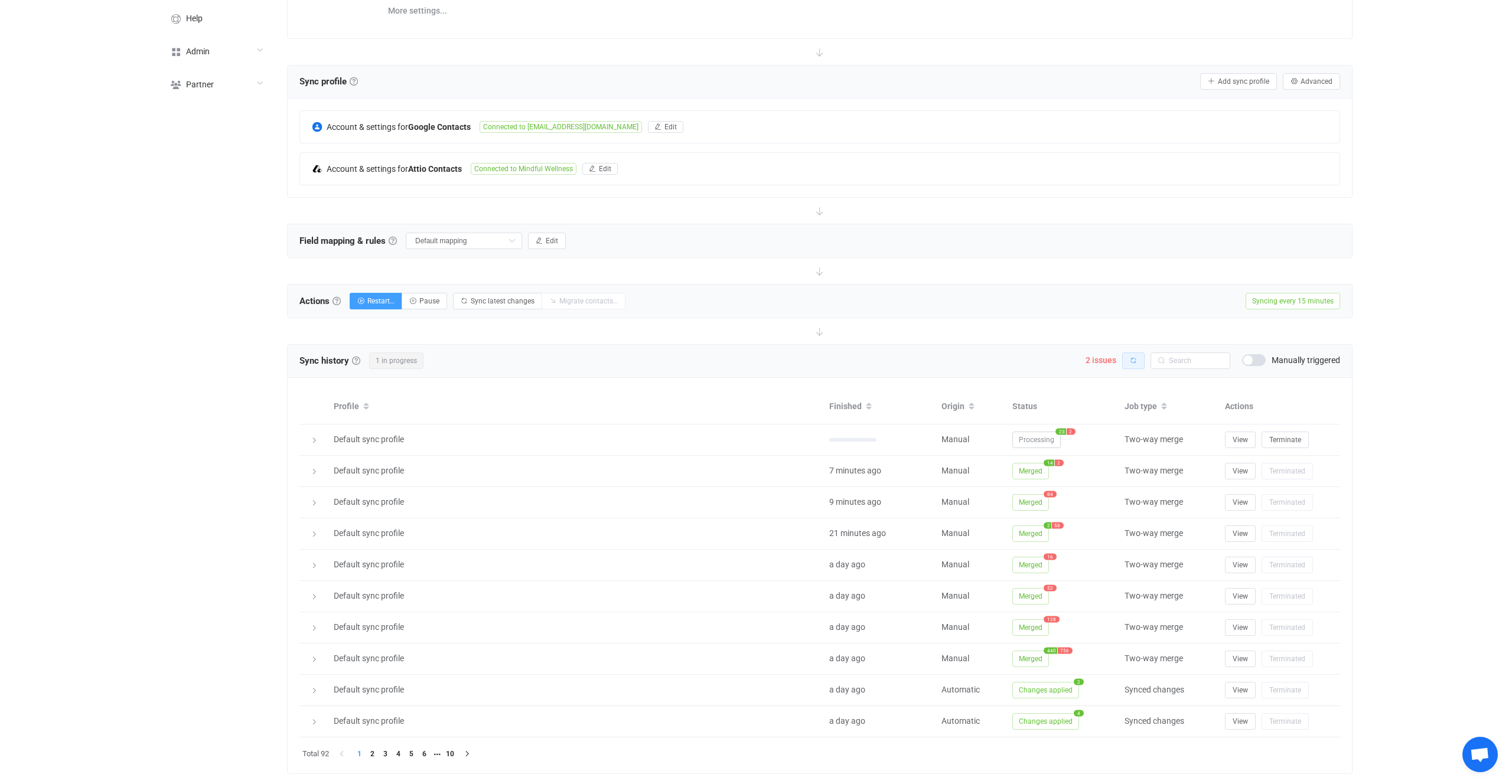
click at [1136, 361] on icon "button" at bounding box center [1134, 361] width 7 height 7
click at [1130, 360] on icon "button" at bounding box center [1134, 361] width 7 height 7
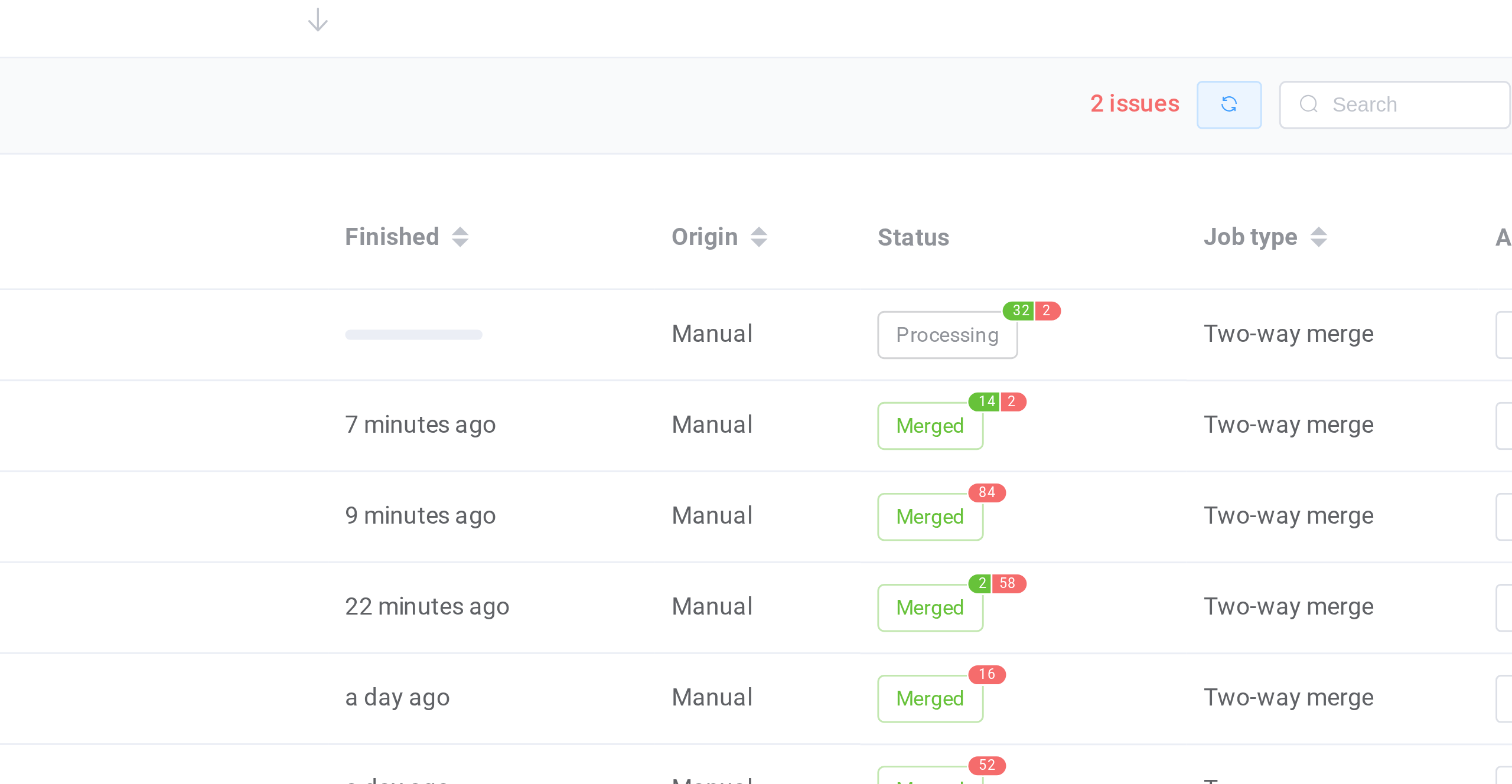
click at [1136, 364] on button "button" at bounding box center [1133, 361] width 22 height 17
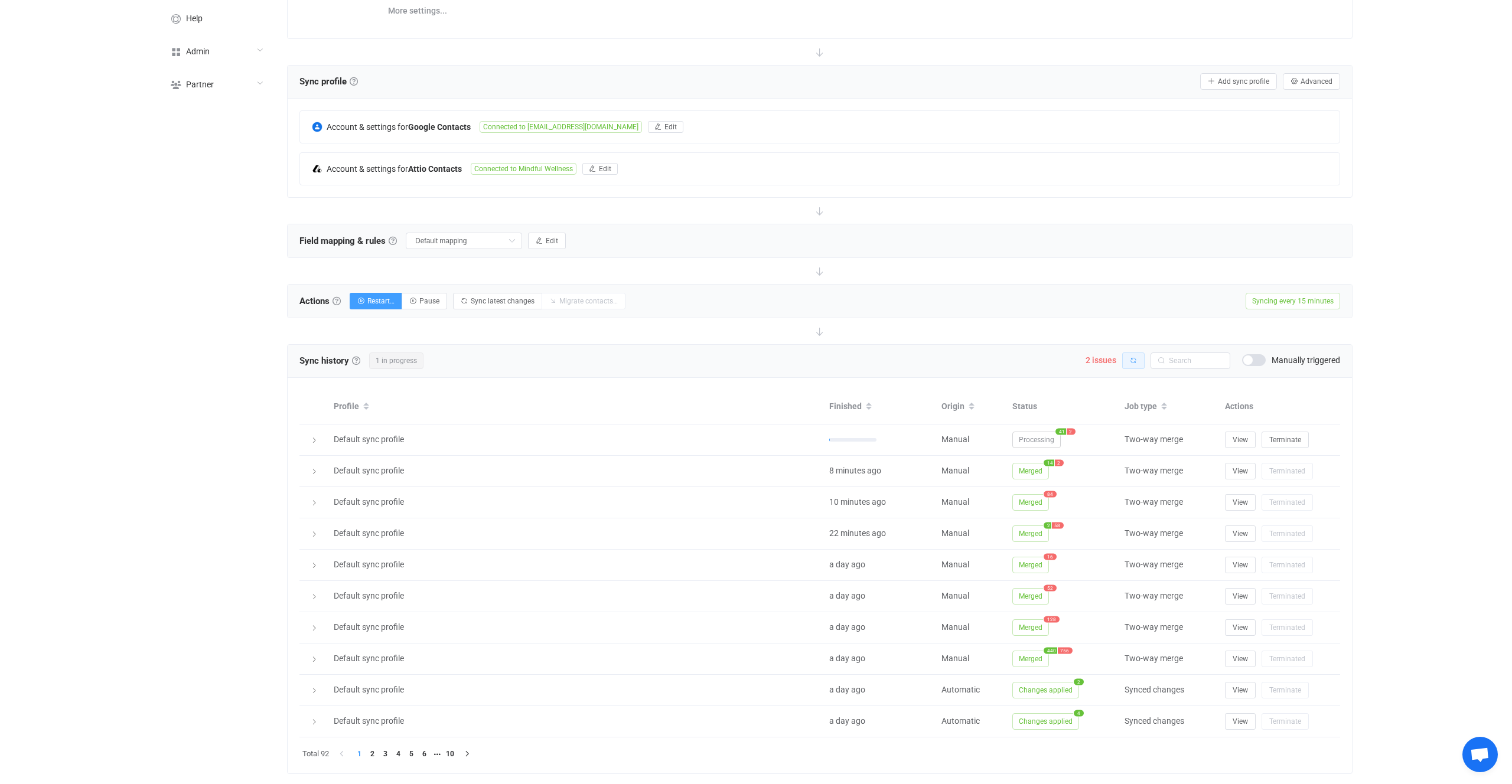
click at [1140, 362] on button "button" at bounding box center [1133, 361] width 22 height 17
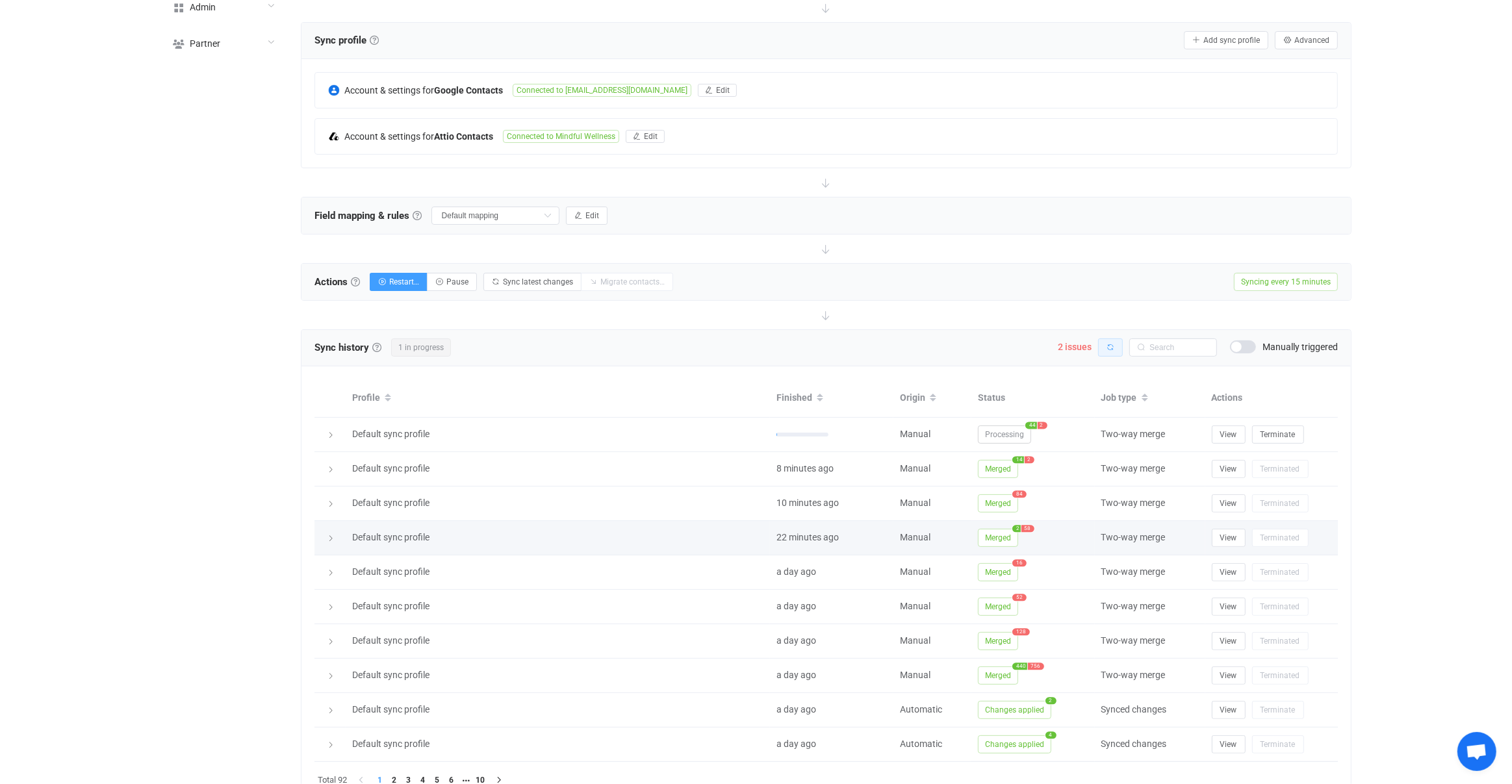
scroll to position [237, 0]
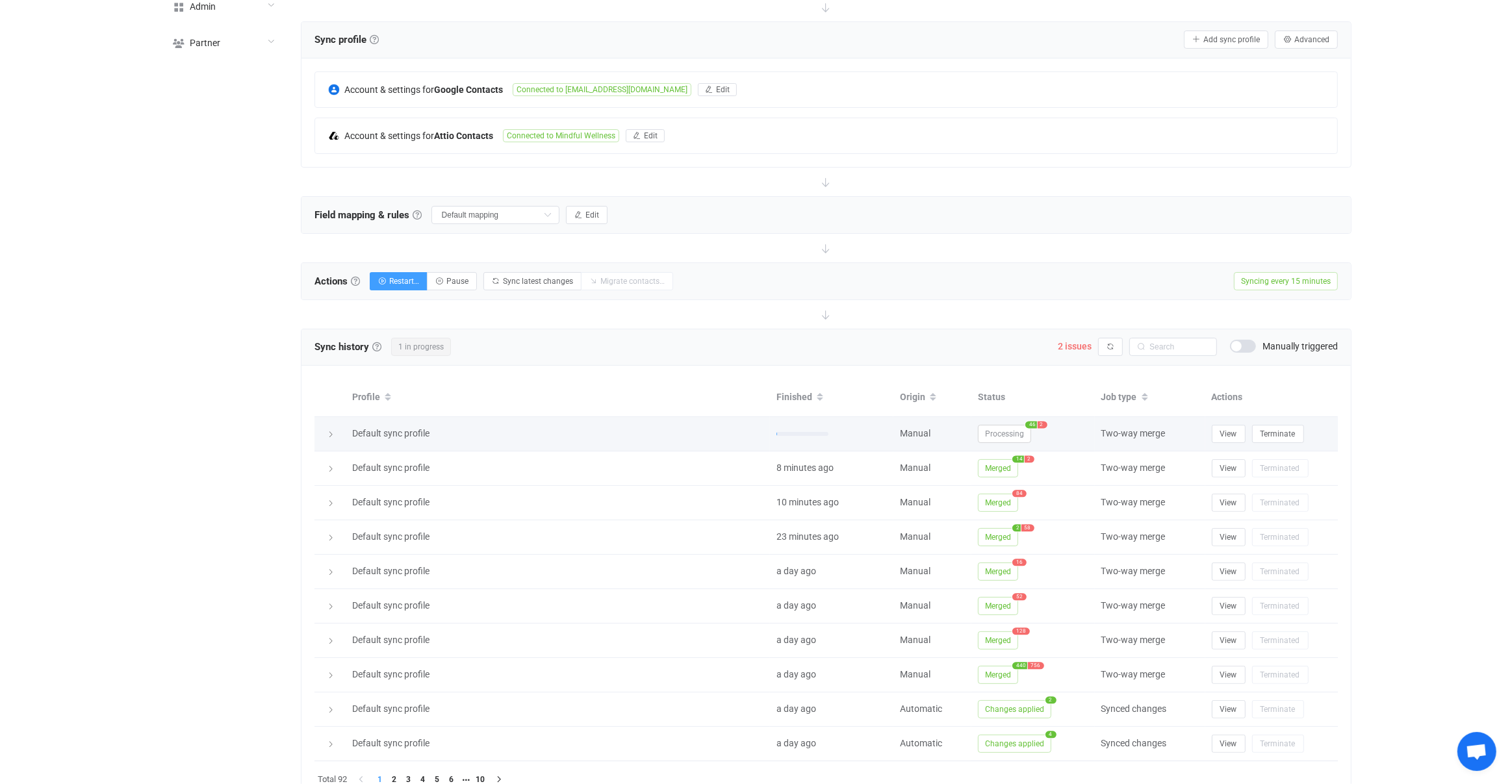
click at [1003, 430] on span "Processing" at bounding box center [1005, 434] width 54 height 18
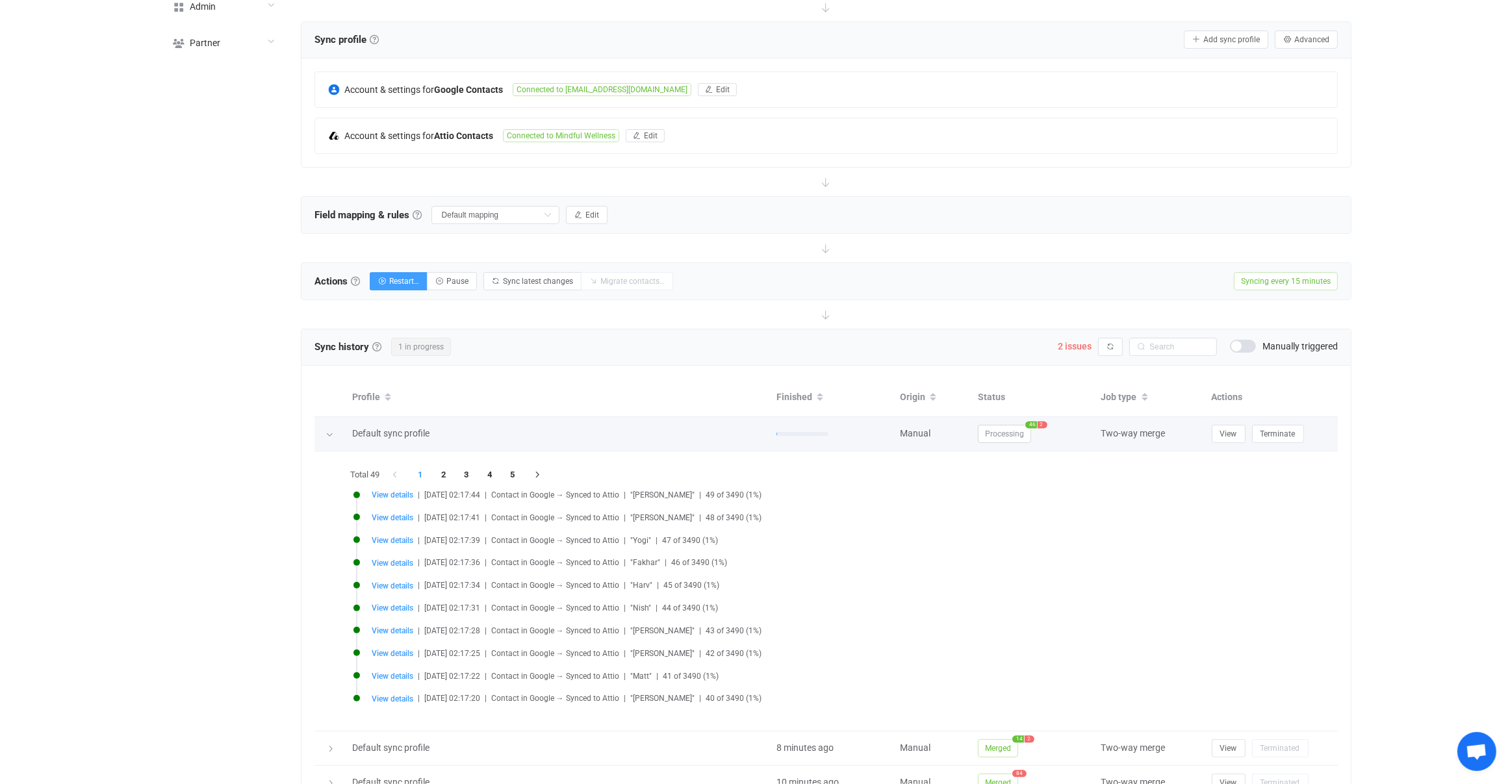
click at [1003, 430] on span "Processing" at bounding box center [1005, 434] width 54 height 18
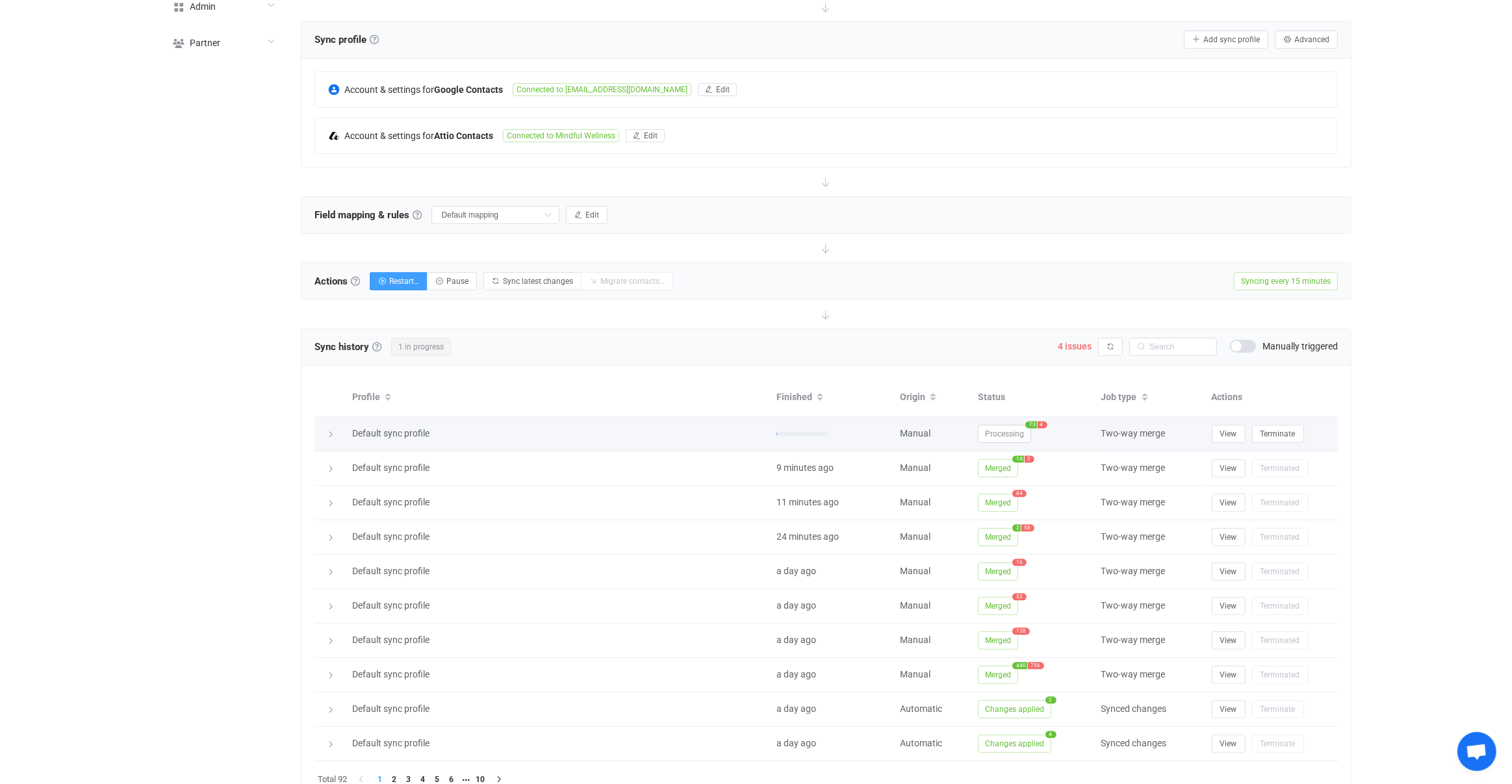
click at [999, 427] on span "Processing" at bounding box center [1005, 434] width 54 height 18
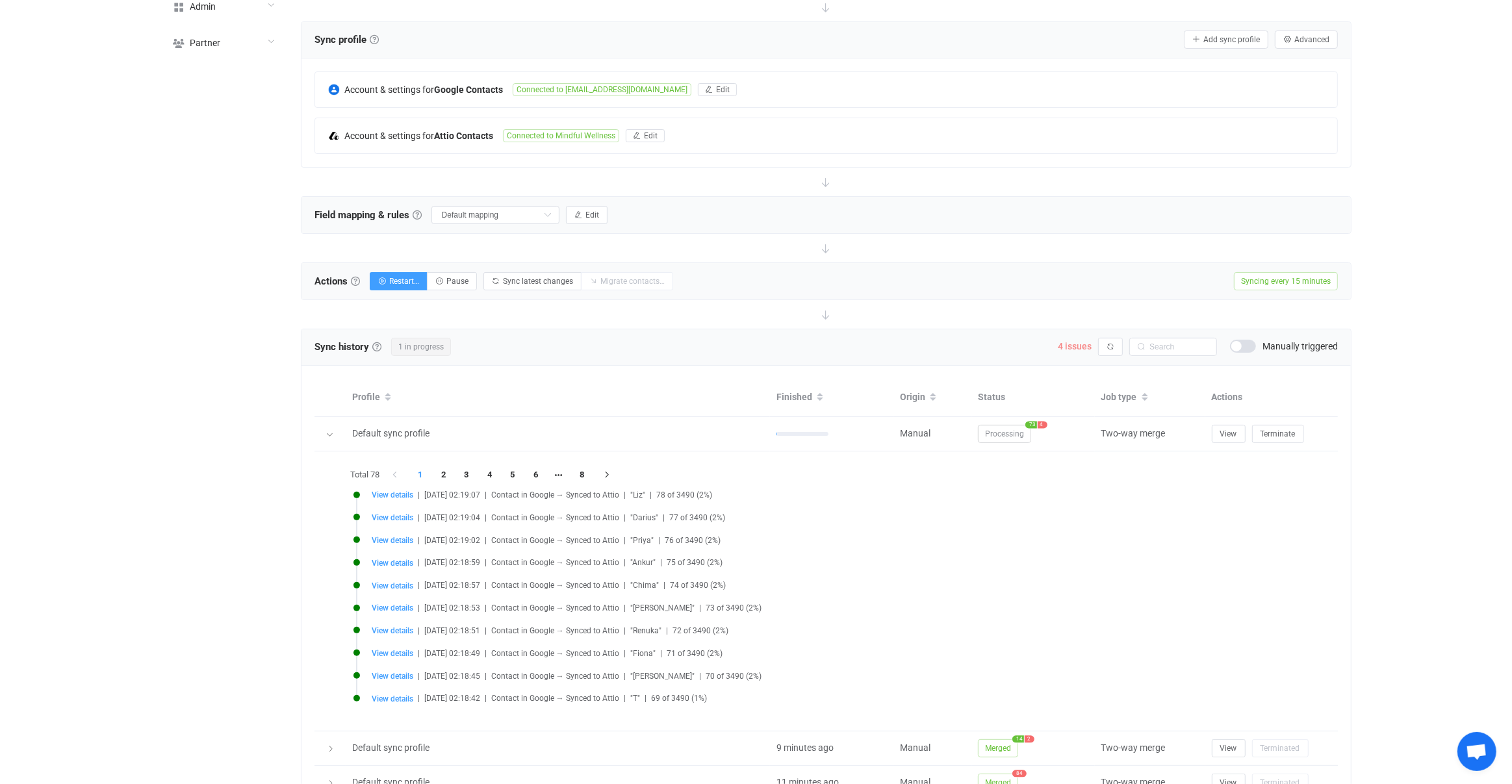
click at [1088, 341] on span "4 issues" at bounding box center [1075, 346] width 34 height 11
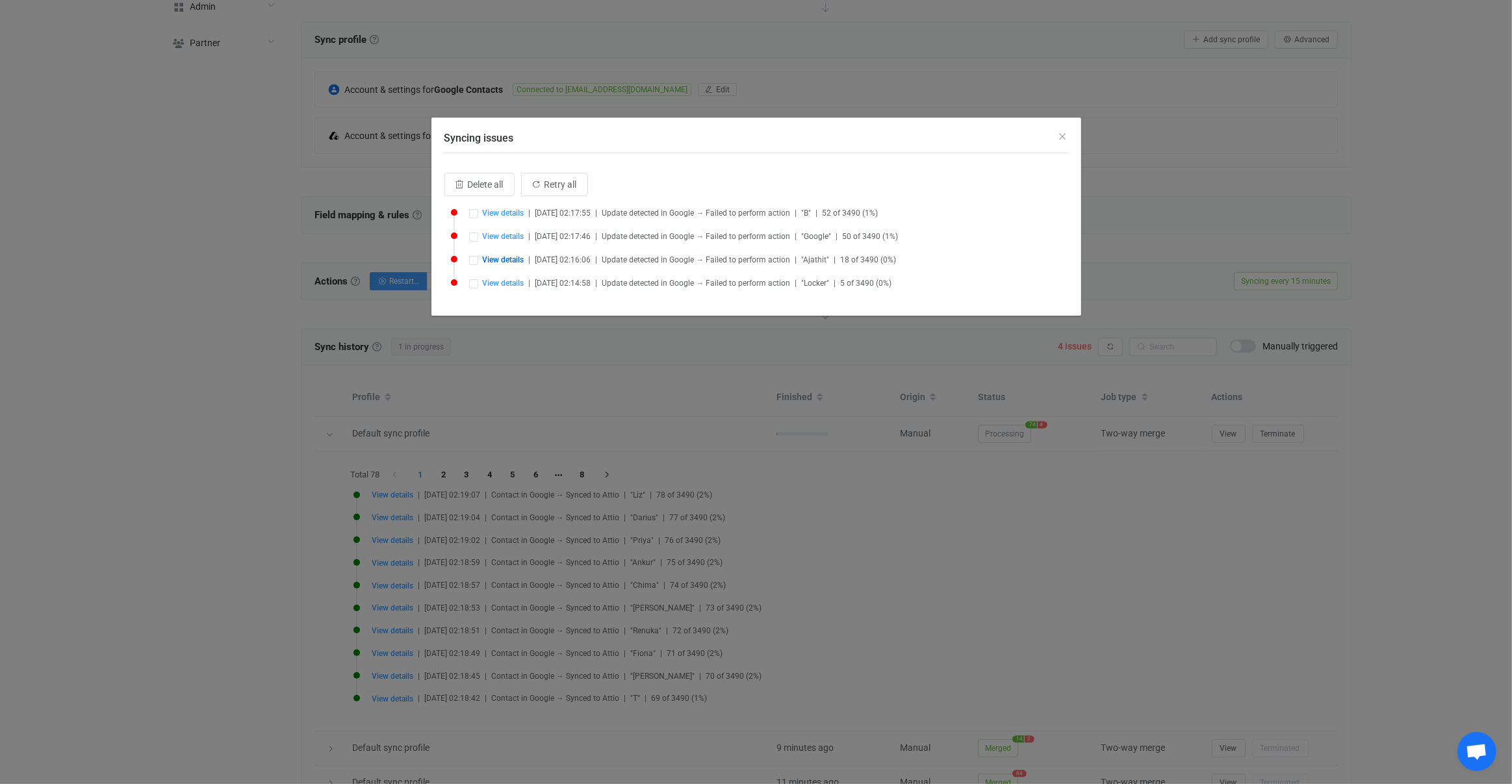
click at [500, 219] on li "View details | [DATE] 02:17:55 | Update detected in Google → Failed to perform …" at bounding box center [760, 221] width 618 height 23
click at [505, 207] on div "Delete all Retry all View details | [DATE] 02:17:55 | Update detected in Google…" at bounding box center [756, 238] width 624 height 130
click at [506, 211] on span "View details" at bounding box center [503, 213] width 42 height 9
type input "B"
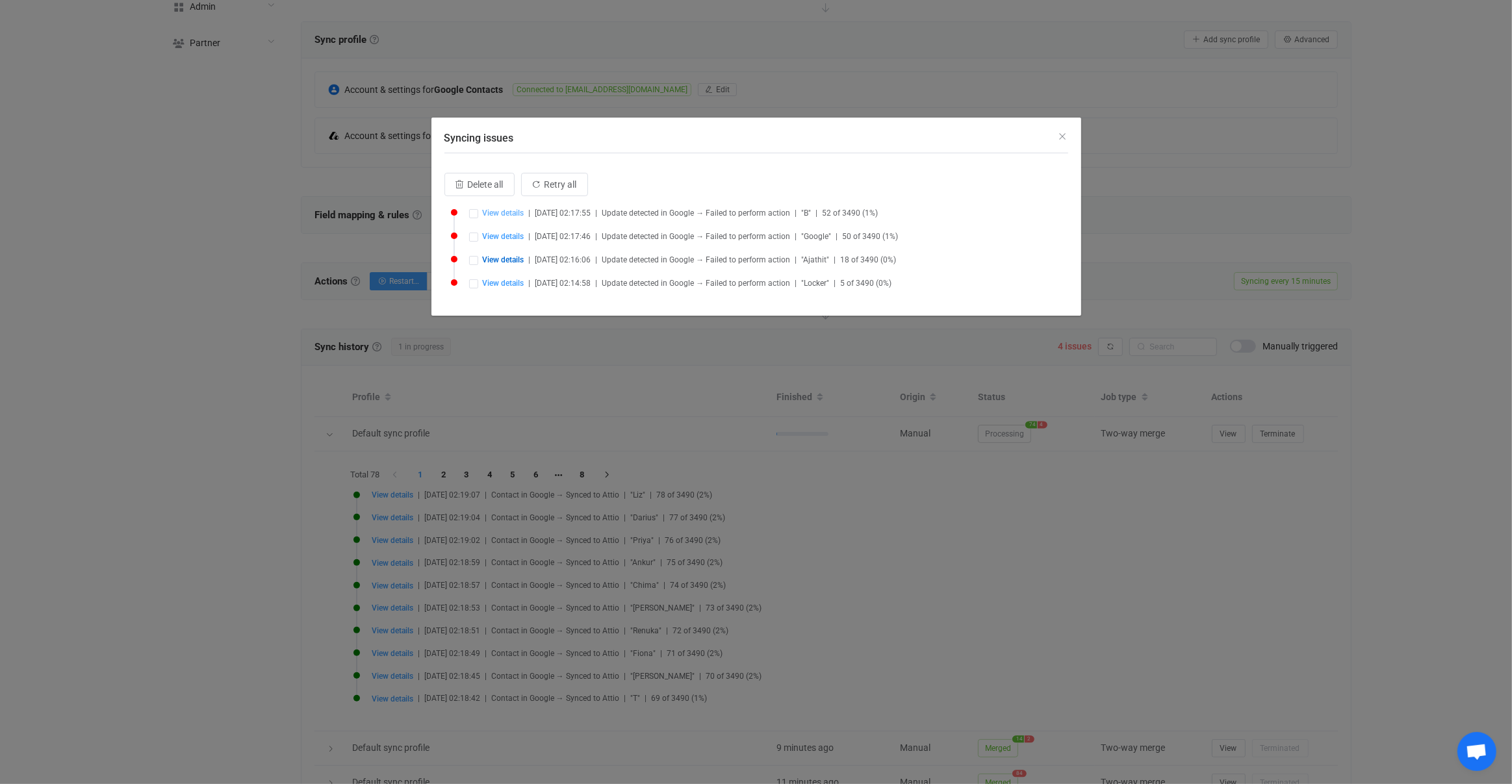
type input "B"
type input "5623472"
type input "people/c6031626342242857741"
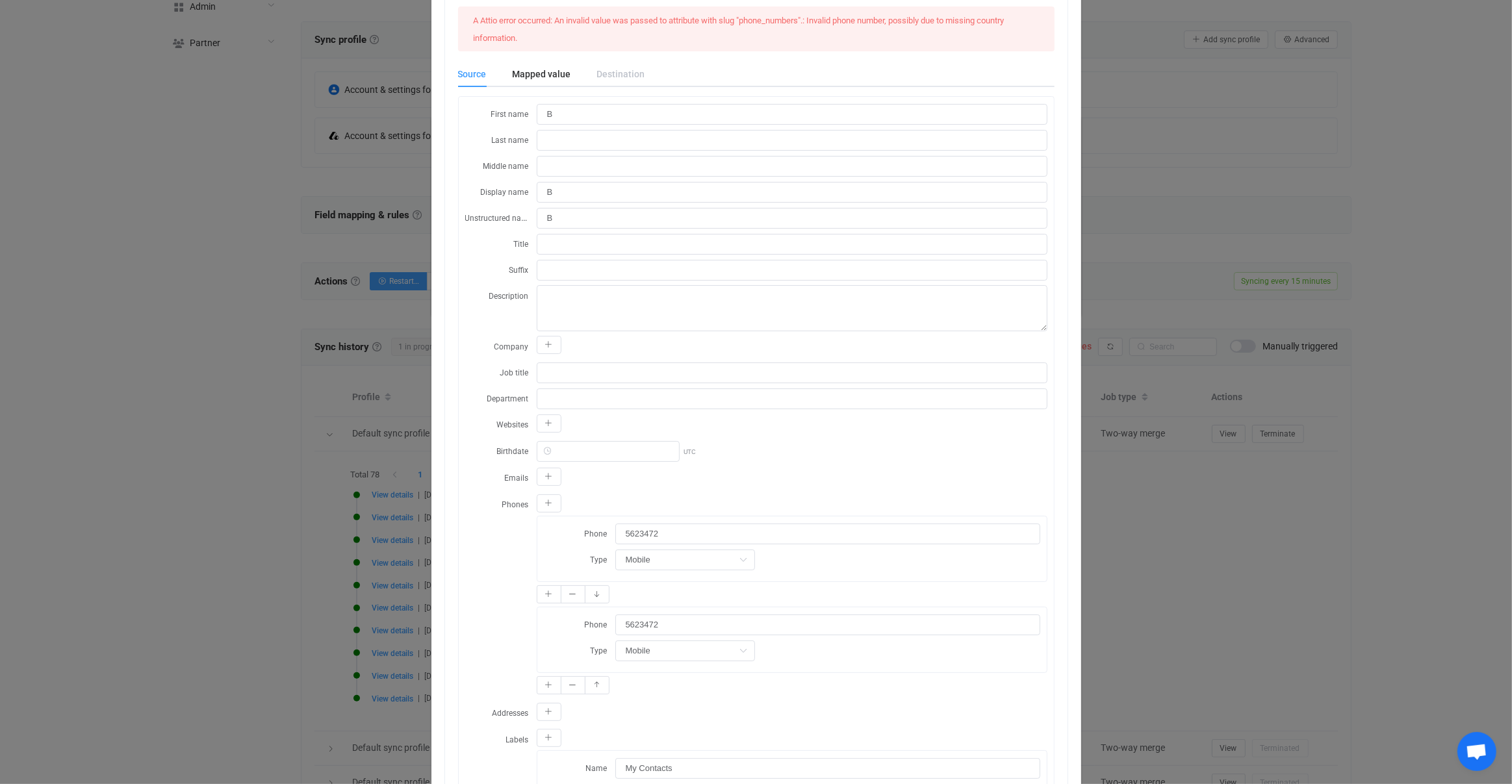
scroll to position [94, 0]
click at [369, 417] on div "Resync Show JSON A Attio error occurred: An invalid value was passed to attribu…" at bounding box center [756, 392] width 1512 height 784
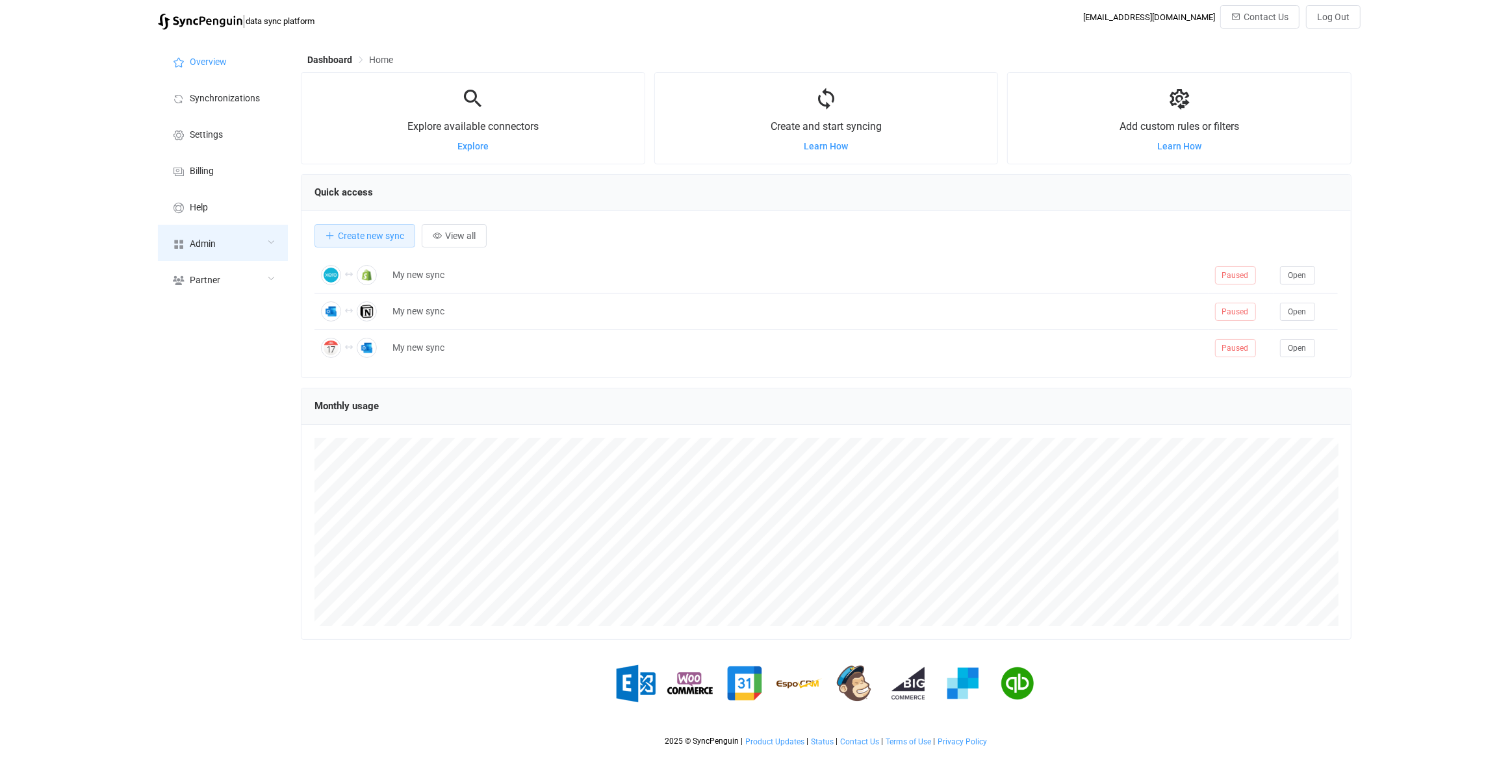
scroll to position [252, 1051]
click at [229, 230] on div "Admin" at bounding box center [223, 242] width 130 height 36
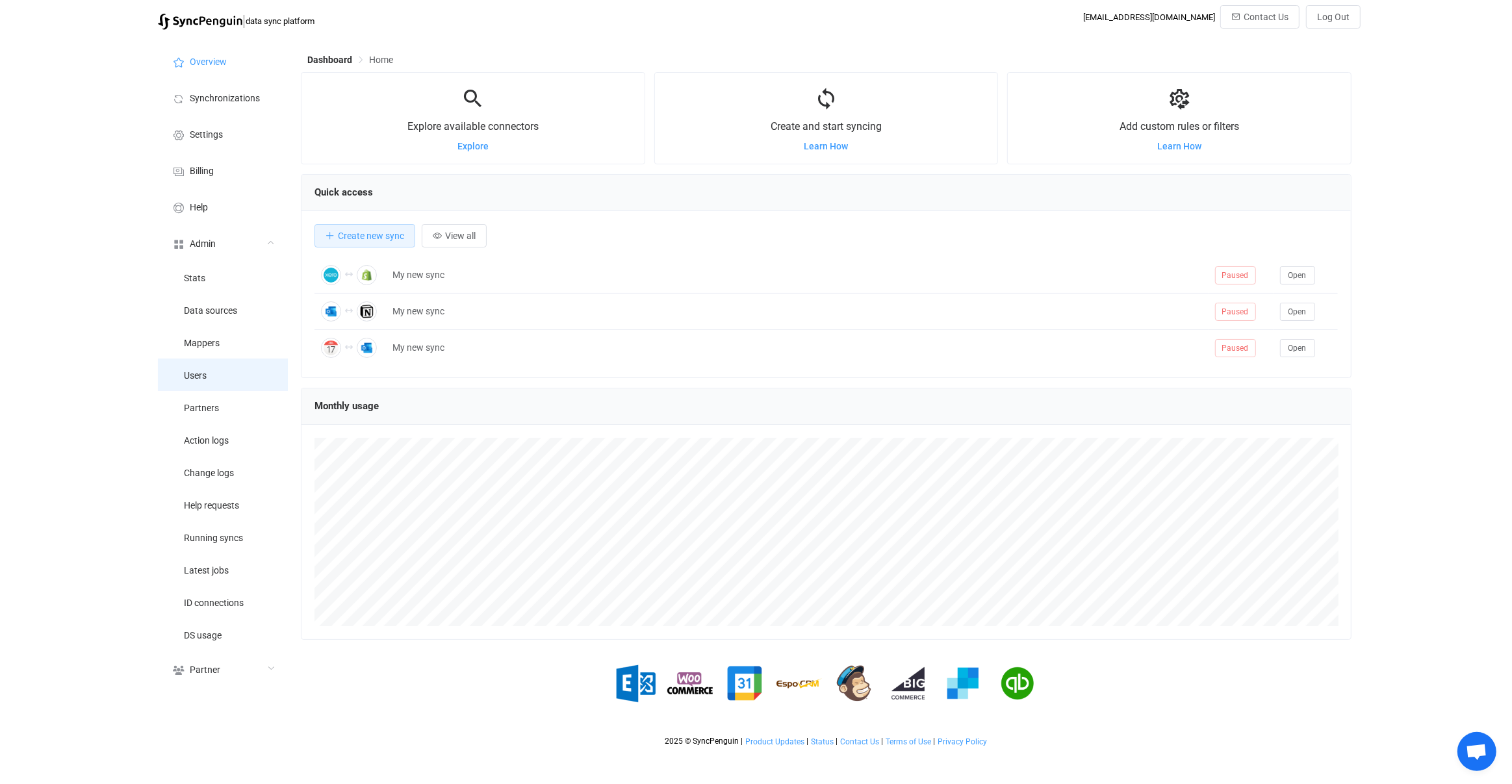
click at [240, 364] on li "Users" at bounding box center [223, 374] width 130 height 32
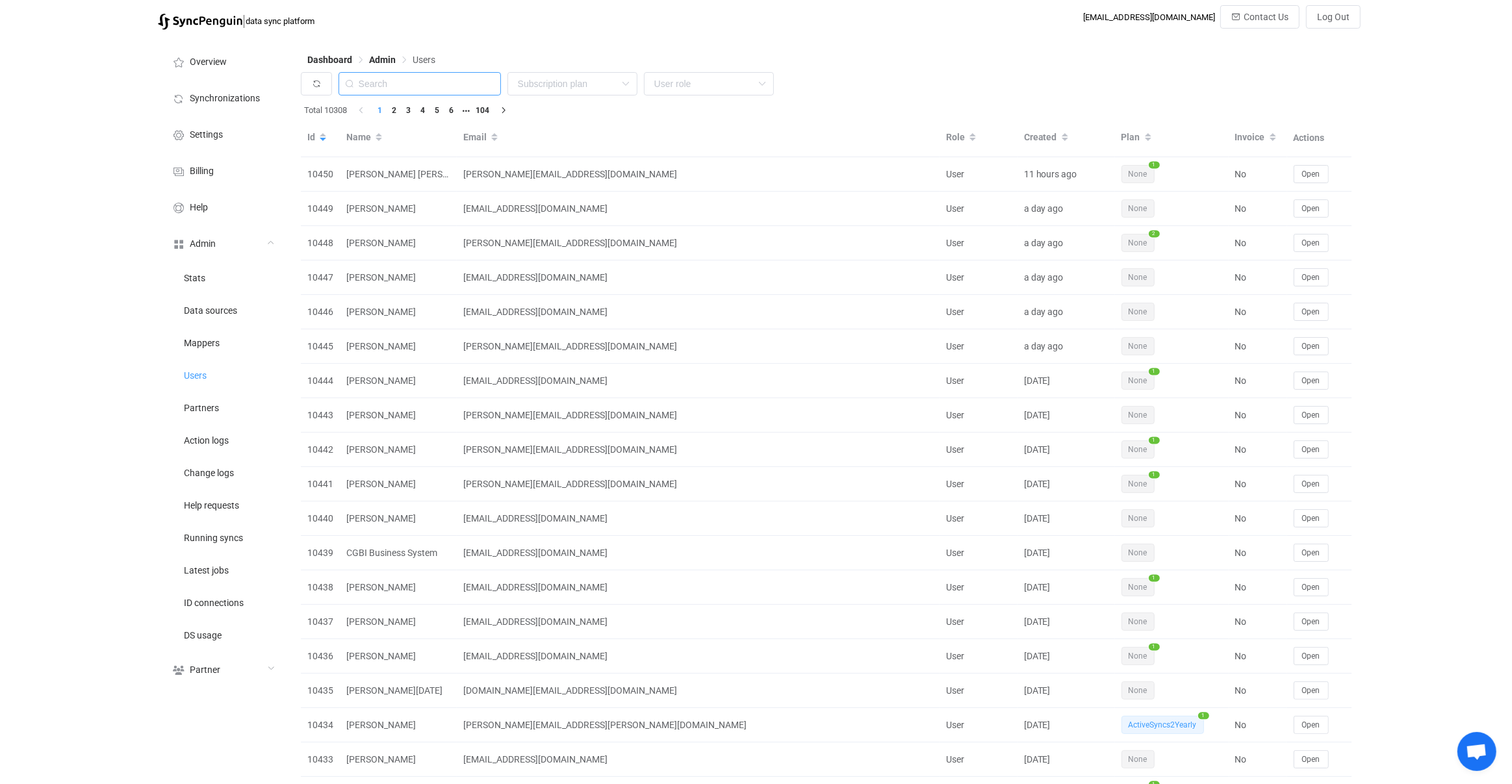
click at [460, 83] on input "text" at bounding box center [420, 83] width 162 height 23
paste input "vadim@tmocp.com"
type input "vadim@tmocp.com"
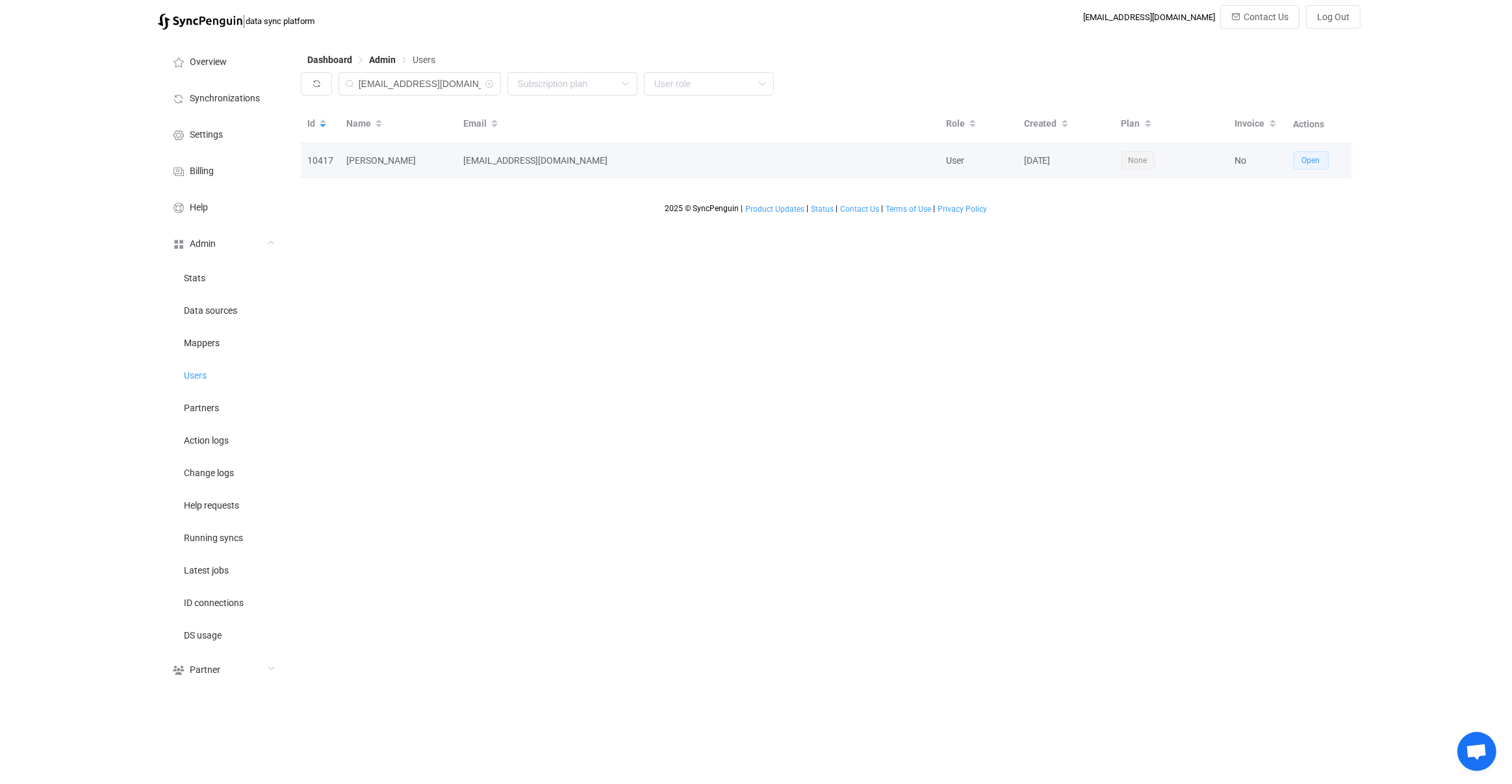
click at [1320, 162] on span "Open" at bounding box center [1311, 160] width 18 height 9
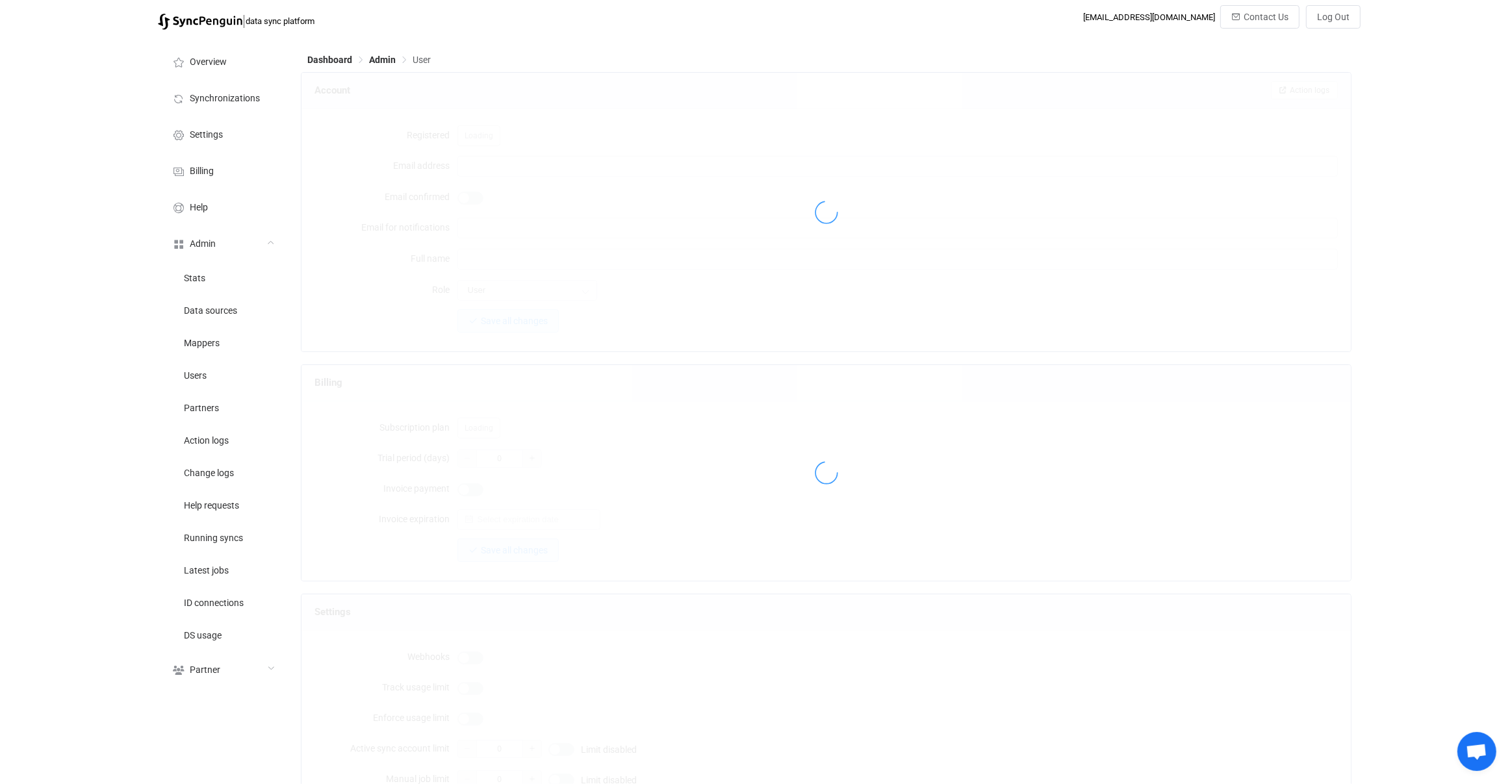
type input "vadim@tmocp.com"
type input "Vadim Gouterman"
type input "14"
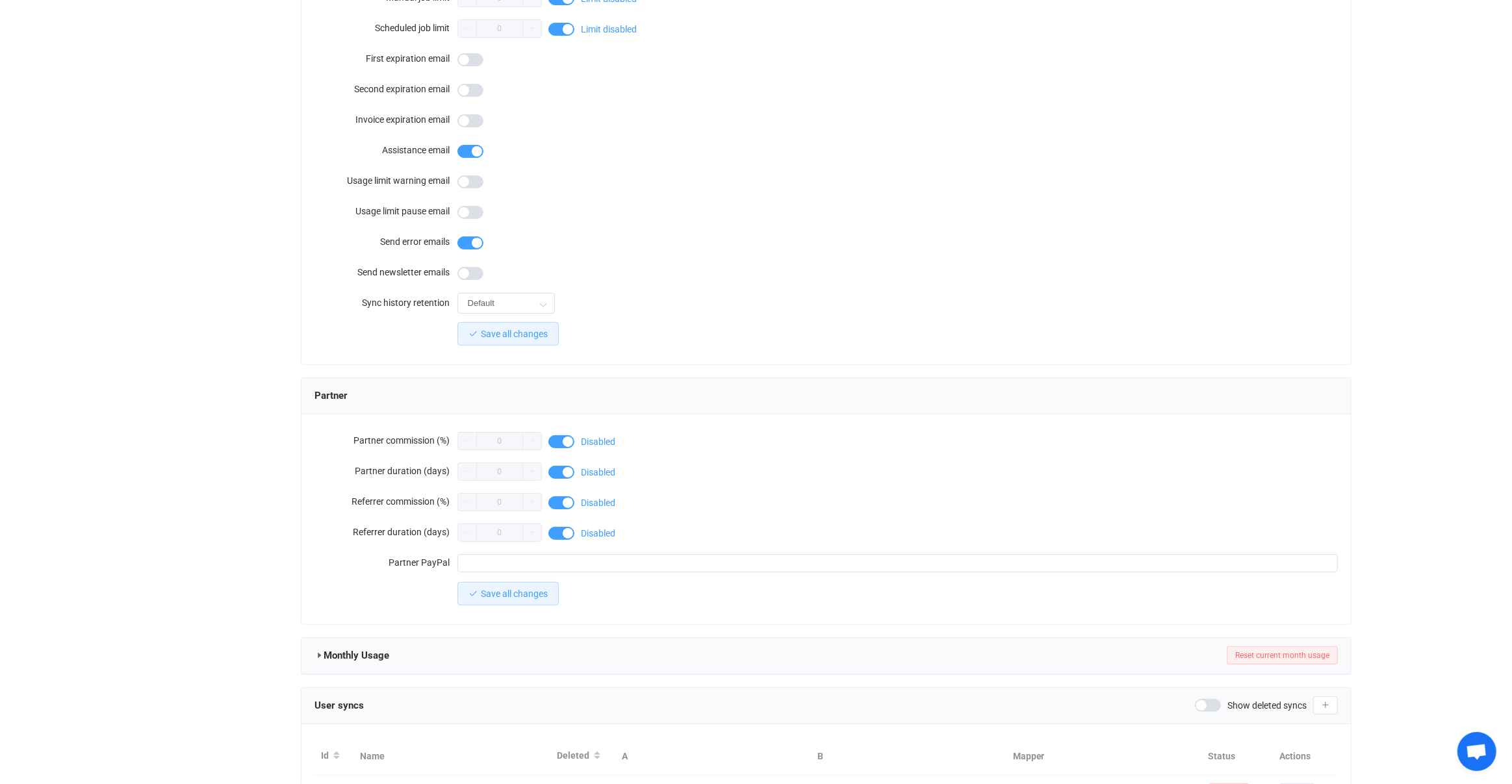
scroll to position [855, 0]
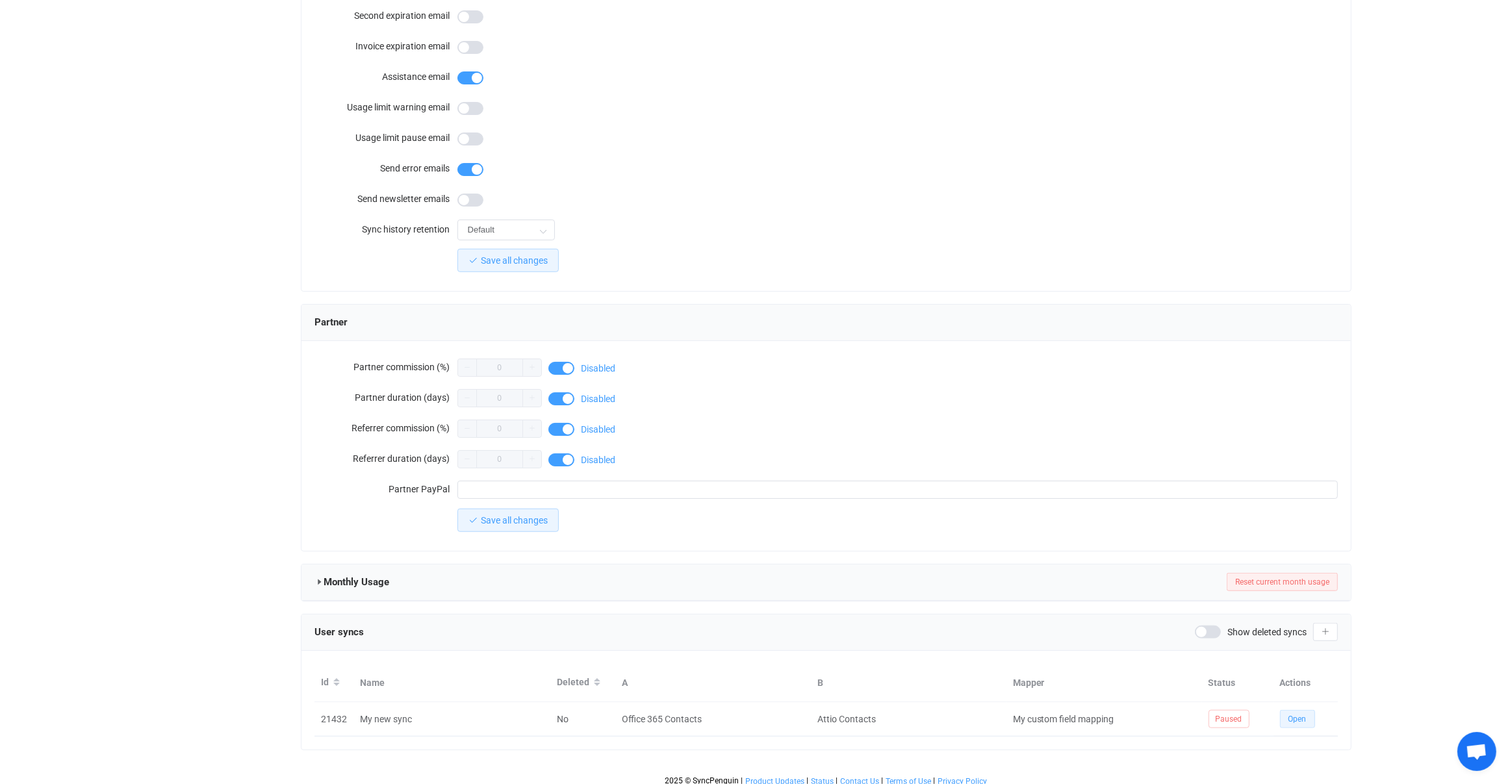
drag, startPoint x: 1289, startPoint y: 710, endPoint x: 1252, endPoint y: 684, distance: 45.2
click at [1290, 715] on span "Open" at bounding box center [1298, 719] width 18 height 9
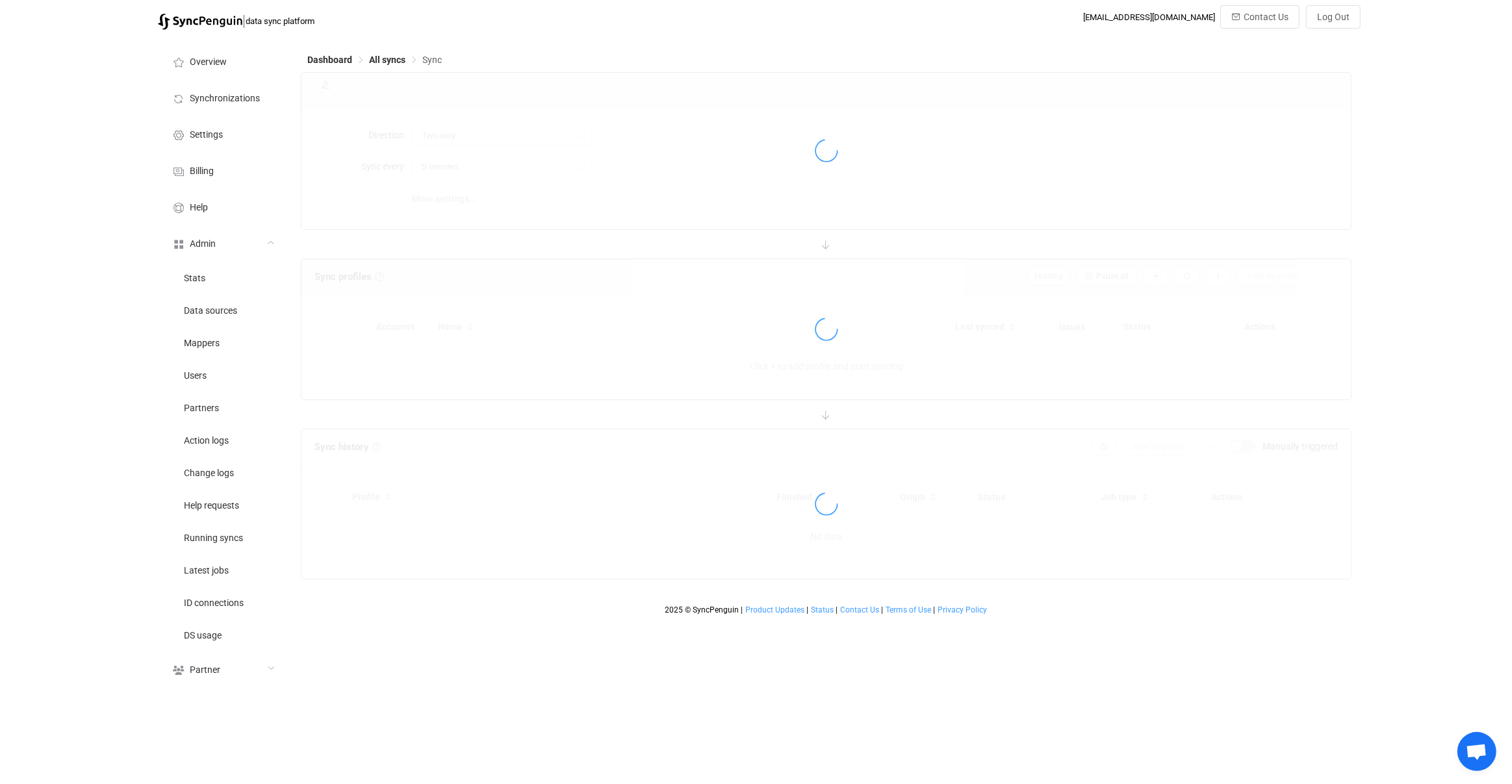
type input "Office 365 → Attio"
type input "24 hours"
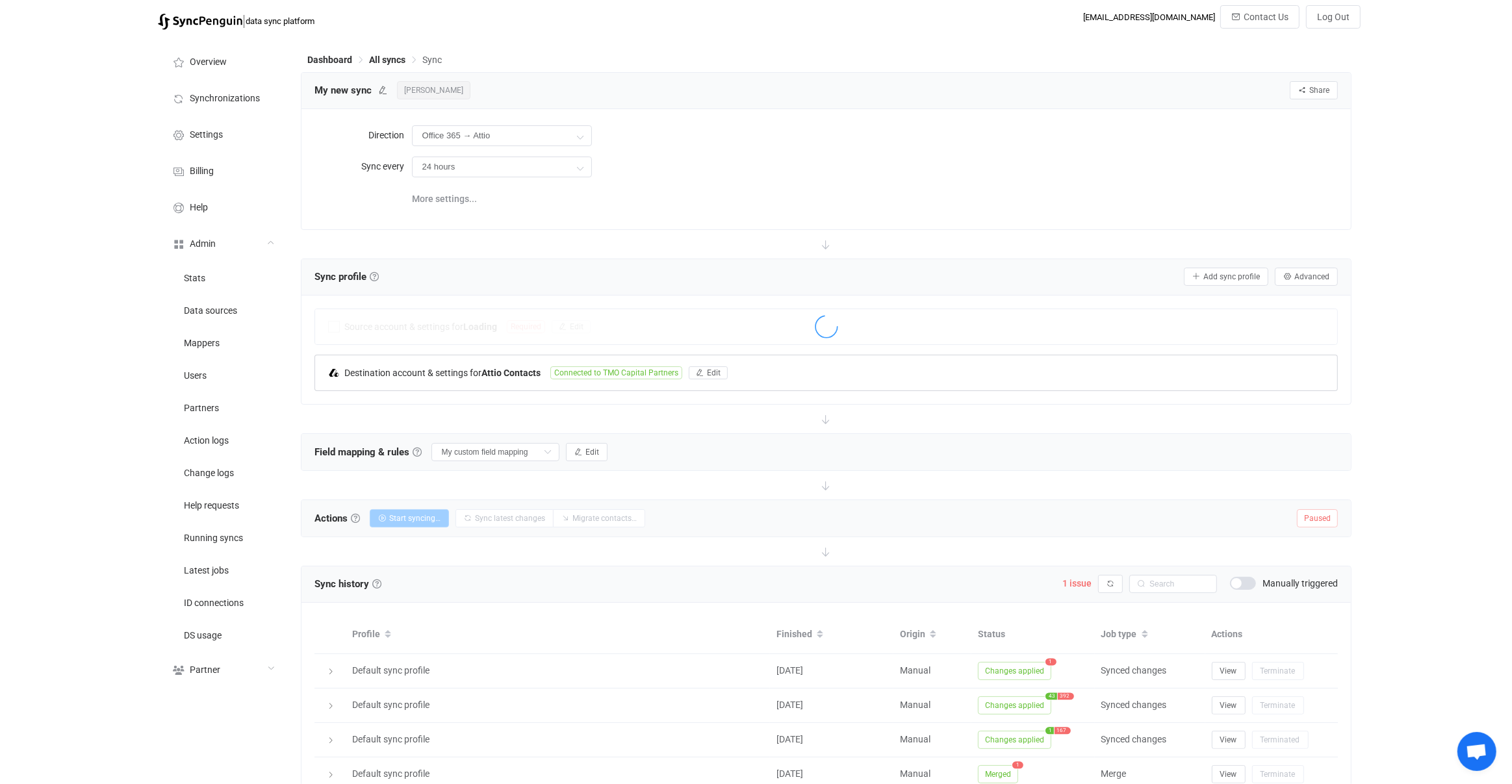
click at [544, 380] on div "Destination account & settings for Attio Contacts Connected to TMO Capital Part…" at bounding box center [826, 373] width 1023 height 35
